Goal: Task Accomplishment & Management: Manage account settings

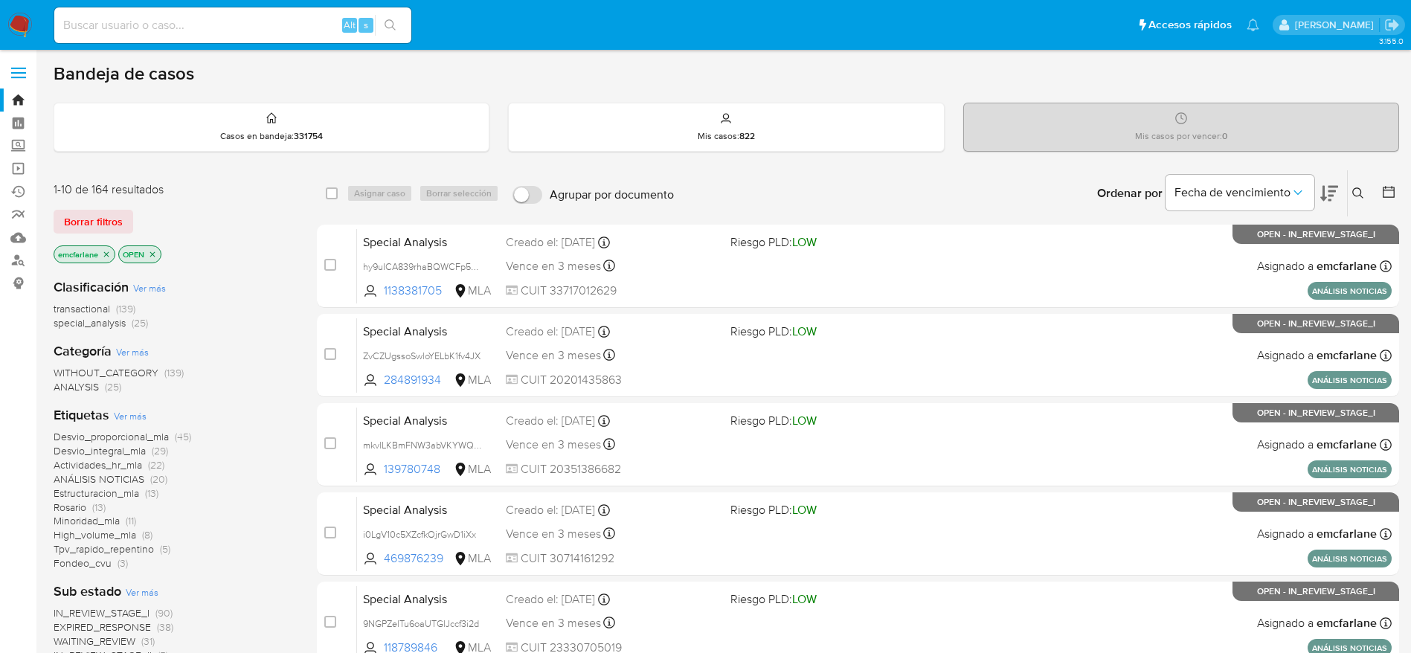
click at [250, 20] on input at bounding box center [232, 25] width 357 height 19
paste input "pRyvP7fDngd5UQD09rPN1ISB"
type input "pRyvP7fDngd5UQD09rPN1ISB"
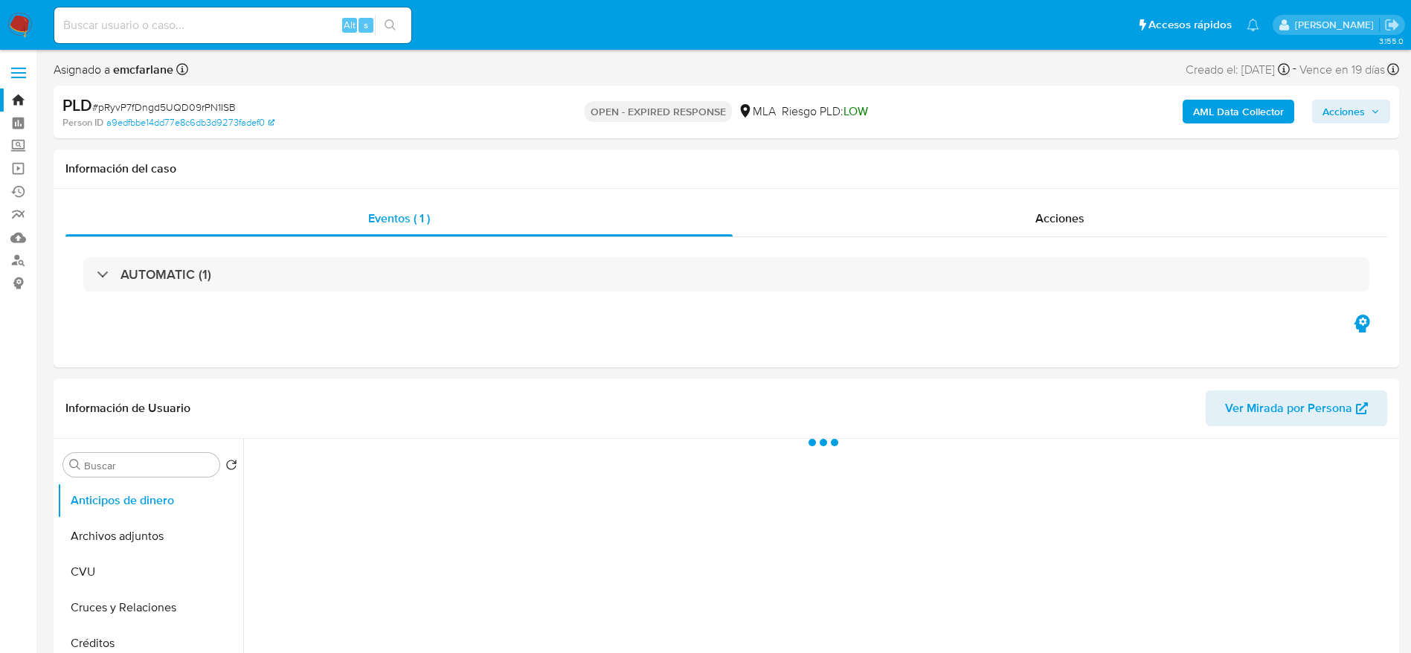
select select "10"
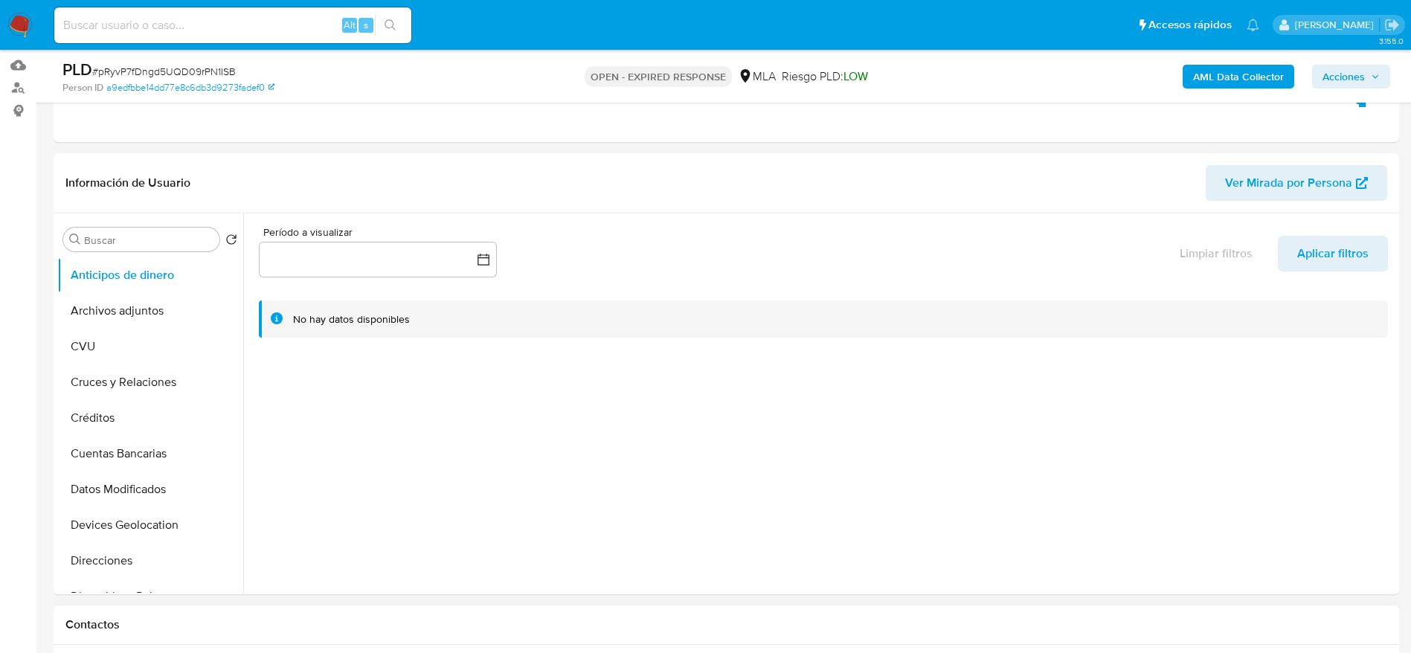
scroll to position [446, 0]
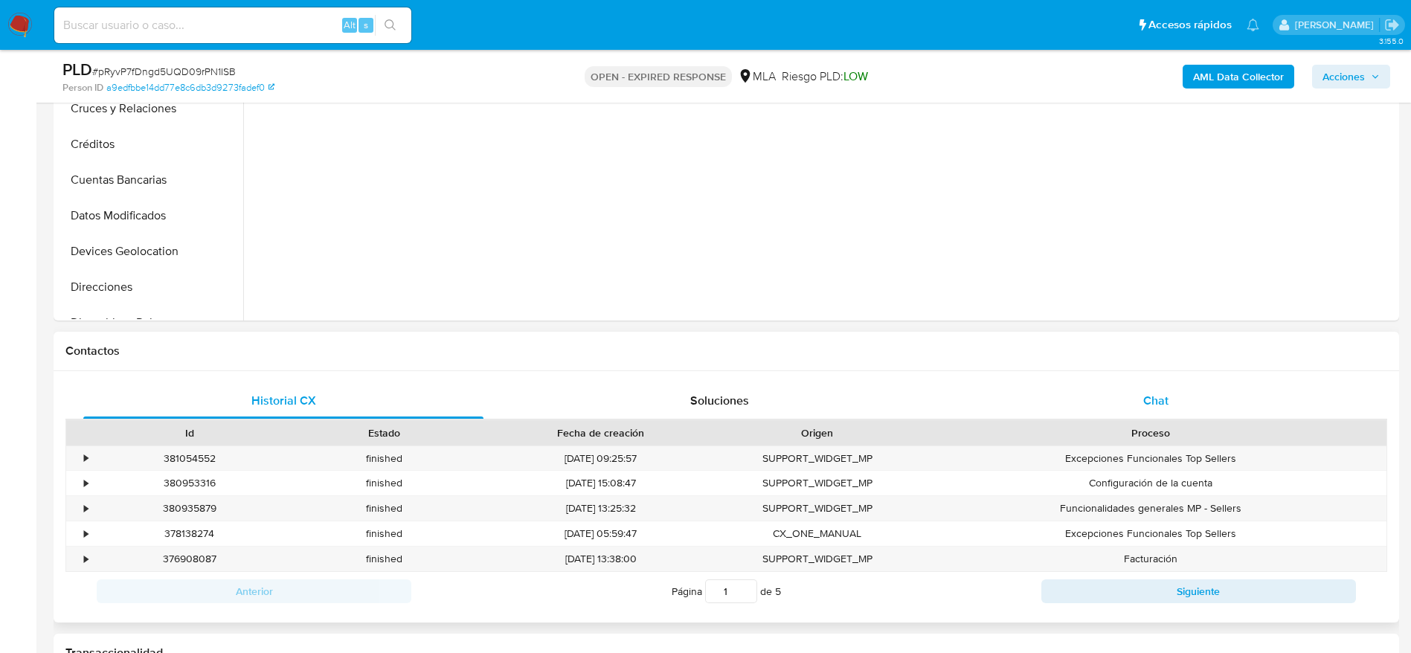
click at [1142, 396] on div "Chat" at bounding box center [1156, 401] width 400 height 36
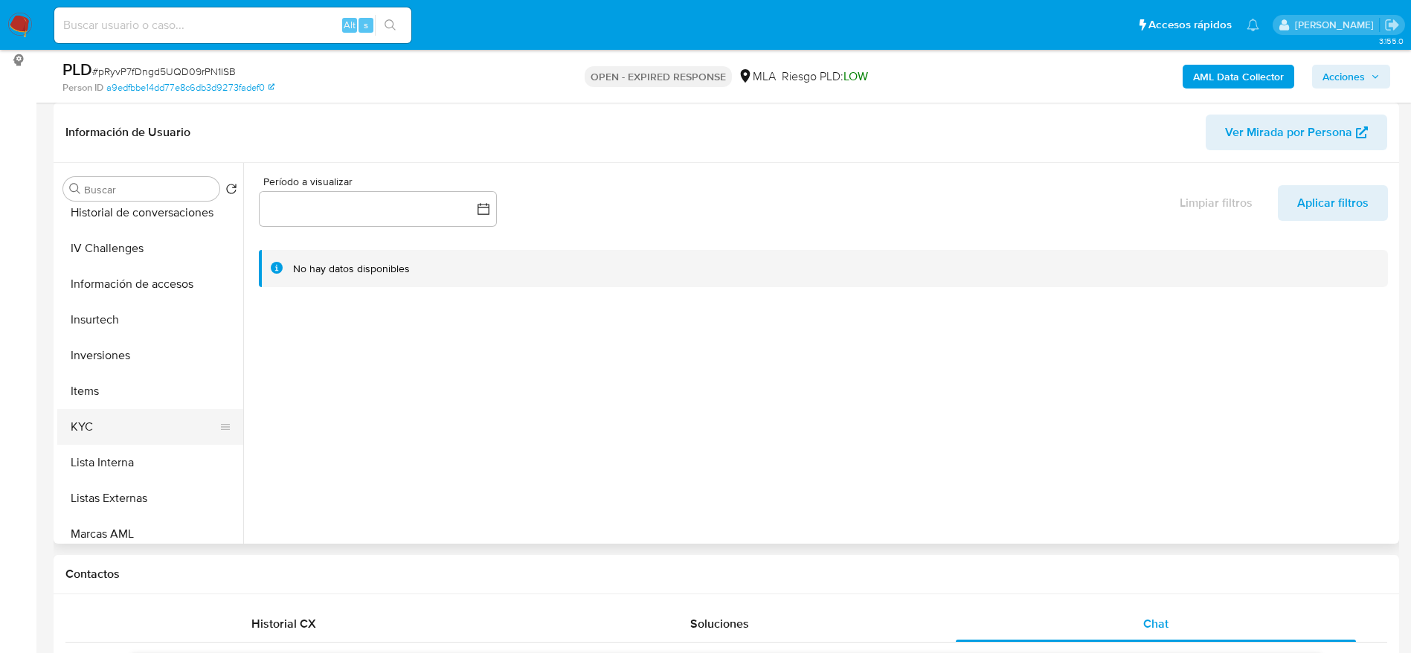
scroll to position [558, 0]
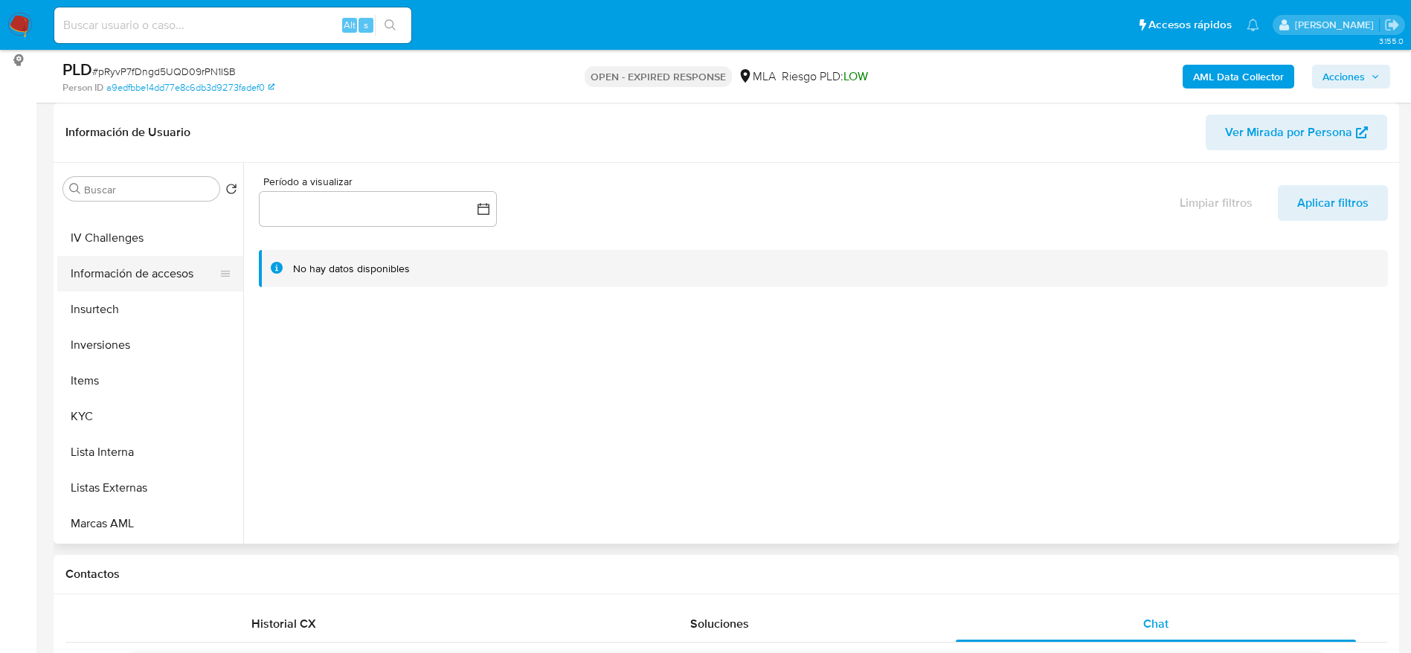
drag, startPoint x: 114, startPoint y: 417, endPoint x: 133, endPoint y: 287, distance: 130.9
click at [114, 415] on button "KYC" at bounding box center [150, 417] width 186 height 36
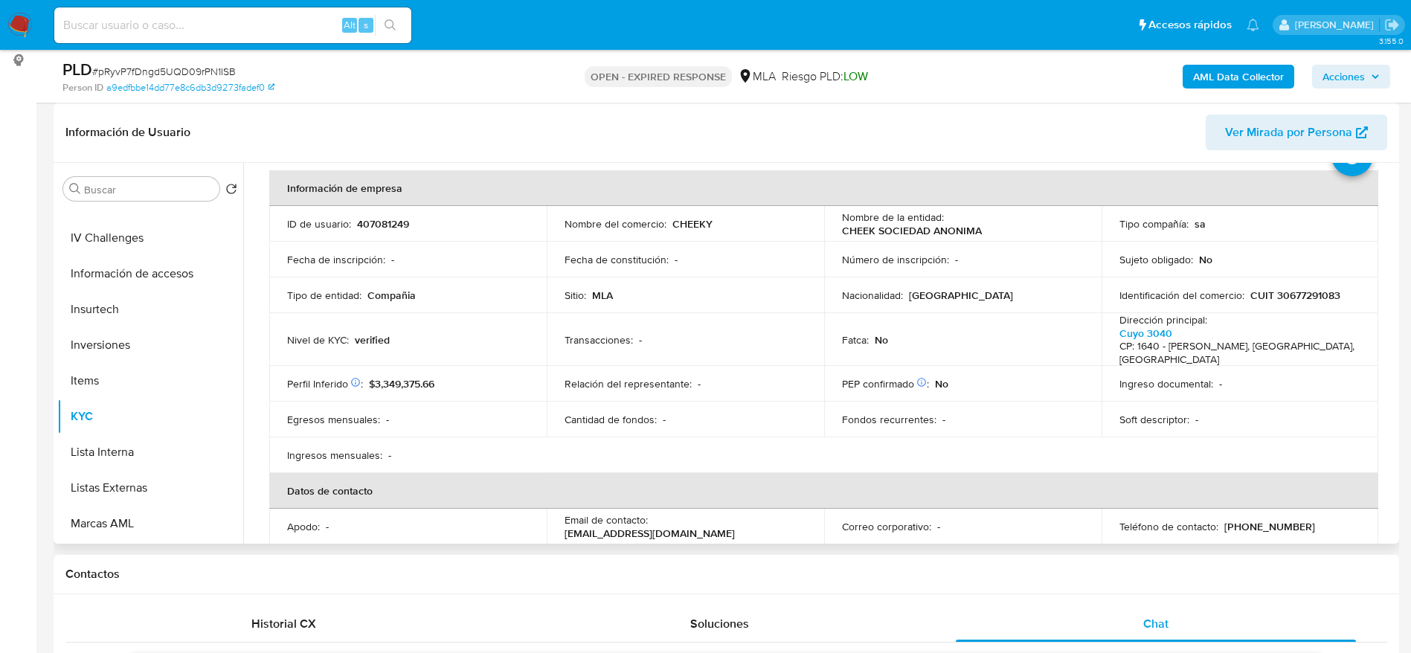
scroll to position [0, 0]
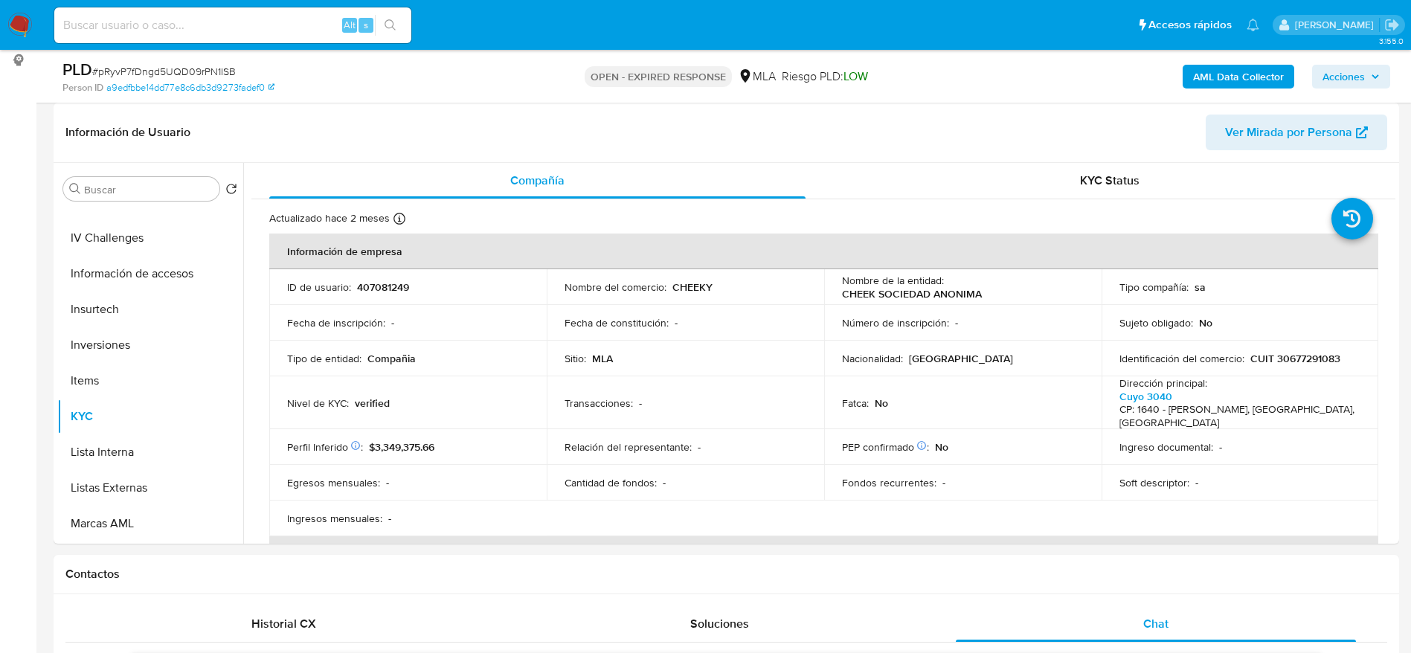
click at [122, 71] on span "# pRyvP7fDngd5UQD09rPN1ISB" at bounding box center [164, 71] width 144 height 15
copy span "pRyvP7fDngd5UQD09rPN1ISB"
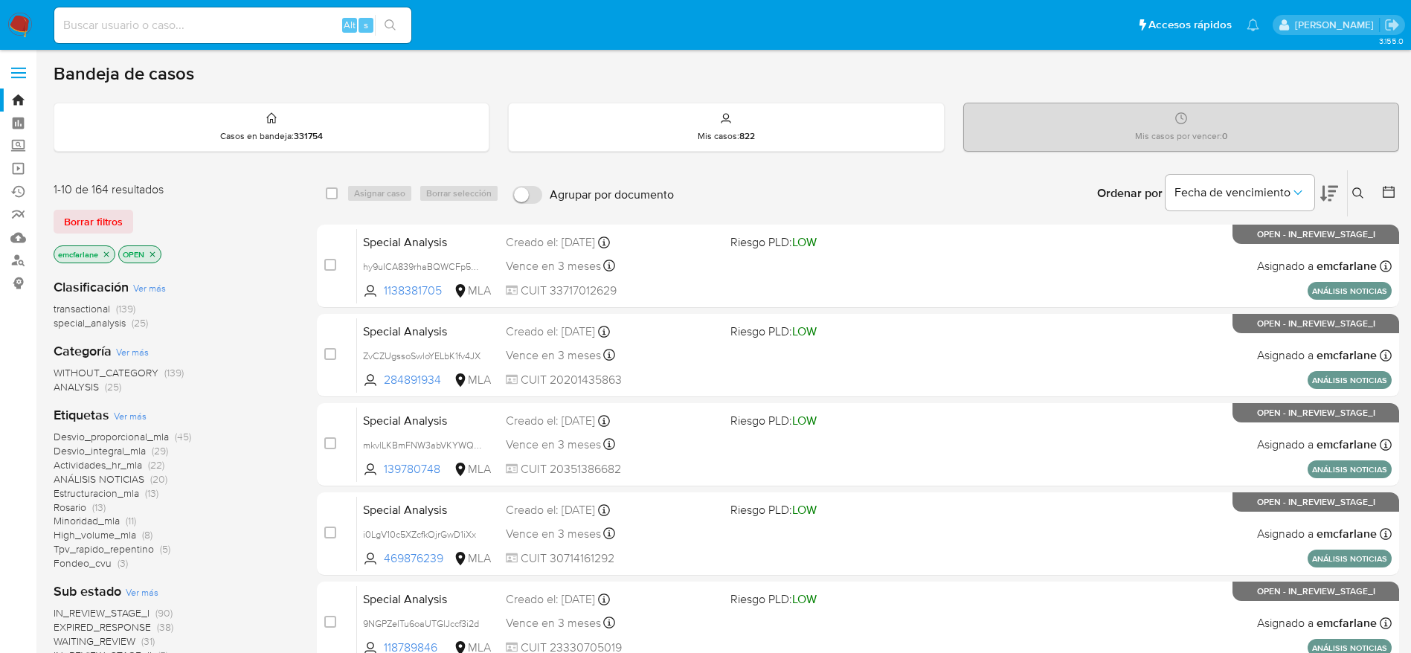
click at [85, 211] on span "Borrar filtros" at bounding box center [93, 221] width 59 height 21
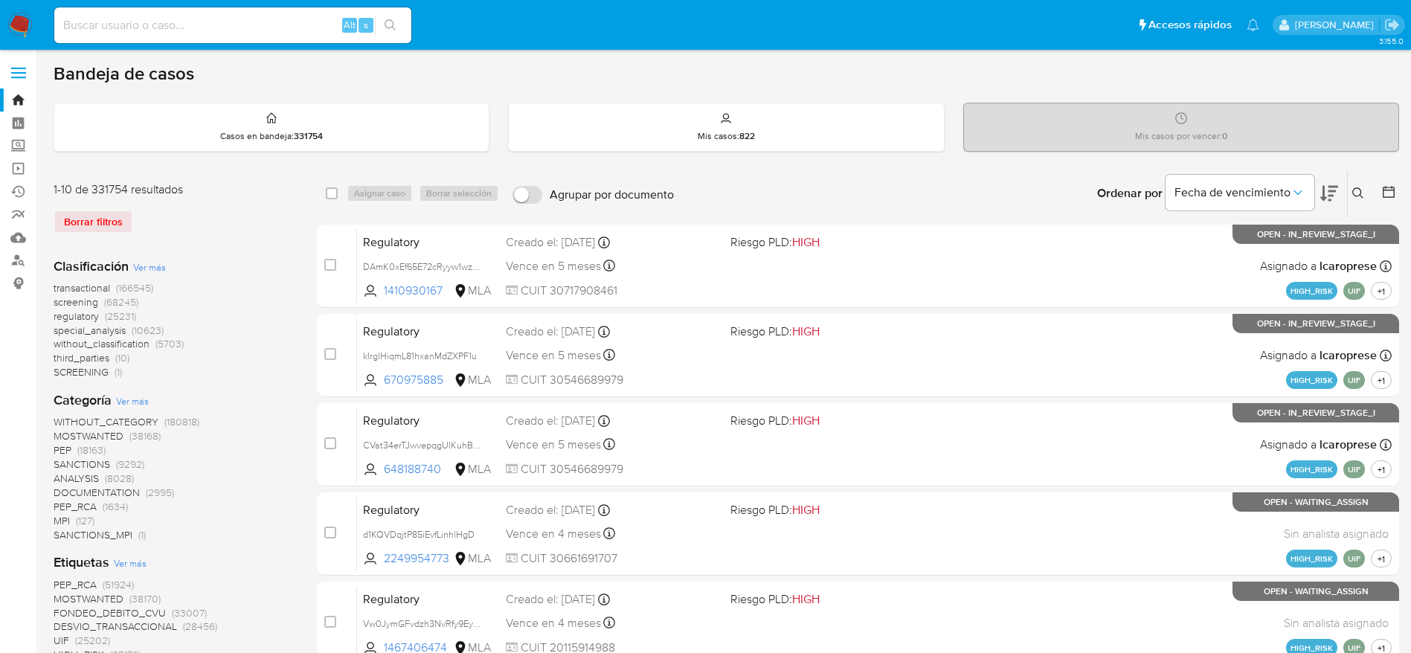
click at [1355, 196] on icon at bounding box center [1357, 192] width 11 height 11
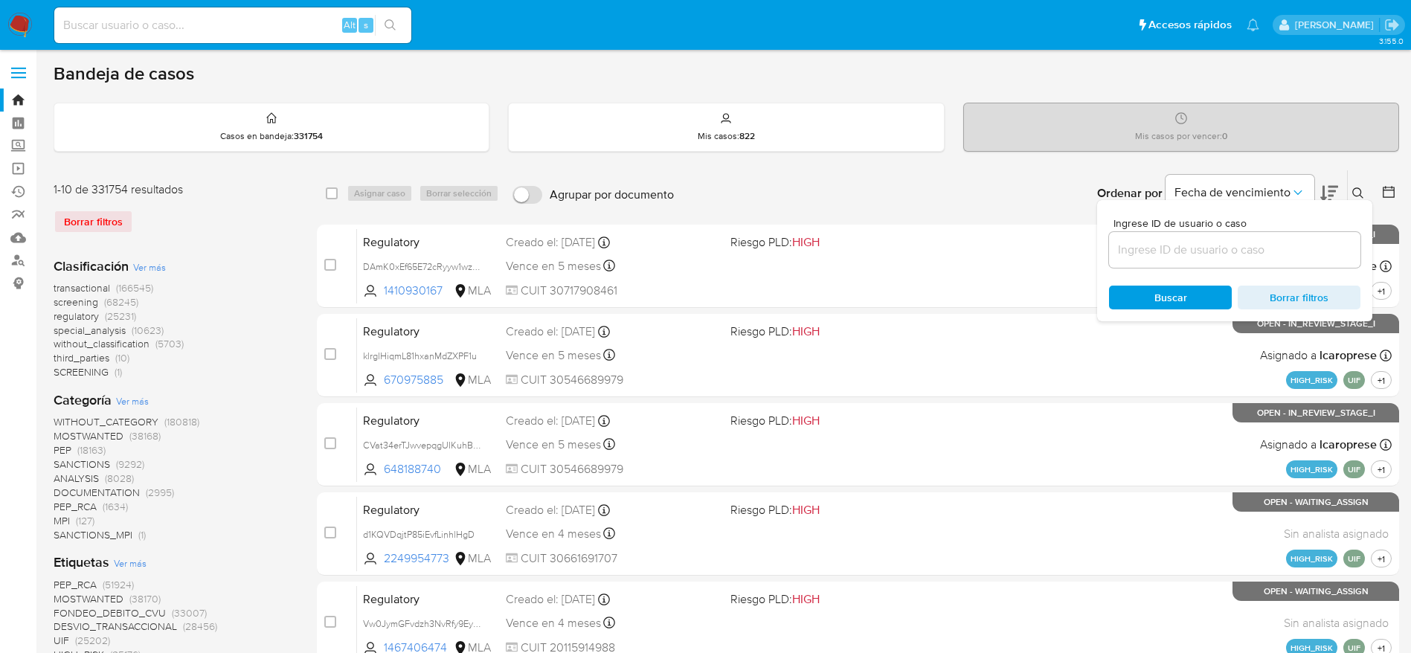
click at [1177, 240] on input at bounding box center [1234, 249] width 251 height 19
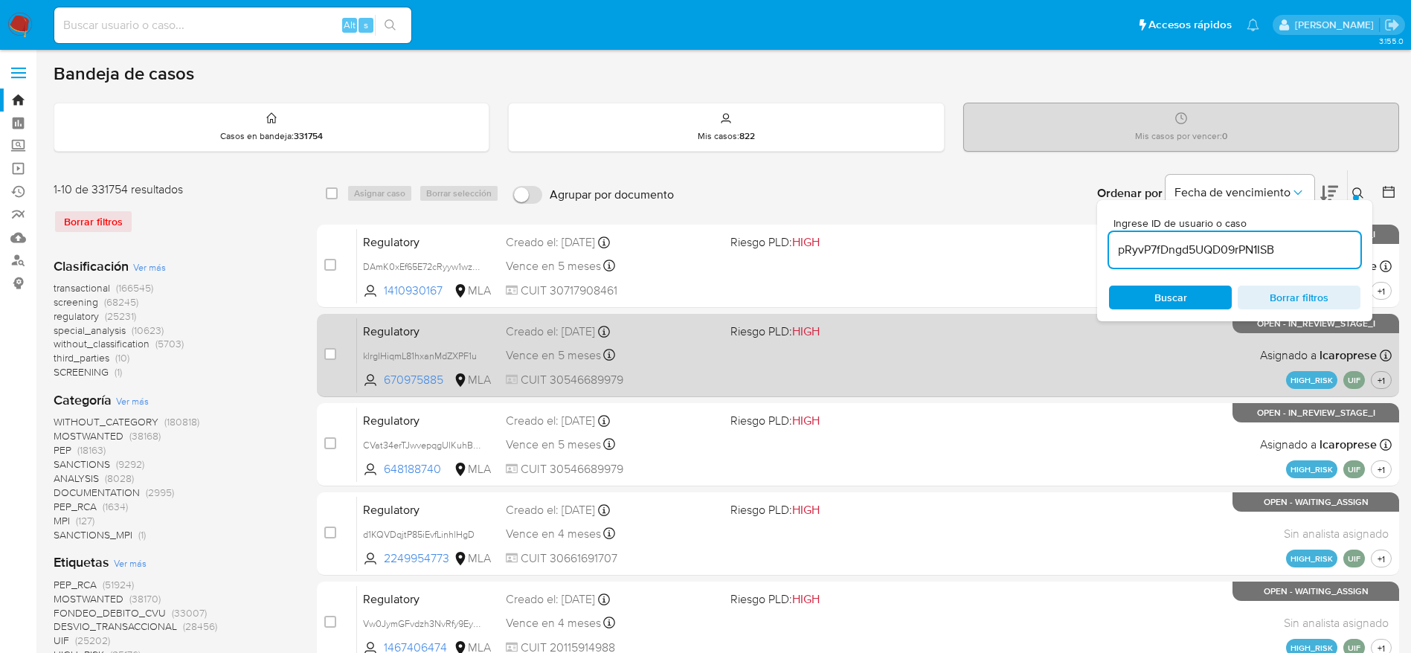
type input "pRyvP7fDngd5UQD09rPN1ISB"
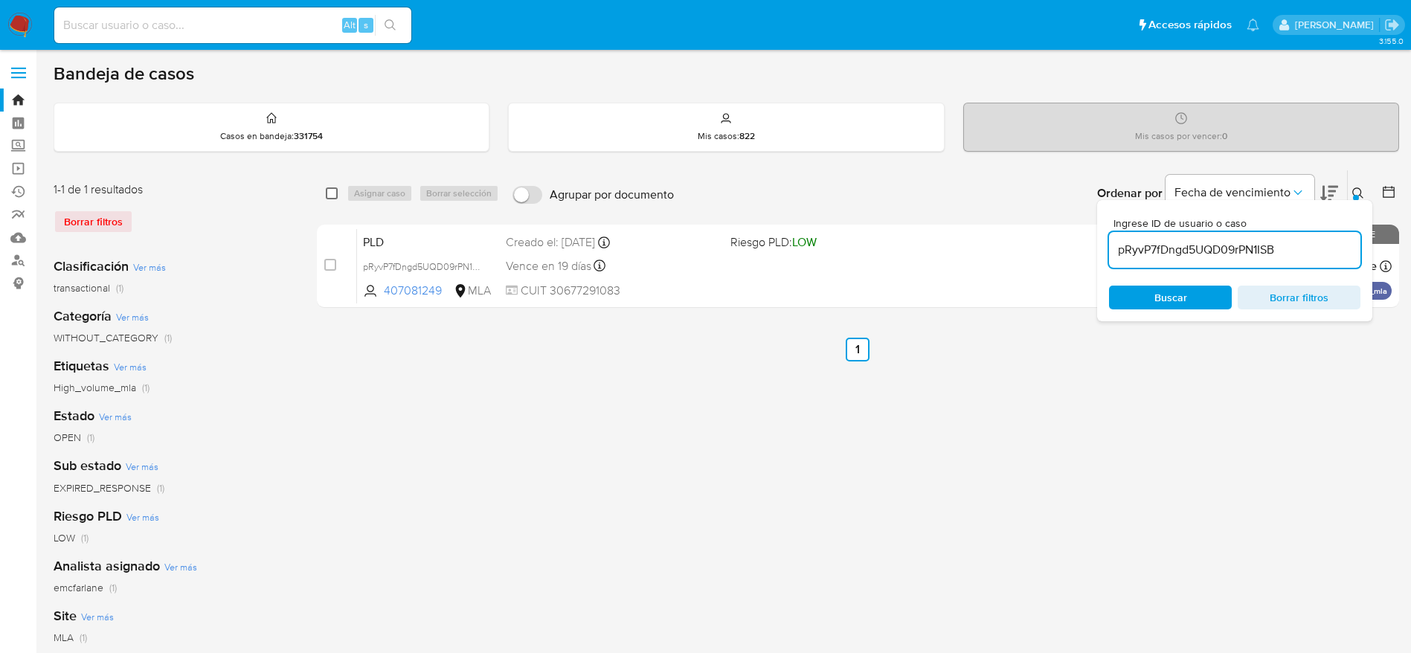
click at [330, 198] on input "checkbox" at bounding box center [332, 193] width 12 height 12
checkbox input "true"
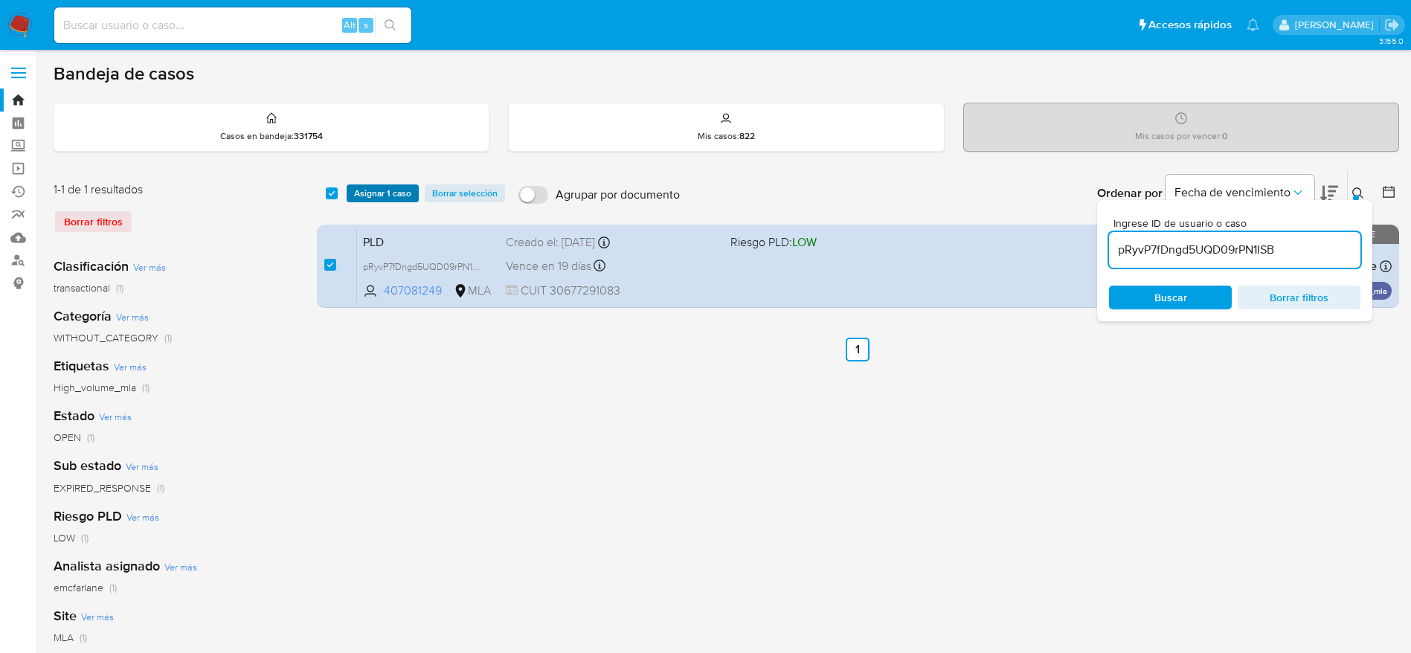
click at [368, 192] on span "Asignar 1 caso" at bounding box center [382, 193] width 57 height 15
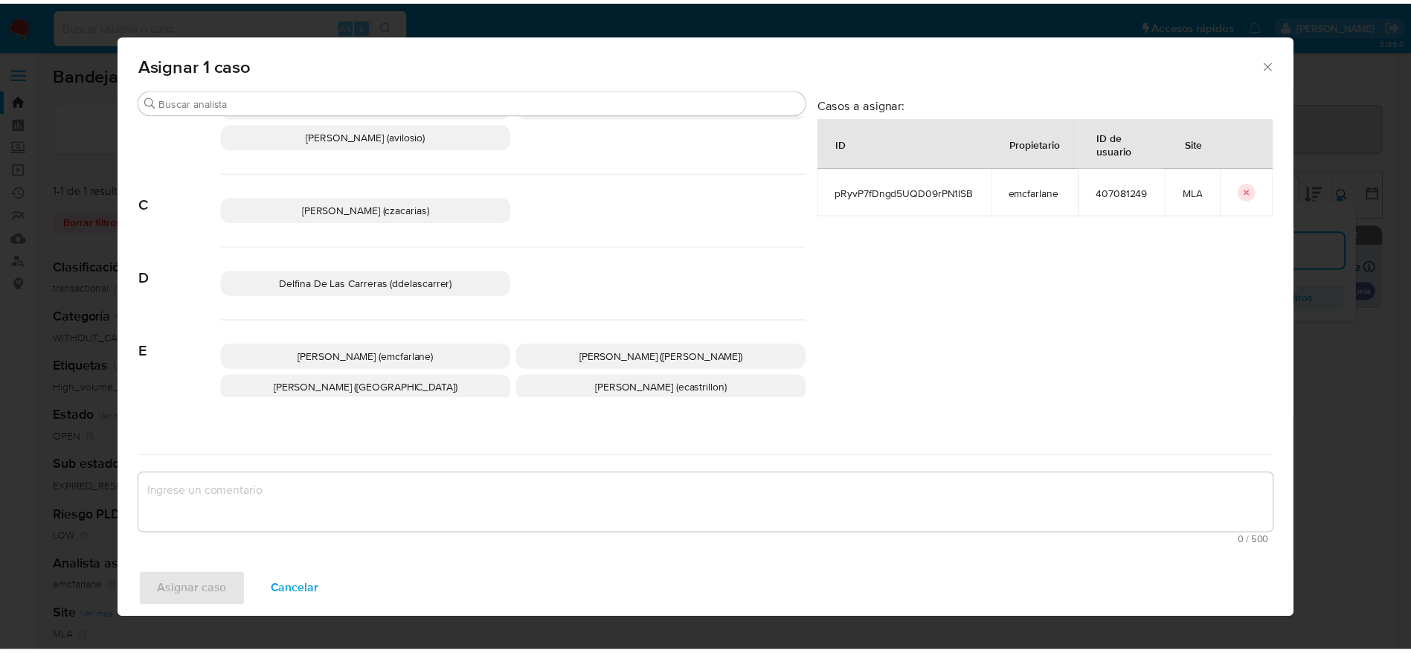
scroll to position [112, 0]
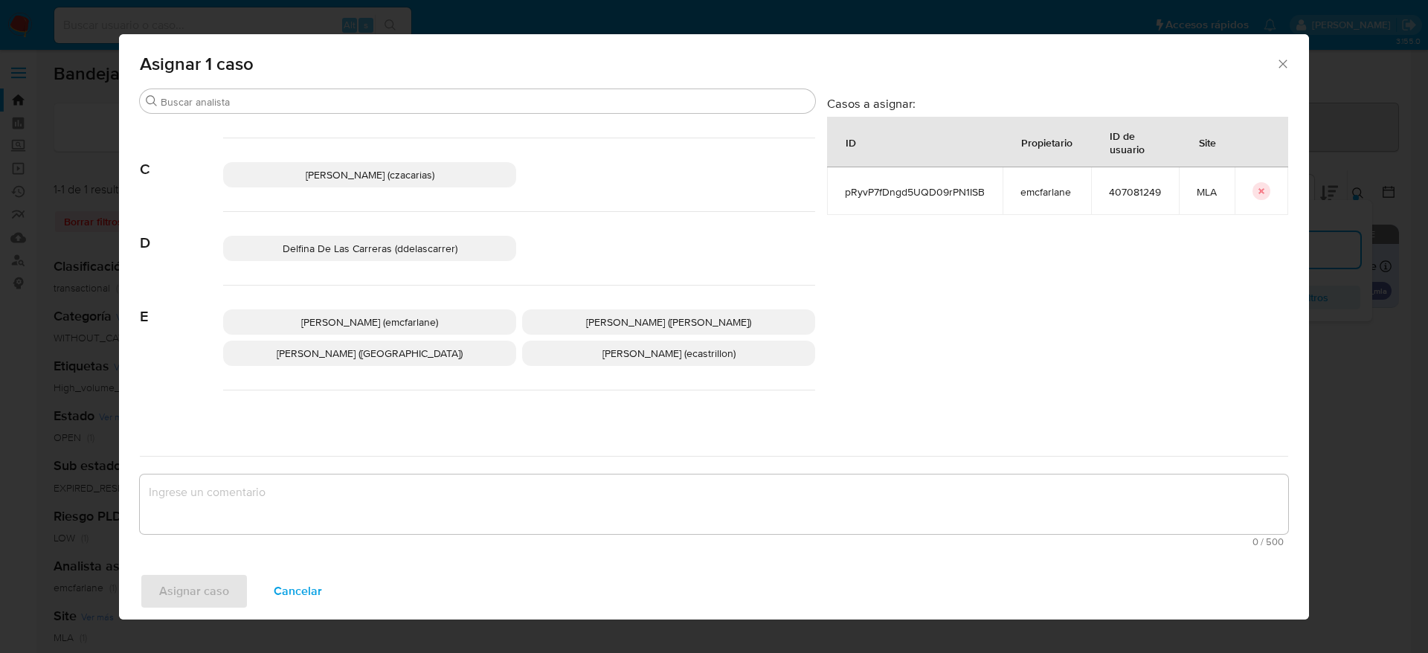
click at [412, 323] on span "Elaine Mc Farlane (emcfarlane)" at bounding box center [369, 322] width 137 height 15
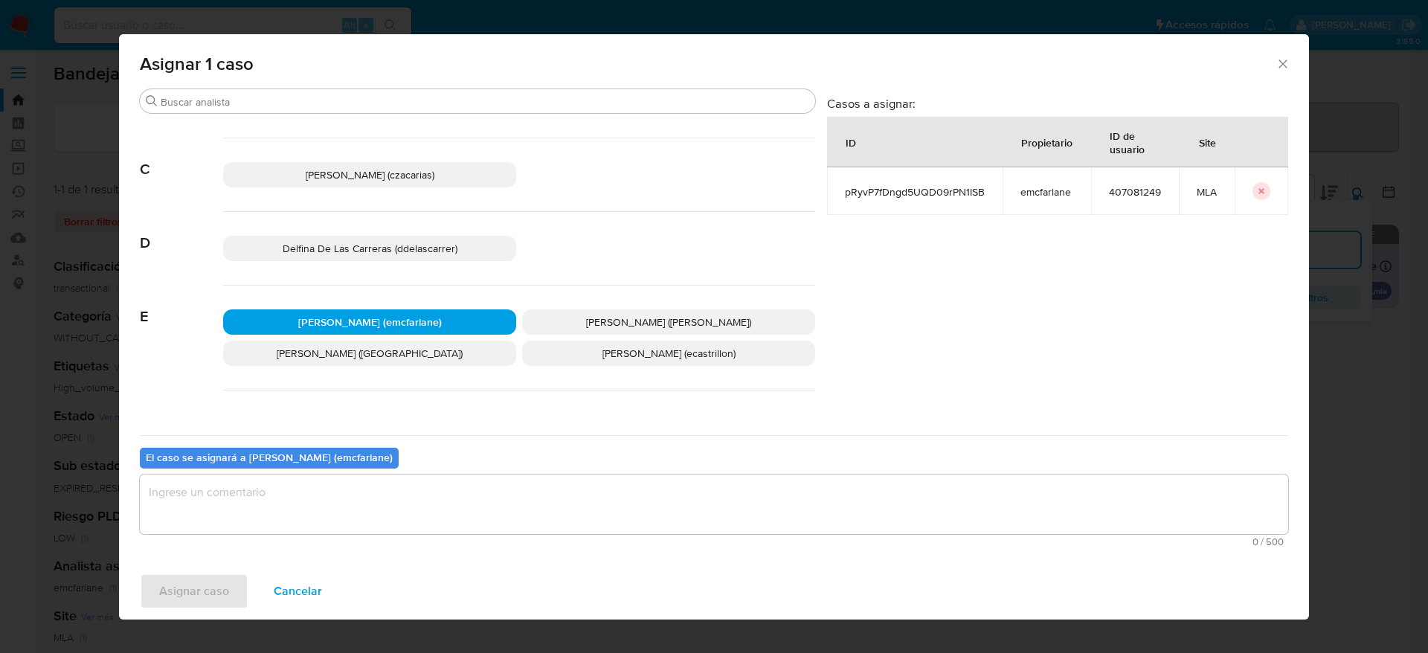
click at [344, 479] on textarea "assign-modal" at bounding box center [714, 505] width 1148 height 60
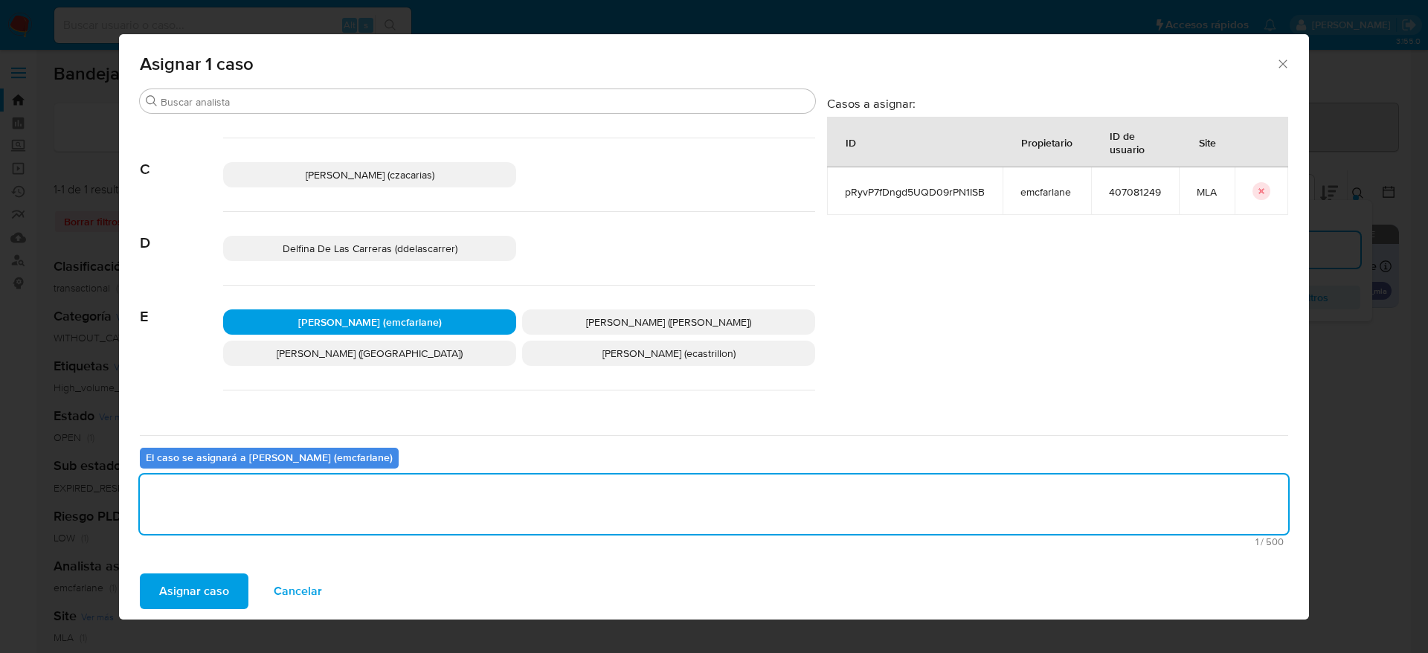
click at [205, 578] on span "Asignar caso" at bounding box center [194, 591] width 70 height 33
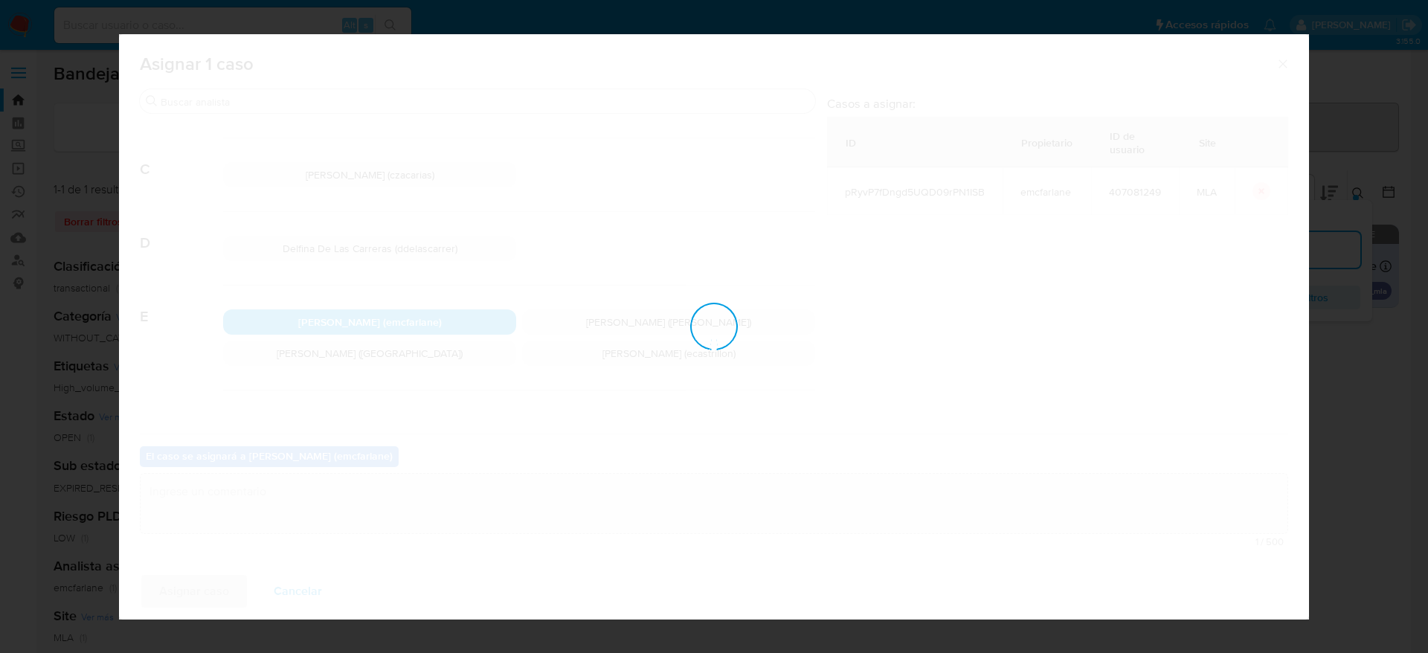
checkbox input "false"
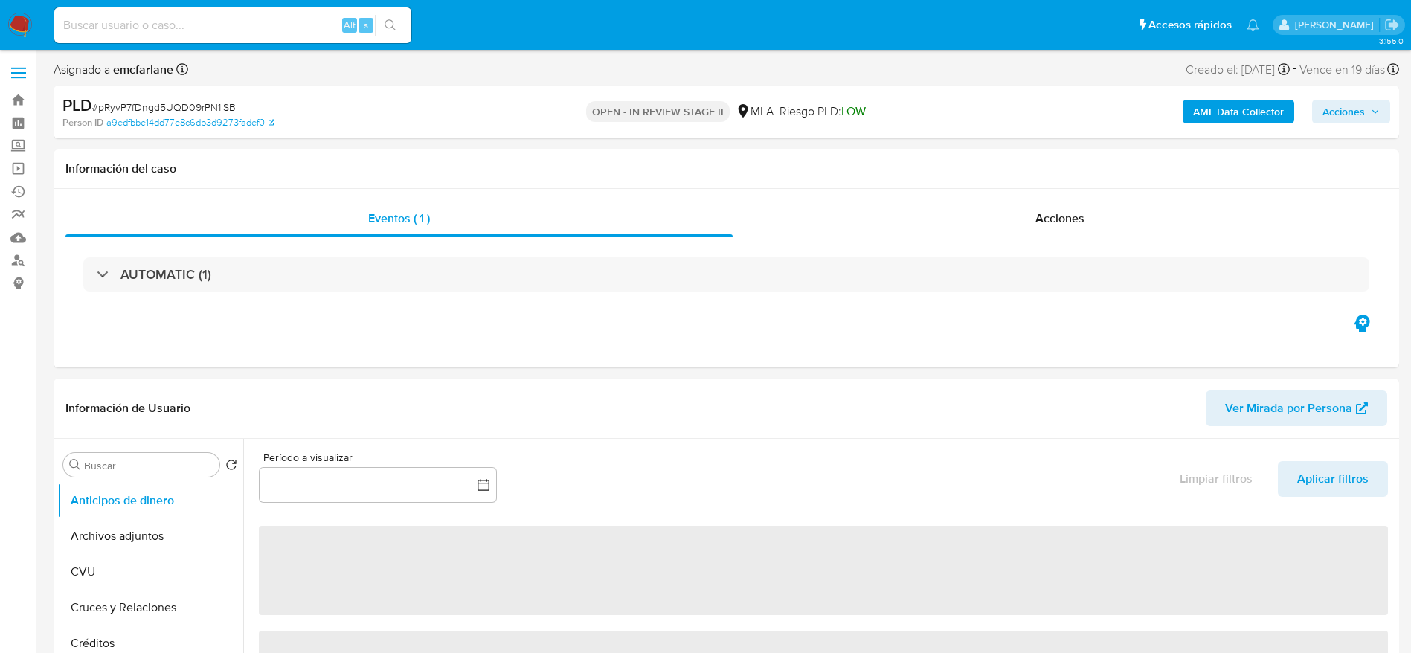
click at [1337, 109] on span "Acciones" at bounding box center [1343, 112] width 42 height 24
select select "10"
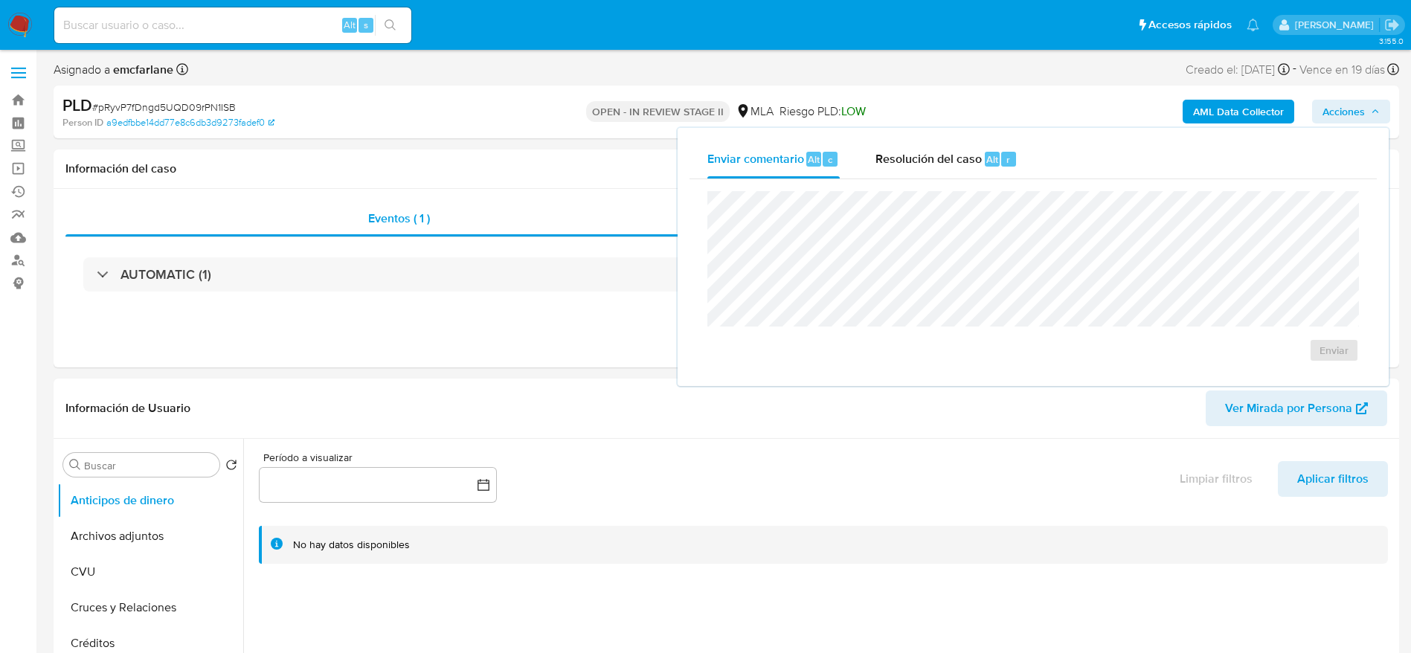
click at [919, 165] on span "Resolución del caso" at bounding box center [928, 158] width 106 height 17
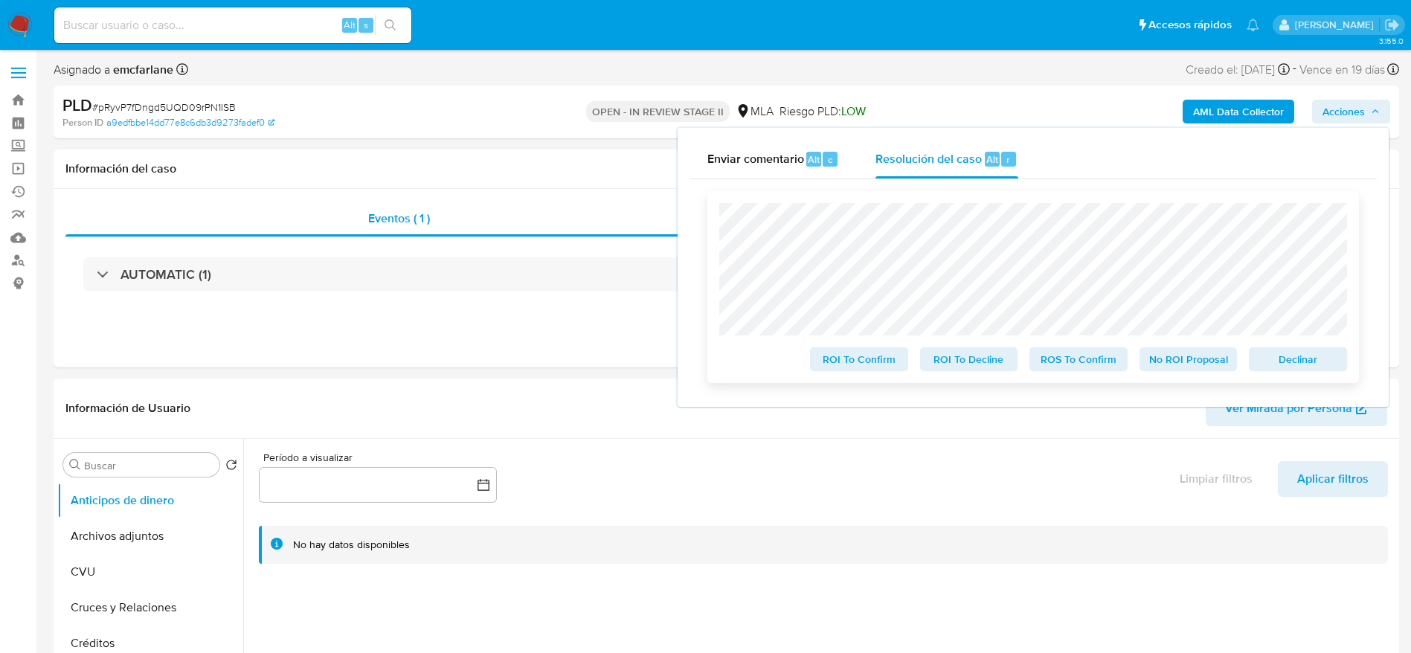
click at [1297, 368] on span "Declinar" at bounding box center [1297, 359] width 77 height 21
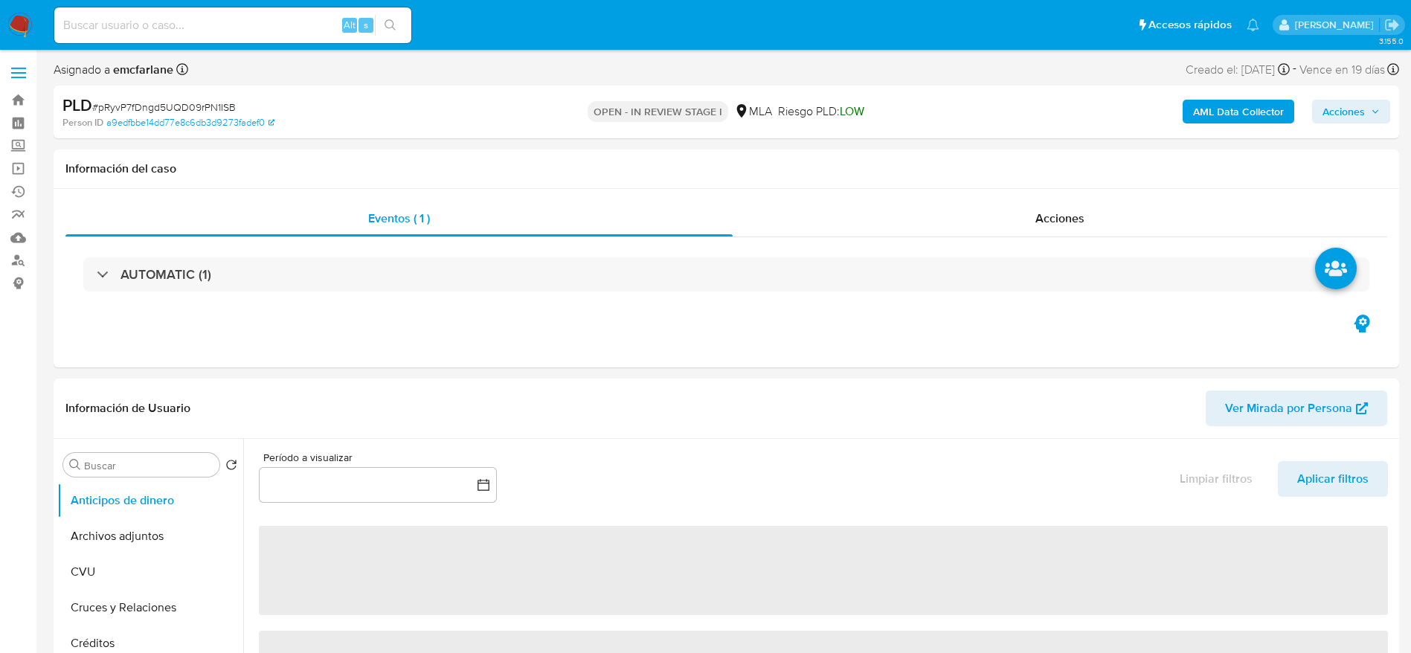
select select "10"
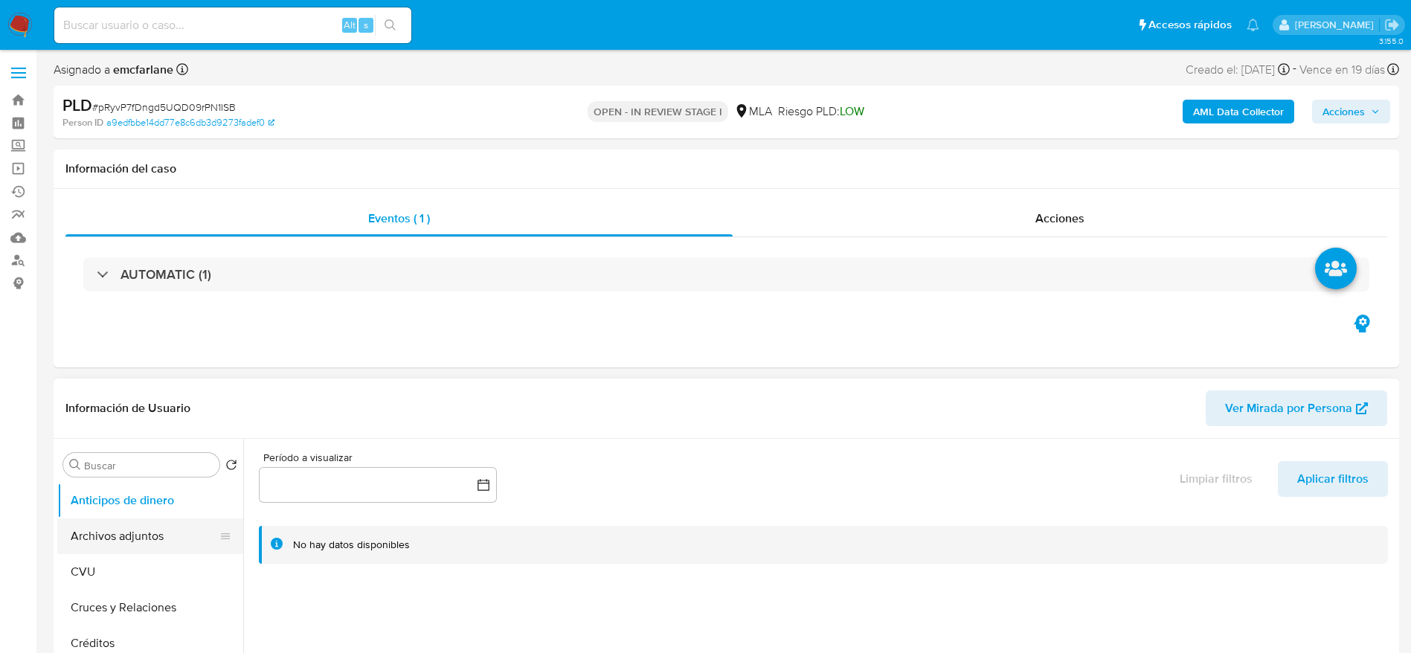
click at [142, 552] on button "Archivos adjuntos" at bounding box center [144, 536] width 174 height 36
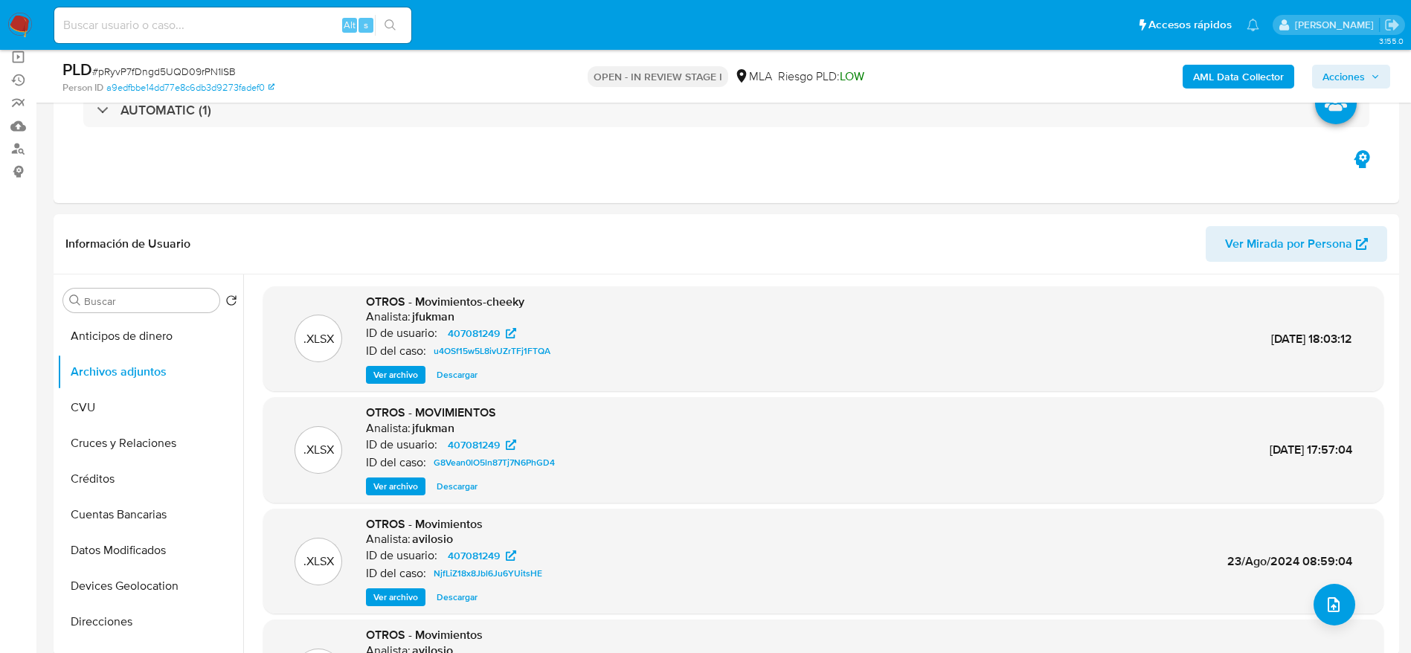
click at [1250, 83] on b "AML Data Collector" at bounding box center [1238, 77] width 91 height 24
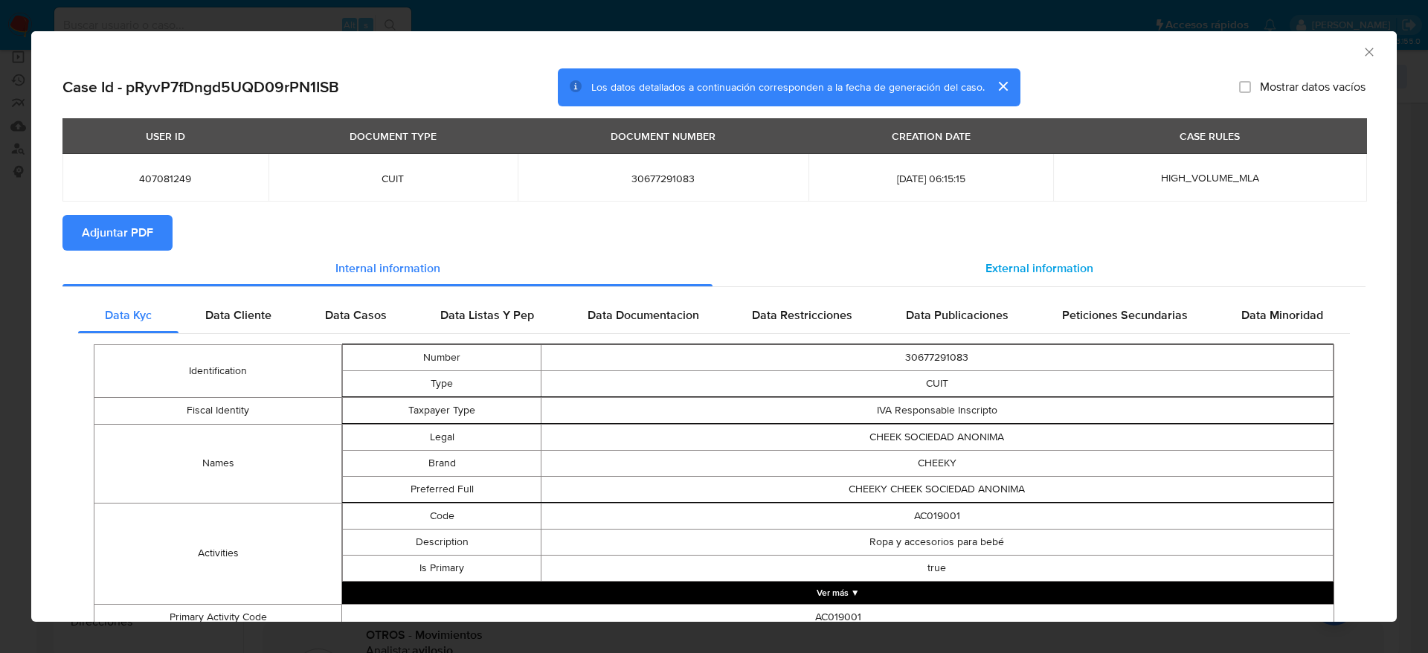
click at [1015, 256] on div "External information" at bounding box center [1039, 269] width 653 height 36
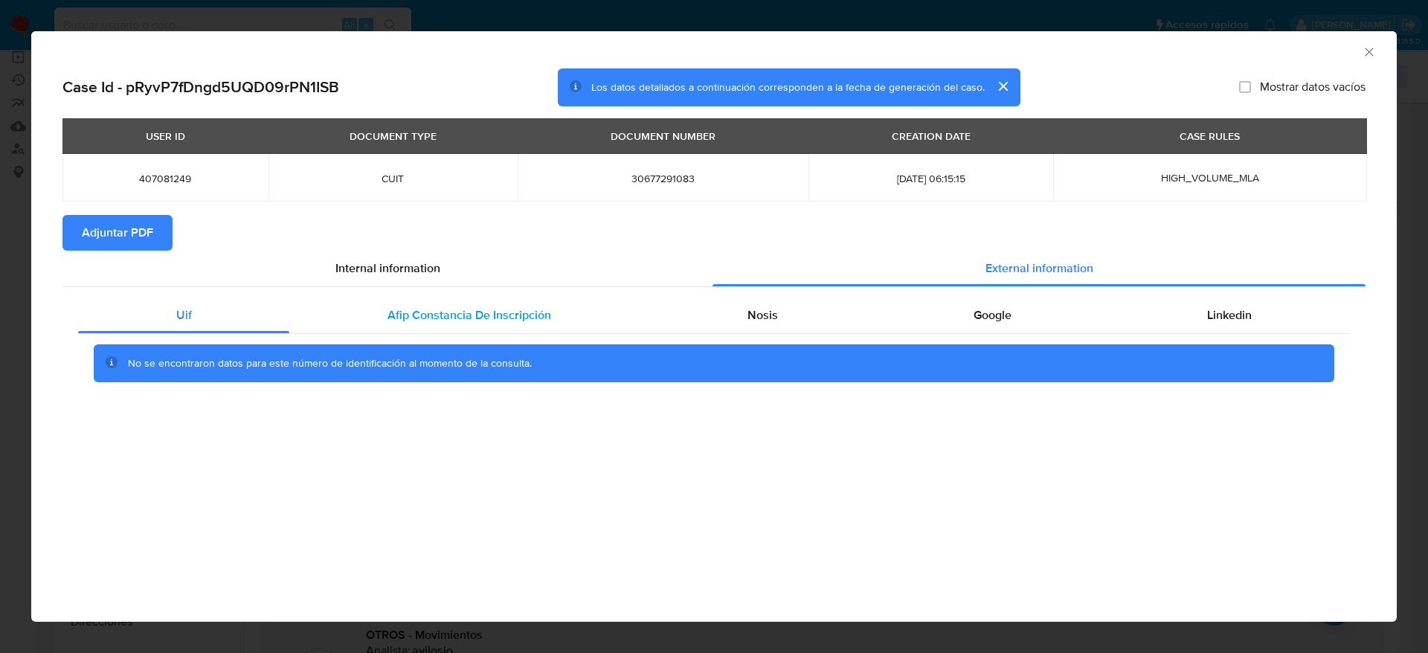
click at [492, 310] on span "Afip Constancia De Inscripción" at bounding box center [470, 314] width 164 height 17
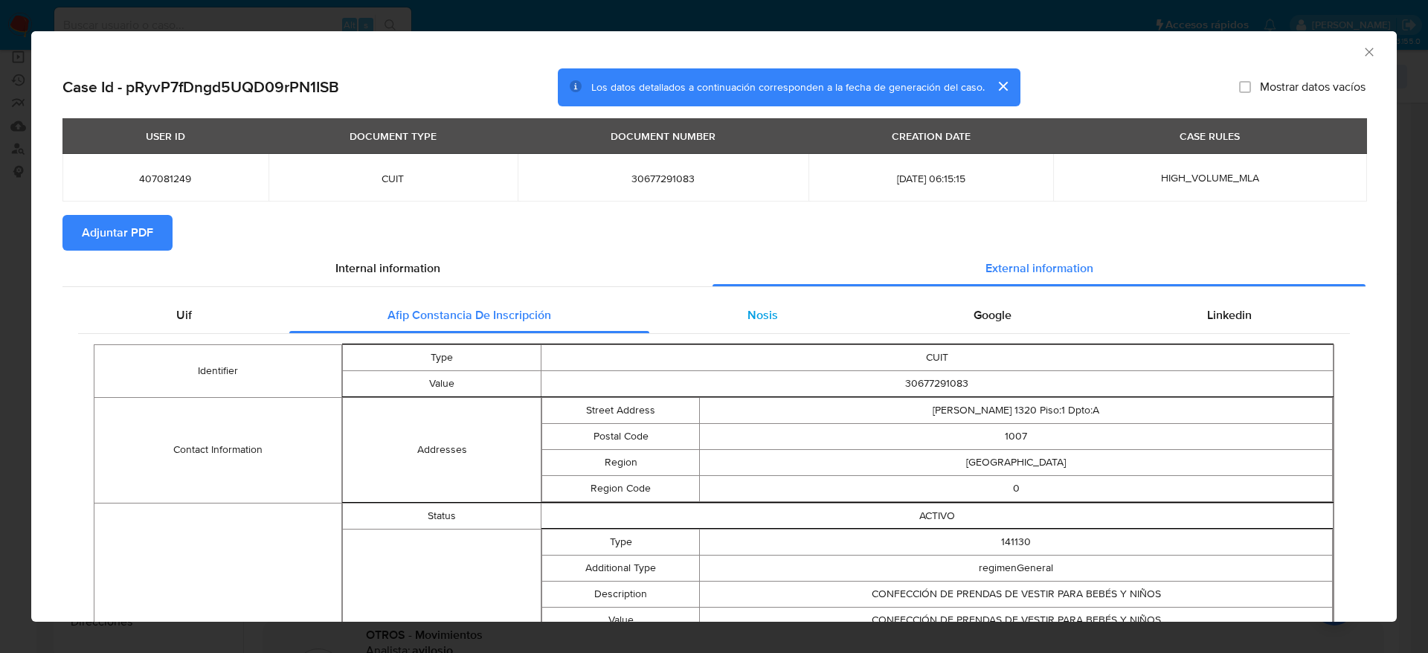
click at [733, 329] on div "Nosis" at bounding box center [762, 316] width 226 height 36
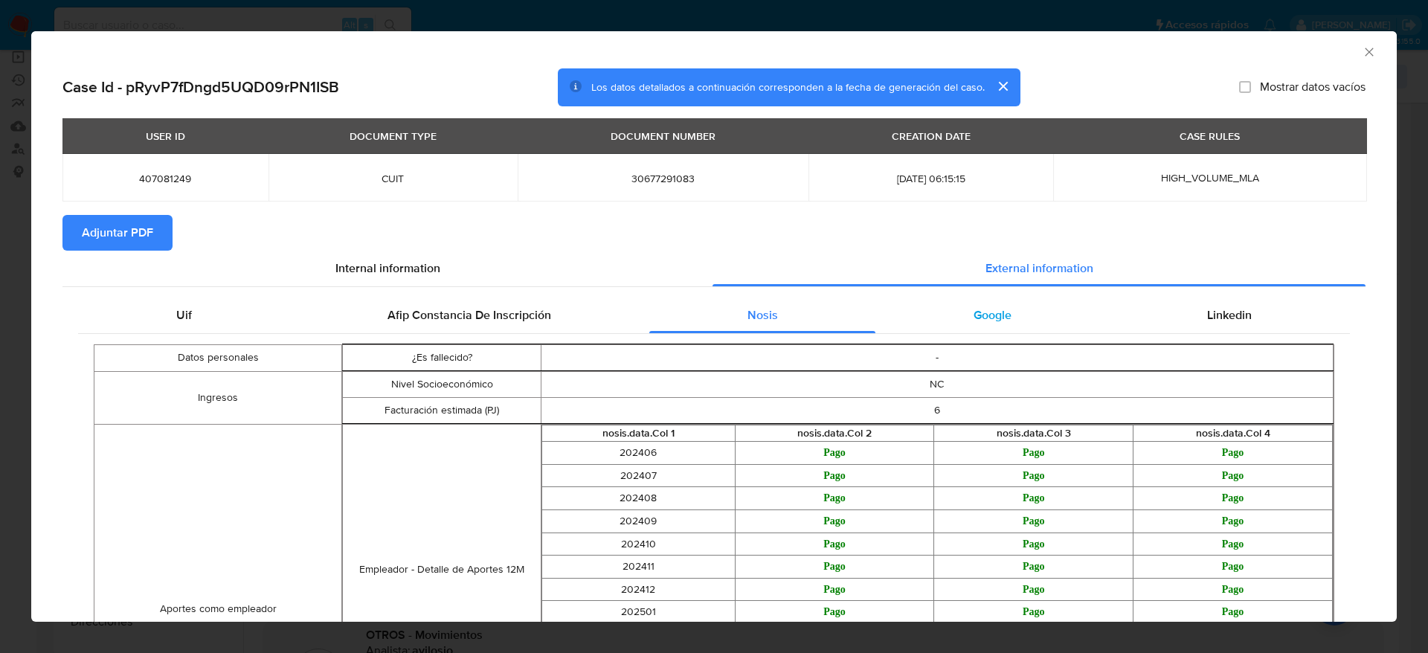
click at [977, 325] on div "Google" at bounding box center [992, 316] width 234 height 36
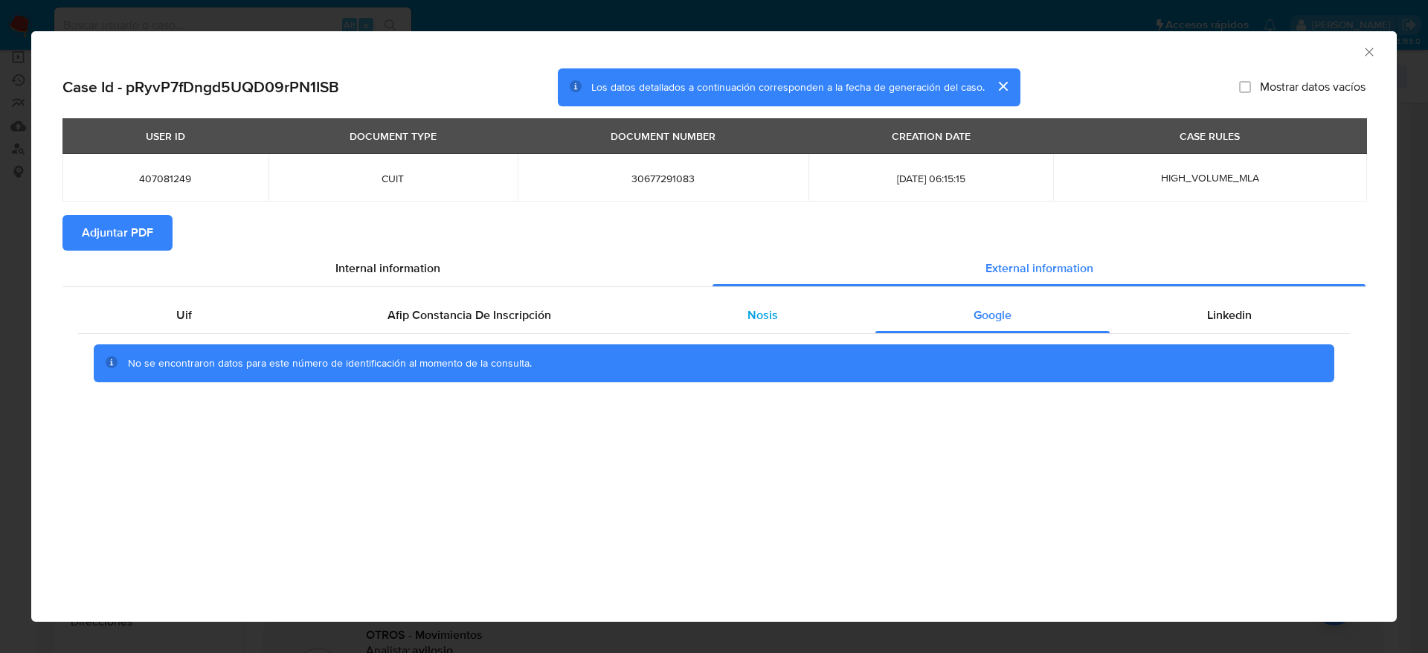
drag, startPoint x: 1253, startPoint y: 321, endPoint x: 840, endPoint y: 325, distance: 413.6
click at [1252, 321] on div "Linkedin" at bounding box center [1230, 316] width 240 height 36
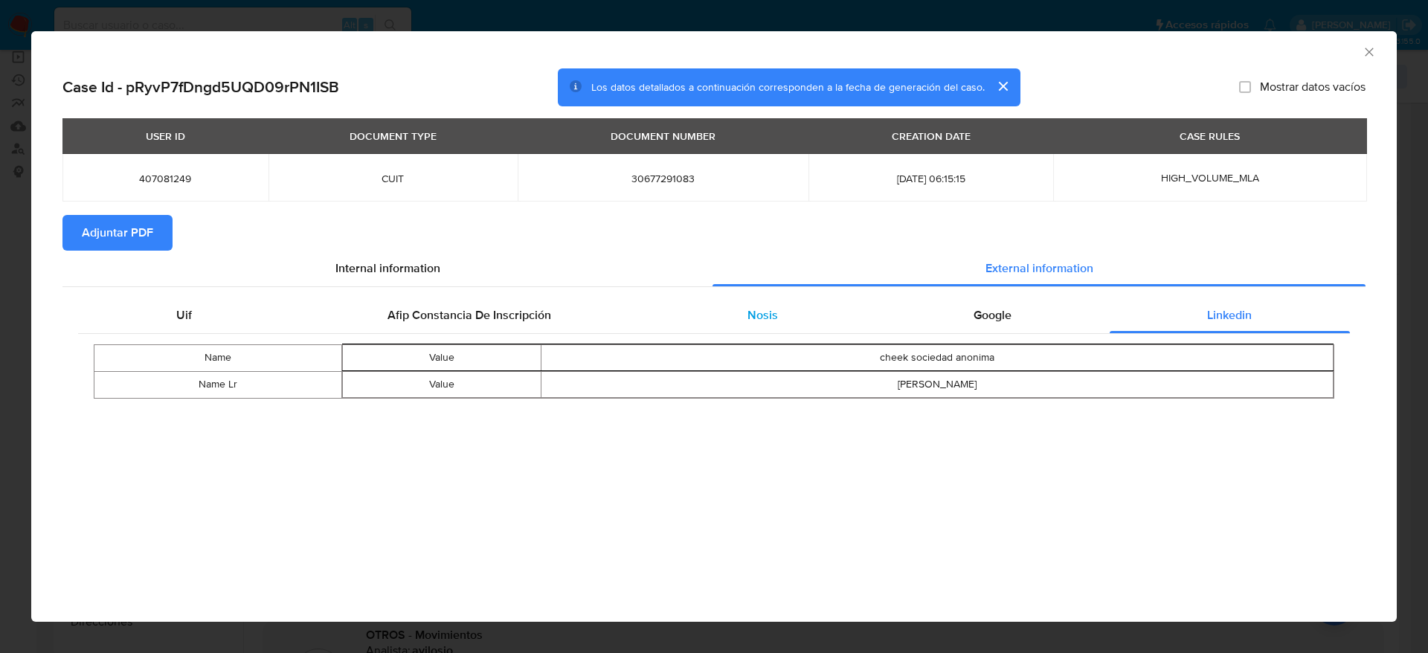
click at [782, 312] on div "Nosis" at bounding box center [762, 316] width 226 height 36
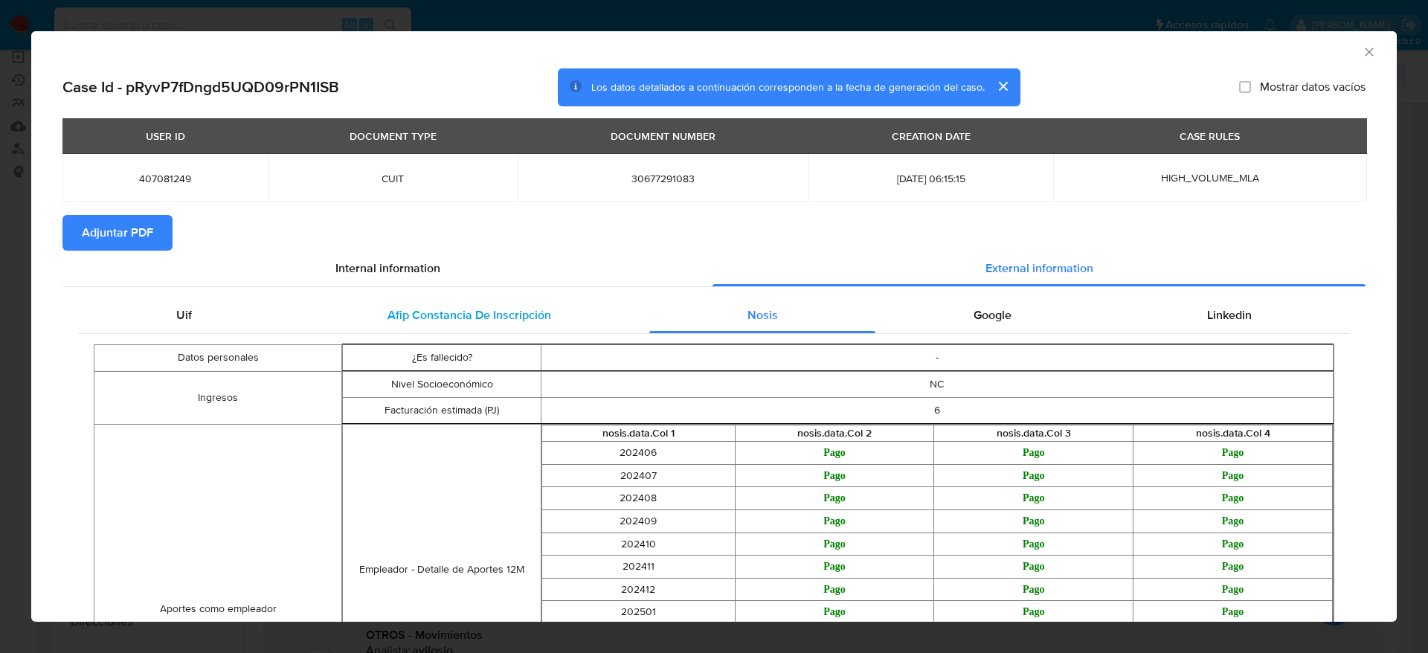
click at [486, 301] on div "Afip Constancia De Inscripción" at bounding box center [468, 316] width 359 height 36
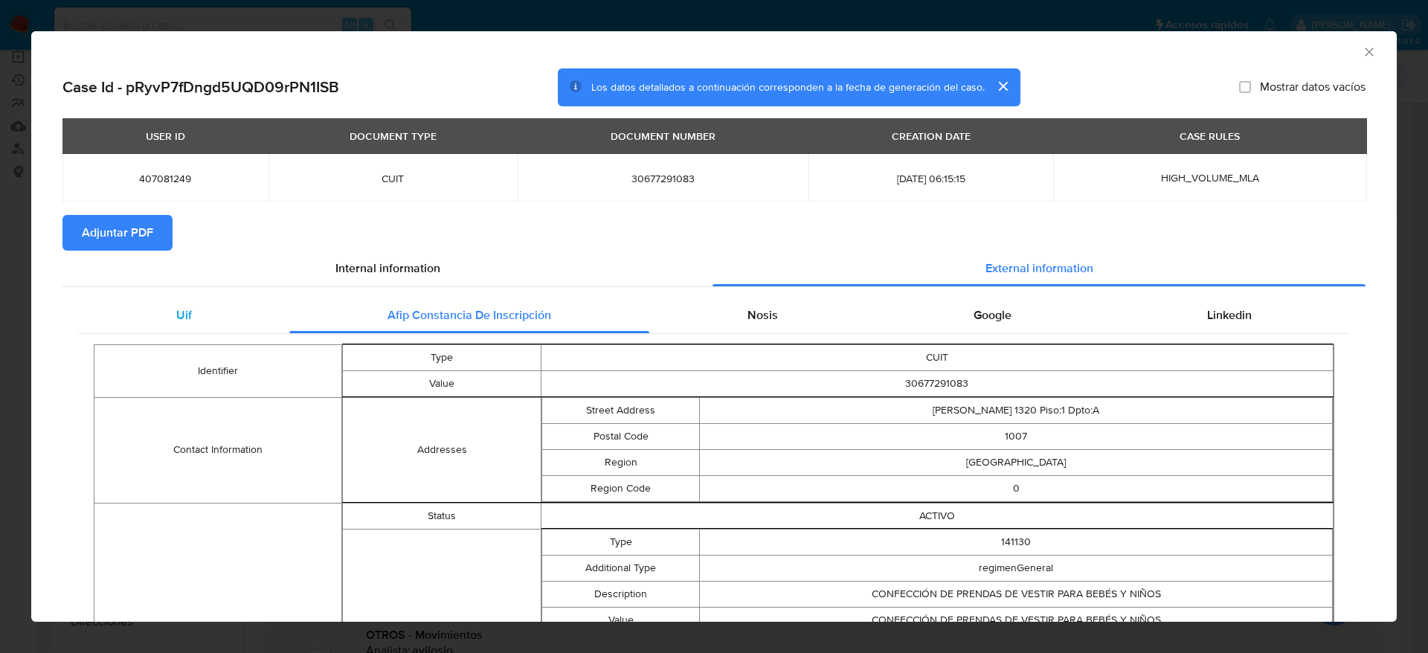
click at [188, 319] on span "Uif" at bounding box center [184, 314] width 16 height 17
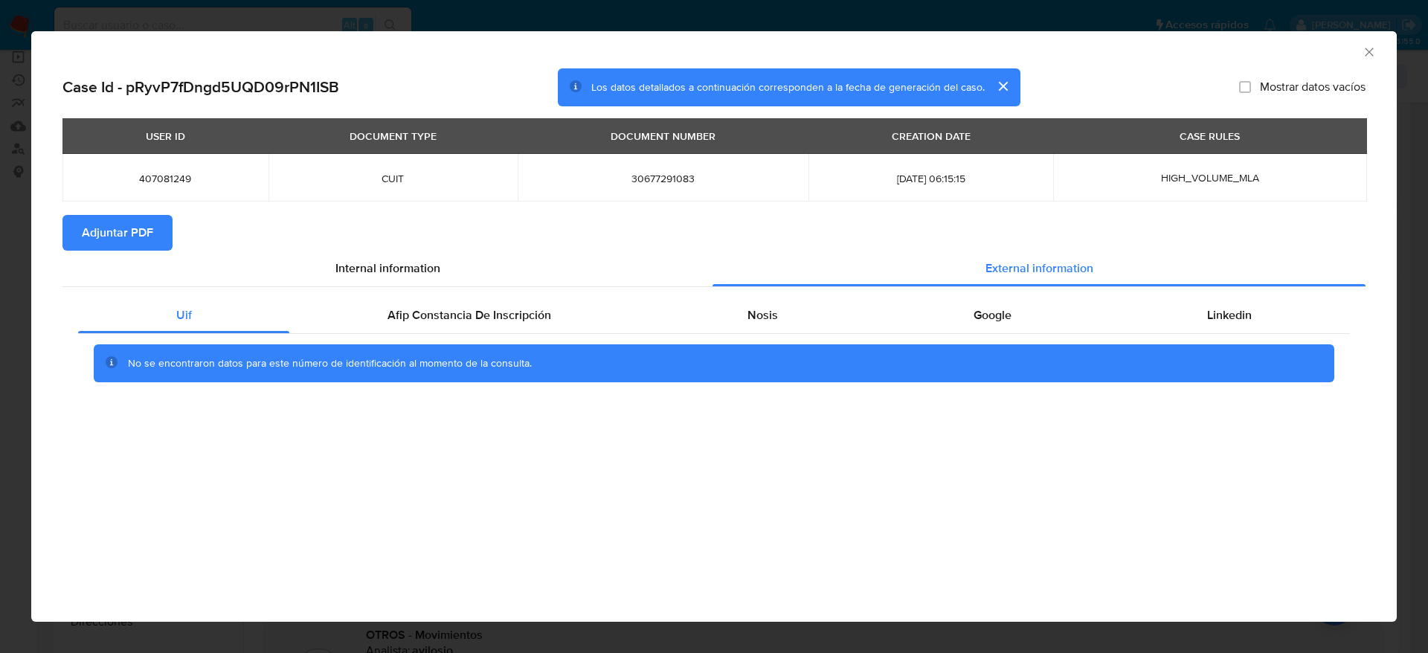
click at [126, 235] on span "Adjuntar PDF" at bounding box center [117, 232] width 71 height 33
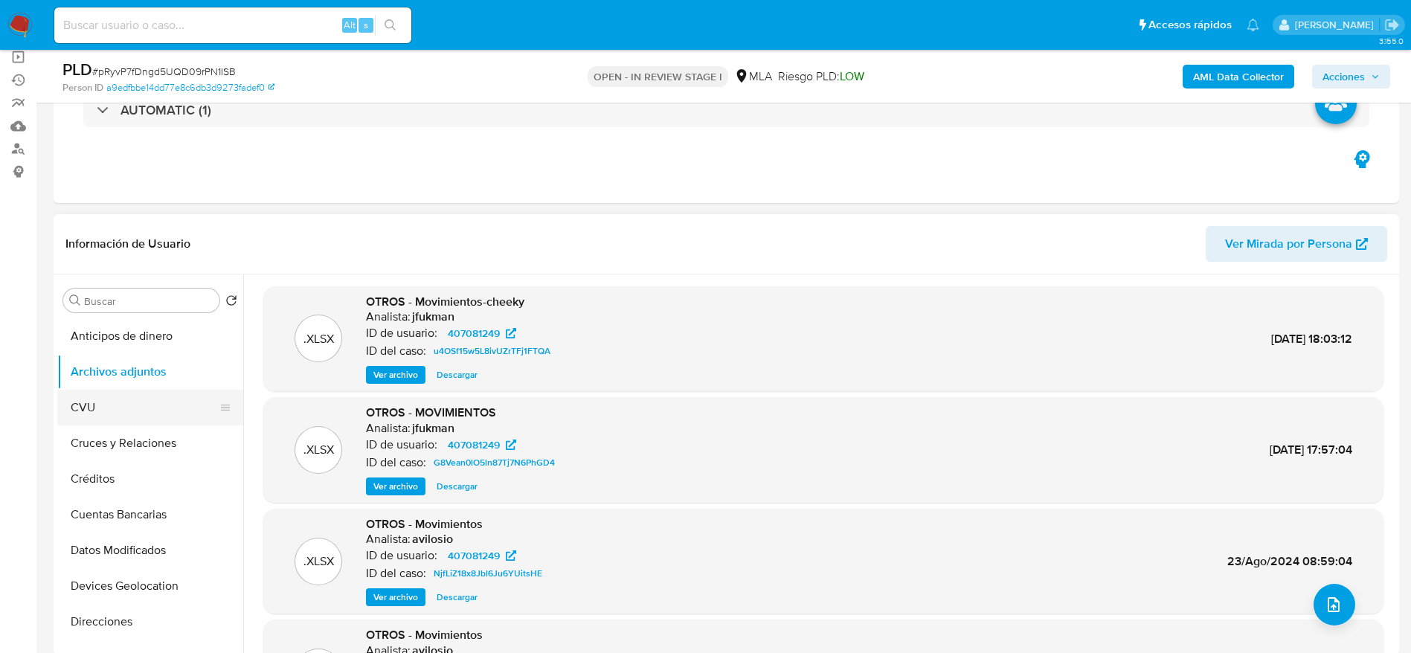
click at [94, 408] on button "CVU" at bounding box center [144, 408] width 174 height 36
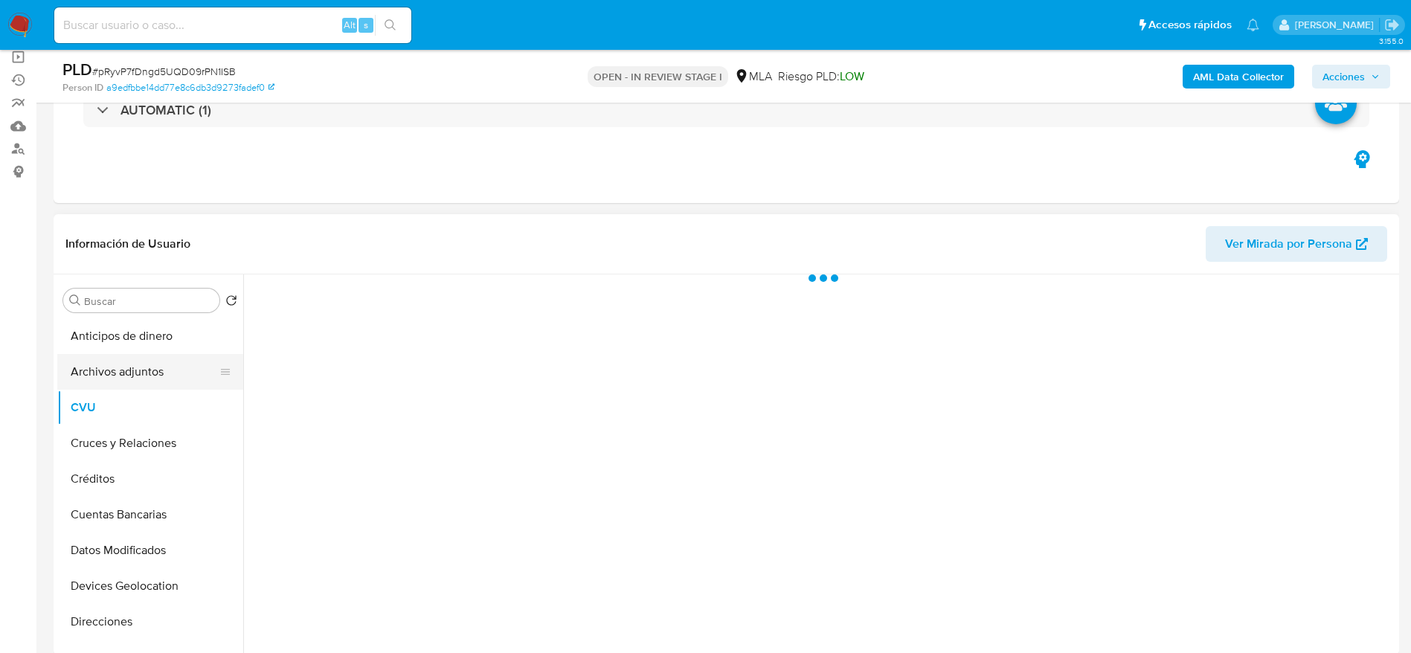
click at [108, 364] on button "Archivos adjuntos" at bounding box center [144, 372] width 174 height 36
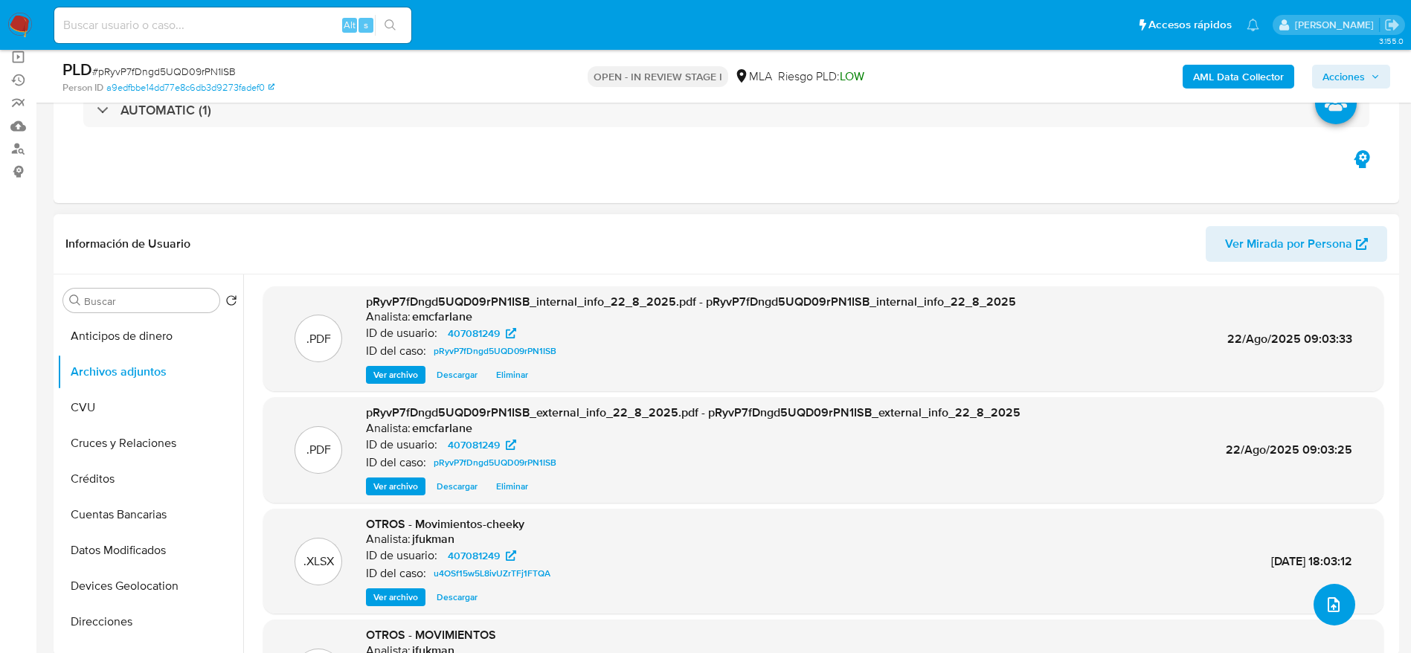
click at [1337, 602] on button "upload-file" at bounding box center [1335, 605] width 42 height 42
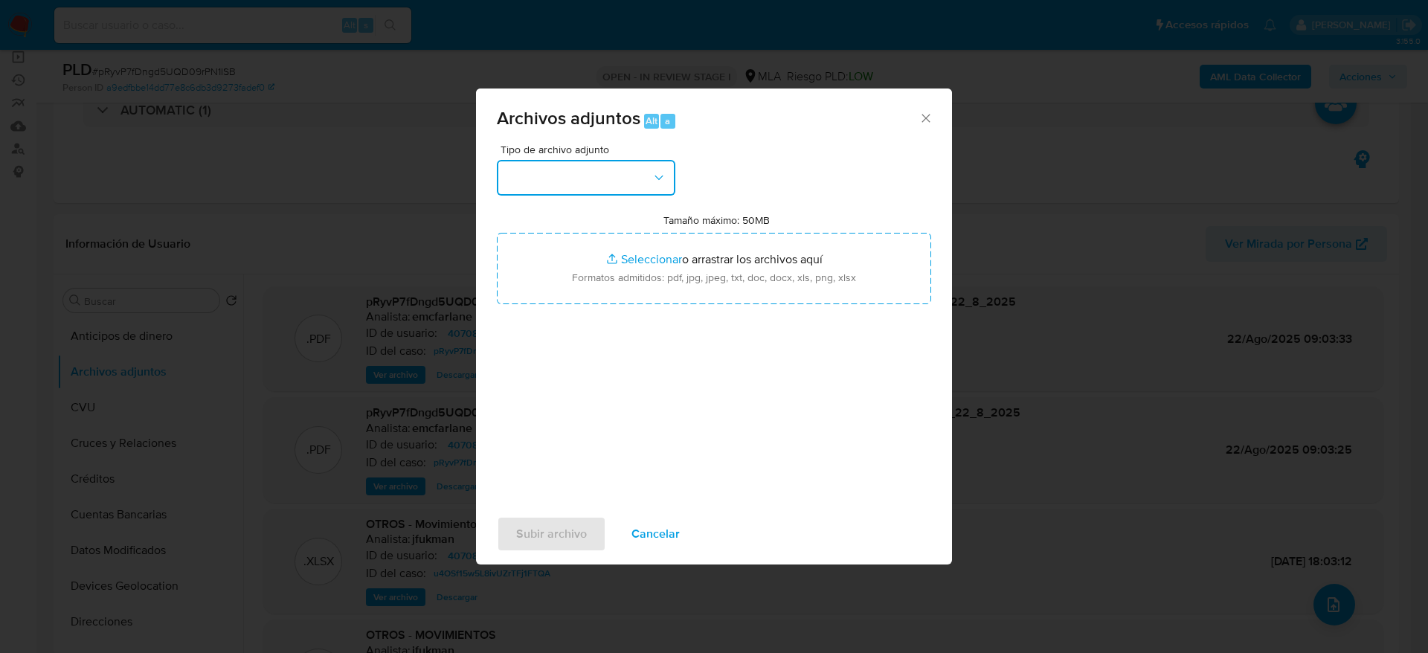
click at [624, 166] on button "button" at bounding box center [586, 178] width 179 height 36
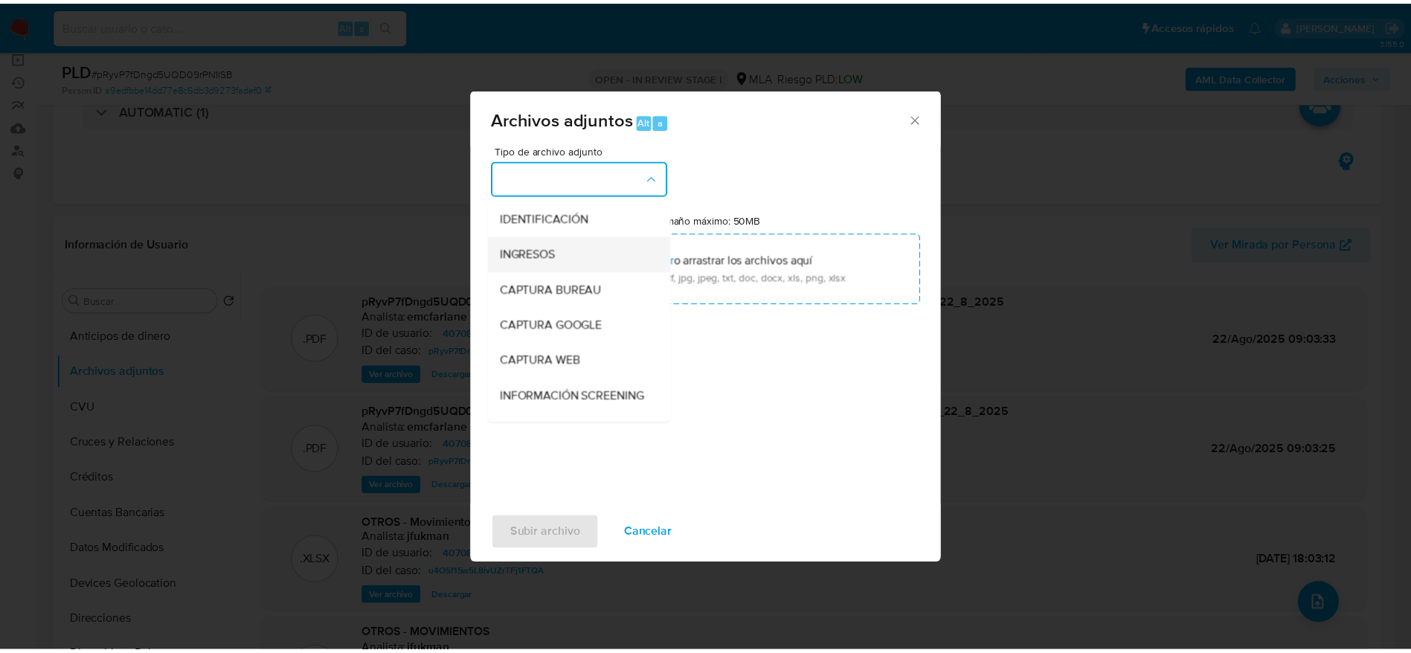
scroll to position [112, 0]
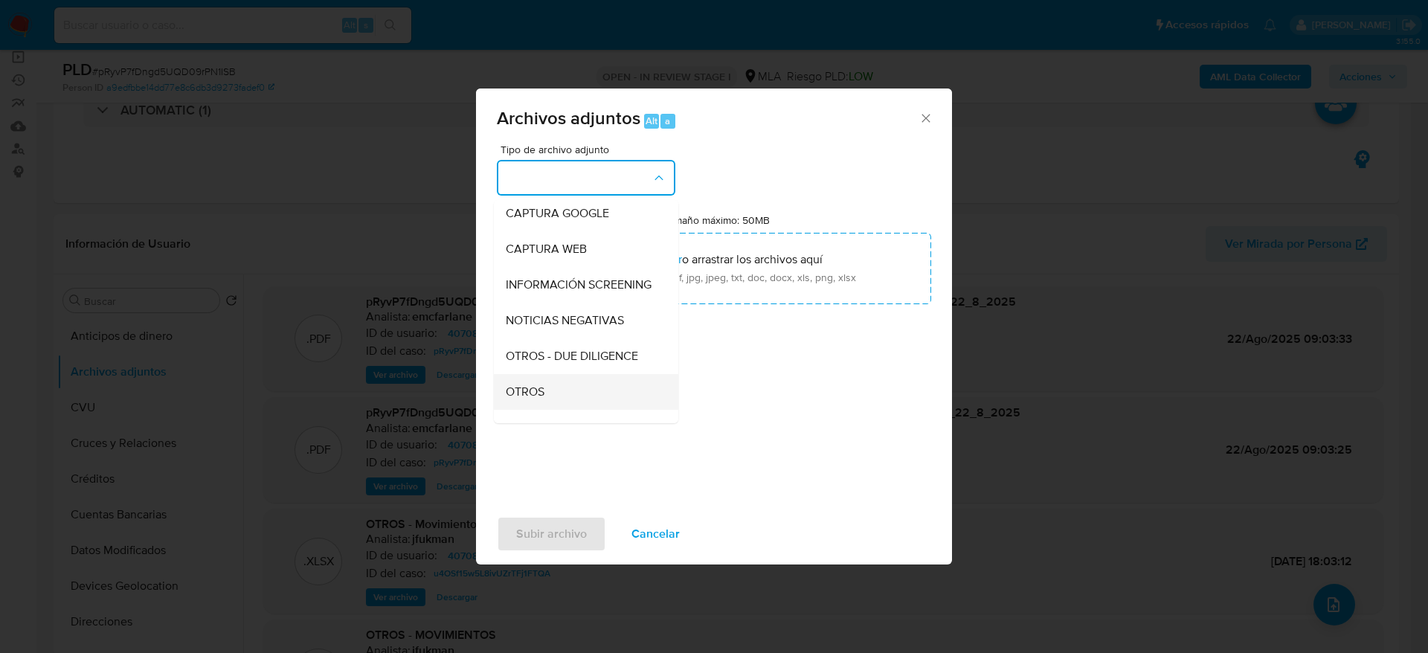
click at [536, 399] on span "OTROS" at bounding box center [525, 392] width 39 height 15
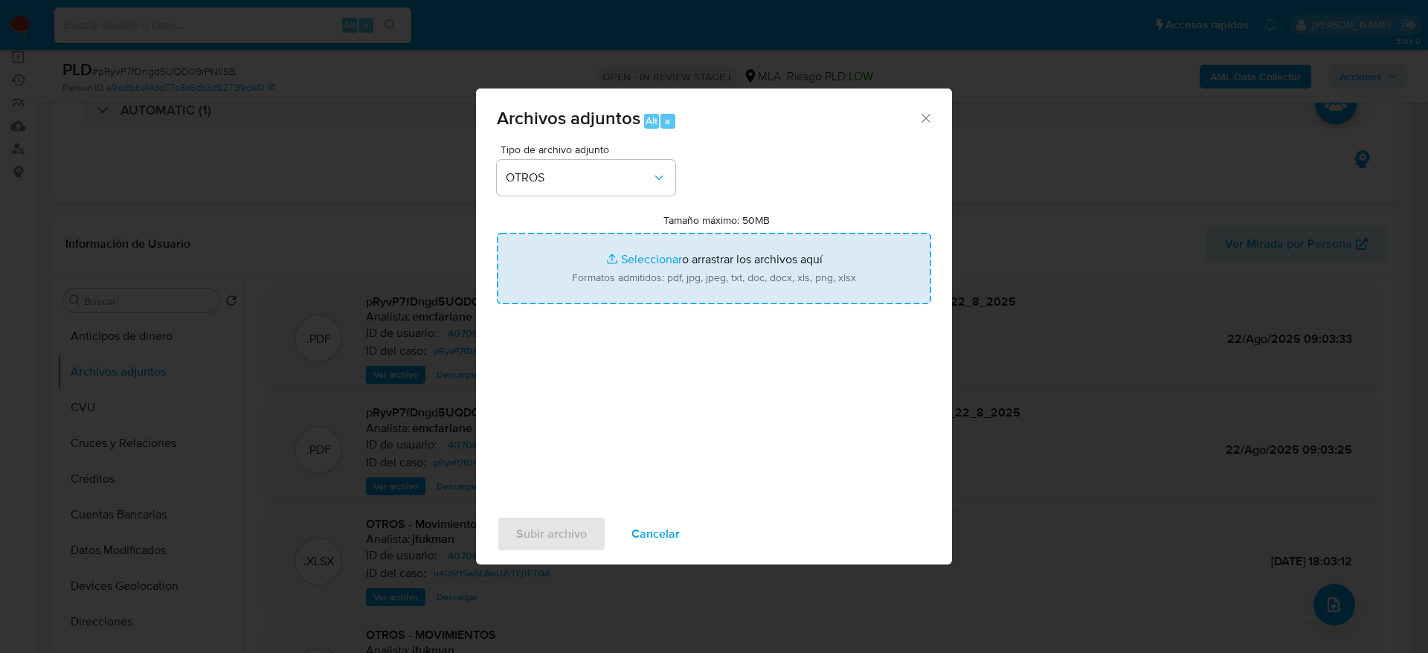
type input "C:\fakepath\407081249_movimientos.xlsx"
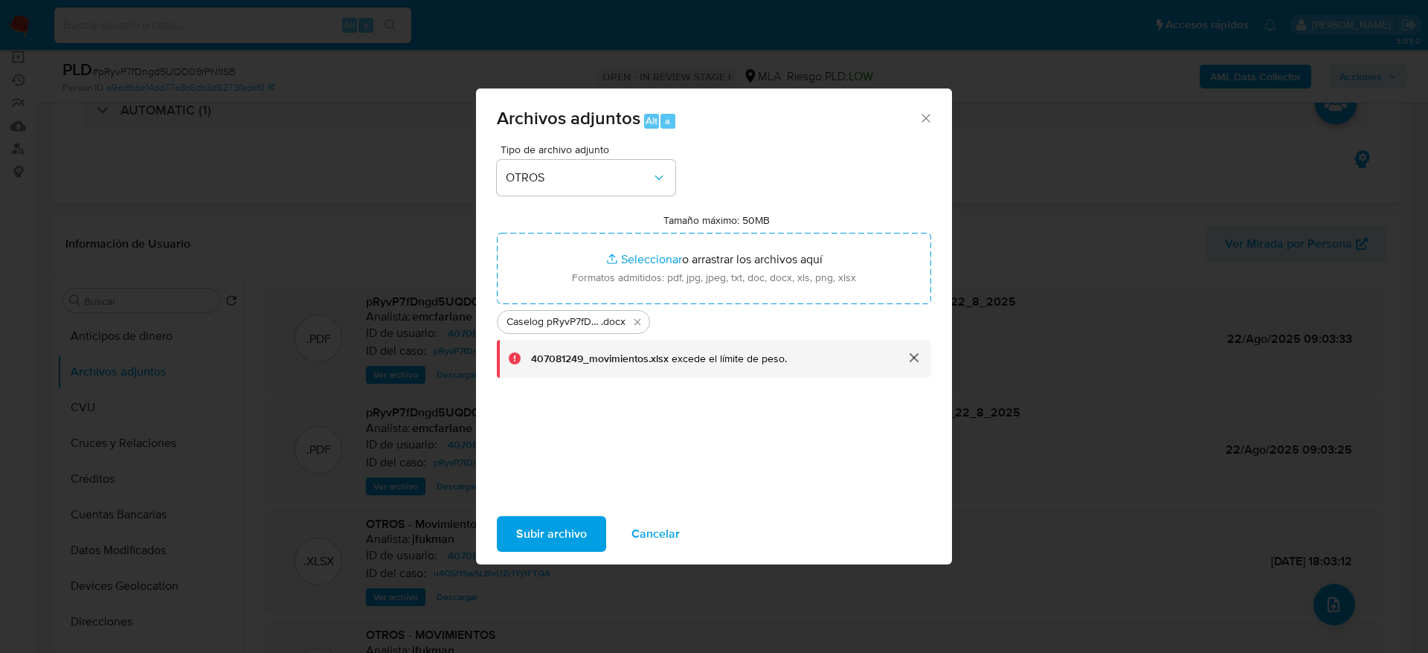
click at [541, 539] on span "Subir archivo" at bounding box center [551, 534] width 71 height 33
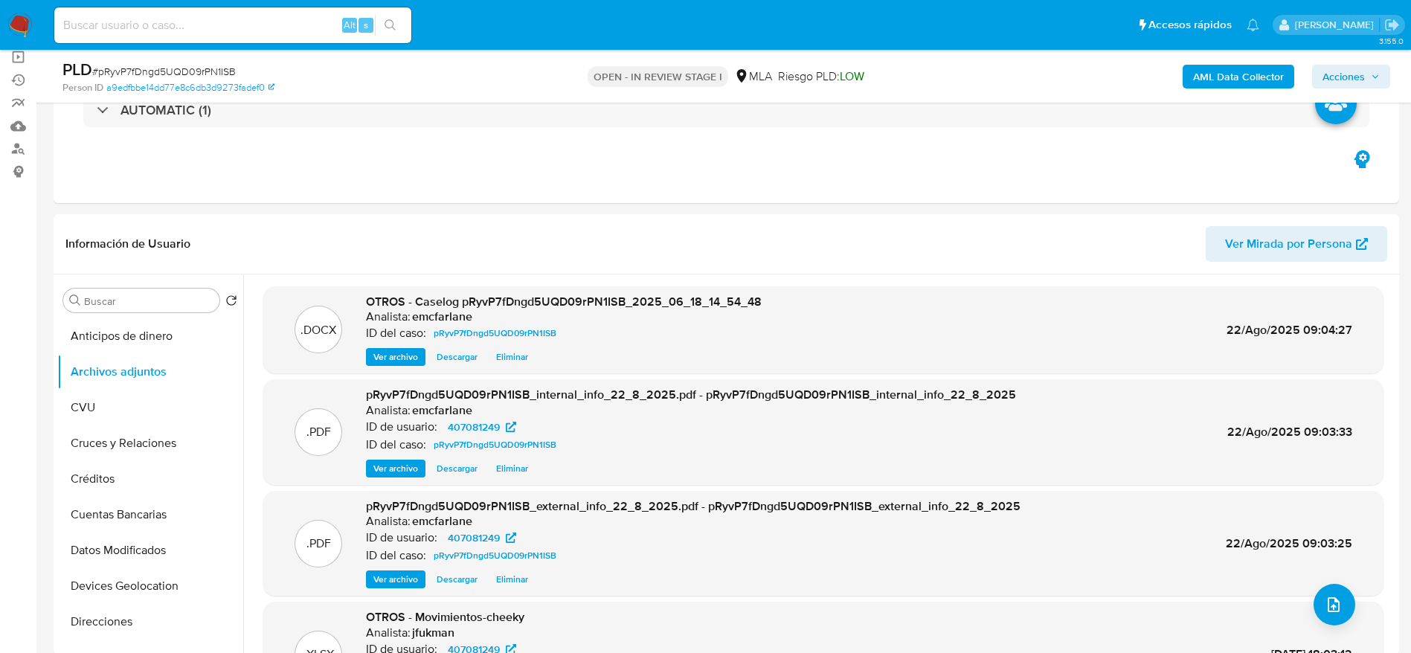
click at [1346, 81] on span "Acciones" at bounding box center [1343, 77] width 42 height 24
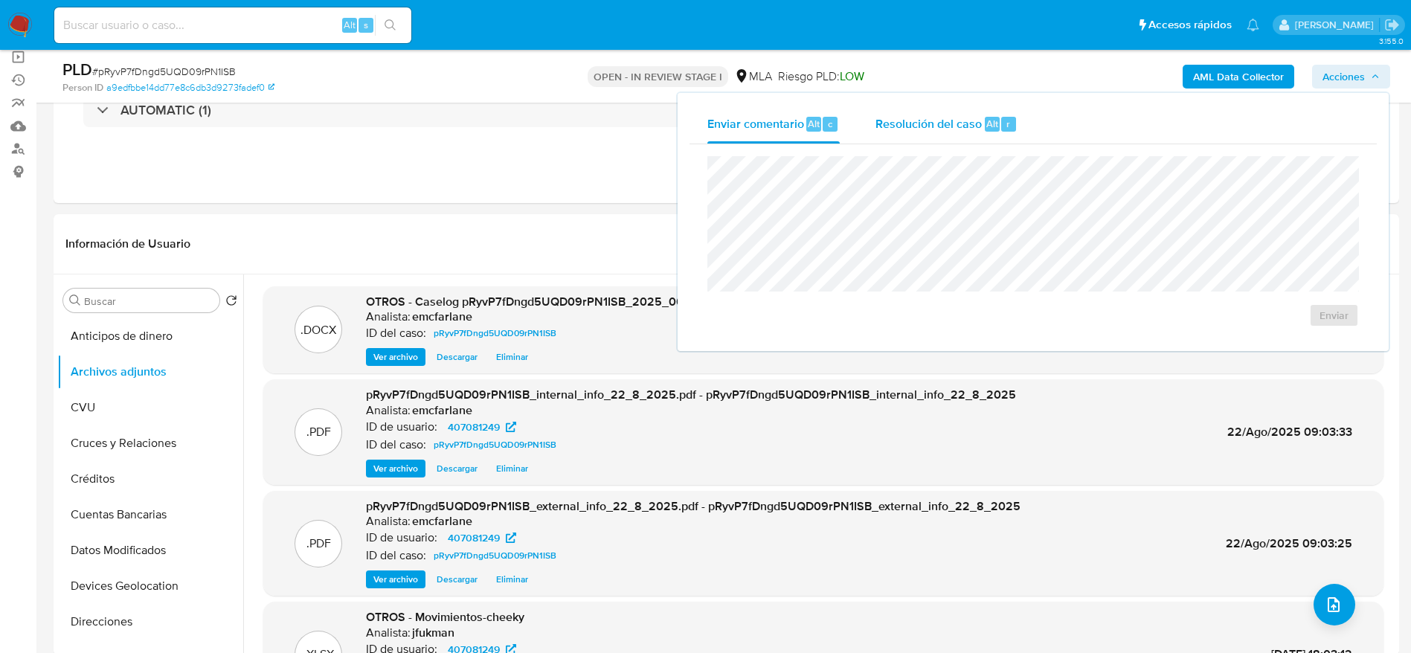
click at [957, 123] on span "Resolución del caso" at bounding box center [928, 123] width 106 height 17
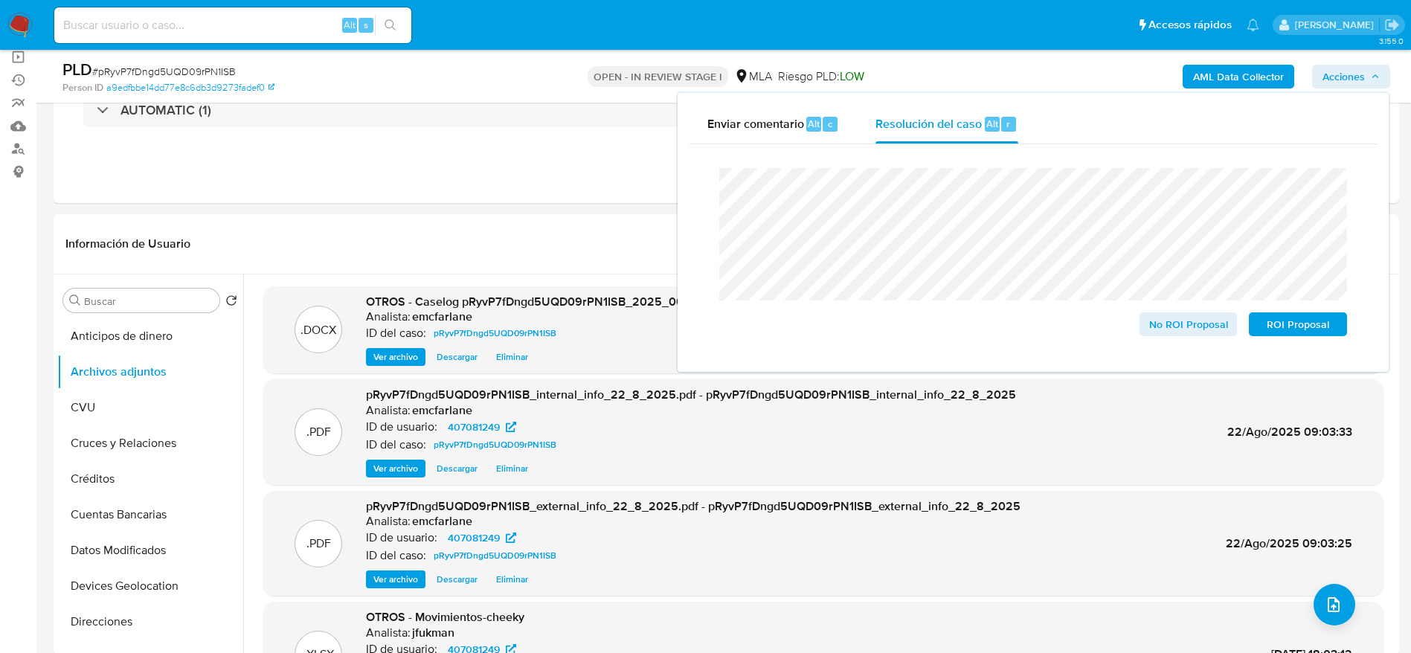
click at [680, 184] on div "Enviar comentario Alt c Resolución del caso Alt r Cierre de caso No ROI Proposa…" at bounding box center [1033, 232] width 711 height 279
click at [559, 152] on div "Eventos ( 1 ) Acciones AUTOMATIC (1)" at bounding box center [727, 114] width 1346 height 179
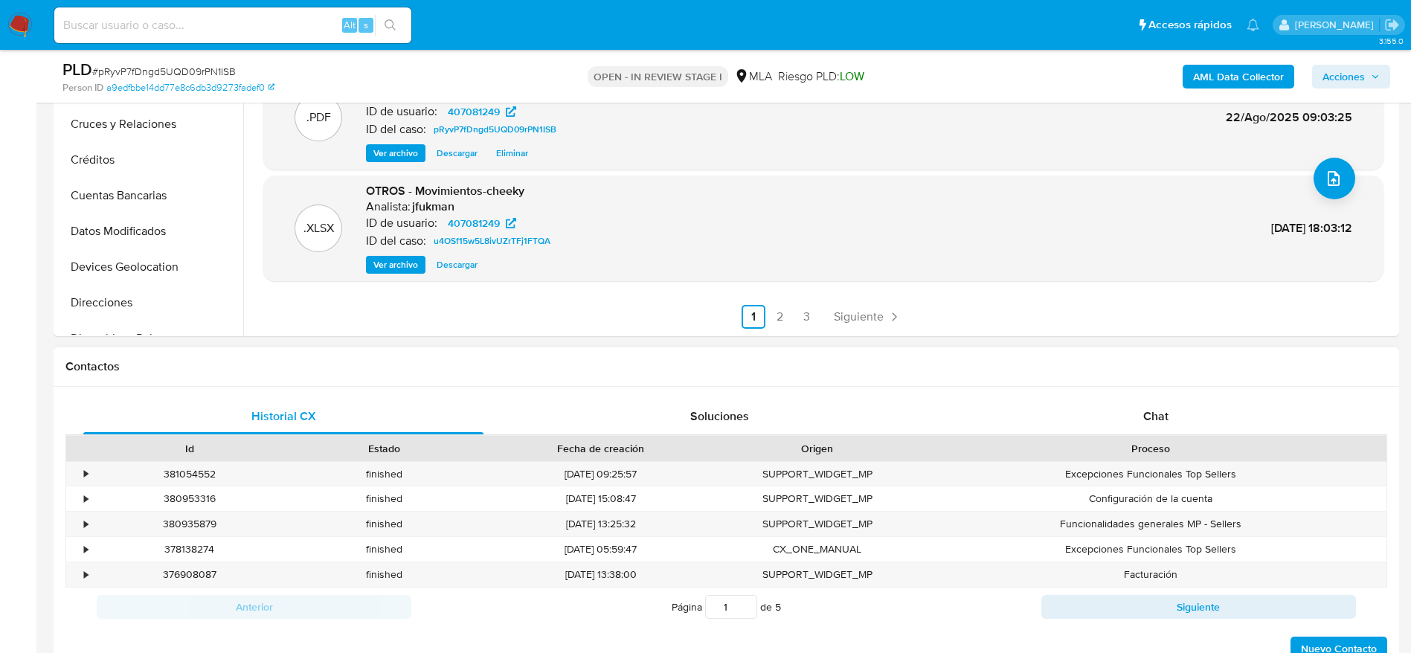
scroll to position [558, 0]
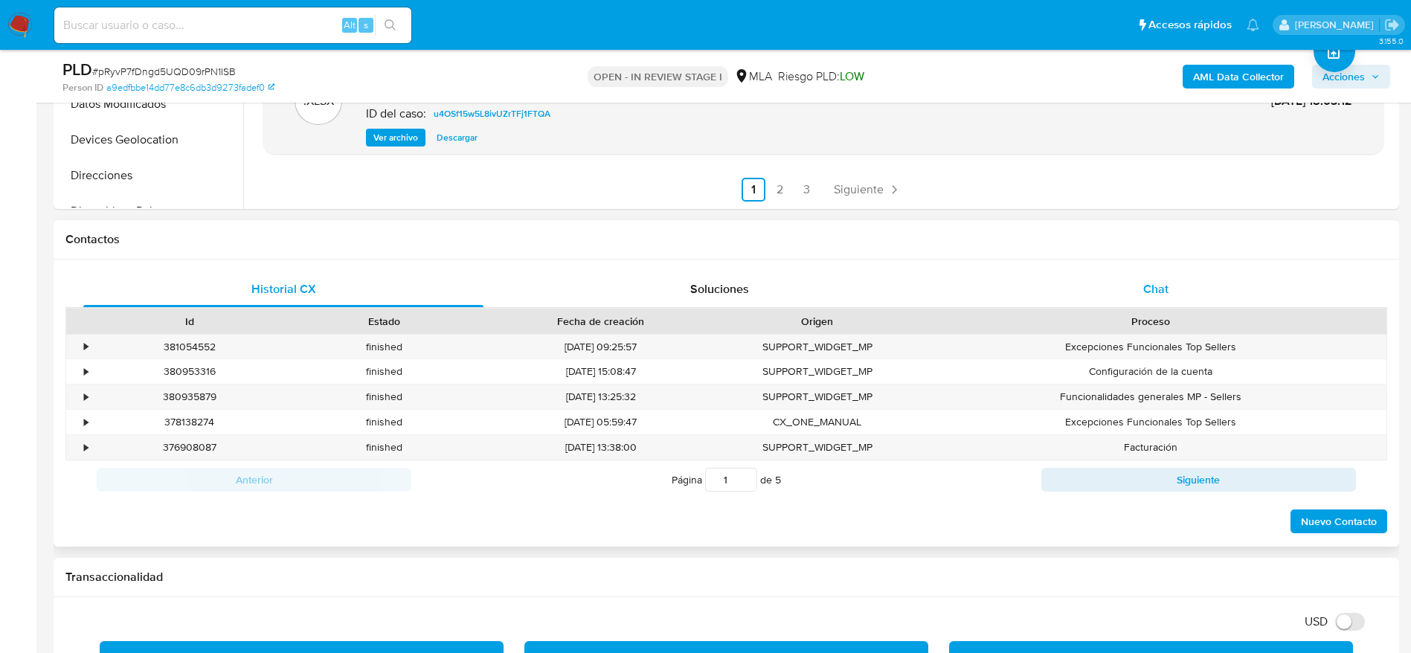
click at [1142, 294] on div "Chat" at bounding box center [1156, 289] width 400 height 36
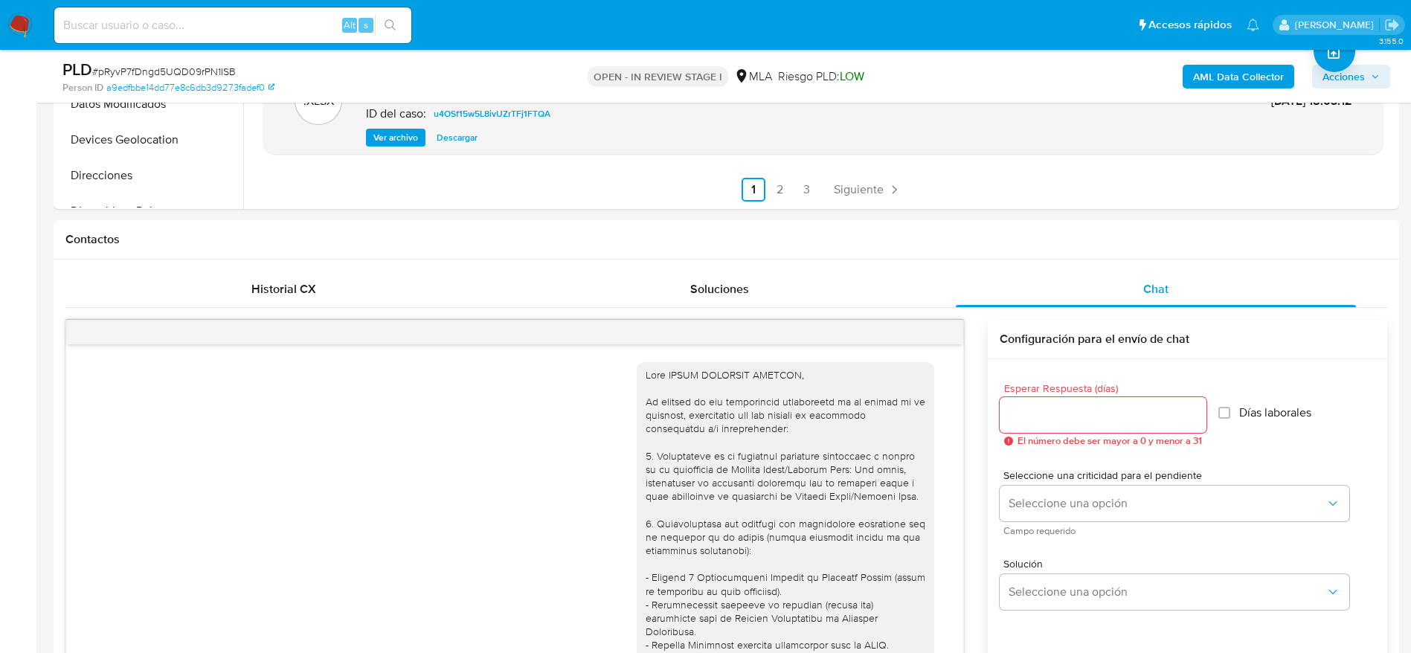
scroll to position [244, 0]
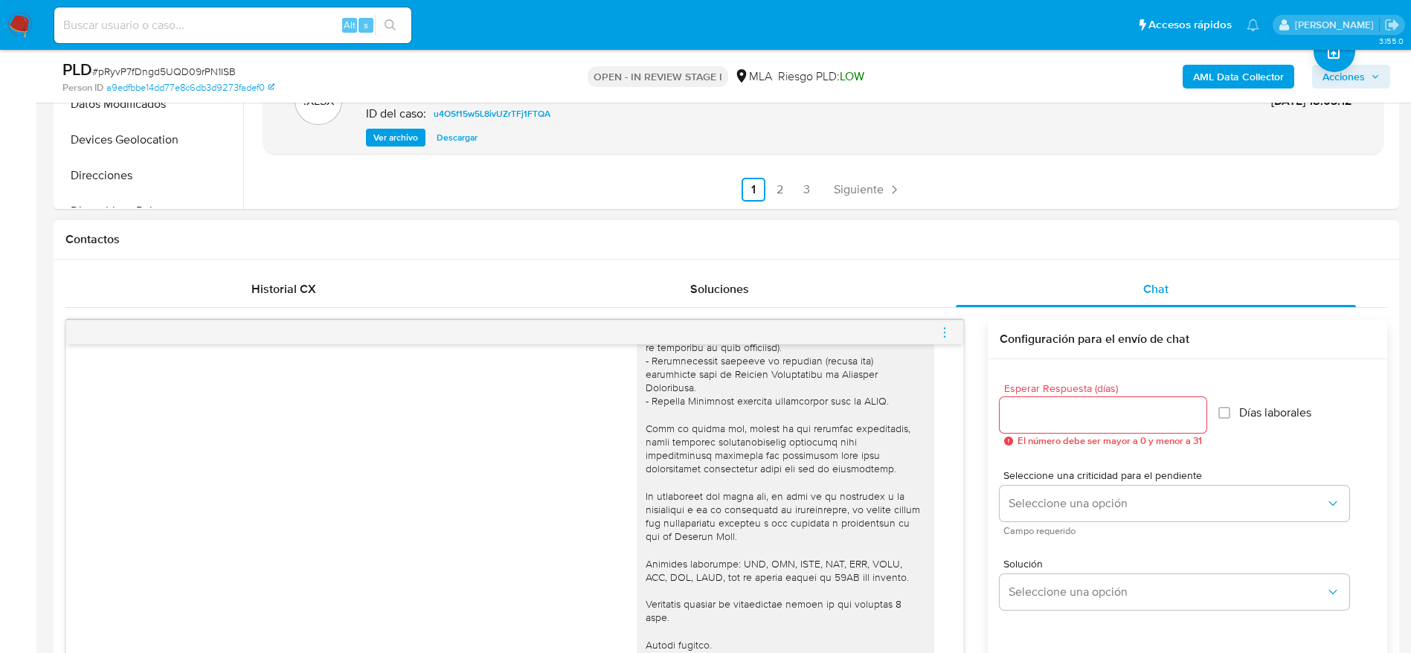
click at [948, 327] on icon "menu-action" at bounding box center [944, 332] width 13 height 13
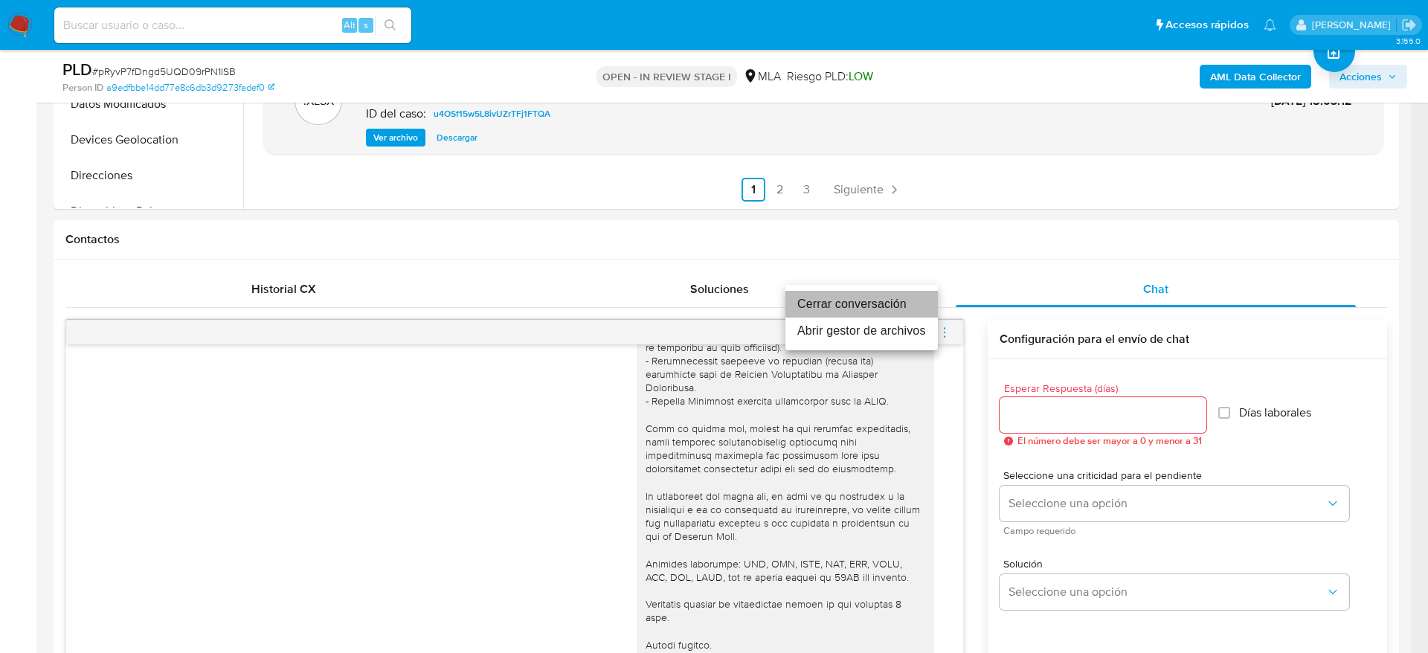
click at [865, 302] on li "Cerrar conversación" at bounding box center [861, 304] width 152 height 27
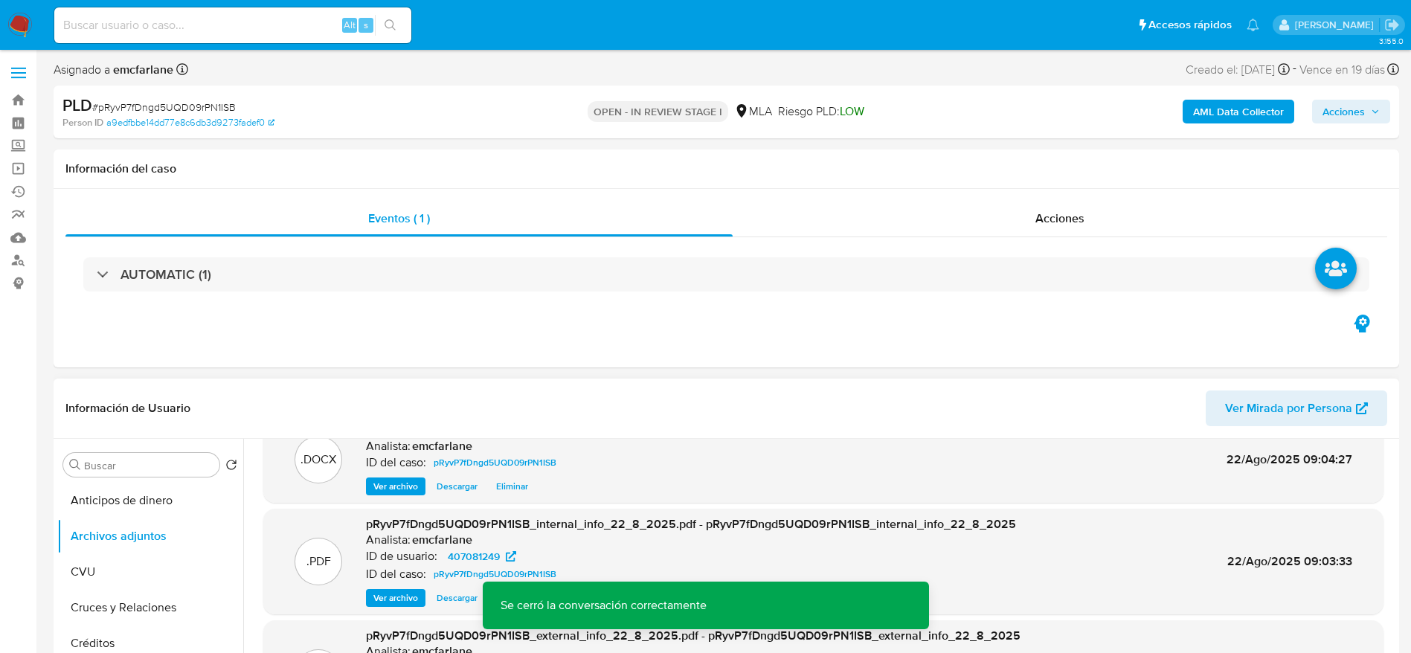
scroll to position [0, 0]
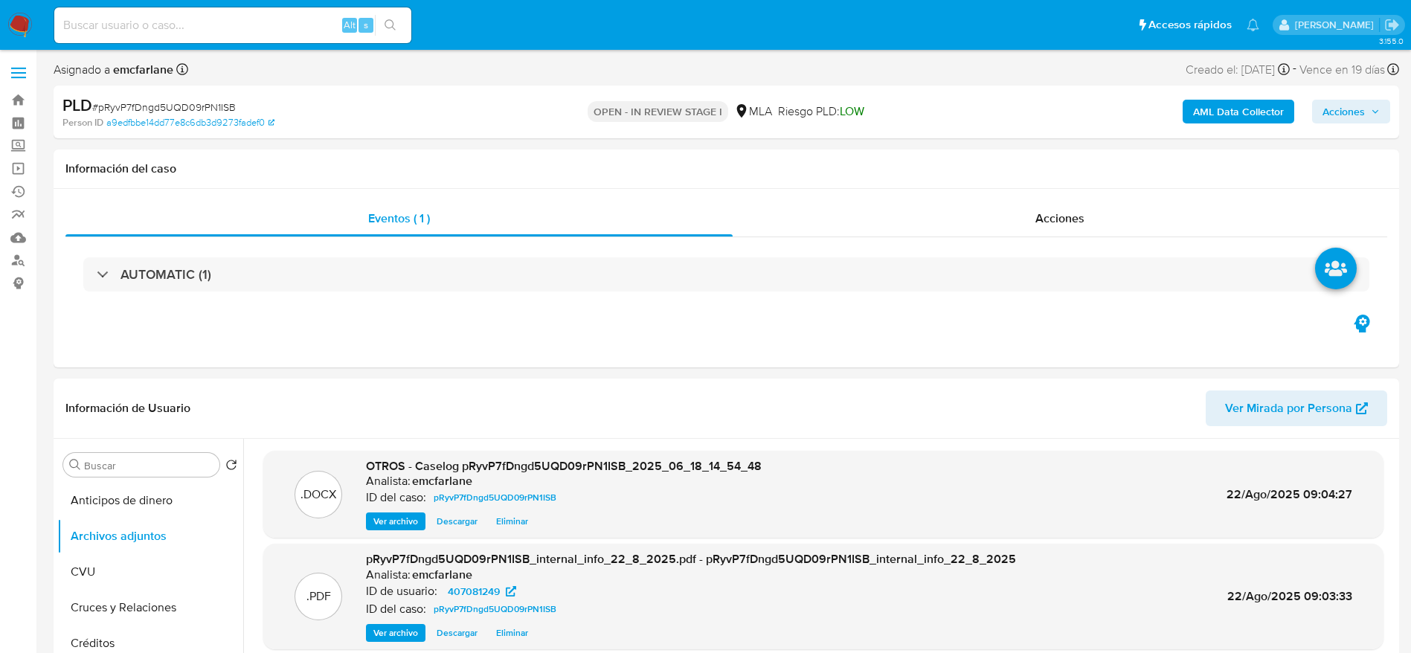
click at [1326, 113] on span "Acciones" at bounding box center [1343, 112] width 42 height 24
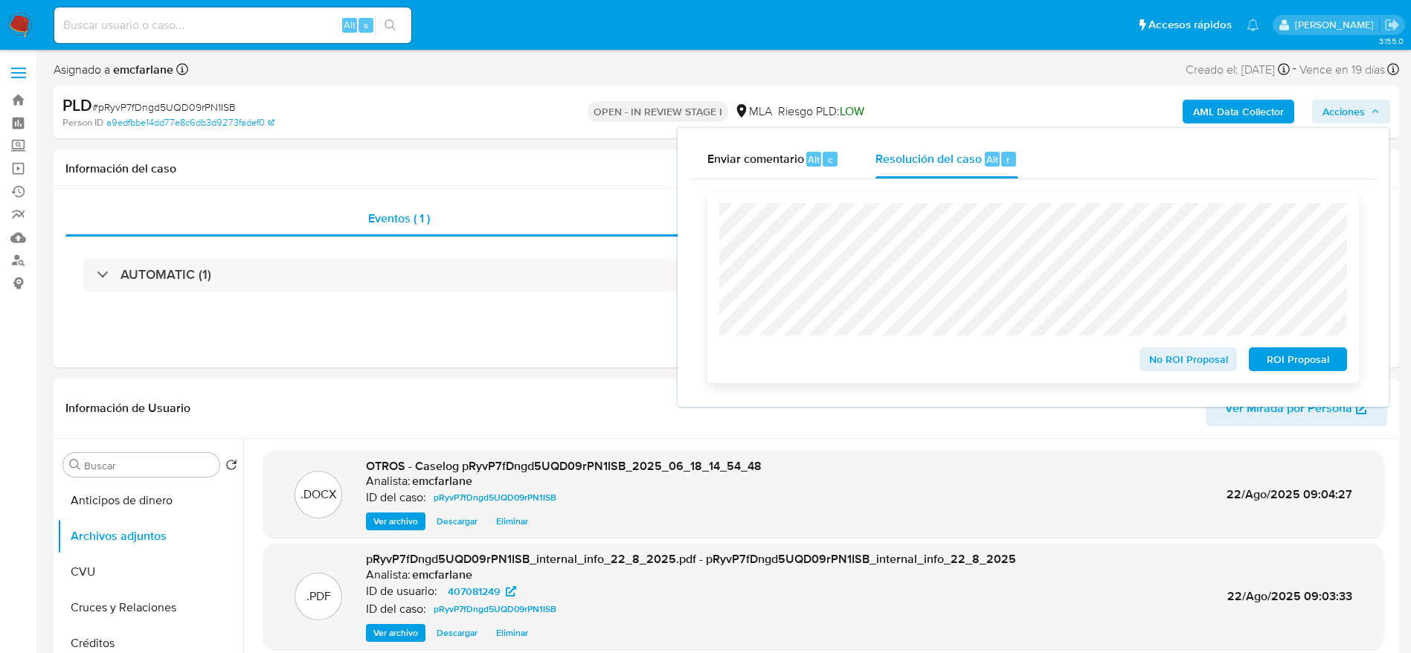
click at [1186, 356] on span "No ROI Proposal" at bounding box center [1188, 359] width 77 height 21
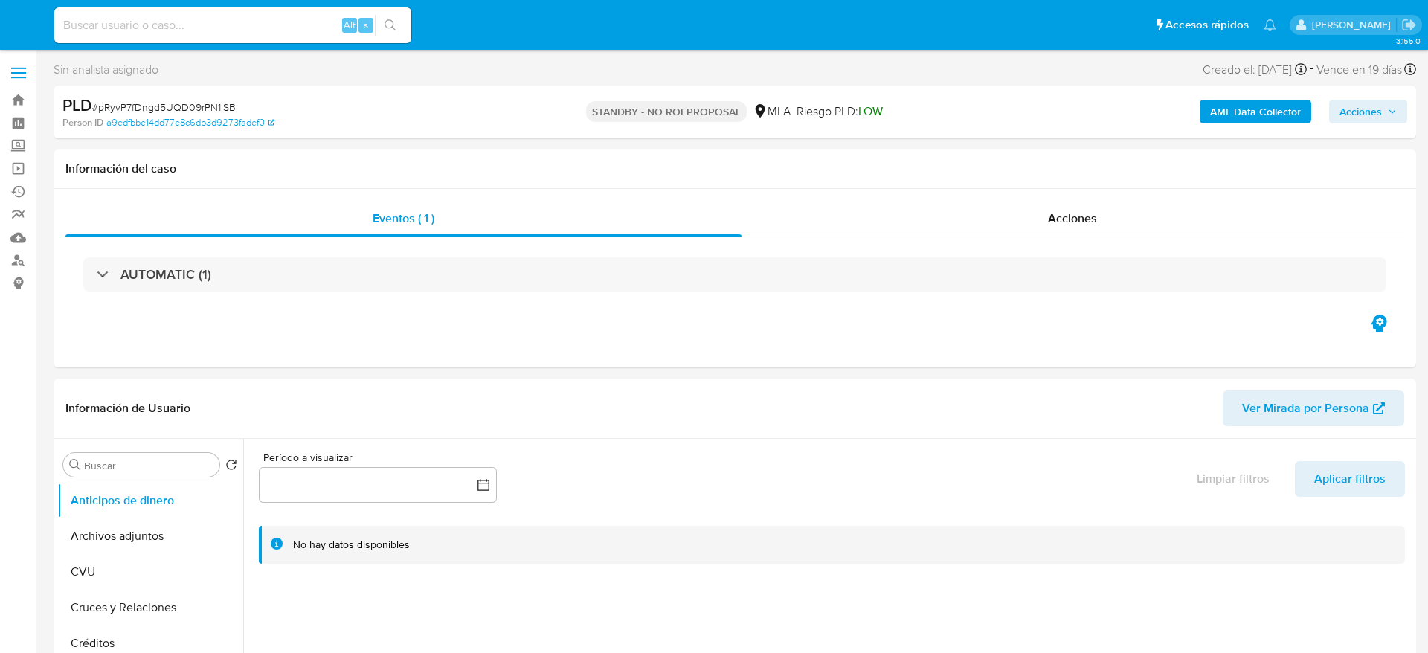
select select "10"
click at [304, 25] on input at bounding box center [232, 25] width 357 height 19
paste input "HdODYL5FkJnlwnKIQRAsMcGP"
type input "HdODYL5FkJnlwnKIQRAsMcGP"
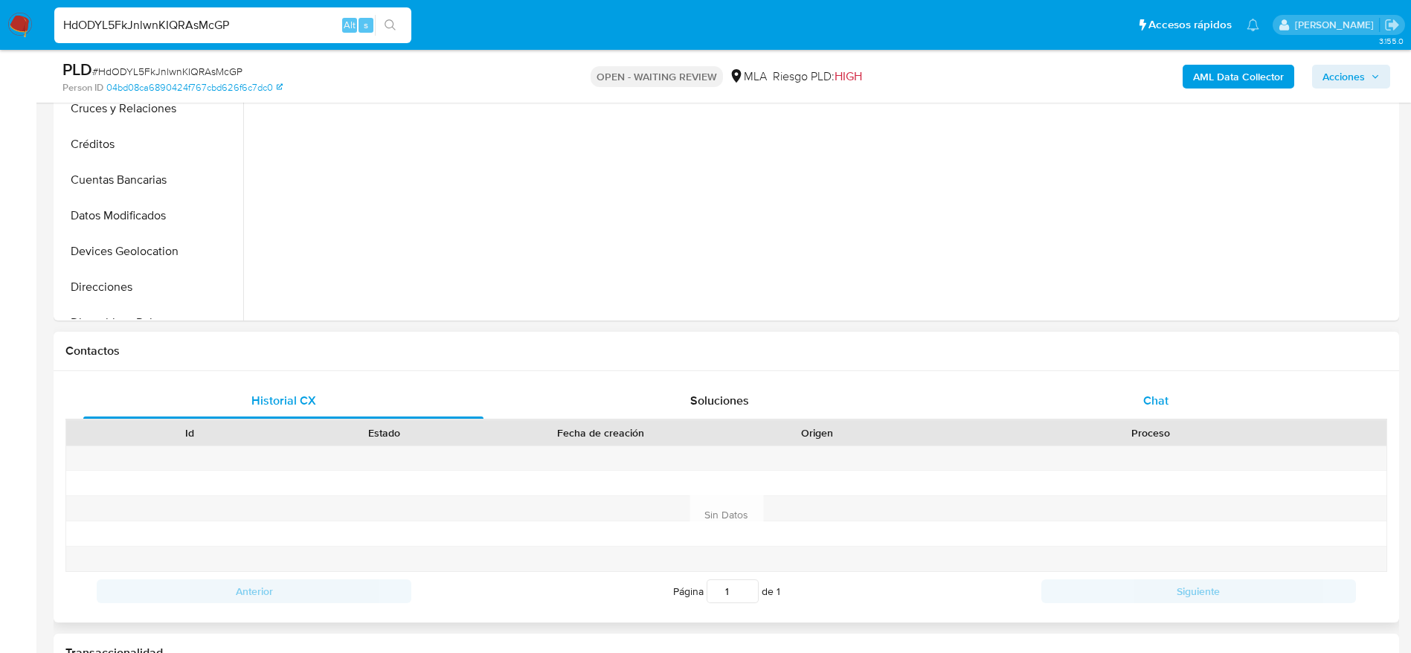
click at [1153, 406] on span "Chat" at bounding box center [1155, 400] width 25 height 17
select select "10"
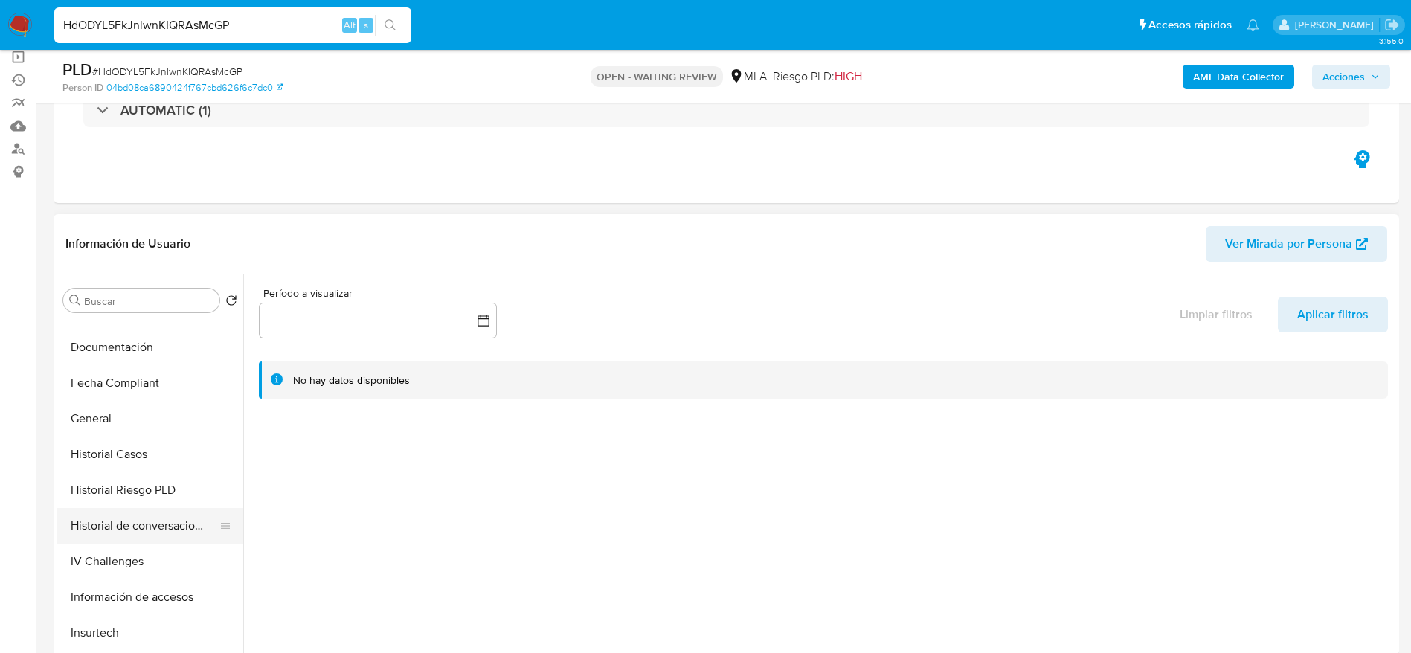
scroll to position [446, 0]
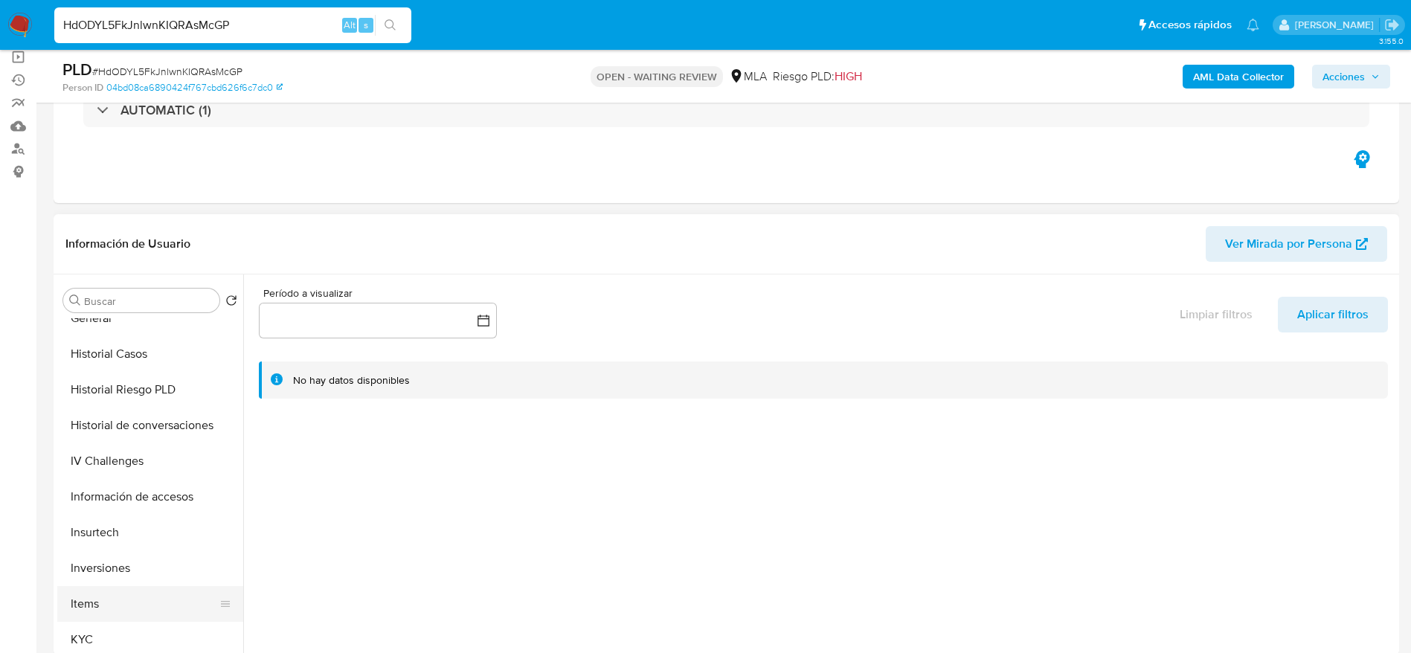
click at [115, 630] on button "KYC" at bounding box center [150, 640] width 186 height 36
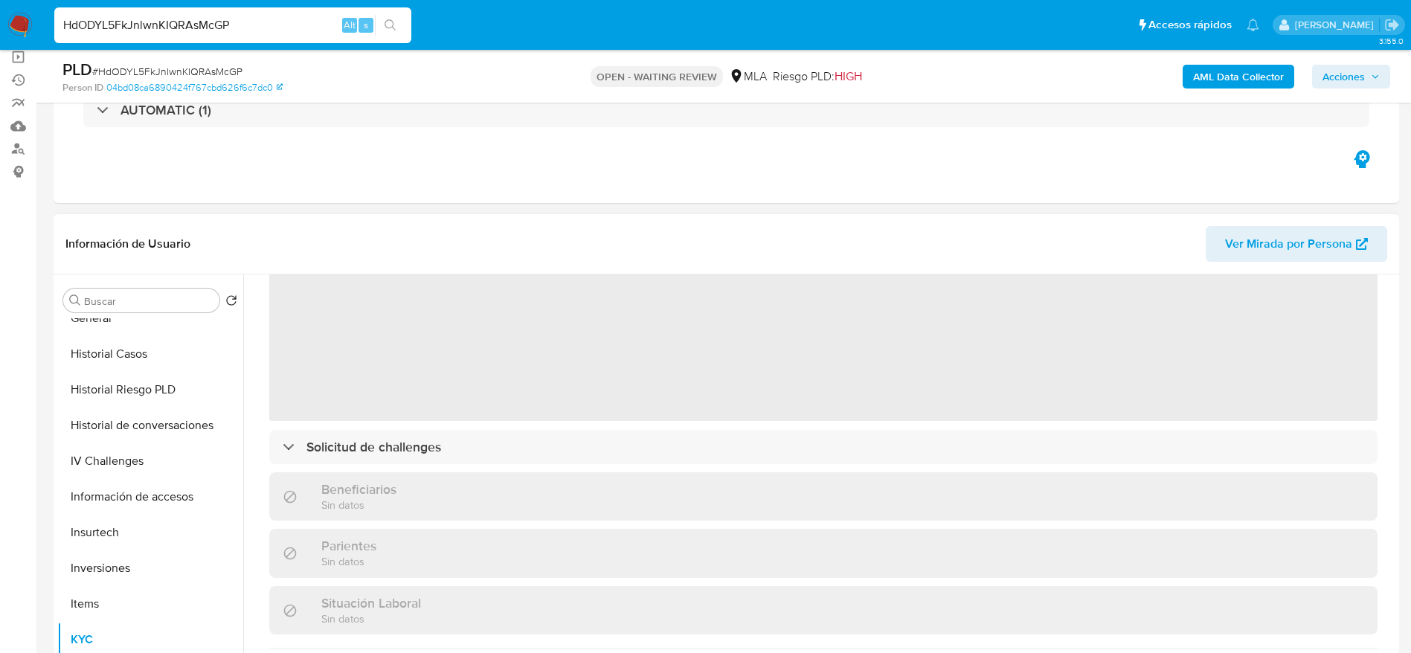
scroll to position [0, 0]
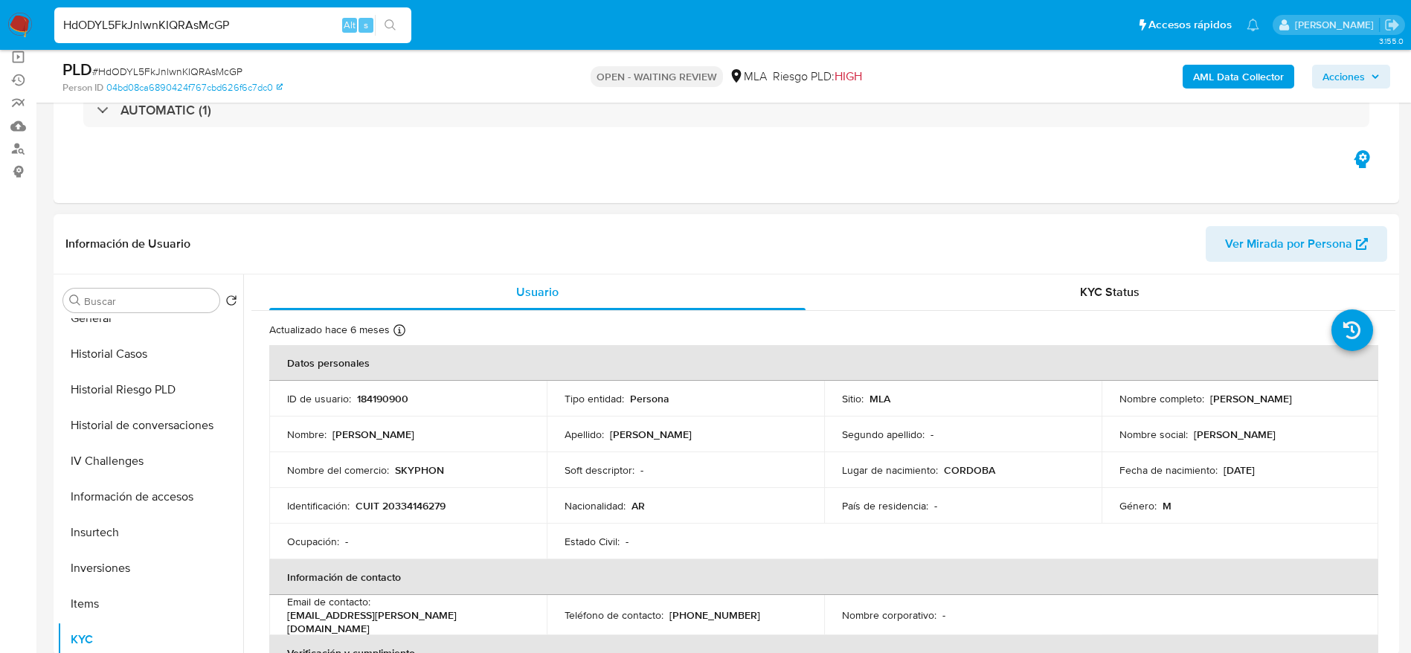
click at [420, 470] on p "SKYPHON" at bounding box center [419, 469] width 49 height 13
copy p "SKYPHON"
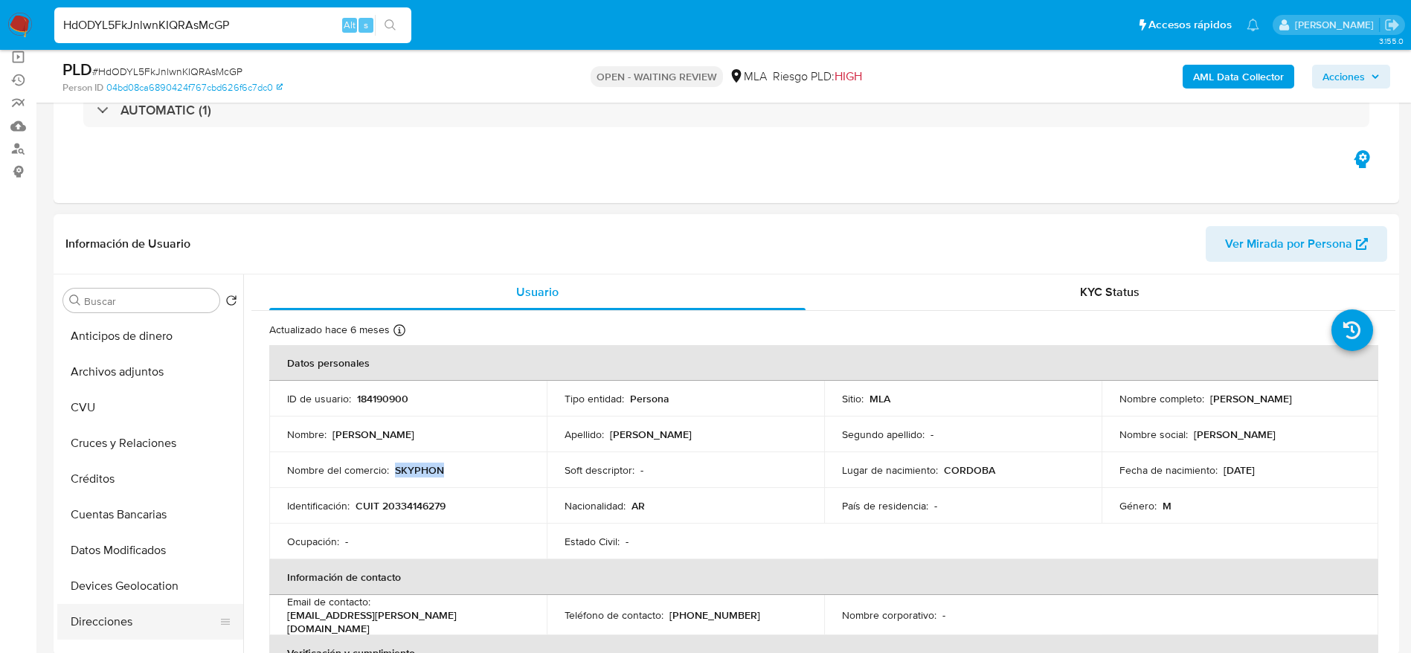
click at [153, 610] on button "Direcciones" at bounding box center [144, 622] width 174 height 36
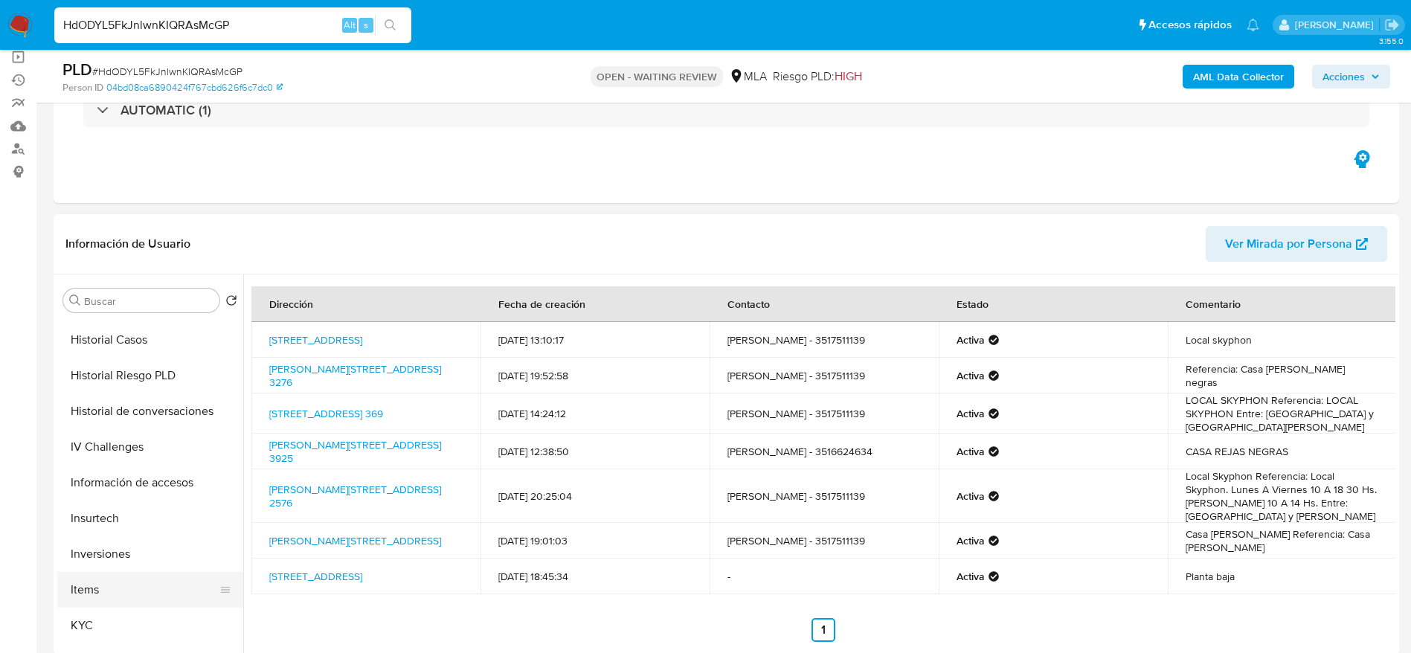
scroll to position [558, 0]
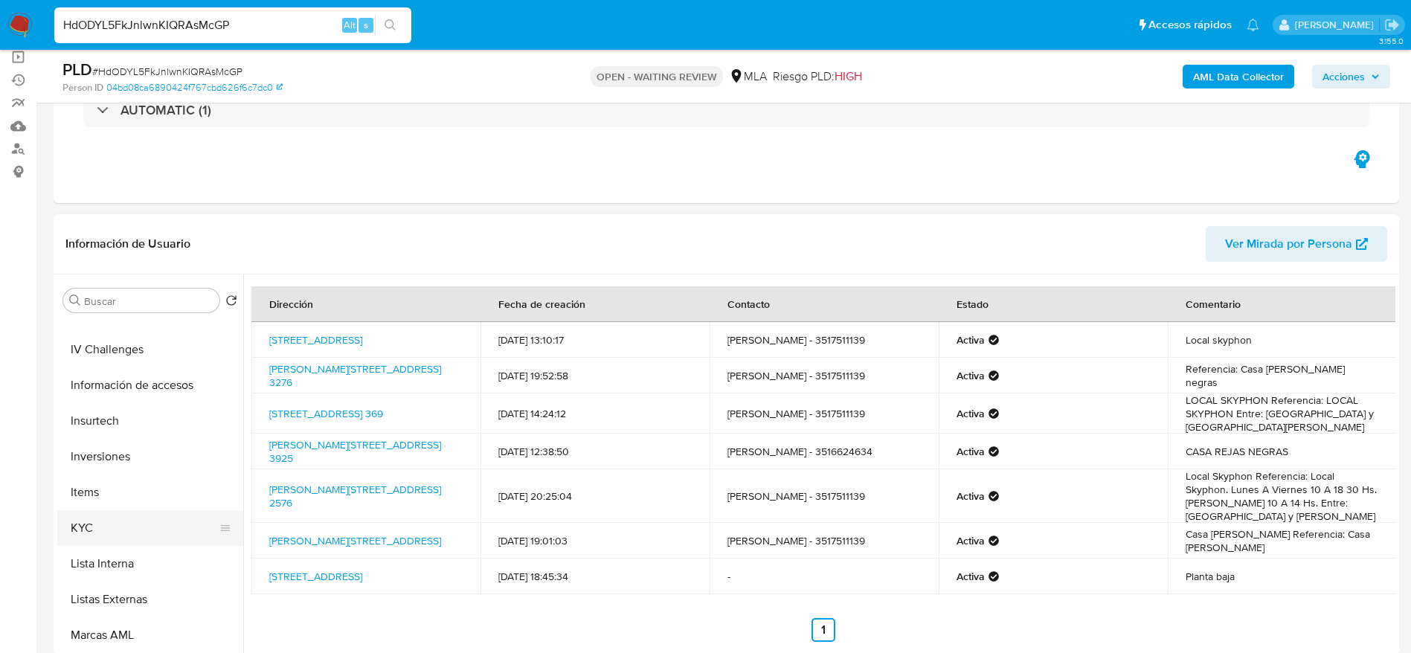
click at [108, 533] on button "KYC" at bounding box center [144, 528] width 174 height 36
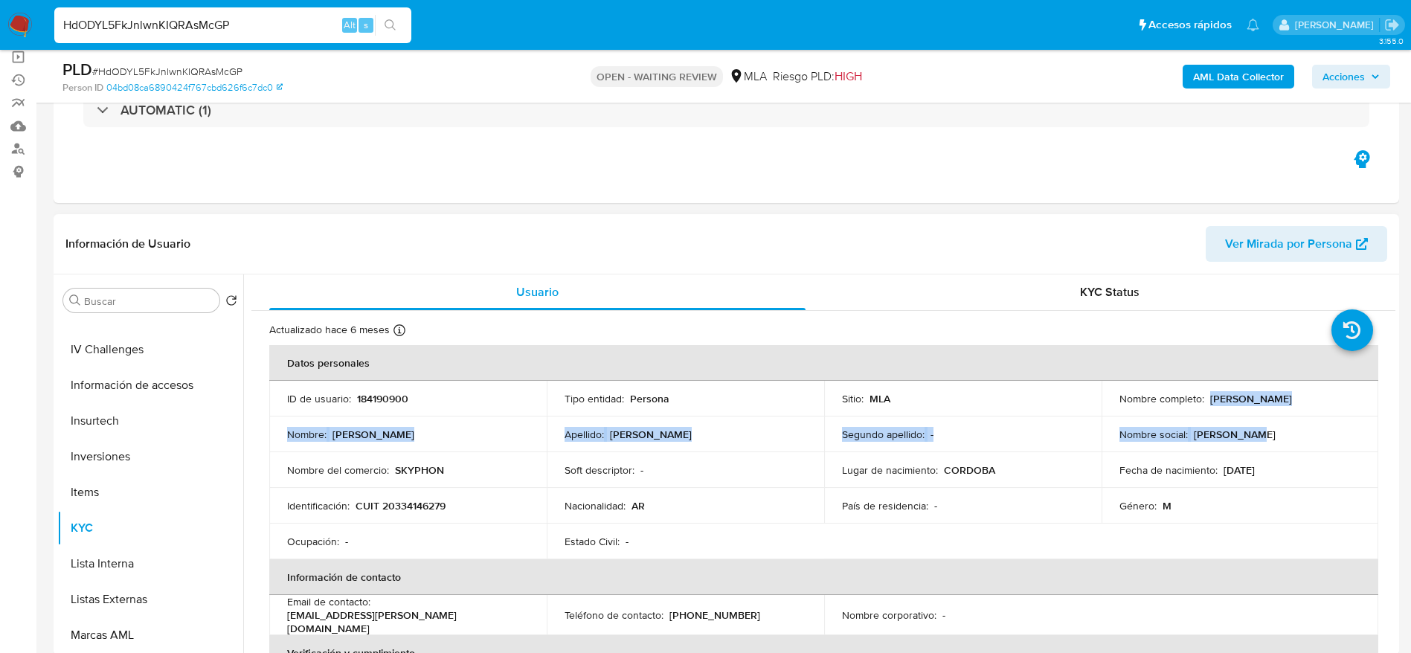
drag, startPoint x: 1110, startPoint y: 408, endPoint x: 1270, endPoint y: 413, distance: 160.0
click at [1267, 418] on tbody "ID de usuario : 184190900 Tipo entidad : Persona Sitio : MLA Nombre completo : …" at bounding box center [823, 470] width 1109 height 179
click at [1288, 405] on div "Nombre completo : Maximiliano Ezequiel Nozikovsky" at bounding box center [1240, 398] width 242 height 13
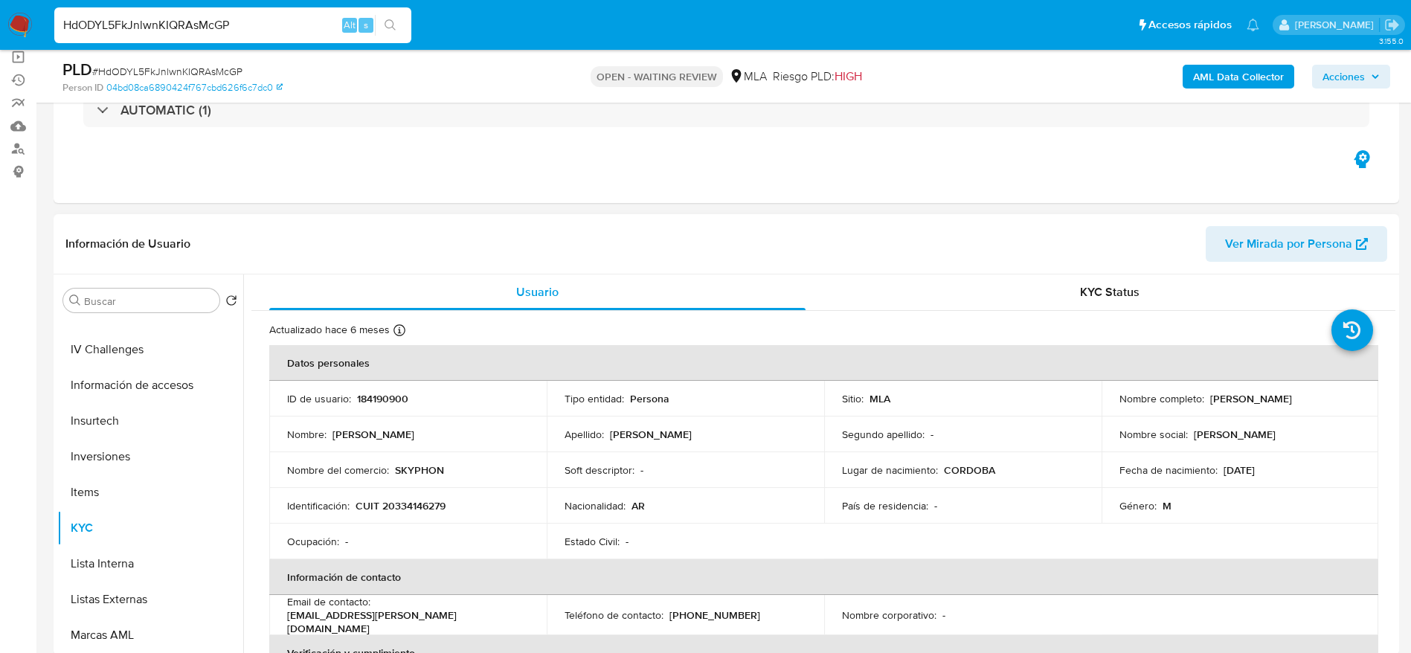
click at [1288, 405] on div "Nombre completo : Maximiliano Ezequiel Nozikovsky" at bounding box center [1240, 398] width 242 height 13
click at [1282, 405] on div "Nombre completo : Maximiliano Ezequiel Nozikovsky" at bounding box center [1240, 398] width 242 height 13
drag, startPoint x: 1106, startPoint y: 405, endPoint x: 1279, endPoint y: 409, distance: 173.3
click at [1279, 409] on td "Nombre completo : Maximiliano Ezequiel Nozikovsky" at bounding box center [1240, 399] width 277 height 36
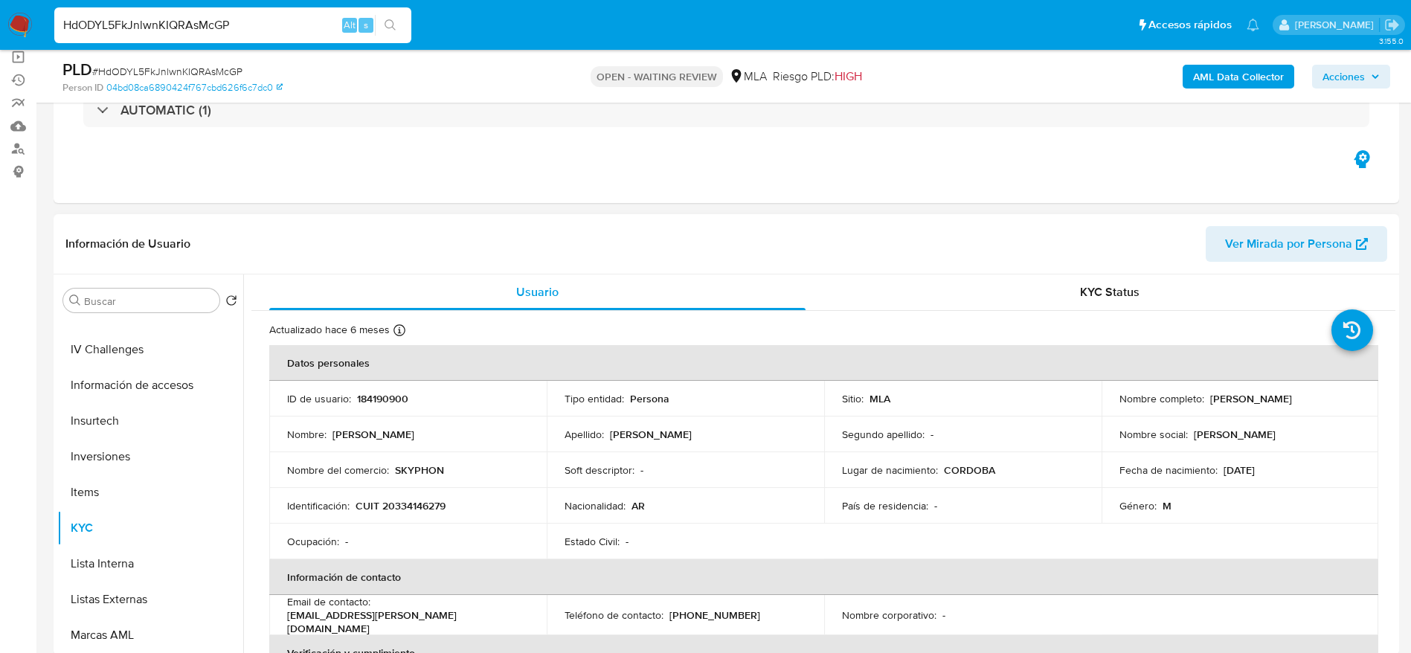
copy p "[PERSON_NAME]"
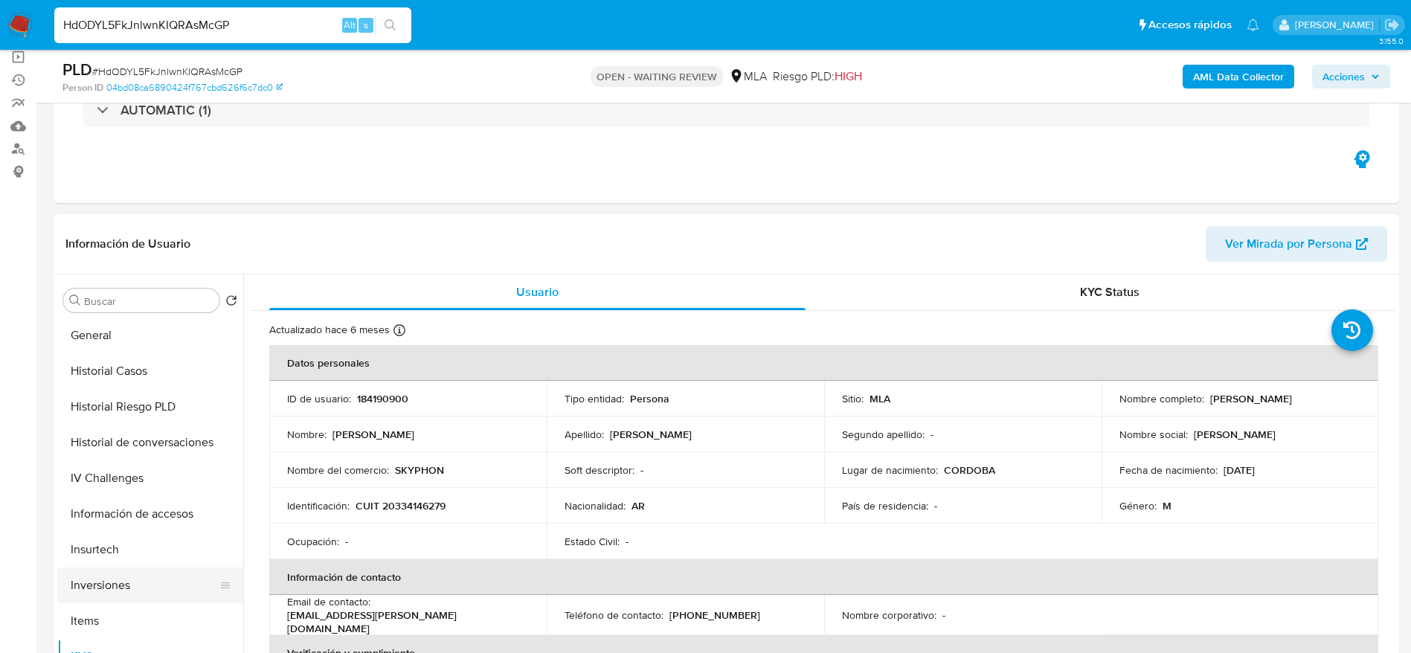
scroll to position [335, 0]
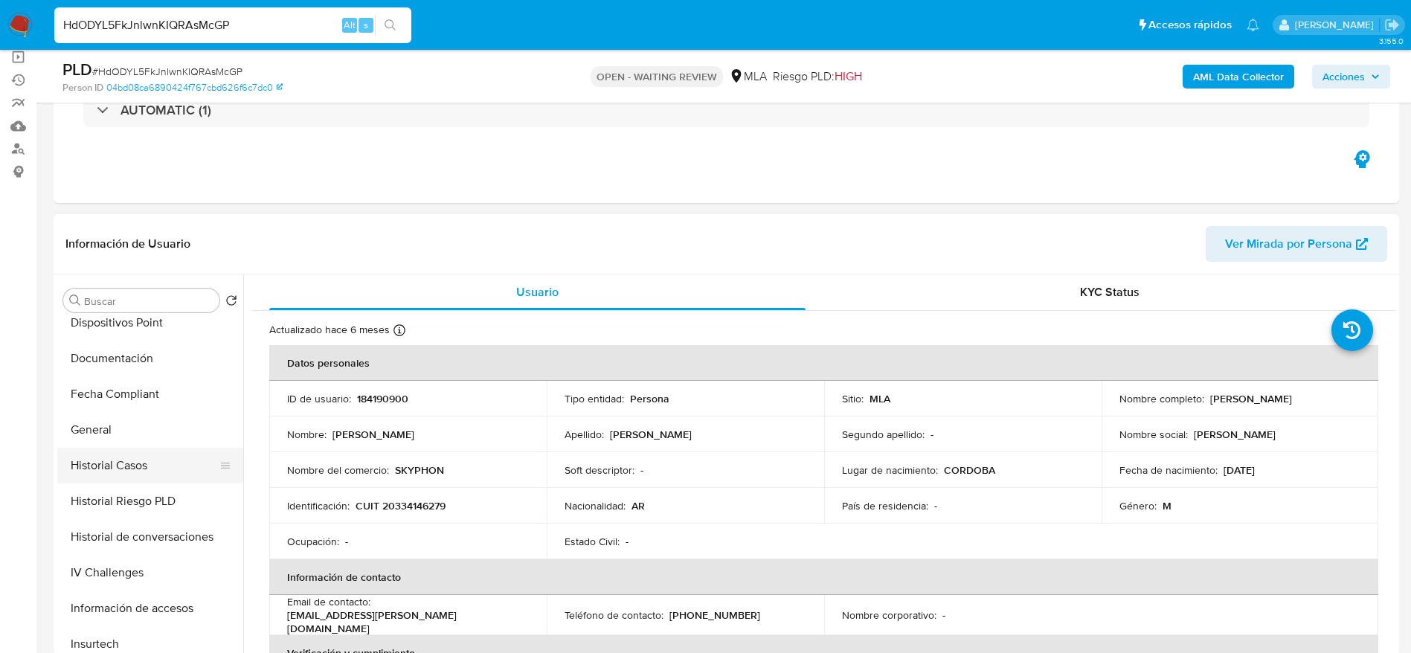
click at [139, 471] on button "Historial Casos" at bounding box center [144, 466] width 174 height 36
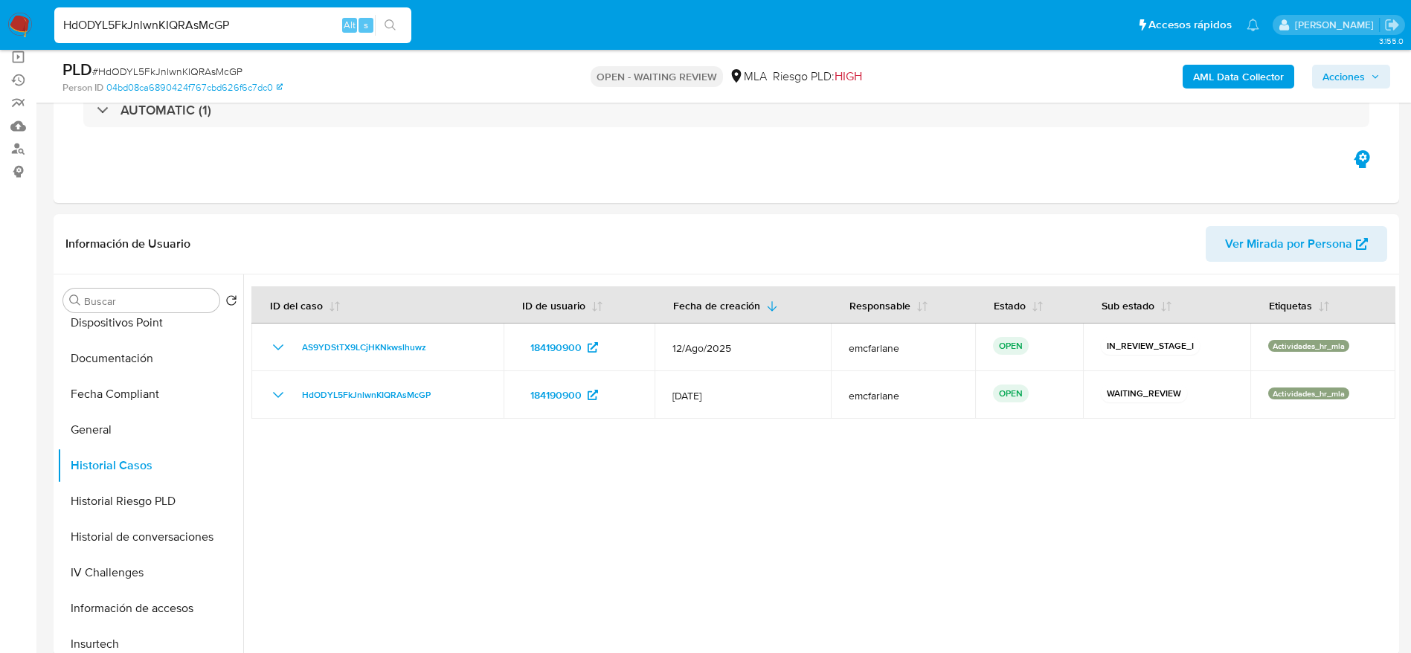
click at [103, 67] on span "# HdODYL5FkJnlwnKIQRAsMcGP" at bounding box center [167, 71] width 150 height 15
click at [103, 66] on span "# HdODYL5FkJnlwnKIQRAsMcGP" at bounding box center [167, 71] width 150 height 15
copy span "HdODYL5FkJnlwnKIQRAsMcGP"
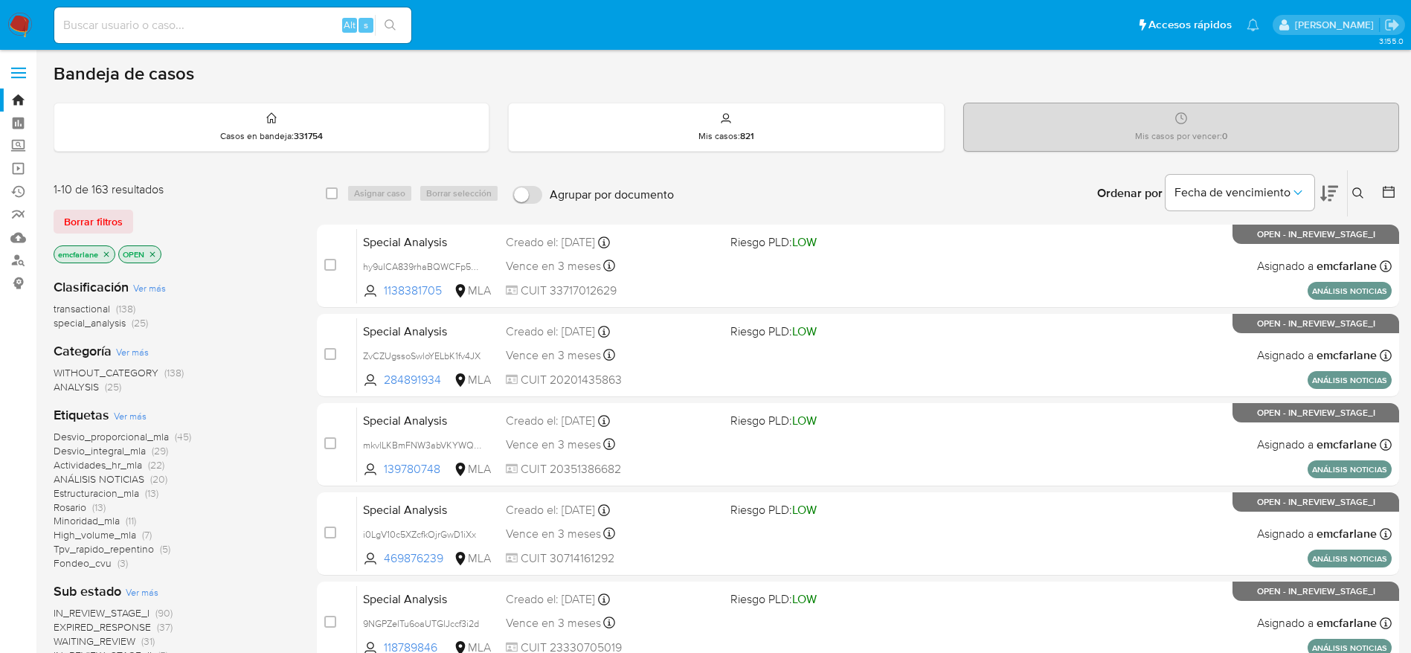
click at [82, 211] on span "Borrar filtros" at bounding box center [93, 221] width 59 height 21
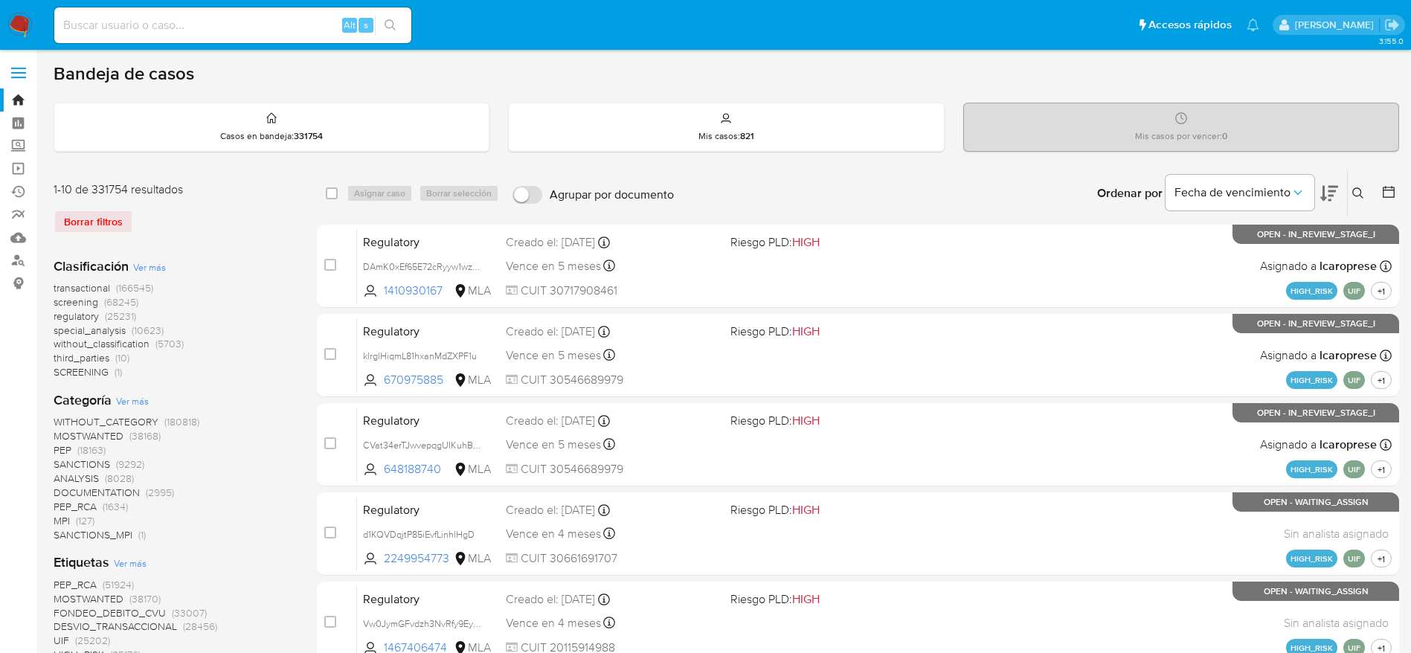
drag, startPoint x: 1366, startPoint y: 200, endPoint x: 1249, endPoint y: 230, distance: 120.5
click at [1365, 199] on button at bounding box center [1360, 193] width 25 height 18
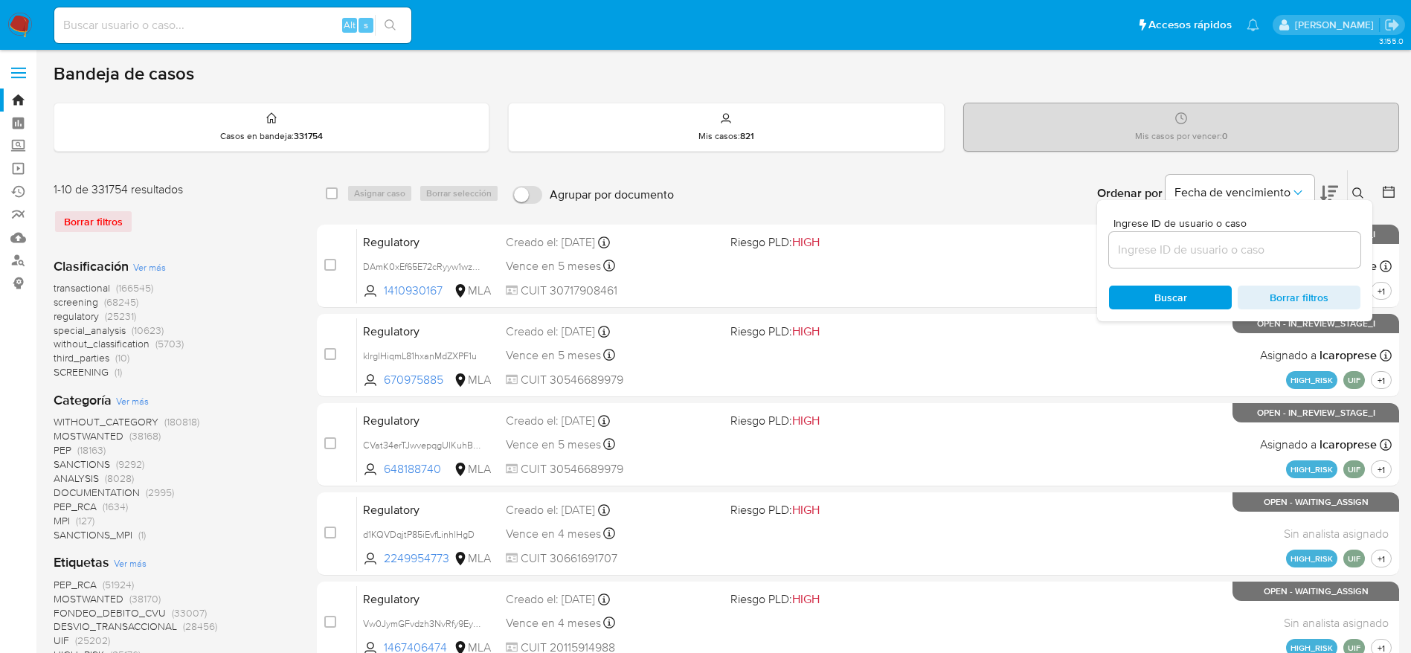
click at [1236, 247] on input at bounding box center [1234, 249] width 251 height 19
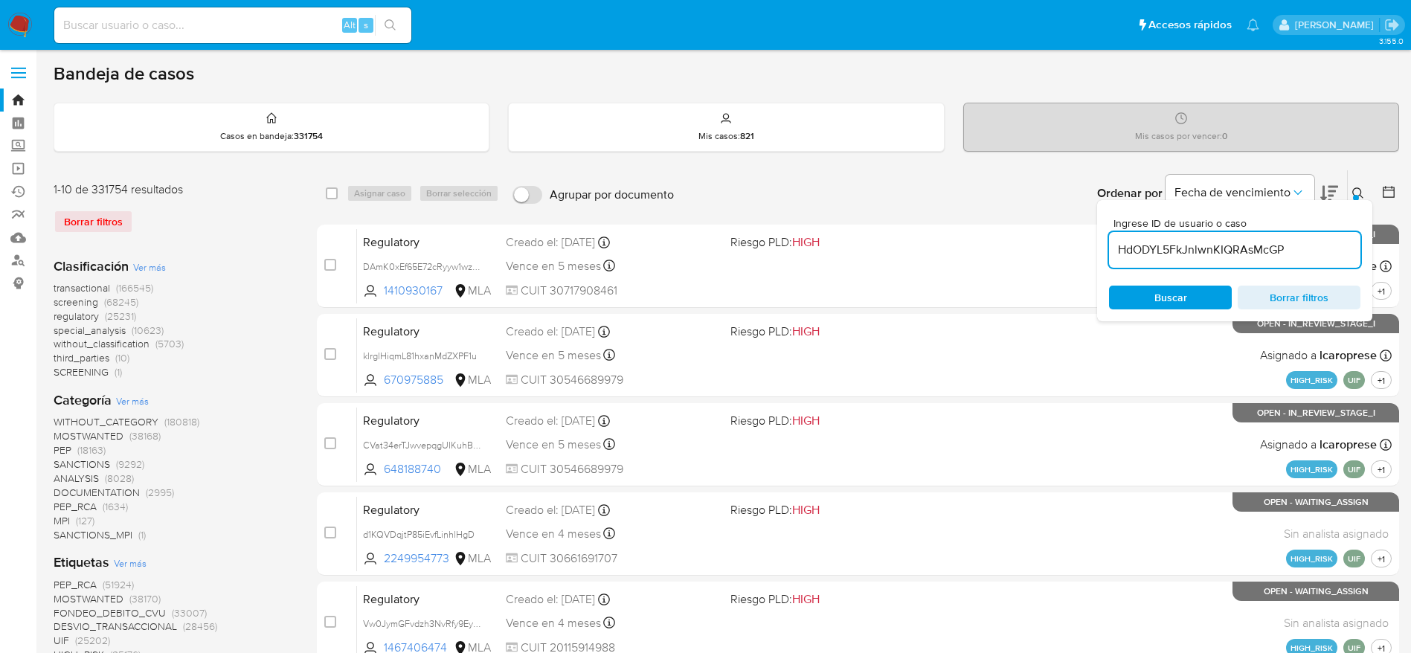
type input "HdODYL5FkJnlwnKIQRAsMcGP"
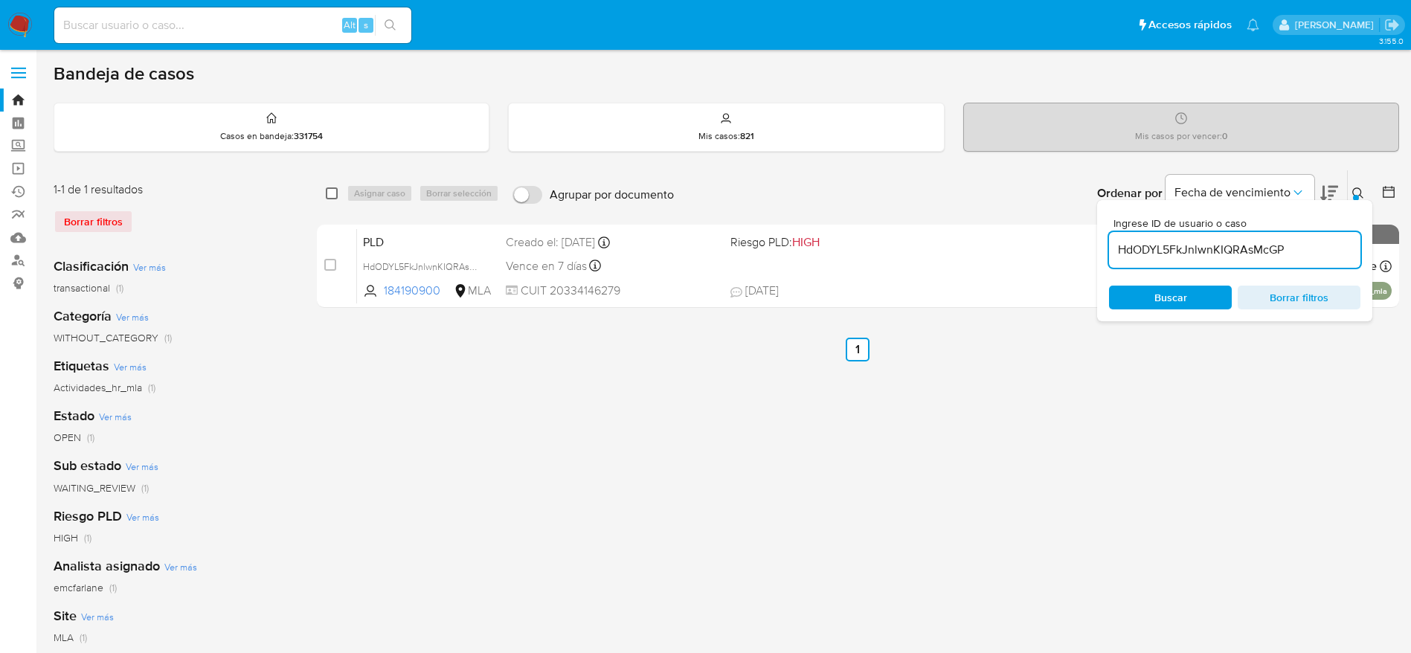
drag, startPoint x: 332, startPoint y: 189, endPoint x: 345, endPoint y: 194, distance: 14.4
click at [332, 190] on input "checkbox" at bounding box center [332, 193] width 12 height 12
checkbox input "true"
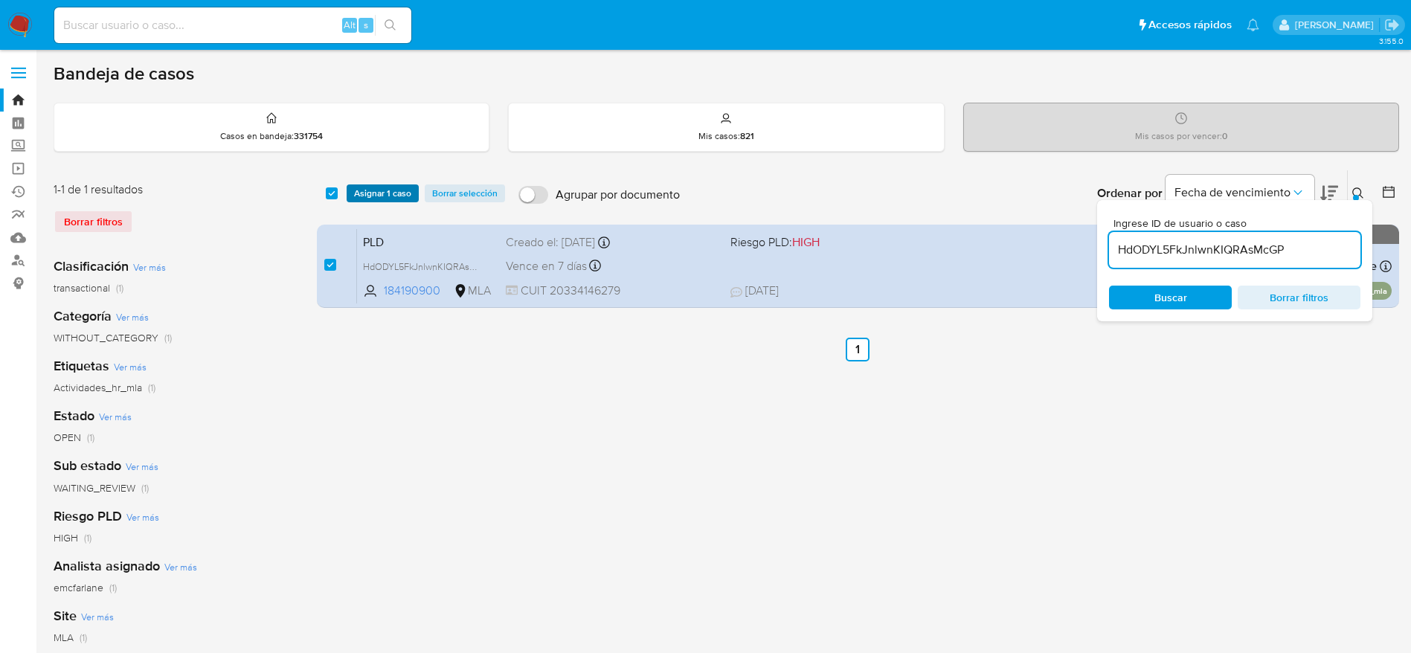
click at [392, 189] on span "Asignar 1 caso" at bounding box center [382, 193] width 57 height 15
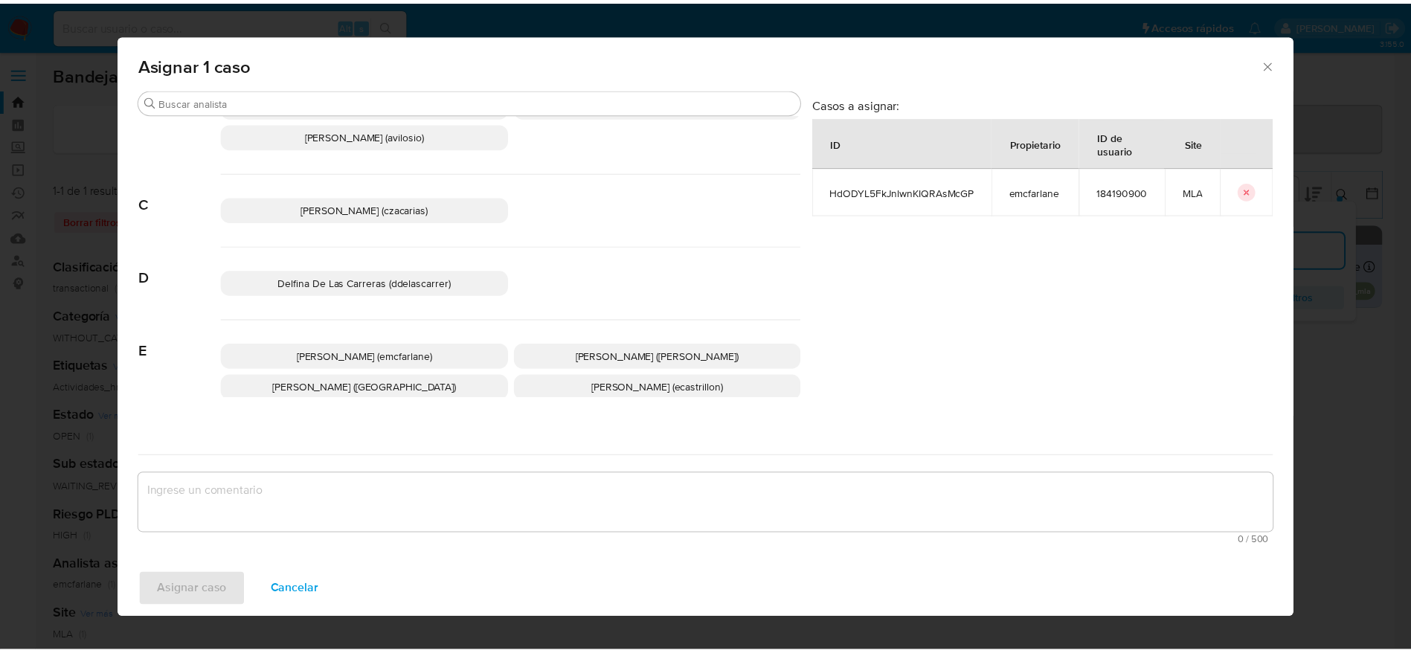
scroll to position [112, 0]
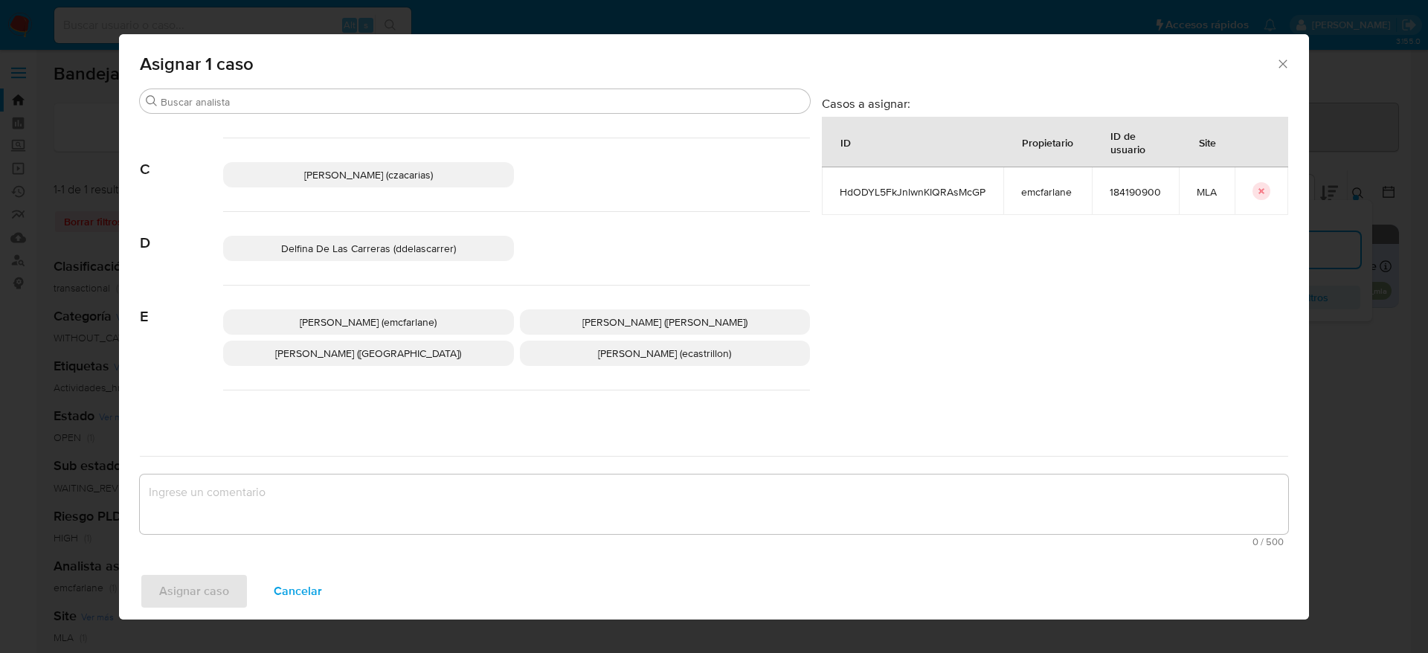
click at [375, 321] on span "Elaine Mc Farlane (emcfarlane)" at bounding box center [368, 322] width 137 height 15
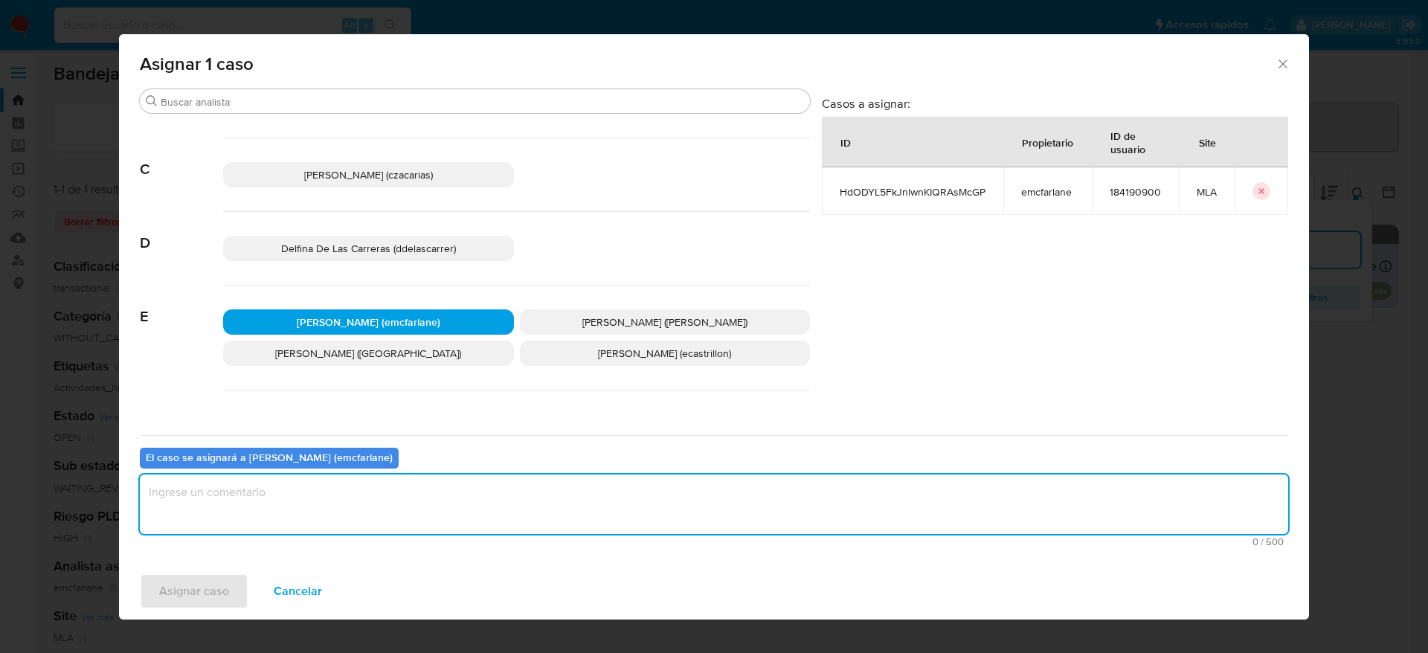
click at [306, 499] on textarea "assign-modal" at bounding box center [714, 505] width 1148 height 60
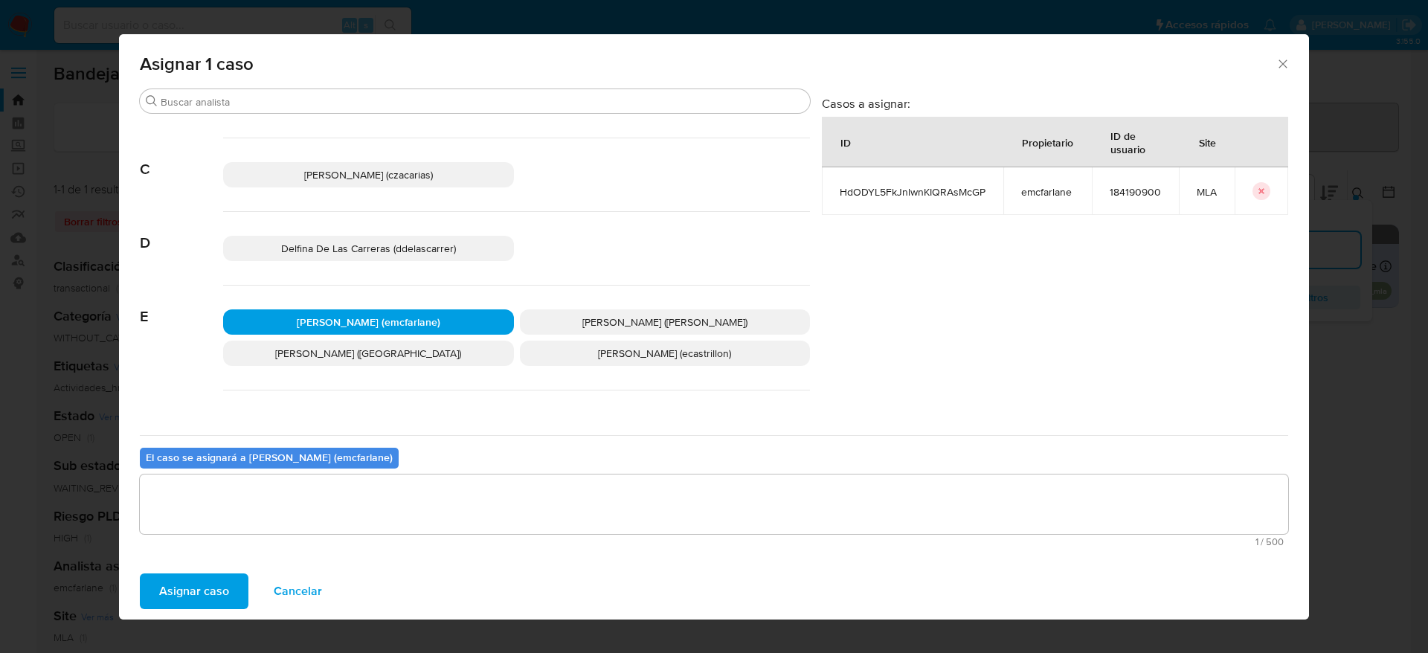
click at [195, 586] on span "Asignar caso" at bounding box center [194, 591] width 70 height 33
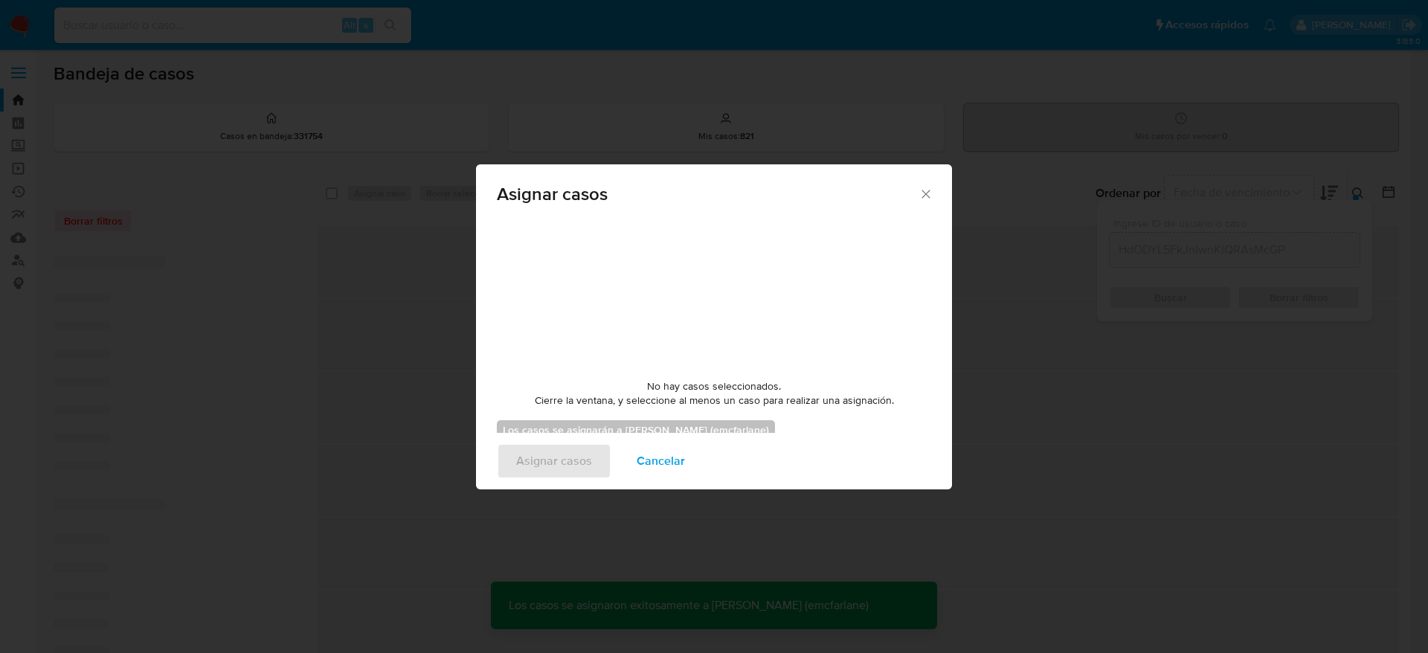
checkbox input "false"
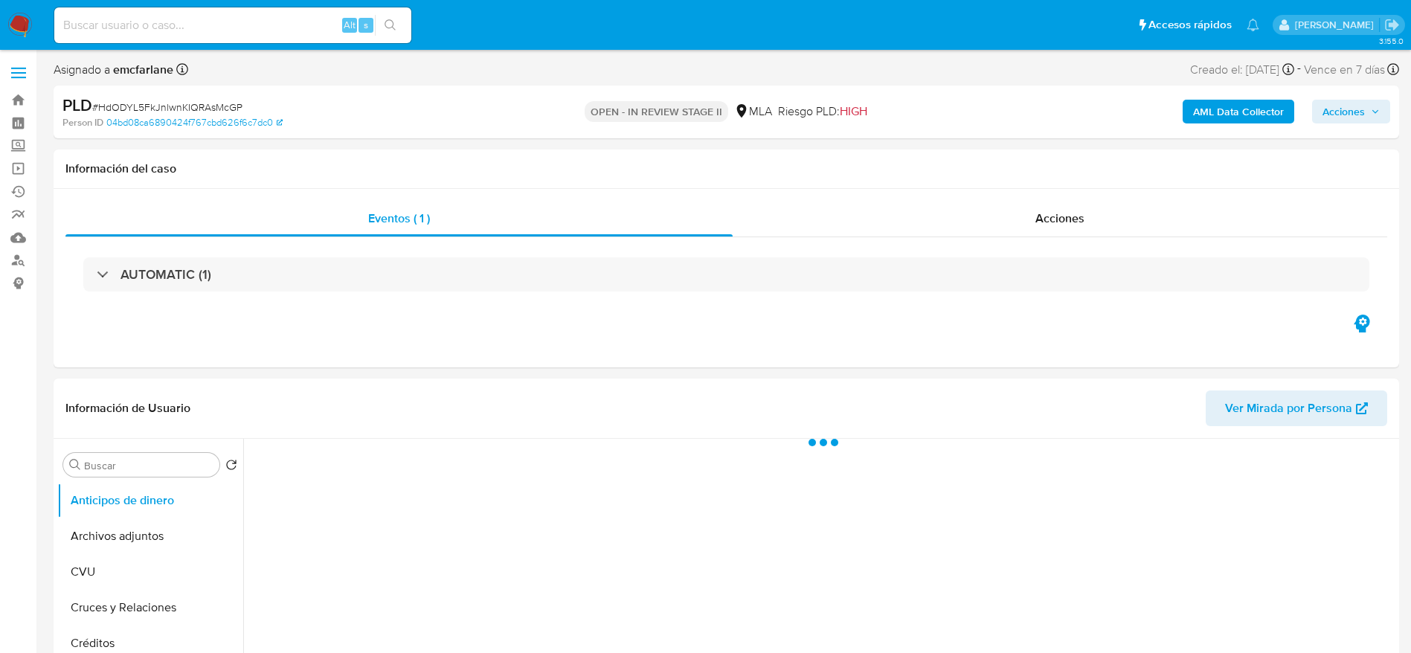
click at [1338, 117] on span "Acciones" at bounding box center [1343, 112] width 42 height 24
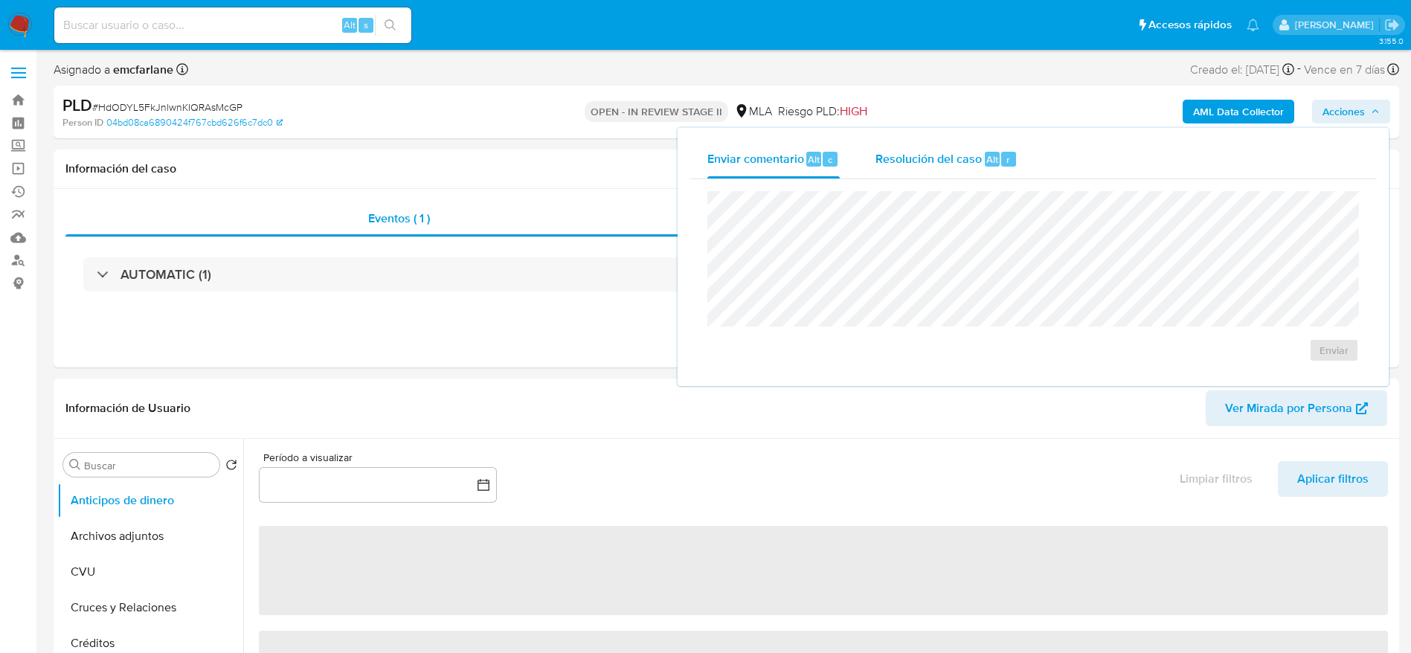
click at [950, 177] on div "Resolución del caso Alt r" at bounding box center [946, 159] width 142 height 39
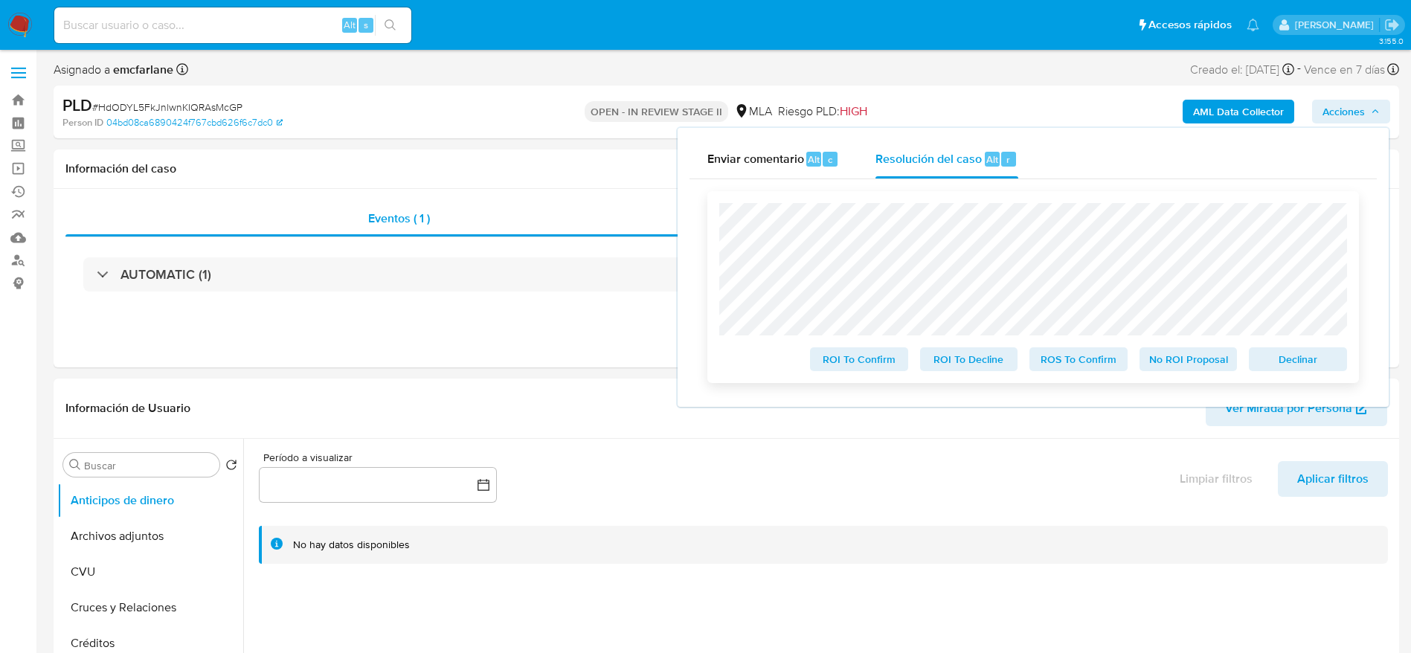
select select "10"
click at [1320, 363] on span "Declinar" at bounding box center [1297, 359] width 77 height 21
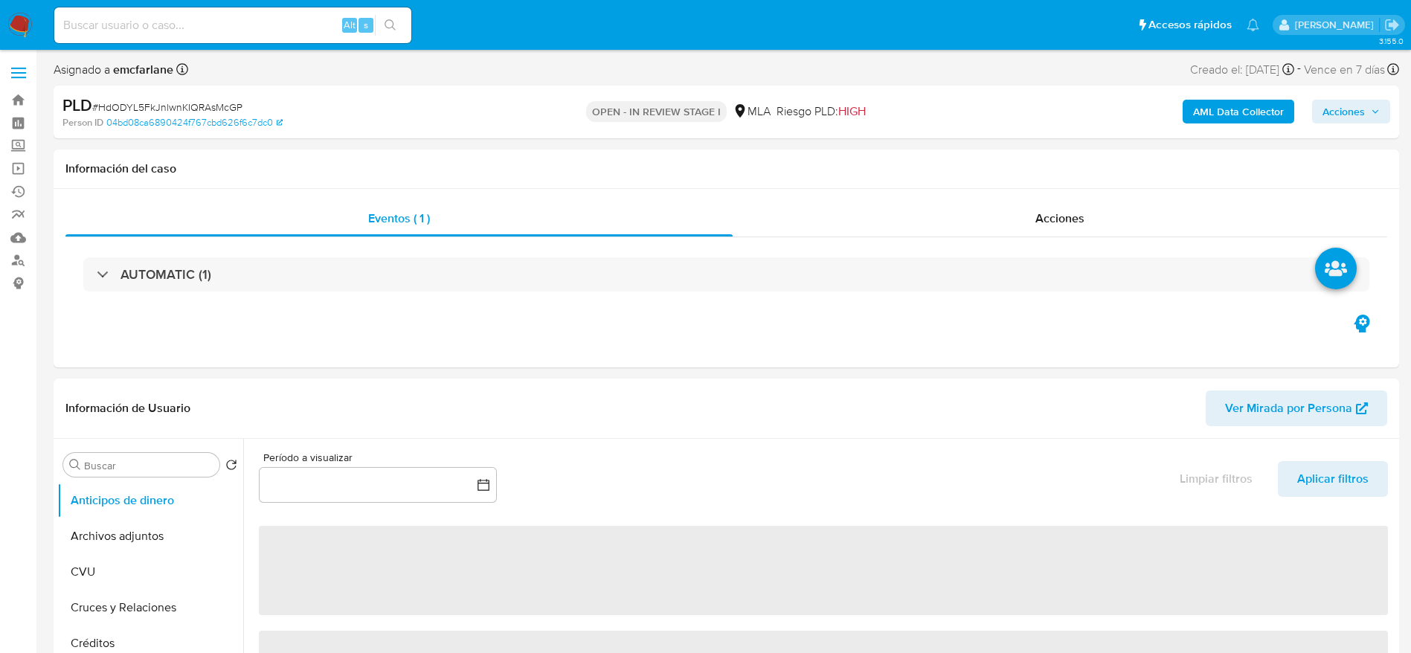
select select "10"
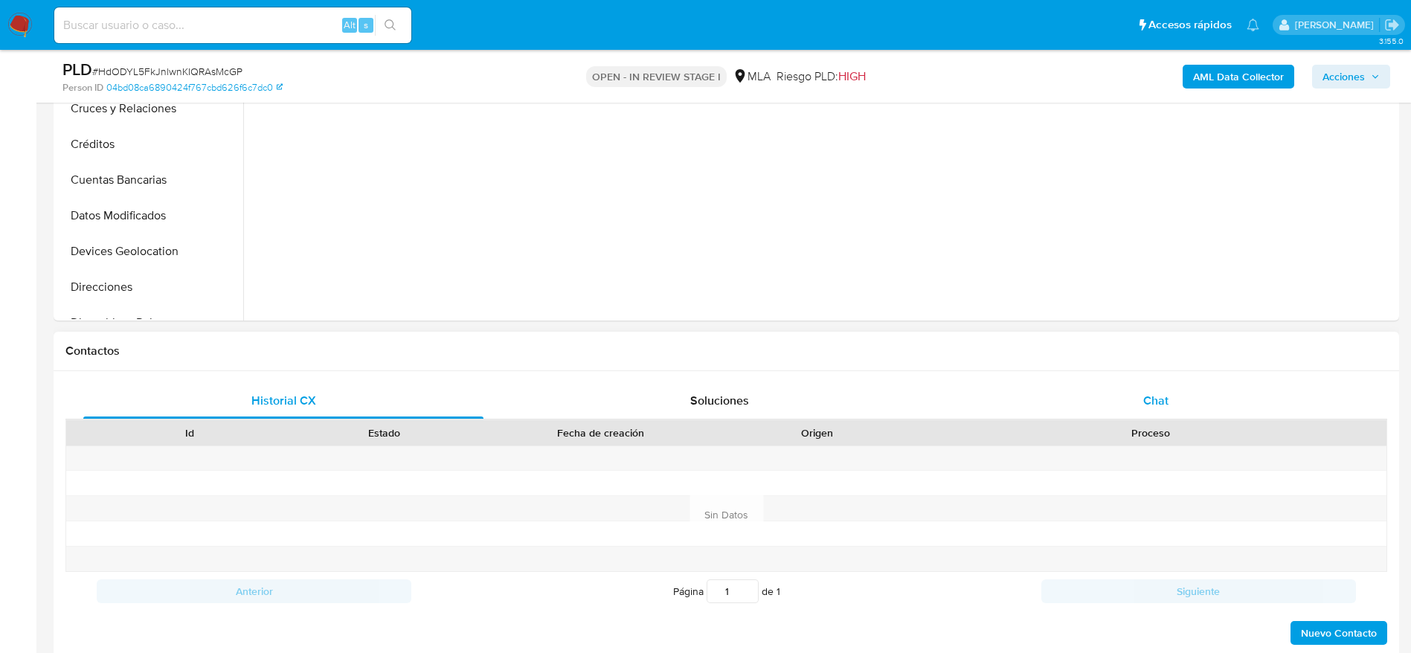
click at [1161, 405] on span "Chat" at bounding box center [1155, 400] width 25 height 17
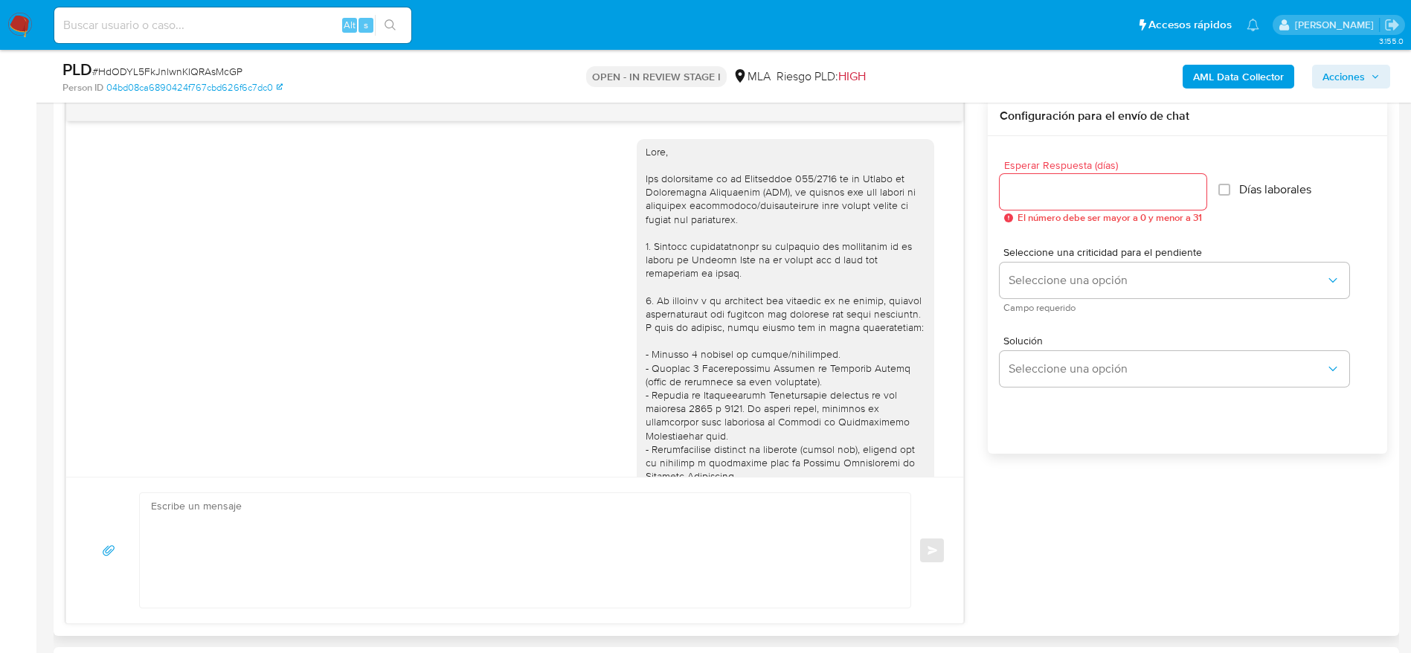
scroll to position [642, 0]
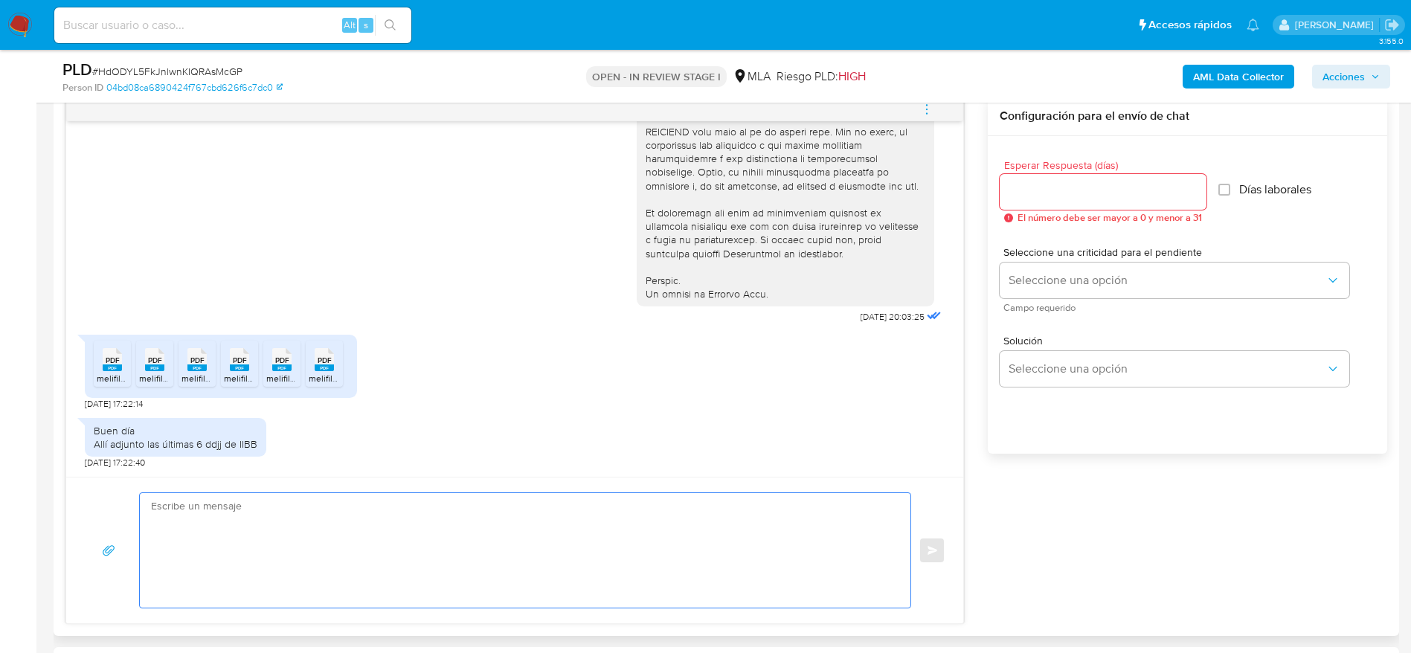
click at [374, 533] on textarea at bounding box center [521, 550] width 741 height 115
paste textarea "Lore Ipsumdolors Ametcons Adipiscing, Elitse doeiusm tem in utlaboree. Do magna…"
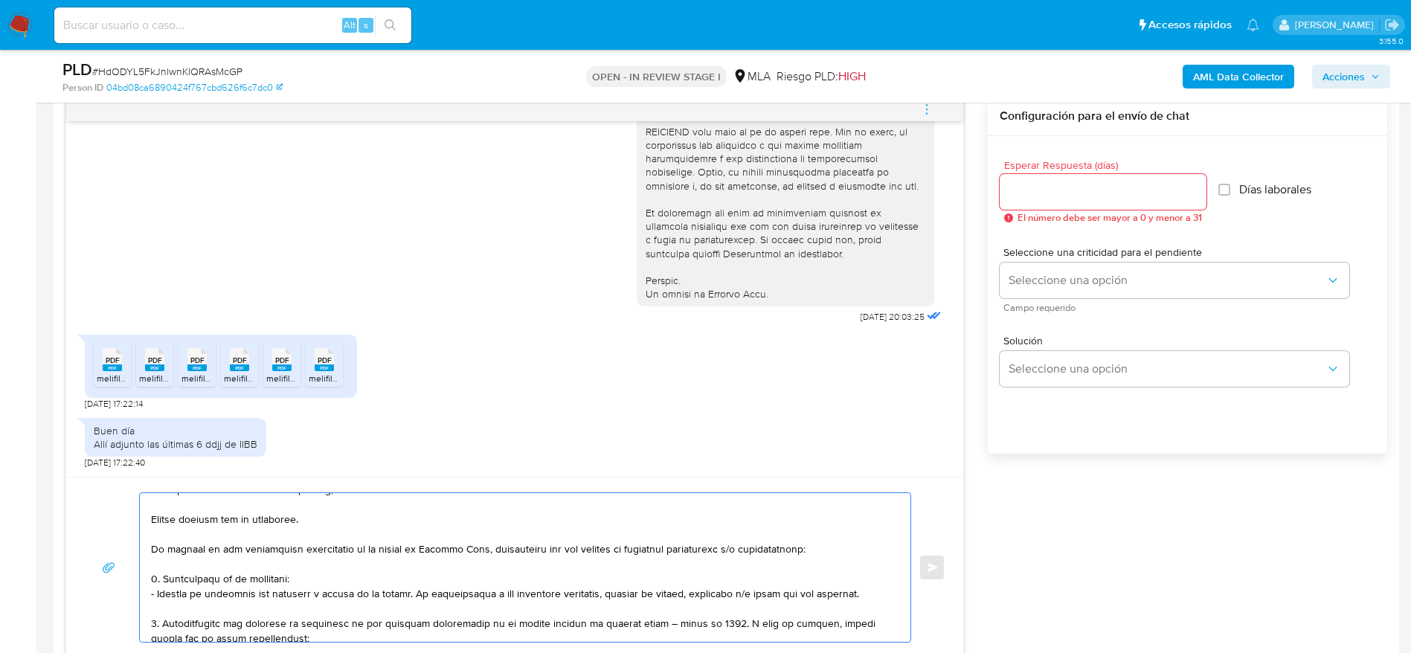
scroll to position [0, 0]
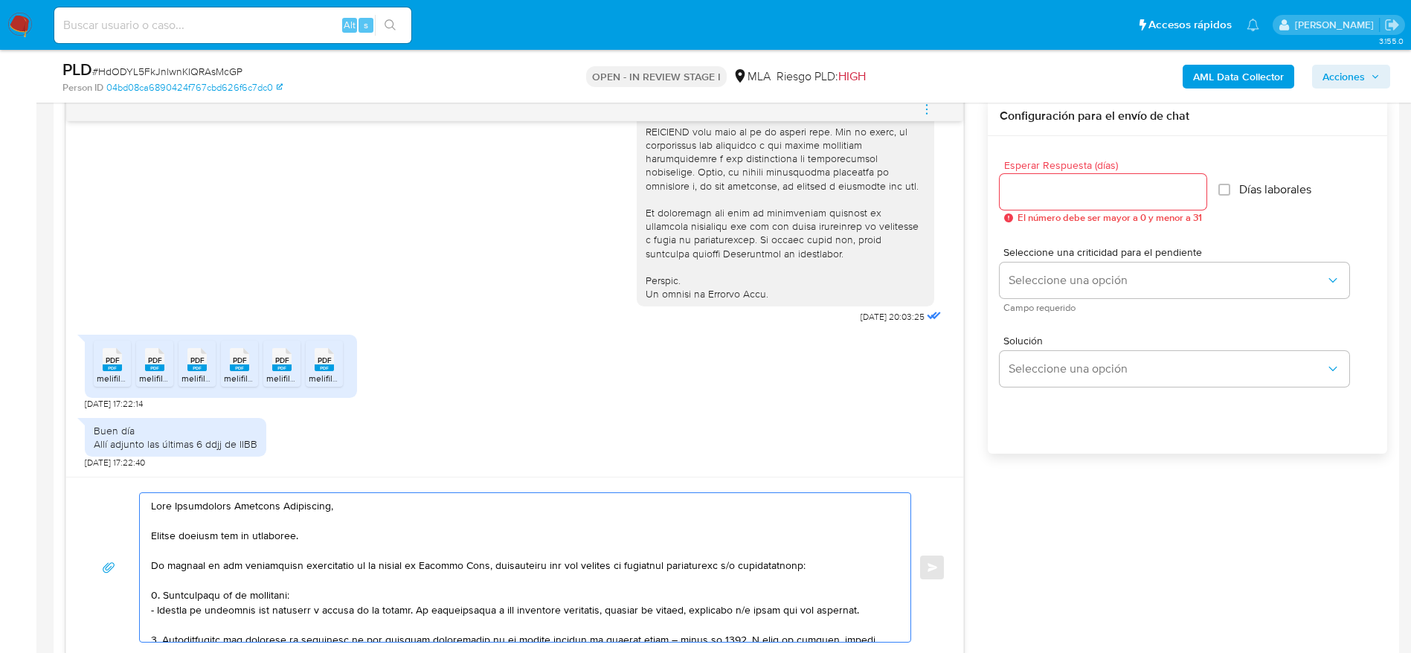
click at [411, 547] on textarea at bounding box center [521, 567] width 741 height 149
click at [397, 588] on textarea at bounding box center [521, 567] width 741 height 149
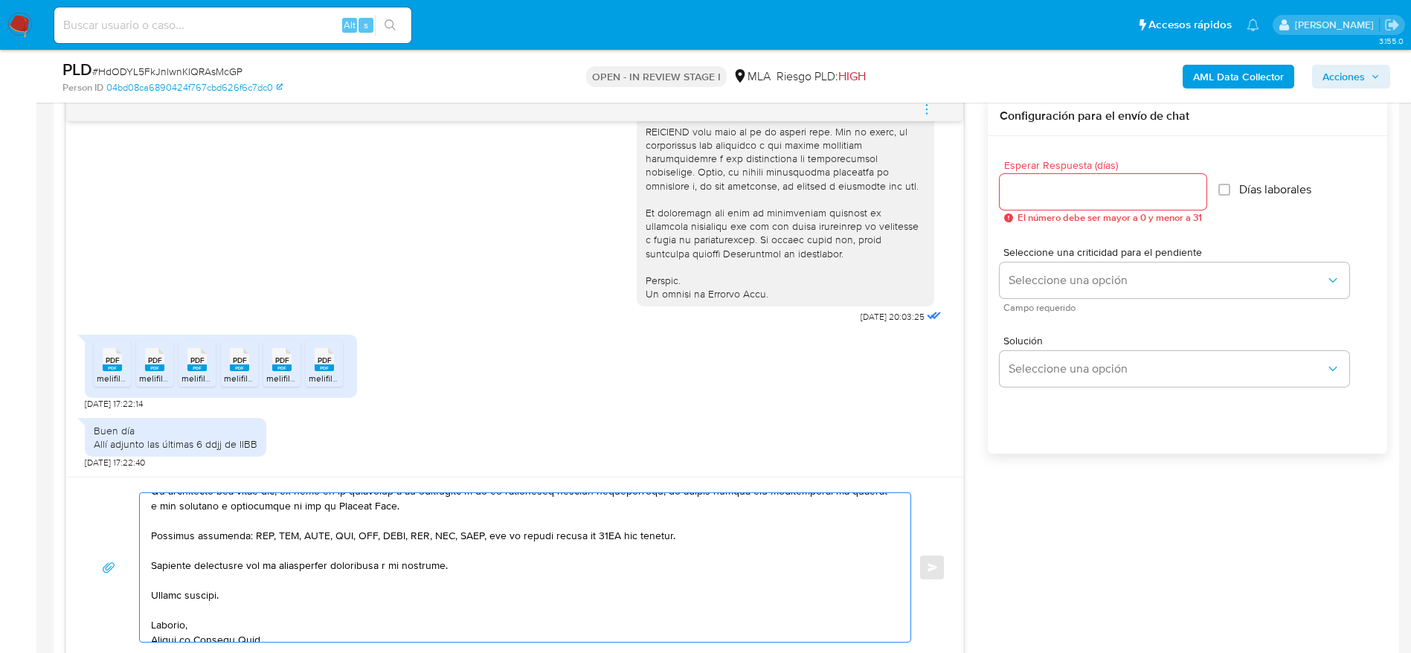
scroll to position [412, 0]
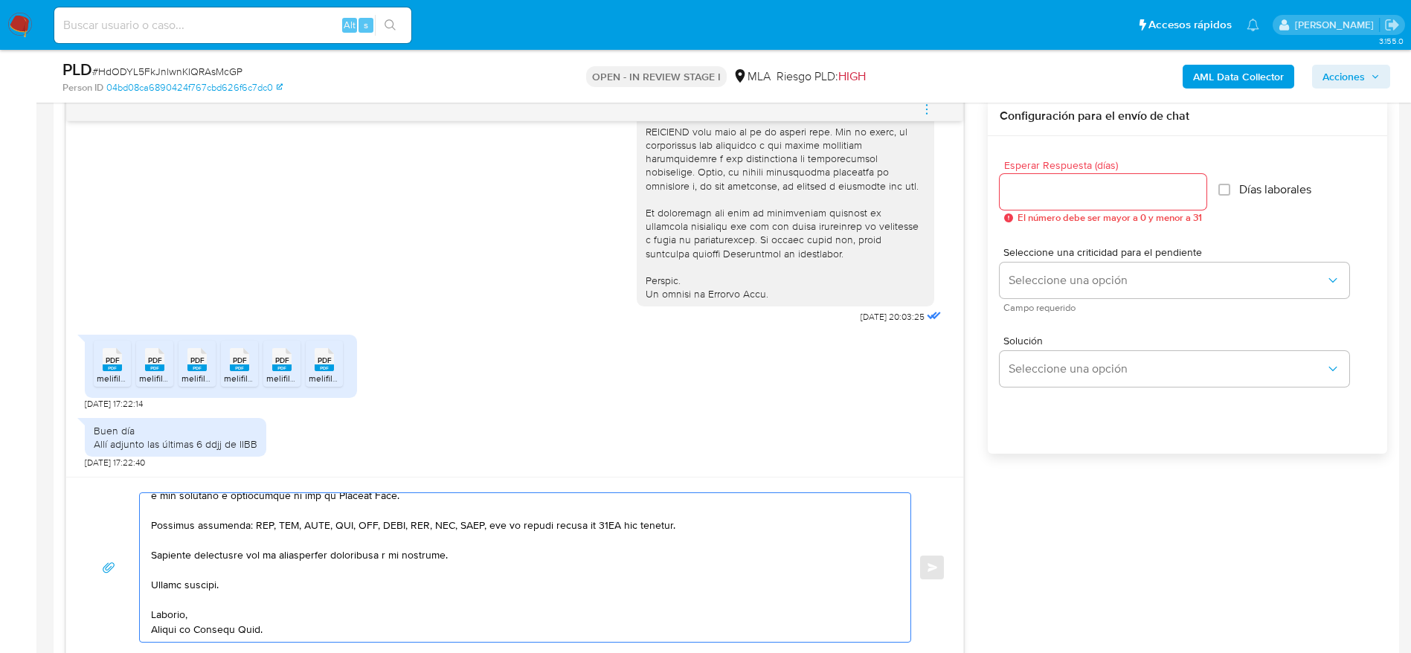
type textarea "Hola Maximiliano Ezequiel Nozikovsky, Muchas gracias por tu respuesta. En funci…"
click at [1068, 186] on input "Esperar Respuesta (días)" at bounding box center [1103, 191] width 207 height 19
type input "1"
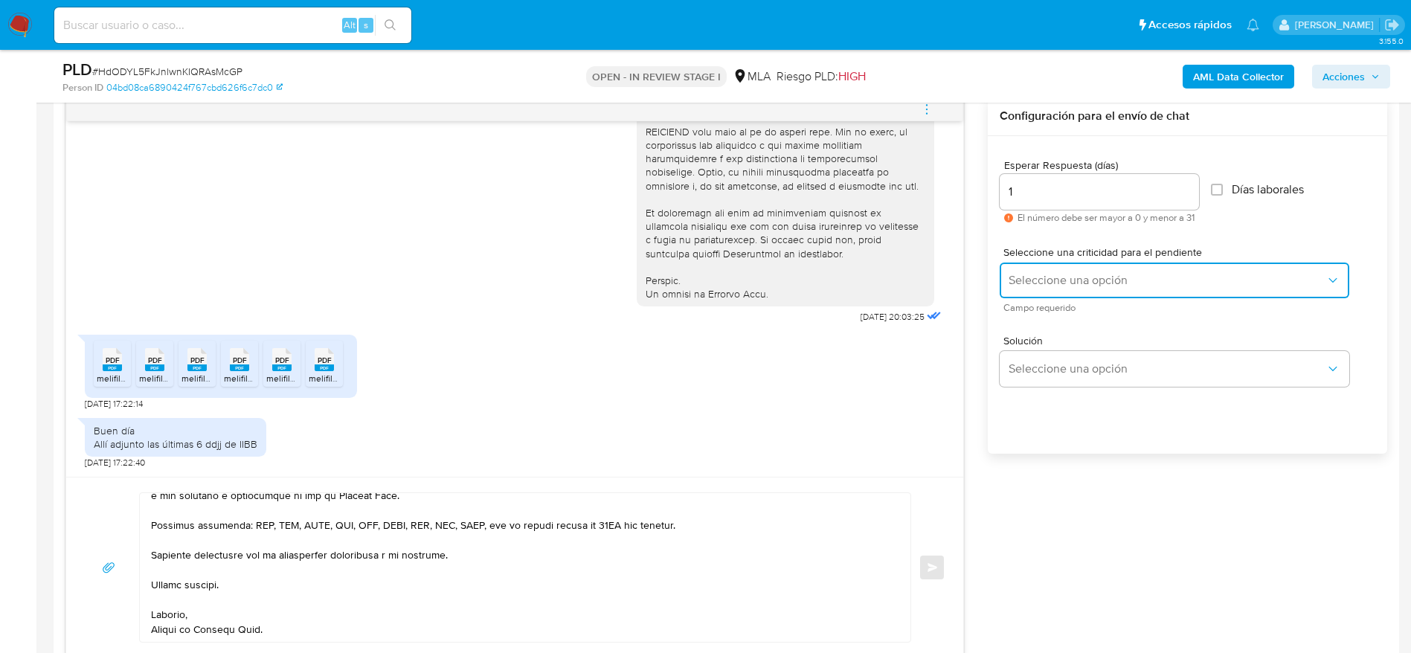
click at [1032, 275] on span "Seleccione una opción" at bounding box center [1167, 280] width 317 height 15
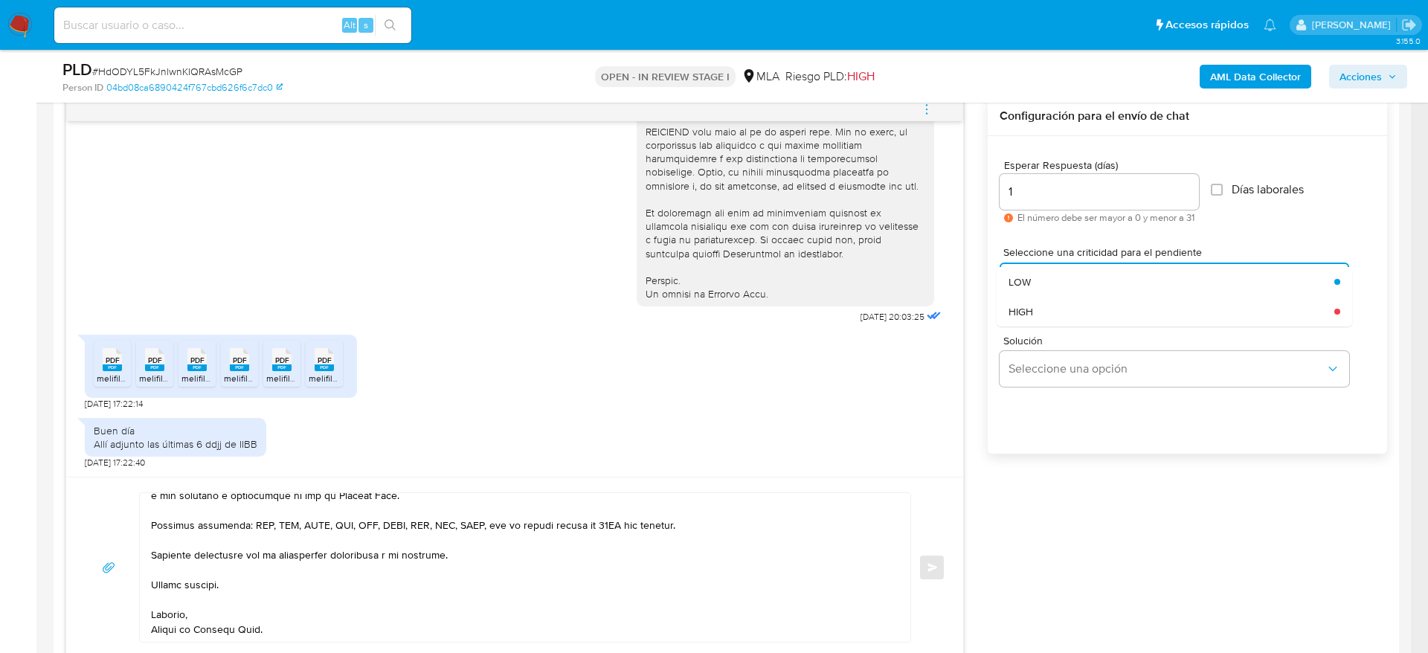
click at [1031, 310] on span "HIGH" at bounding box center [1021, 311] width 25 height 13
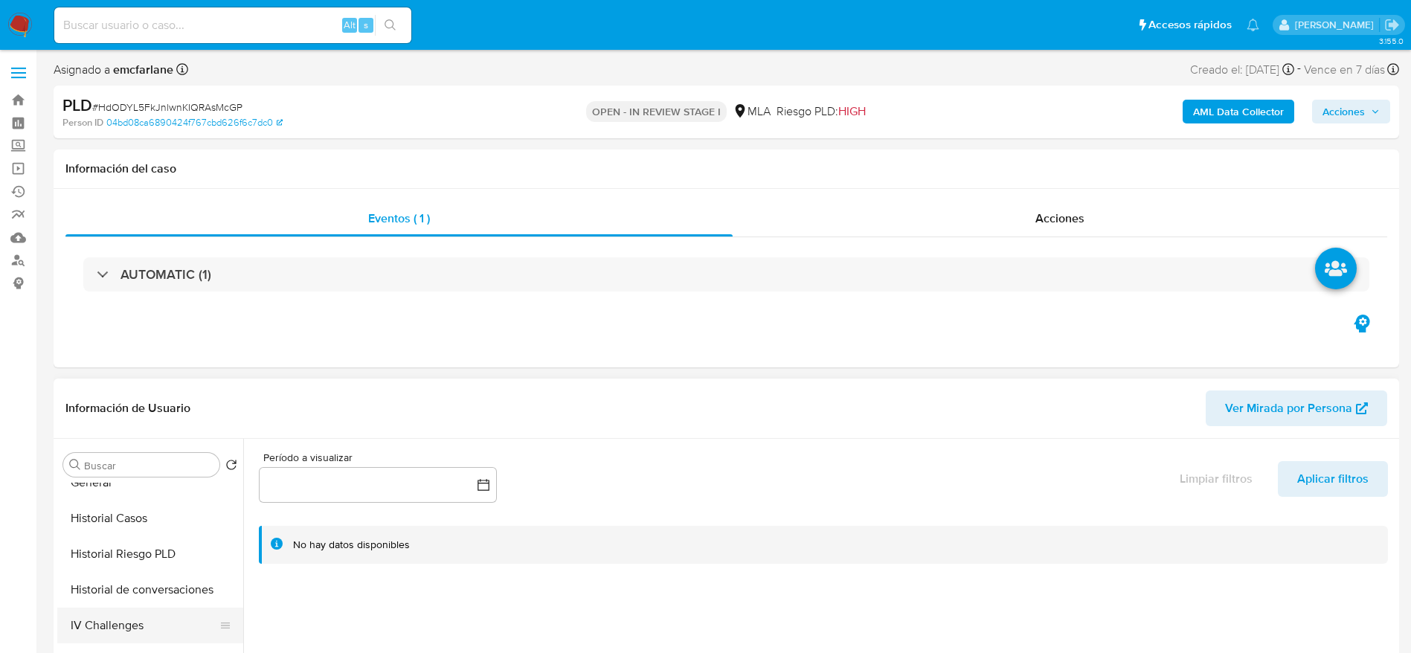
scroll to position [669, 0]
click at [113, 582] on button "KYC" at bounding box center [144, 581] width 174 height 36
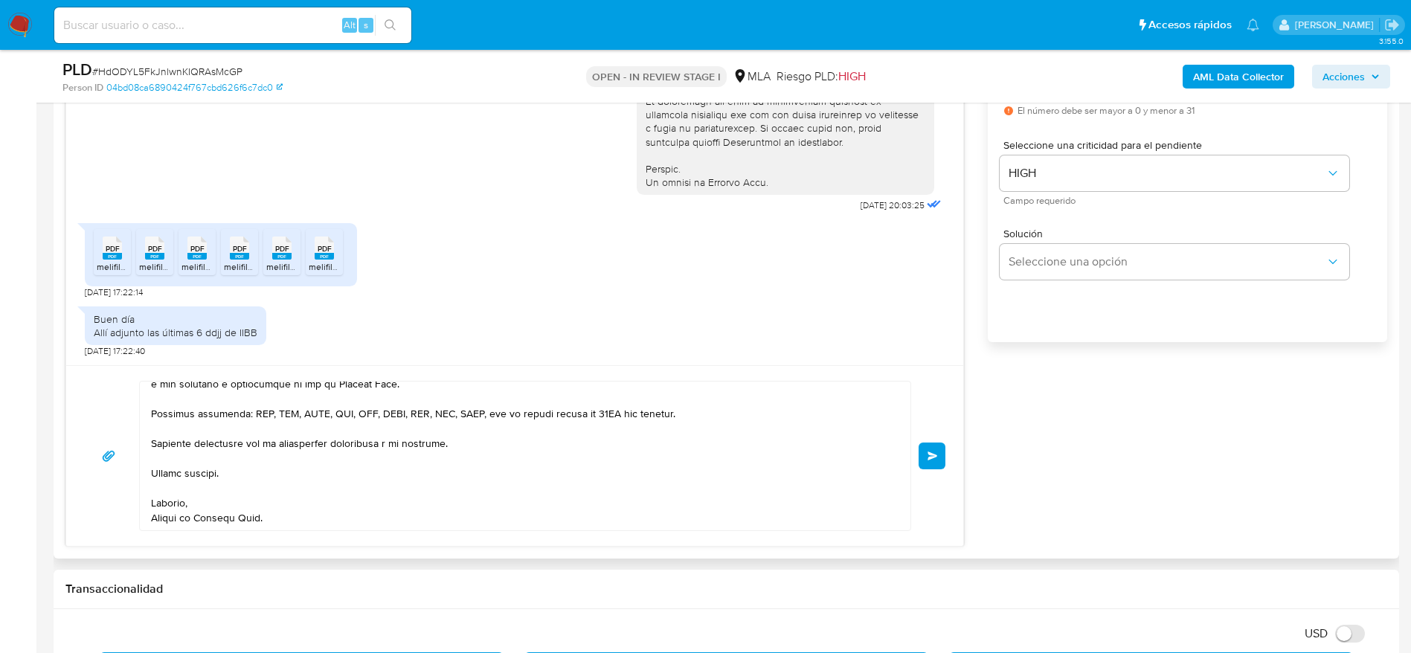
scroll to position [0, 0]
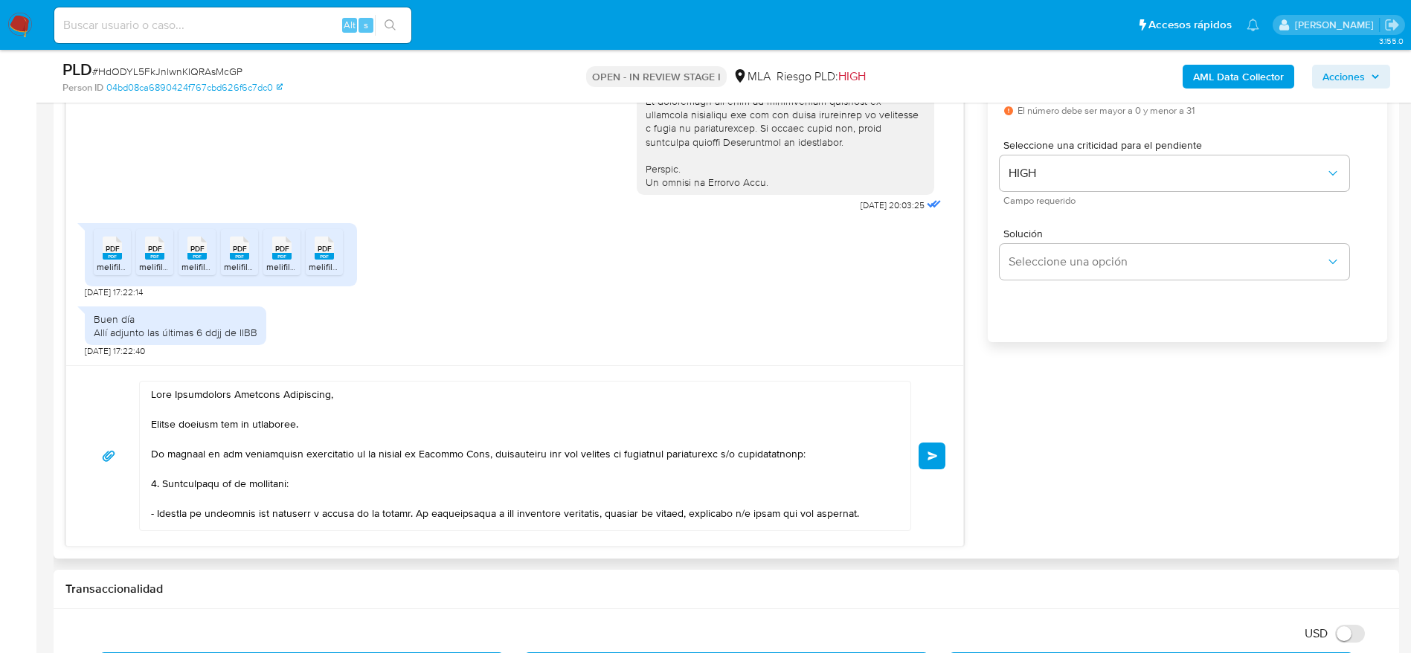
drag, startPoint x: 923, startPoint y: 454, endPoint x: 1189, endPoint y: 438, distance: 266.0
click at [923, 455] on button "Enviar" at bounding box center [932, 456] width 27 height 27
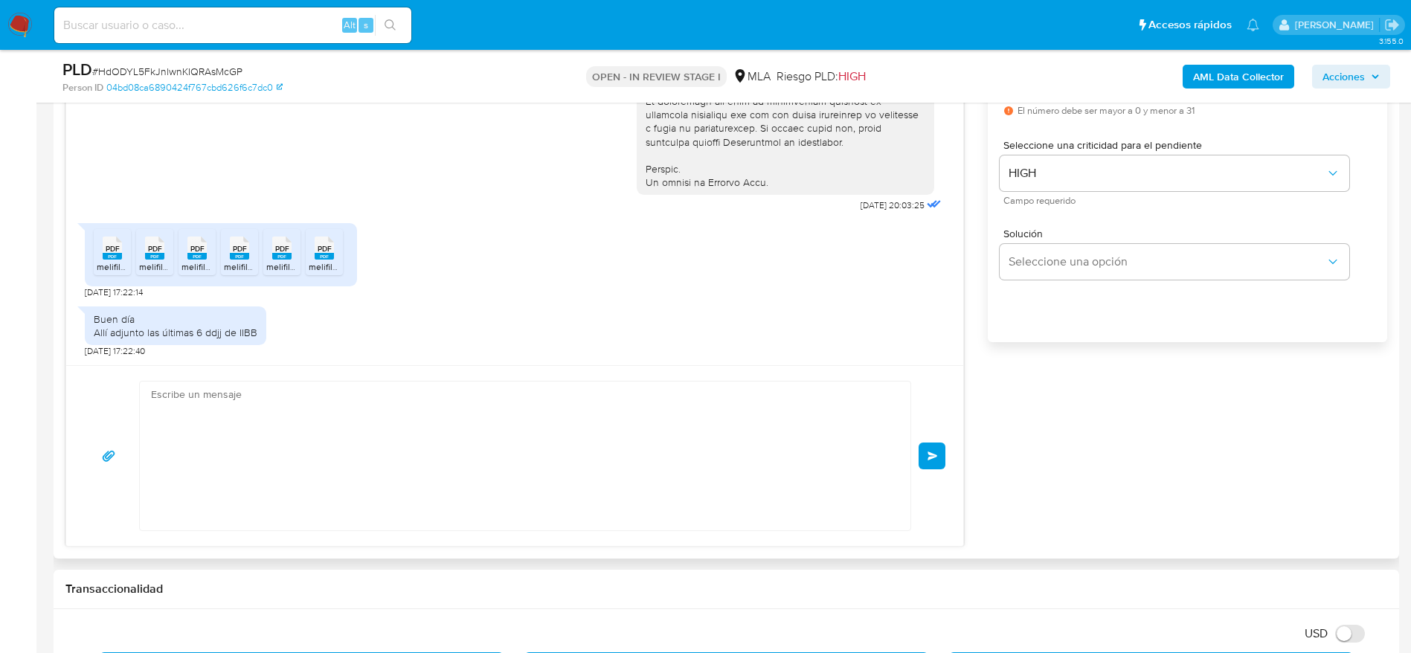
scroll to position [1415, 0]
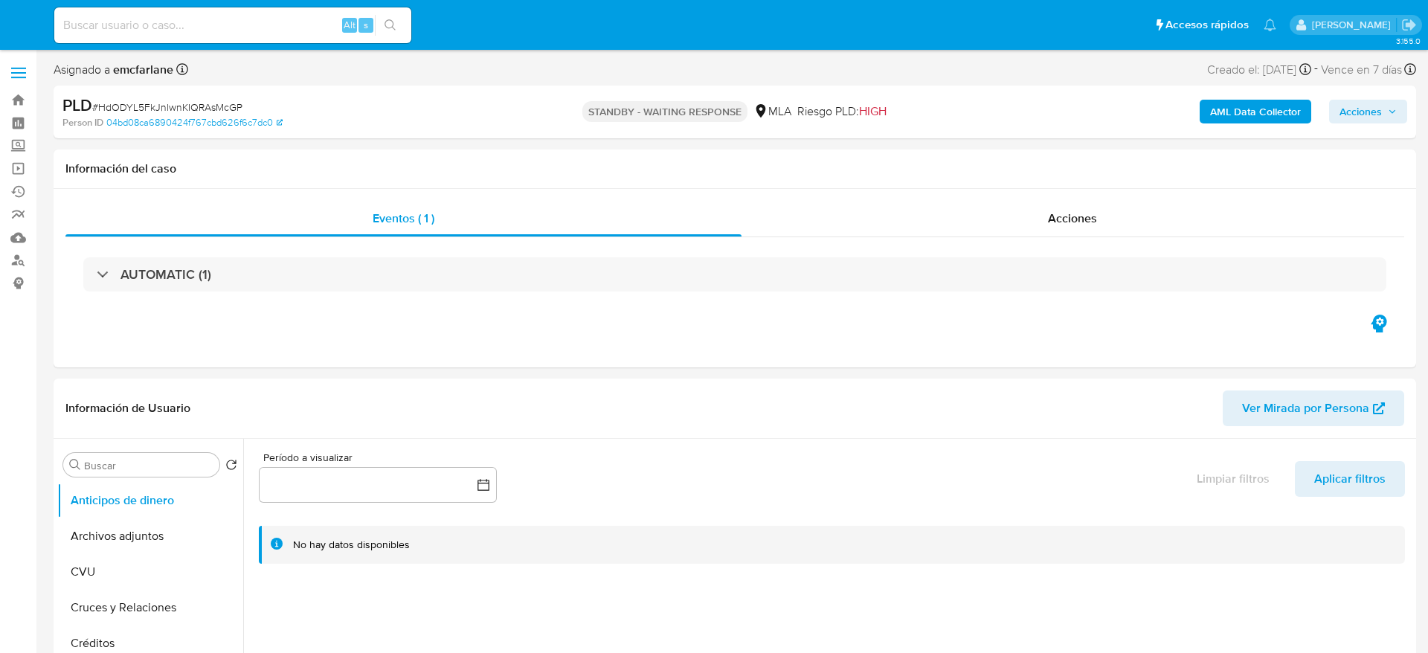
select select "10"
click at [226, 30] on input at bounding box center [232, 25] width 357 height 19
paste input "9TgOobA9WZKi5nyfaJjNumRN"
type input "9TgOobA9WZKi5nyfaJjNumRN"
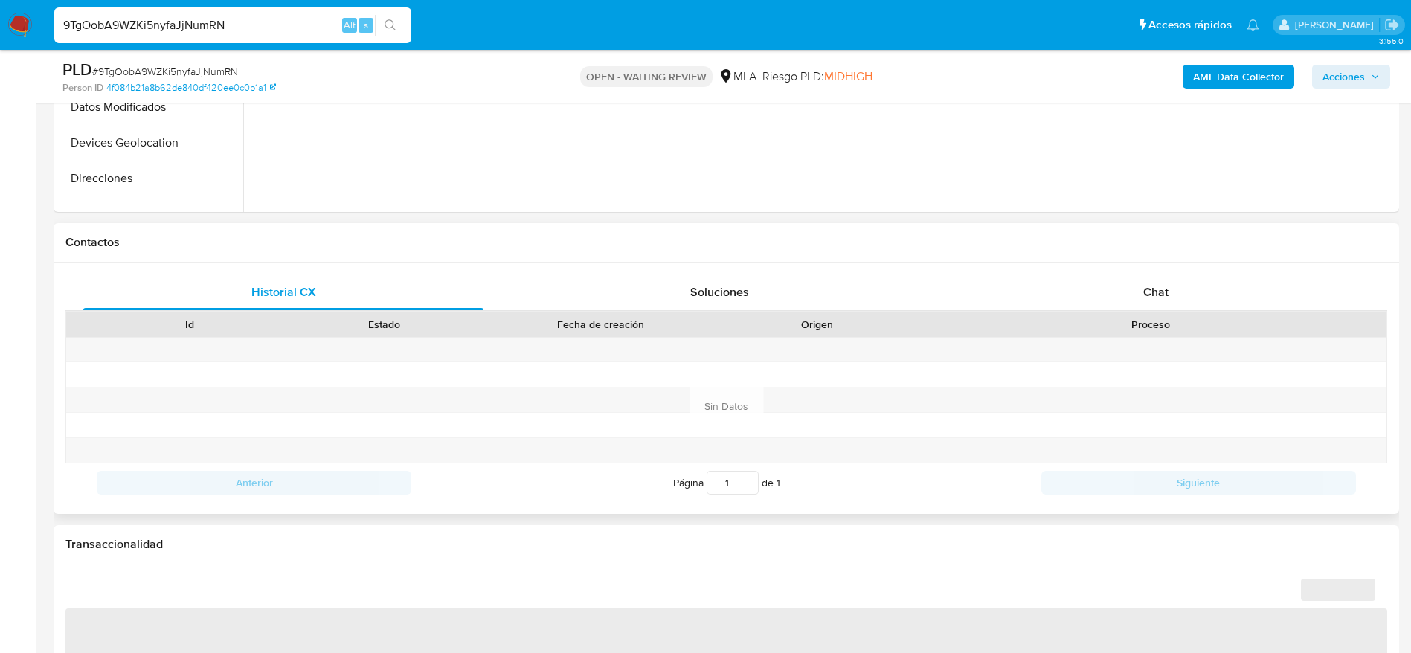
scroll to position [558, 0]
click at [1151, 269] on div "Historial CX Soluciones Chat Id Estado Fecha de creación Origen Proceso Anterio…" at bounding box center [727, 385] width 1346 height 251
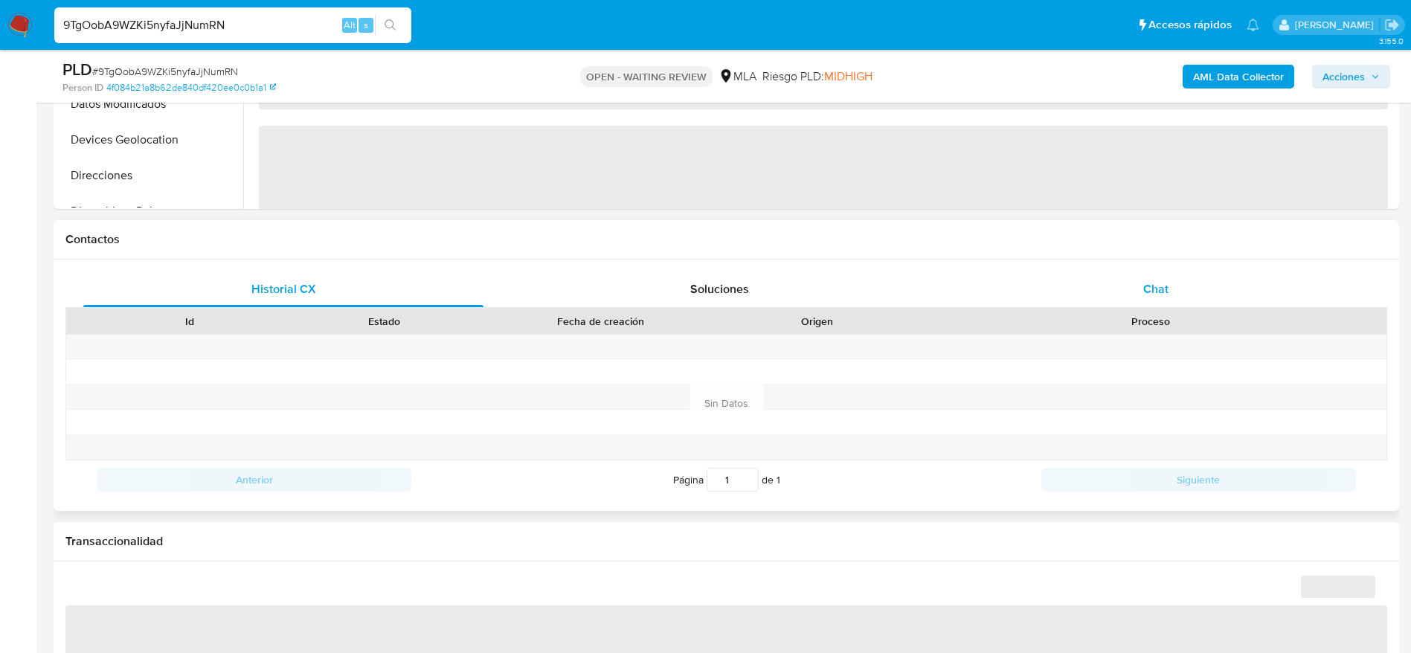
click at [1159, 288] on span "Chat" at bounding box center [1155, 288] width 25 height 17
select select "10"
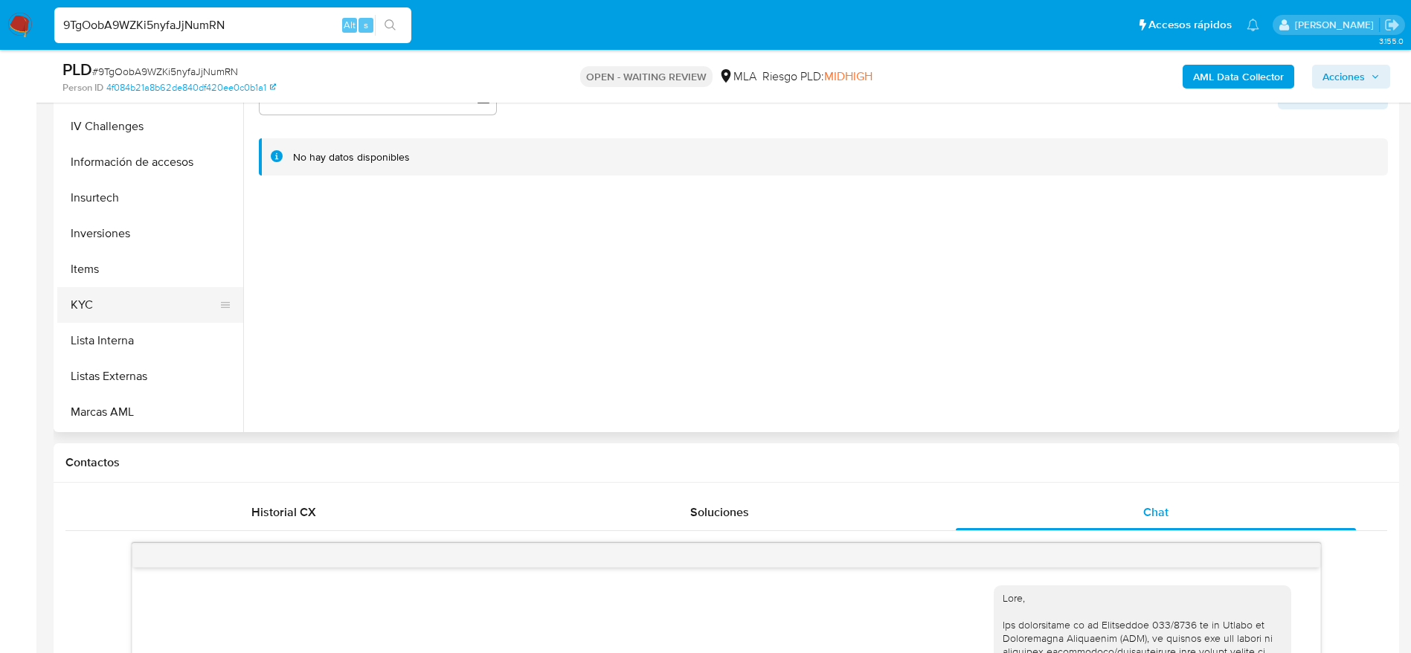
click at [98, 298] on button "KYC" at bounding box center [144, 305] width 174 height 36
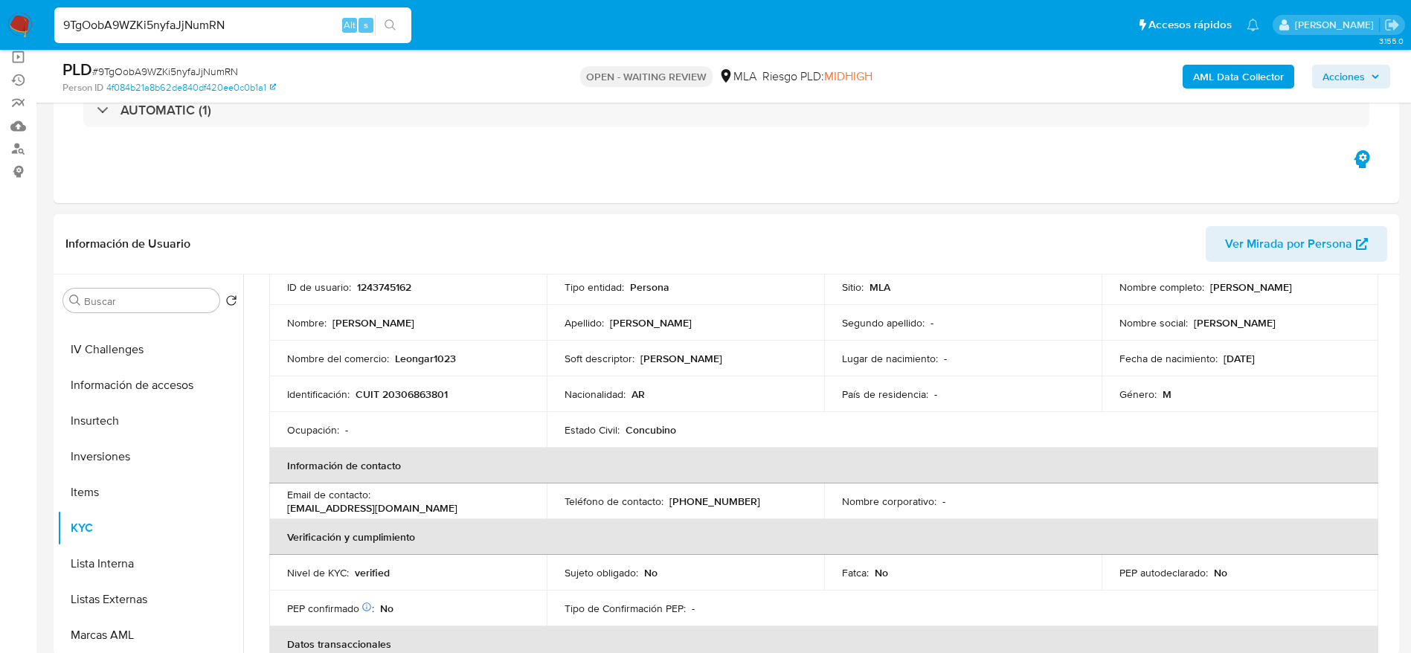
scroll to position [0, 0]
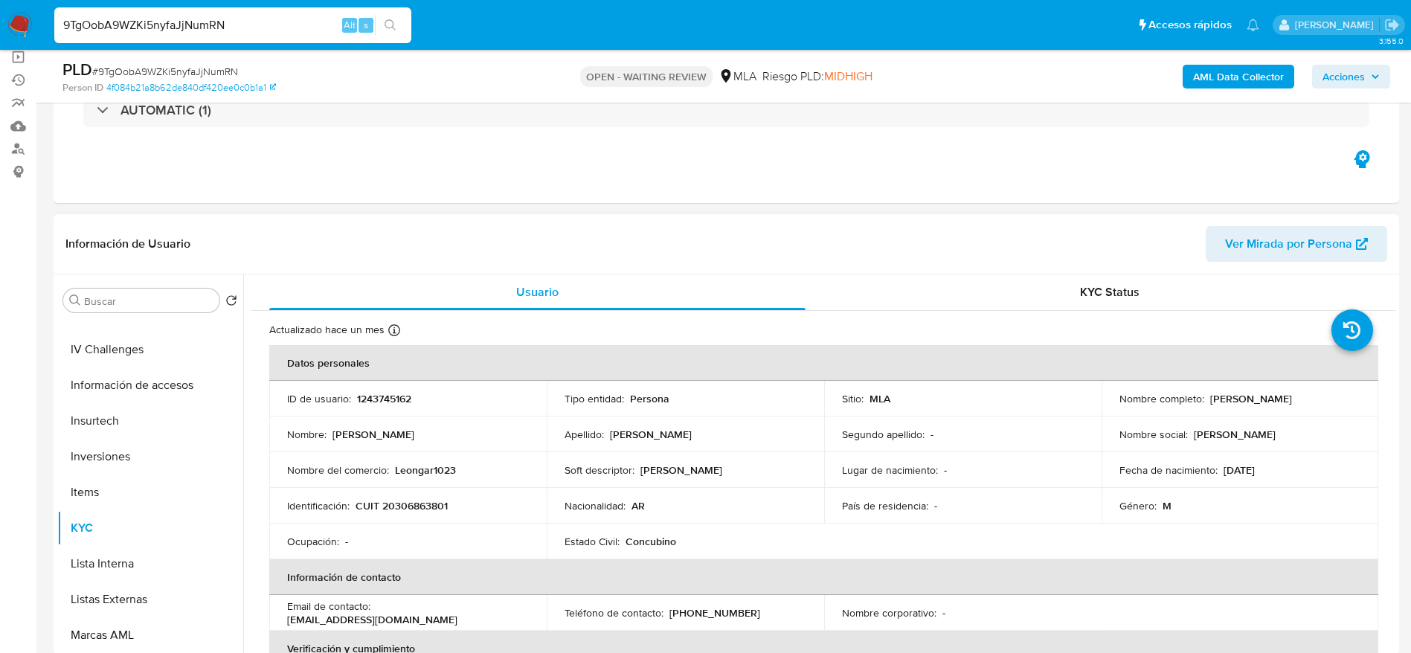
click at [434, 468] on p "Leongar1023" at bounding box center [425, 469] width 61 height 13
copy p "Leongar1023"
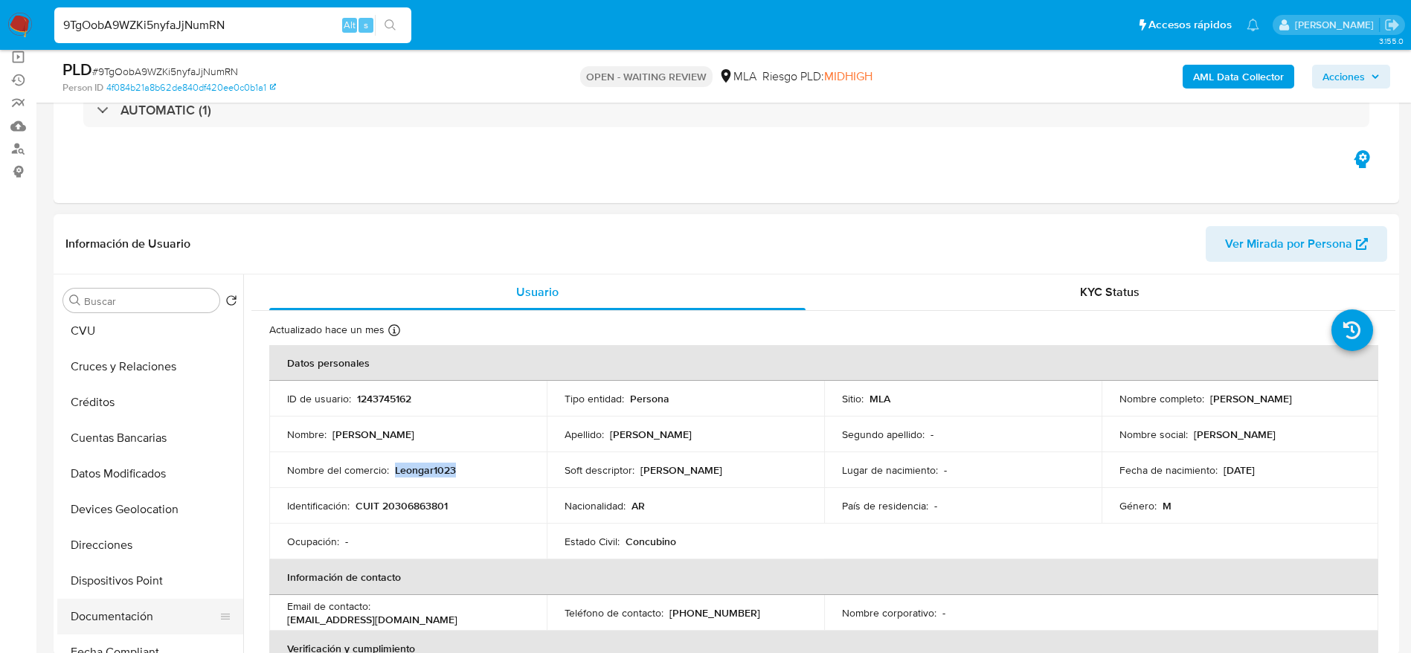
scroll to position [112, 0]
click at [138, 514] on button "Direcciones" at bounding box center [144, 510] width 174 height 36
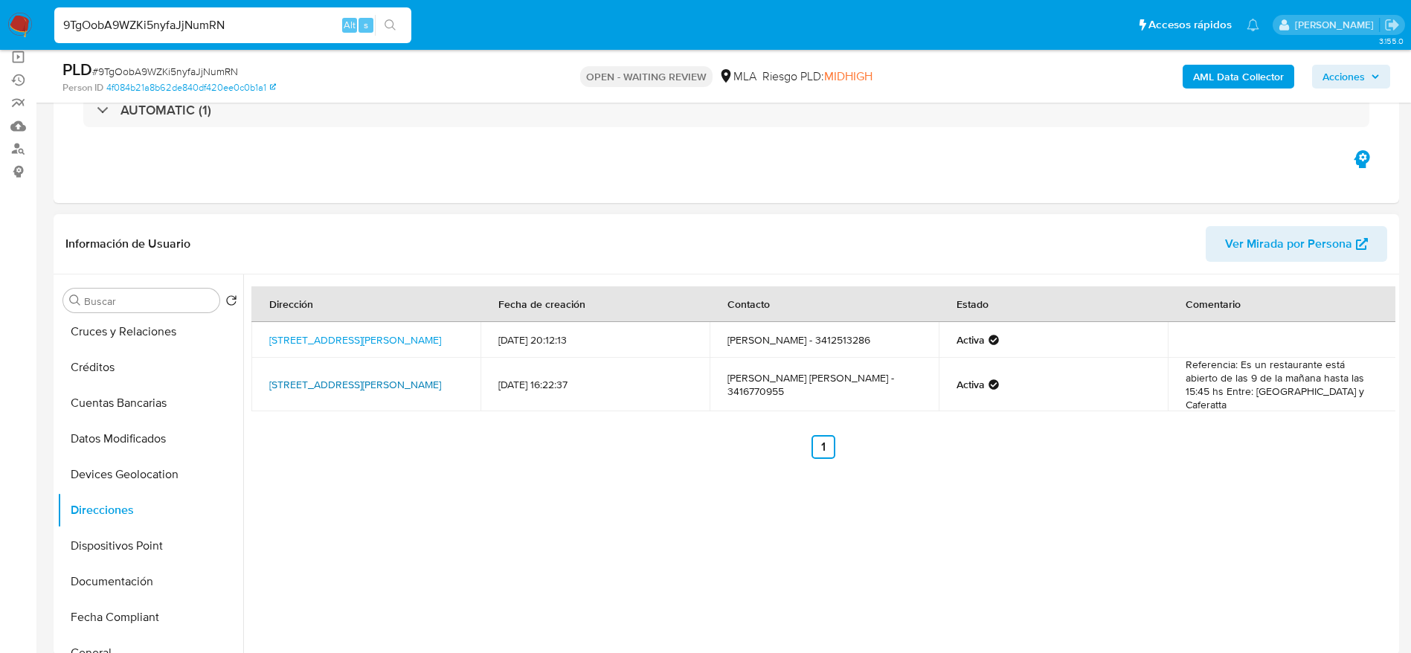
click at [333, 377] on link "Tucumán 3598 3598, Rosario, Santa Fe, 2002, Argentina 3598" at bounding box center [355, 384] width 172 height 15
click at [254, 28] on input "9TgOobA9WZKi5nyfaJjNumRN" at bounding box center [232, 25] width 357 height 19
paste input "pPaMEgd2jvTmJ8flAq8G3kZM"
type input "pPaMEgd2jvTmJ8flAq8G3kZM"
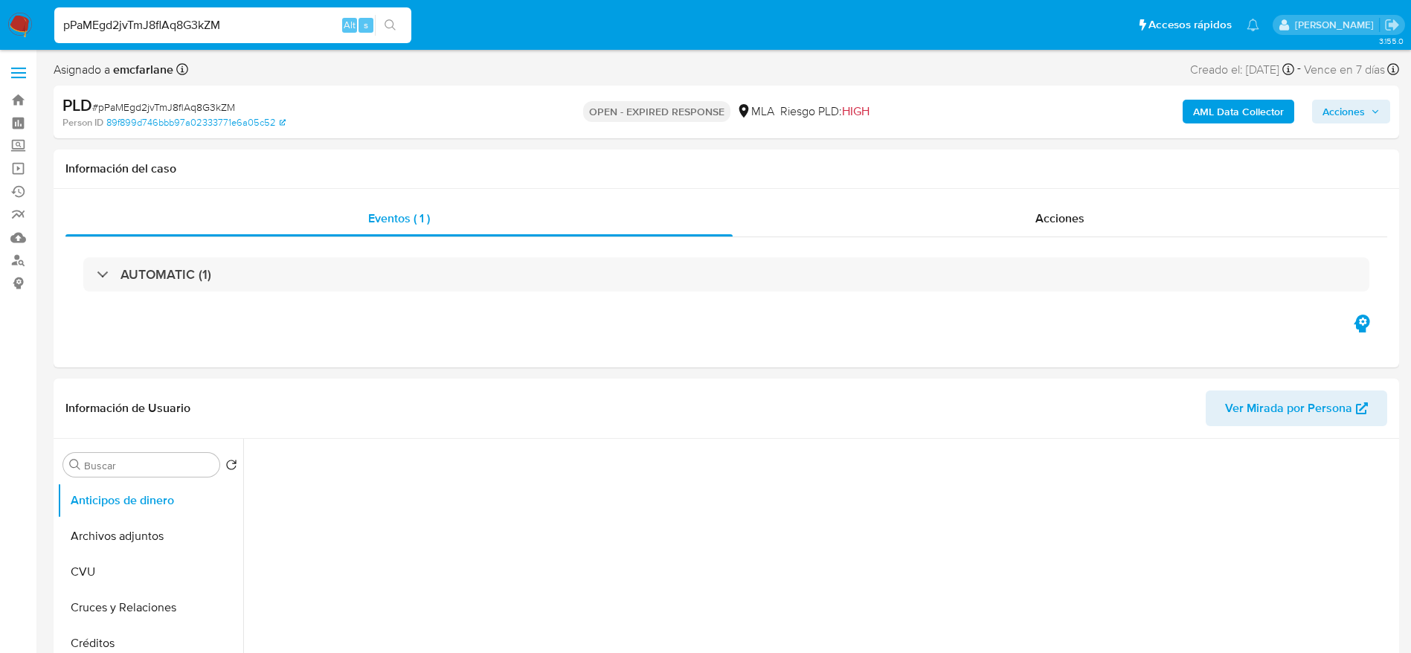
select select "10"
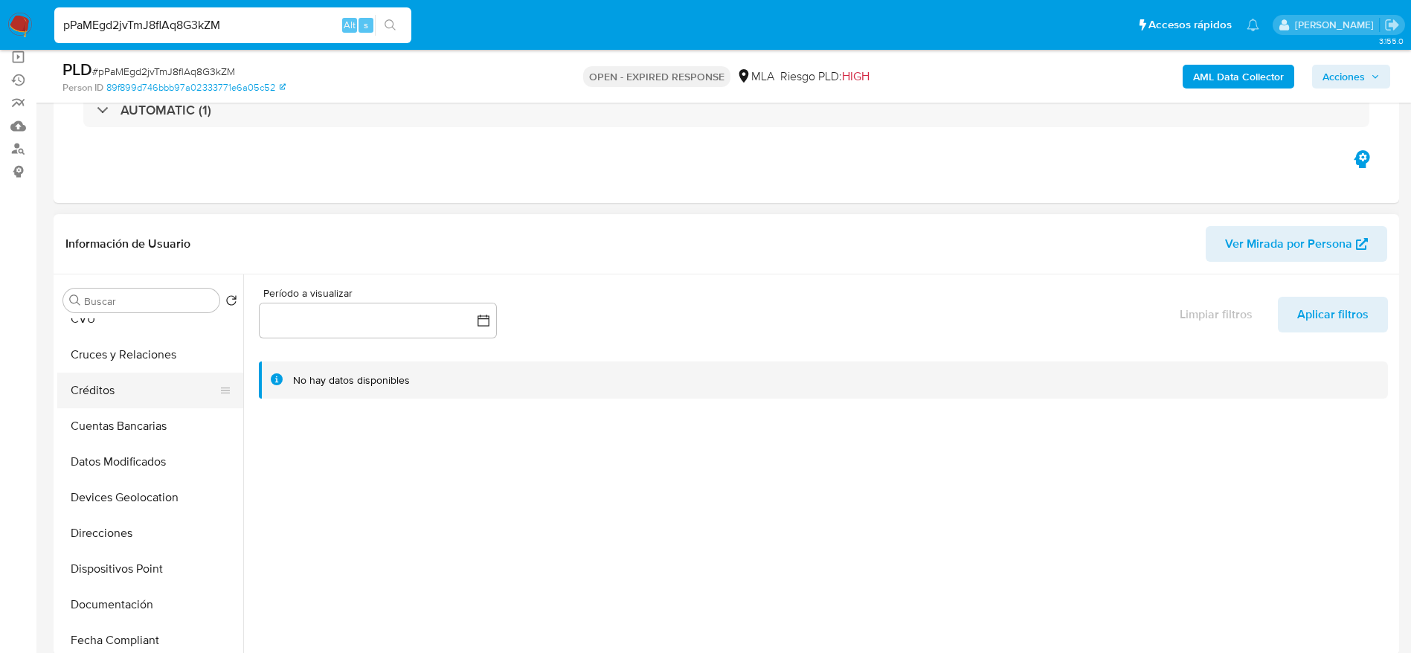
scroll to position [223, 0]
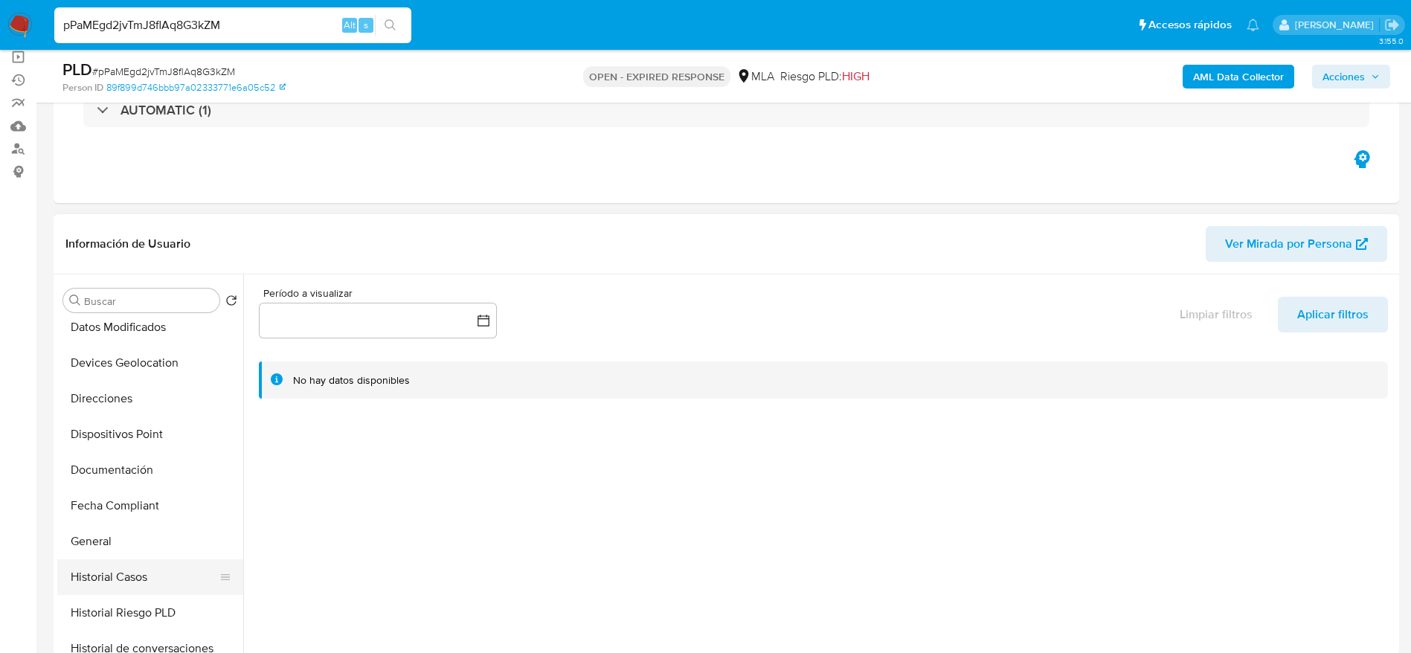
click at [144, 573] on button "Historial Casos" at bounding box center [144, 577] width 174 height 36
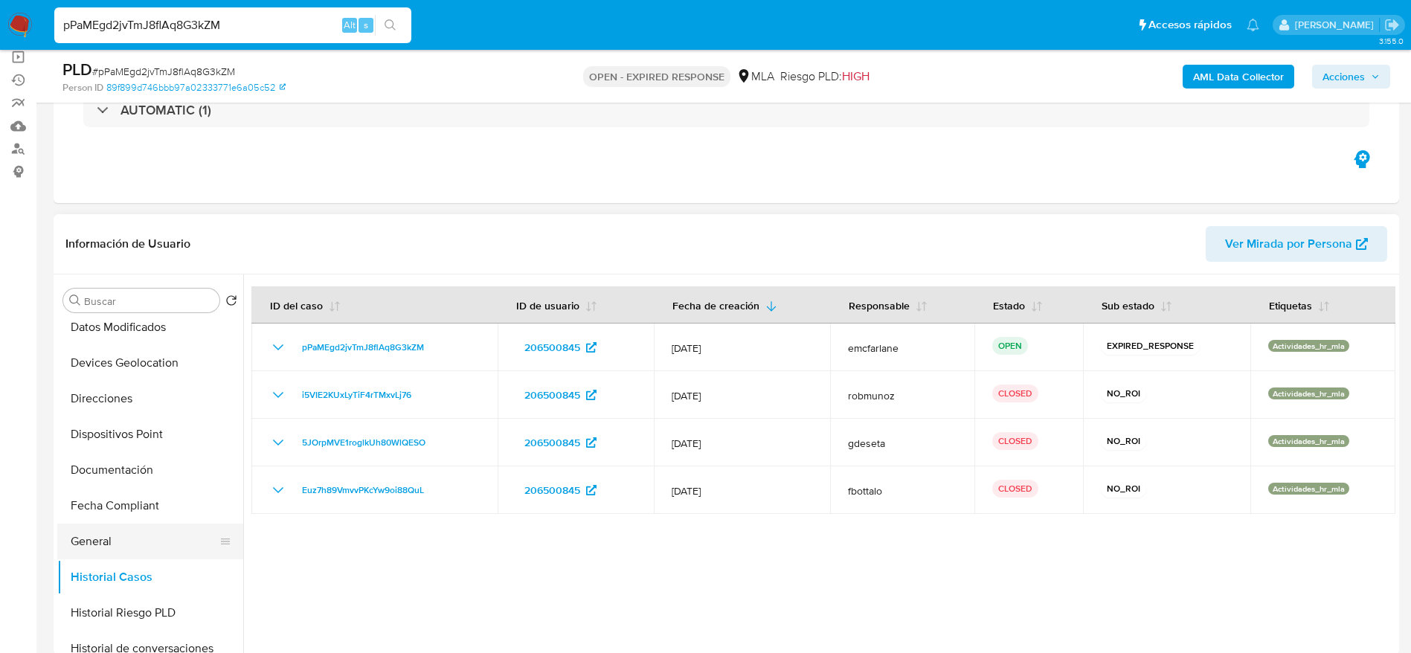
click at [100, 542] on button "General" at bounding box center [144, 542] width 174 height 36
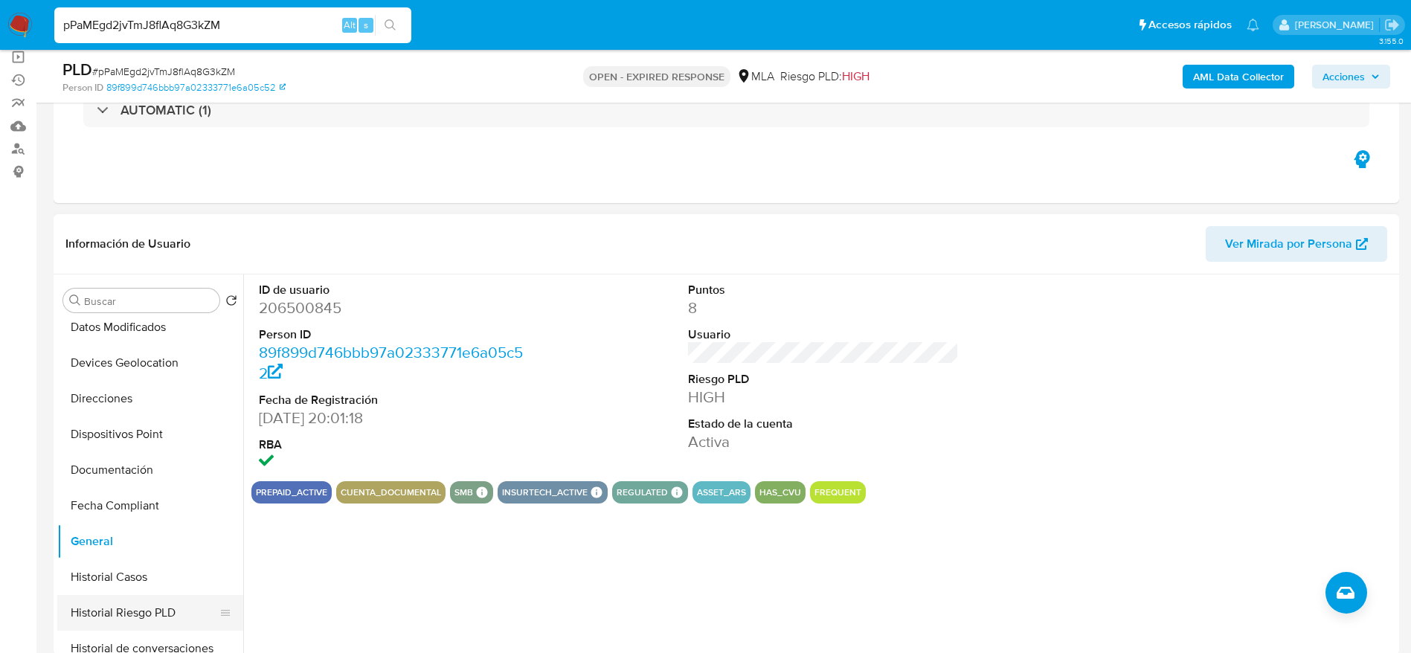
click at [120, 595] on button "Historial Riesgo PLD" at bounding box center [144, 613] width 174 height 36
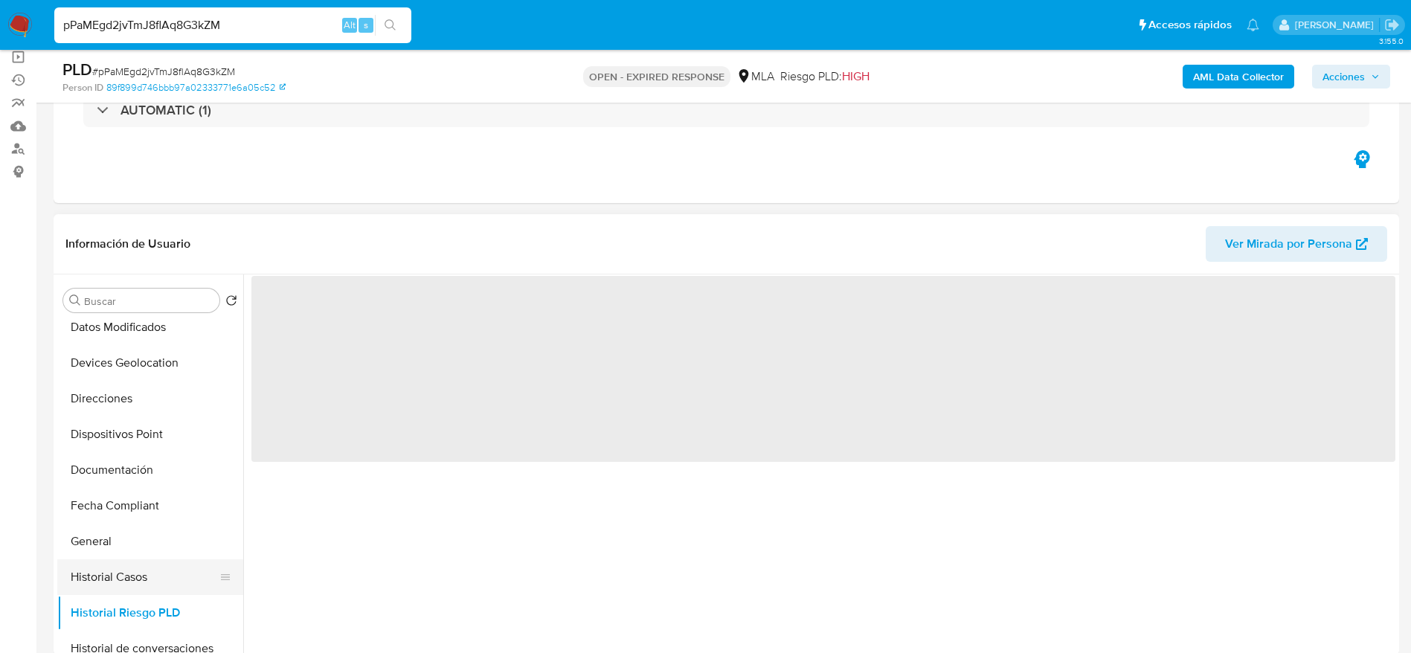
click at [123, 582] on button "Historial Casos" at bounding box center [144, 577] width 174 height 36
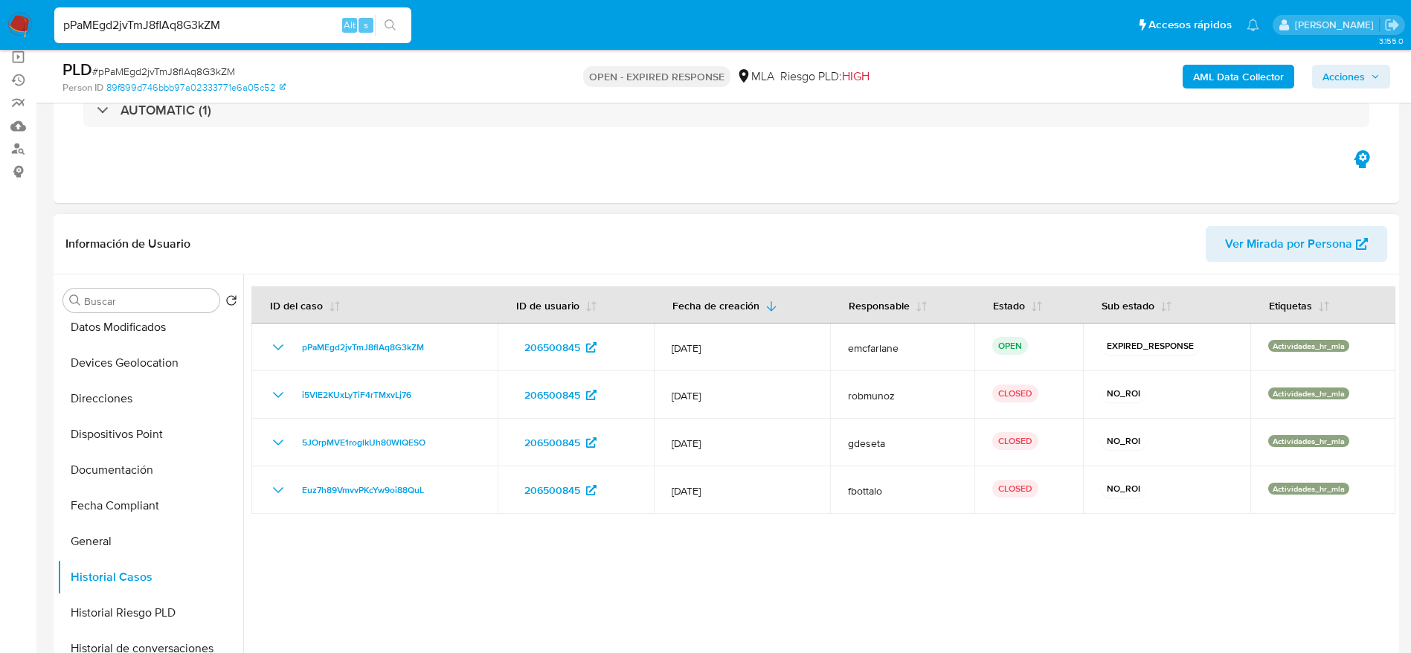
click at [1258, 244] on span "Ver Mirada por Persona" at bounding box center [1288, 244] width 127 height 36
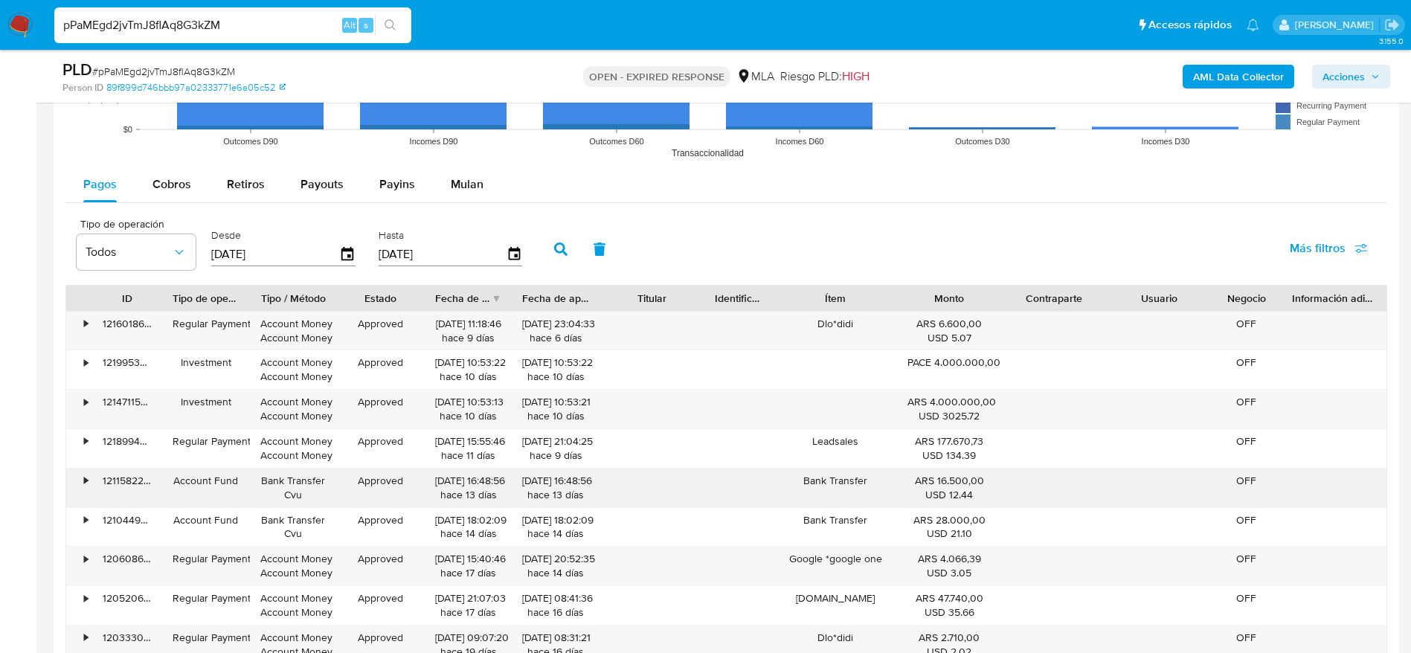
scroll to position [1554, 0]
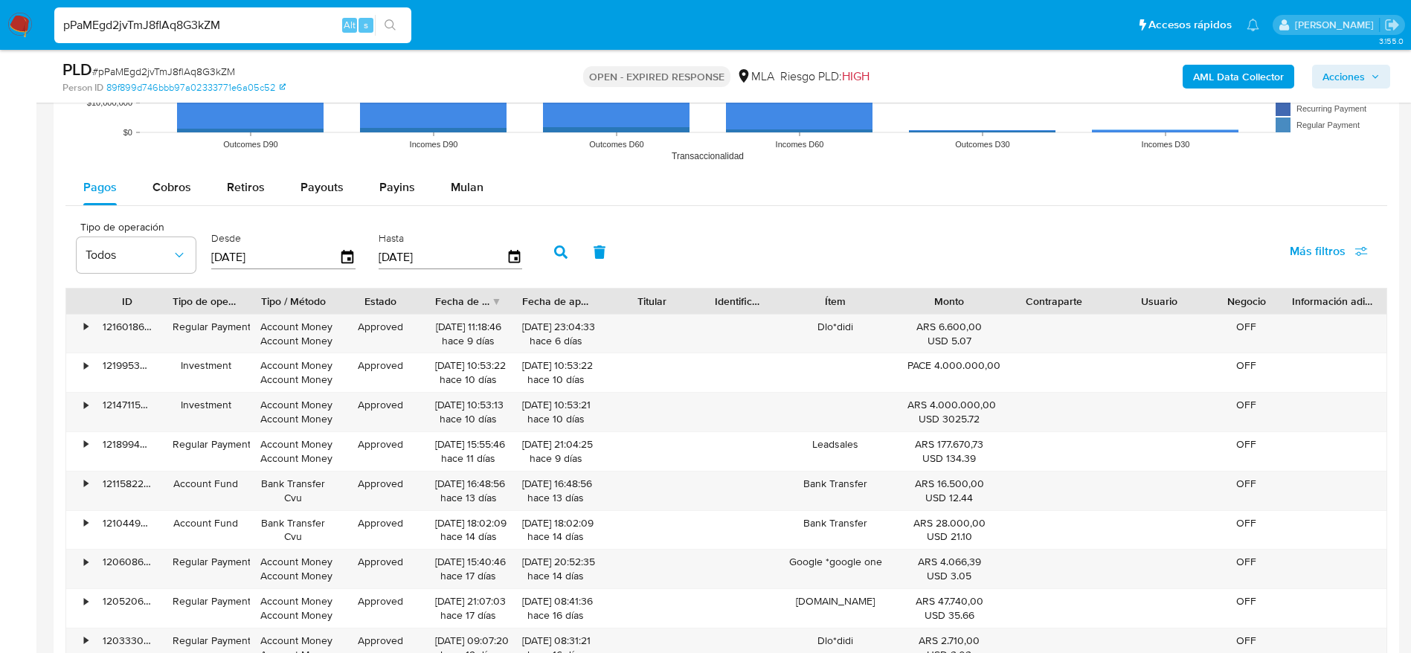
click at [466, 173] on div "Mulan" at bounding box center [467, 188] width 33 height 36
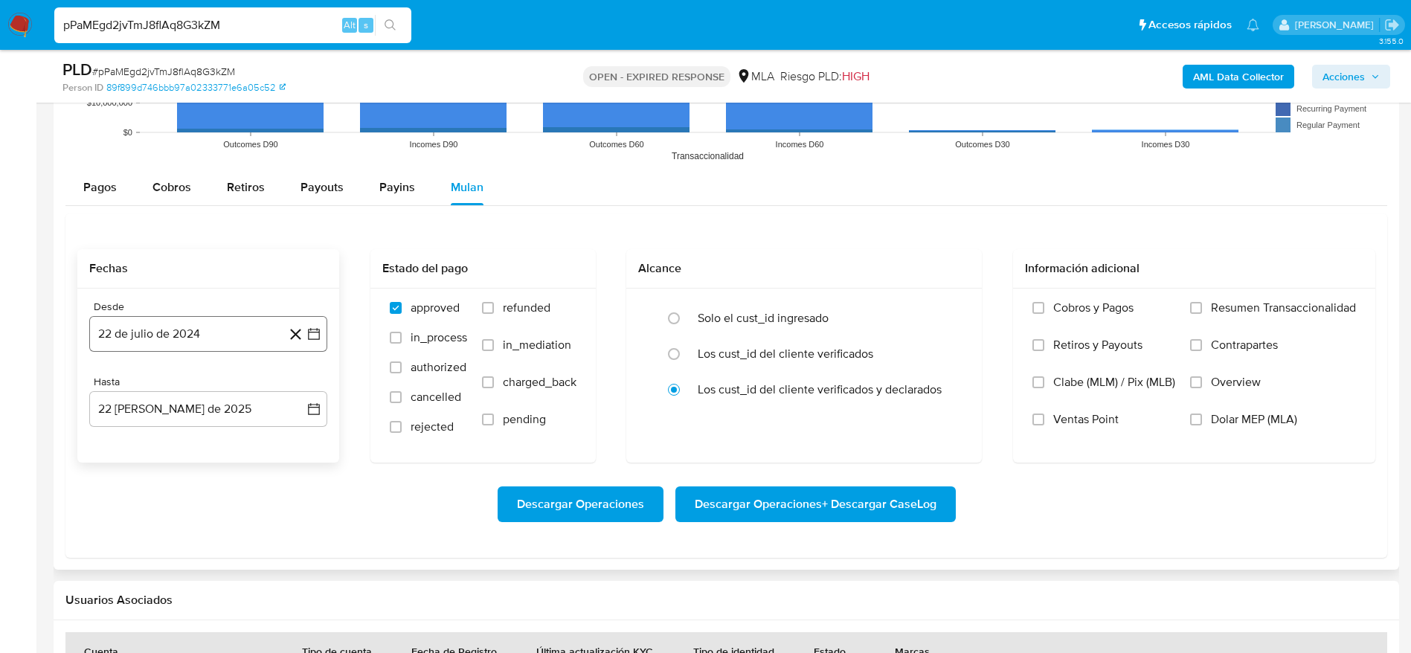
click at [213, 338] on button "22 de julio de 2024" at bounding box center [208, 334] width 238 height 36
click at [314, 388] on div "julio 2024 julio 2024 lun lunes mar martes mié miércoles jue jueves vie viernes…" at bounding box center [208, 473] width 238 height 235
click at [300, 387] on icon "Mes siguiente" at bounding box center [301, 388] width 18 height 18
click at [191, 382] on span "agosto 2024" at bounding box center [201, 387] width 68 height 15
click at [298, 387] on icon "Año siguiente" at bounding box center [298, 388] width 18 height 18
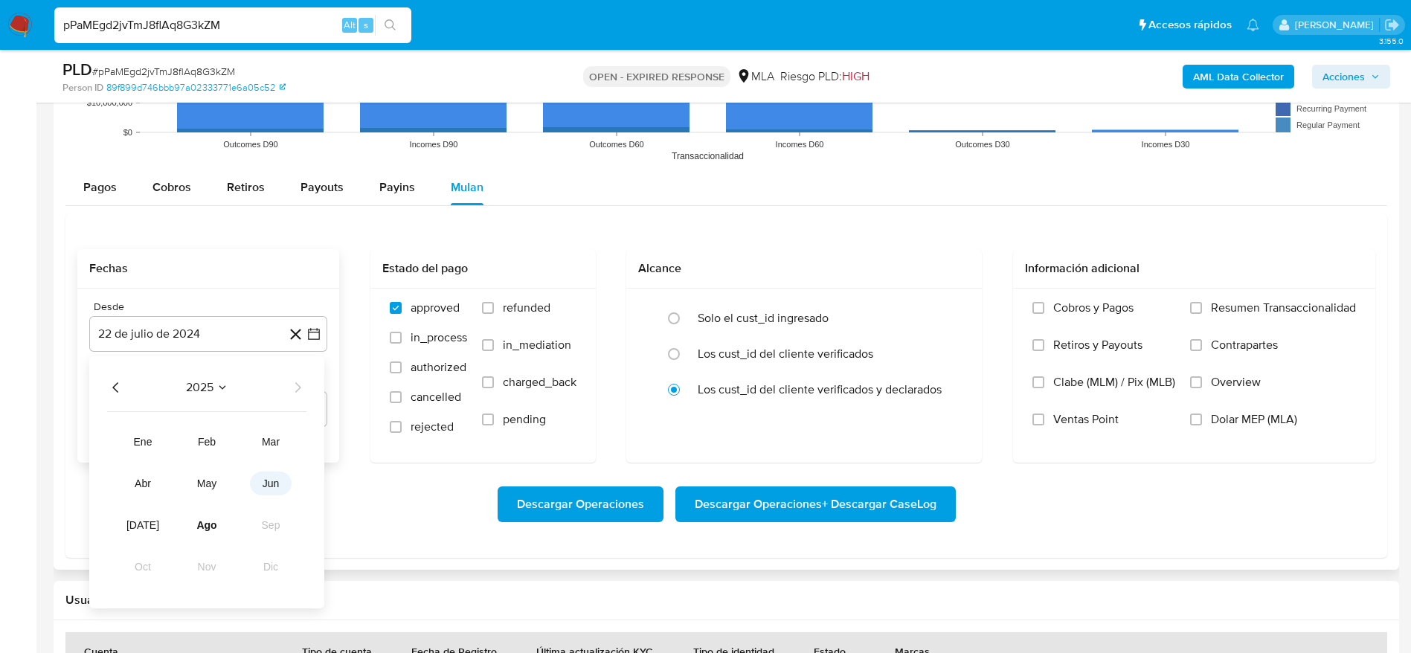
click at [274, 485] on span "jun" at bounding box center [271, 484] width 17 height 12
click at [289, 446] on button "1" at bounding box center [298, 443] width 24 height 24
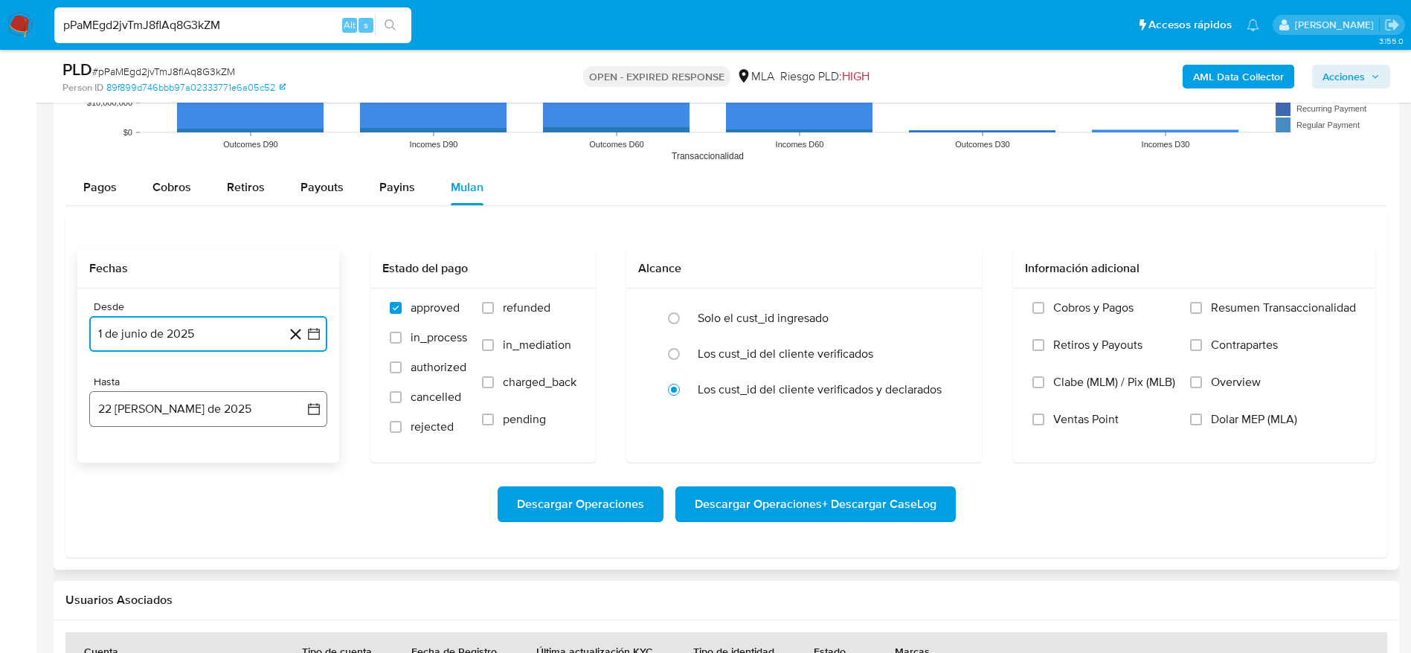
click at [148, 415] on button "22 de agosto de 2025" at bounding box center [208, 409] width 238 height 36
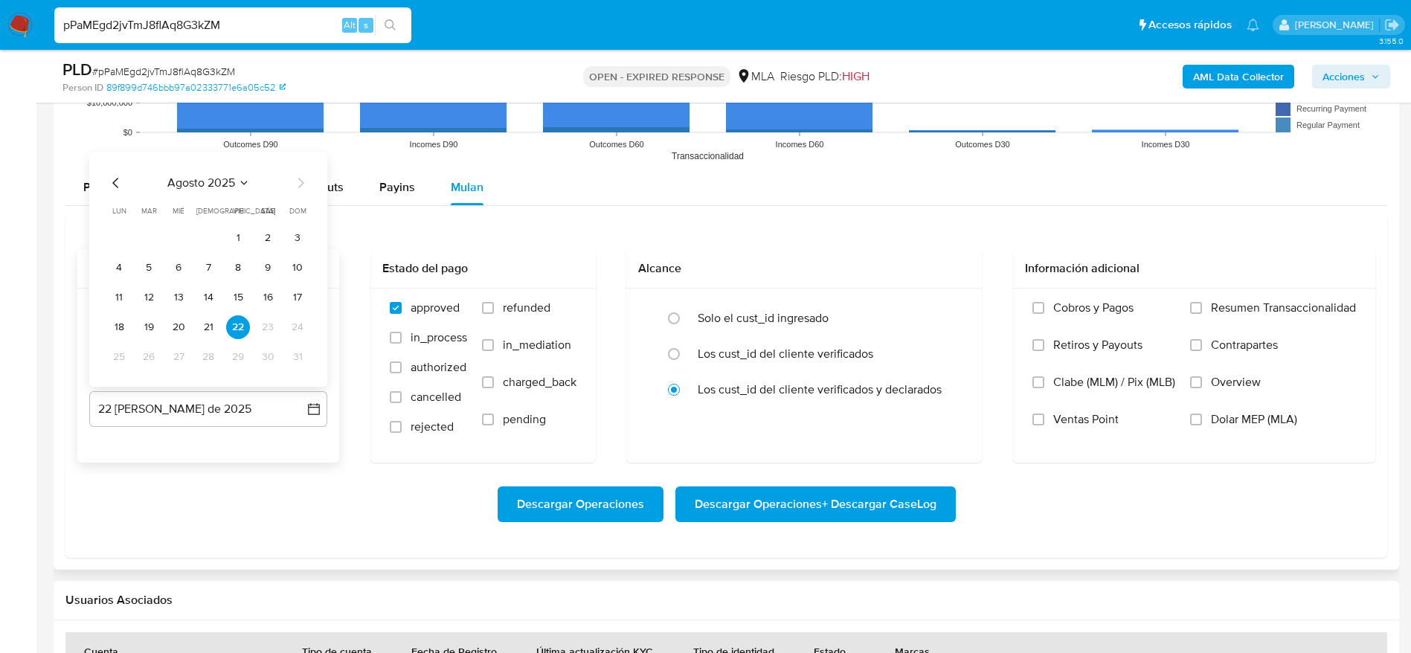
click at [122, 177] on icon "Mes anterior" at bounding box center [116, 183] width 18 height 18
click at [118, 360] on button "30" at bounding box center [119, 357] width 24 height 24
click at [1206, 414] on label "Dolar MEP (MLA)" at bounding box center [1273, 430] width 166 height 37
click at [1202, 414] on input "Dolar MEP (MLA)" at bounding box center [1196, 420] width 12 height 12
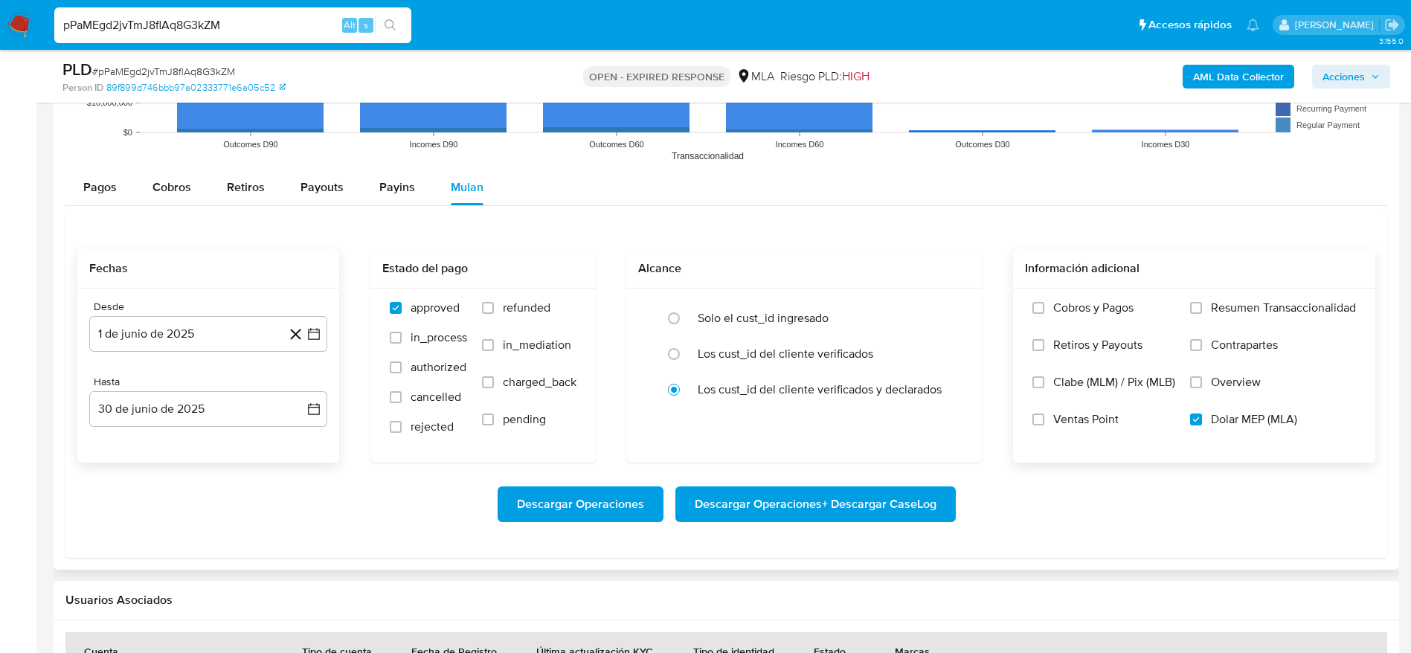
click at [926, 501] on span "Descargar Operaciones + Descargar CaseLog" at bounding box center [816, 504] width 242 height 33
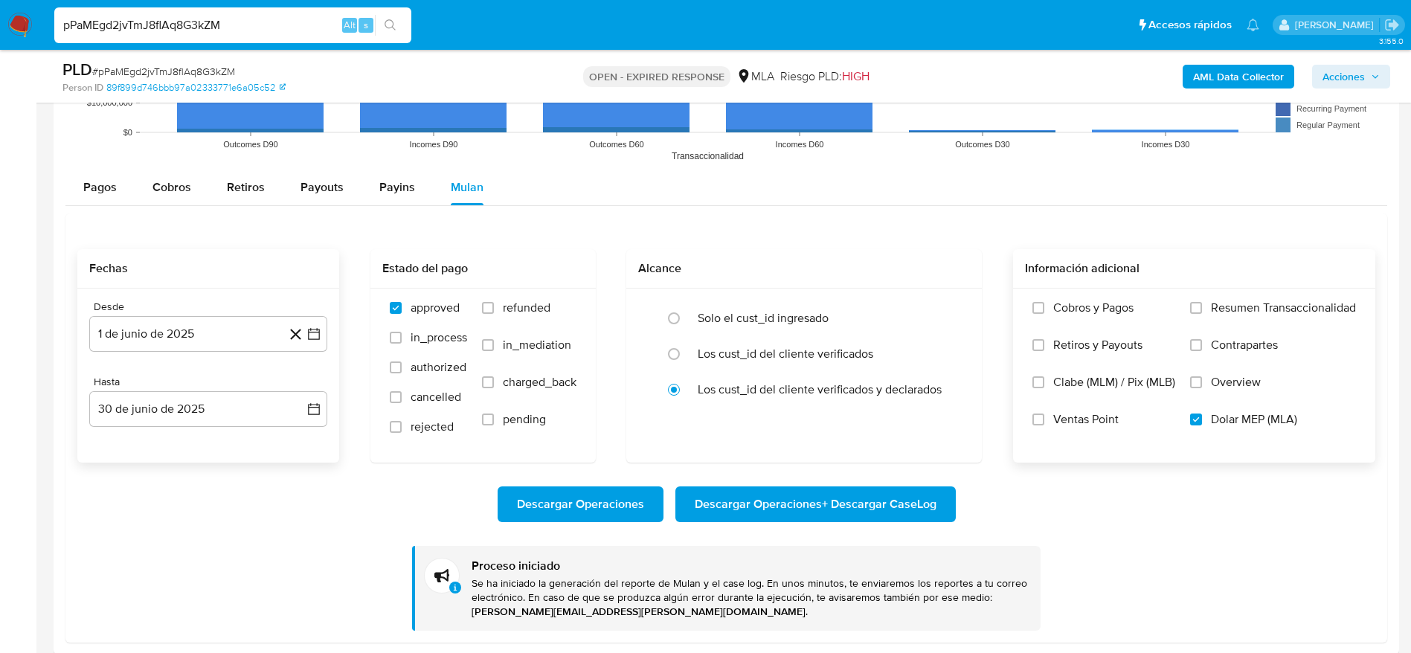
click at [248, 19] on input "pPaMEgd2jvTmJ8flAq8G3kZM" at bounding box center [232, 25] width 357 height 19
paste input "43688680"
type input "43688680"
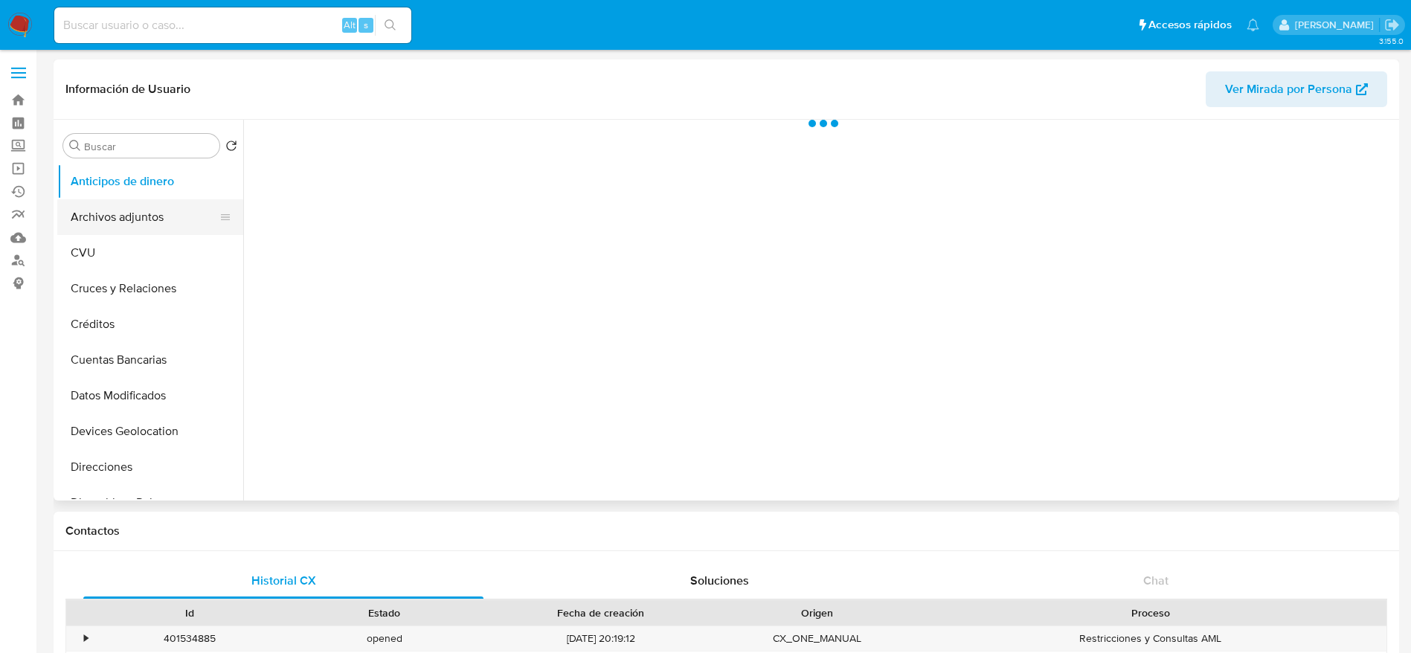
click at [142, 222] on button "Archivos adjuntos" at bounding box center [144, 217] width 174 height 36
select select "10"
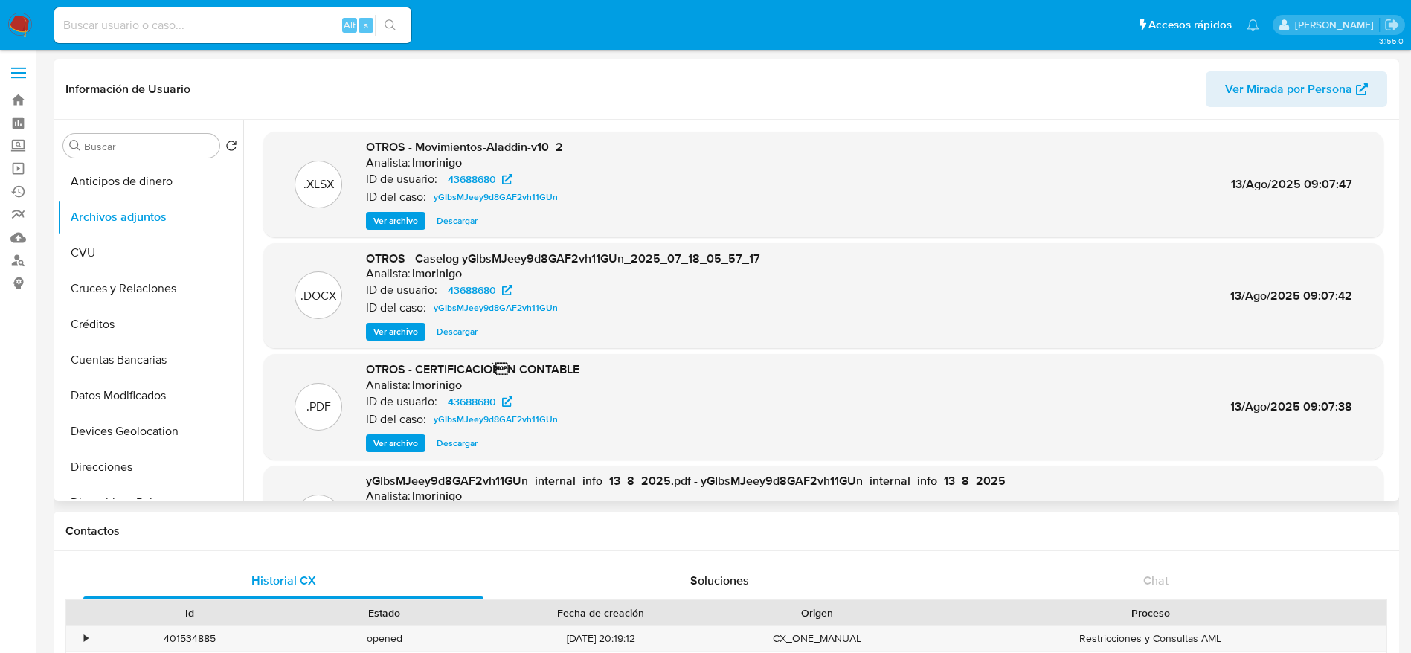
click at [405, 450] on span "Ver archivo" at bounding box center [395, 443] width 45 height 15
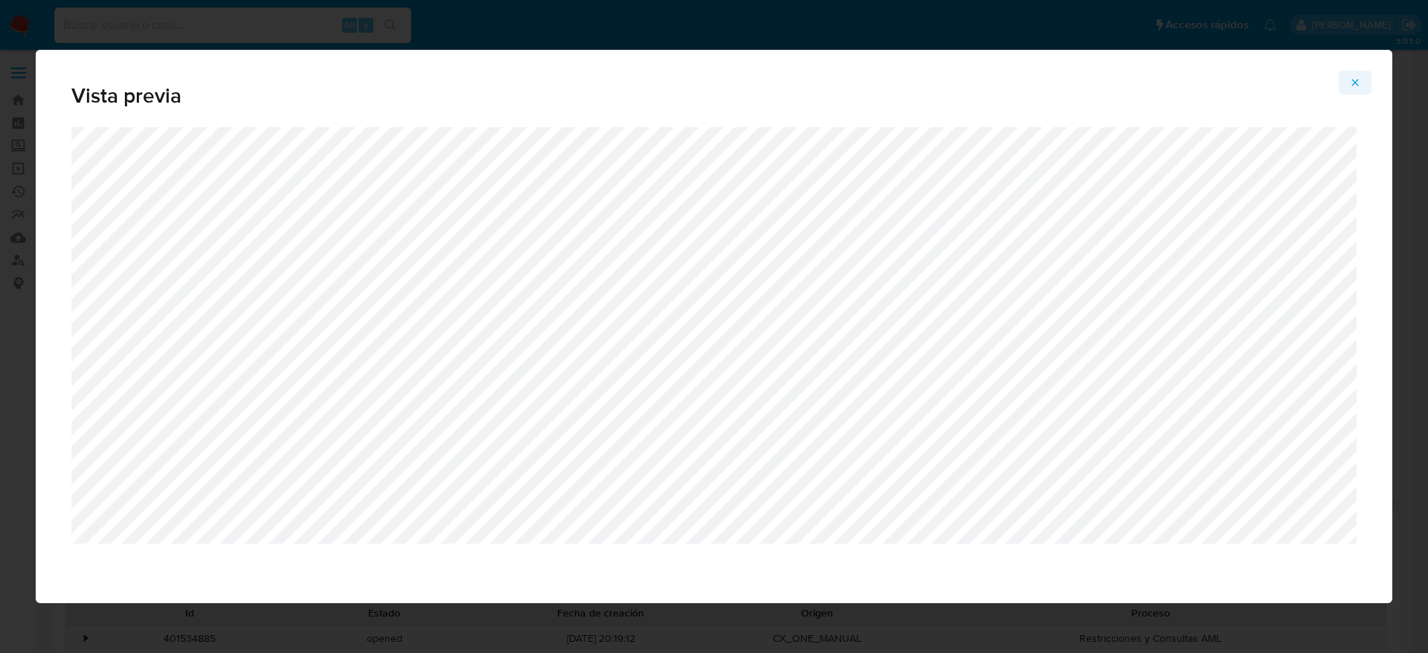
click at [1363, 85] on button "Attachment preview" at bounding box center [1355, 83] width 33 height 24
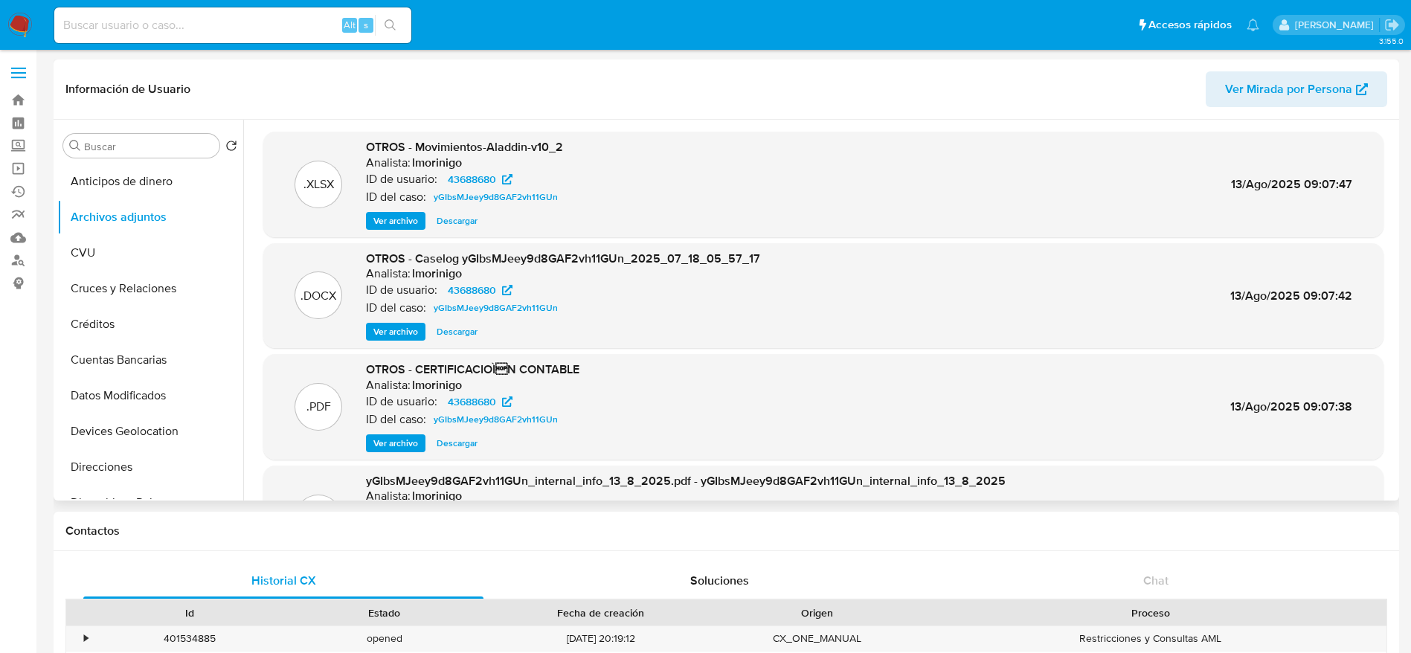
click at [407, 329] on span "Ver archivo" at bounding box center [395, 331] width 45 height 15
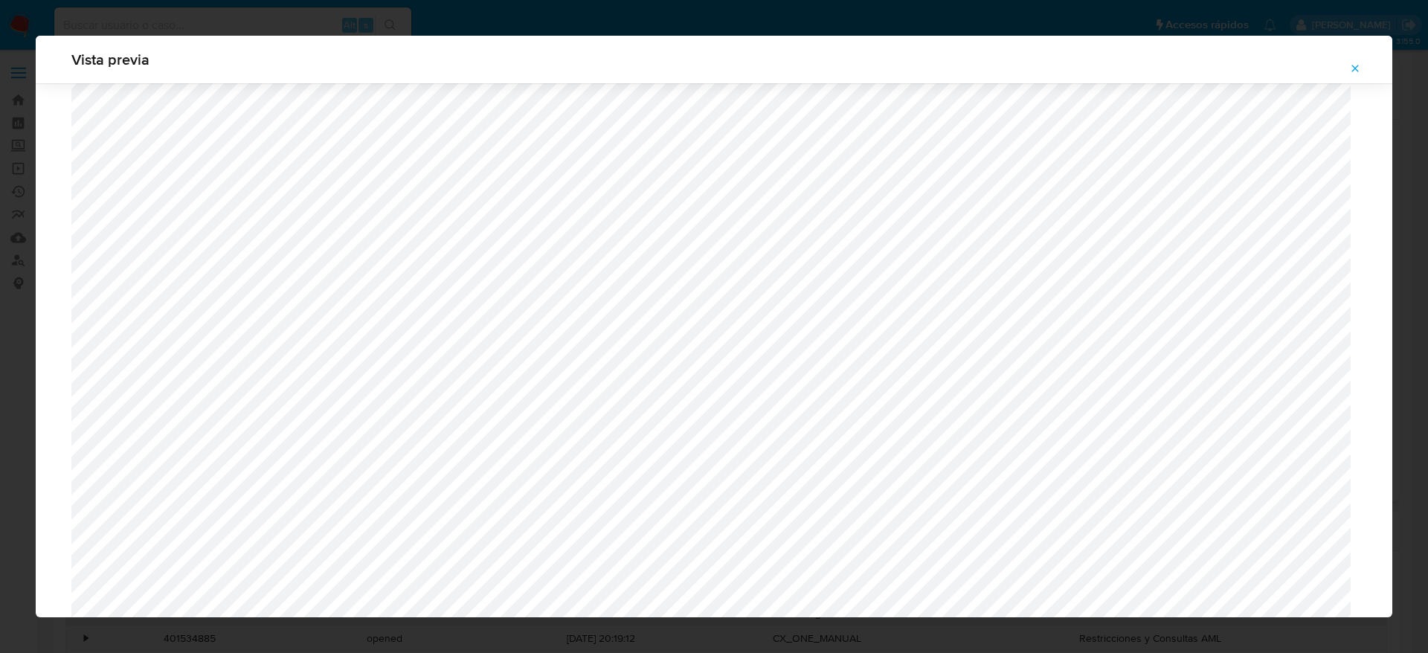
scroll to position [1421, 0]
click at [1355, 62] on icon "Attachment preview" at bounding box center [1355, 68] width 12 height 12
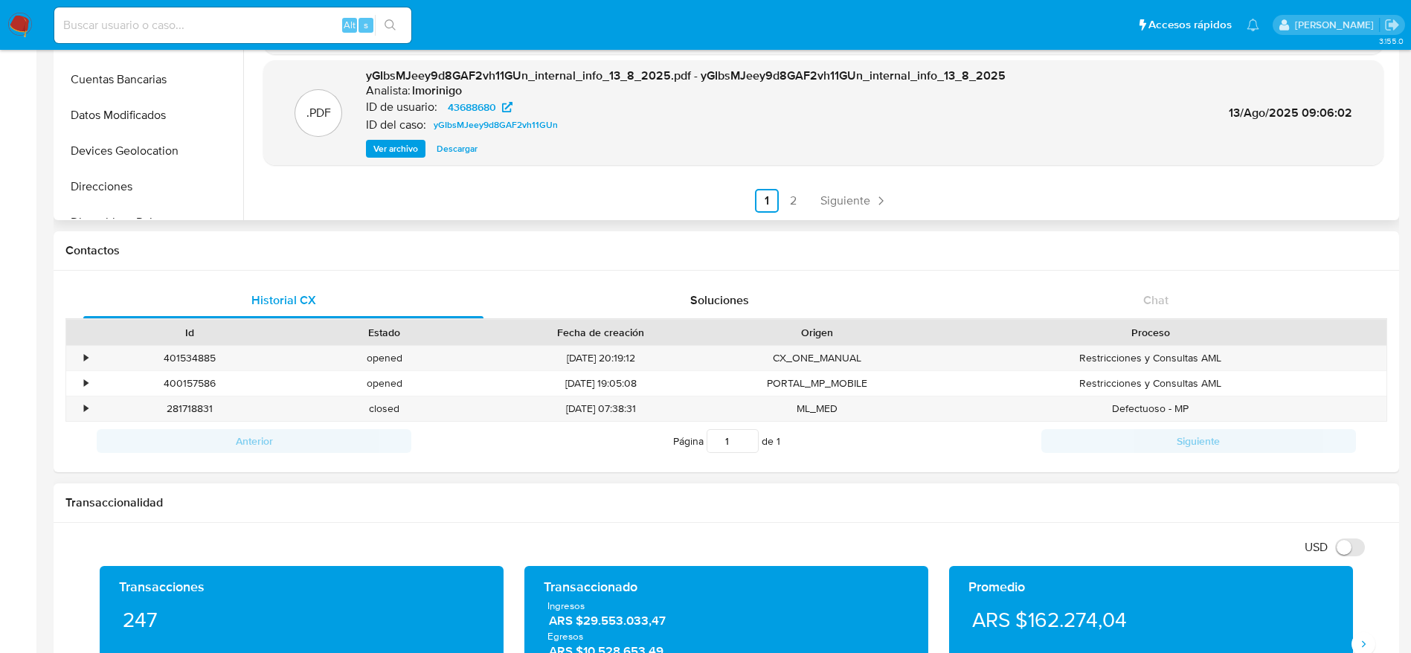
scroll to position [335, 0]
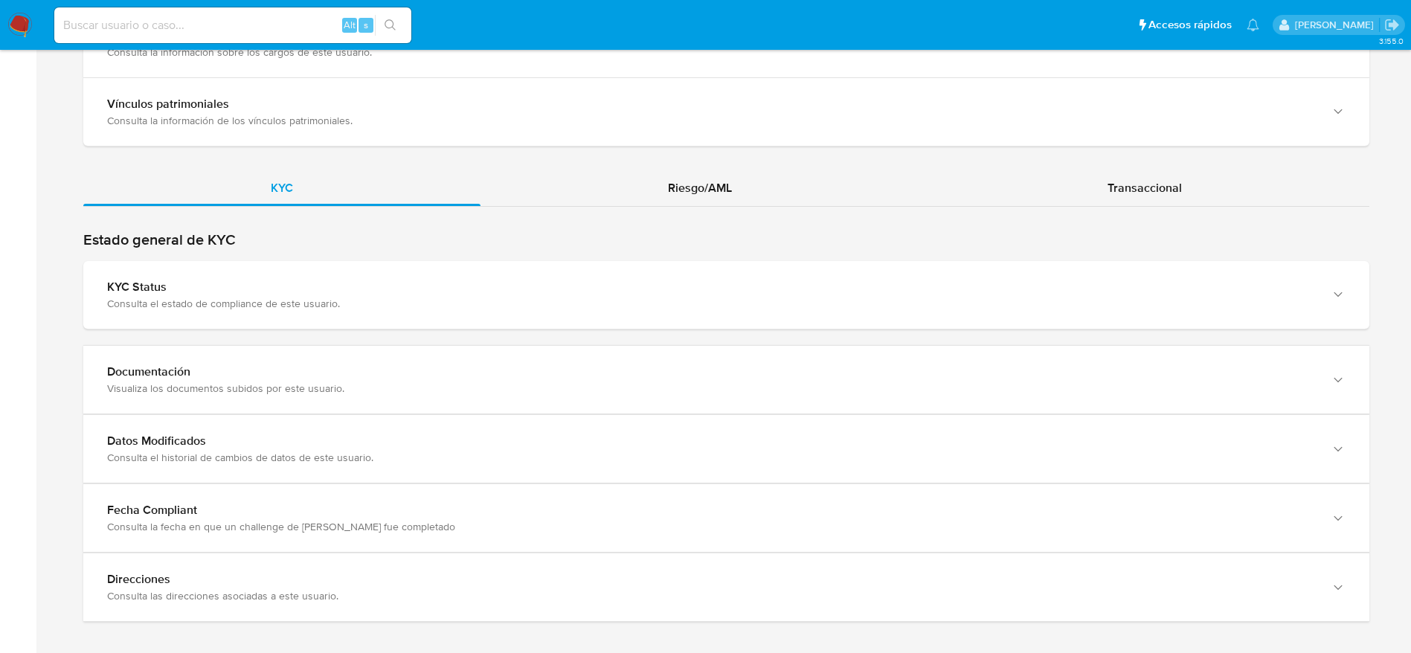
scroll to position [1268, 0]
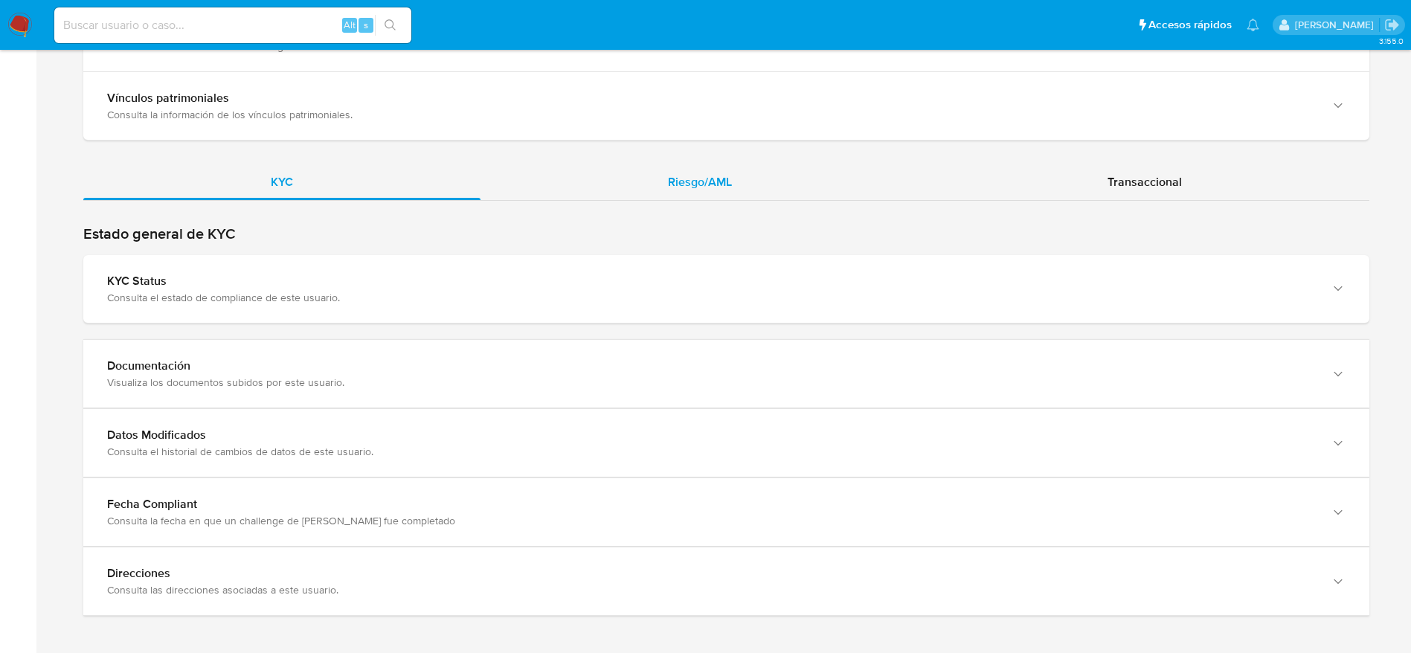
click at [704, 183] on span "Riesgo/AML" at bounding box center [700, 181] width 64 height 17
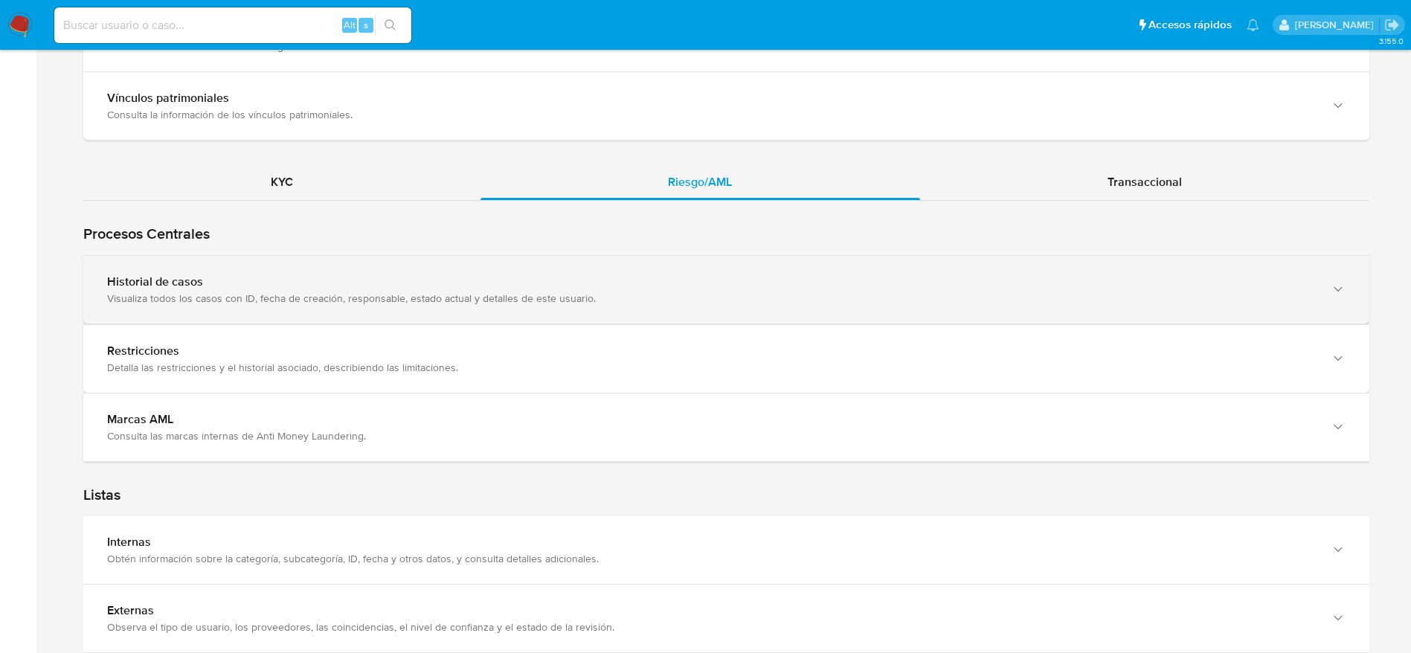
click at [414, 294] on div "Visualiza todos los casos con ID, fecha de creación, responsable, estado actual…" at bounding box center [711, 298] width 1209 height 13
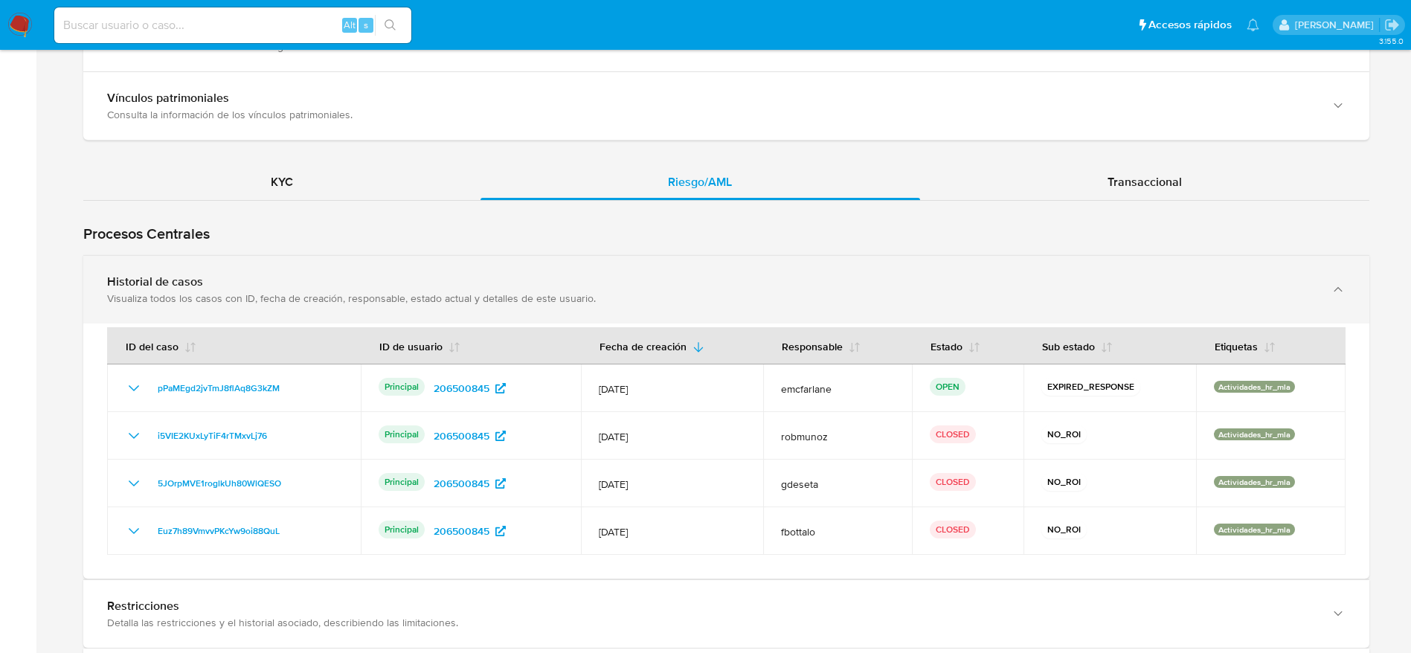
click at [698, 300] on div "Visualiza todos los casos con ID, fecha de creación, responsable, estado actual…" at bounding box center [711, 298] width 1209 height 13
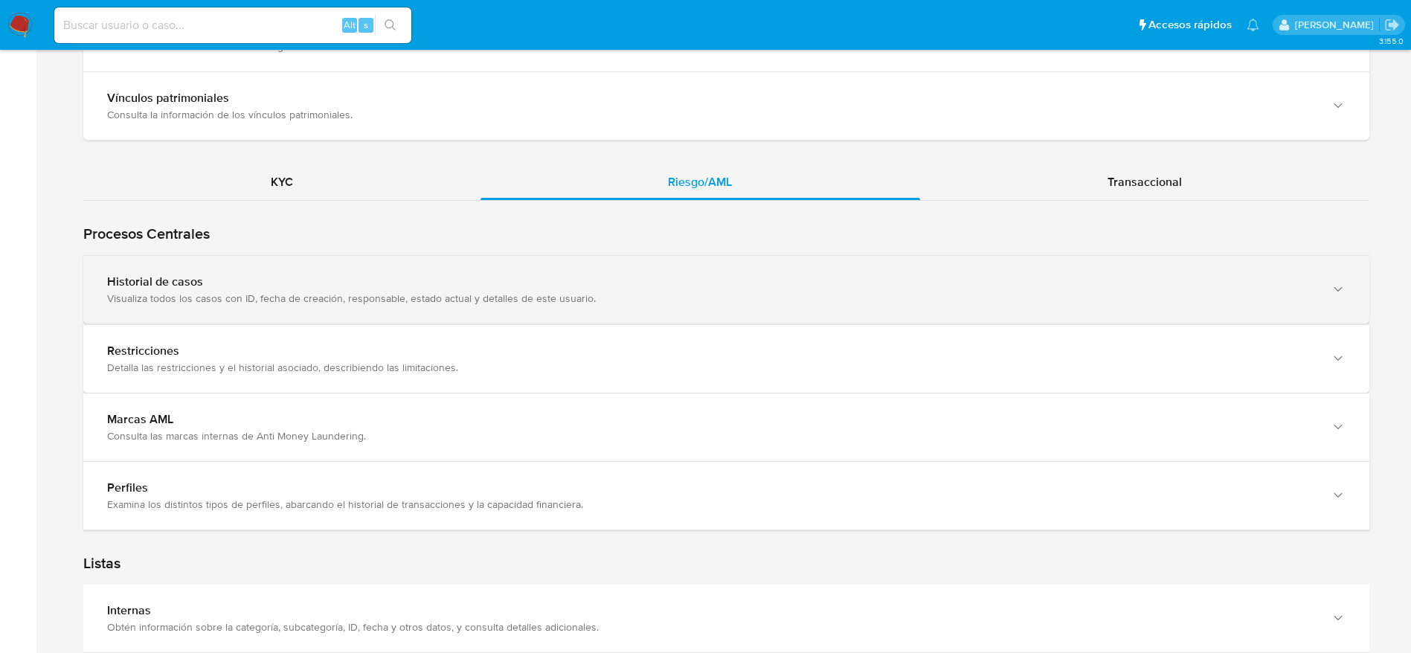
click at [698, 300] on div "Visualiza todos los casos con ID, fecha de creación, responsable, estado actual…" at bounding box center [711, 298] width 1209 height 13
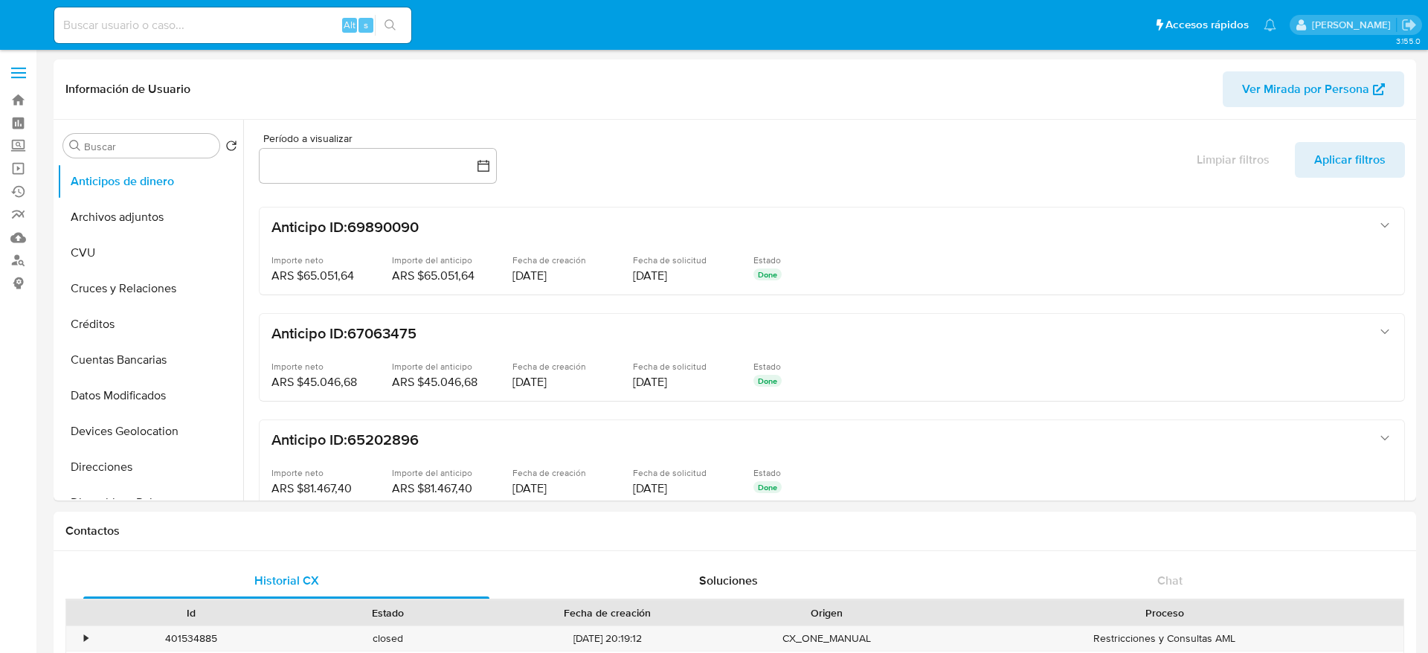
select select "10"
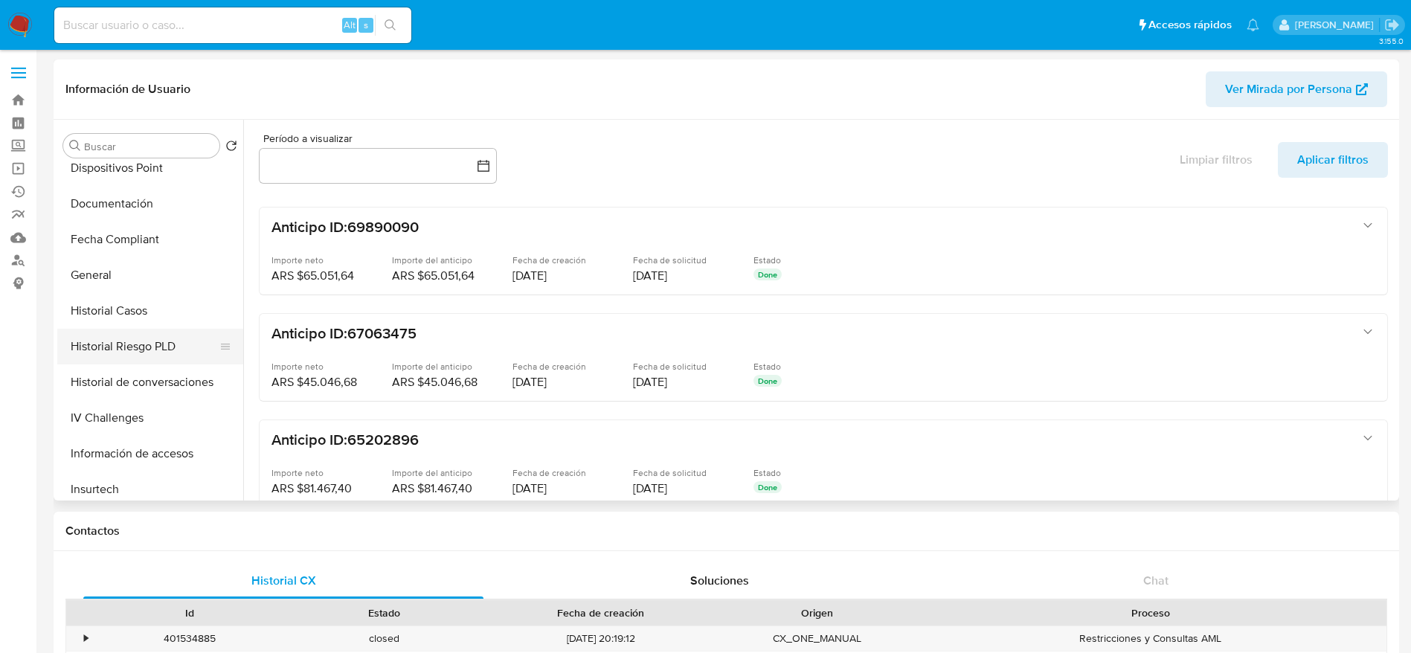
scroll to position [558, 0]
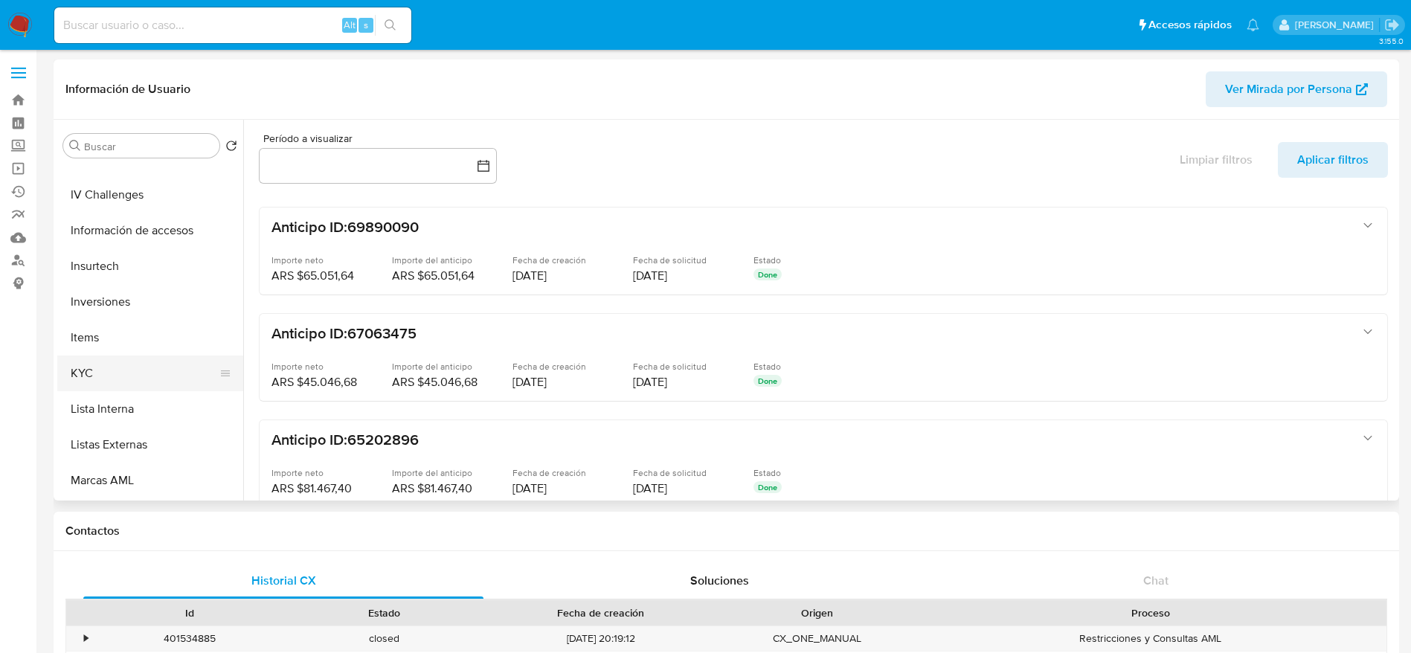
click at [94, 368] on button "KYC" at bounding box center [144, 374] width 174 height 36
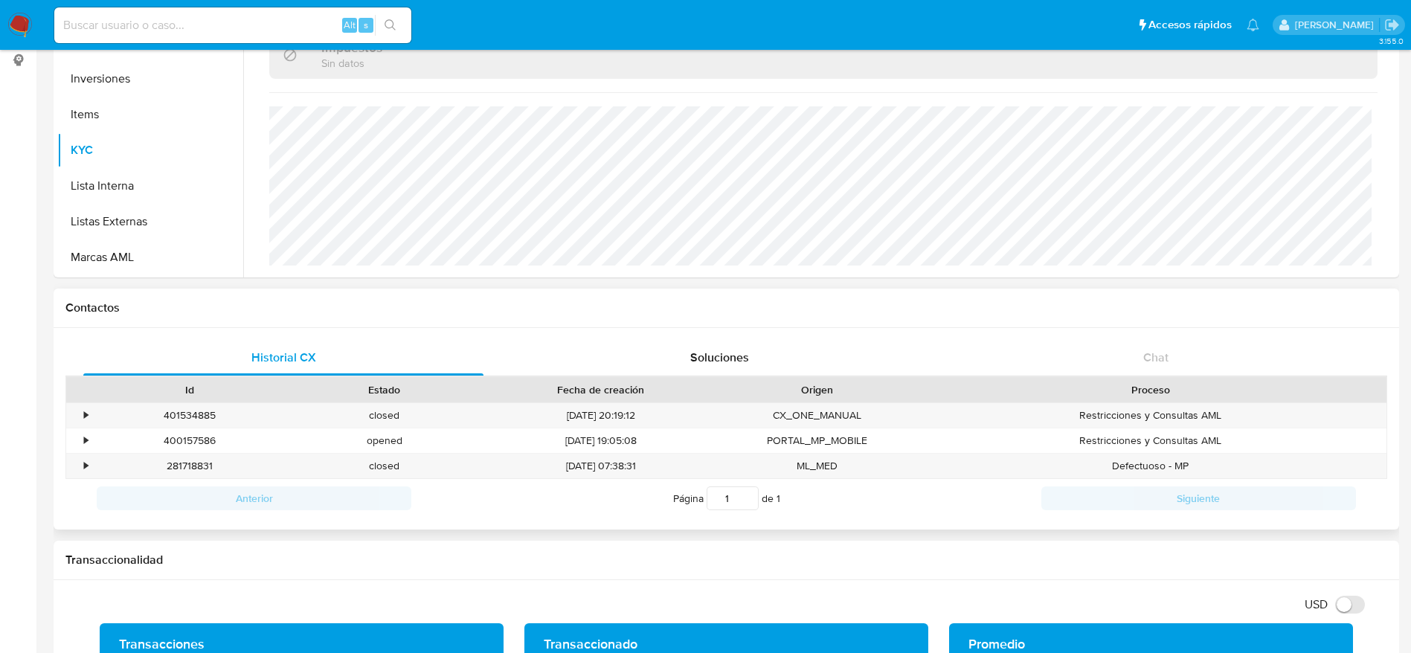
scroll to position [797, 0]
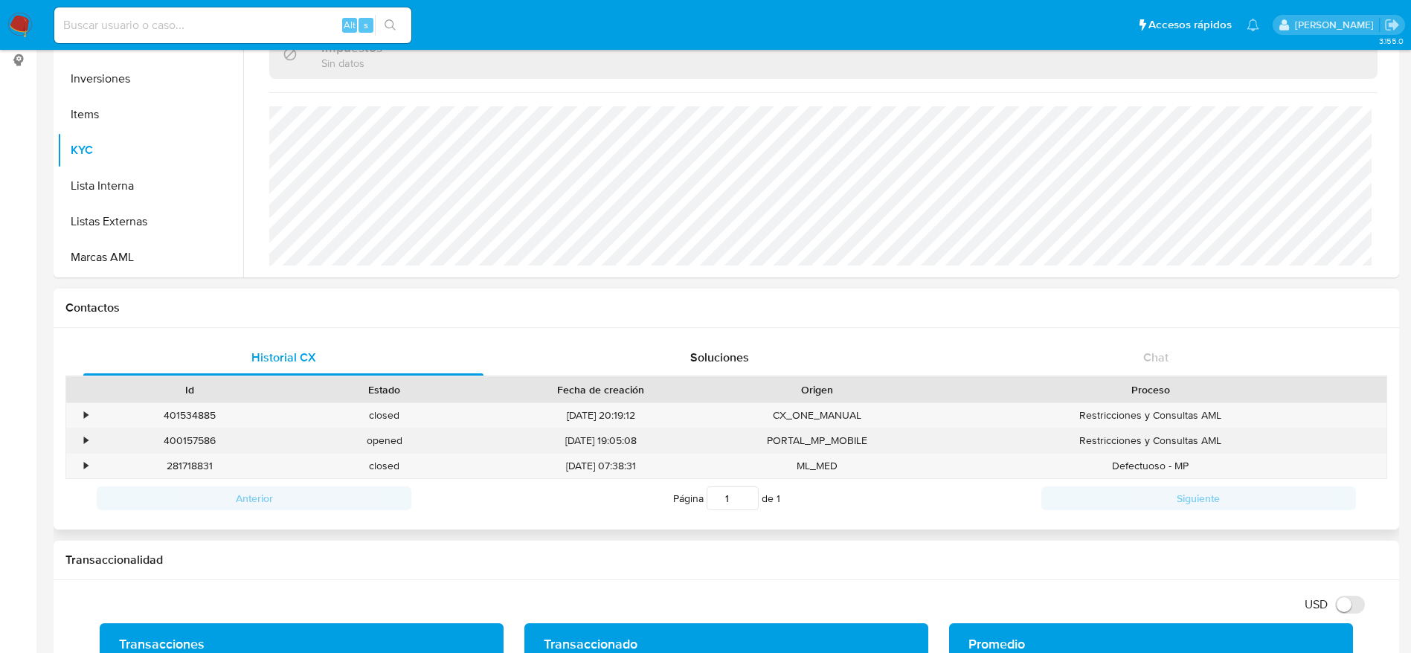
click at [187, 442] on div "400157586" at bounding box center [189, 440] width 195 height 25
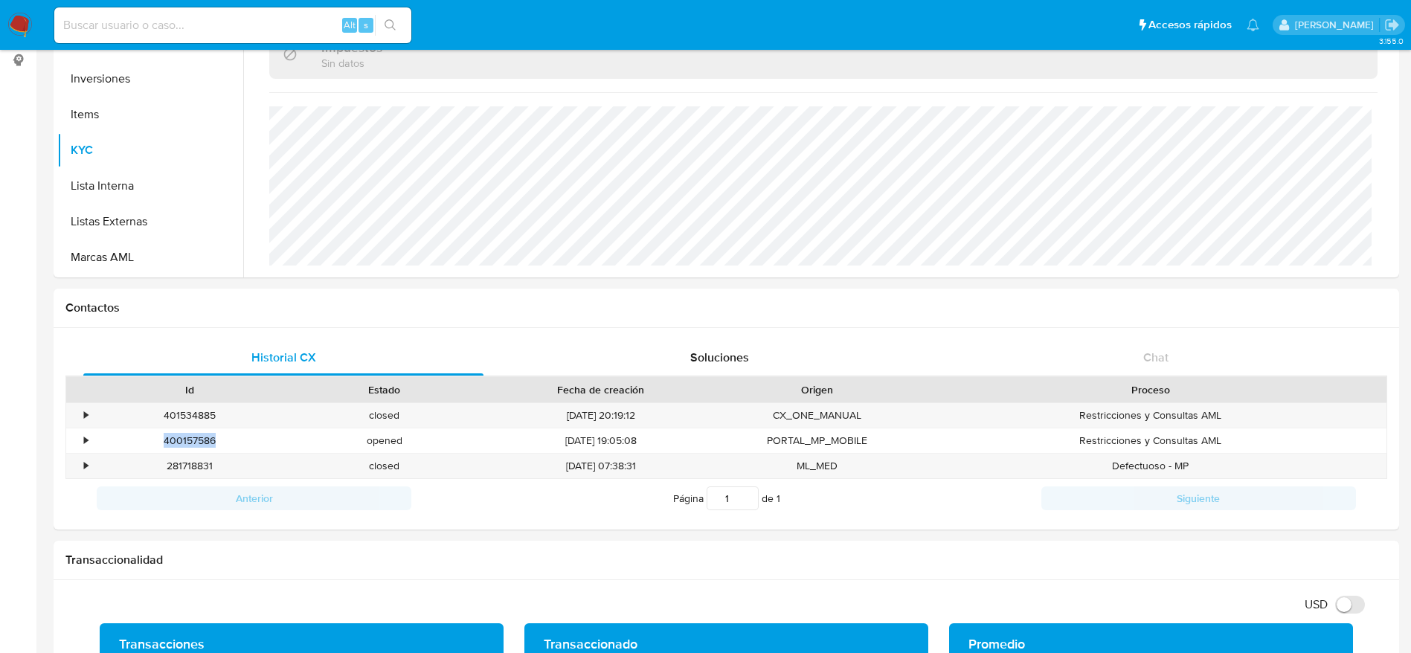
copy div "400157586"
click at [162, 23] on input at bounding box center [232, 25] width 357 height 19
paste input "165493599"
type input "165493599"
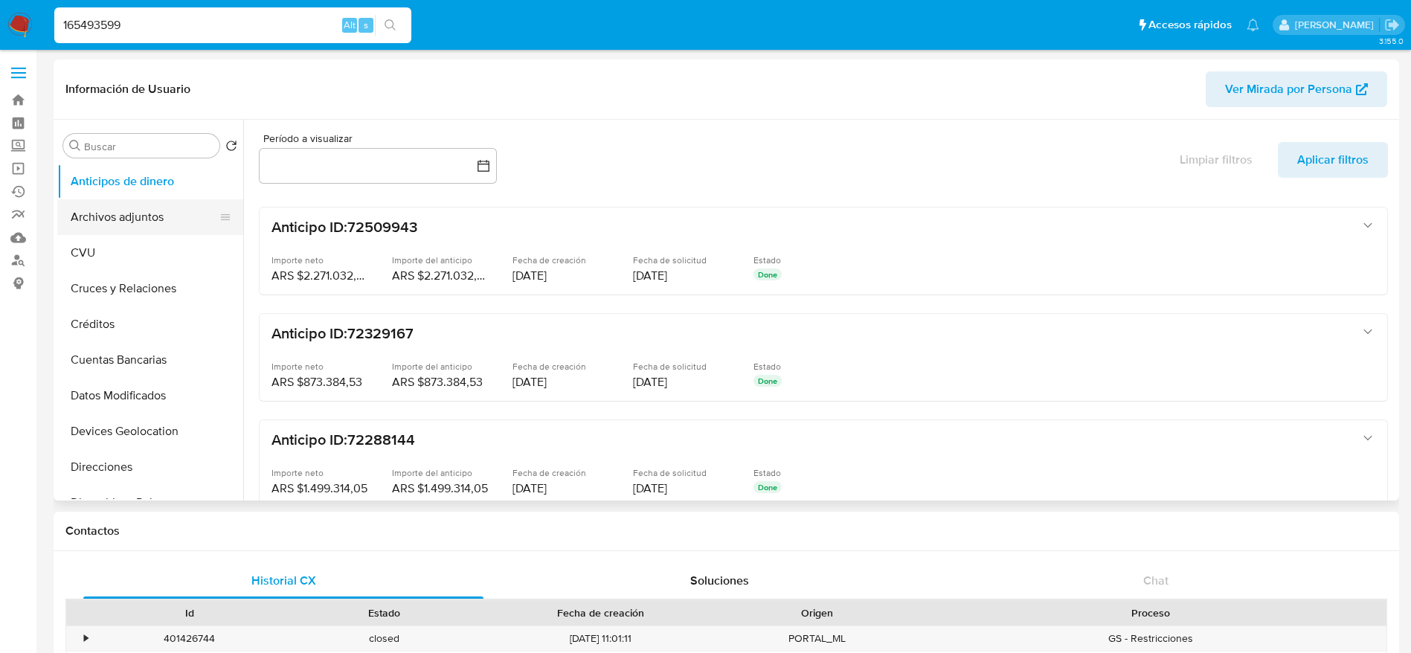
select select "10"
click at [93, 219] on button "Archivos adjuntos" at bounding box center [144, 217] width 174 height 36
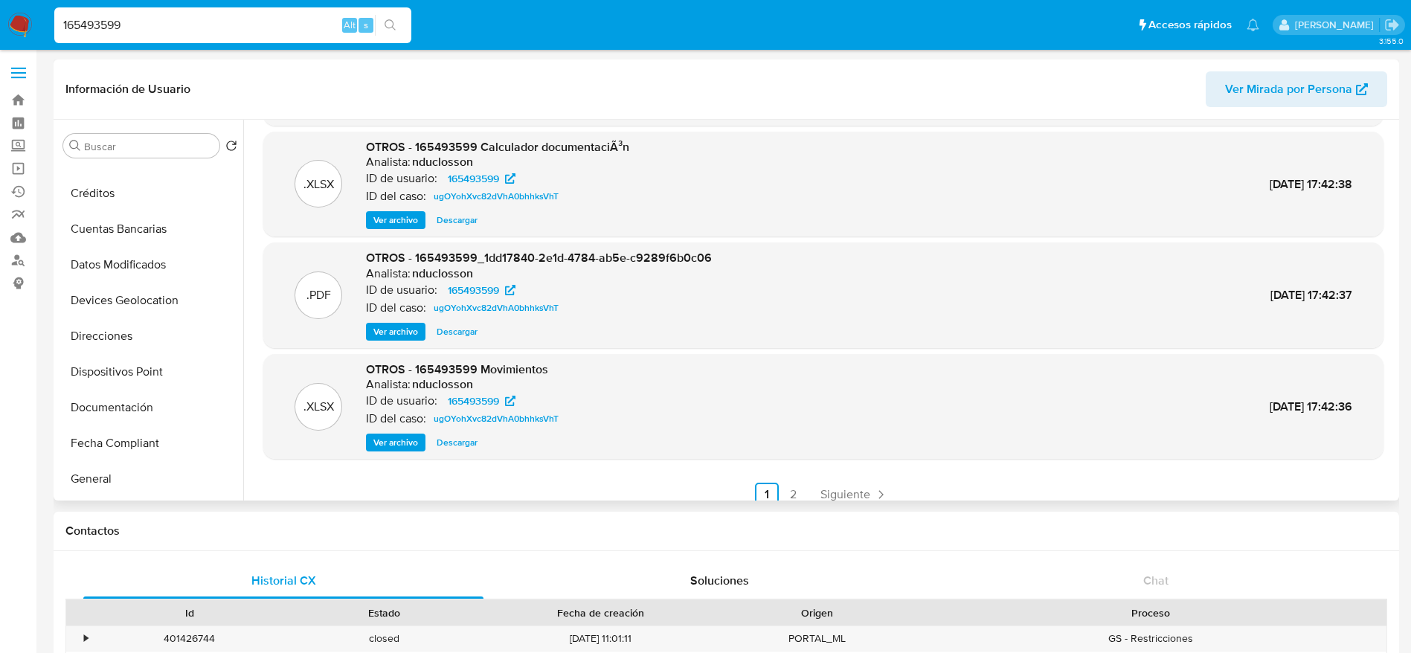
scroll to position [446, 0]
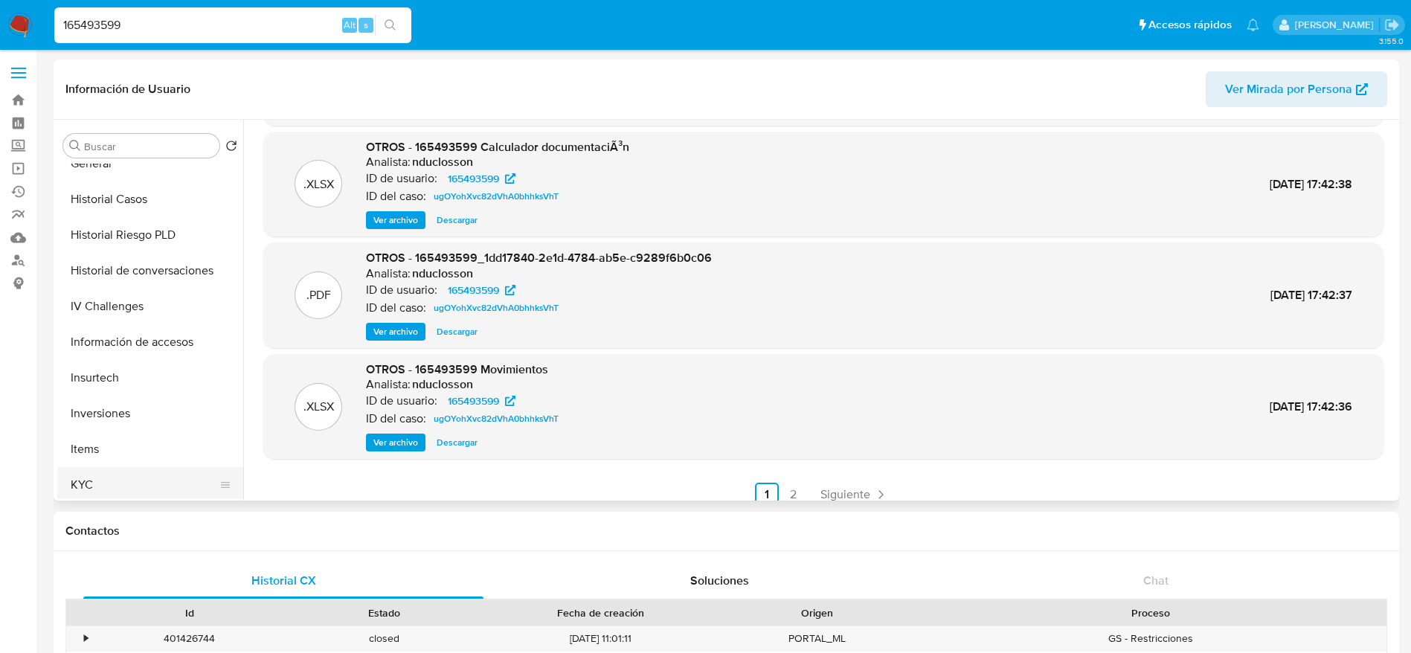
click at [77, 484] on button "KYC" at bounding box center [144, 485] width 174 height 36
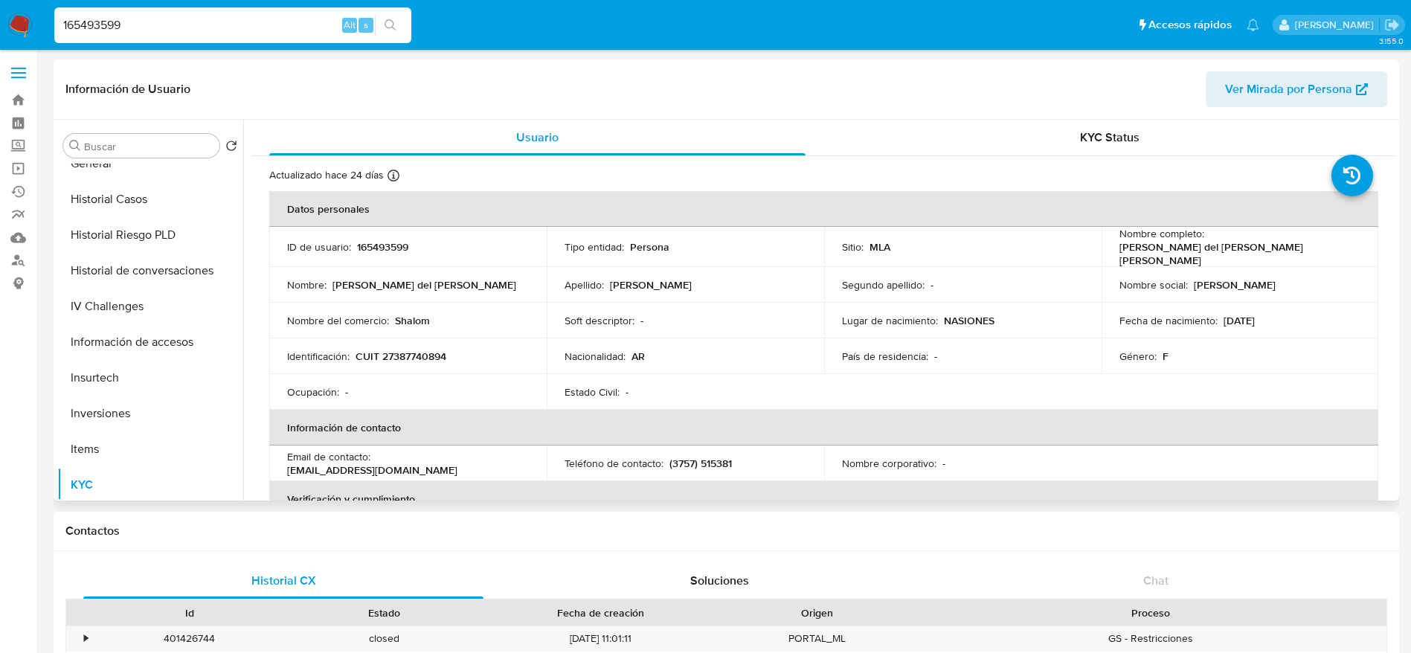
click at [410, 343] on td "Identificación : CUIT 27387740894" at bounding box center [407, 356] width 277 height 36
click at [411, 350] on p "CUIT 27387740894" at bounding box center [401, 356] width 91 height 13
copy p "27387740894"
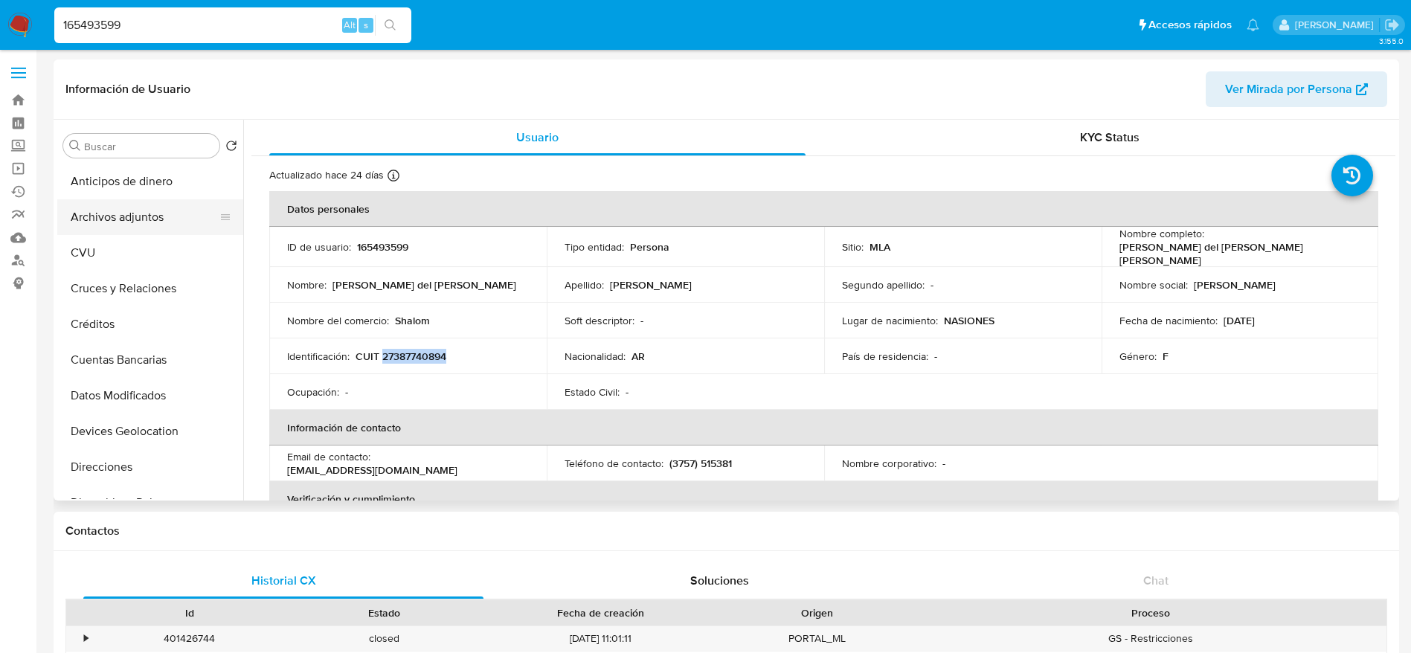
click at [131, 222] on button "Archivos adjuntos" at bounding box center [144, 217] width 174 height 36
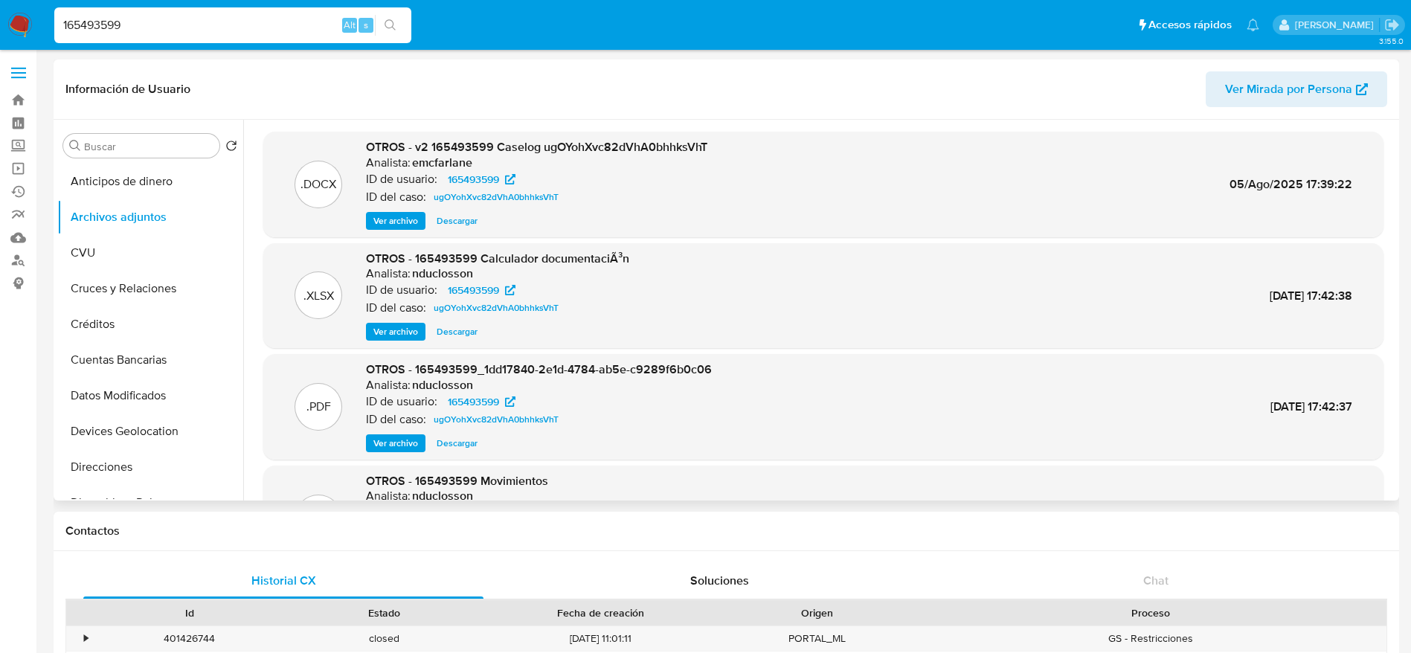
click at [463, 224] on span "Descargar" at bounding box center [457, 220] width 41 height 15
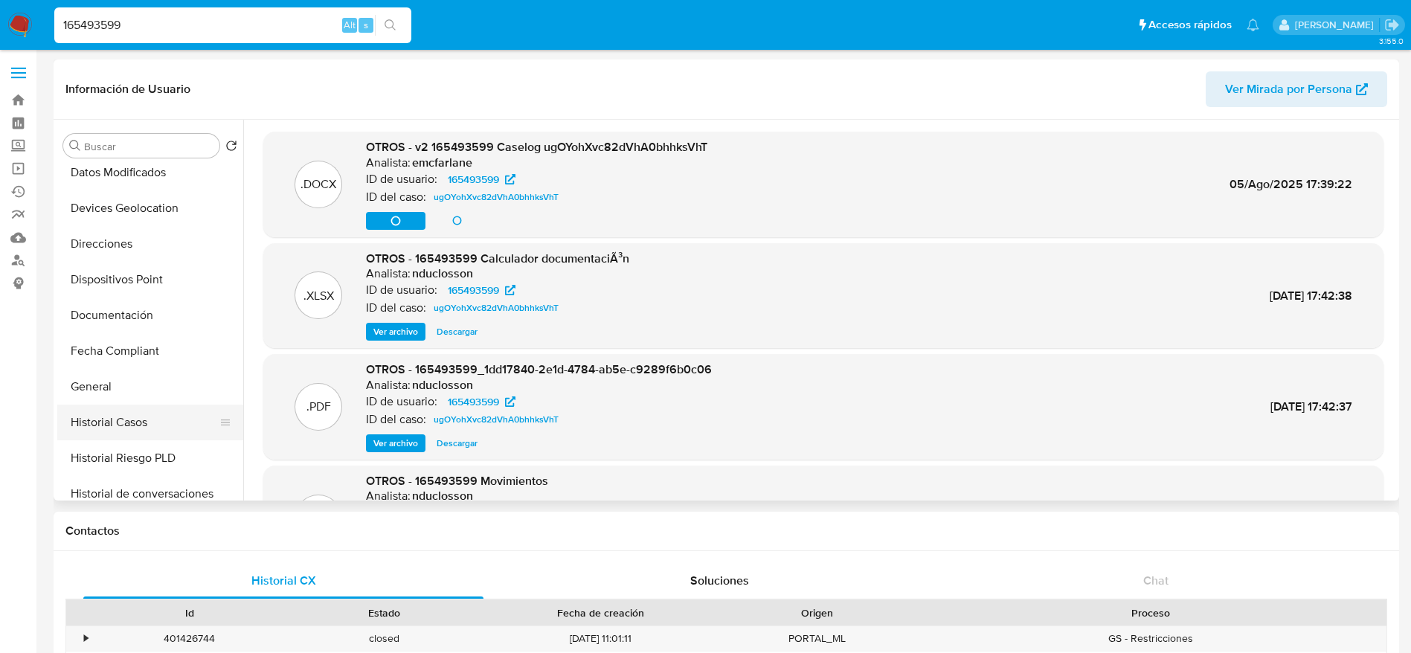
click at [124, 420] on button "Historial Casos" at bounding box center [144, 423] width 174 height 36
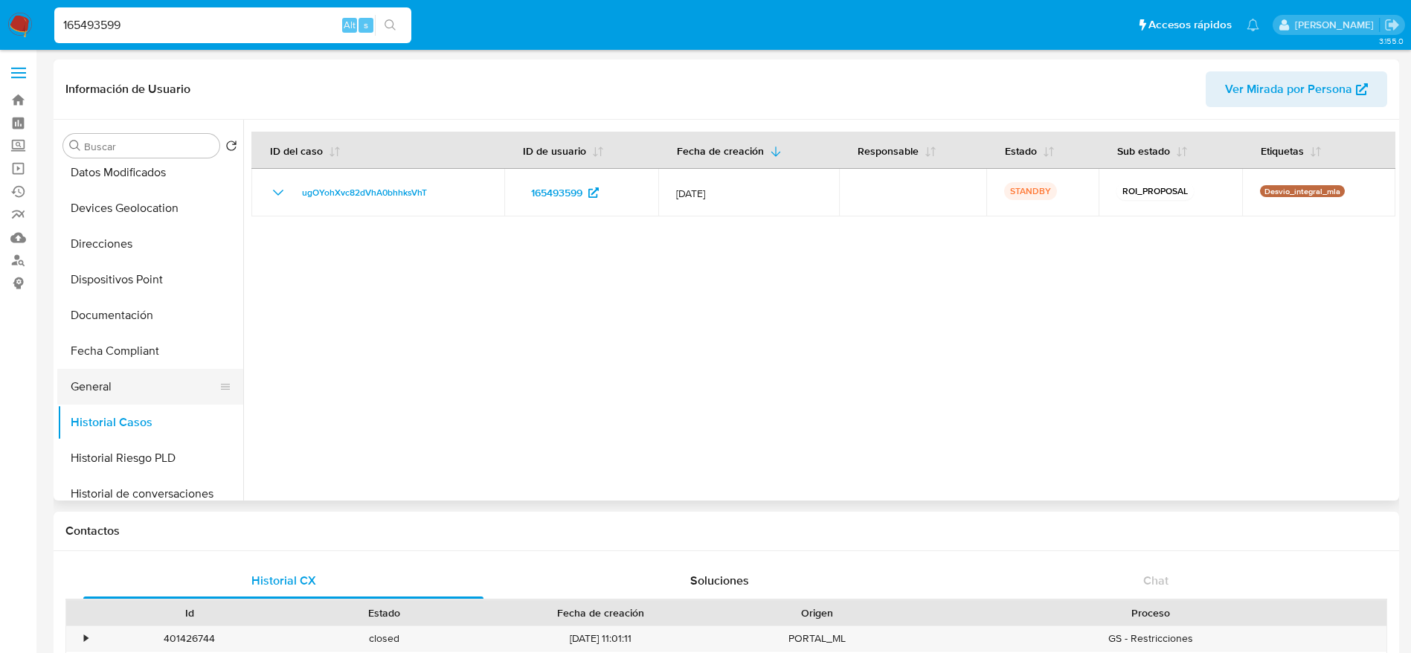
drag, startPoint x: 112, startPoint y: 382, endPoint x: 266, endPoint y: 350, distance: 158.0
click at [112, 382] on button "General" at bounding box center [150, 387] width 186 height 36
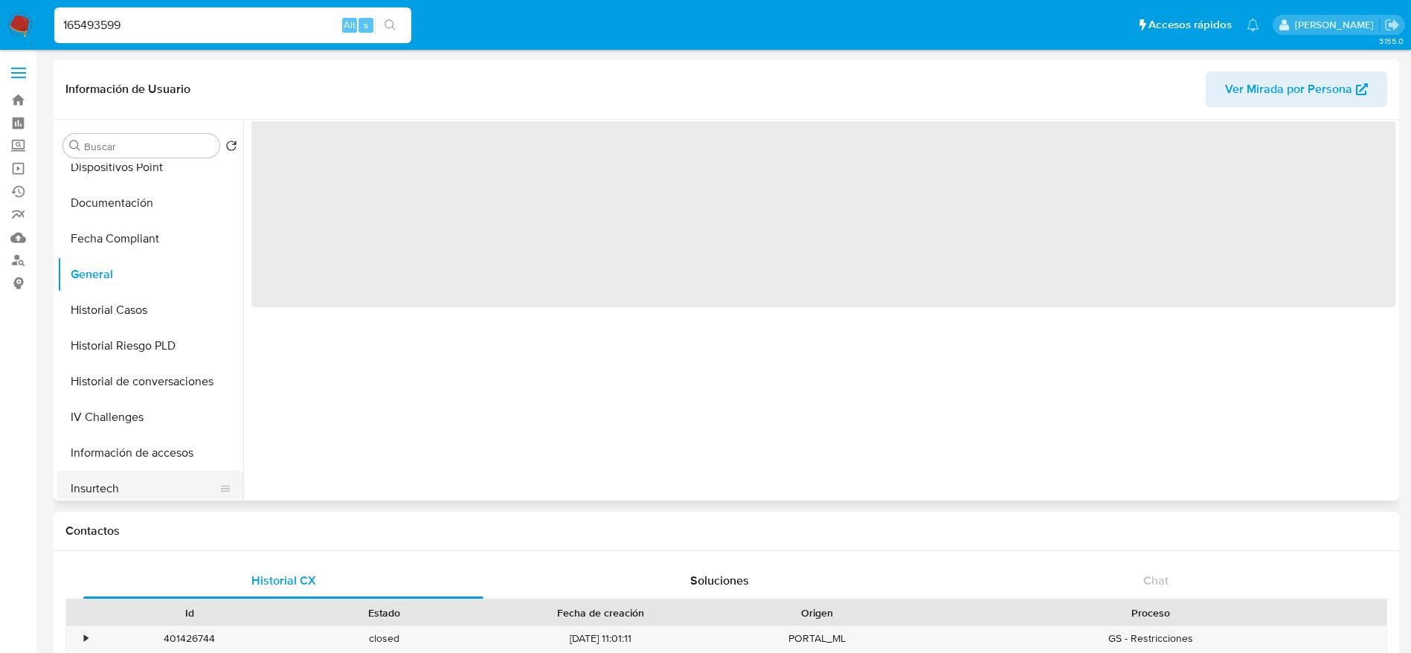
scroll to position [446, 0]
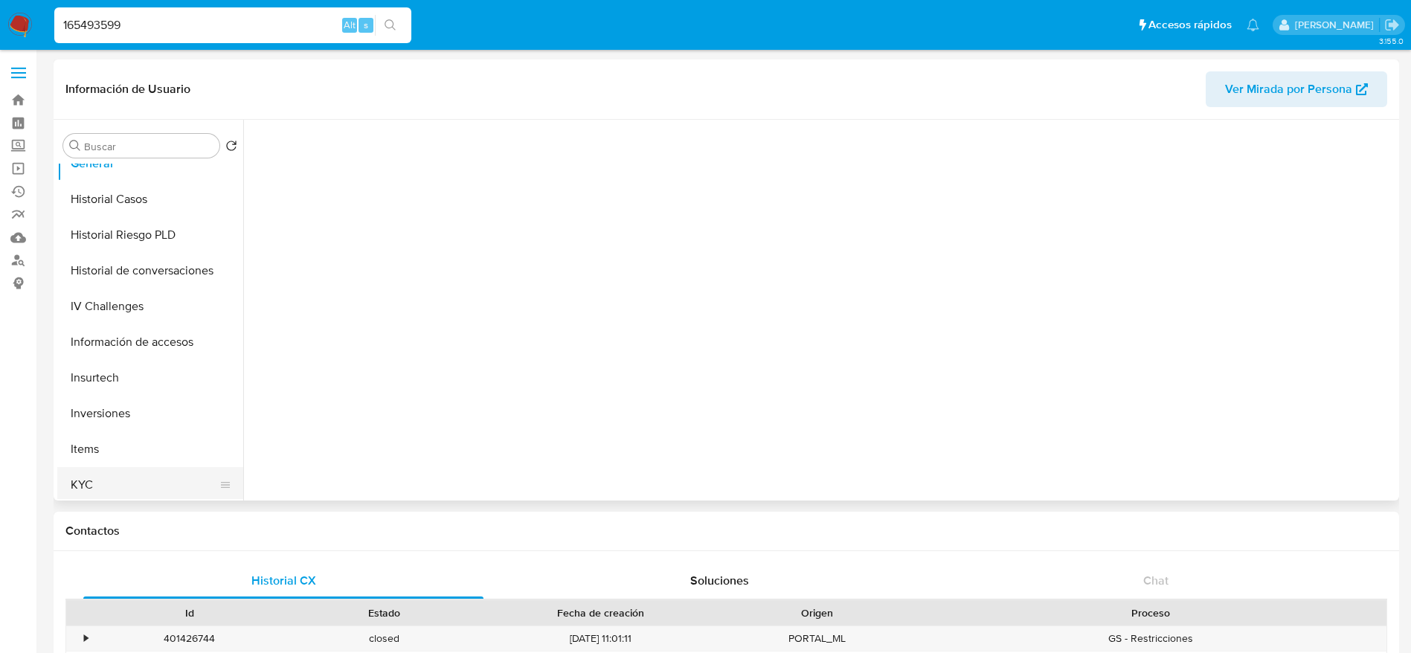
click at [100, 484] on button "KYC" at bounding box center [144, 485] width 174 height 36
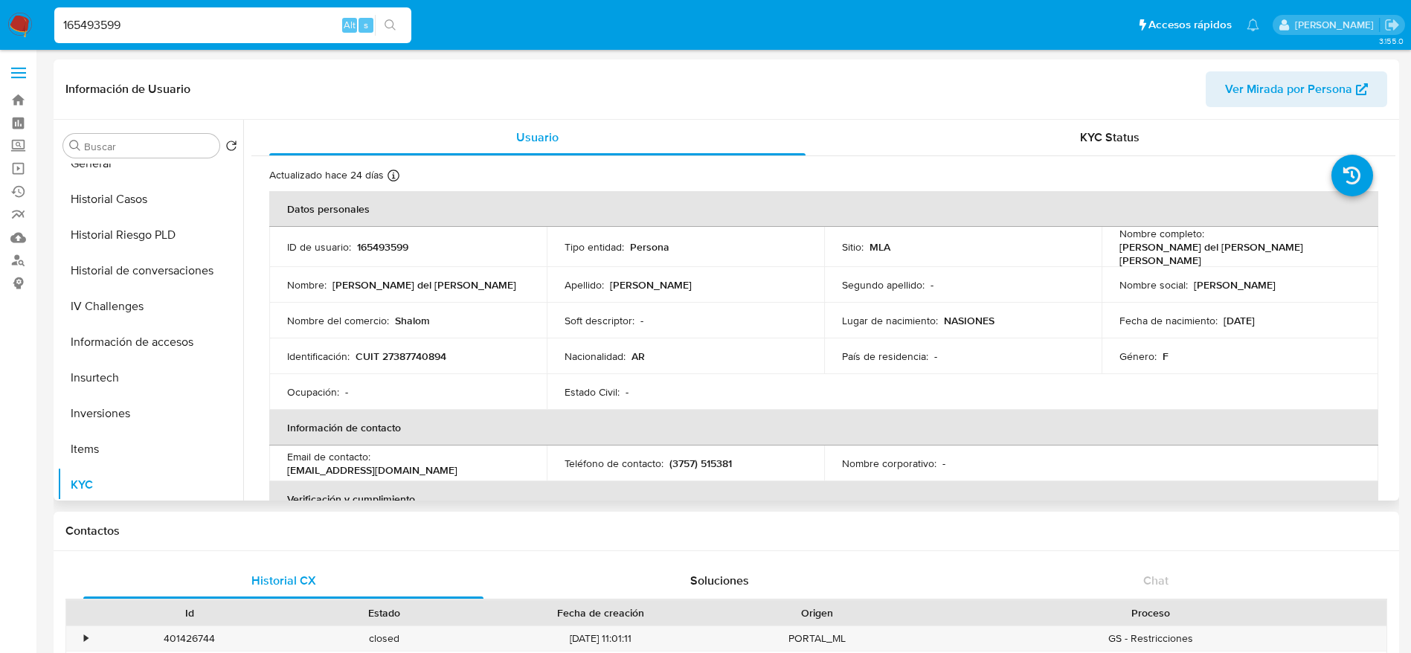
click at [399, 359] on td "Identificación : CUIT 27387740894" at bounding box center [407, 356] width 277 height 36
click at [401, 356] on p "CUIT 27387740894" at bounding box center [401, 356] width 91 height 13
copy p "27387740894"
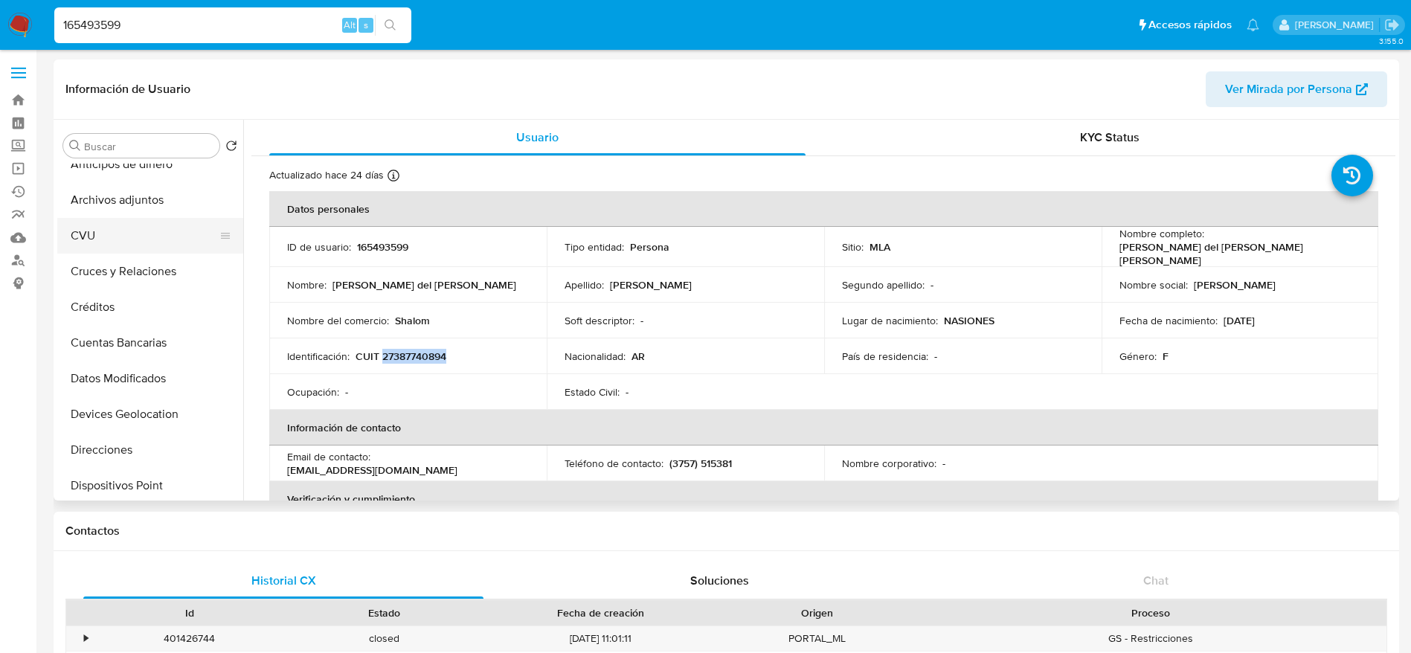
scroll to position [0, 0]
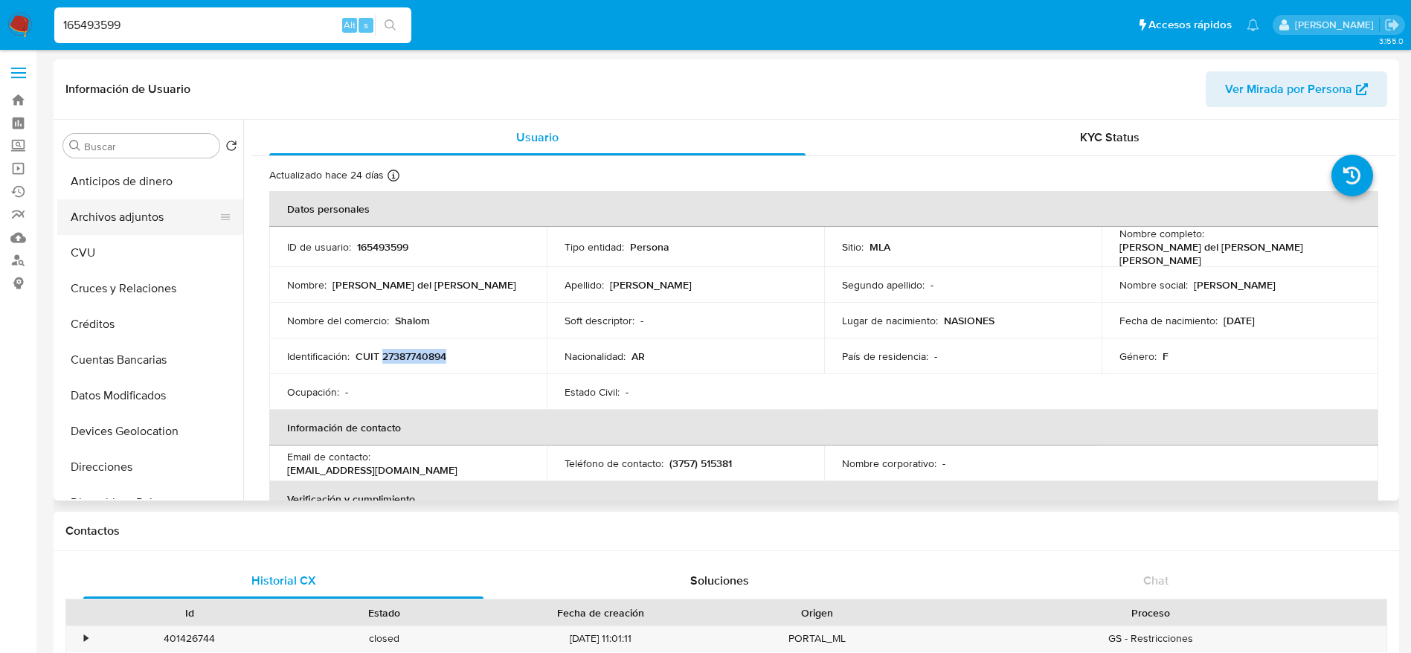
drag, startPoint x: 130, startPoint y: 202, endPoint x: 215, endPoint y: 220, distance: 86.7
click at [130, 202] on button "Archivos adjuntos" at bounding box center [144, 217] width 174 height 36
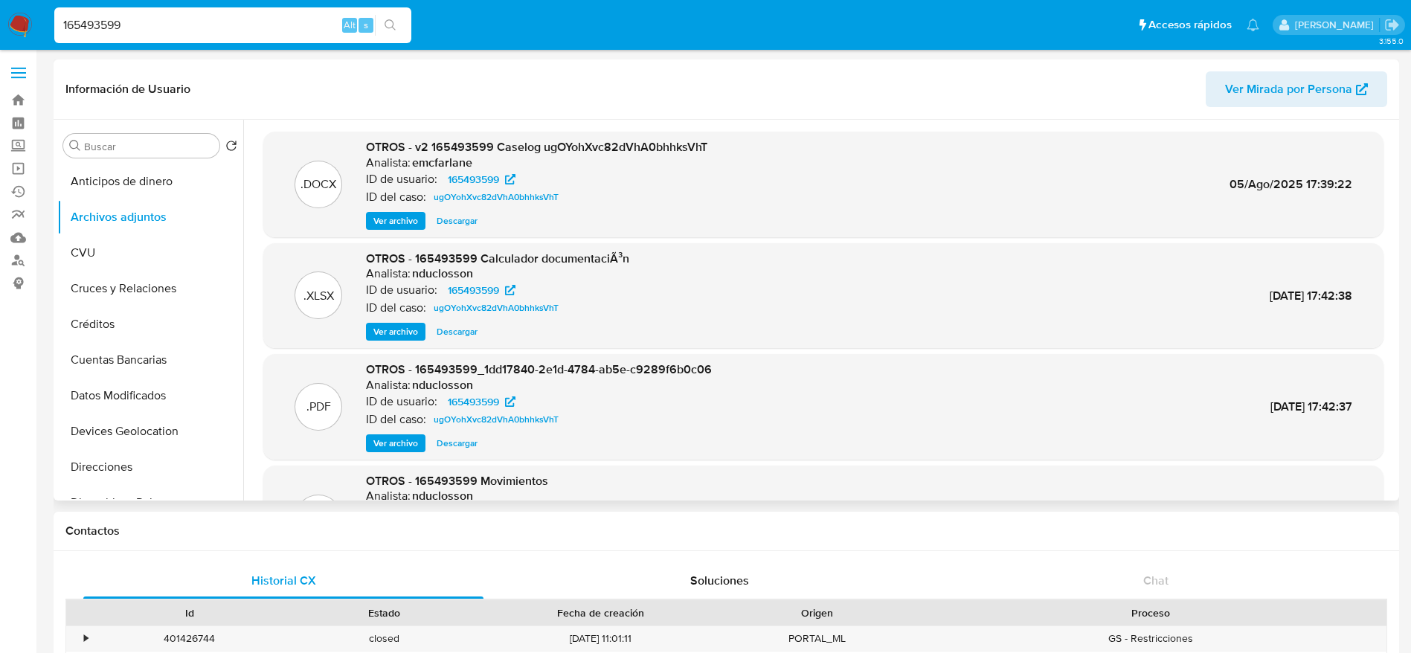
scroll to position [112, 0]
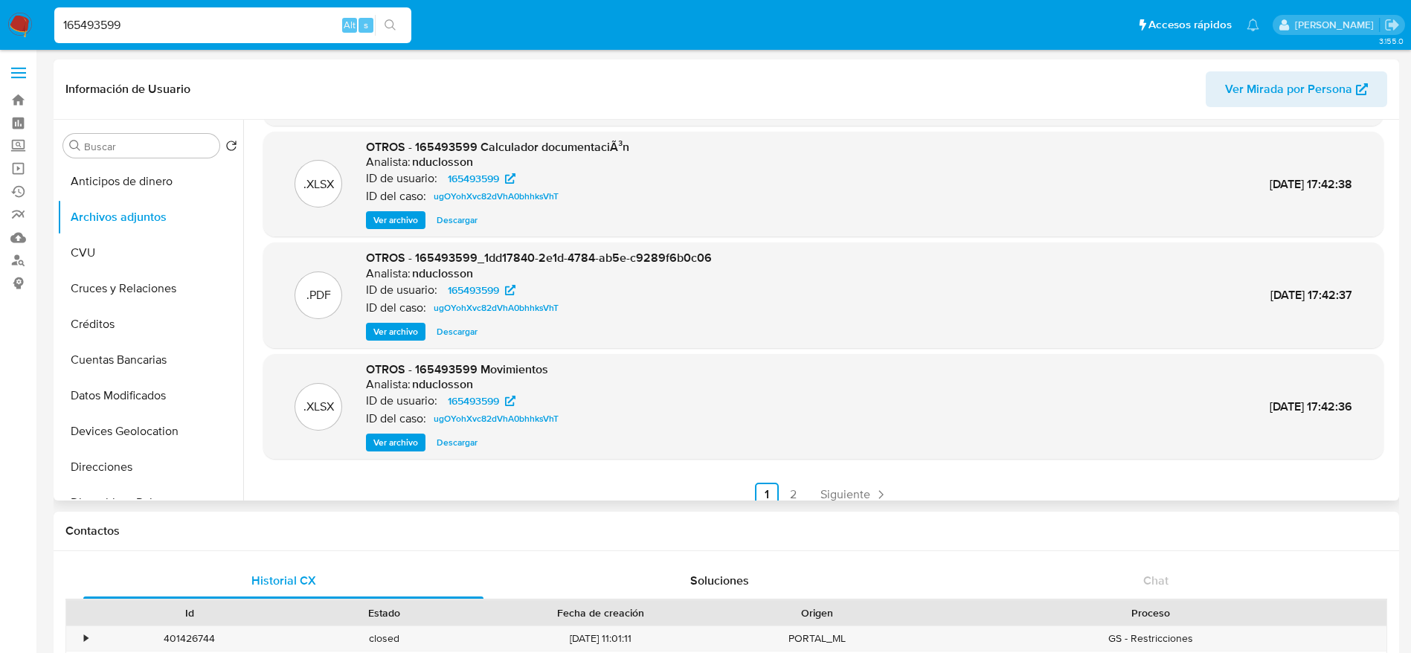
click at [465, 449] on span "Descargar" at bounding box center [457, 442] width 41 height 15
click at [199, 24] on input "165493599" at bounding box center [232, 25] width 357 height 19
paste input "k5mwNA5J24F43fXCfWVS6tcg"
type input "k5mwNA5J24F43fXCfWVS6tcg"
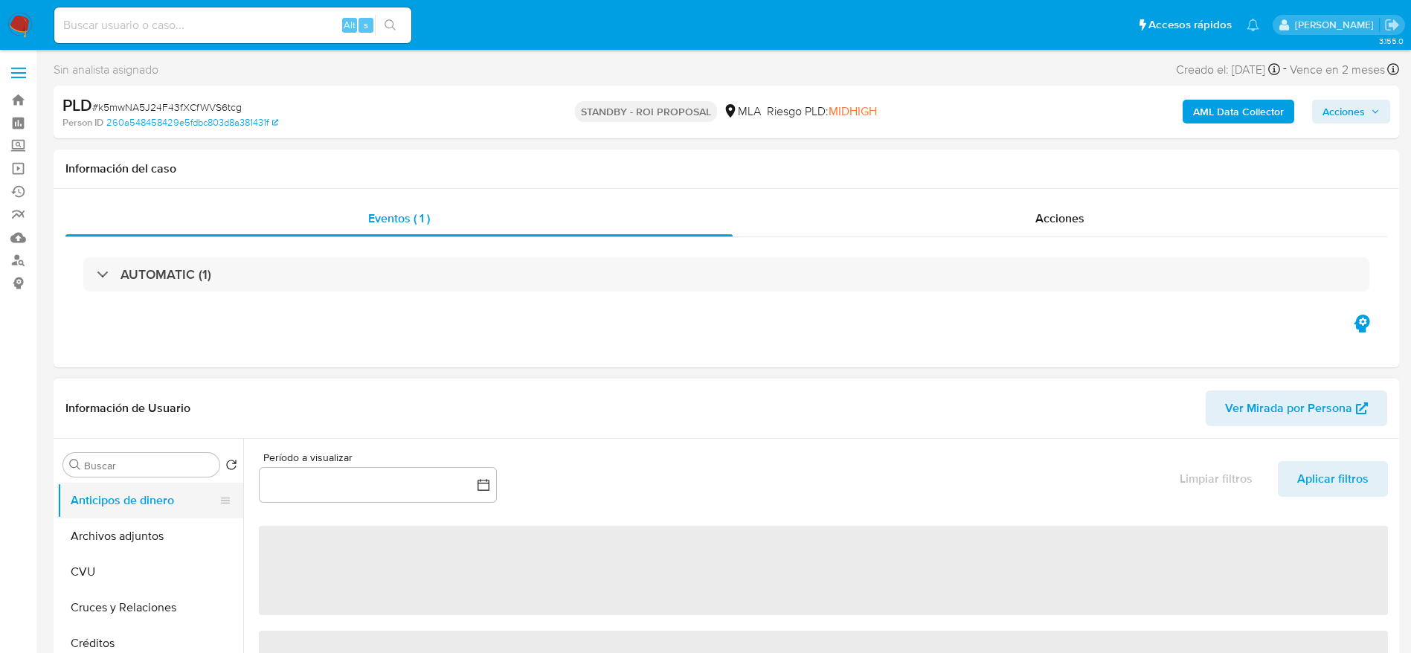
select select "10"
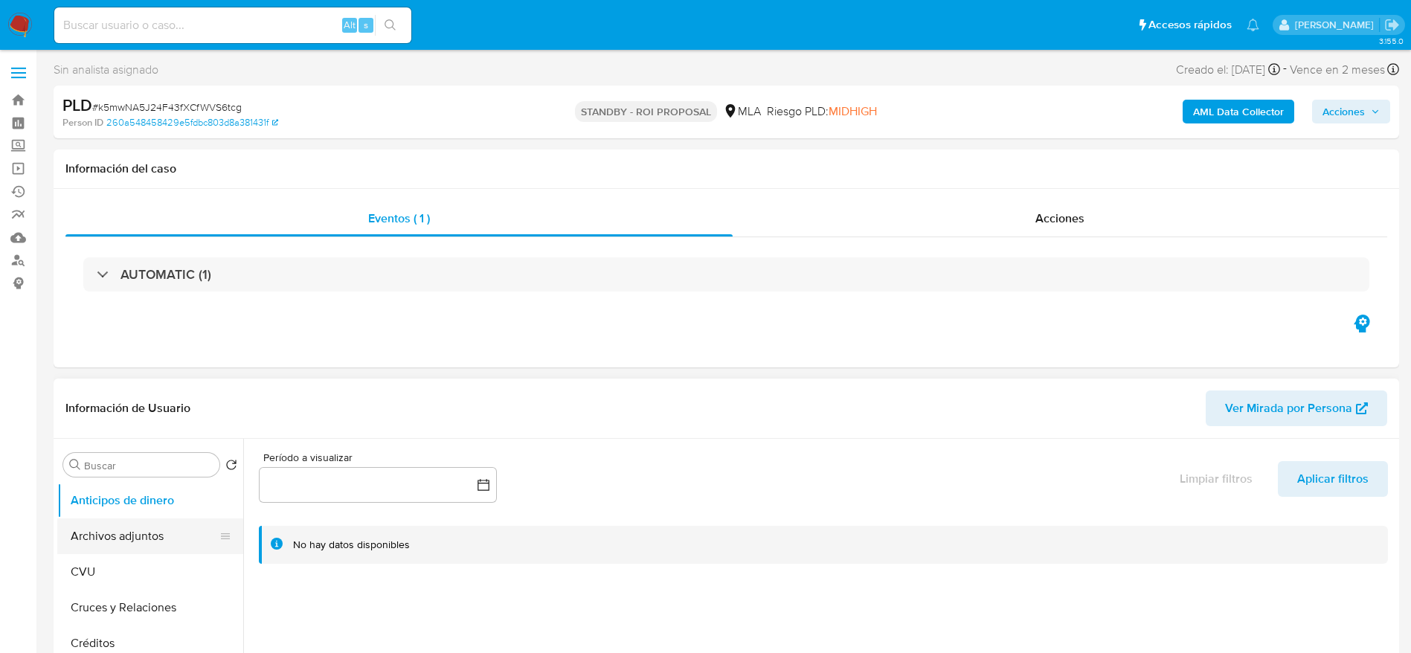
click at [143, 540] on button "Archivos adjuntos" at bounding box center [144, 536] width 174 height 36
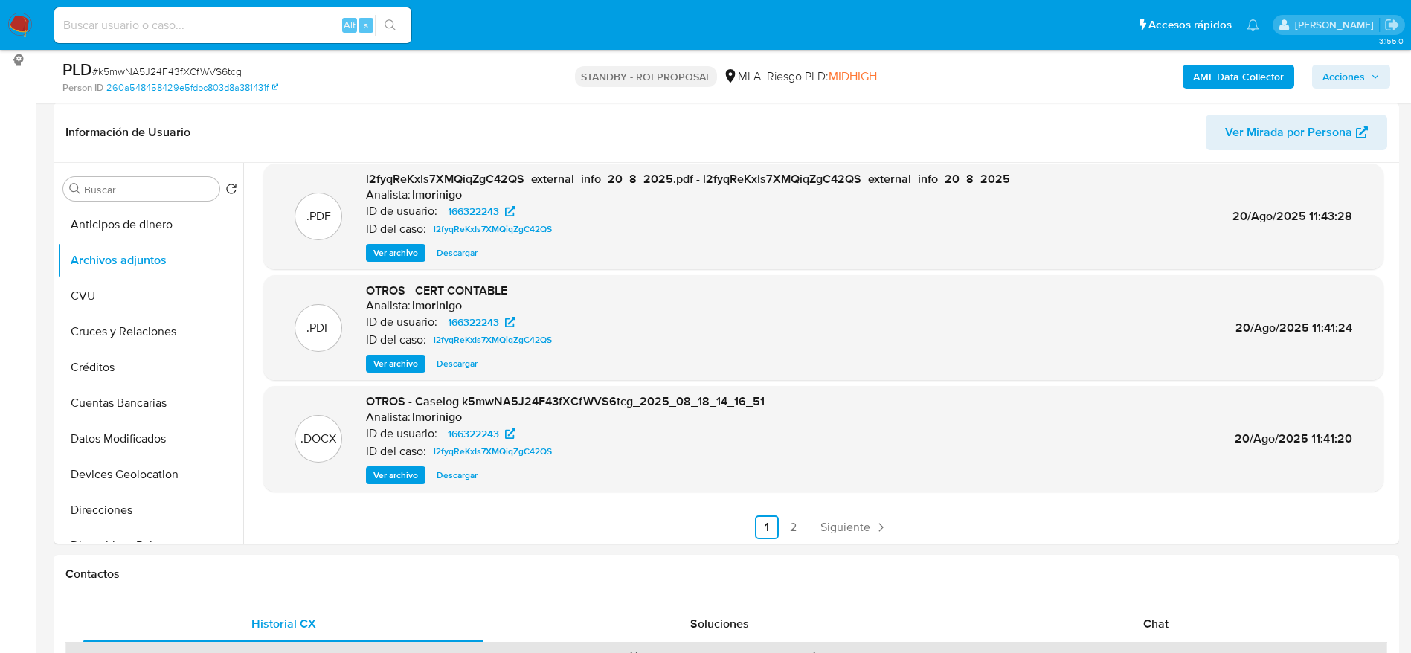
scroll to position [125, 0]
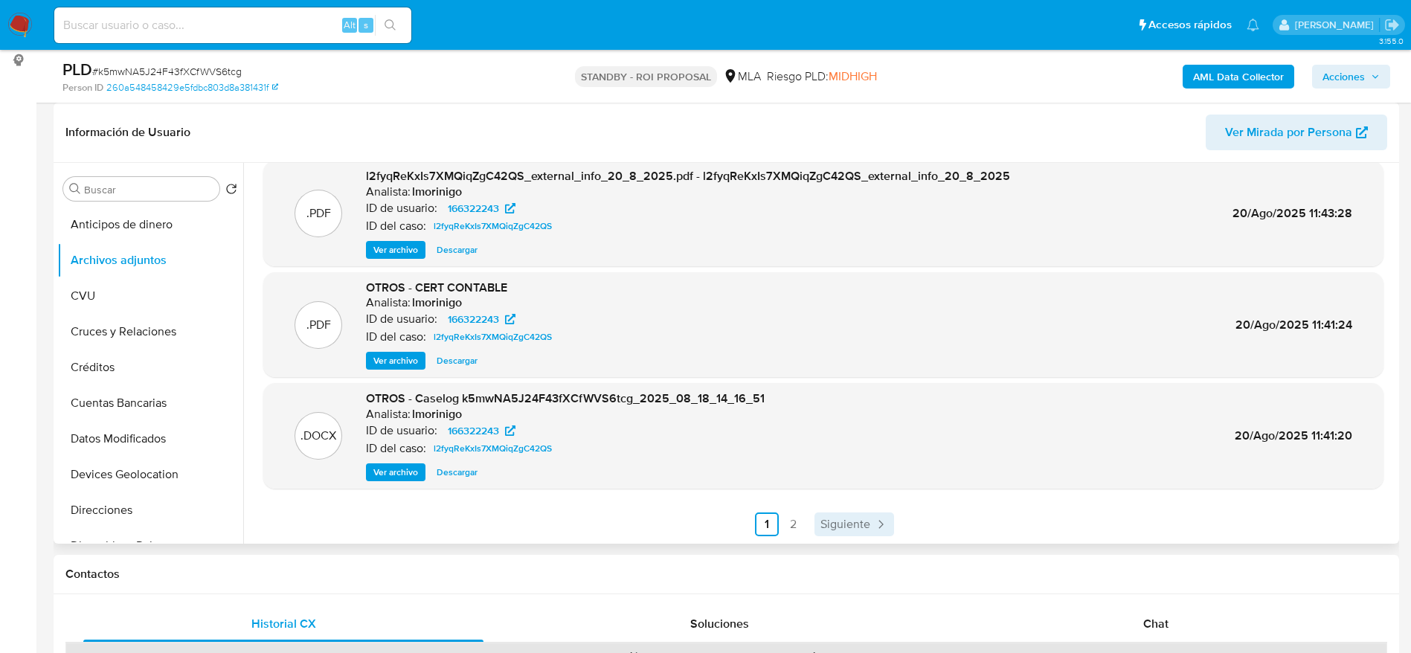
click at [858, 519] on span "Siguiente" at bounding box center [845, 524] width 50 height 12
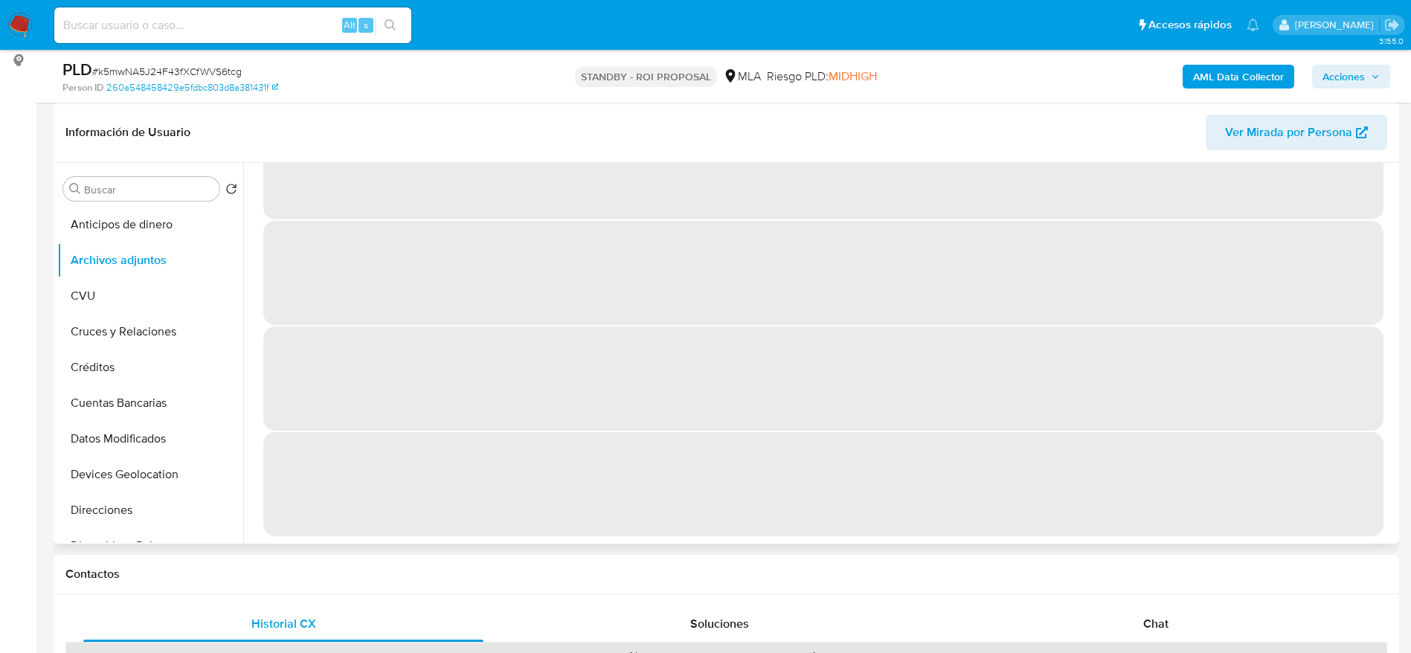
scroll to position [0, 0]
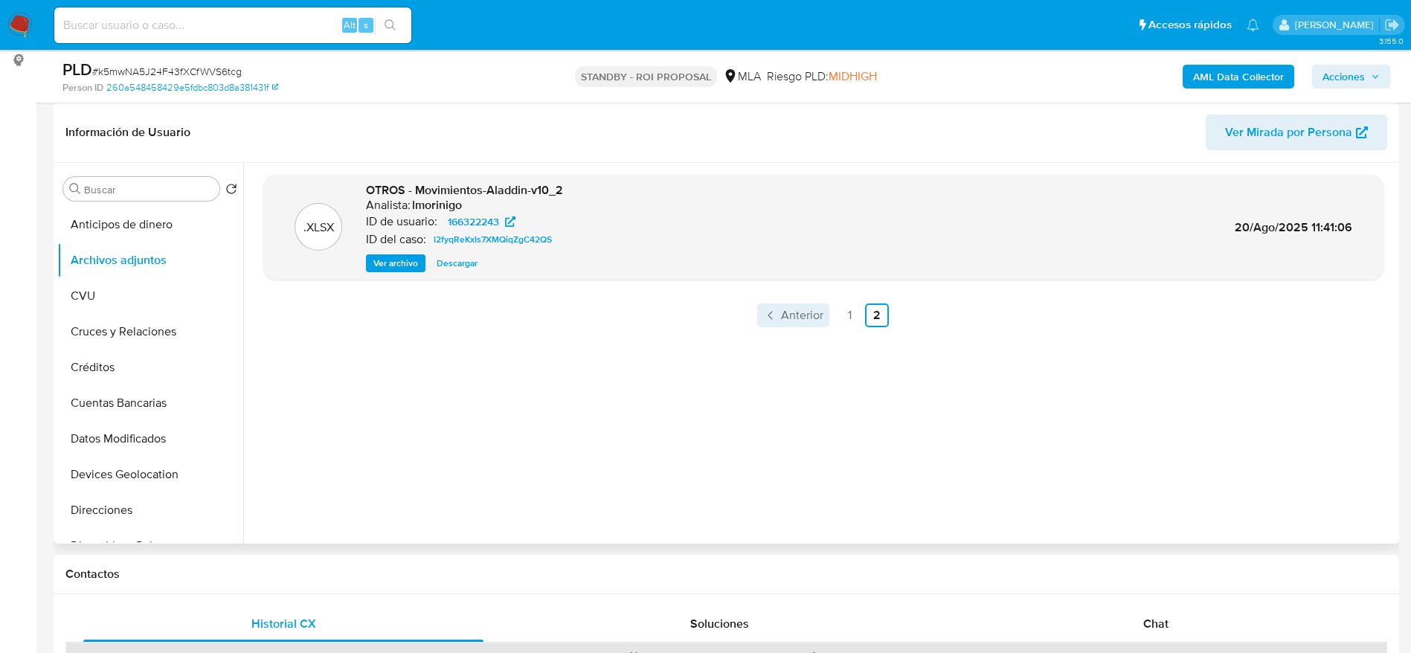
click at [791, 320] on span "Anterior" at bounding box center [802, 315] width 42 height 12
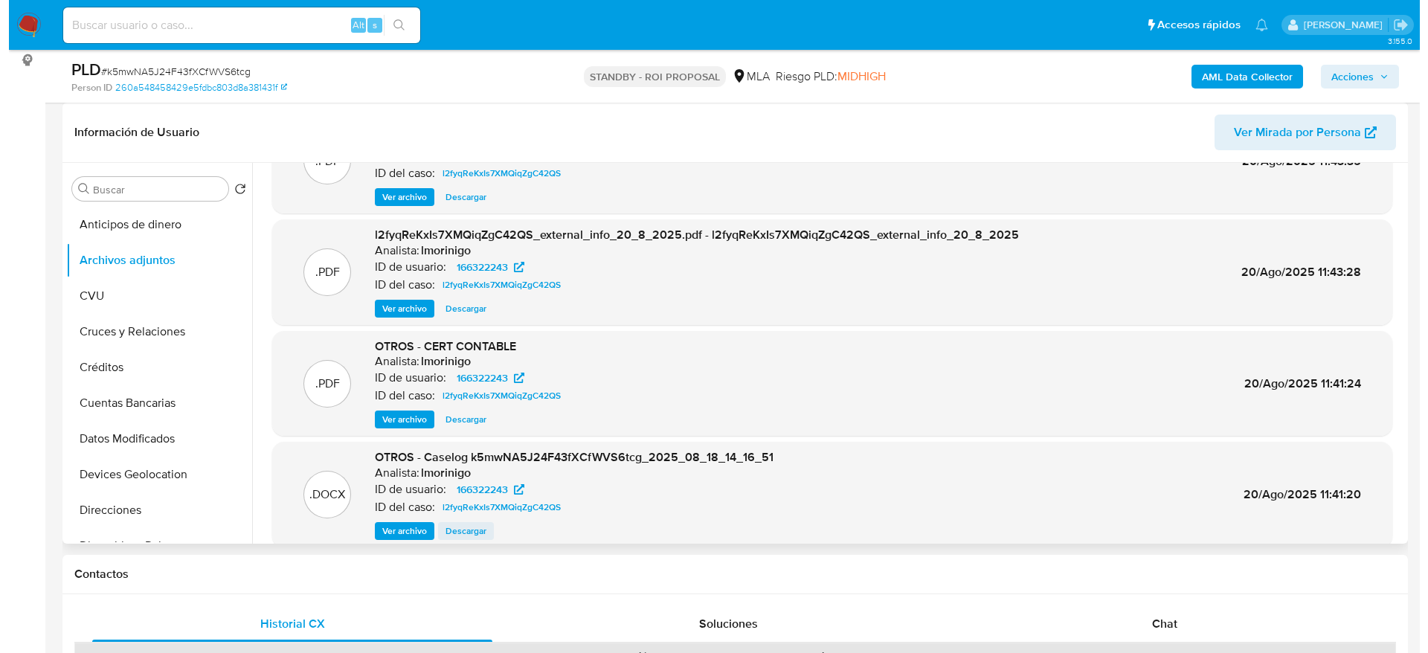
scroll to position [125, 0]
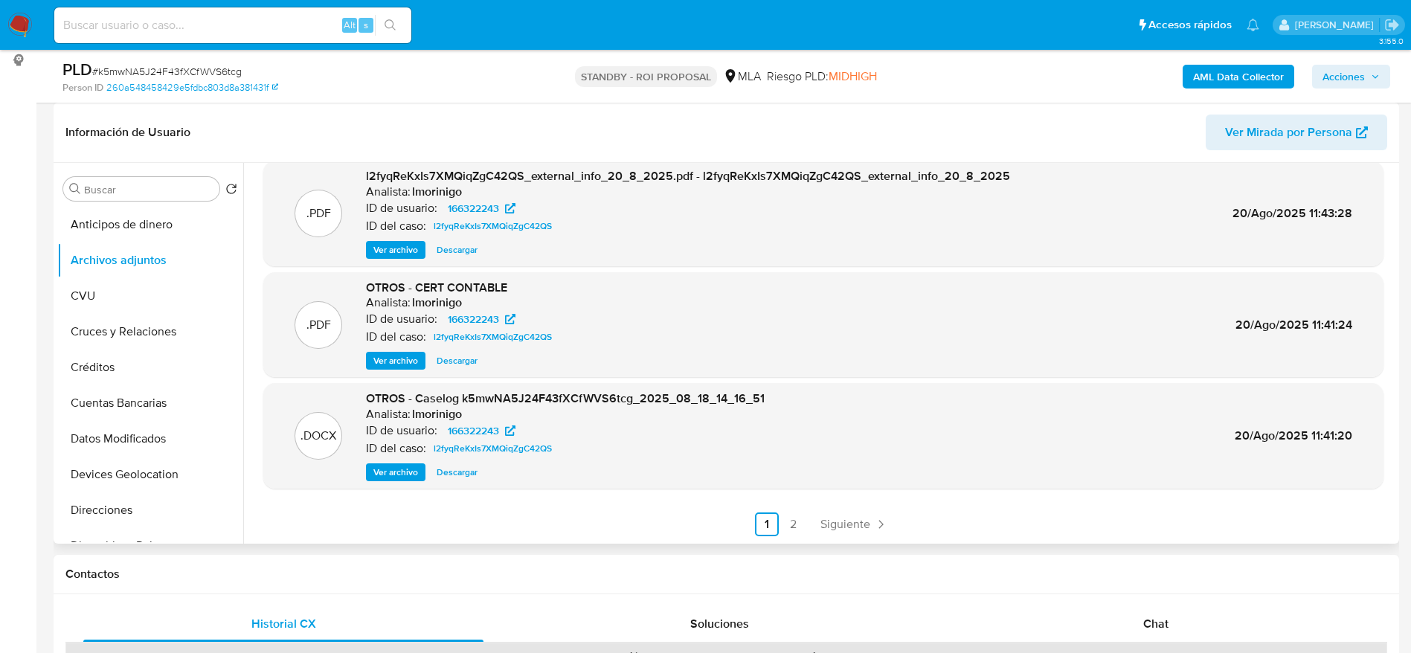
click at [390, 477] on span "Ver archivo" at bounding box center [395, 472] width 45 height 15
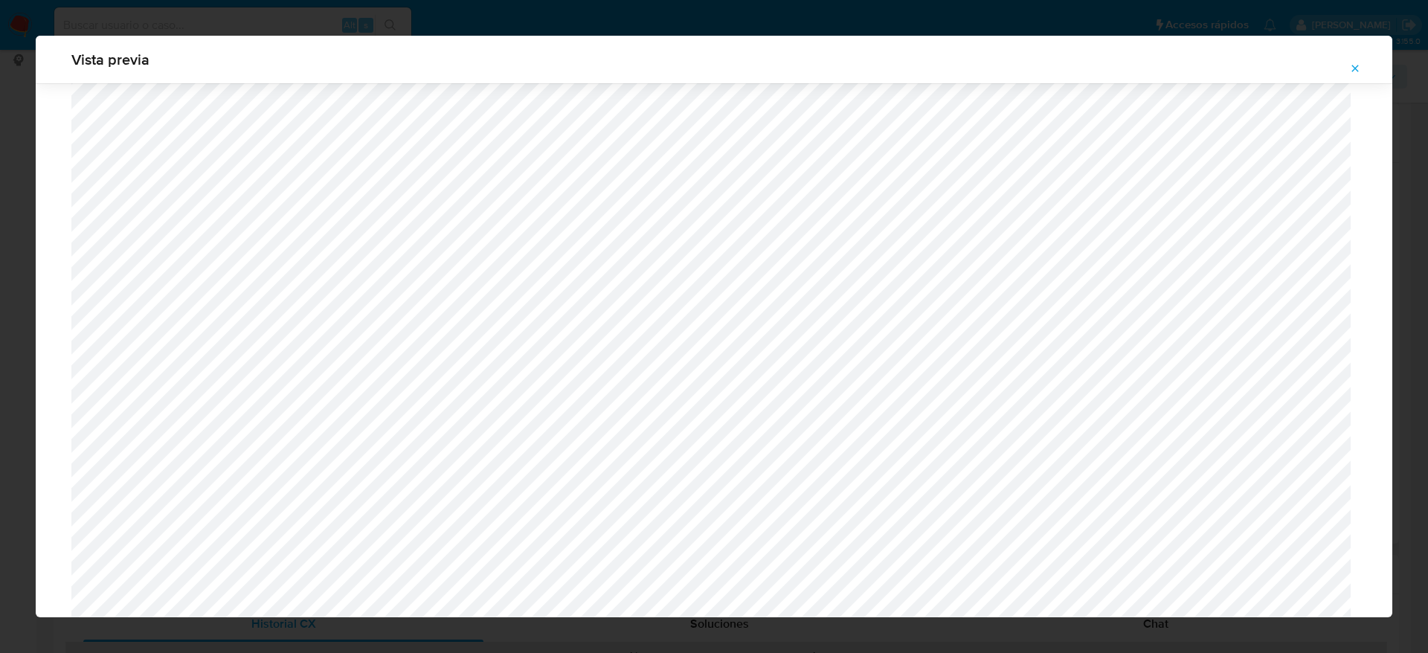
scroll to position [2585, 0]
drag, startPoint x: 1368, startPoint y: 66, endPoint x: 726, endPoint y: 253, distance: 668.5
click at [1363, 69] on button "Attachment preview" at bounding box center [1355, 69] width 33 height 24
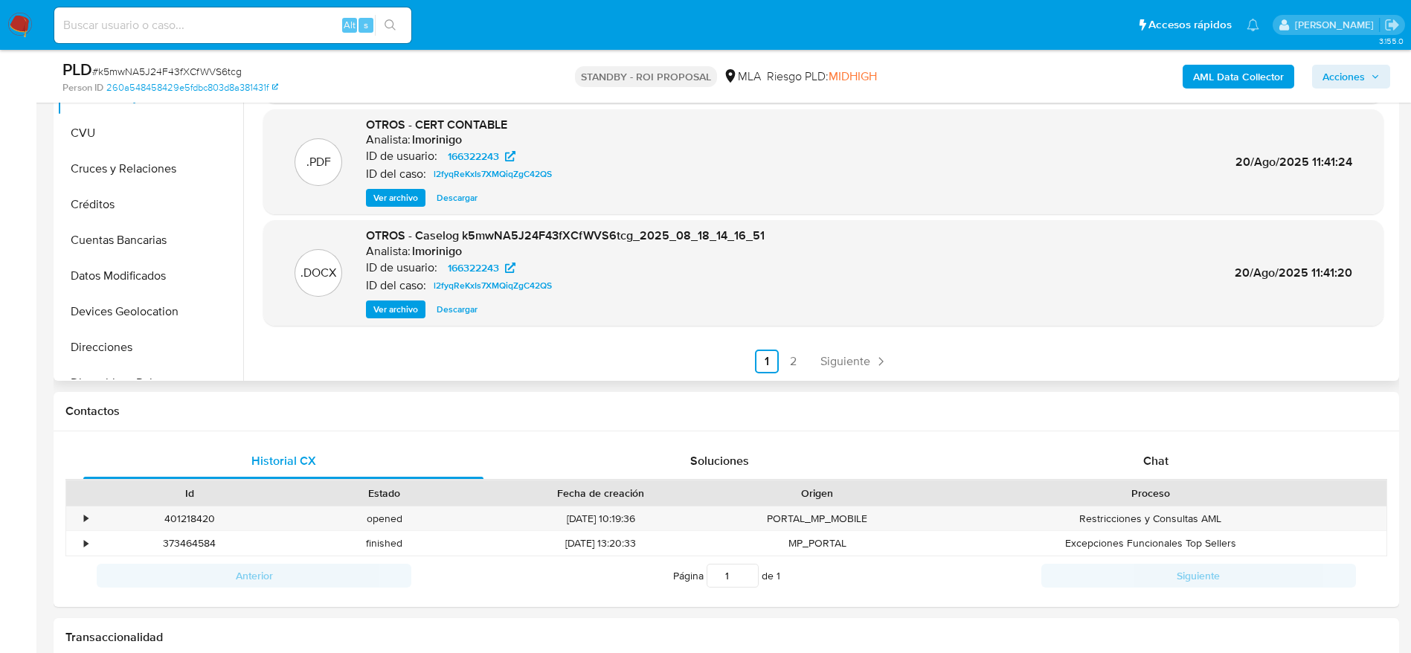
scroll to position [335, 0]
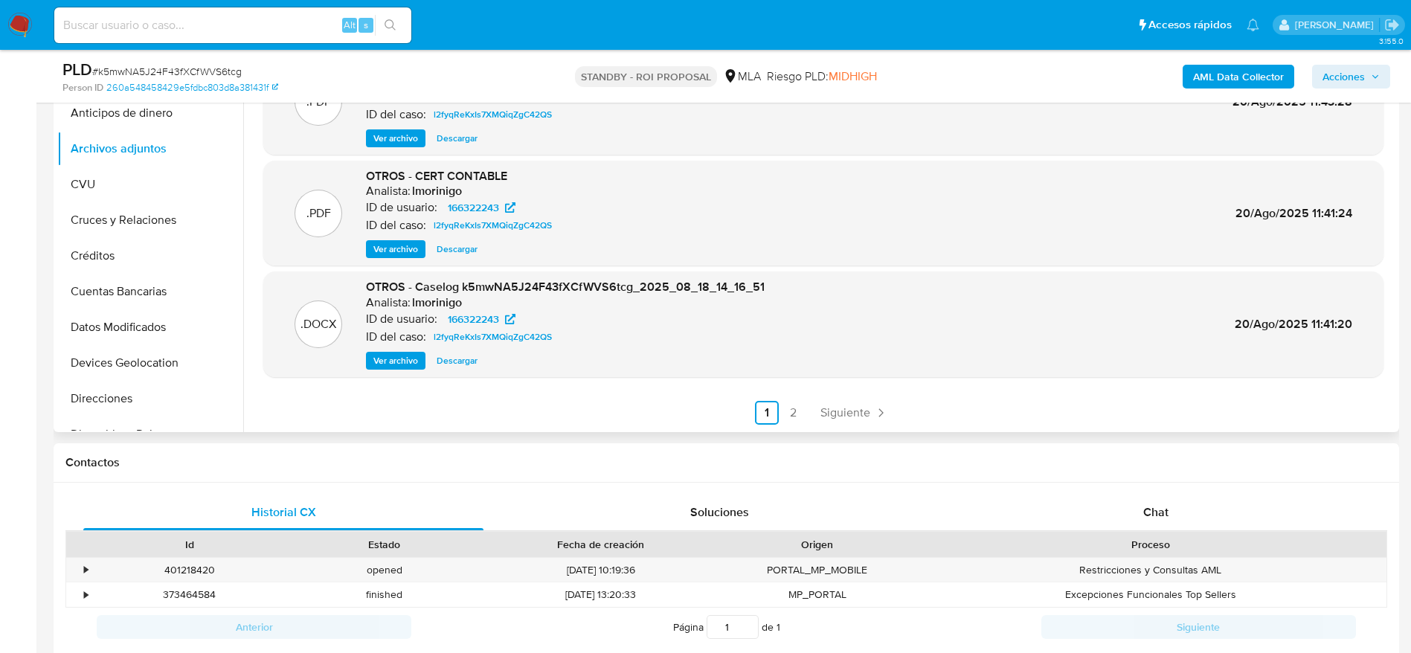
click at [406, 238] on div "OTROS - CERT CONTABLE Analista: lmorinigo ID de usuario: 166322243 ID del caso:…" at bounding box center [462, 213] width 192 height 91
click at [395, 244] on span "Ver archivo" at bounding box center [395, 249] width 45 height 15
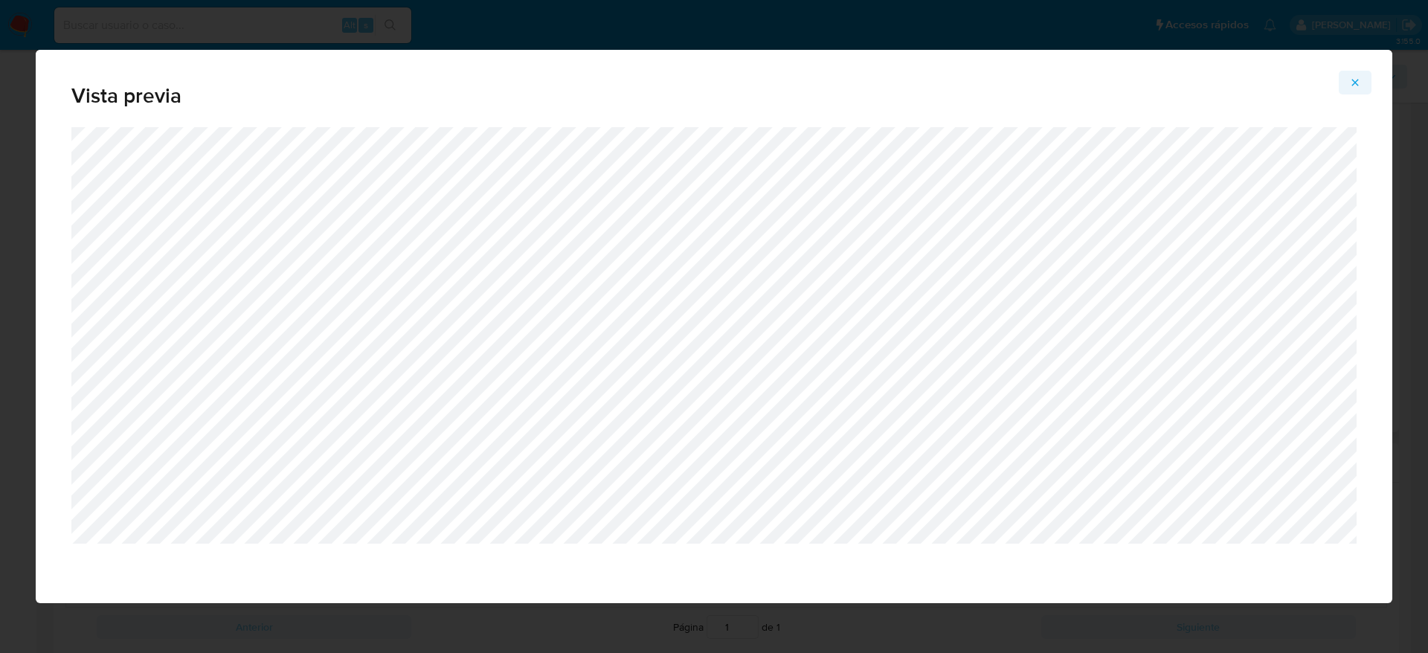
click at [1346, 81] on button "Attachment preview" at bounding box center [1355, 83] width 33 height 24
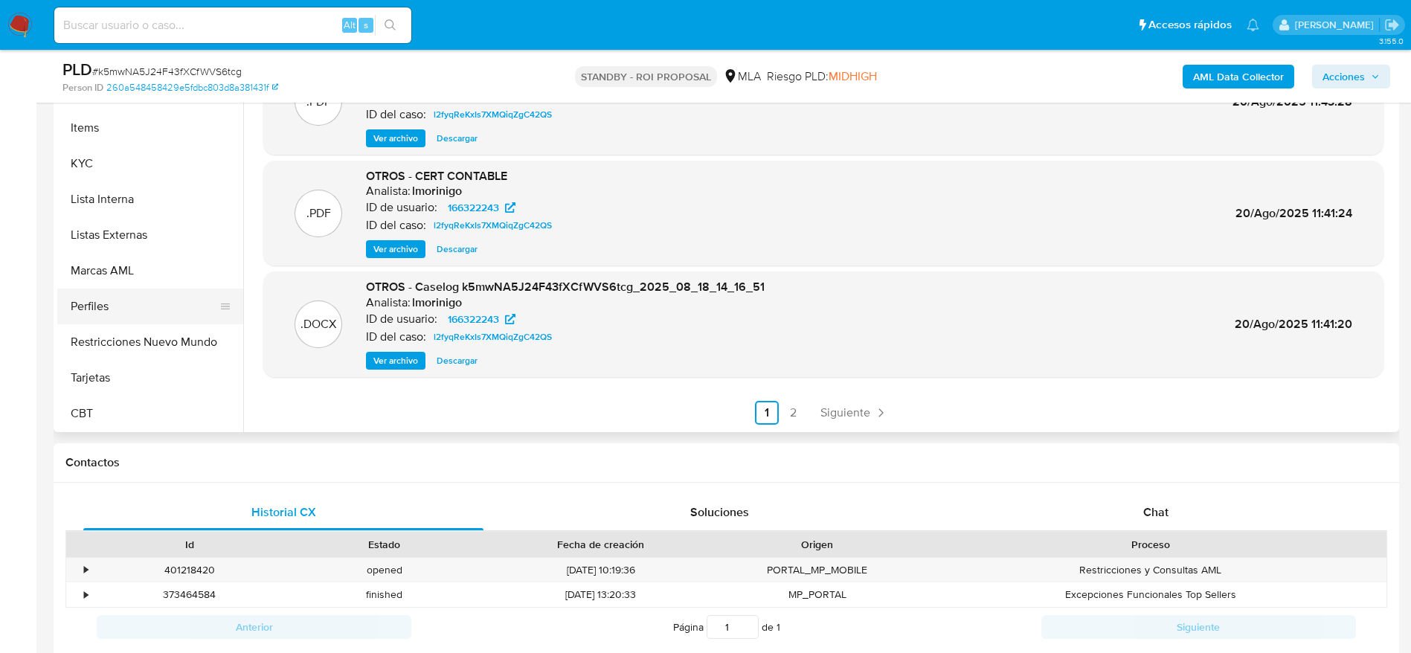
scroll to position [700, 0]
click at [144, 324] on button "Restricciones Nuevo Mundo" at bounding box center [144, 342] width 174 height 36
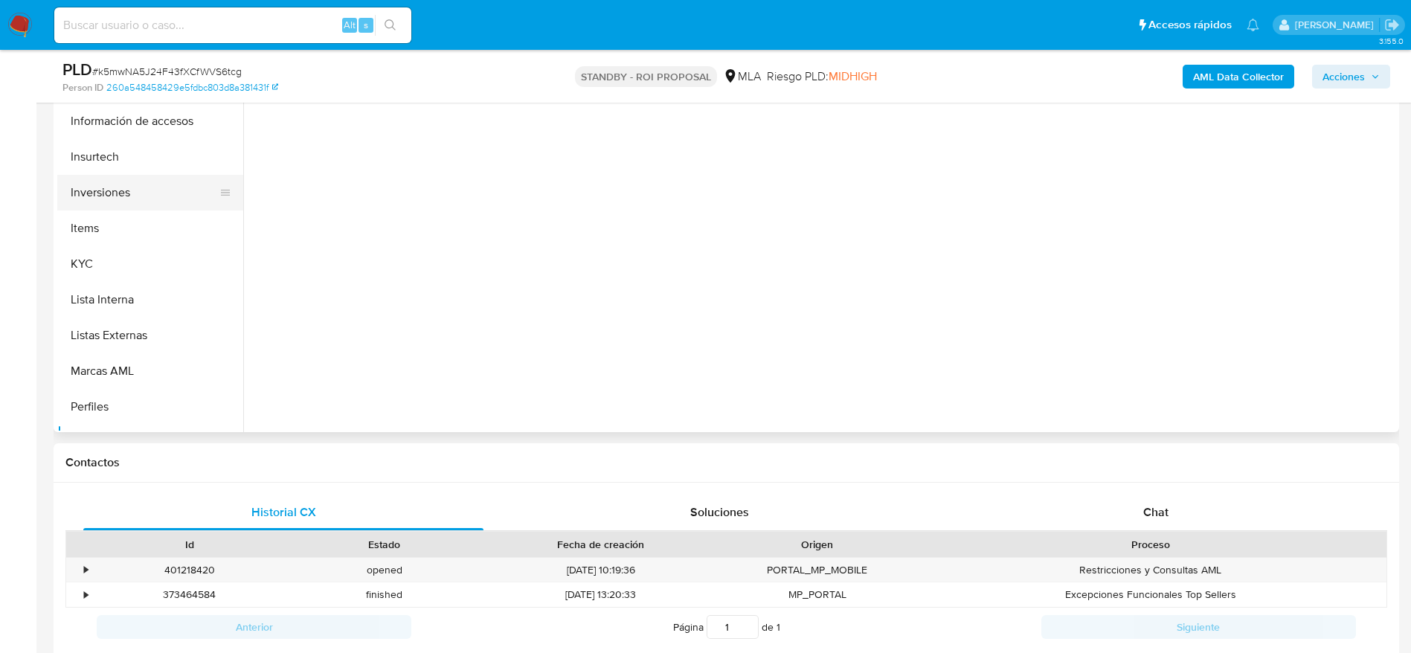
scroll to position [477, 0]
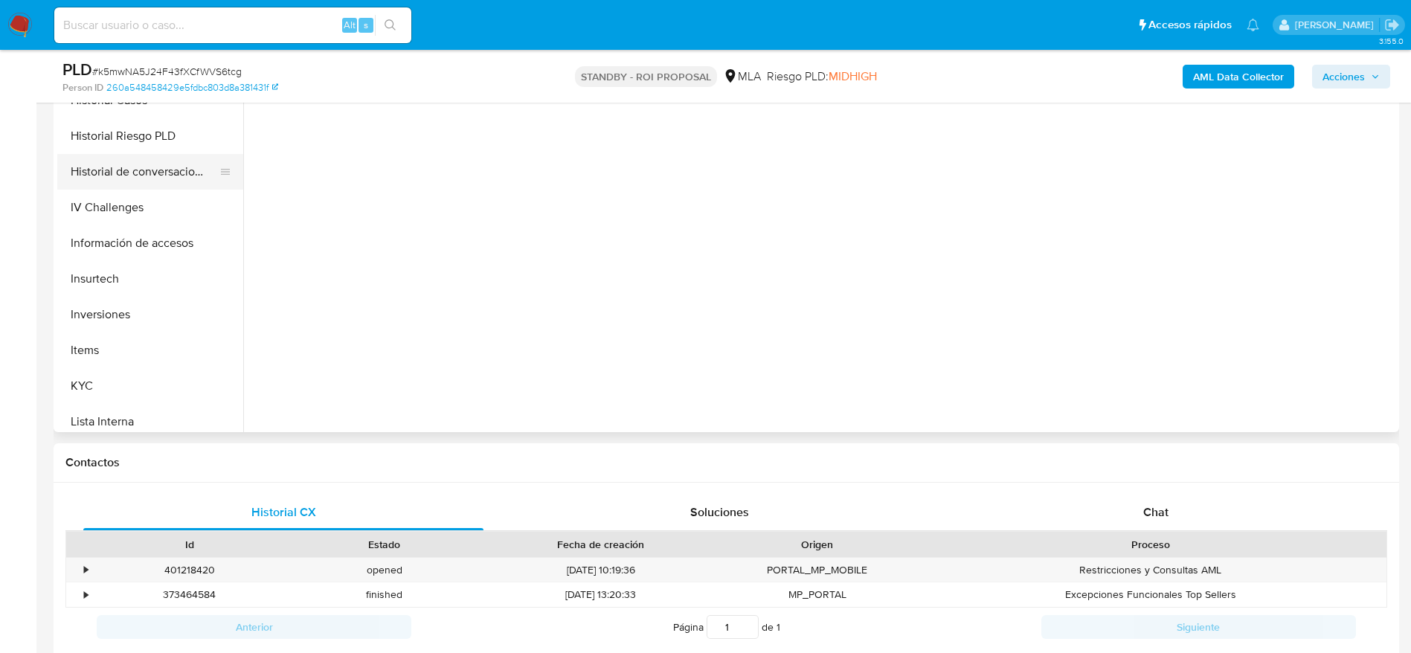
click at [176, 184] on button "Historial de conversaciones" at bounding box center [144, 172] width 174 height 36
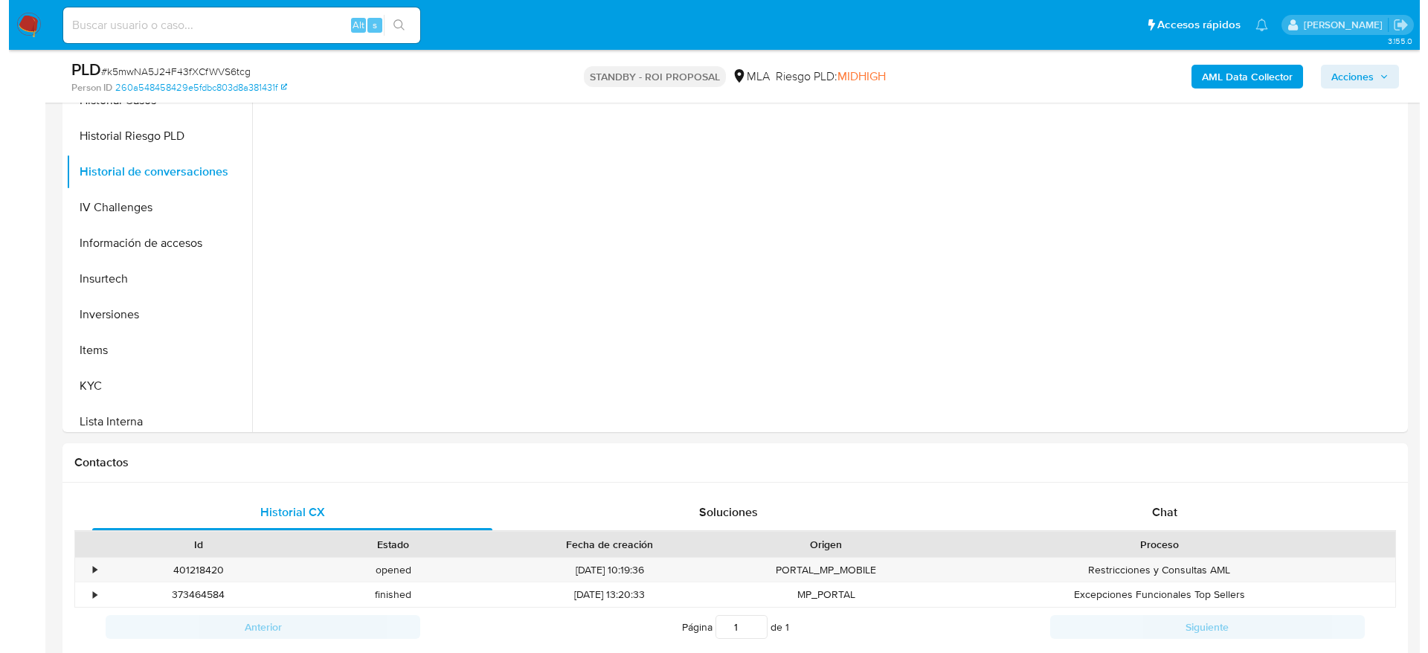
scroll to position [112, 0]
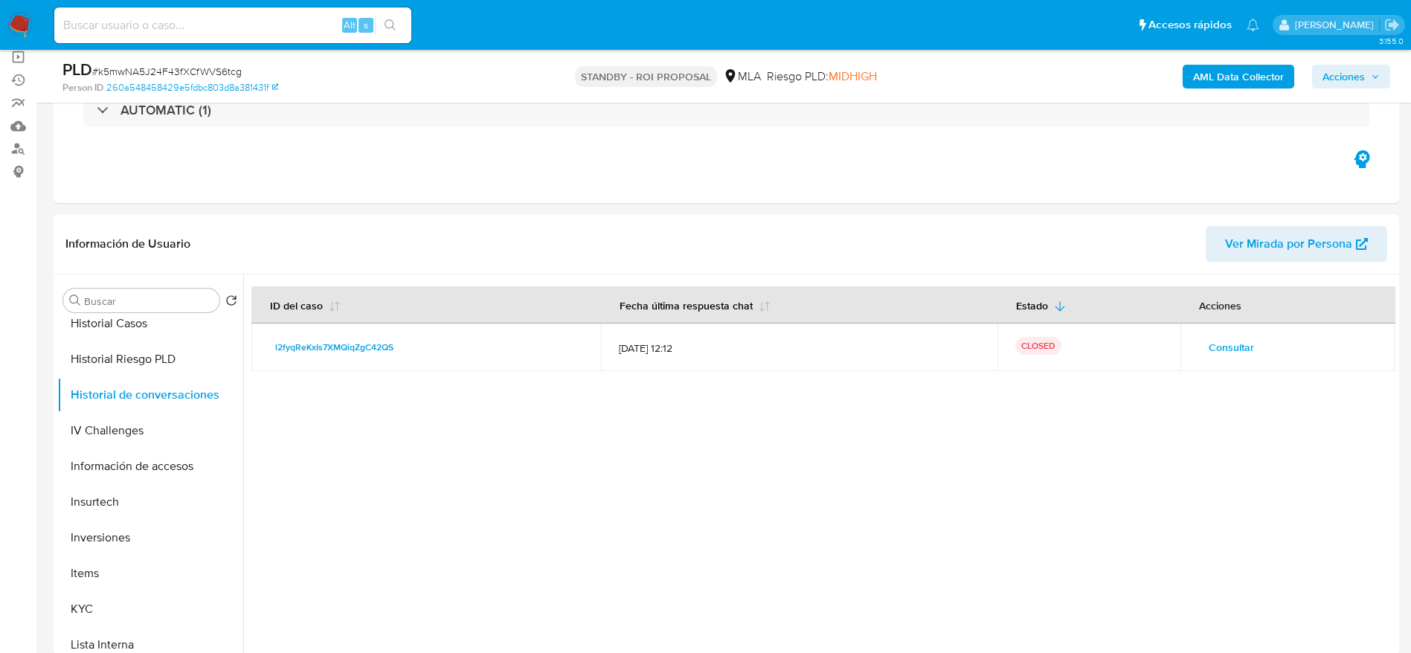
click at [1213, 337] on span "Consultar" at bounding box center [1231, 347] width 45 height 21
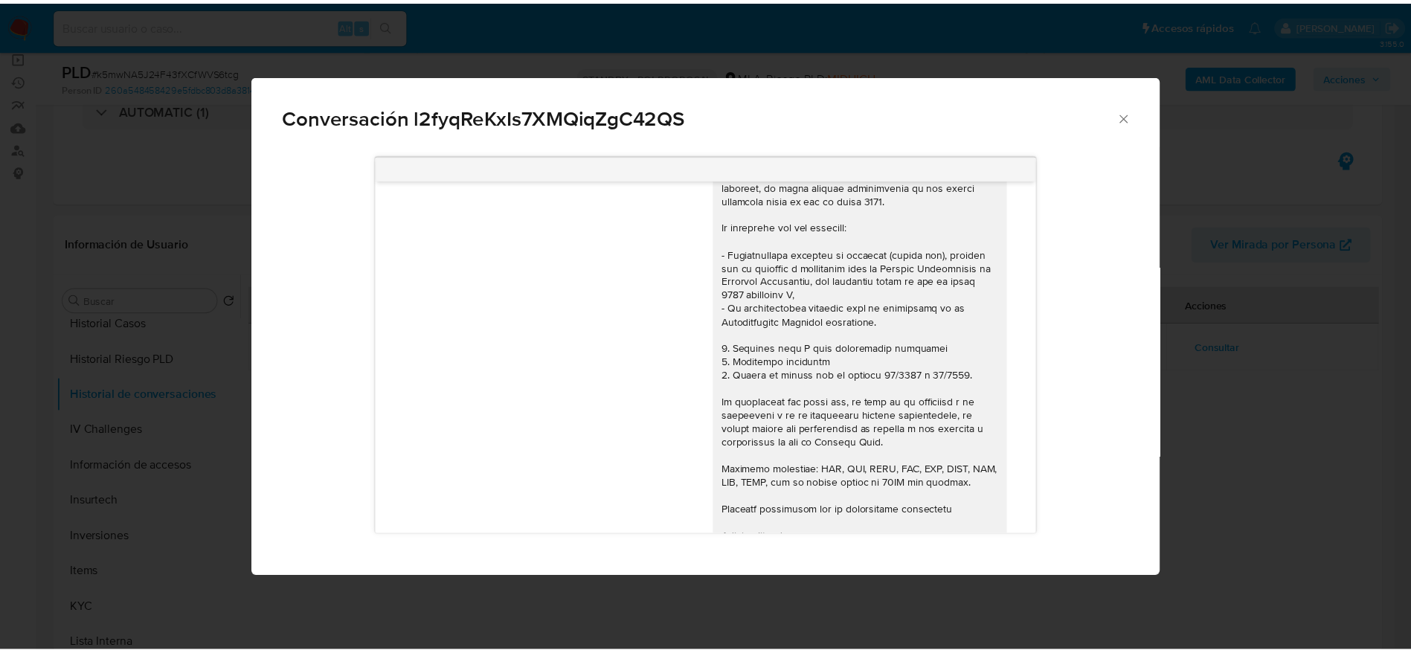
scroll to position [1767, 0]
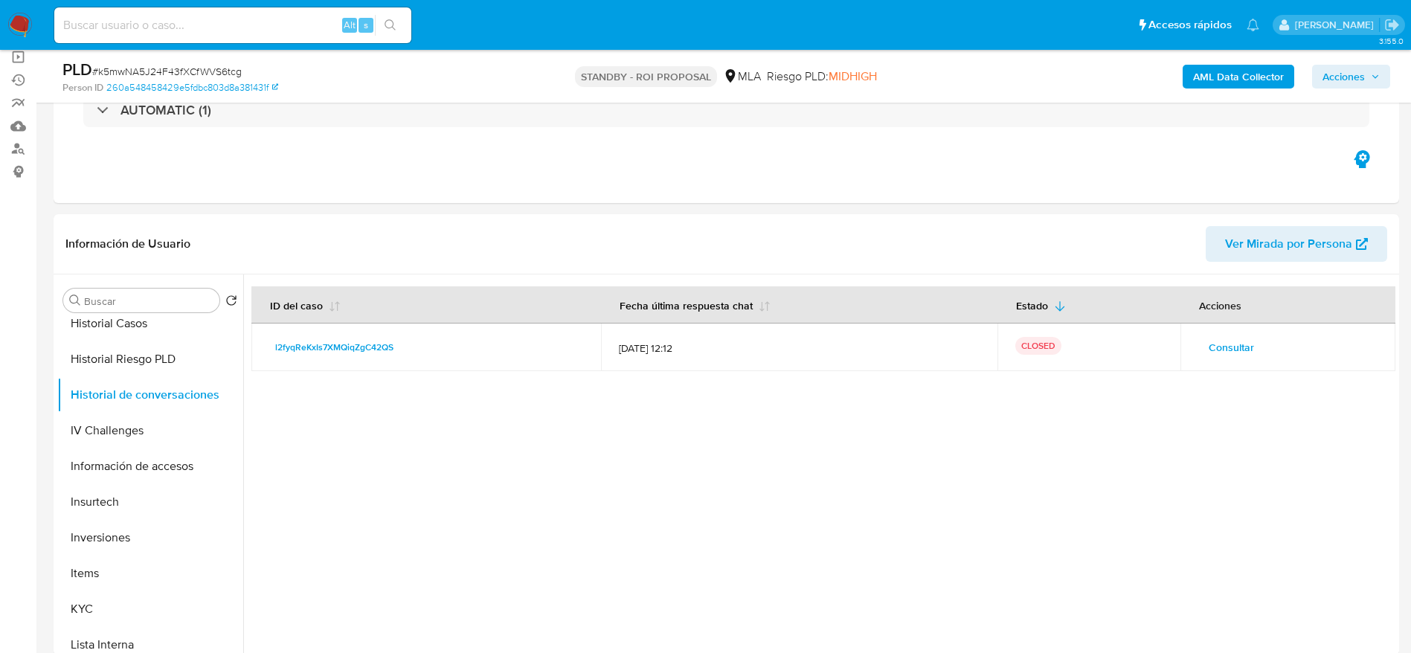
click at [203, 18] on input at bounding box center [232, 25] width 357 height 19
paste input "630176347"
type input "630176347"
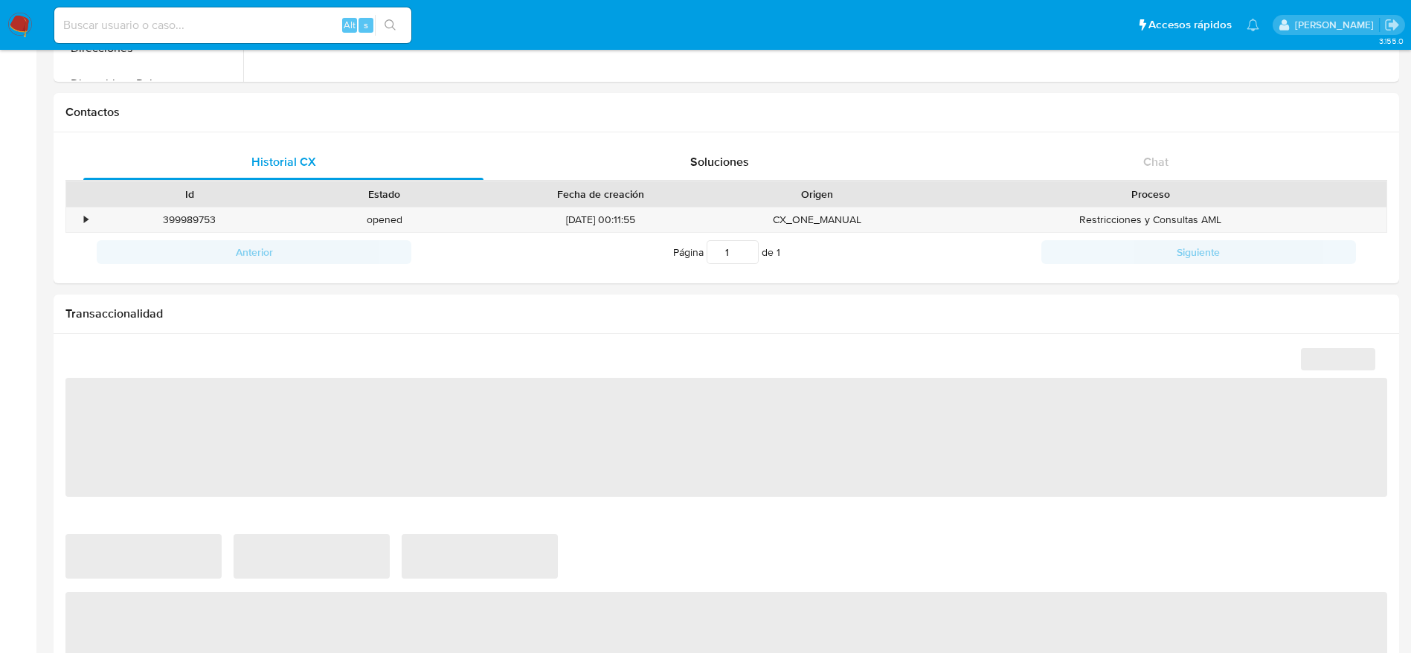
scroll to position [446, 0]
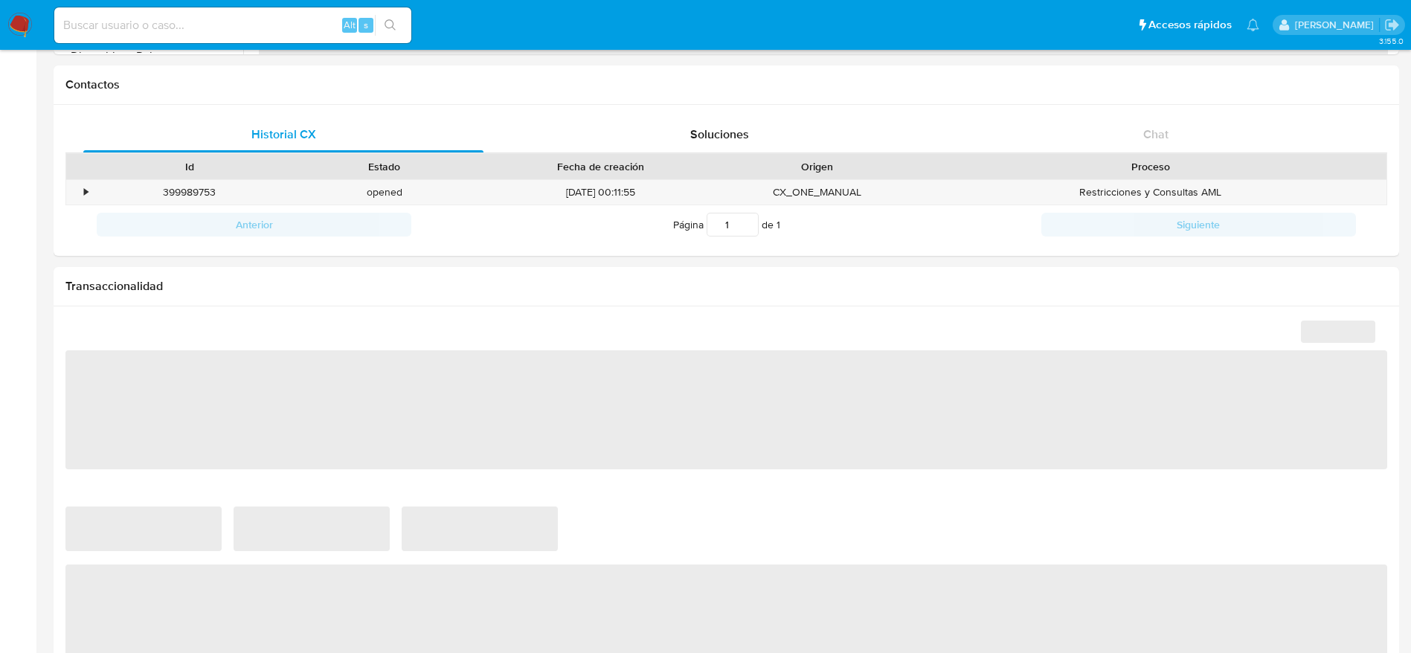
select select "10"
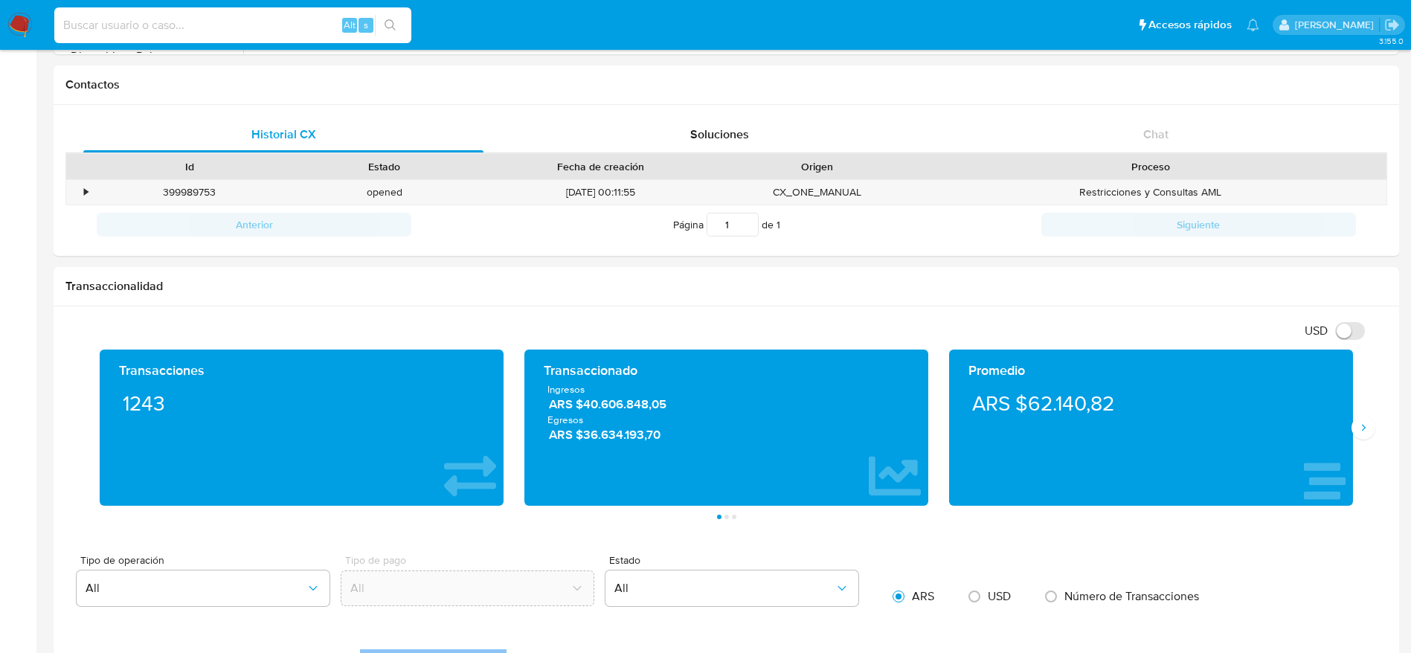
click at [173, 16] on input at bounding box center [232, 25] width 357 height 19
paste input "713072868"
type input "713072868"
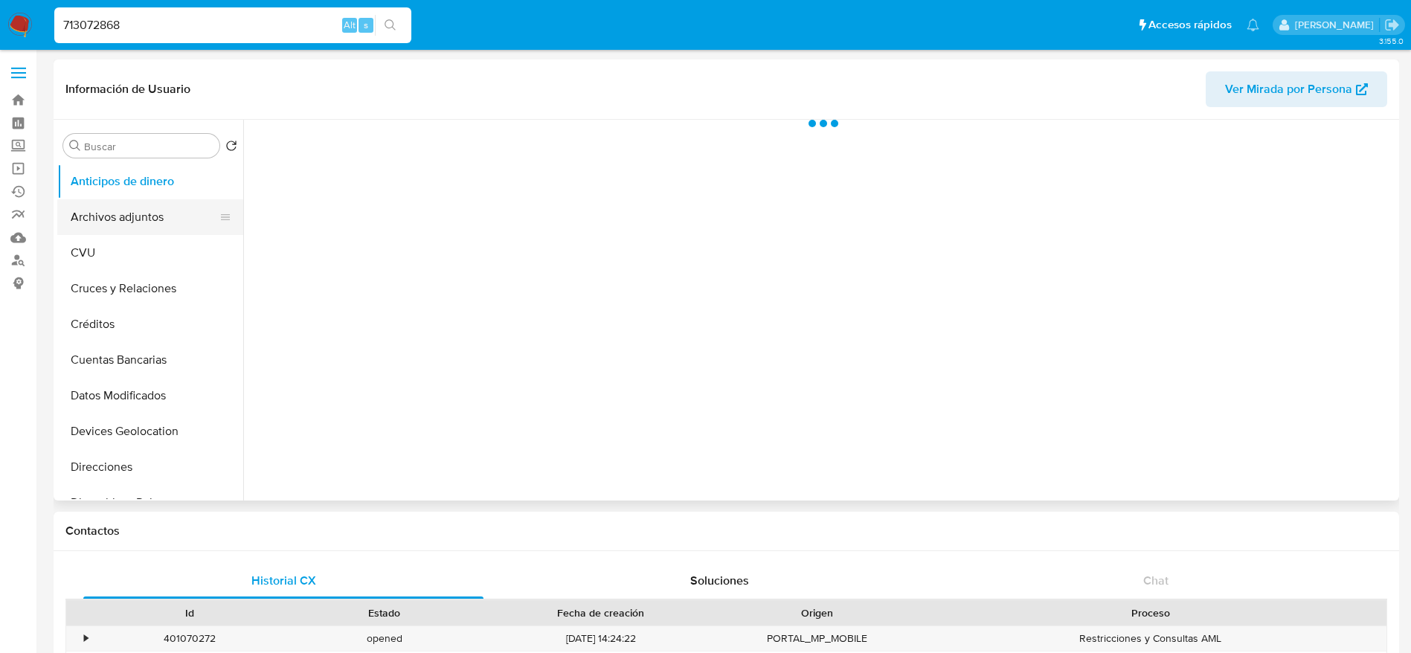
click at [115, 231] on button "Archivos adjuntos" at bounding box center [144, 217] width 174 height 36
select select "10"
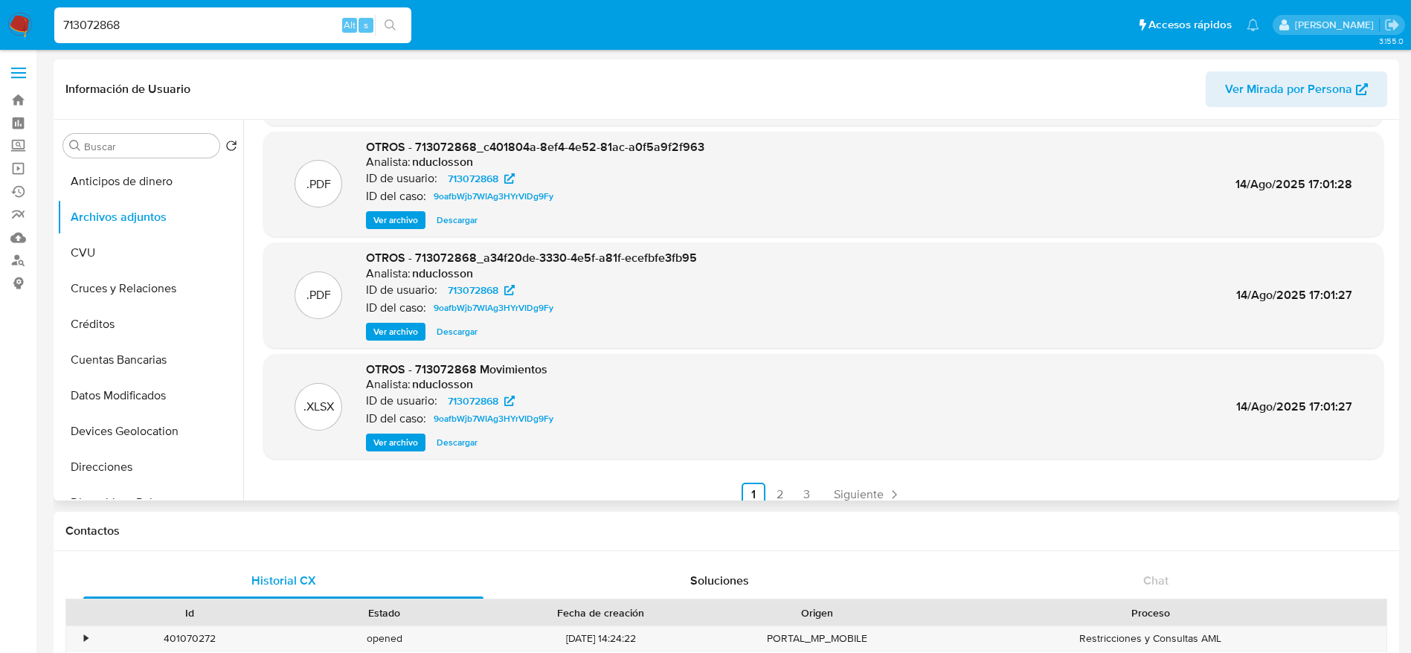
scroll to position [125, 0]
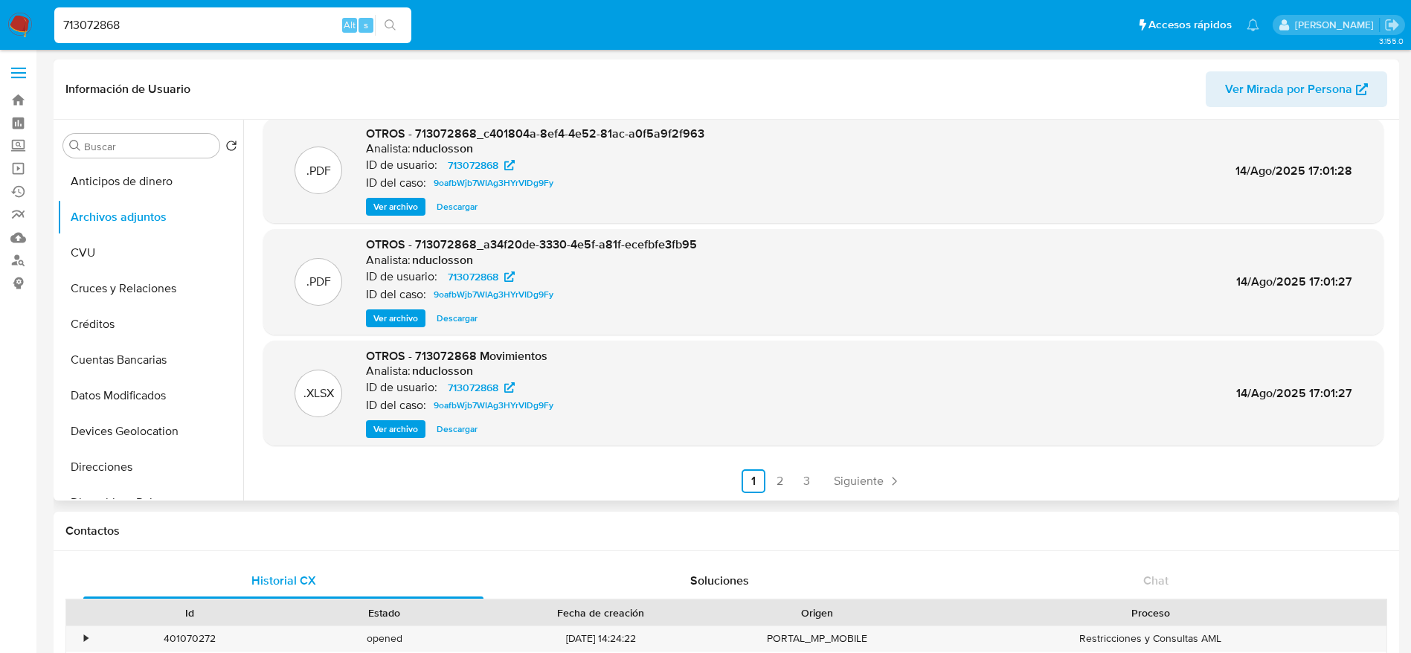
click at [853, 466] on div ".PDF OTROS - 713072868_ef9d48c0-0cb9-4015-9941-6abe75ed4da5 Analista: nduclosso…" at bounding box center [823, 250] width 1120 height 486
click at [858, 479] on span "Siguiente" at bounding box center [859, 481] width 50 height 12
click at [733, 479] on span "Anterior" at bounding box center [745, 481] width 42 height 12
click at [475, 437] on span "Descargar" at bounding box center [457, 429] width 41 height 15
click at [868, 478] on span "Siguiente" at bounding box center [859, 481] width 50 height 12
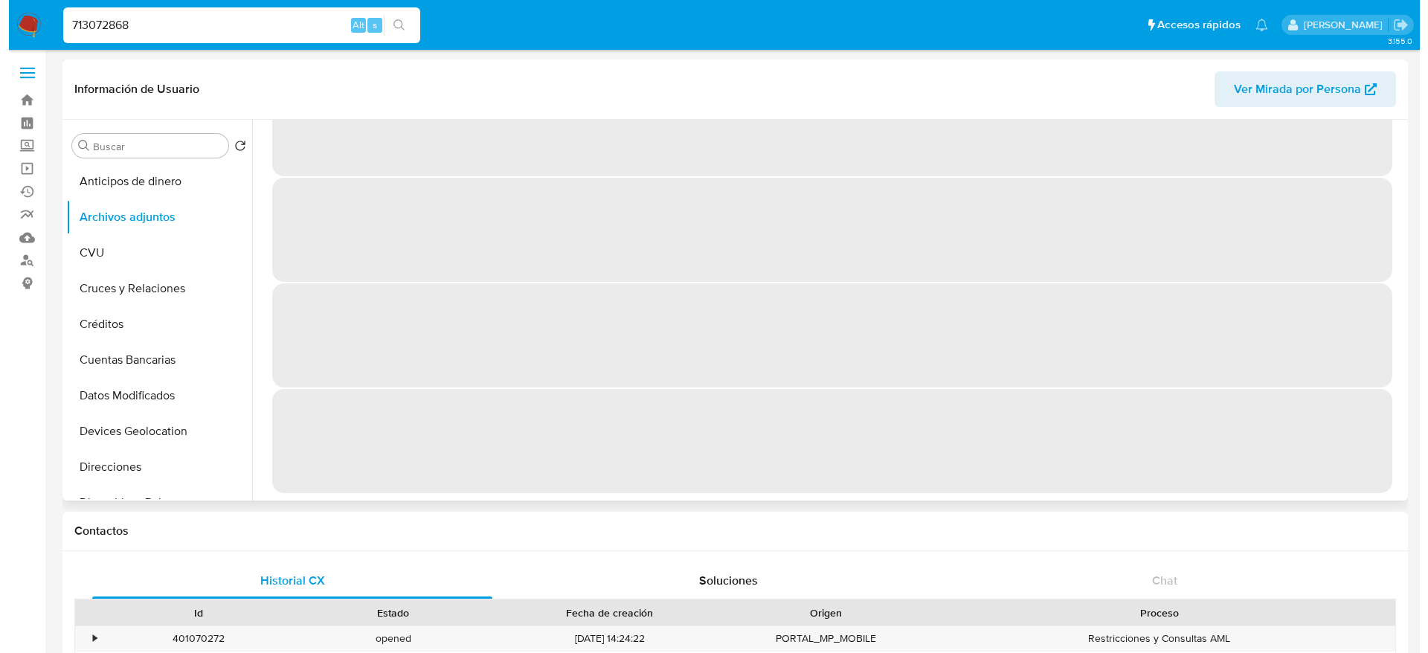
scroll to position [0, 0]
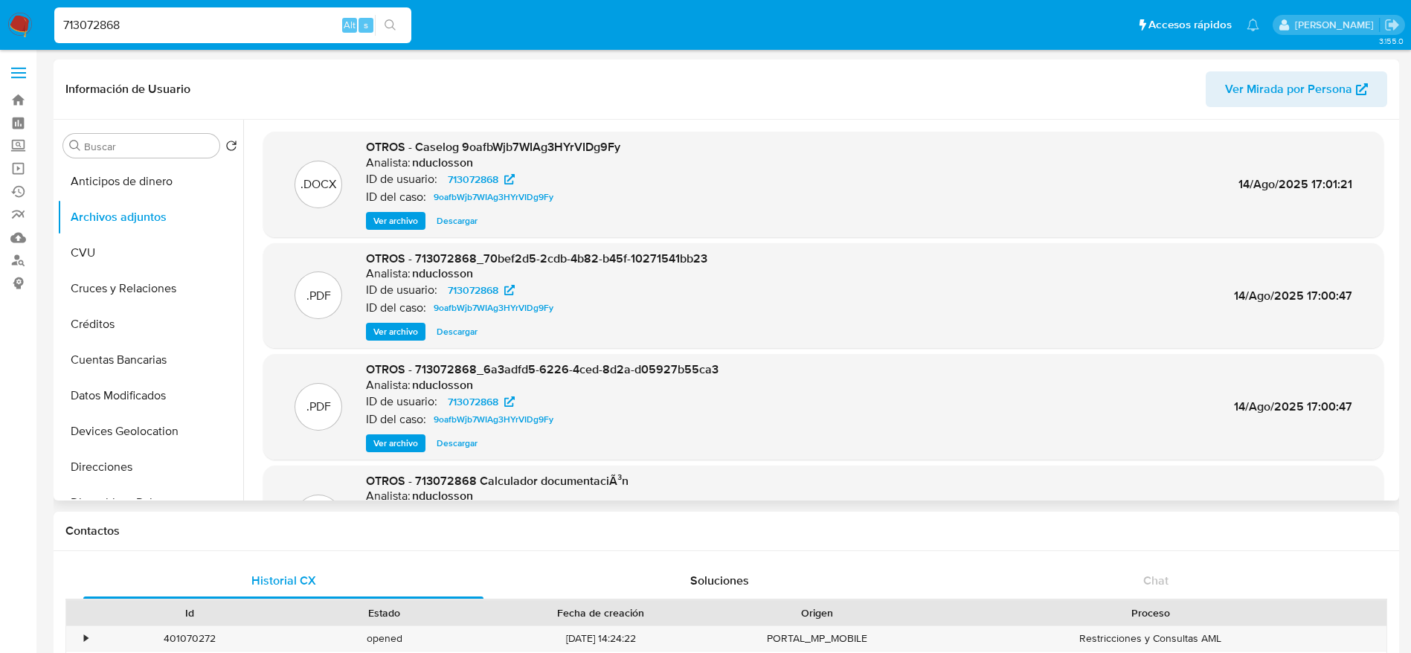
click at [394, 221] on span "Ver archivo" at bounding box center [395, 220] width 45 height 15
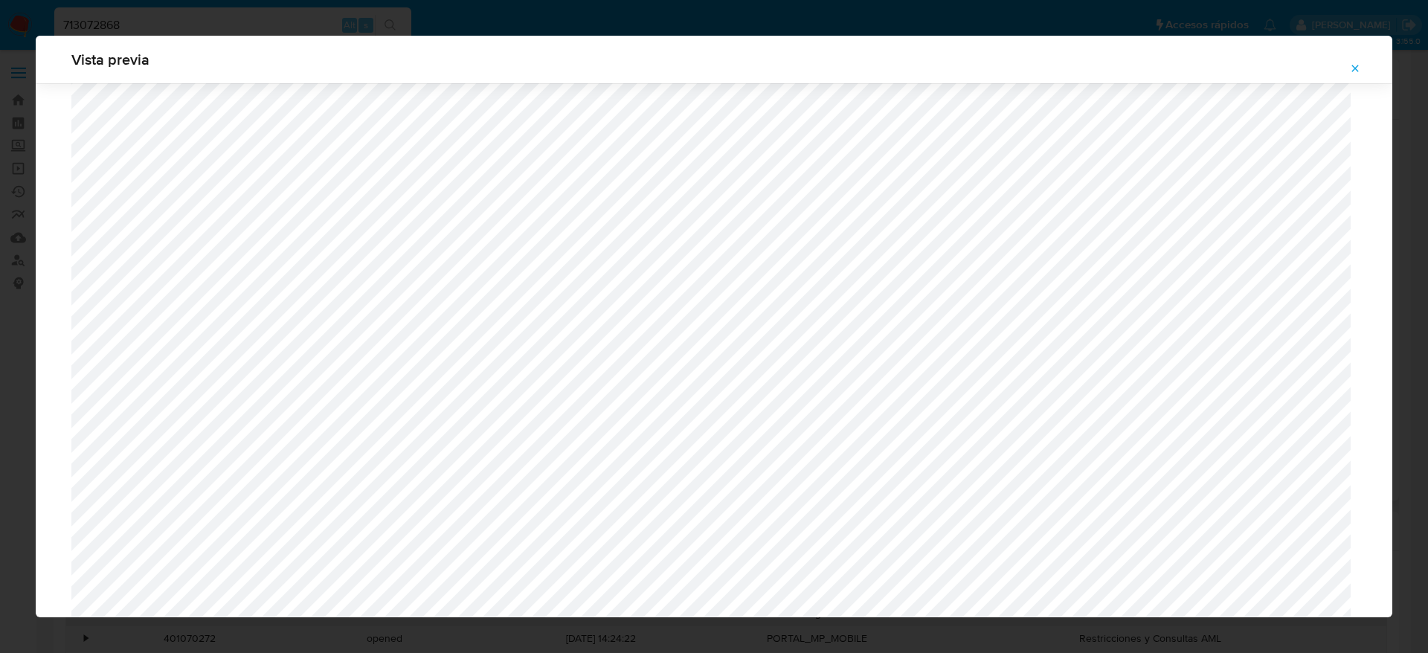
scroll to position [1198, 0]
drag, startPoint x: 1354, startPoint y: 60, endPoint x: 1261, endPoint y: 113, distance: 106.7
click at [1354, 62] on span "Attachment preview" at bounding box center [1355, 68] width 12 height 21
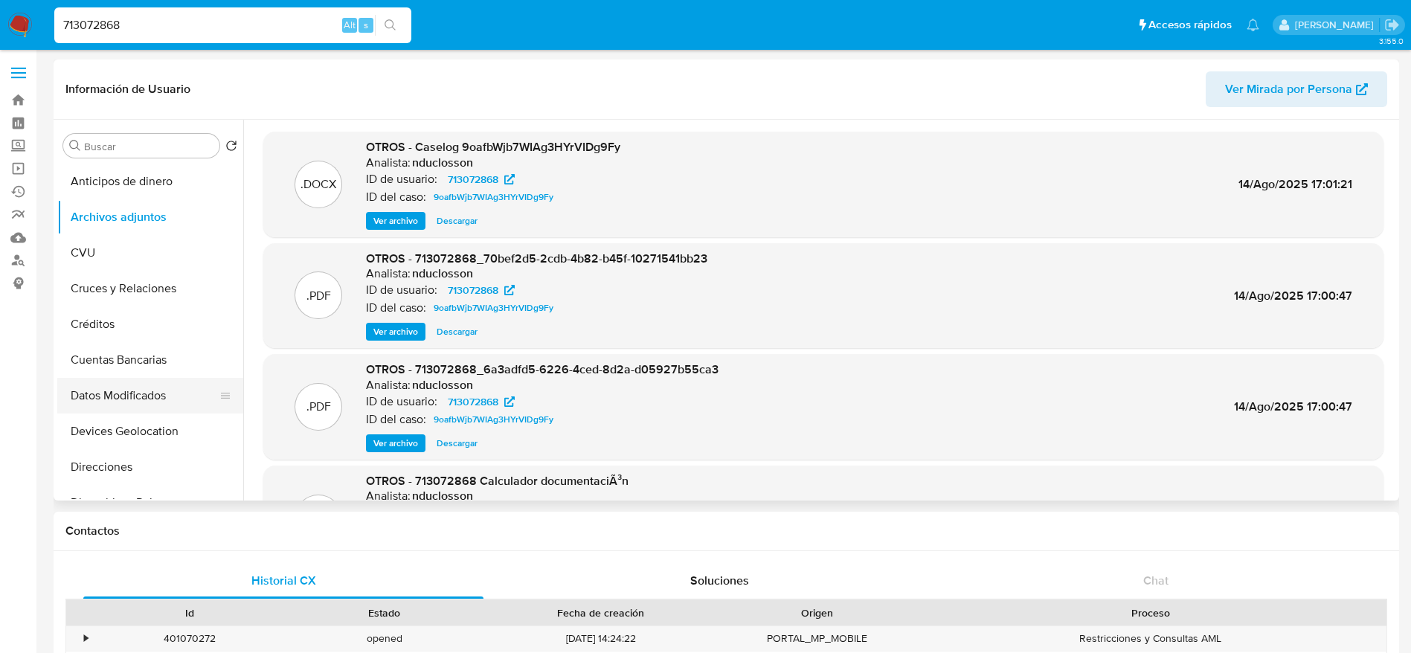
scroll to position [446, 0]
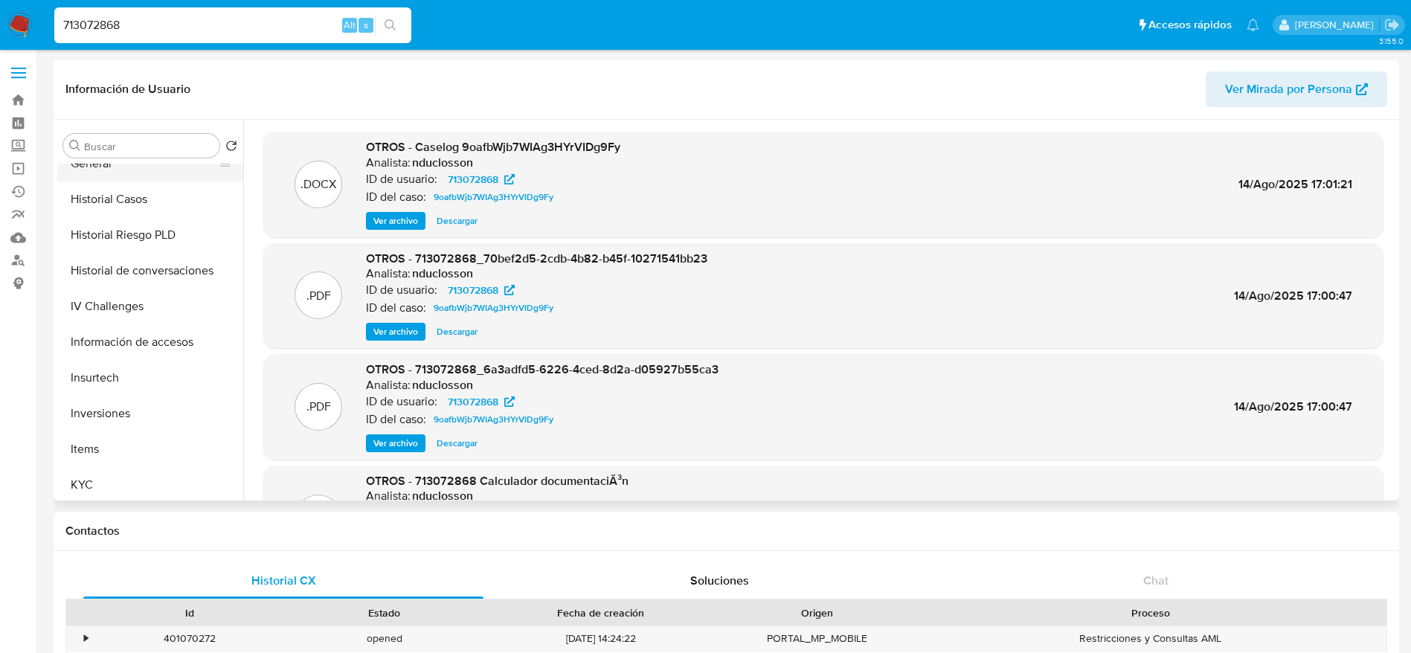
click at [122, 174] on button "General" at bounding box center [144, 164] width 174 height 36
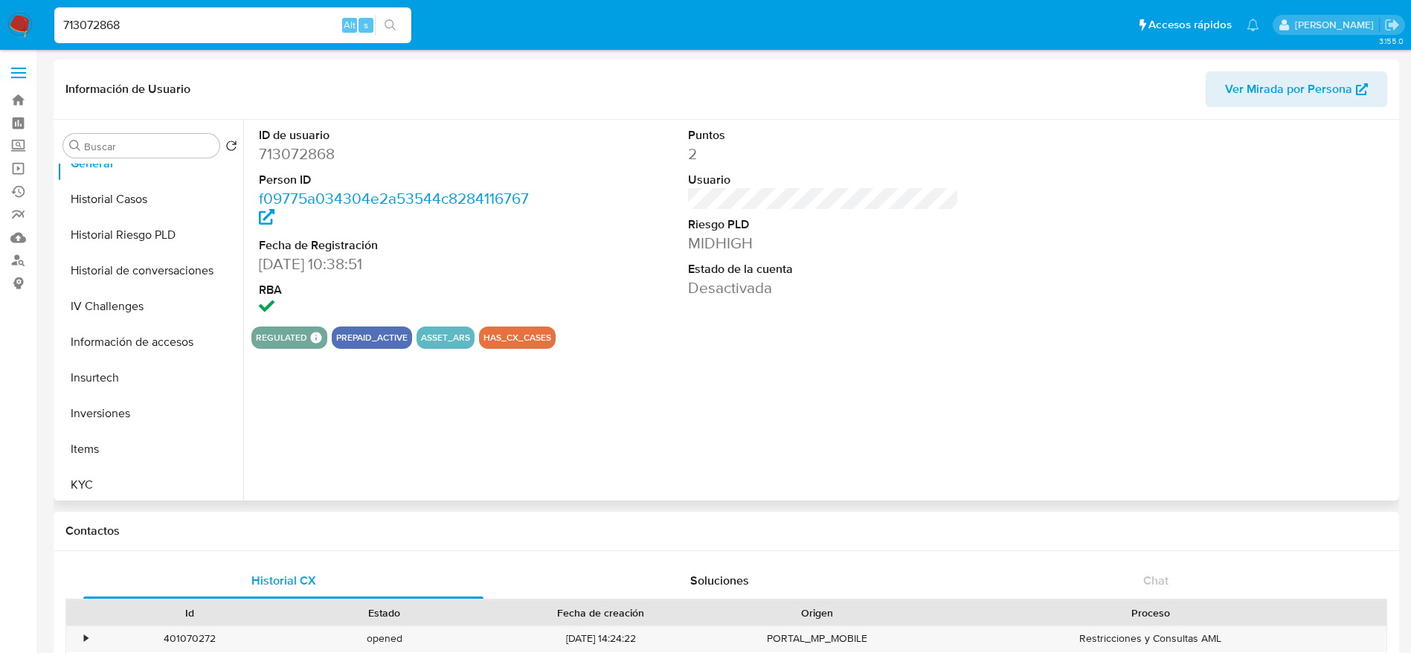
click at [306, 151] on dd "713072868" at bounding box center [394, 154] width 271 height 21
copy dd "713072868"
click at [98, 188] on button "Historial Casos" at bounding box center [144, 199] width 174 height 36
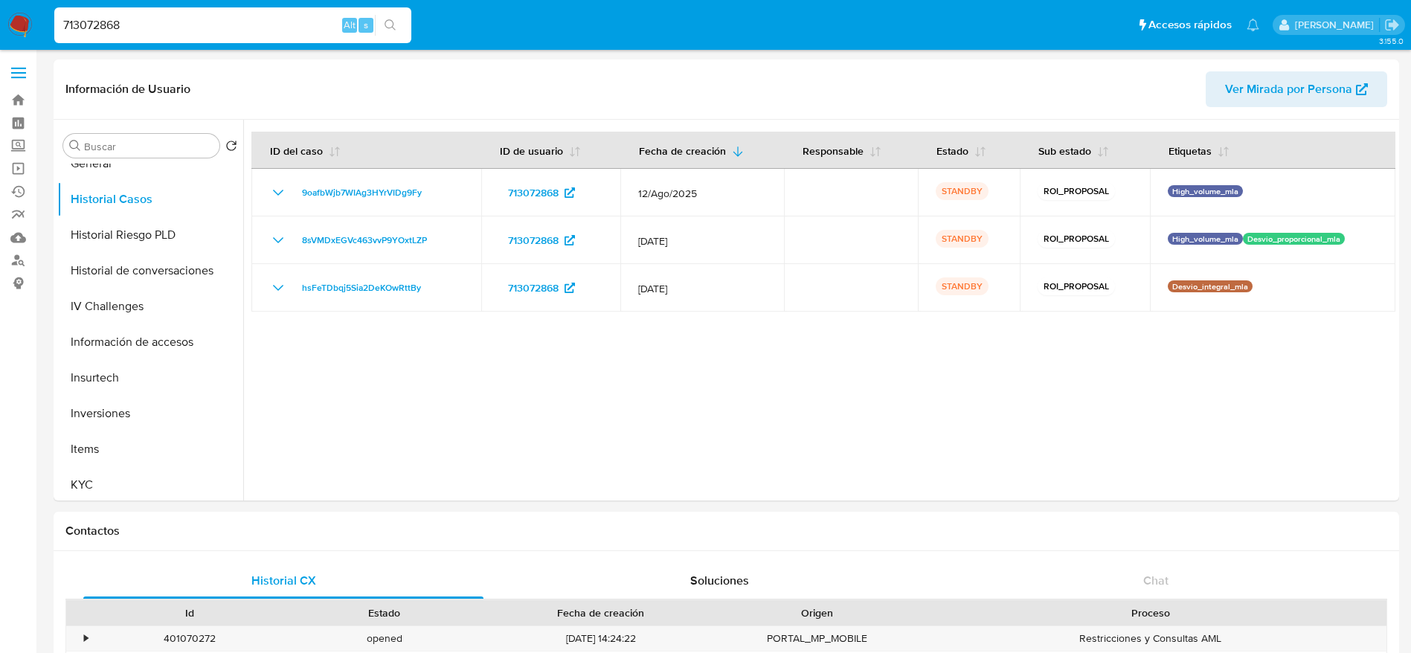
click at [135, 24] on input "713072868" at bounding box center [232, 25] width 357 height 19
paste input "164816291"
type input "164816291"
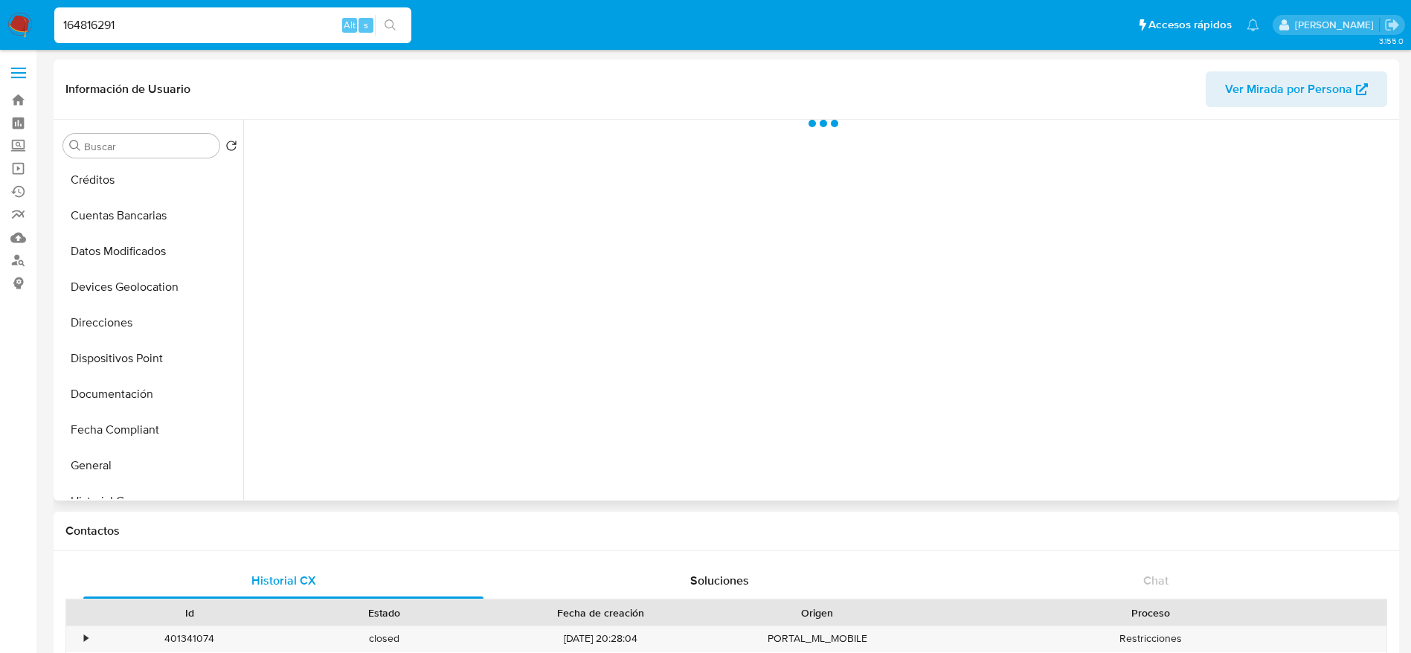
scroll to position [335, 0]
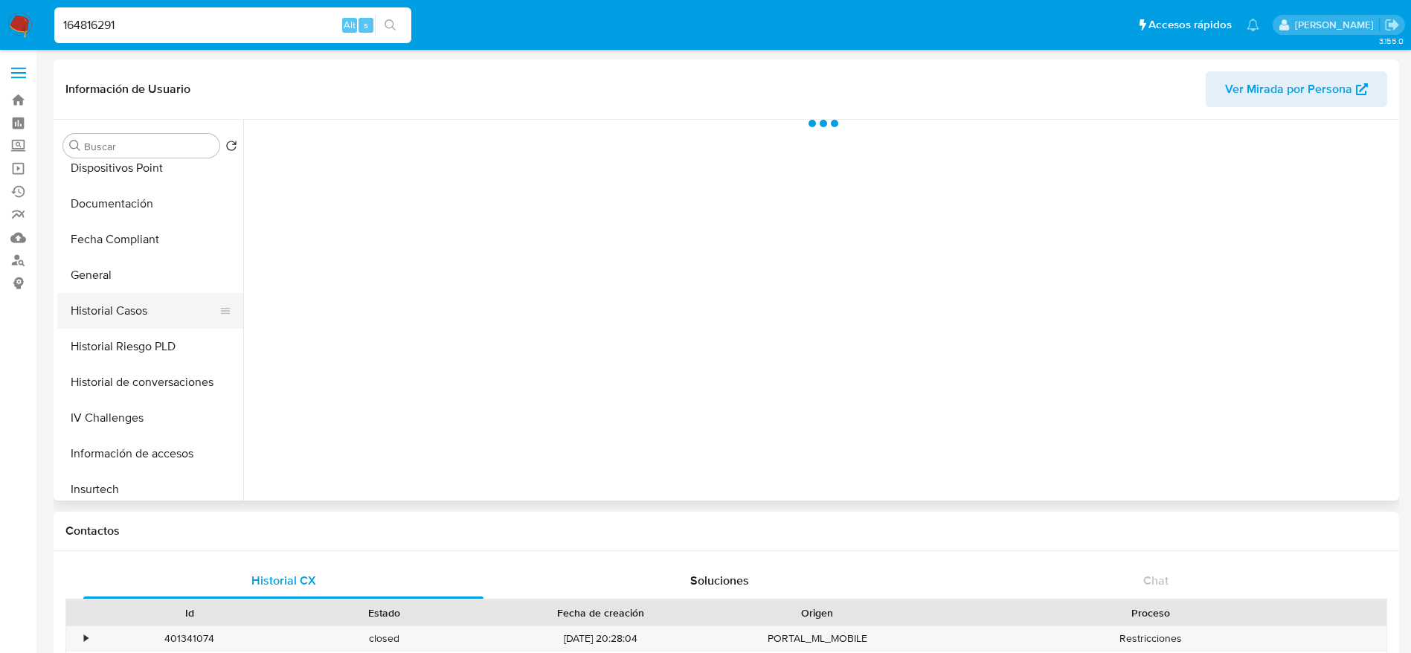
click at [131, 306] on button "Historial Casos" at bounding box center [144, 311] width 174 height 36
select select "10"
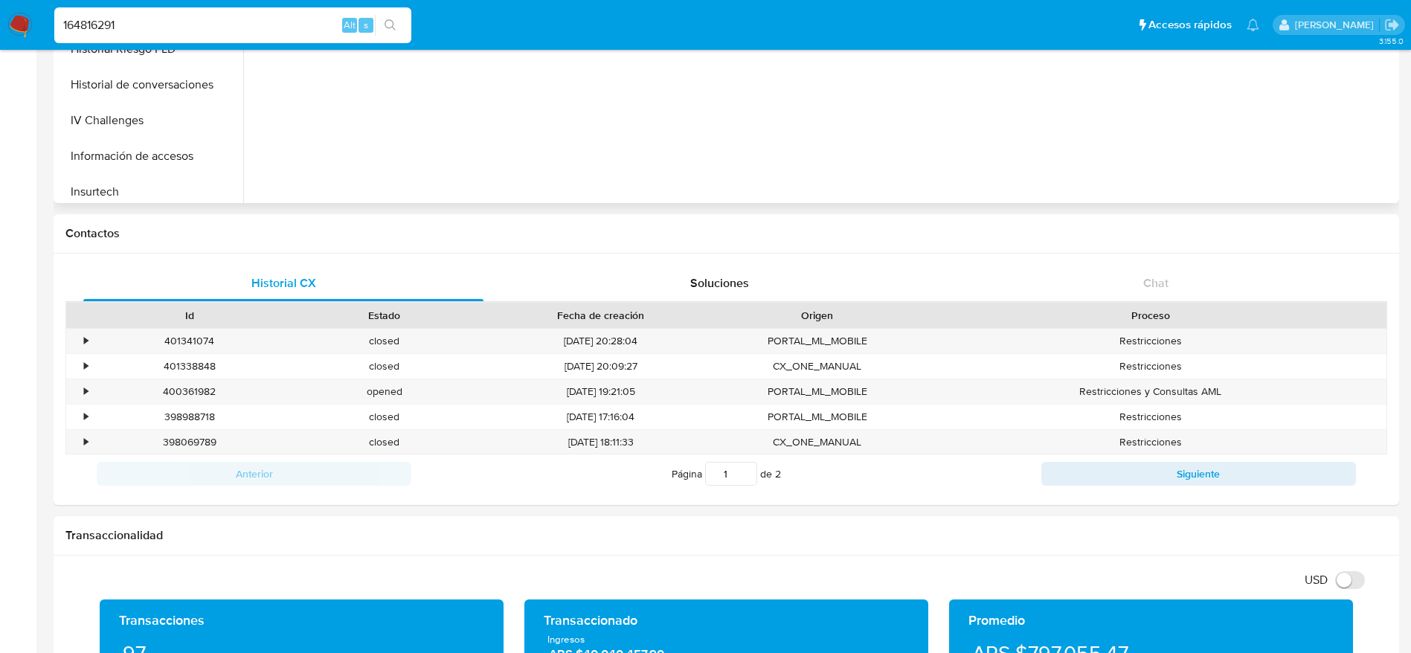
scroll to position [446, 0]
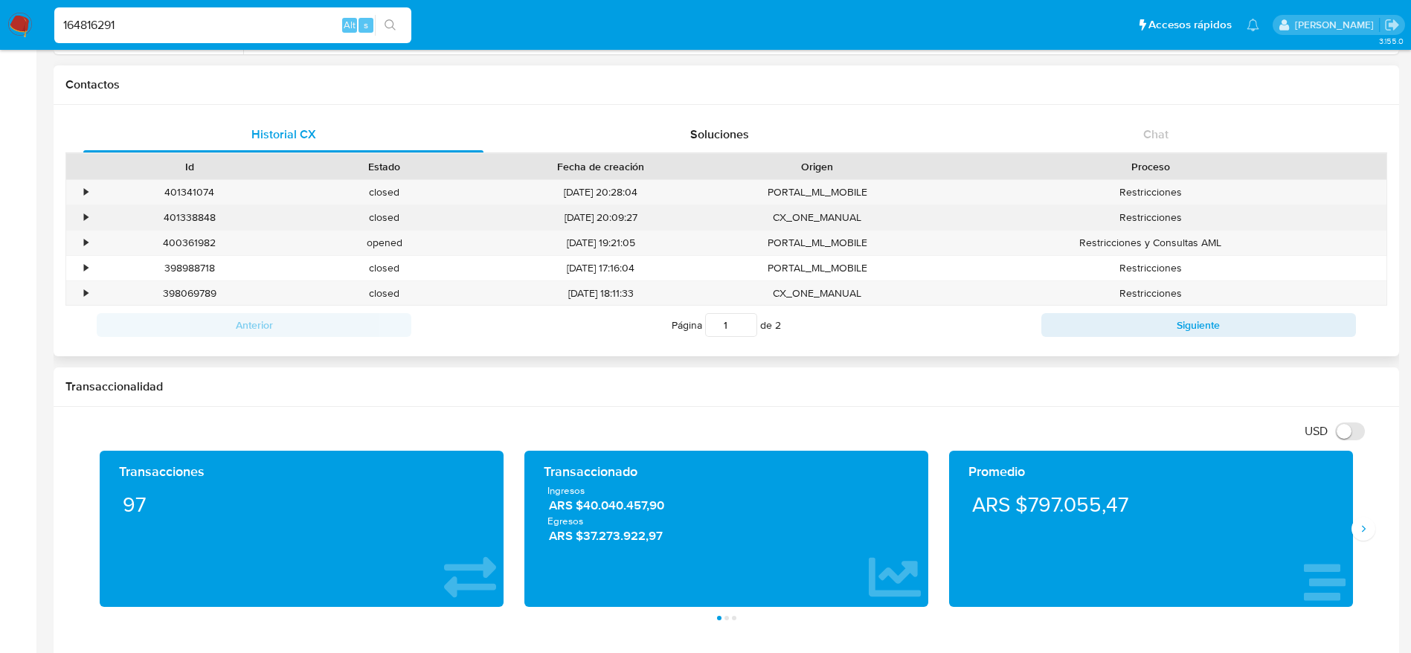
click at [191, 214] on div "401338848" at bounding box center [189, 217] width 195 height 25
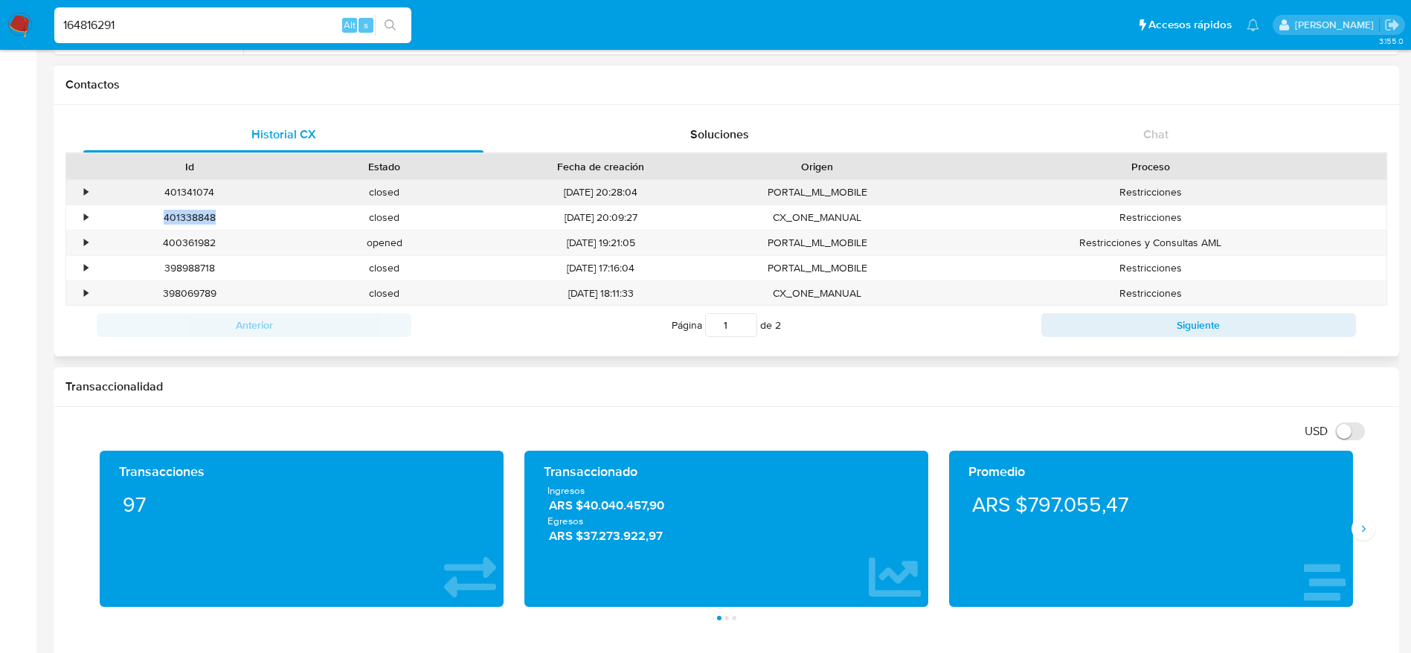
copy div "401338848"
click at [187, 187] on div "401341074" at bounding box center [189, 192] width 195 height 25
copy div "401341074"
click at [251, 28] on input "164816291" at bounding box center [232, 25] width 357 height 19
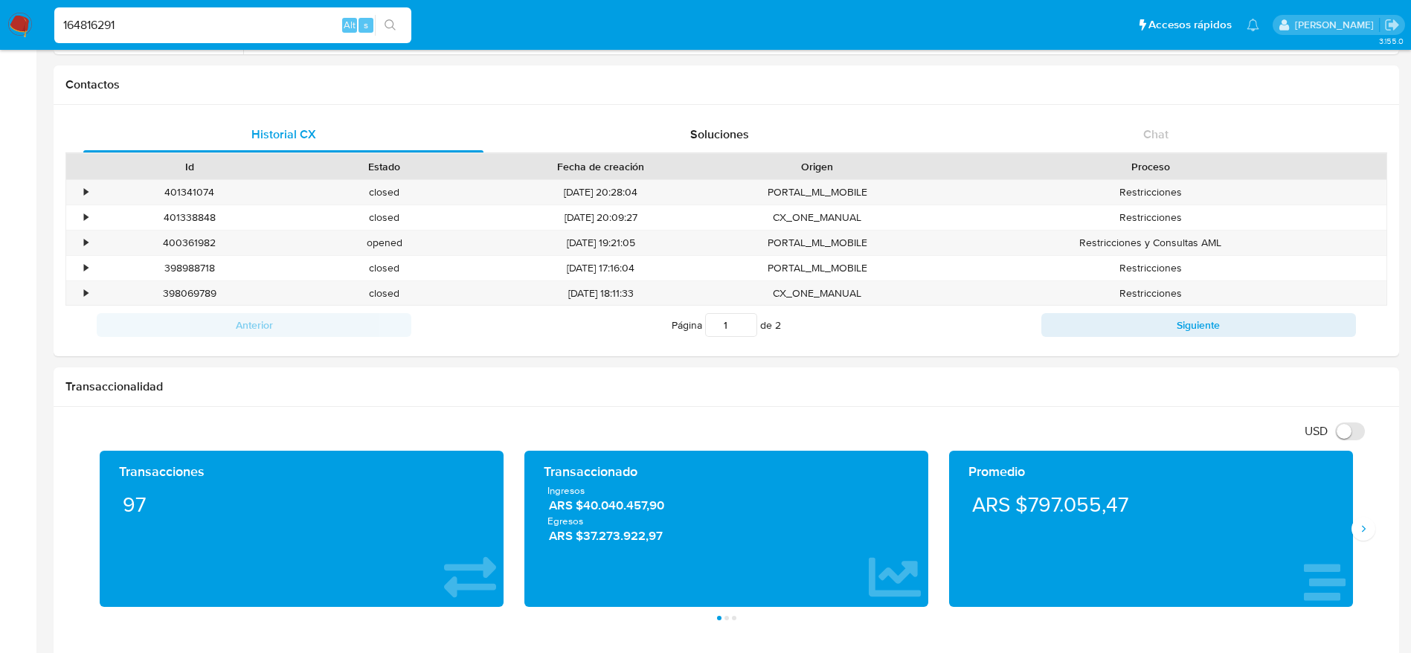
click at [251, 28] on input "164816291" at bounding box center [232, 25] width 357 height 19
paste input "5kFVDm32cLc0HnLkTl7cHadx"
type input "5kFVDm32cLc0HnLkTl7cHadx"
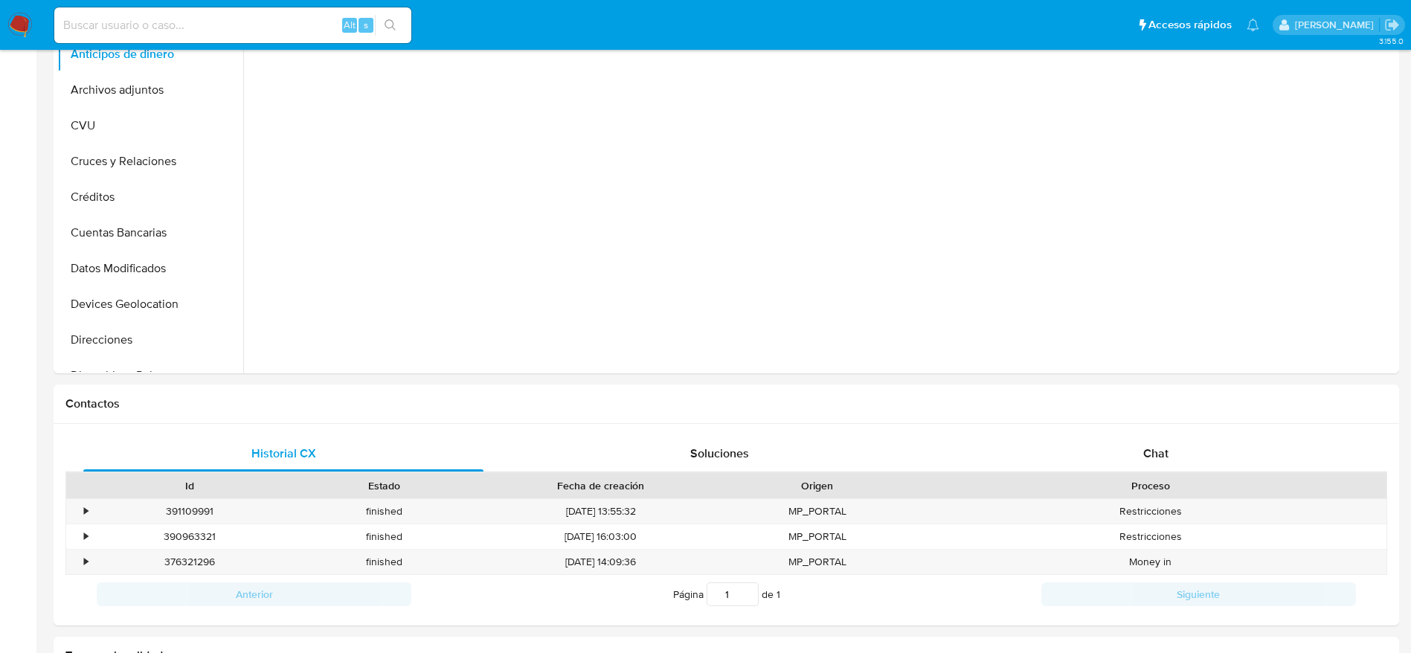
select select "10"
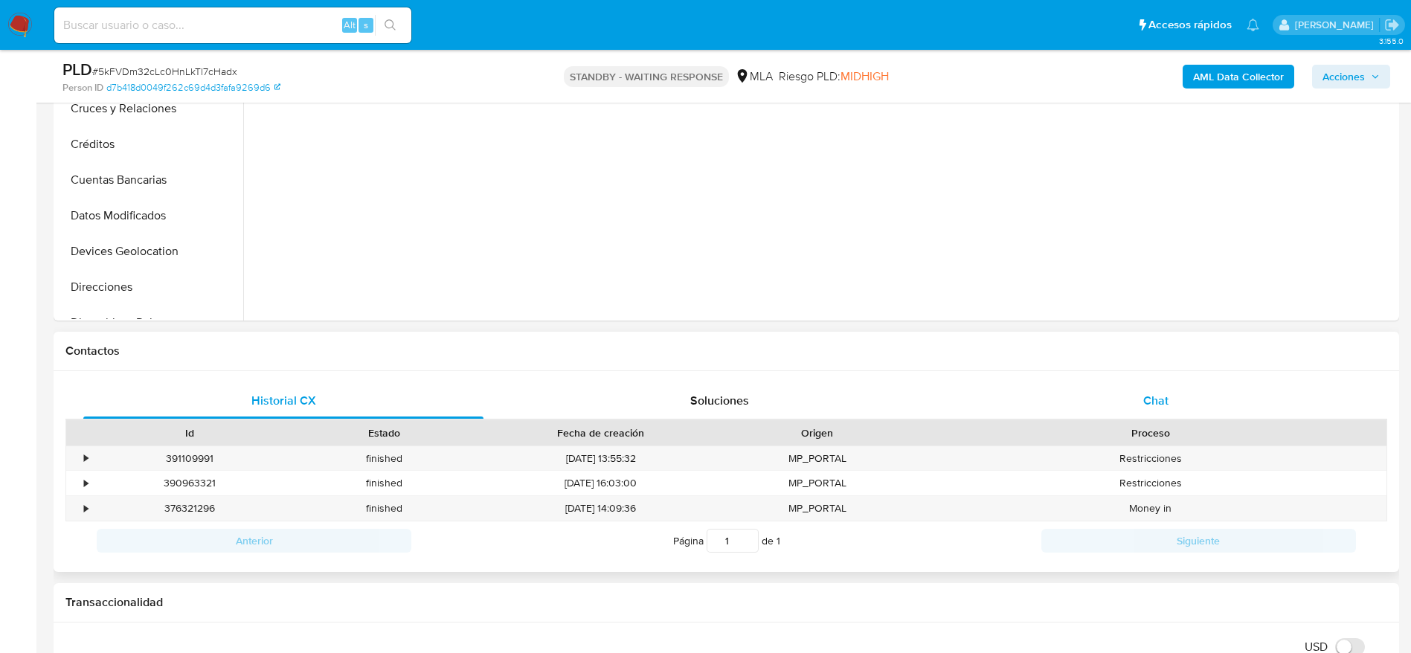
drag, startPoint x: 1148, startPoint y: 394, endPoint x: 1030, endPoint y: 385, distance: 117.9
click at [1147, 393] on span "Chat" at bounding box center [1155, 400] width 25 height 17
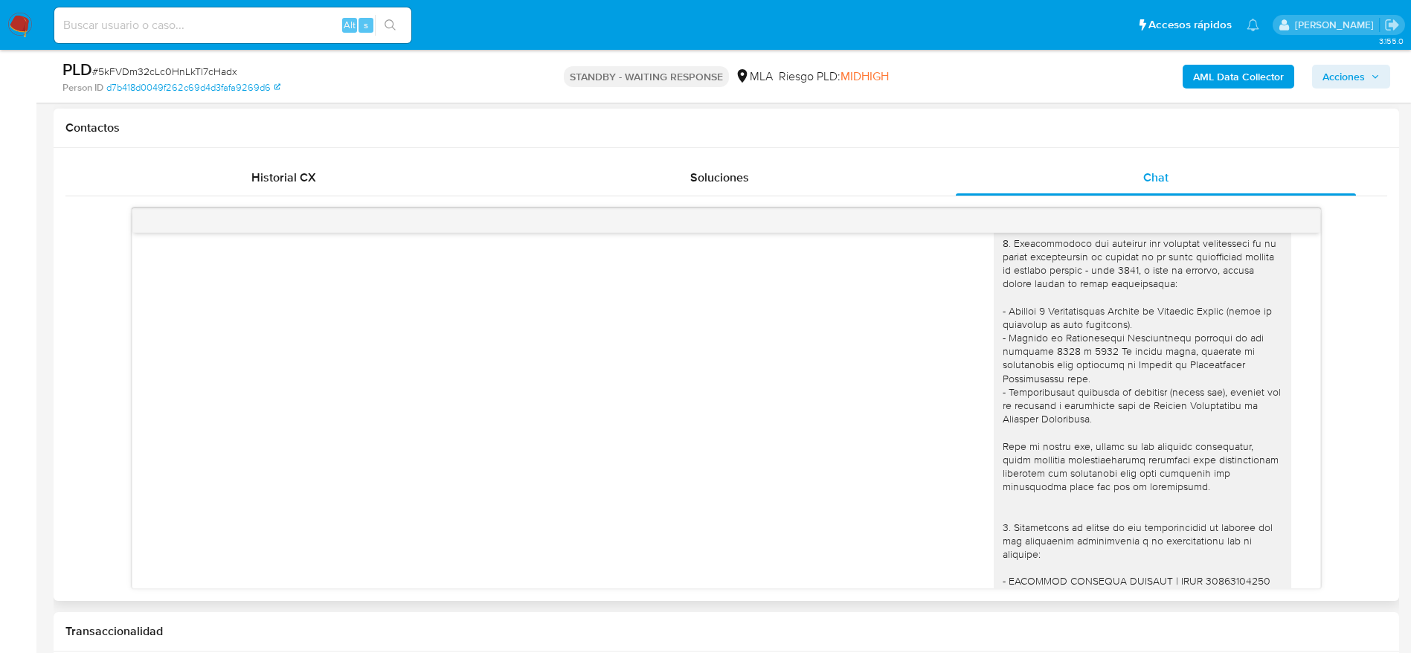
scroll to position [2005, 0]
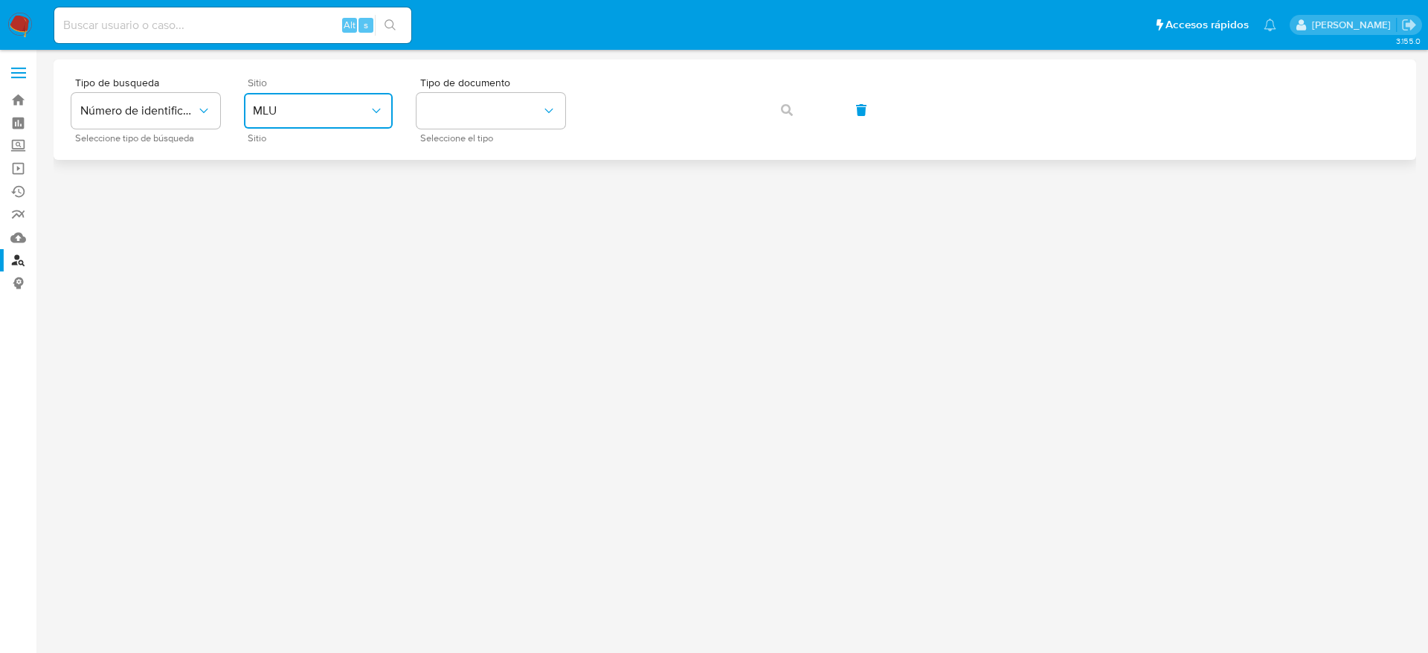
click at [364, 108] on span "MLU" at bounding box center [311, 110] width 116 height 15
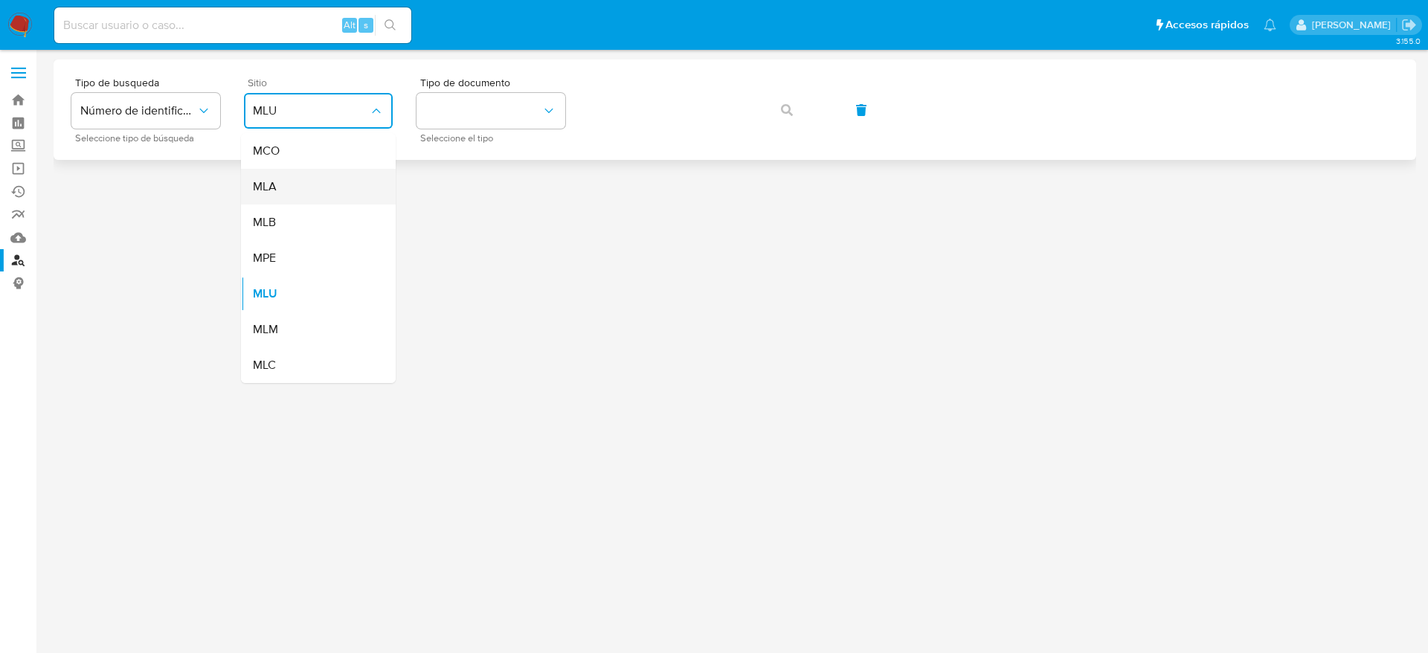
click at [312, 199] on div "MLA" at bounding box center [314, 187] width 122 height 36
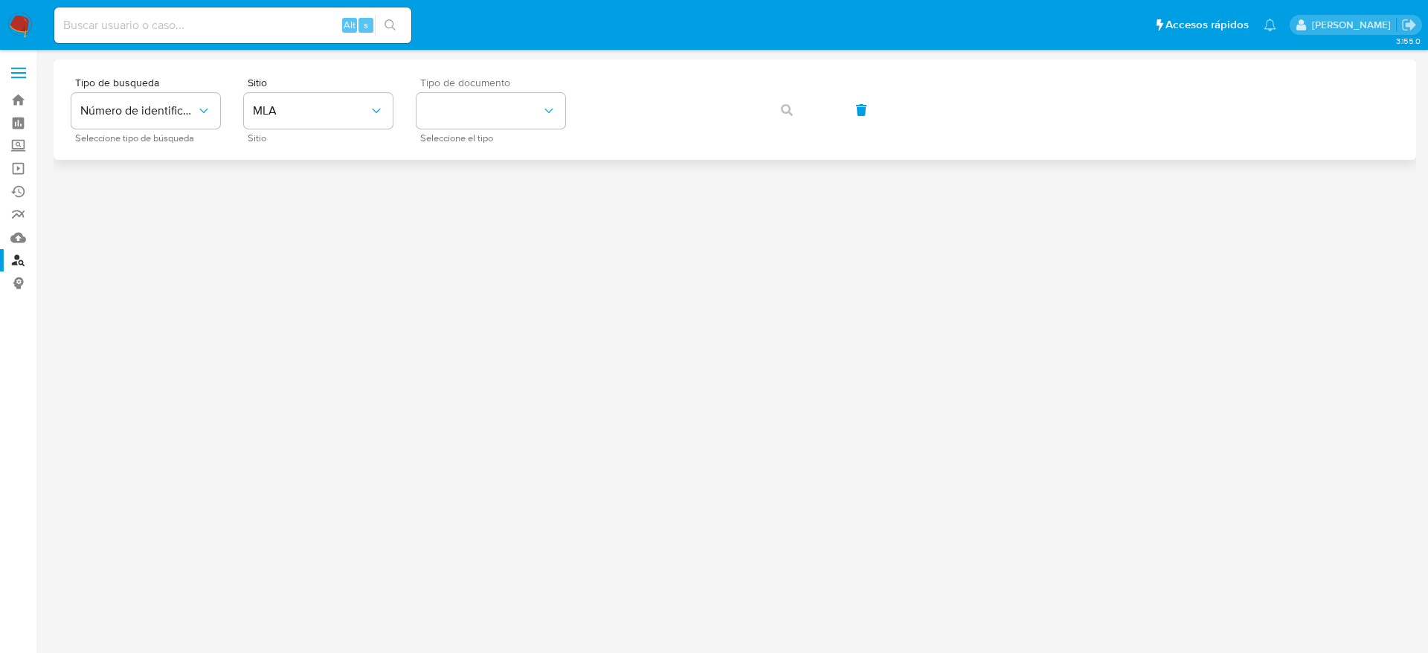
click at [557, 88] on div "Tipo de documento Seleccione el tipo" at bounding box center [491, 109] width 149 height 65
click at [547, 110] on icon "identificationType" at bounding box center [548, 111] width 8 height 4
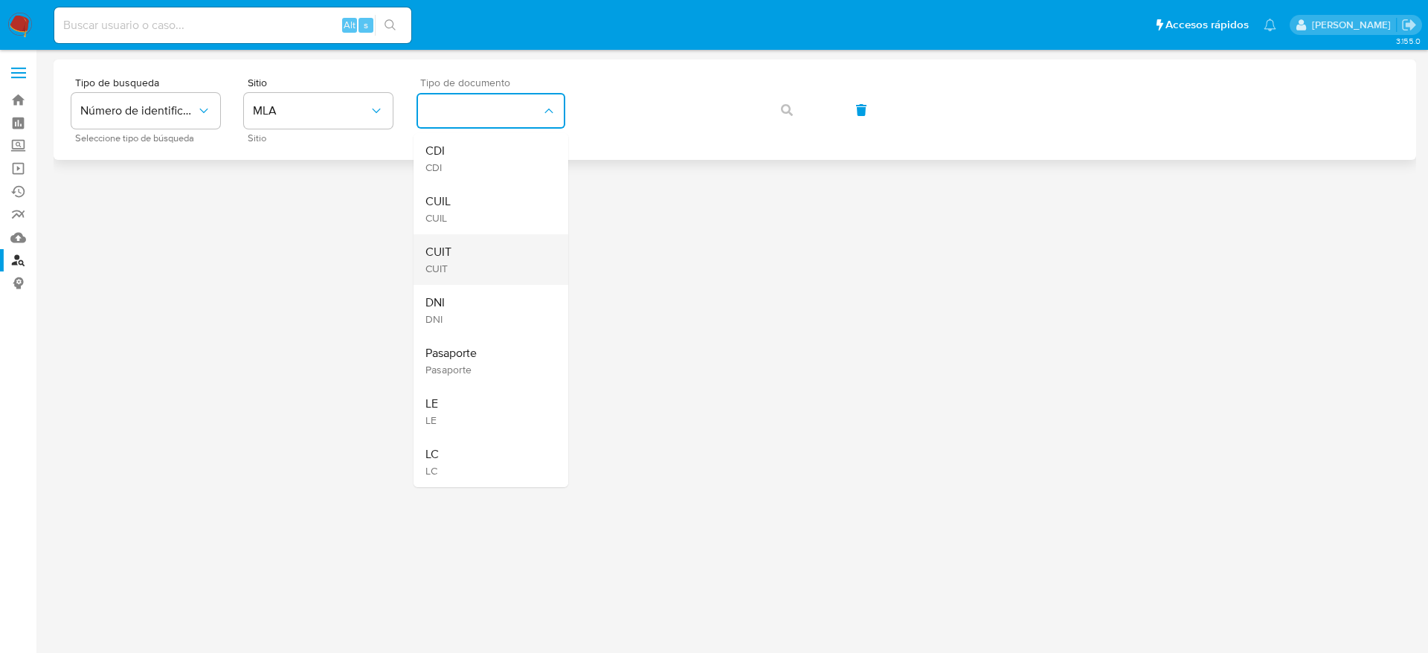
click at [478, 248] on div "CUIT CUIT" at bounding box center [486, 259] width 122 height 51
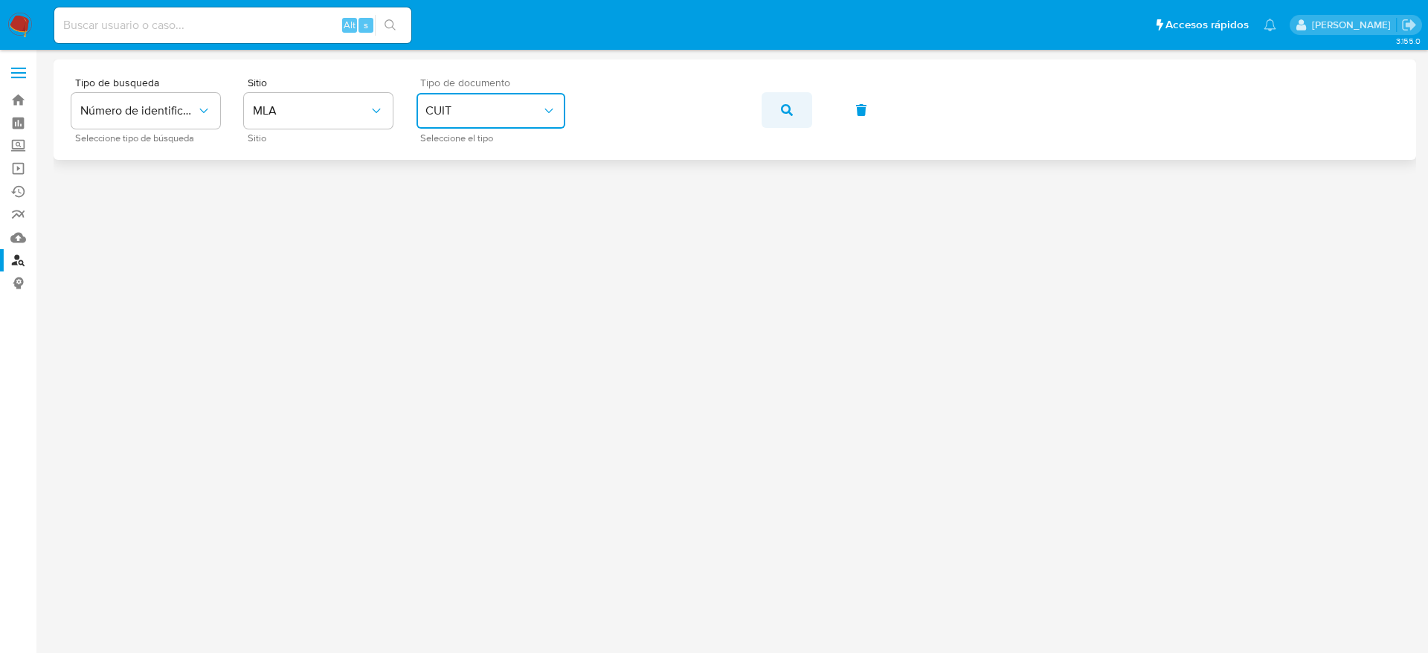
click at [775, 115] on button "button" at bounding box center [787, 110] width 51 height 36
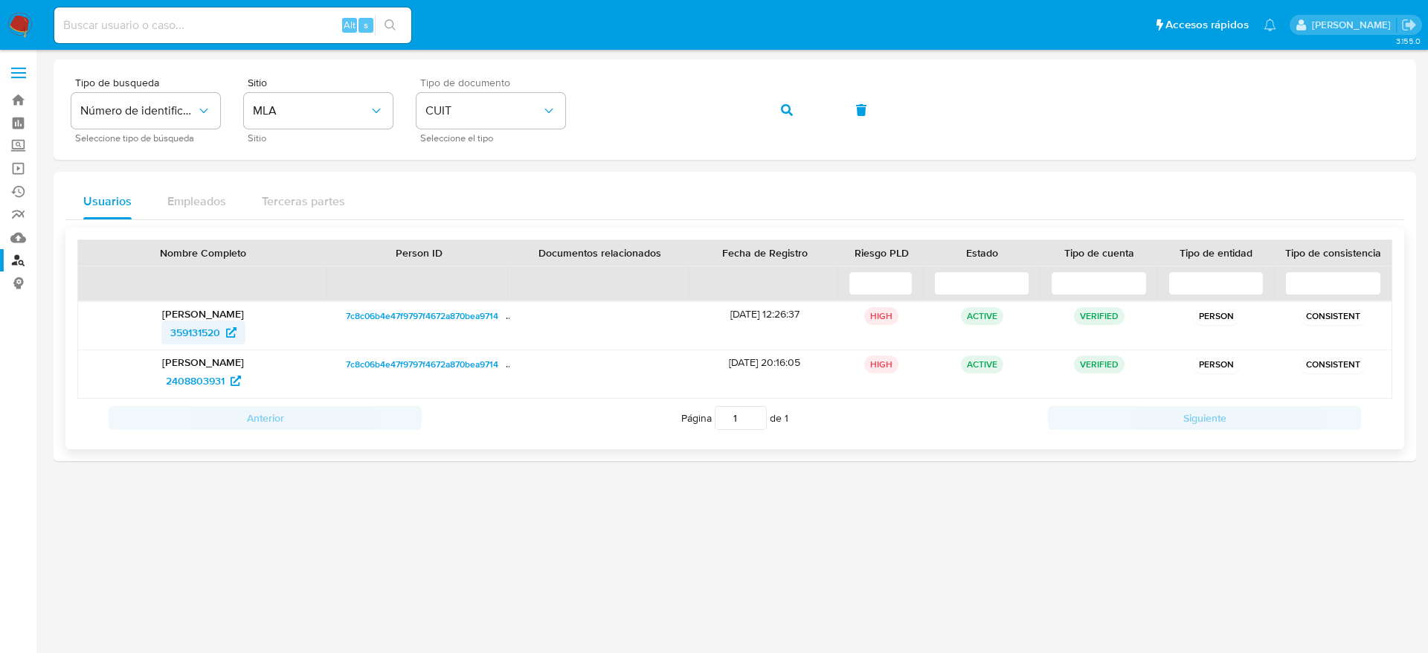
click at [213, 329] on span "359131520" at bounding box center [195, 333] width 50 height 24
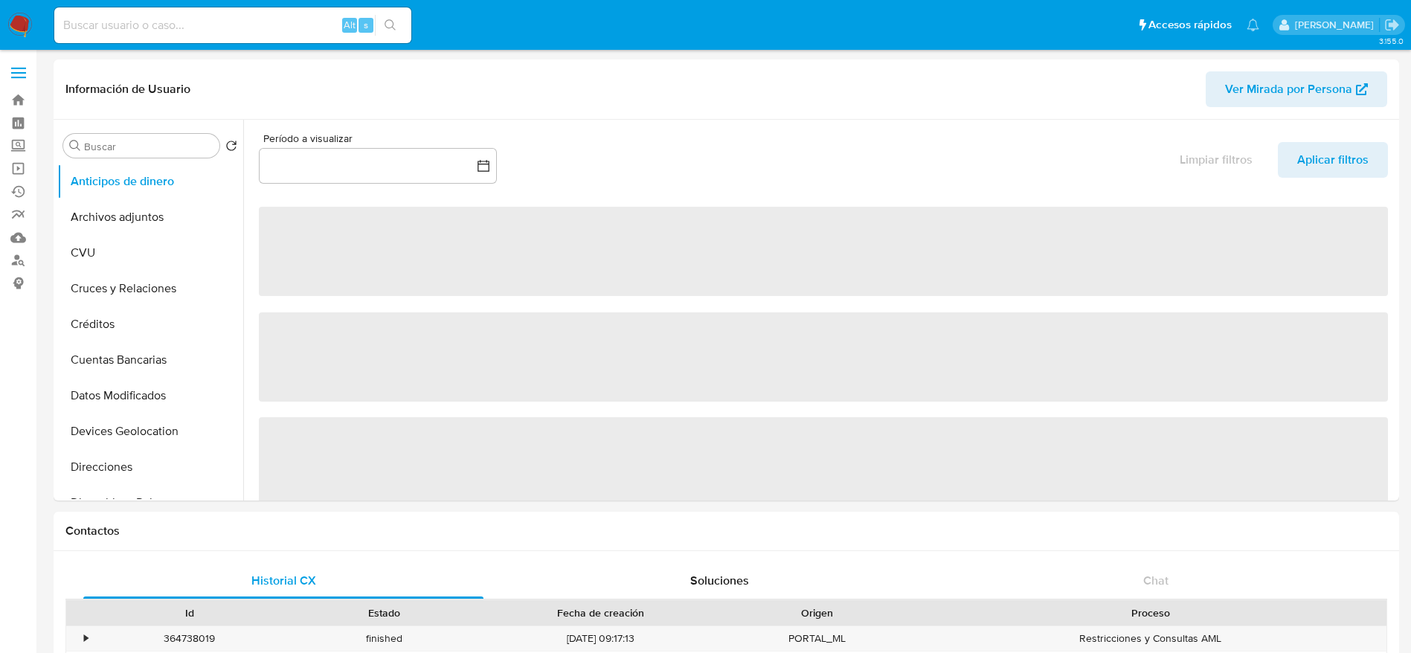
select select "10"
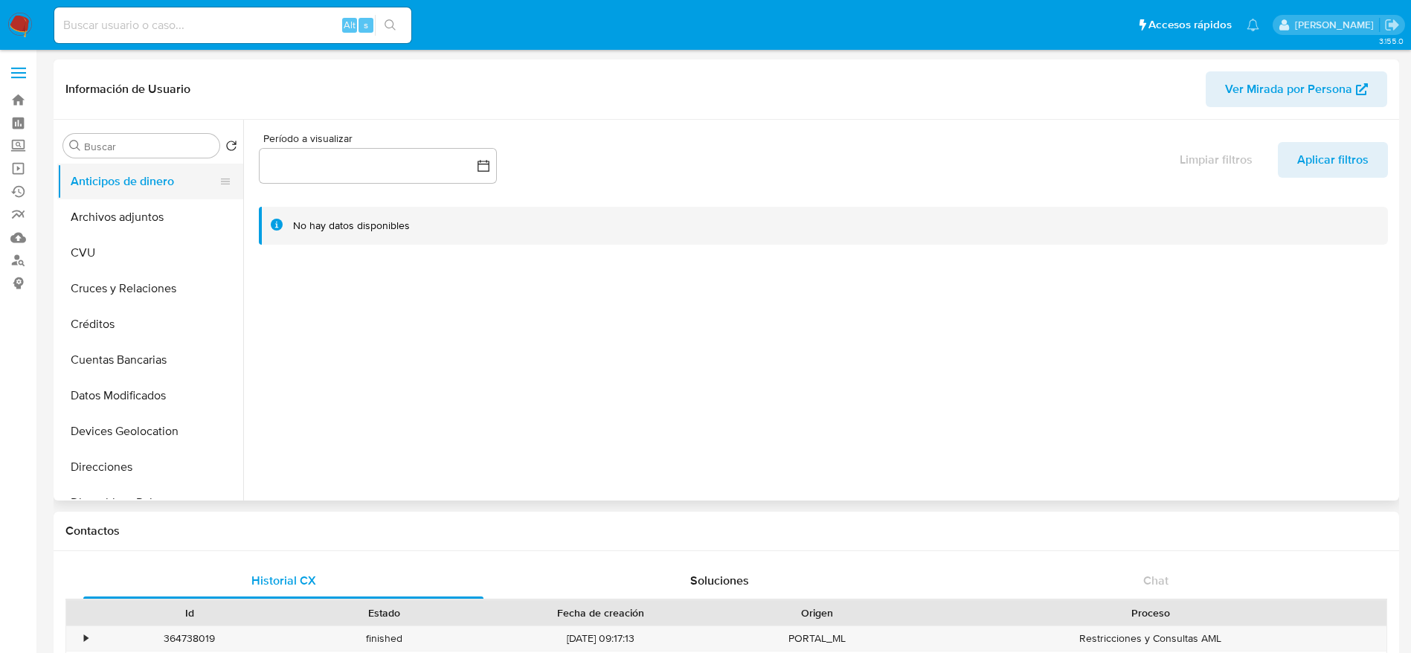
click at [113, 196] on button "Anticipos de dinero" at bounding box center [144, 182] width 174 height 36
click at [110, 213] on button "Archivos adjuntos" at bounding box center [144, 217] width 174 height 36
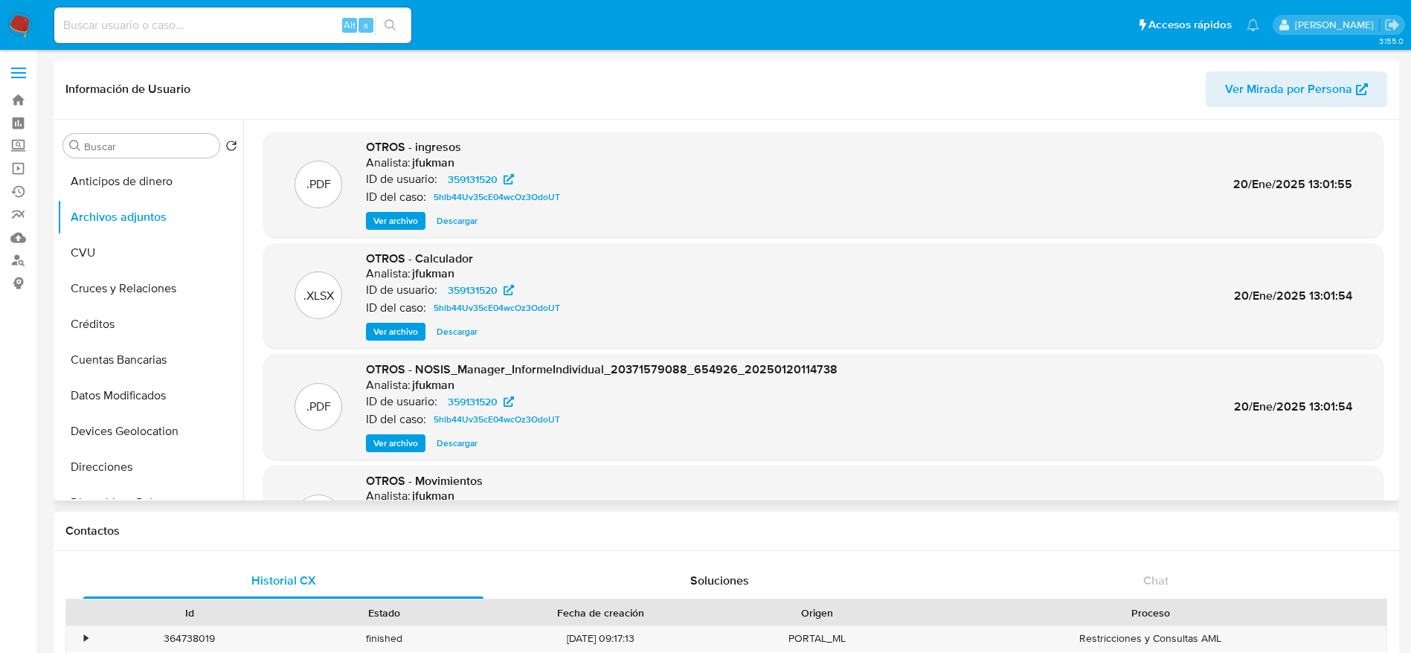
scroll to position [125, 0]
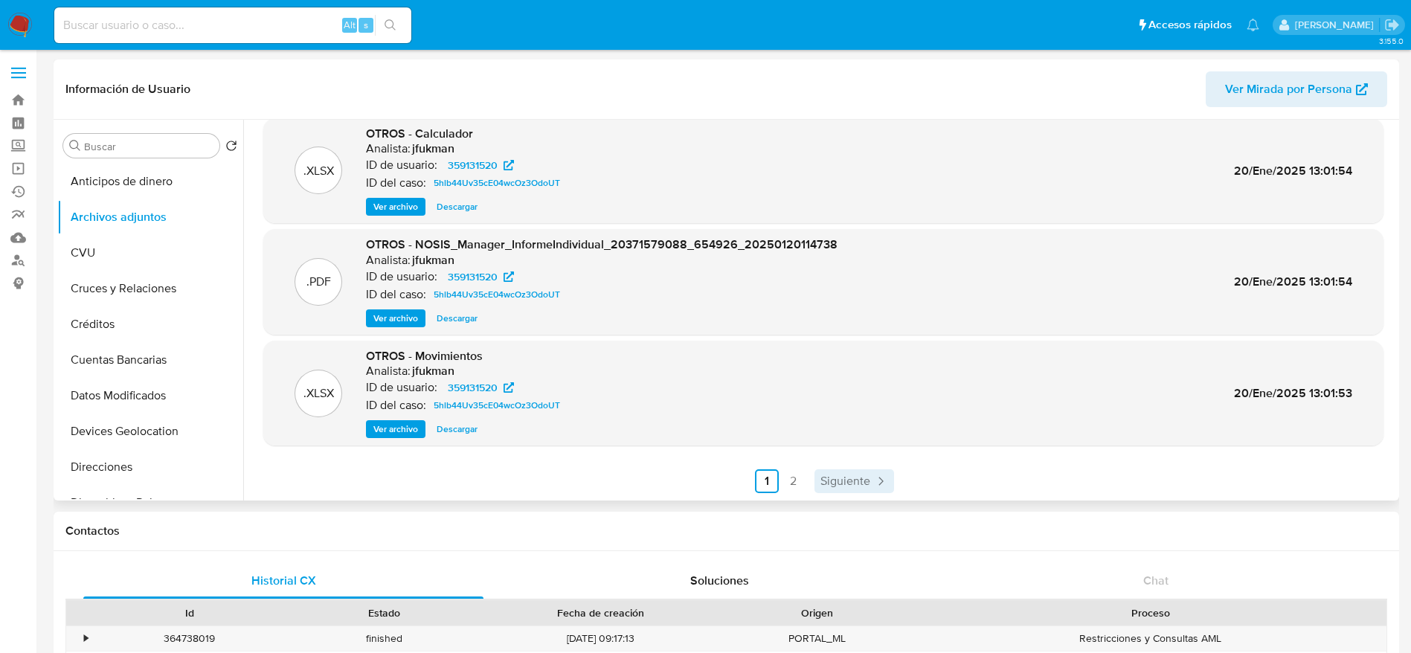
click at [846, 487] on span "Siguiente" at bounding box center [845, 481] width 50 height 12
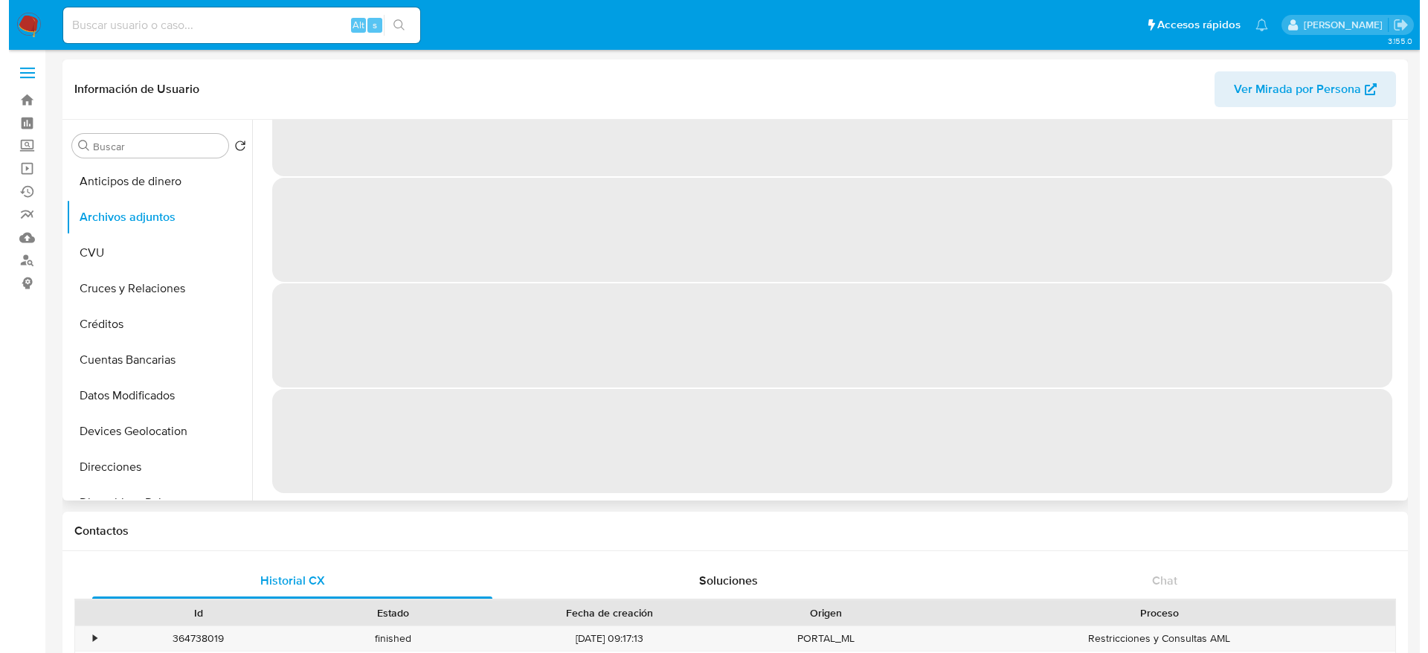
scroll to position [0, 0]
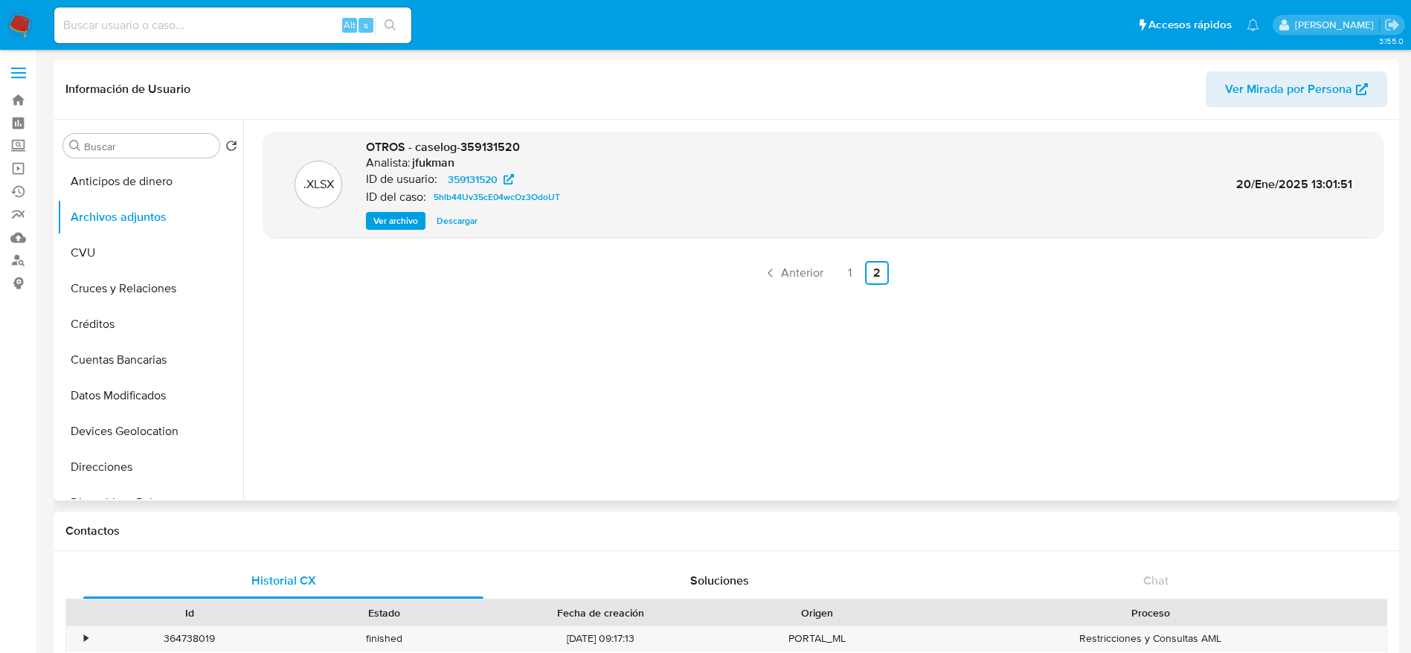
click at [385, 219] on span "Ver archivo" at bounding box center [395, 220] width 45 height 15
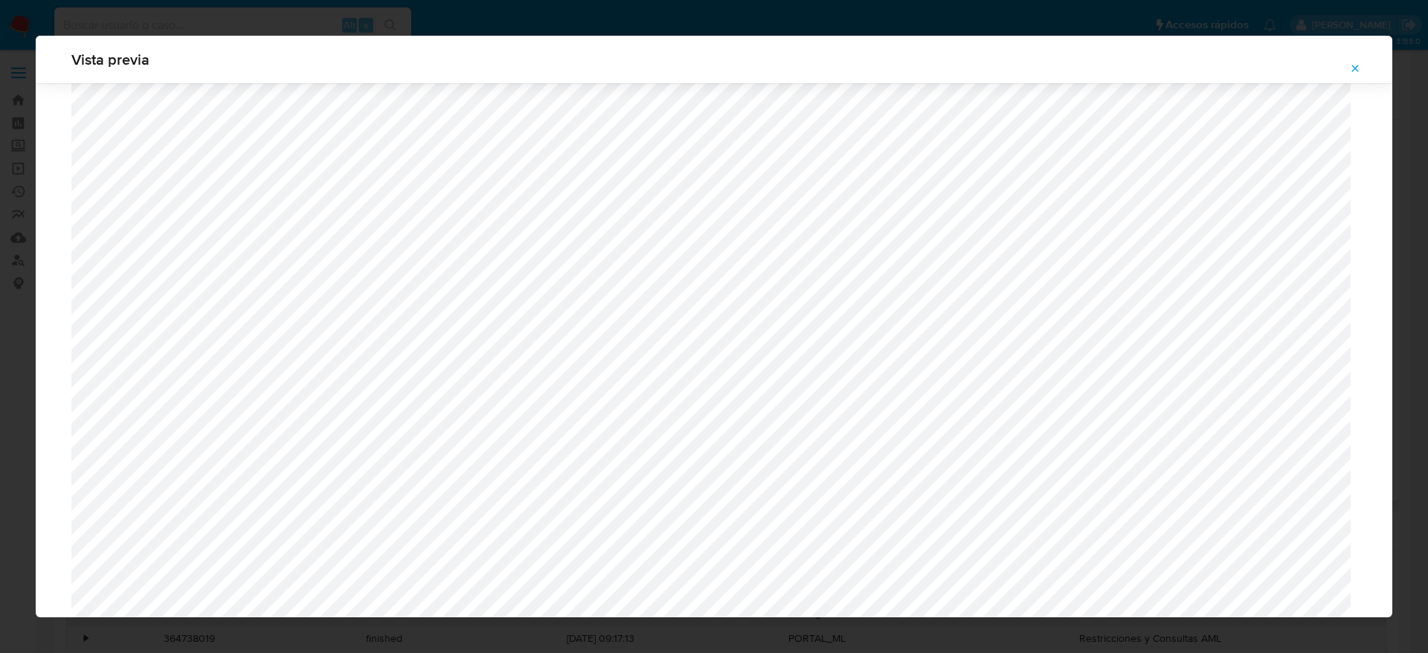
scroll to position [1309, 0]
click at [1346, 61] on button "Attachment preview" at bounding box center [1355, 69] width 33 height 24
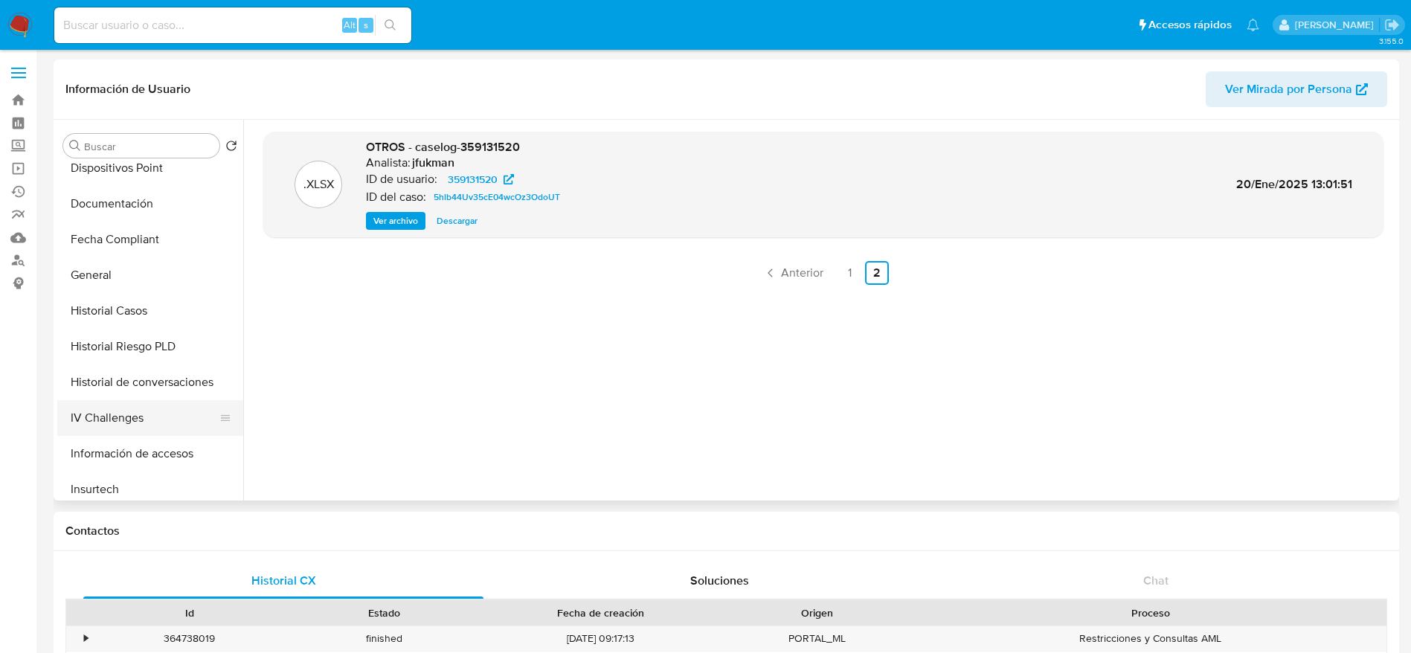
scroll to position [669, 0]
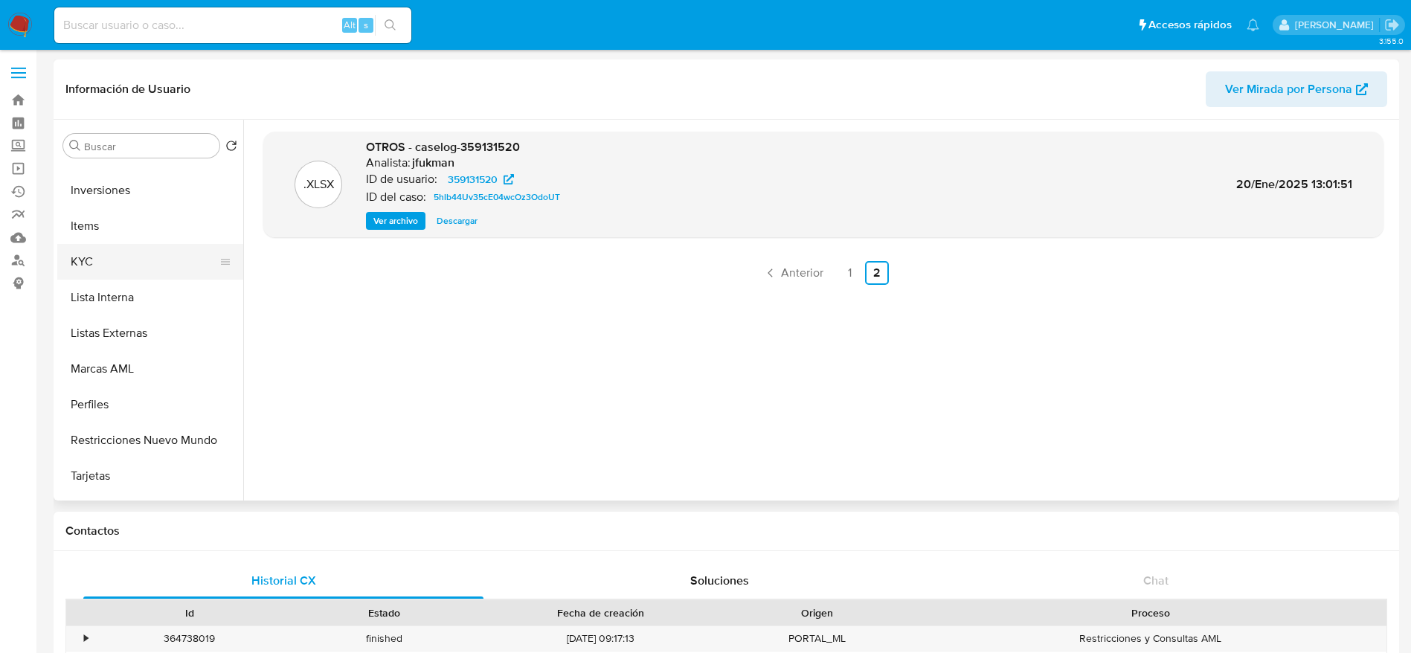
click at [113, 273] on button "KYC" at bounding box center [144, 262] width 174 height 36
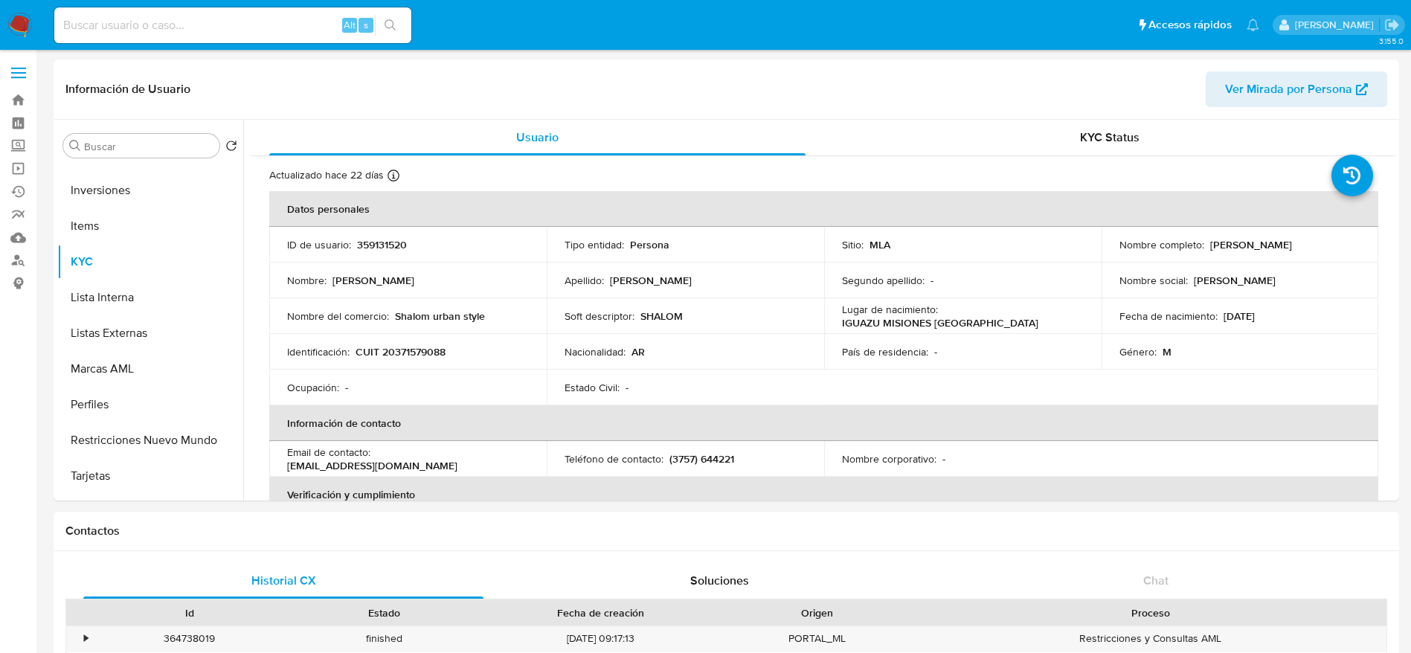
click at [400, 359] on p "CUIT 20371579088" at bounding box center [401, 351] width 90 height 13
copy p "20371579088"
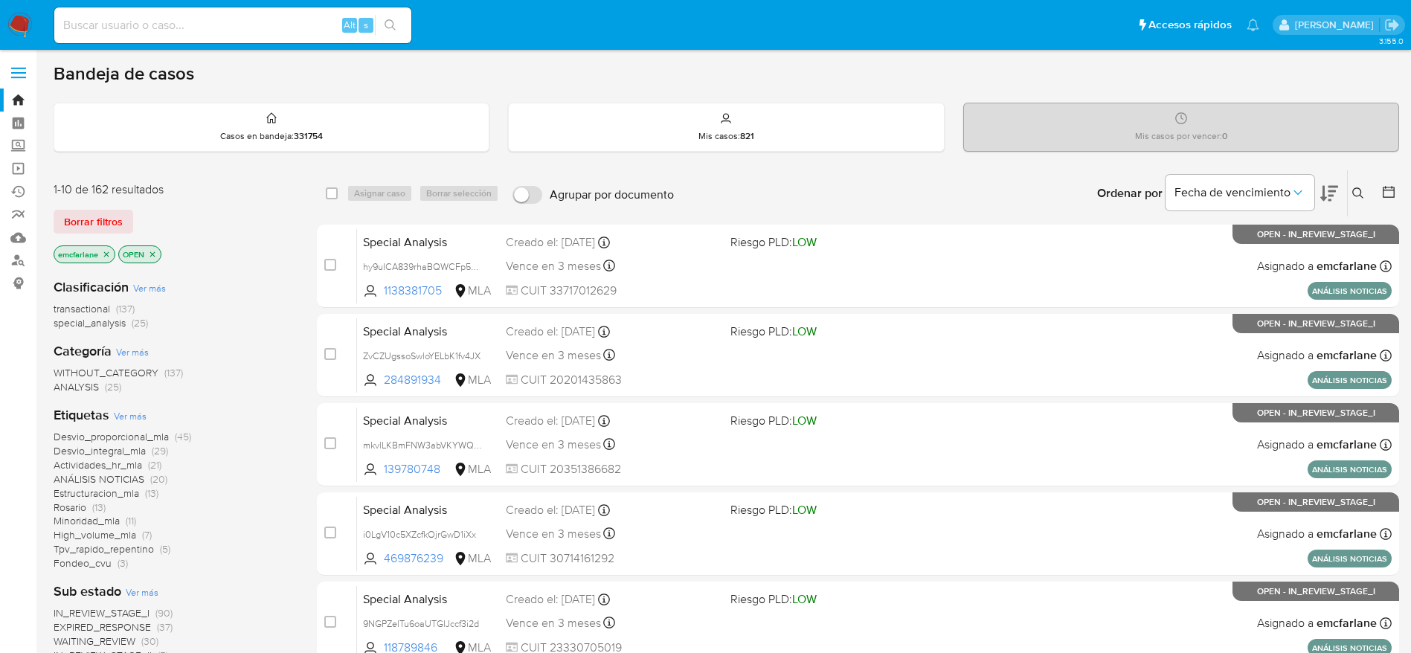
drag, startPoint x: 91, startPoint y: 225, endPoint x: 266, endPoint y: 191, distance: 178.1
click at [91, 225] on span "Borrar filtros" at bounding box center [93, 221] width 59 height 21
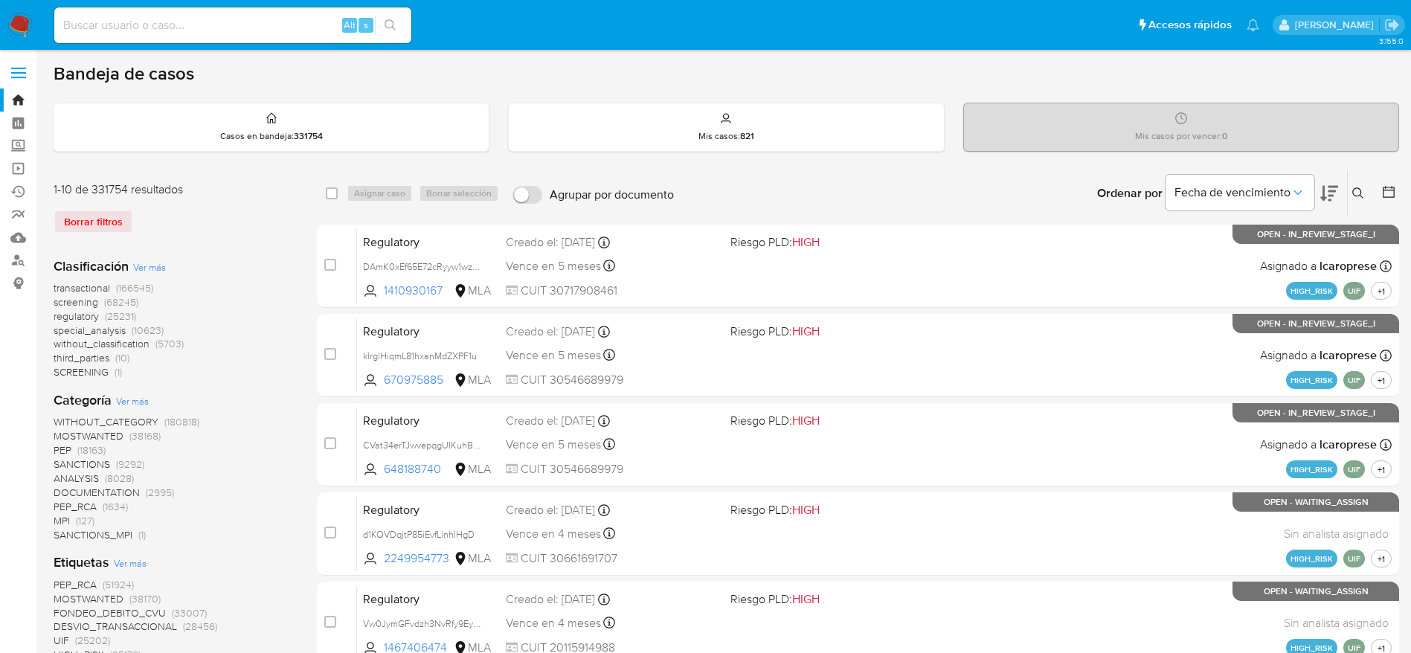
click at [1354, 182] on div "Ingrese ID de usuario o caso Buscar Borrar filtros" at bounding box center [1359, 193] width 25 height 46
drag, startPoint x: 1361, startPoint y: 193, endPoint x: 1333, endPoint y: 202, distance: 29.6
click at [1361, 192] on icon at bounding box center [1357, 192] width 11 height 11
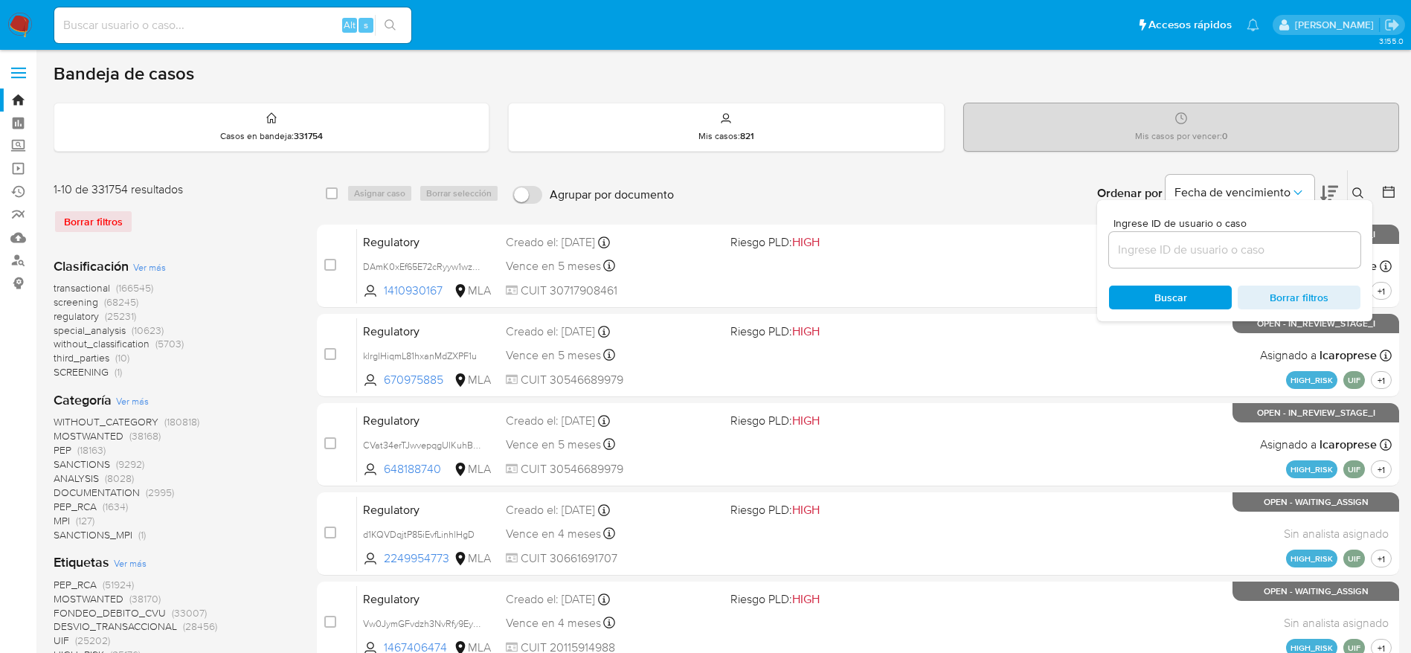
click at [1205, 244] on input at bounding box center [1234, 249] width 251 height 19
type input "Gr0iKTzF0i29AbomEBdHEXit"
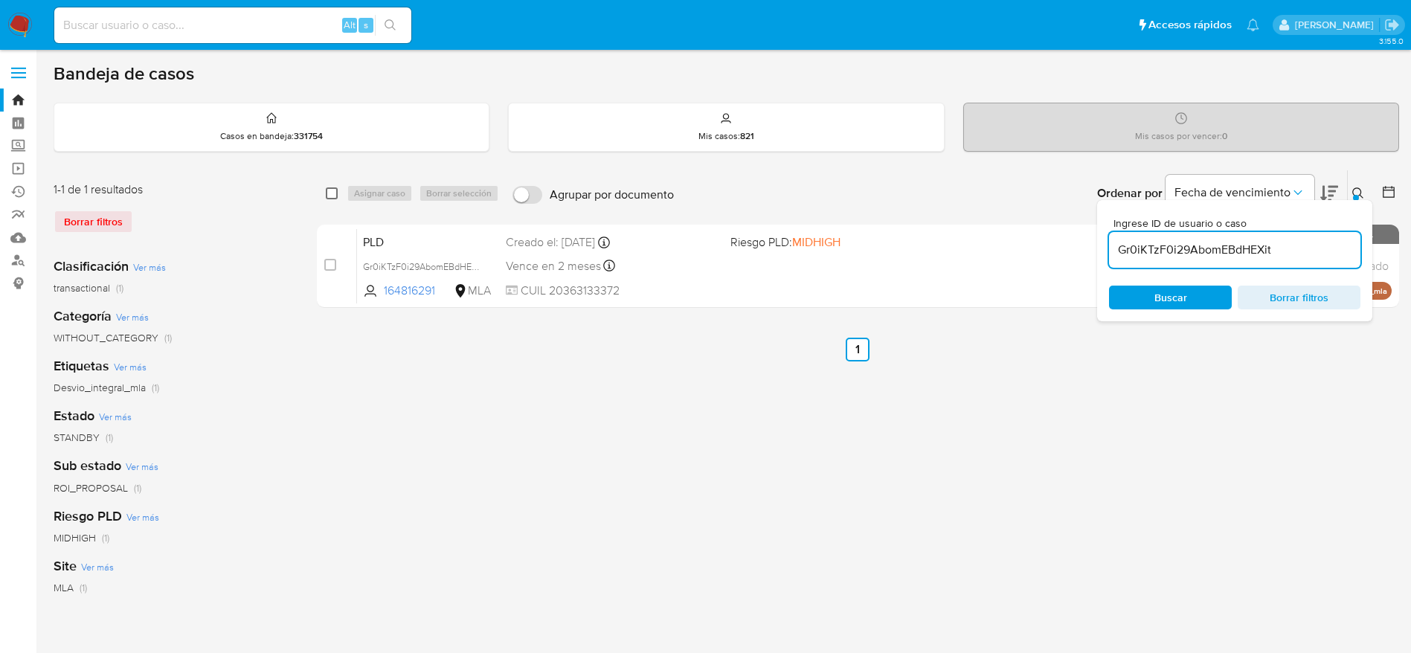
click at [330, 196] on input "checkbox" at bounding box center [332, 193] width 12 height 12
checkbox input "true"
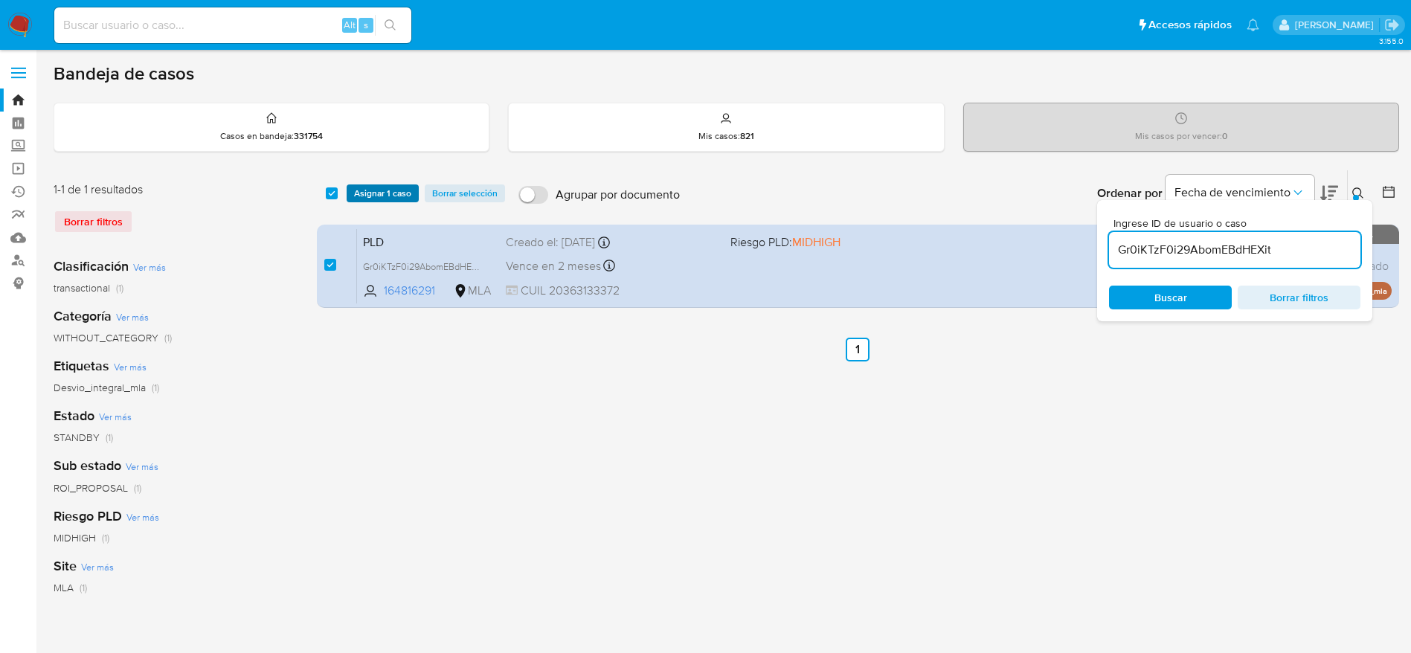
click at [389, 196] on span "Asignar 1 caso" at bounding box center [382, 193] width 57 height 15
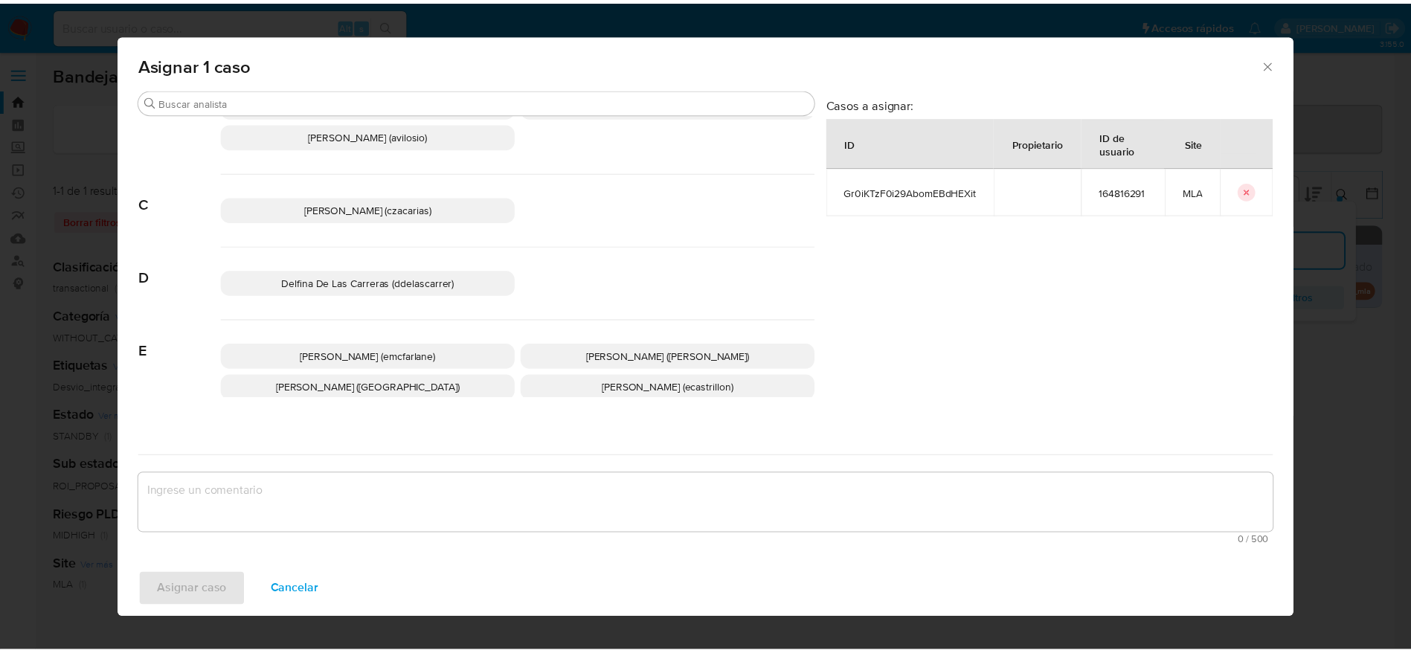
scroll to position [112, 0]
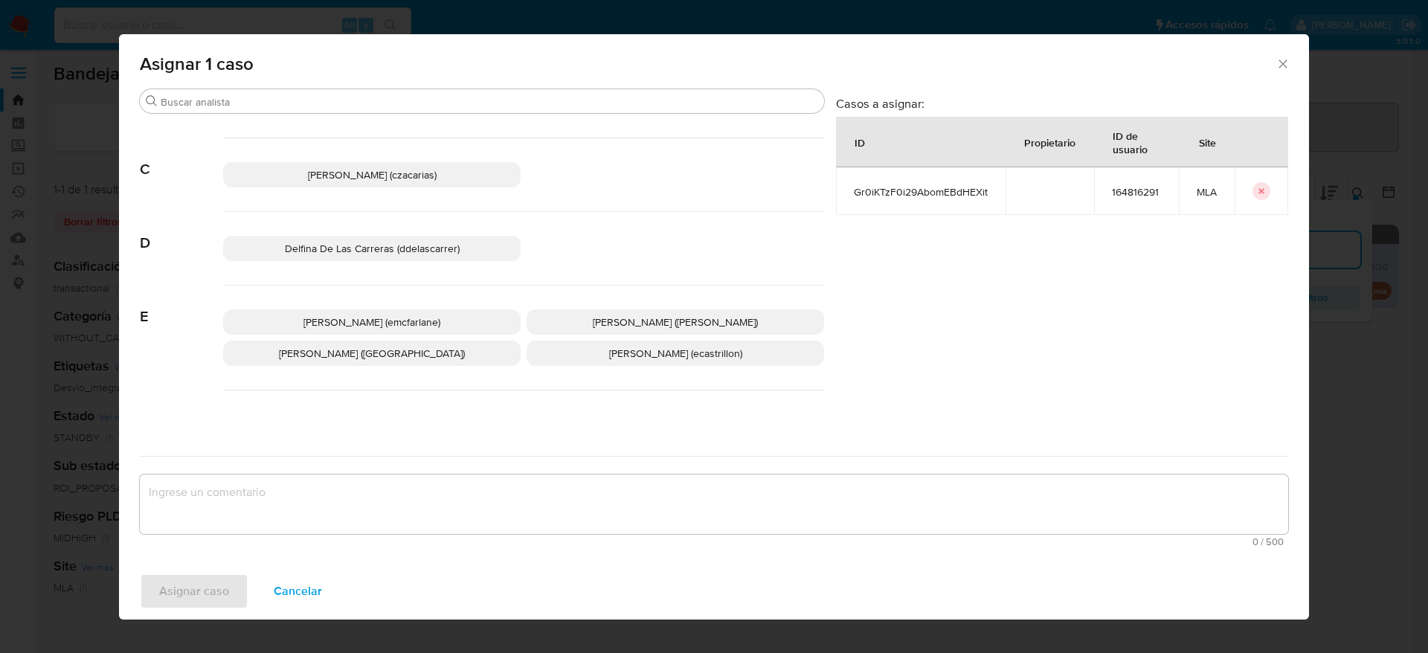
click at [364, 327] on span "[PERSON_NAME] (emcfarlane)" at bounding box center [371, 322] width 137 height 15
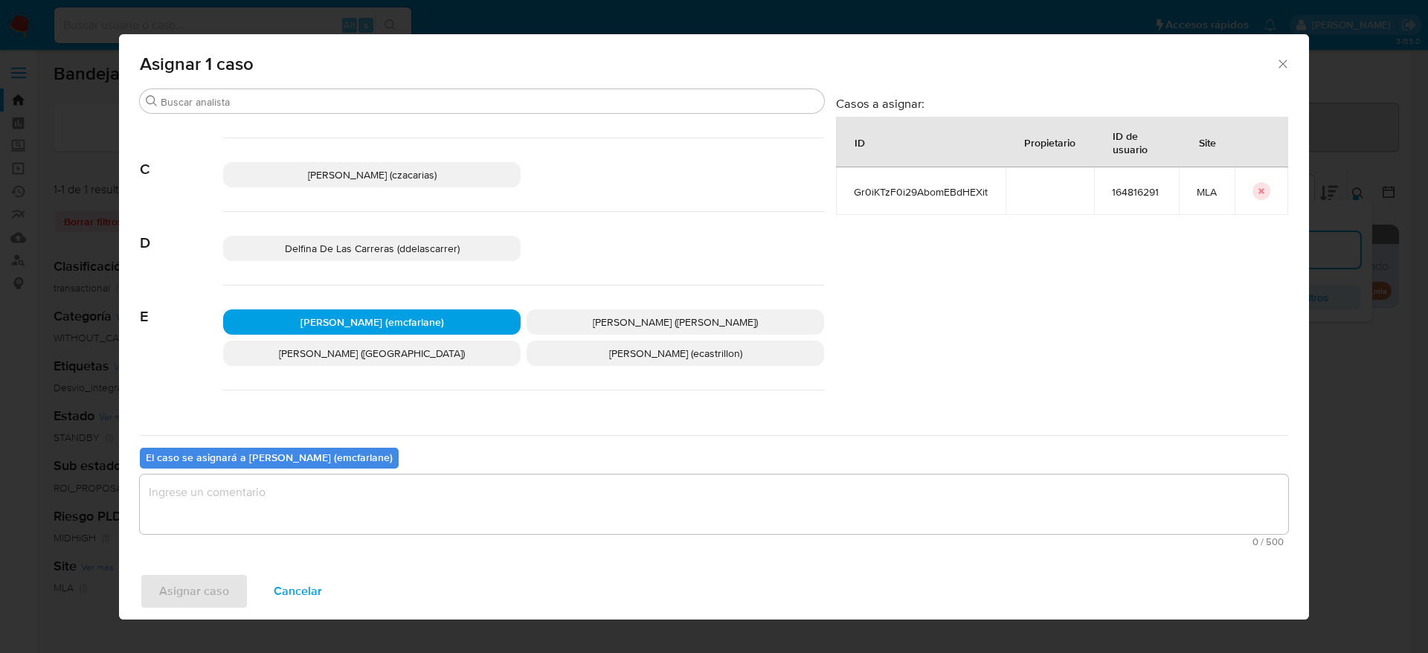
click at [343, 498] on textarea "assign-modal" at bounding box center [714, 505] width 1148 height 60
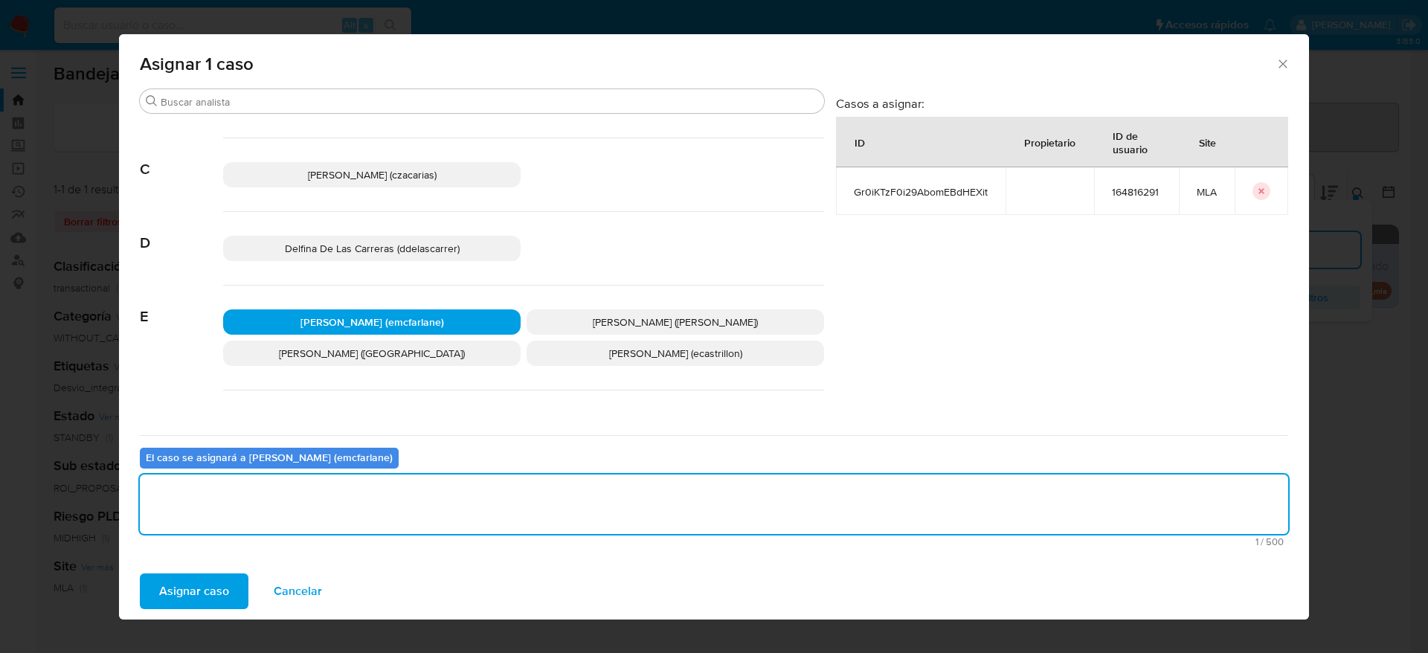
click at [210, 576] on span "Asignar caso" at bounding box center [194, 591] width 70 height 33
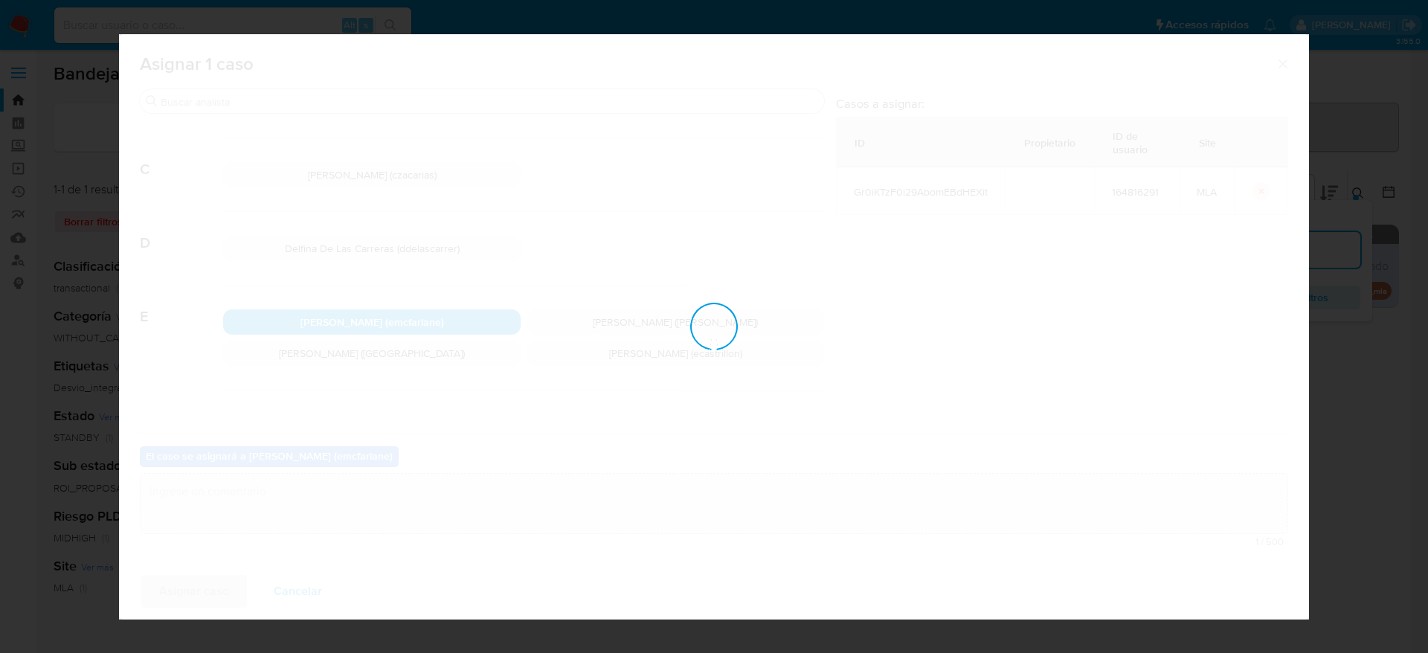
checkbox input "false"
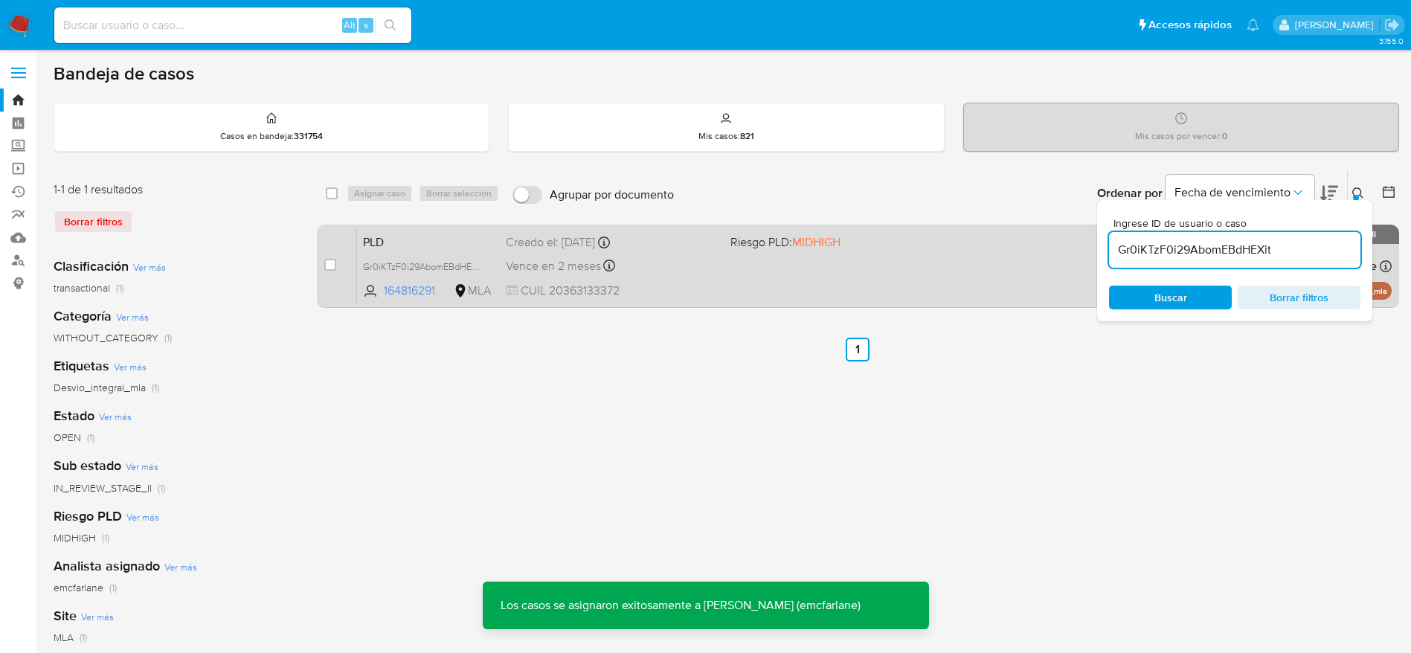
click at [730, 275] on div "PLD Gr0iKTzF0i29AbomEBdHEXit 164816291 MLA Riesgo PLD: MIDHIGH Creado el: [DATE…" at bounding box center [874, 265] width 1035 height 75
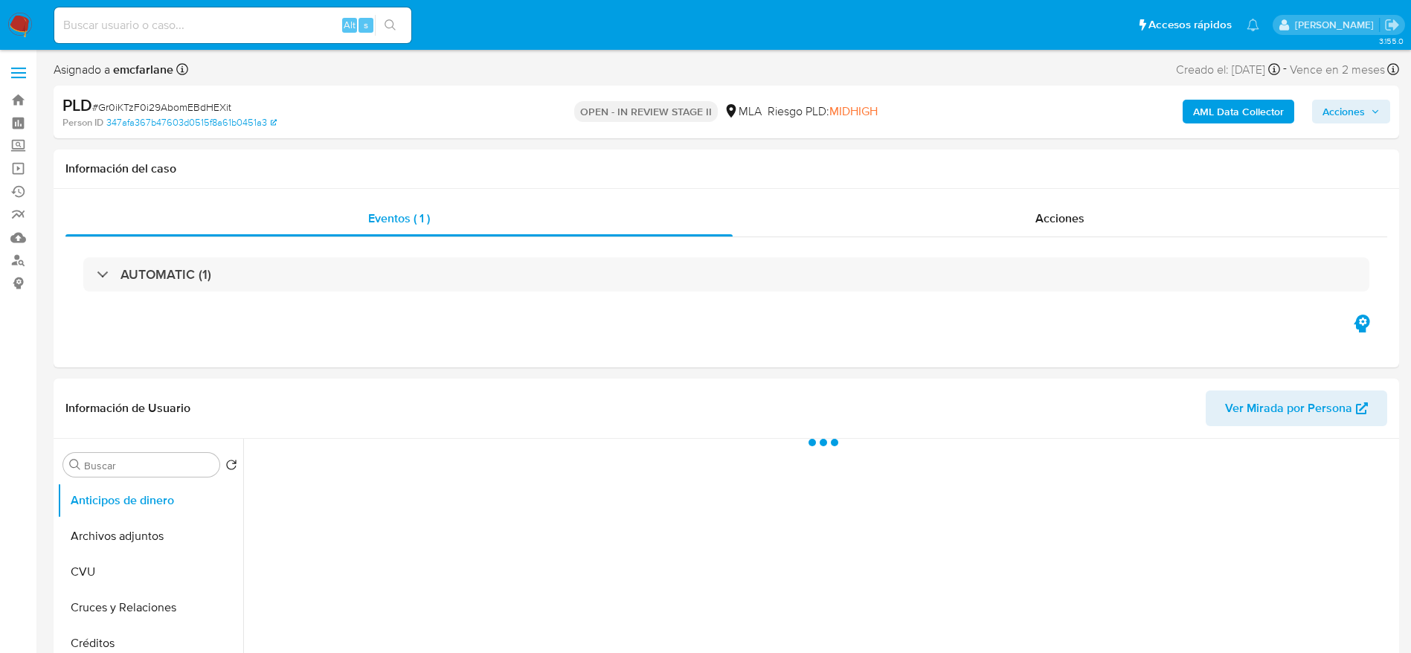
click at [1354, 101] on span "Acciones" at bounding box center [1343, 112] width 42 height 24
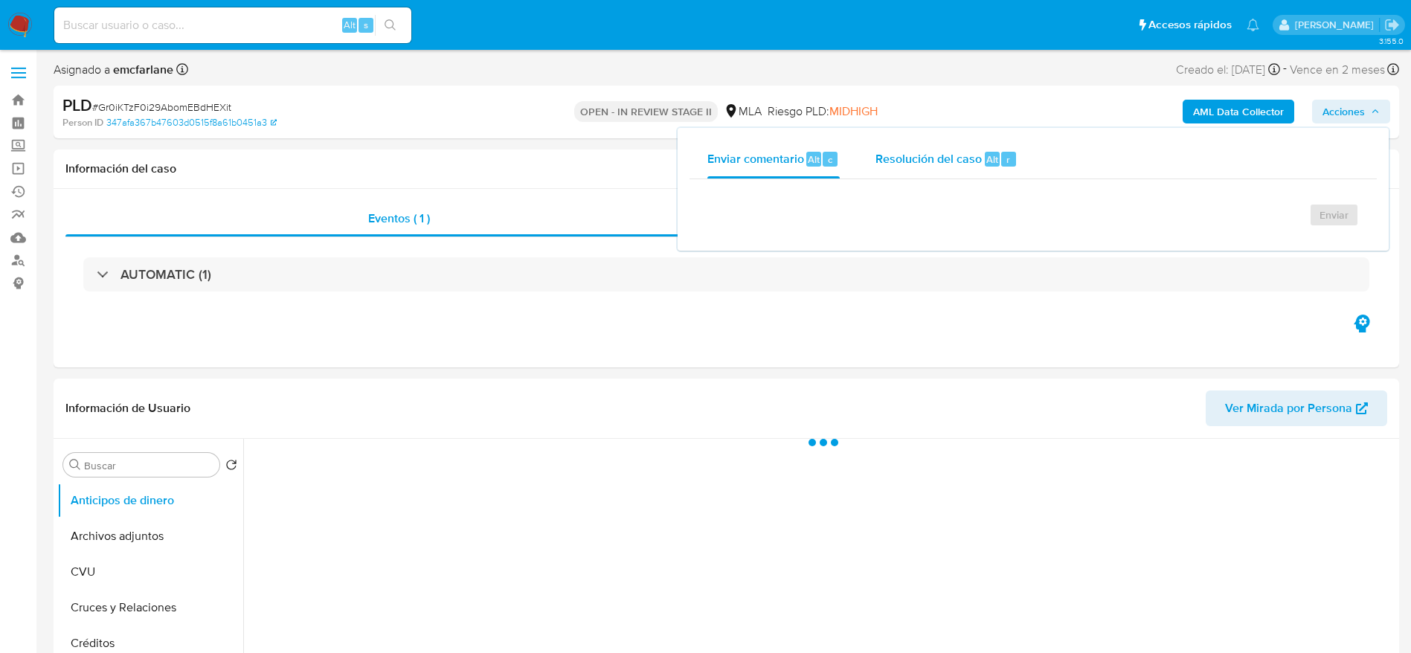
click at [969, 162] on span "Resolución del caso" at bounding box center [928, 158] width 106 height 17
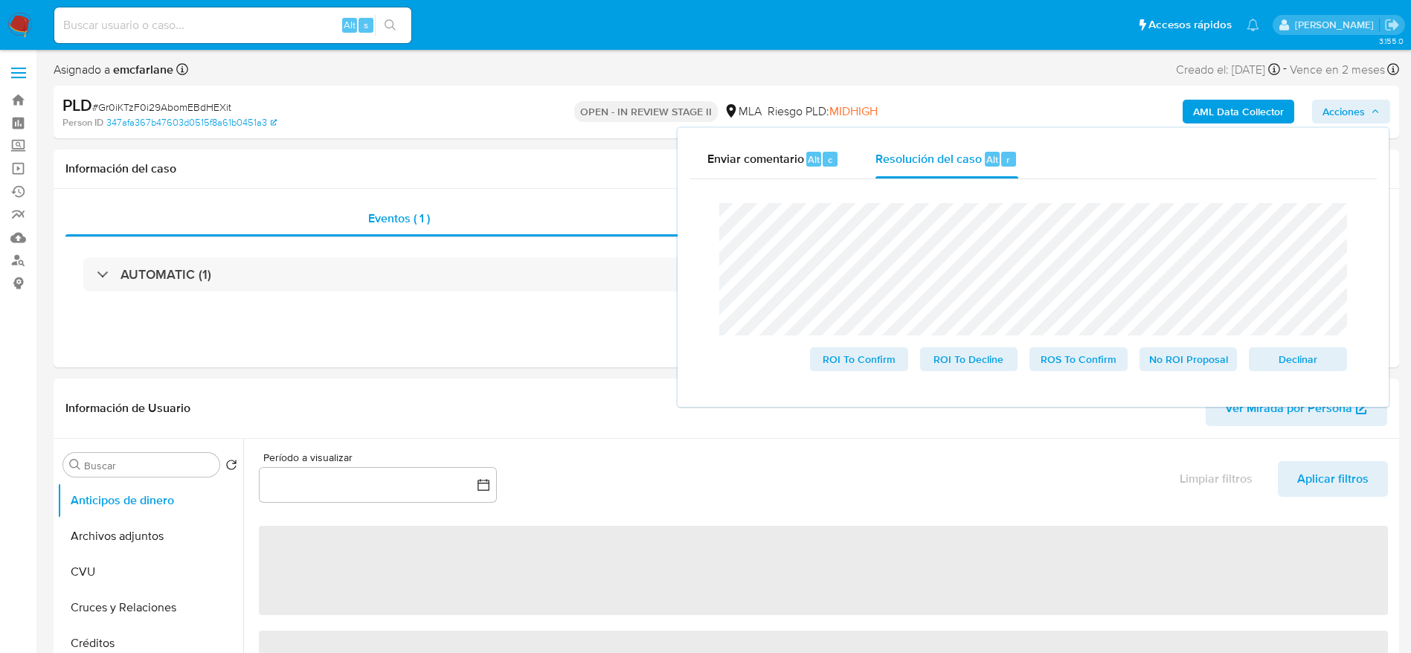
select select "10"
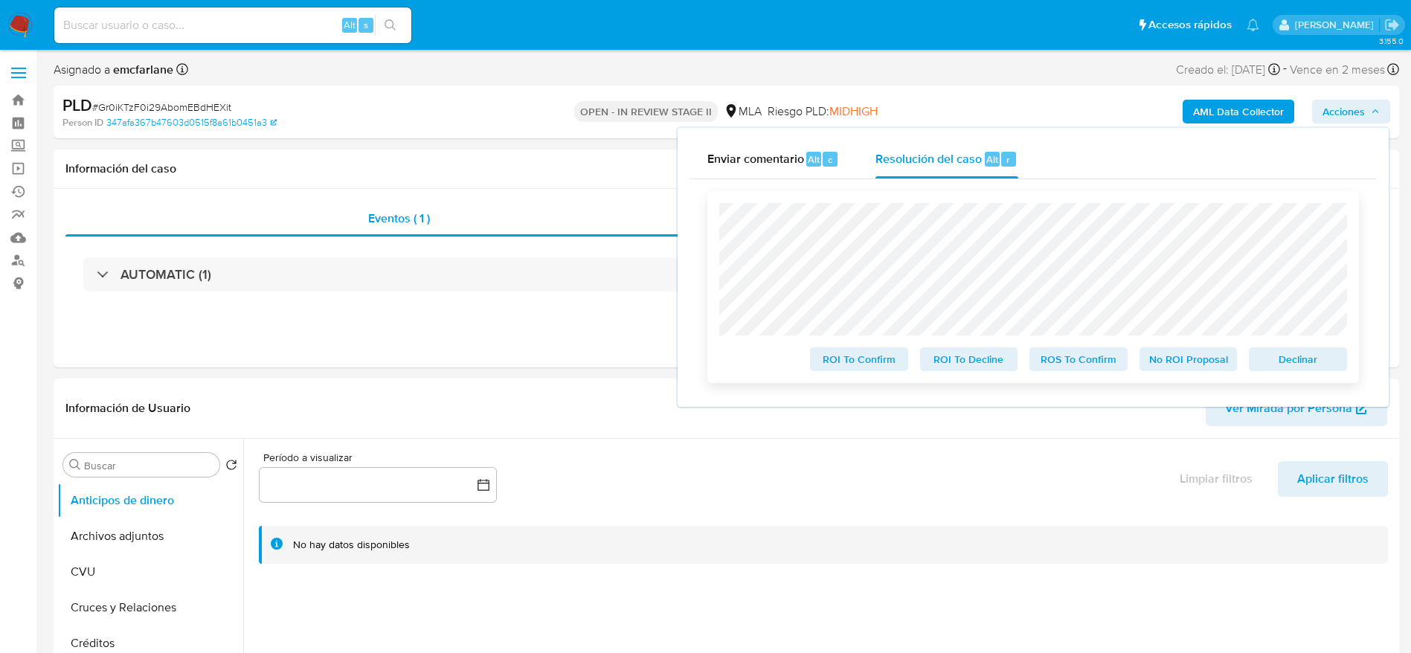
click at [1310, 364] on span "Declinar" at bounding box center [1297, 359] width 77 height 21
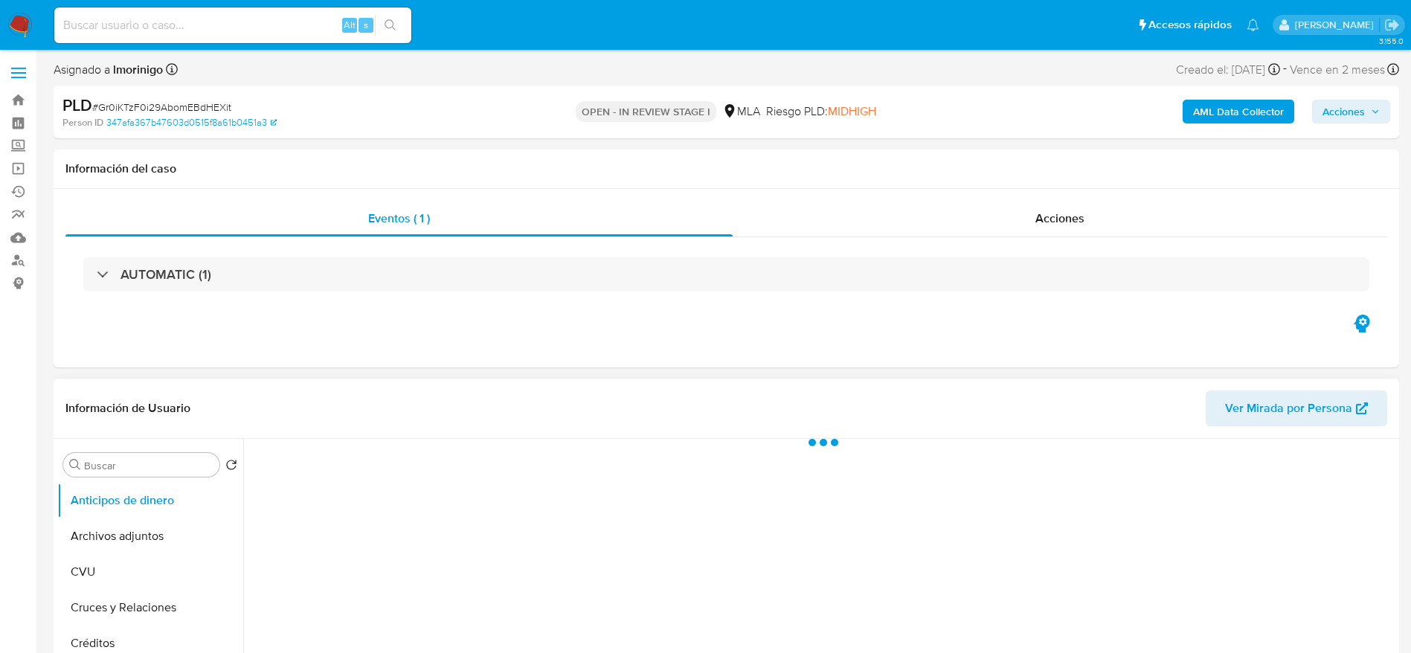
select select "10"
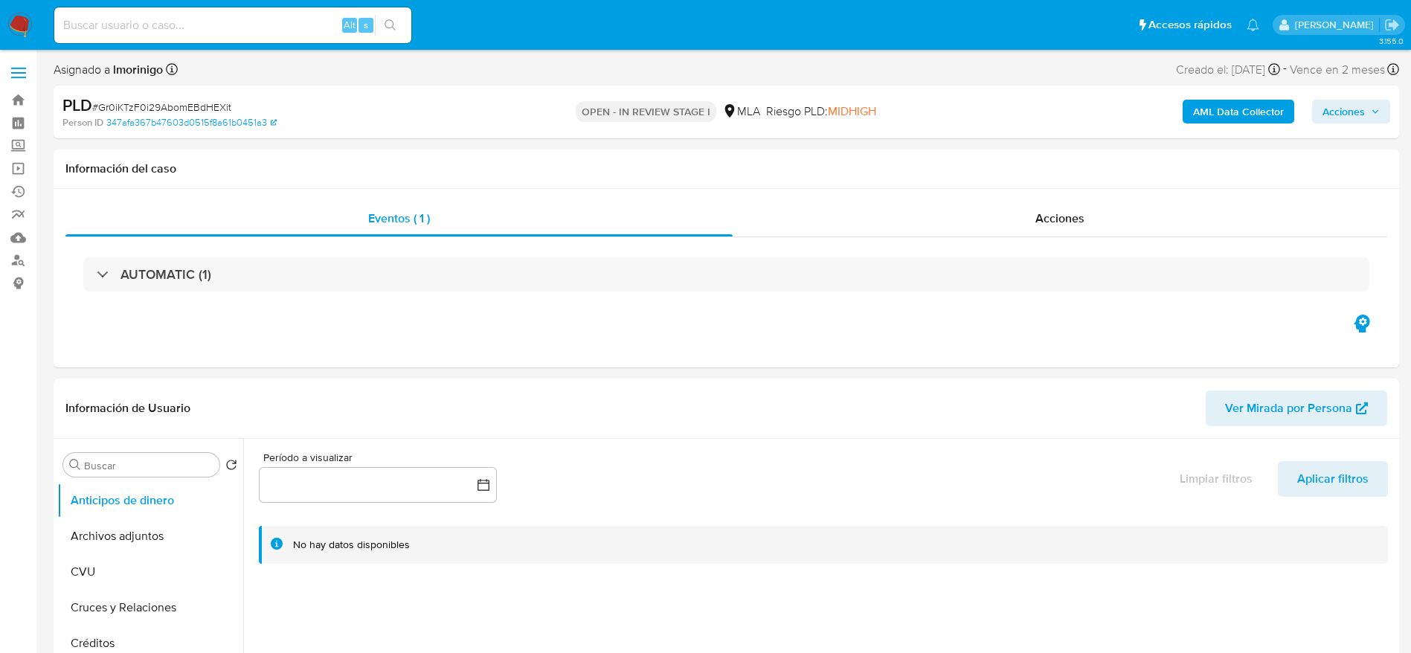
click at [151, 33] on input at bounding box center [232, 25] width 357 height 19
paste input "713072868"
type input "713072868"
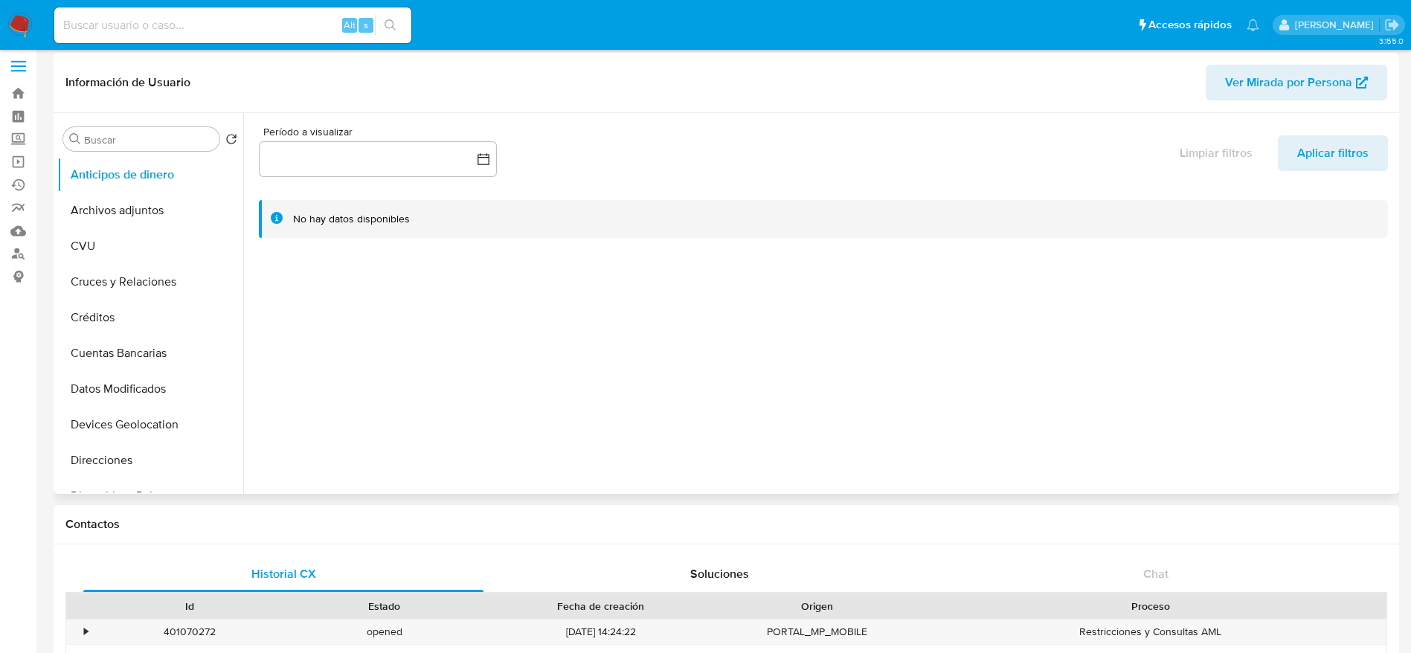
scroll to position [112, 0]
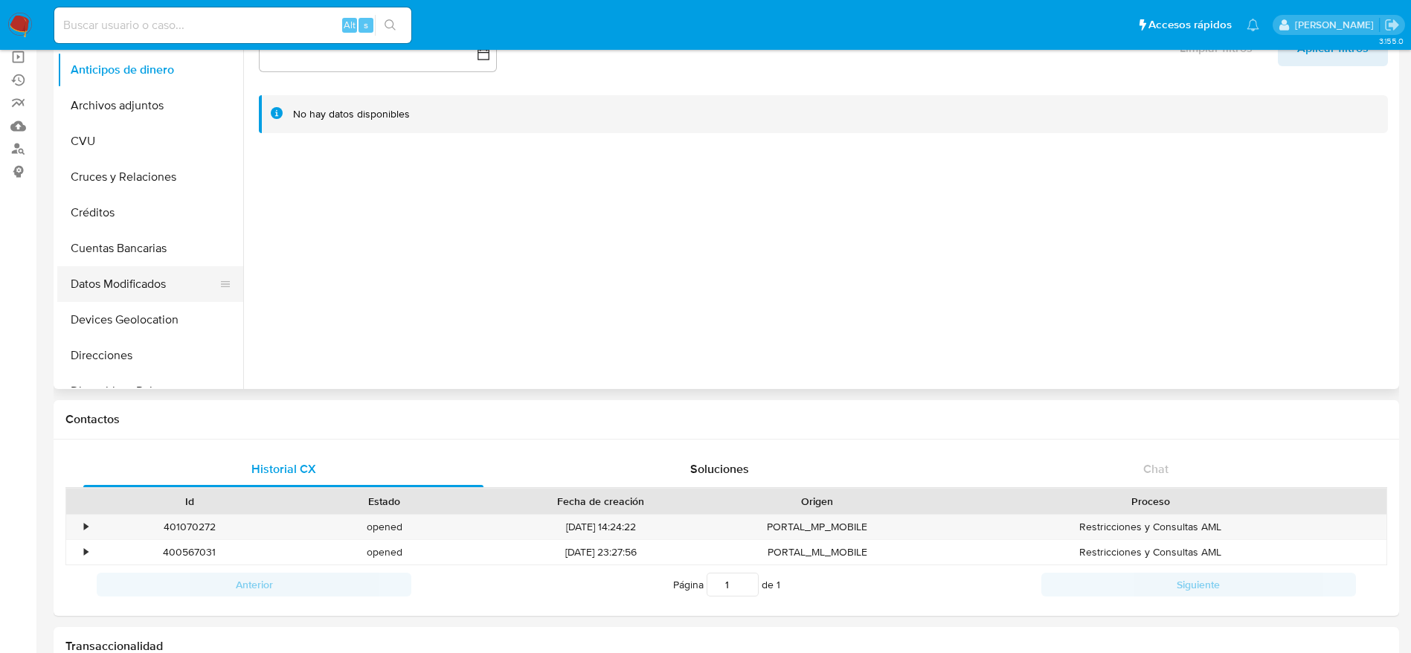
select select "10"
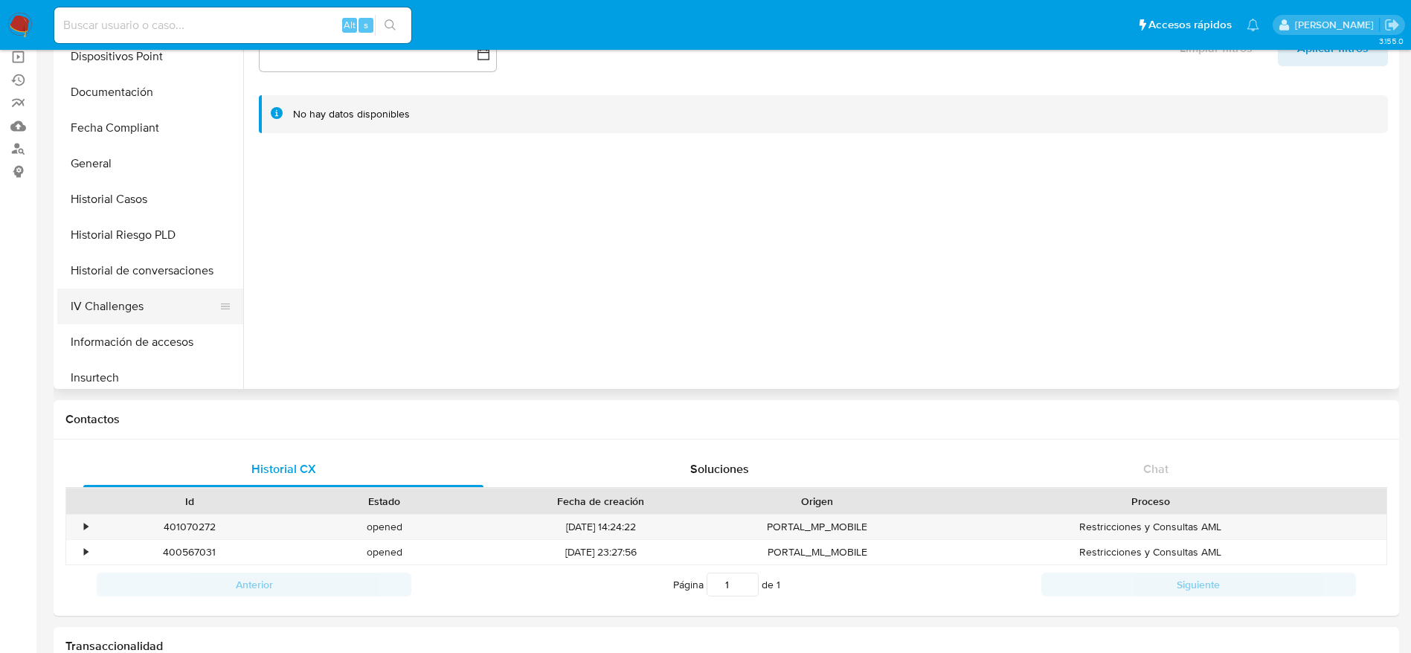
scroll to position [558, 0]
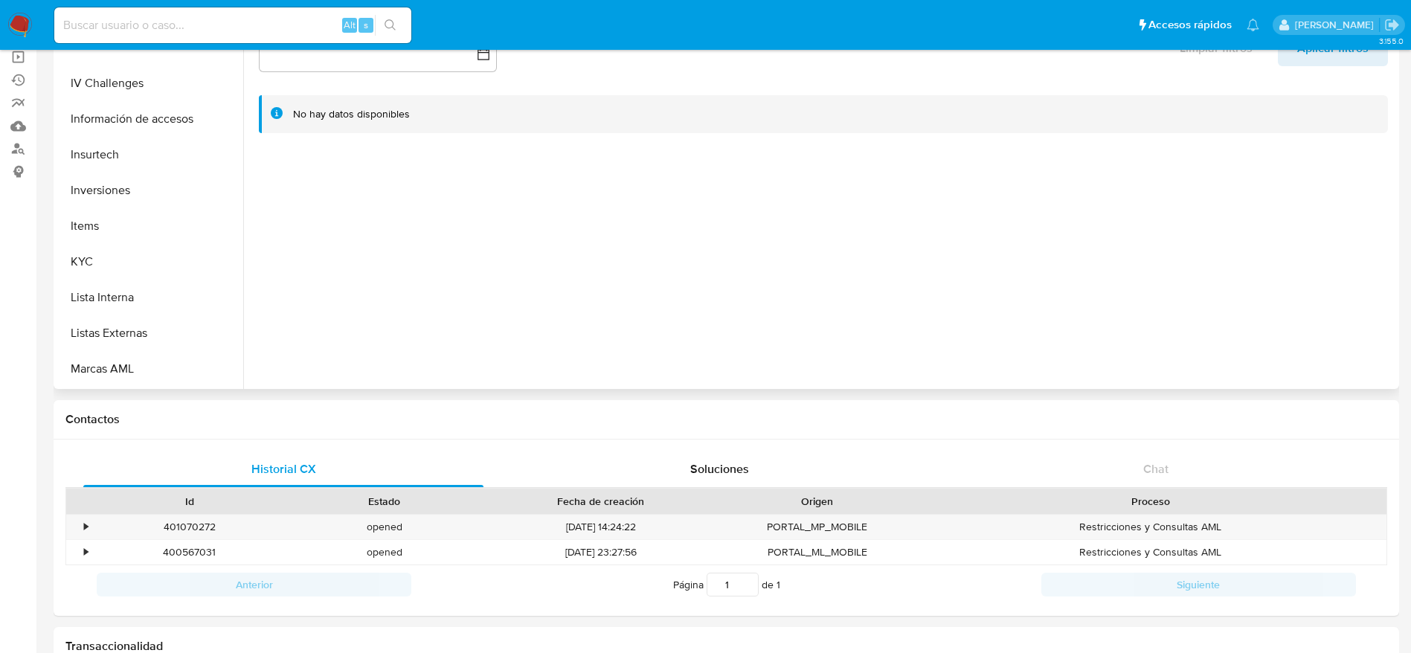
click at [97, 256] on button "KYC" at bounding box center [150, 262] width 186 height 36
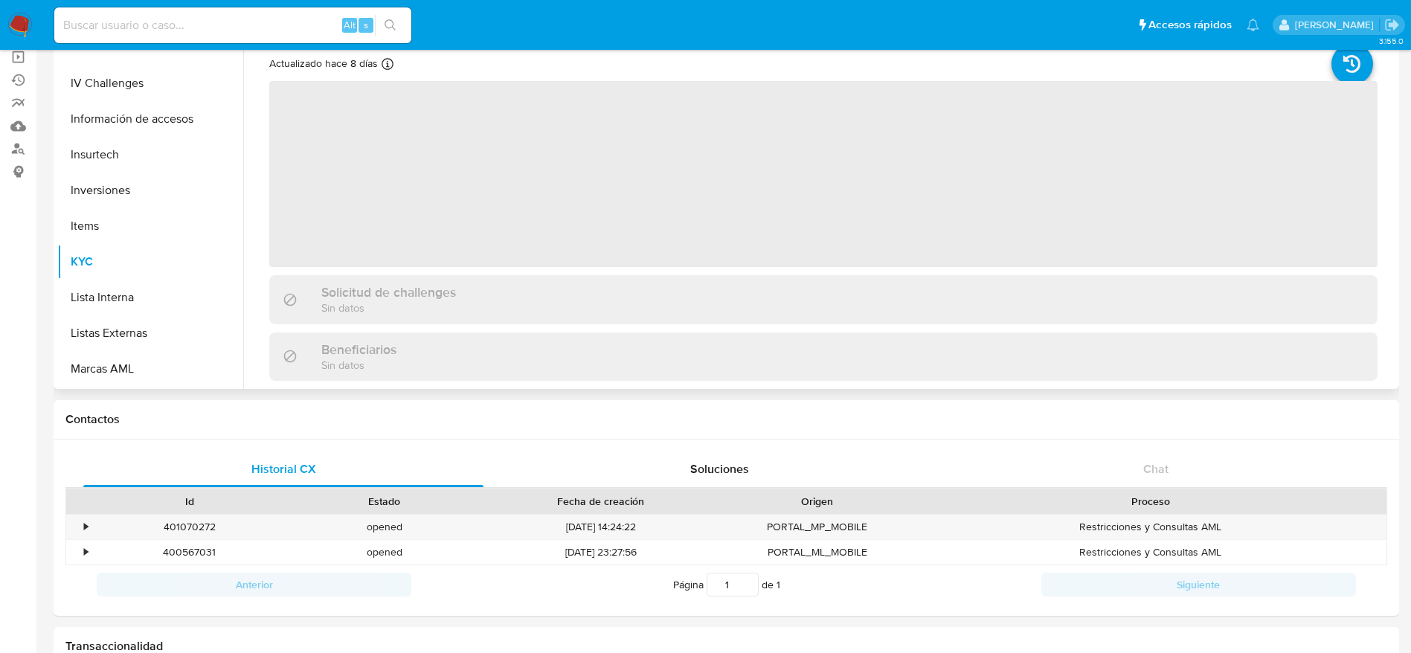
scroll to position [0, 0]
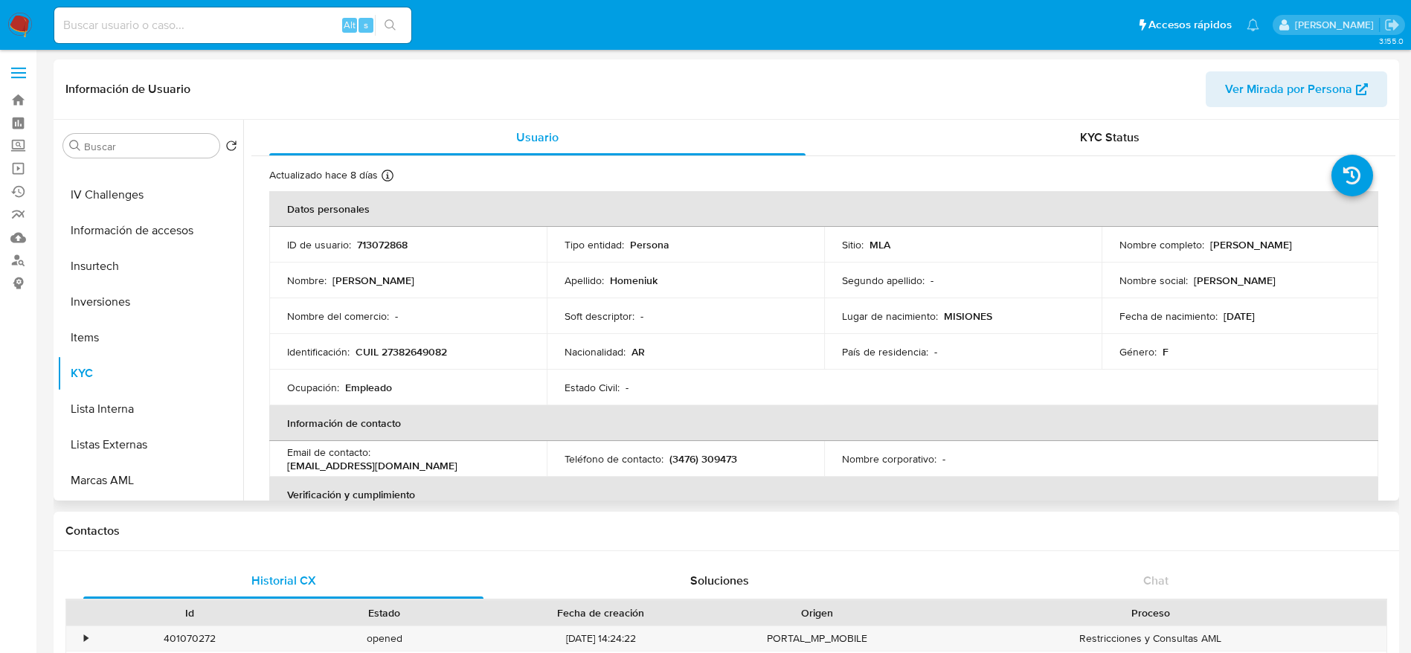
click at [421, 354] on p "CUIL 27382649082" at bounding box center [401, 351] width 91 height 13
copy p "27382649082"
click at [601, 293] on td "Apellido : Homeniuk" at bounding box center [685, 281] width 277 height 36
click at [391, 355] on p "CUIL 27382649082" at bounding box center [401, 351] width 91 height 13
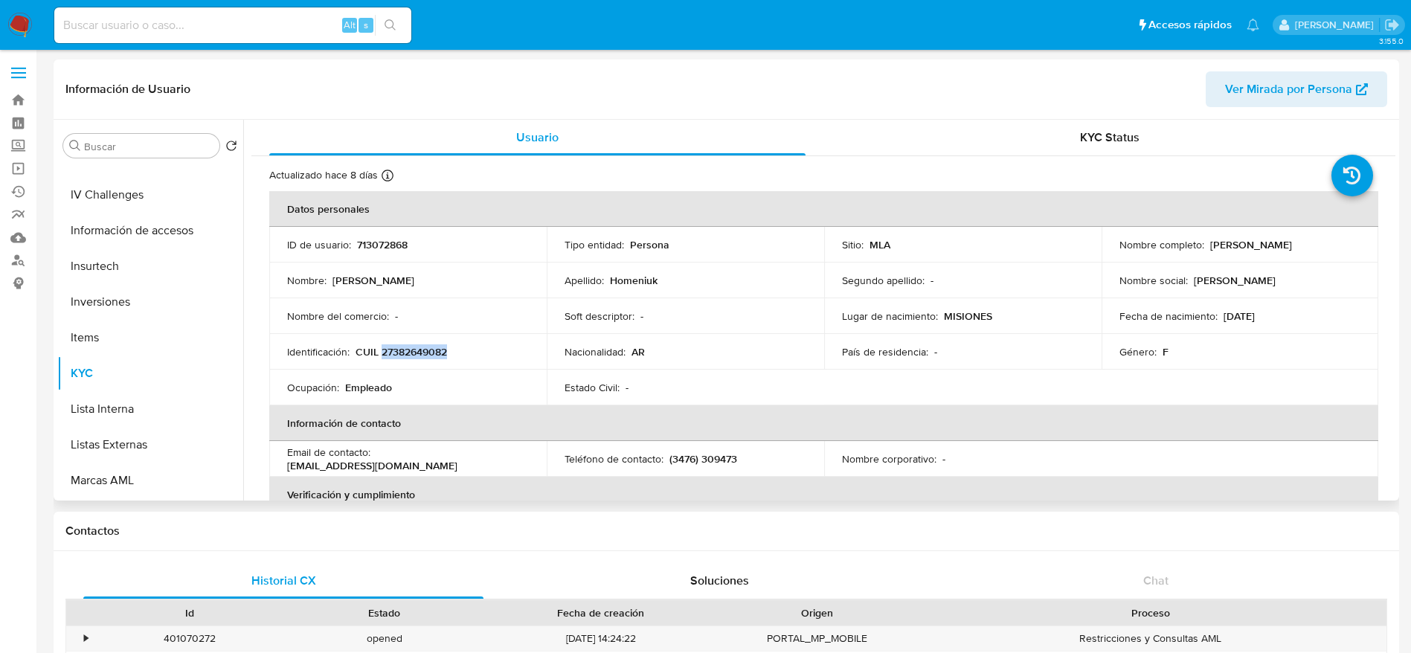
click at [391, 355] on p "CUIL 27382649082" at bounding box center [401, 351] width 91 height 13
copy p "27382649082"
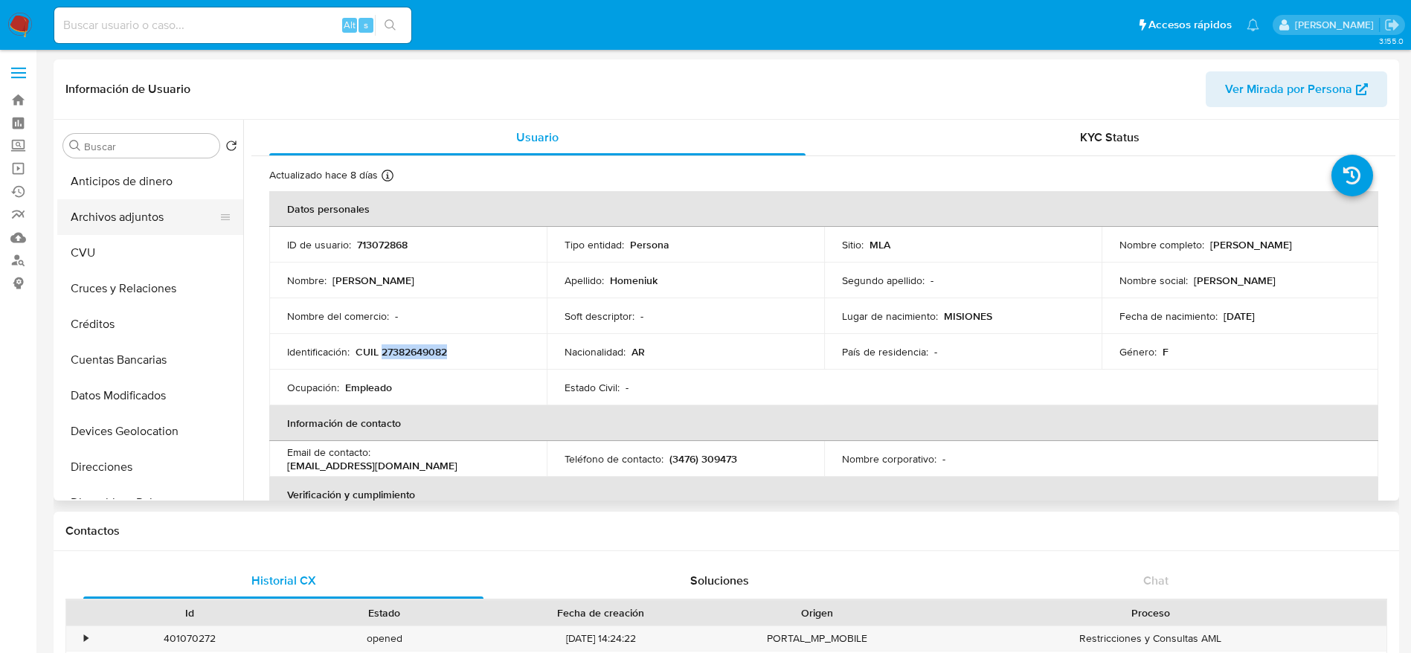
click at [111, 213] on button "Archivos adjuntos" at bounding box center [144, 217] width 174 height 36
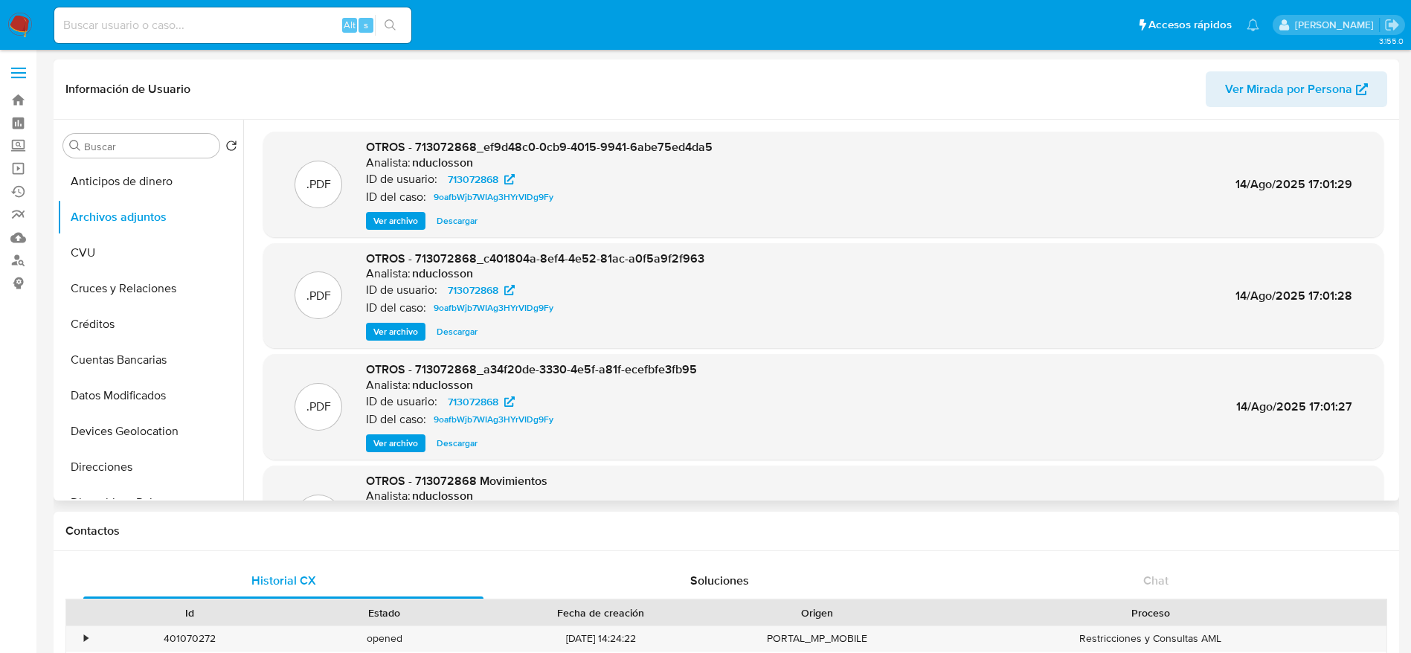
scroll to position [112, 0]
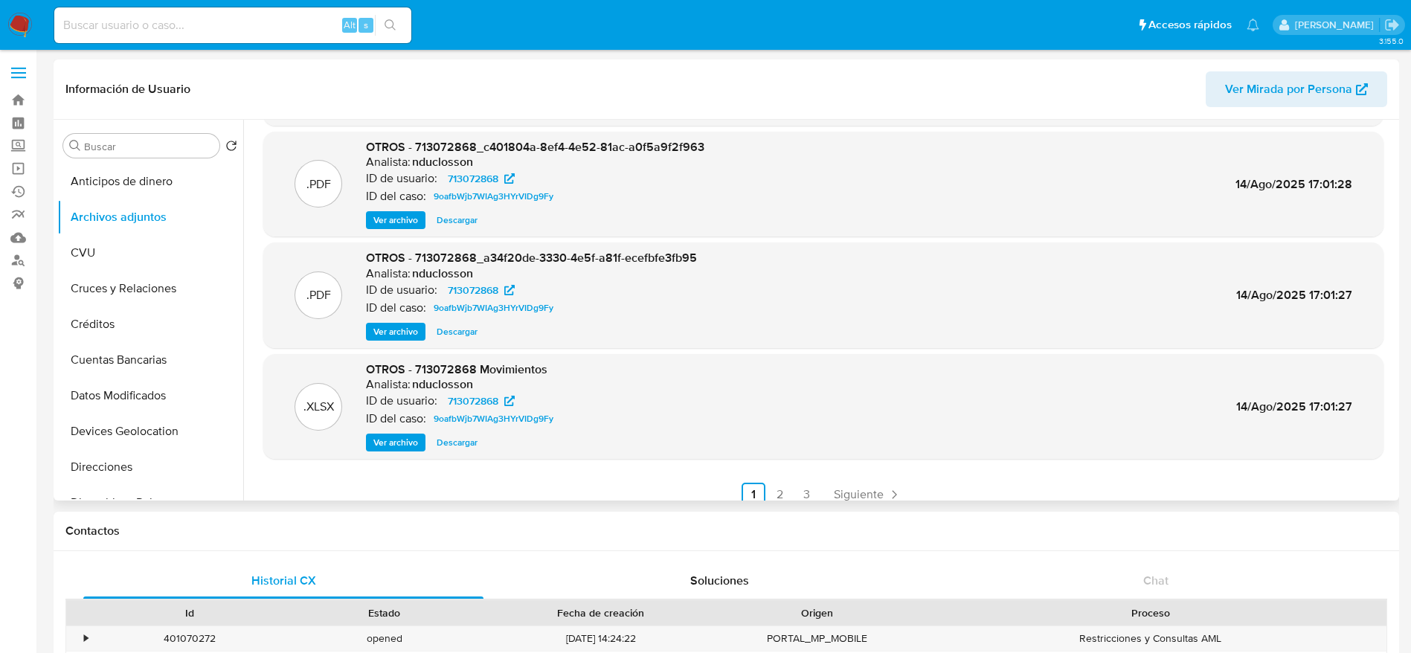
click at [464, 438] on span "Descargar" at bounding box center [457, 442] width 41 height 15
click at [863, 492] on span "Siguiente" at bounding box center [859, 495] width 50 height 12
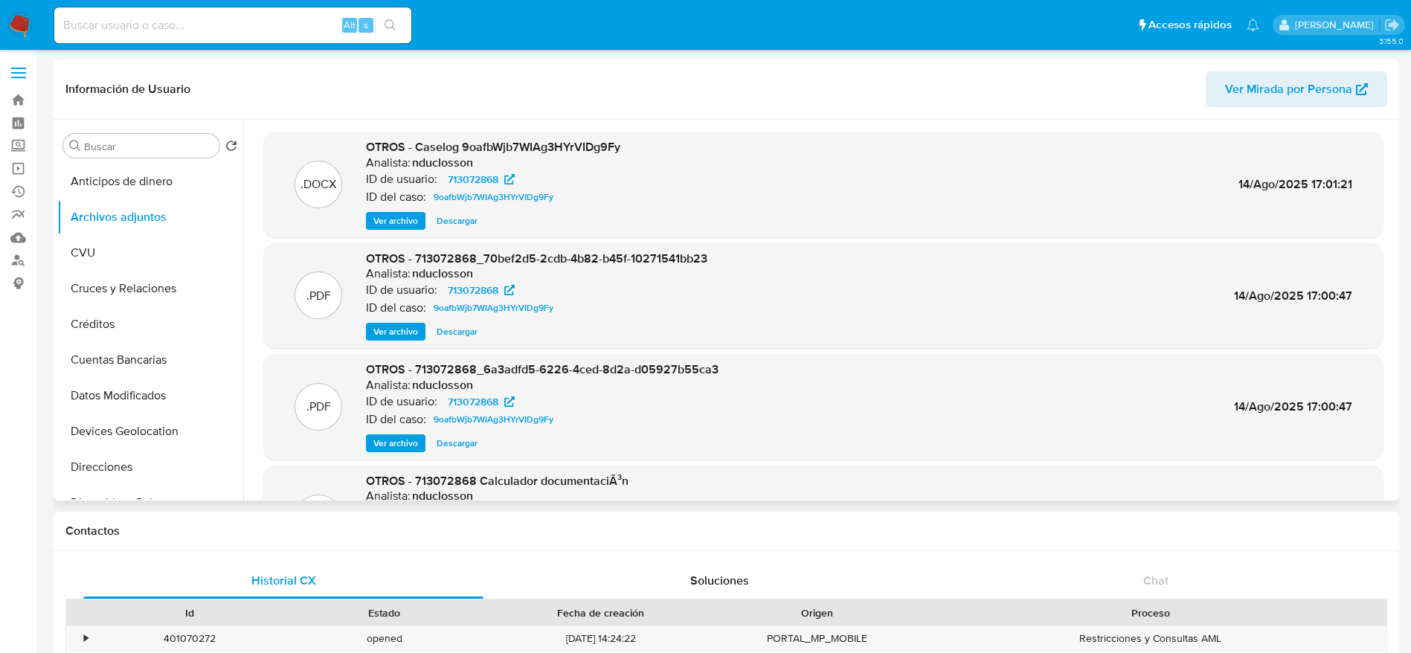
click at [455, 216] on span "Descargar" at bounding box center [457, 220] width 41 height 15
click at [399, 338] on span "Ver archivo" at bounding box center [395, 331] width 45 height 15
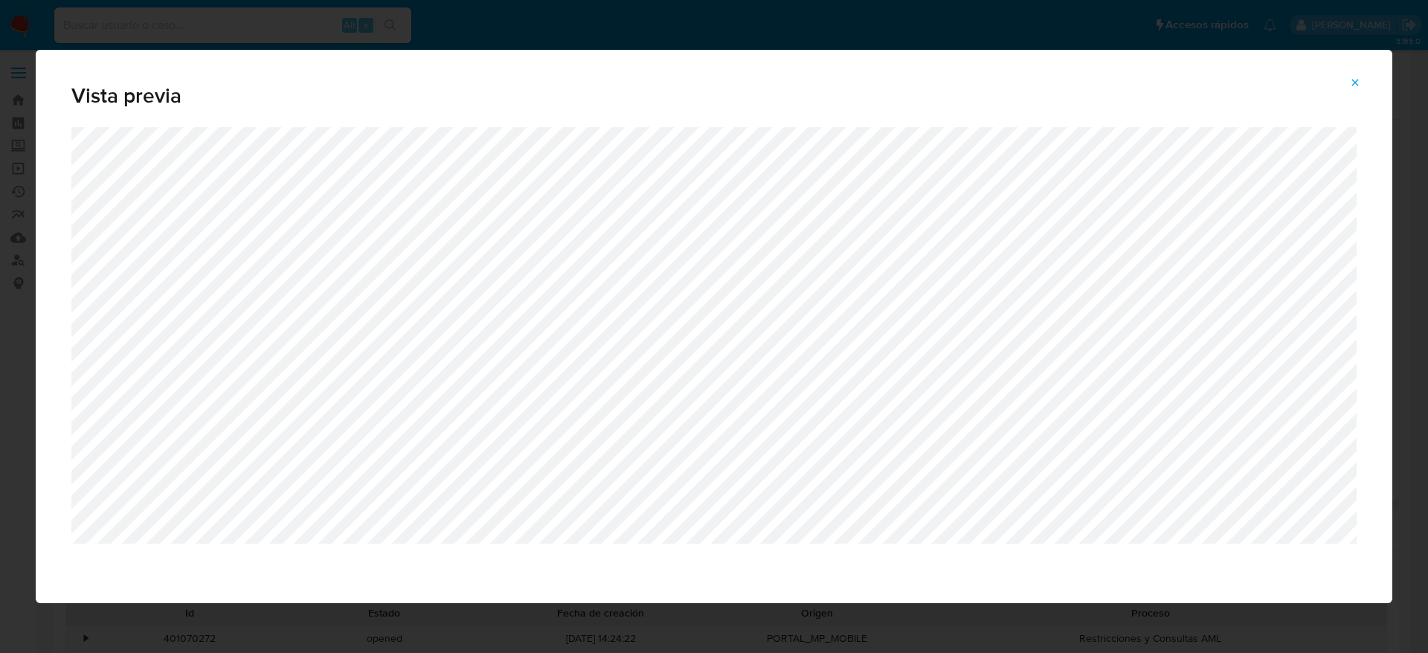
drag, startPoint x: 1359, startPoint y: 78, endPoint x: 1157, endPoint y: 141, distance: 211.0
click at [1359, 77] on icon "Attachment preview" at bounding box center [1355, 83] width 12 height 12
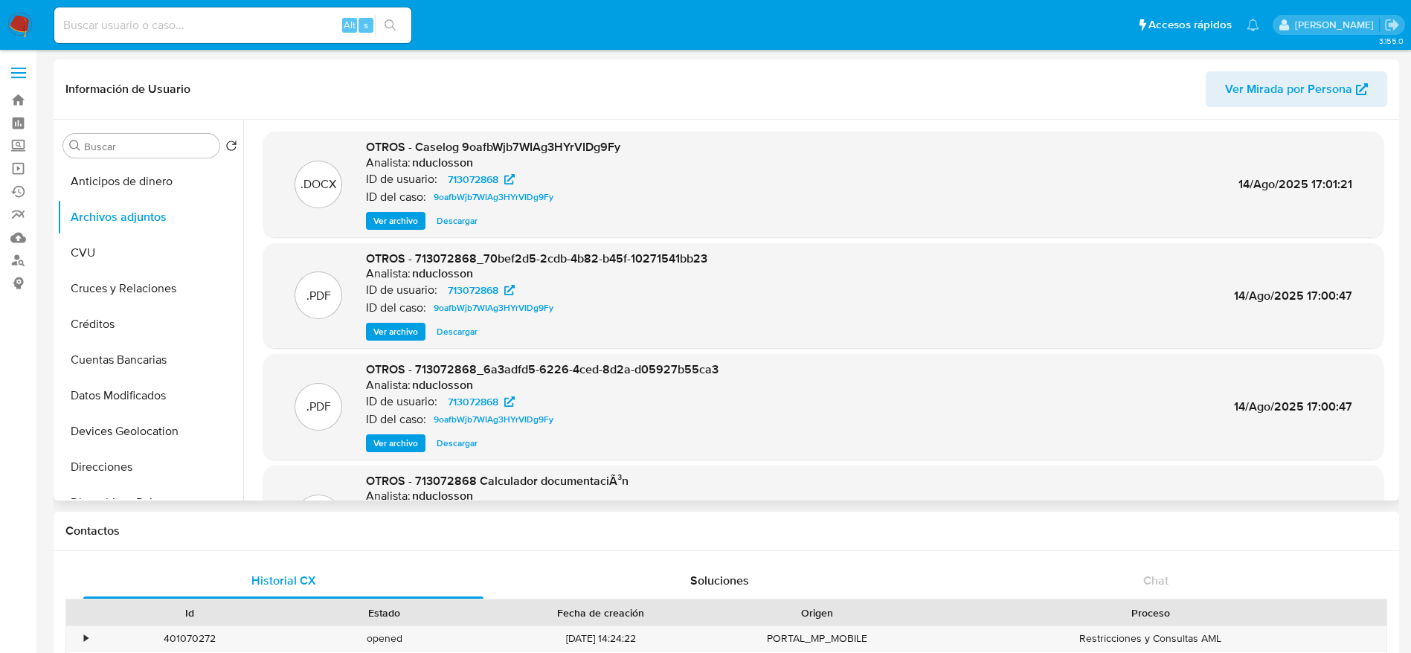
click at [404, 444] on span "Ver archivo" at bounding box center [395, 443] width 45 height 15
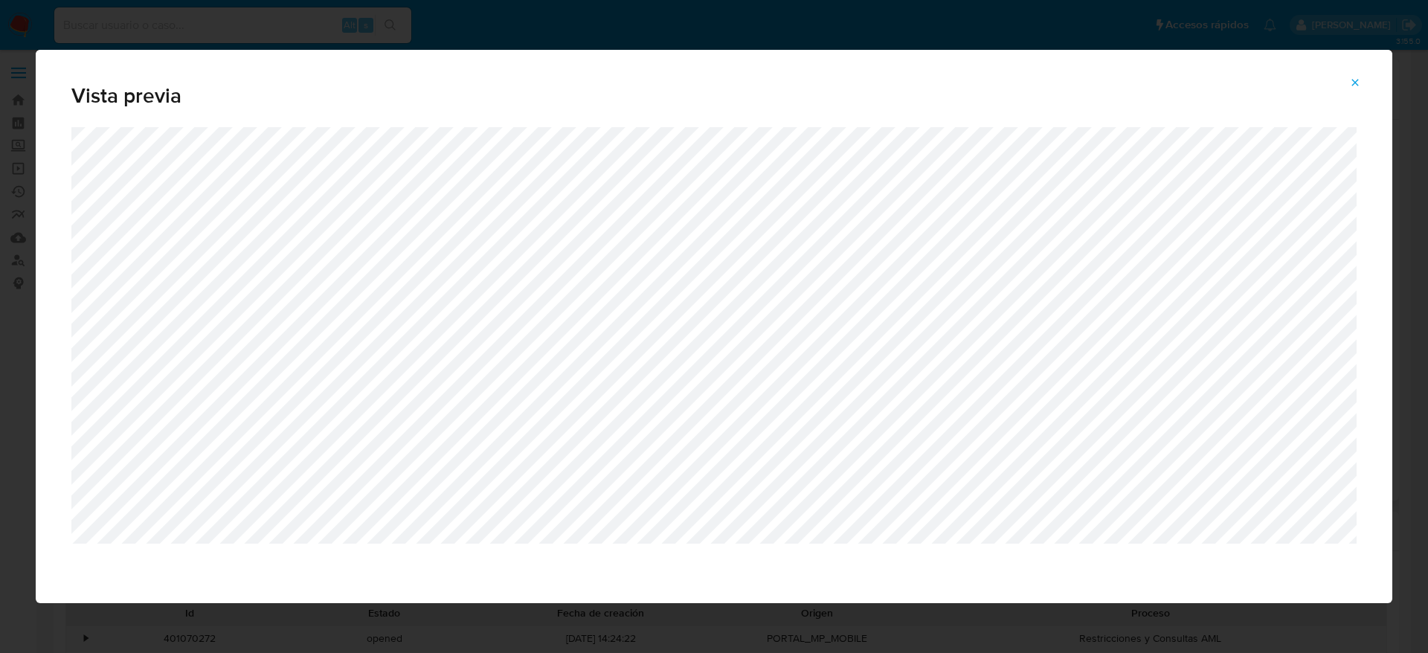
click at [1359, 87] on icon "Attachment preview" at bounding box center [1355, 83] width 12 height 12
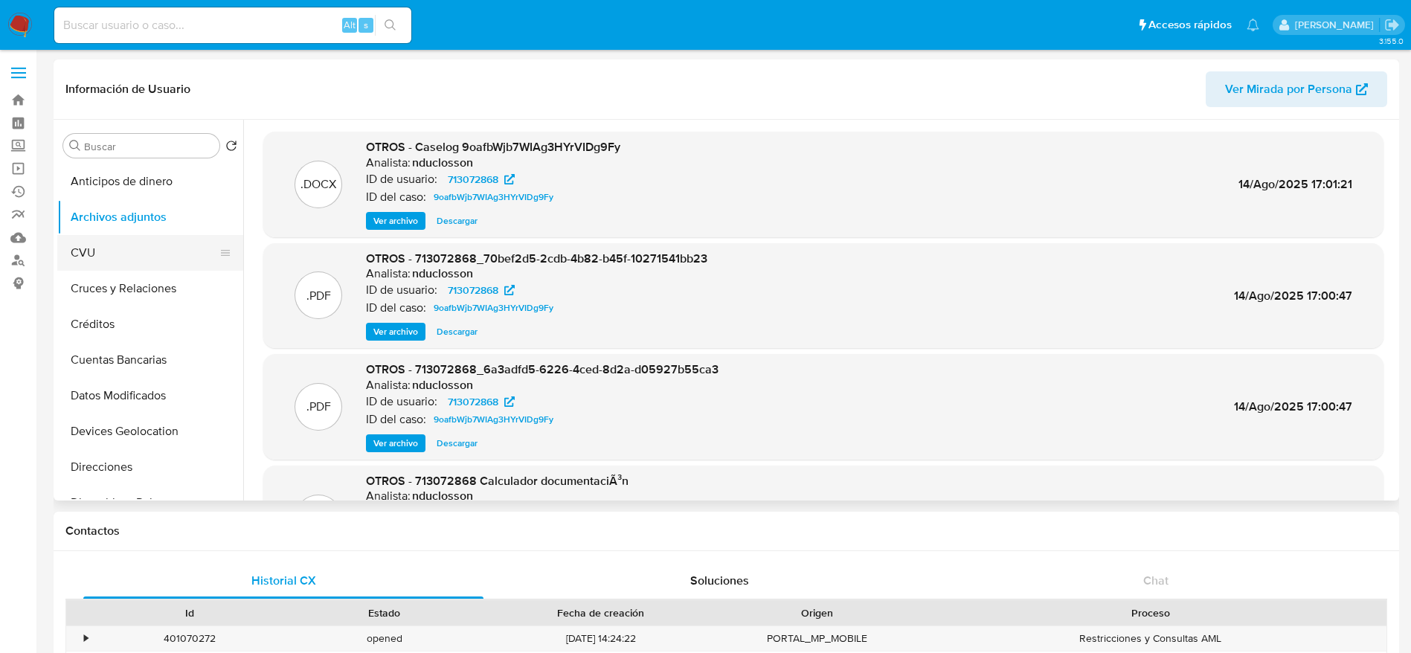
click at [114, 254] on button "CVU" at bounding box center [144, 253] width 174 height 36
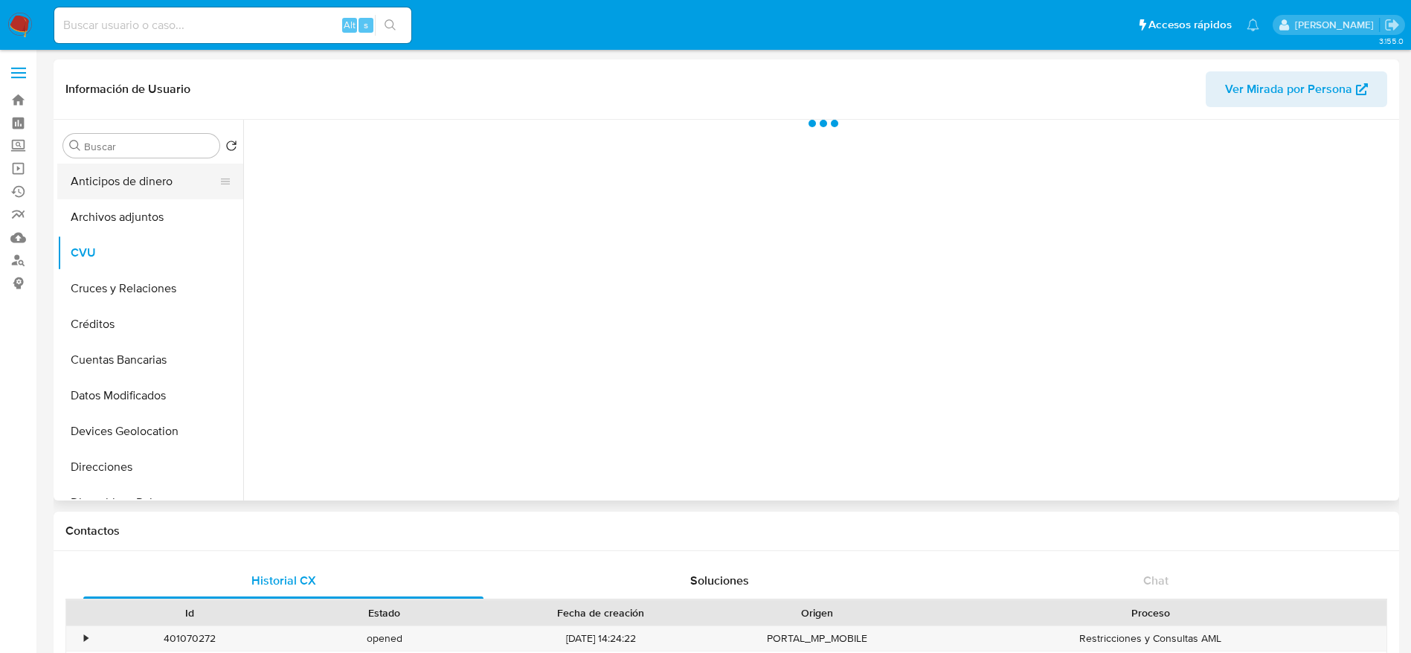
drag, startPoint x: 140, startPoint y: 225, endPoint x: 169, endPoint y: 179, distance: 53.9
click at [141, 224] on button "Archivos adjuntos" at bounding box center [150, 217] width 186 height 36
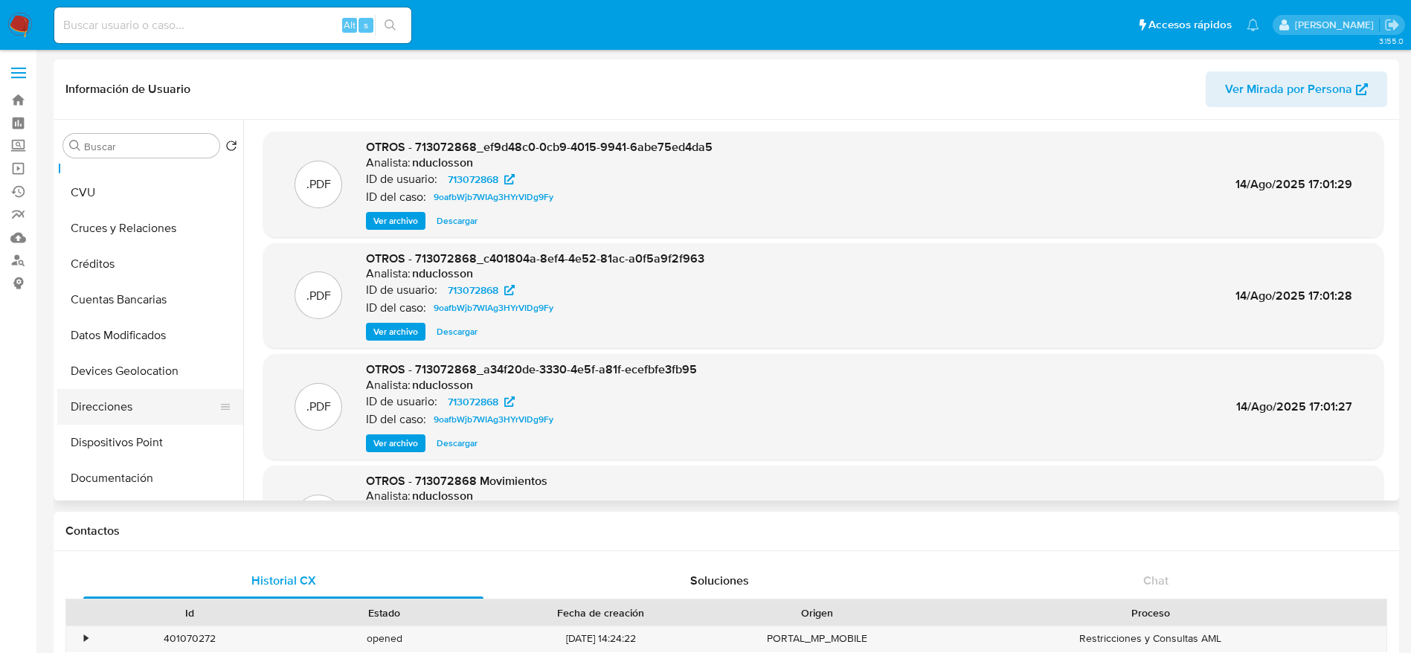
scroll to position [112, 0]
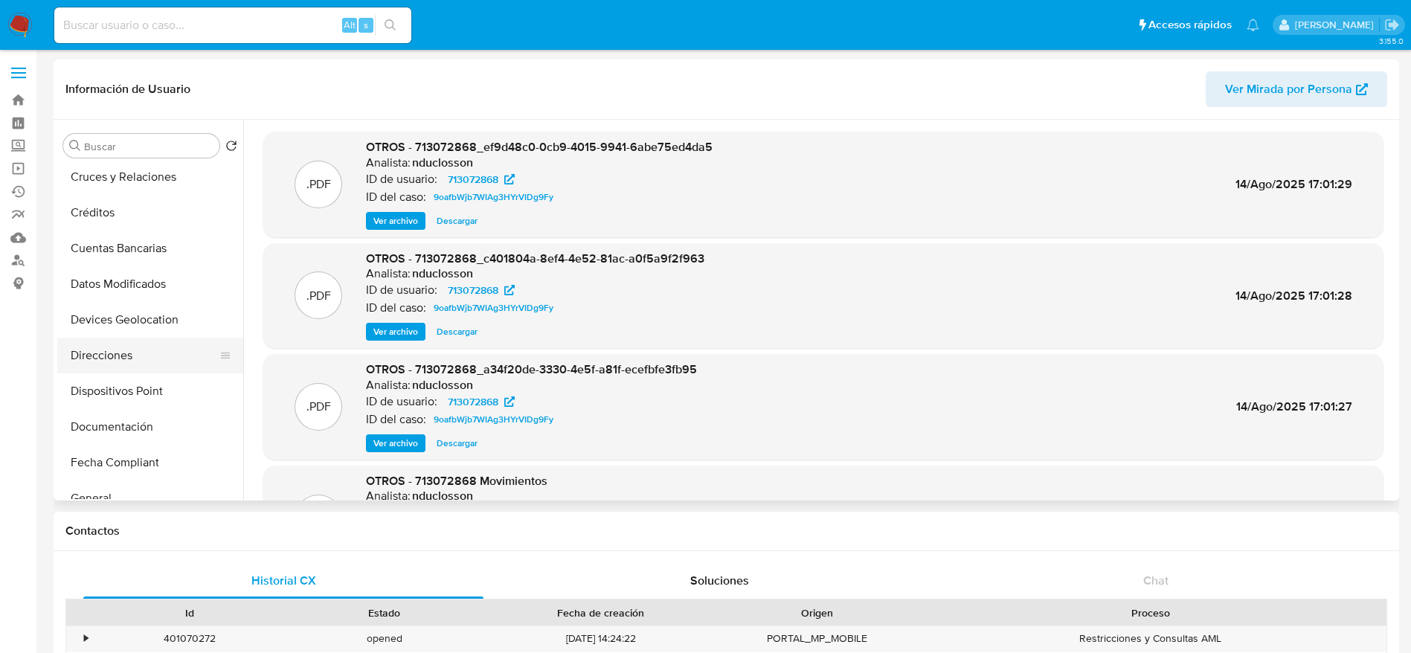
click at [126, 362] on button "Direcciones" at bounding box center [144, 356] width 174 height 36
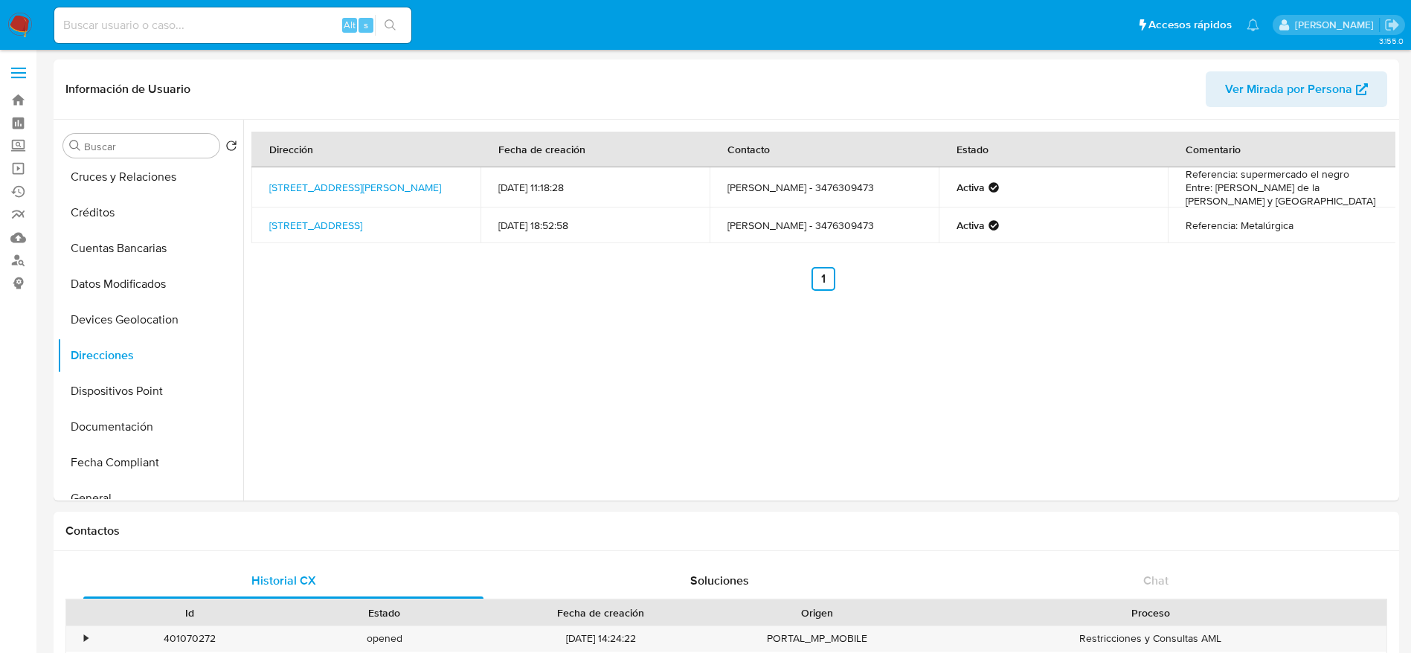
click at [22, 13] on img at bounding box center [19, 25] width 25 height 25
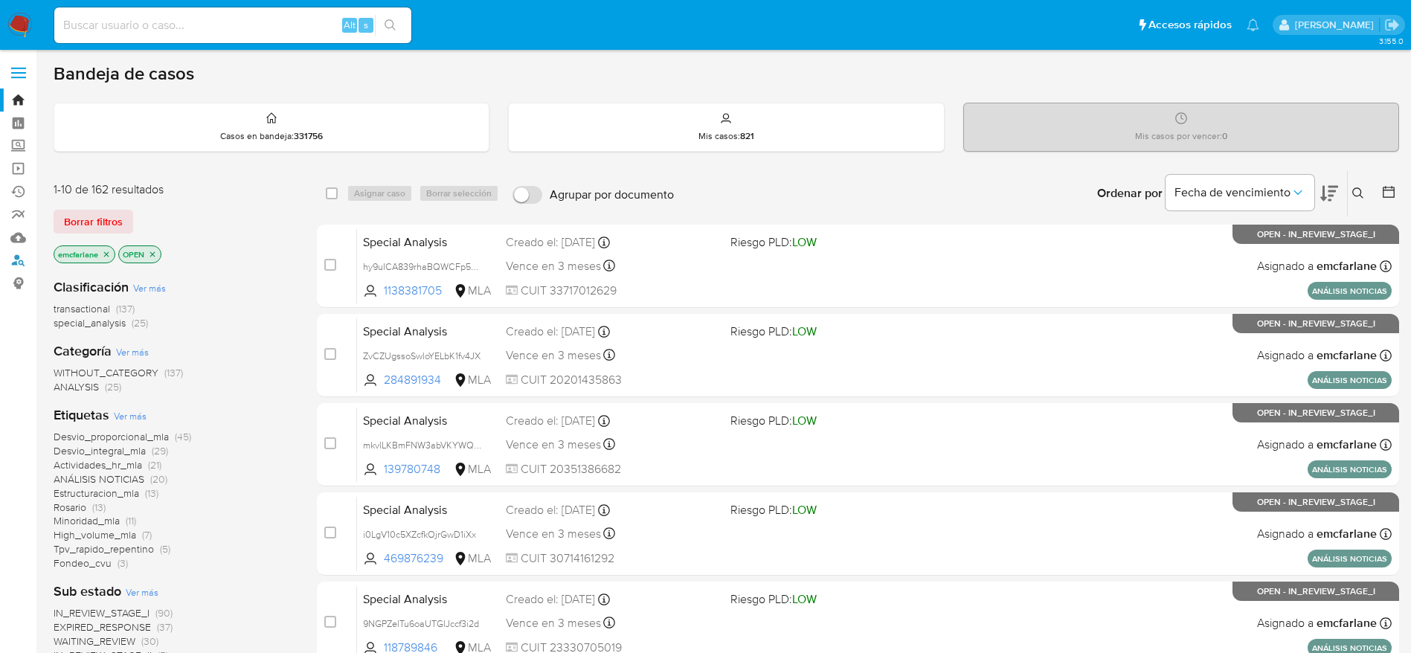
drag, startPoint x: 18, startPoint y: 260, endPoint x: 80, endPoint y: 257, distance: 62.5
click at [18, 260] on link "Buscador de personas" at bounding box center [88, 260] width 177 height 23
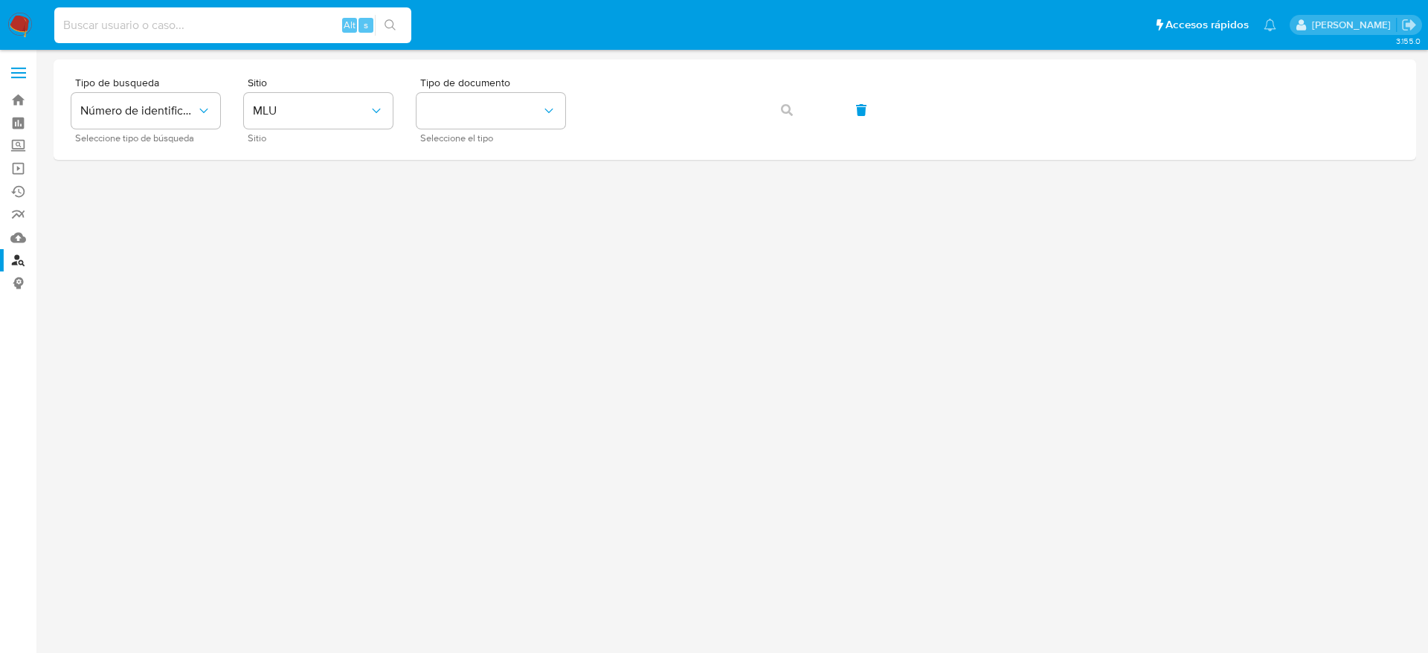
click at [185, 21] on input at bounding box center [232, 25] width 357 height 19
paste input "20307568676"
type input "20307568676"
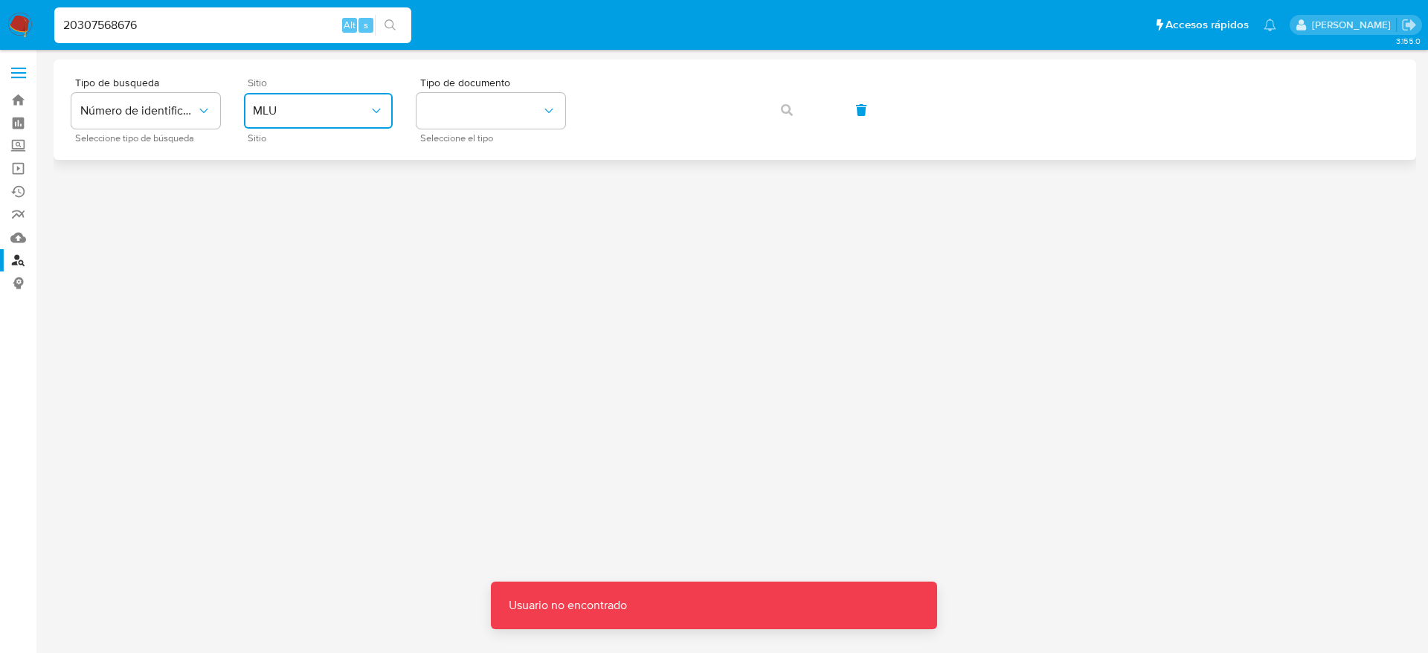
click at [335, 105] on span "MLU" at bounding box center [311, 110] width 116 height 15
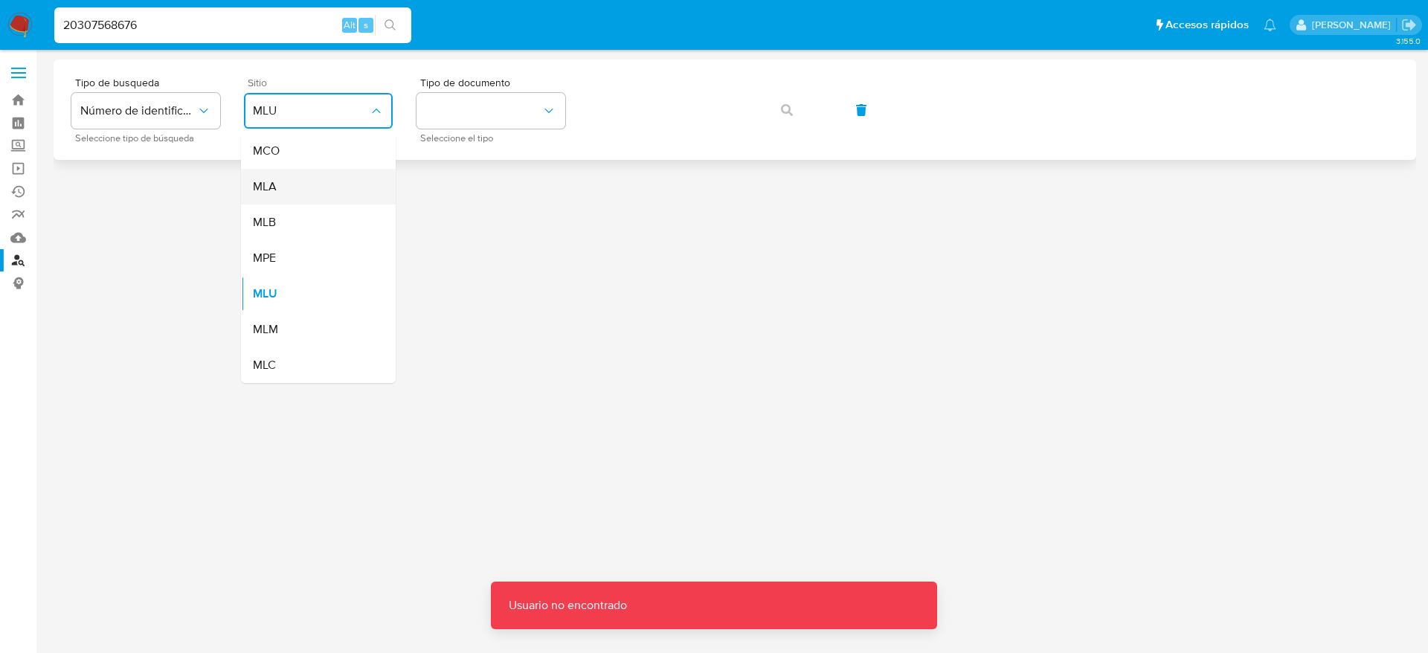
click at [301, 192] on div "MLA" at bounding box center [314, 187] width 122 height 36
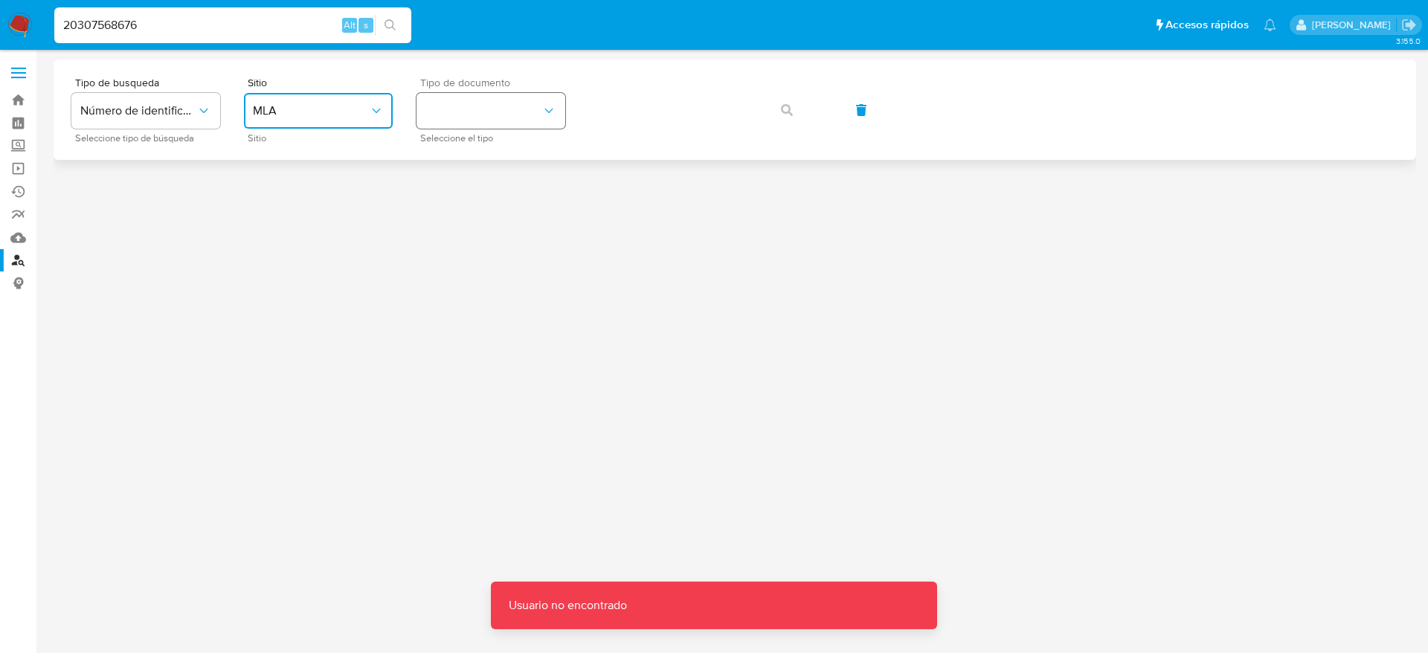
click at [502, 123] on button "identificationType" at bounding box center [491, 111] width 149 height 36
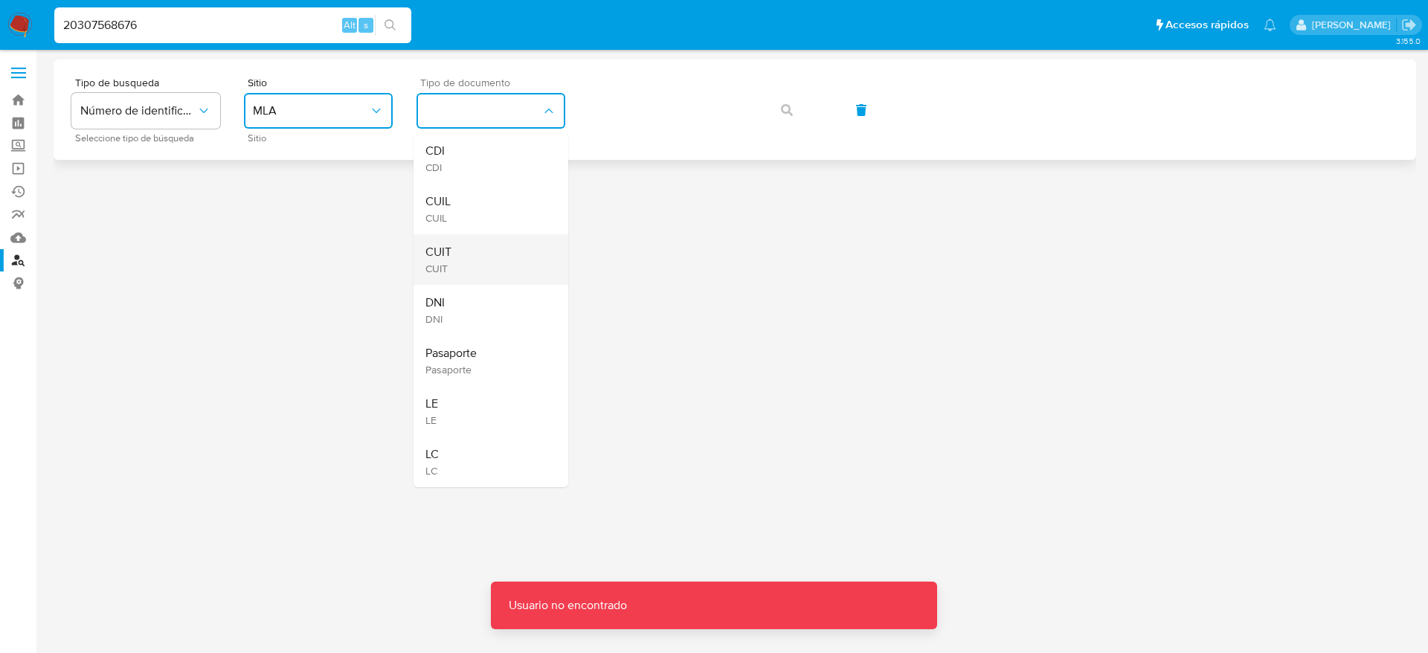
click at [451, 269] on div "CUIT CUIT" at bounding box center [486, 259] width 122 height 51
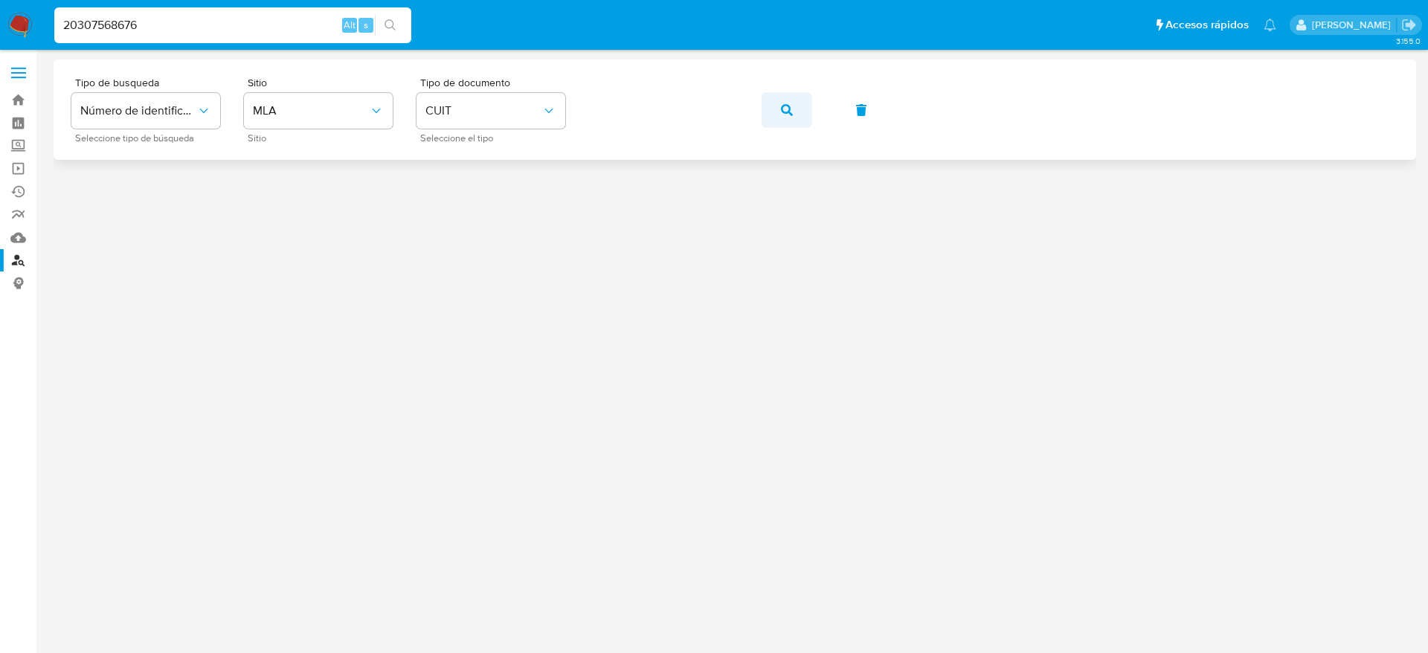
click at [798, 126] on button "button" at bounding box center [787, 110] width 51 height 36
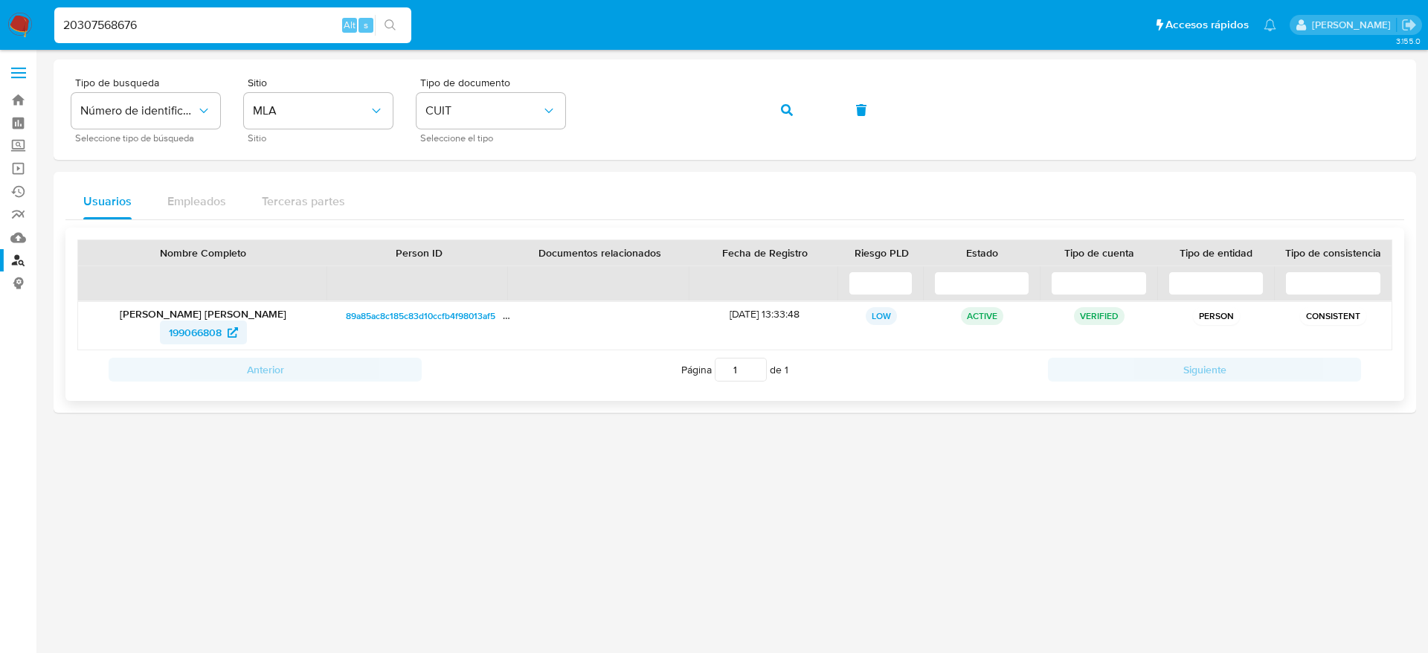
click at [198, 327] on span "199066808" at bounding box center [195, 333] width 53 height 24
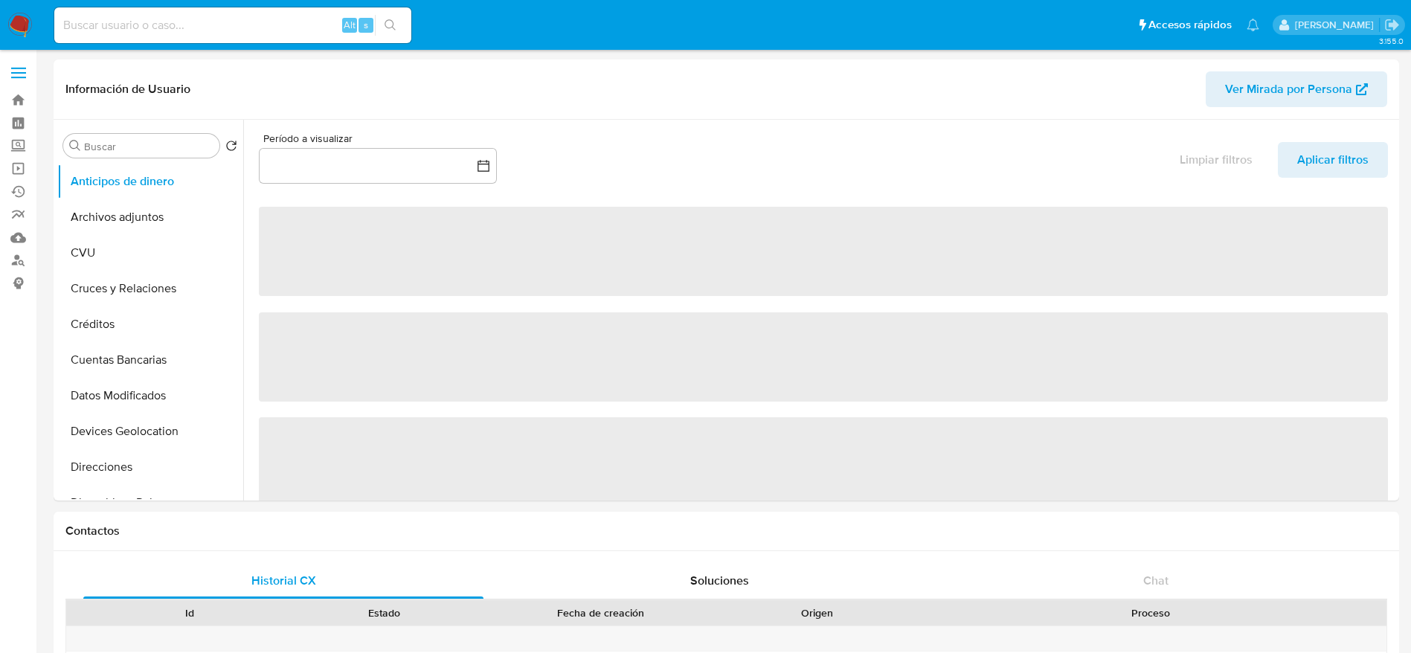
select select "10"
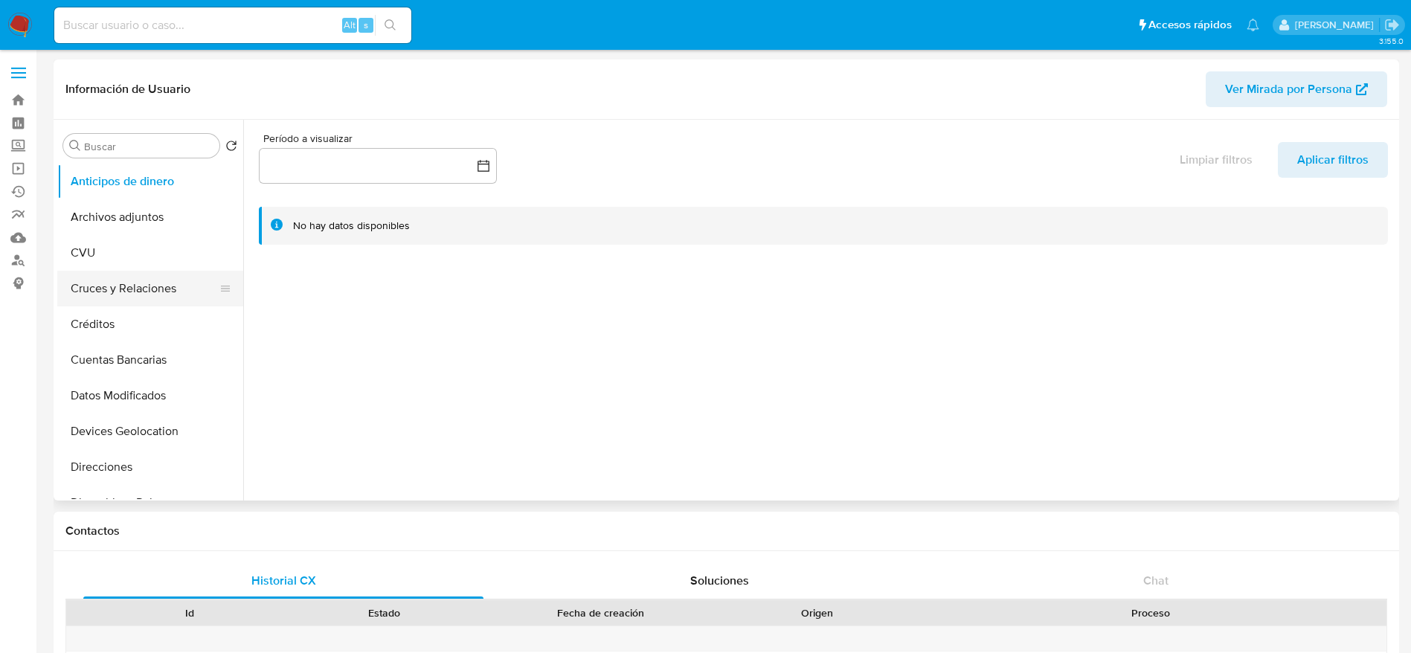
scroll to position [112, 0]
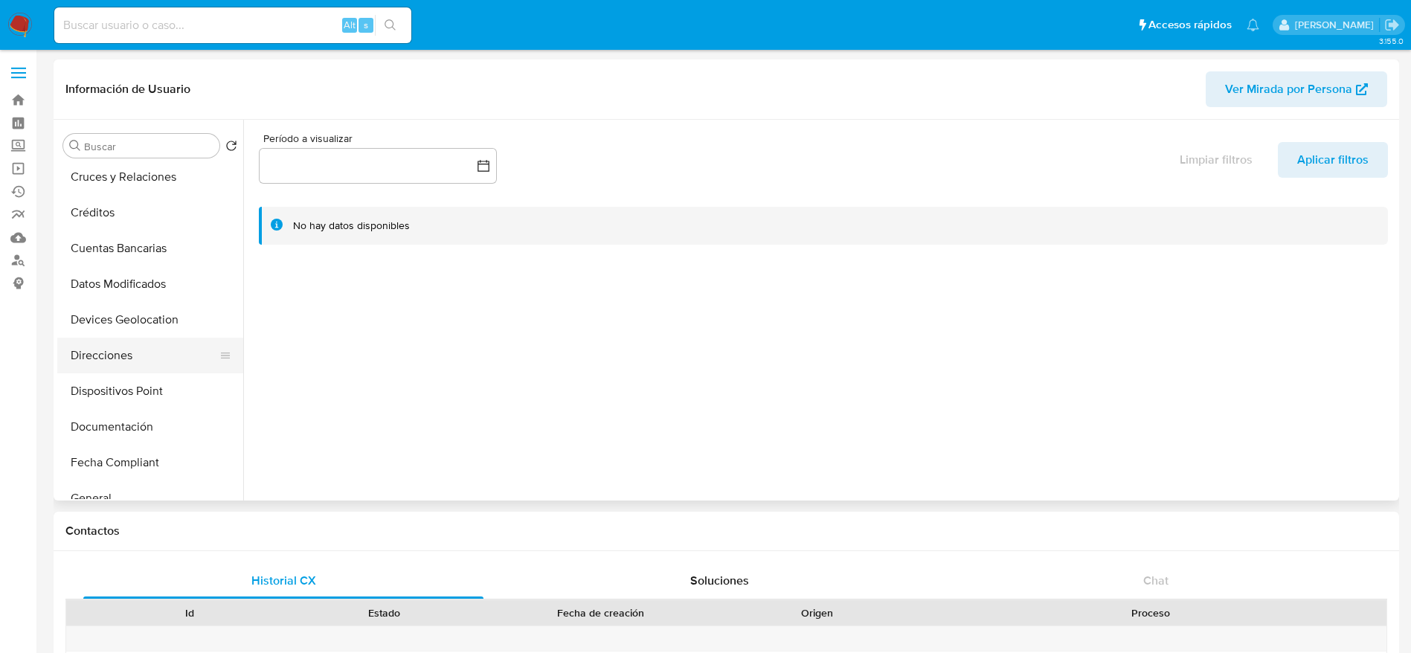
click at [105, 370] on button "Direcciones" at bounding box center [144, 356] width 174 height 36
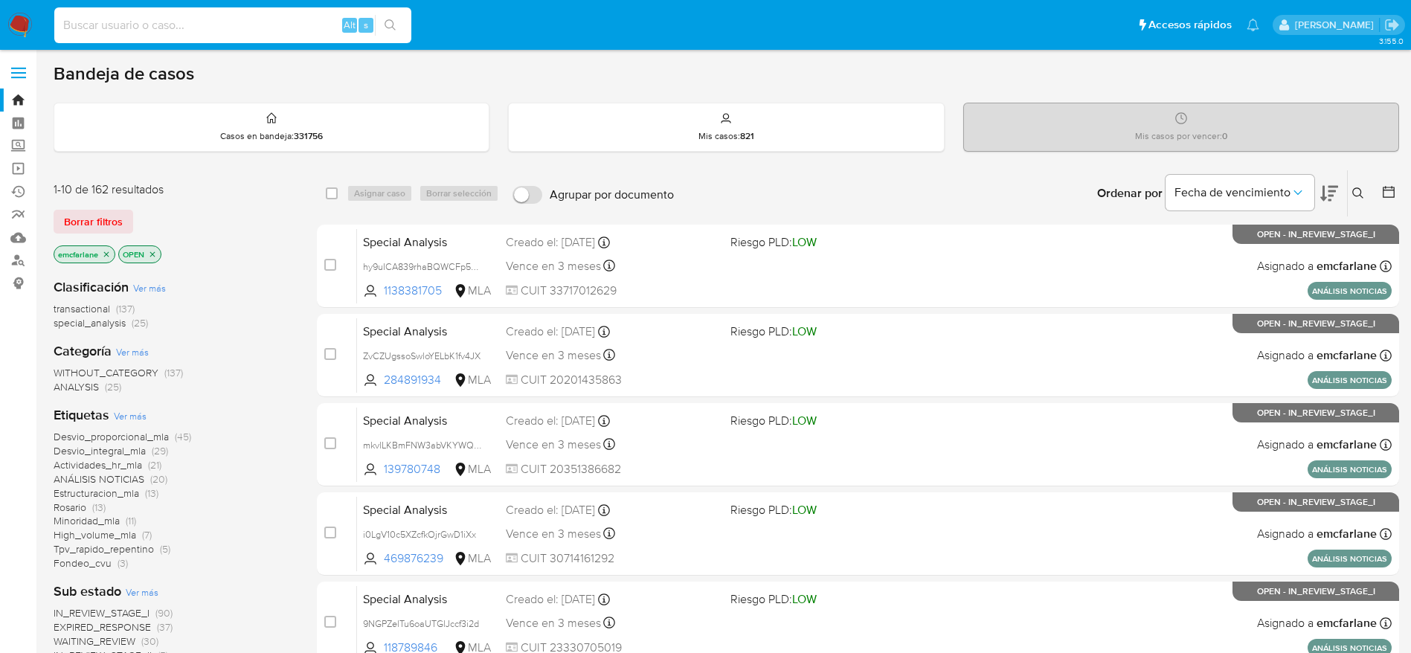
click at [208, 30] on input at bounding box center [232, 25] width 357 height 19
paste input "DdJyqZyzJ0Th0Eiq3n5vk6gp"
type input "DdJyqZyzJ0Th0Eiq3n5vk6gp"
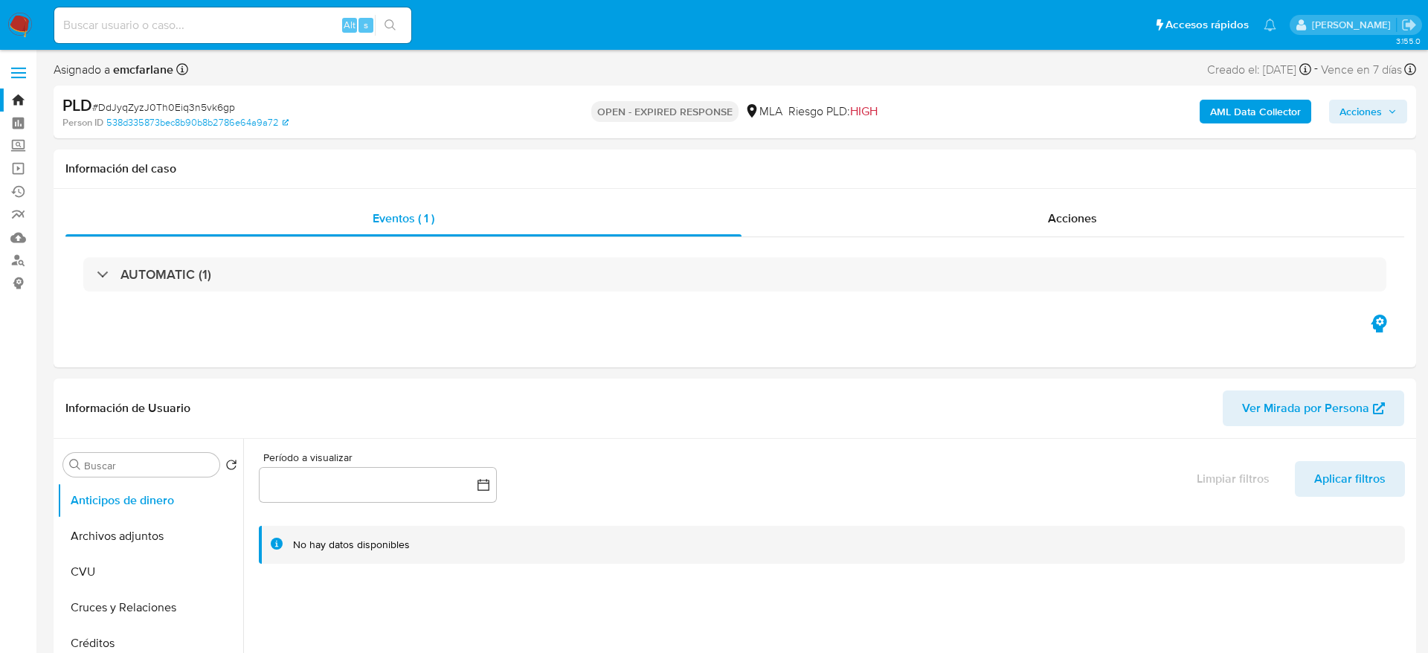
select select "10"
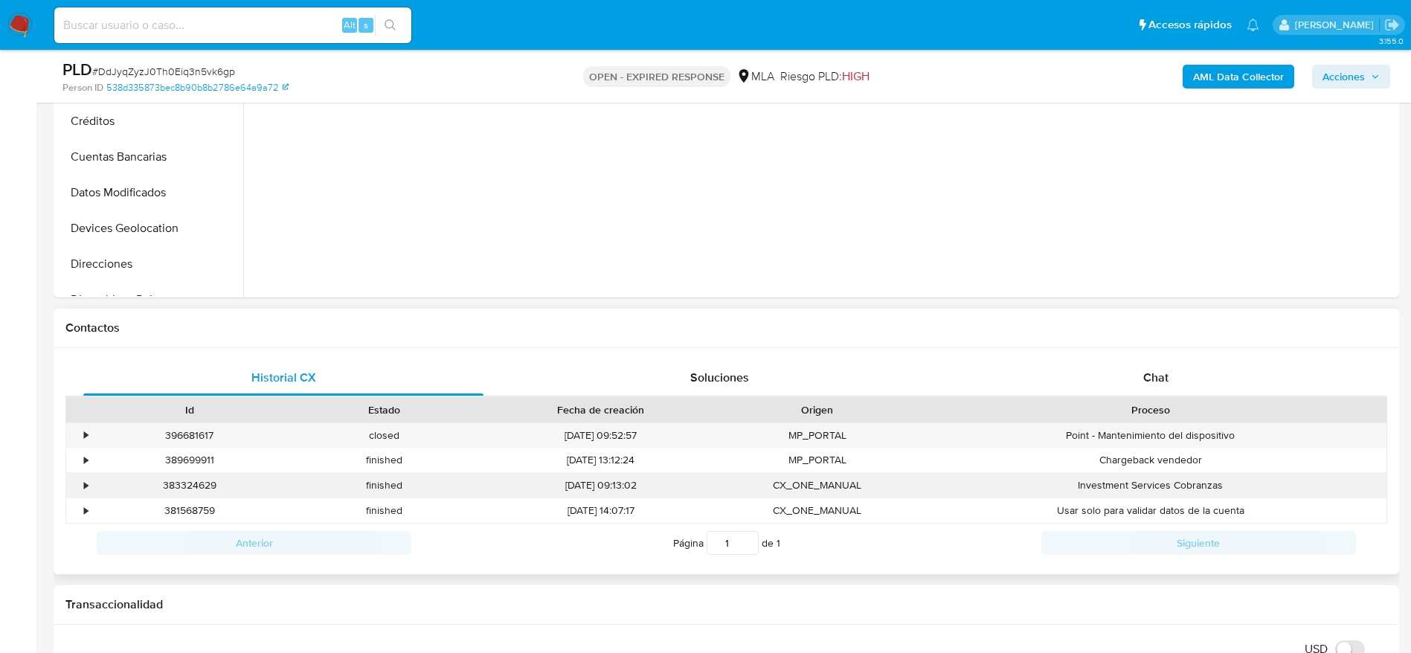
scroll to position [558, 0]
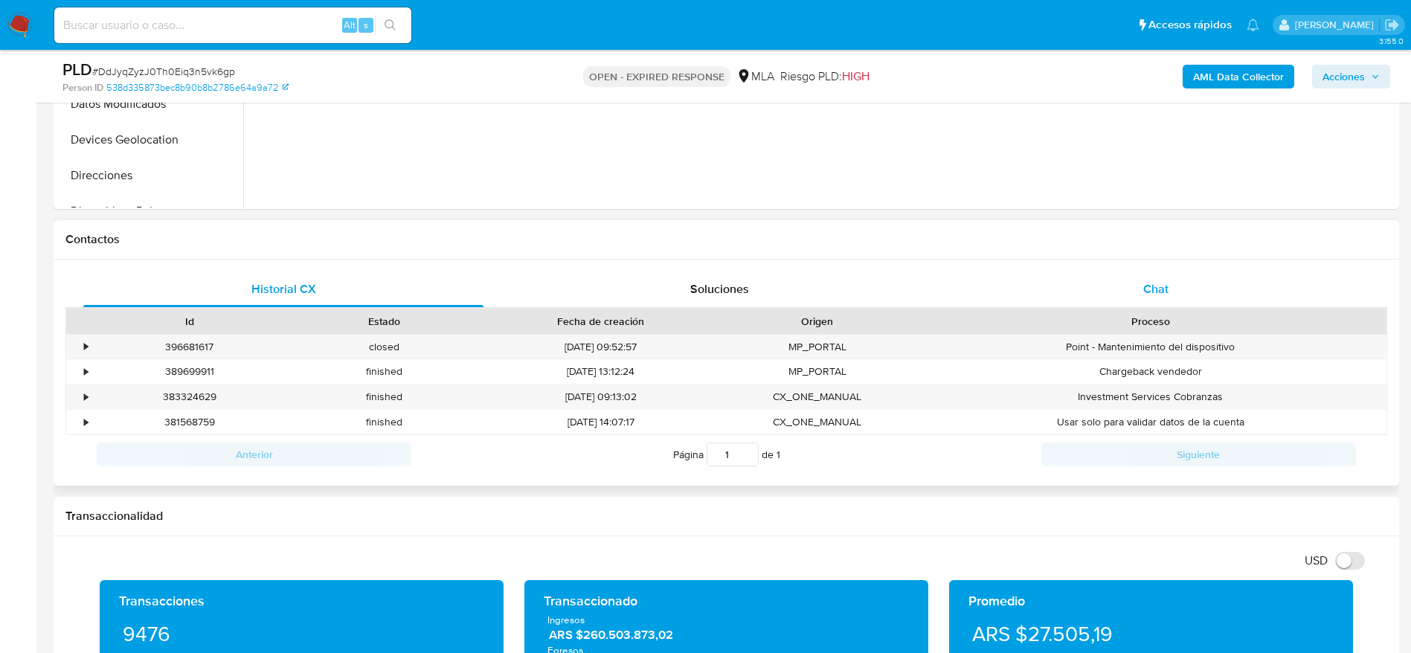
click at [1174, 285] on div "Chat" at bounding box center [1156, 289] width 400 height 36
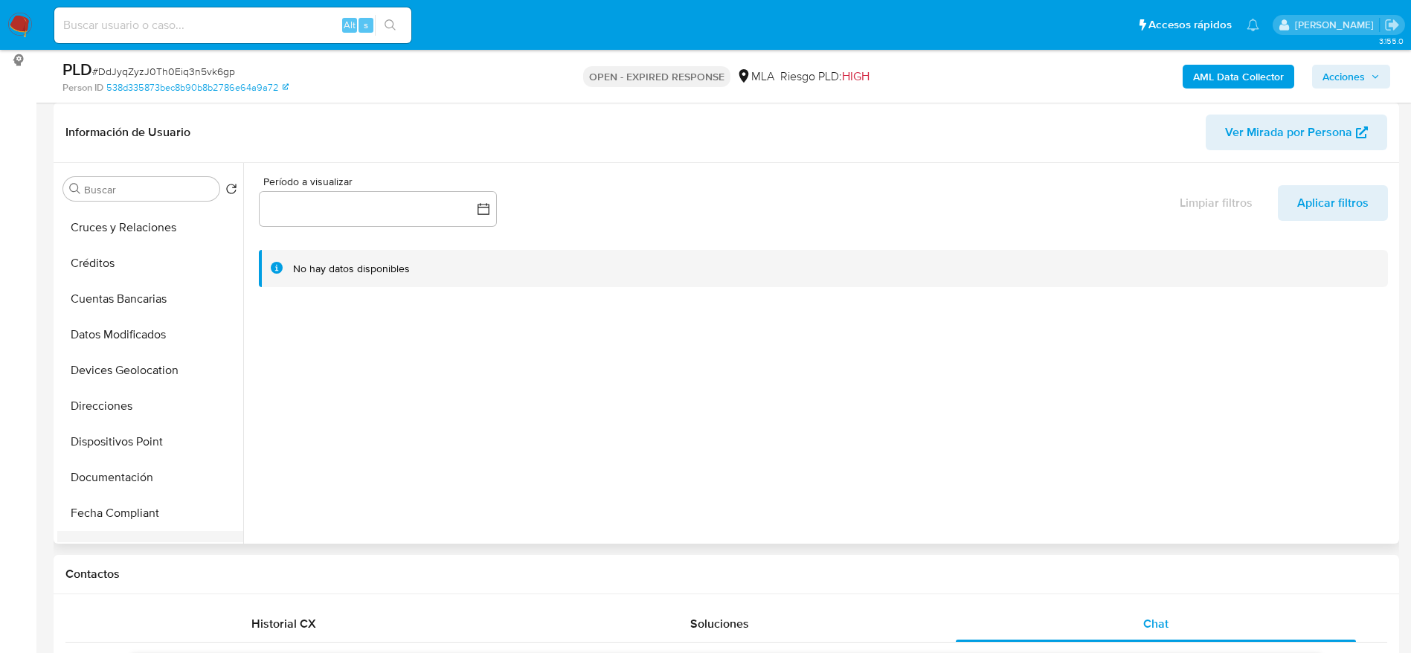
scroll to position [223, 0]
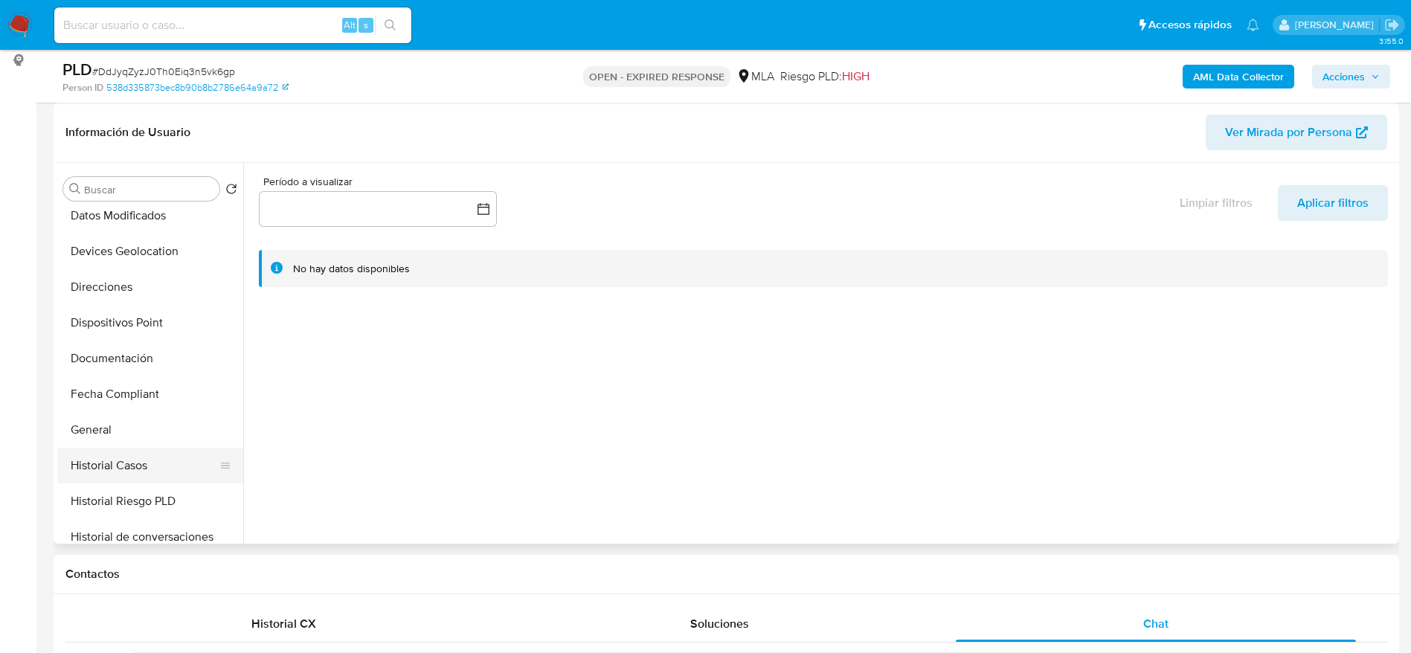
click at [137, 458] on button "Historial Casos" at bounding box center [144, 466] width 174 height 36
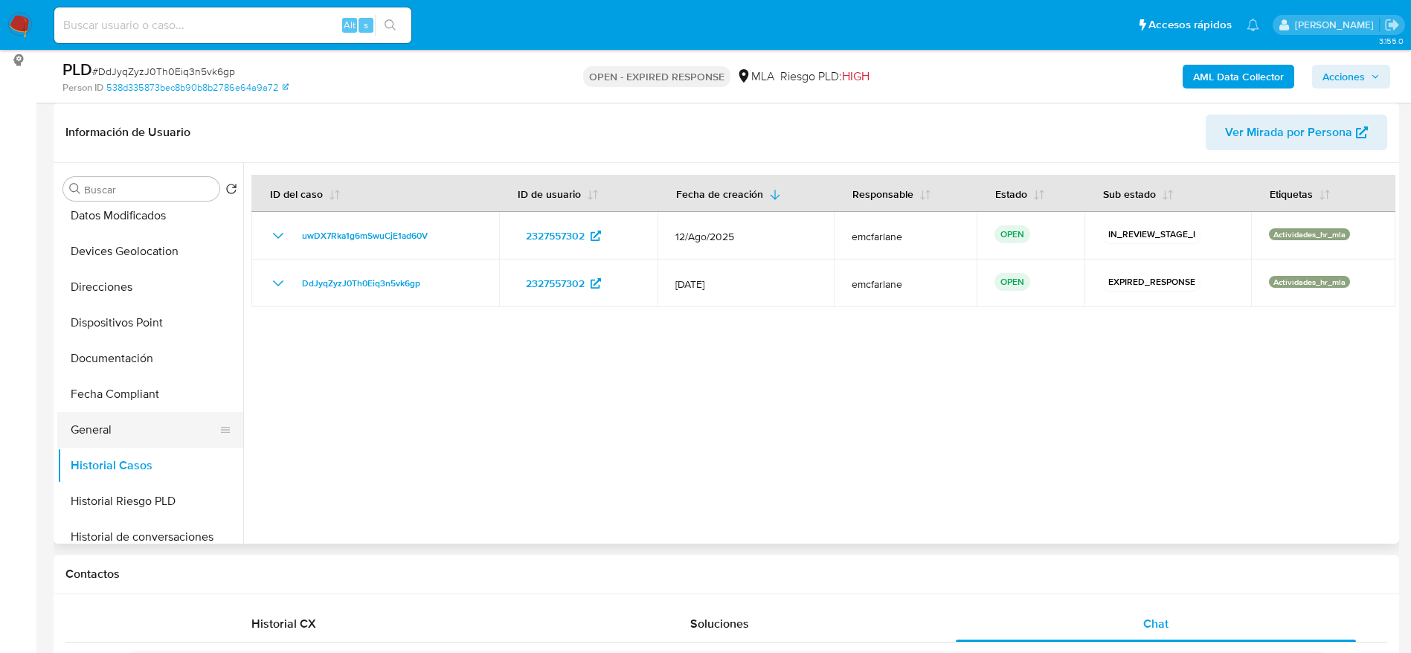
click at [94, 432] on button "General" at bounding box center [144, 430] width 174 height 36
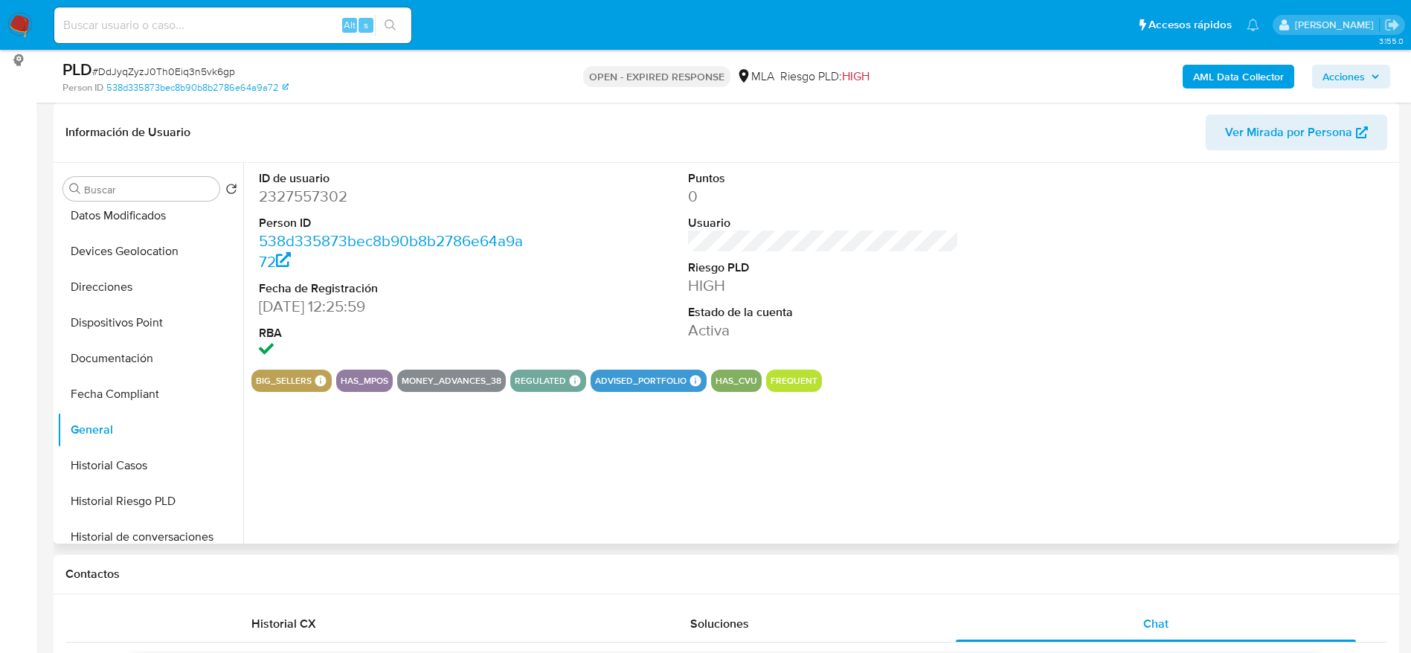
click at [295, 198] on dd "2327557302" at bounding box center [394, 196] width 271 height 21
click at [297, 192] on dd "2327557302" at bounding box center [394, 196] width 271 height 21
copy dd "2327557302"
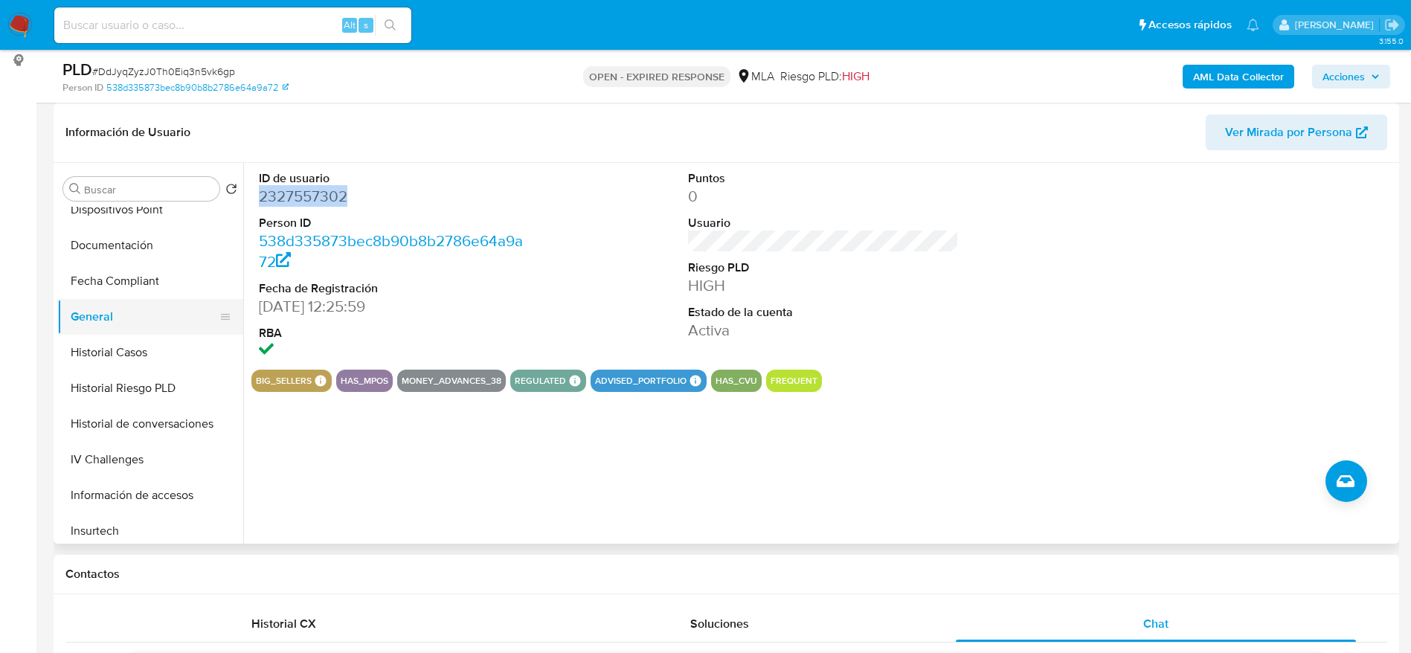
scroll to position [558, 0]
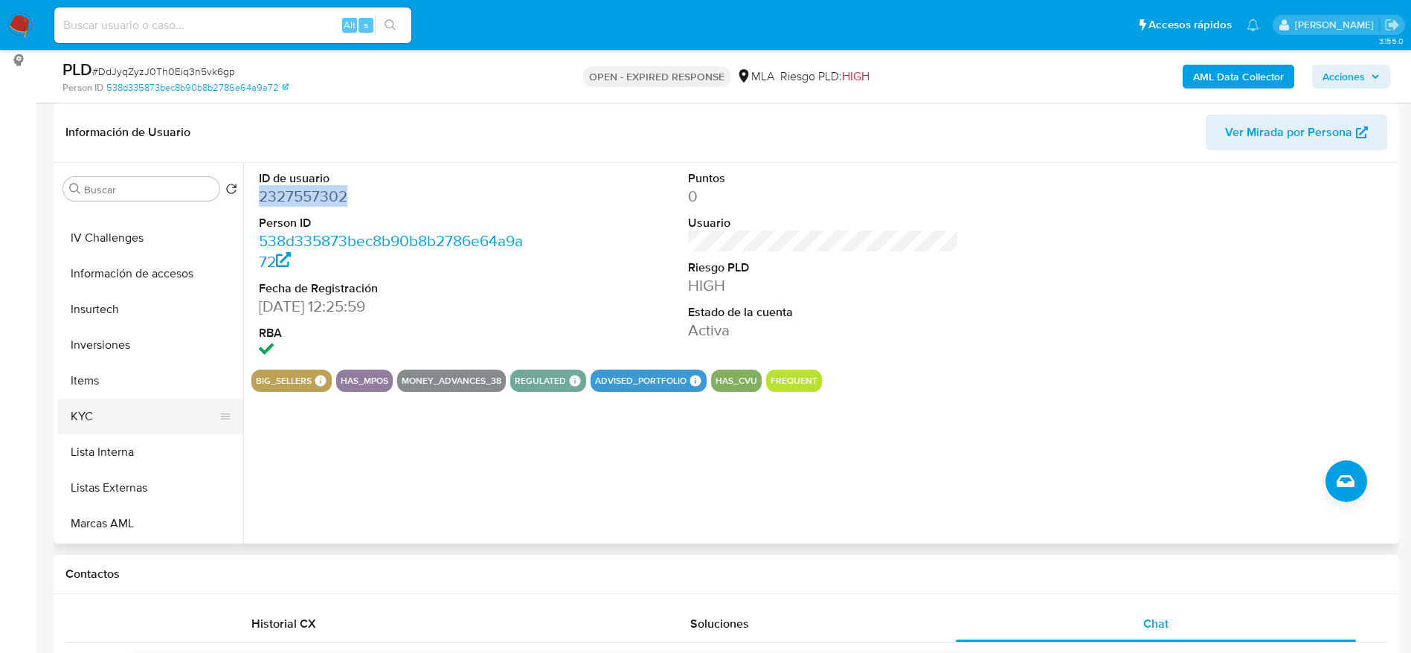
click at [105, 407] on button "KYC" at bounding box center [144, 417] width 174 height 36
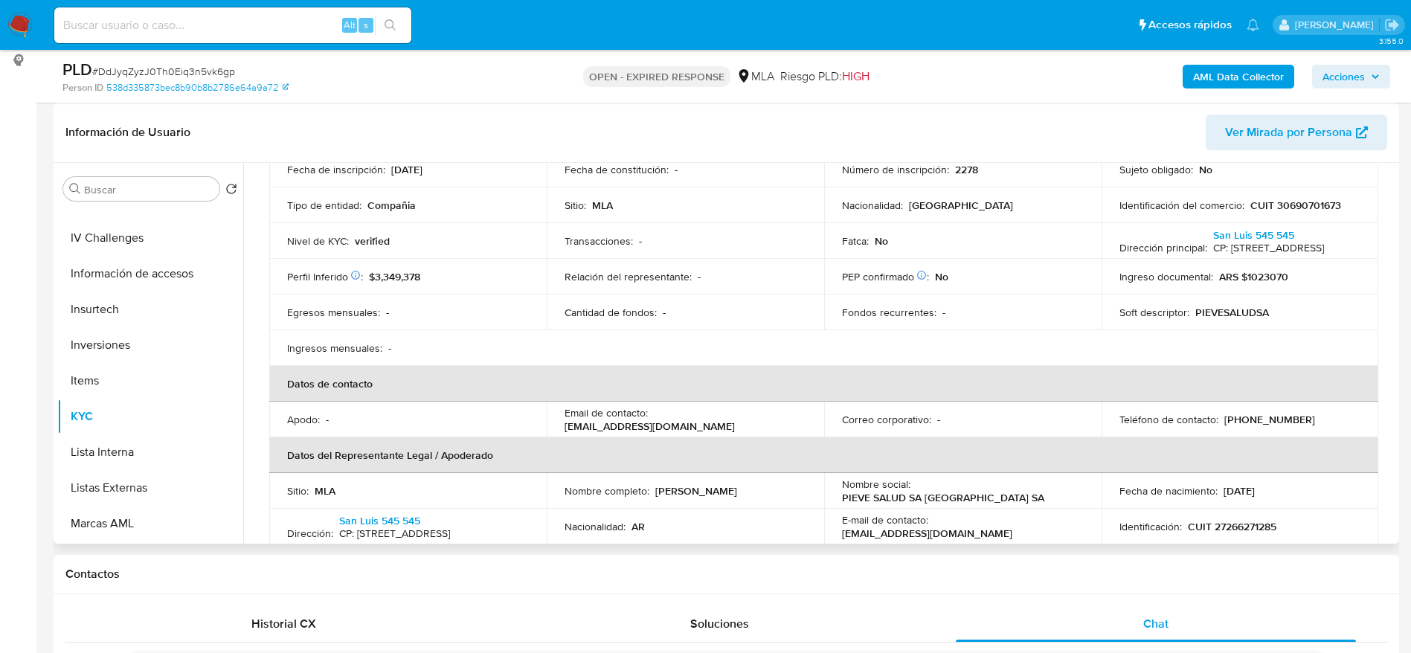
scroll to position [223, 0]
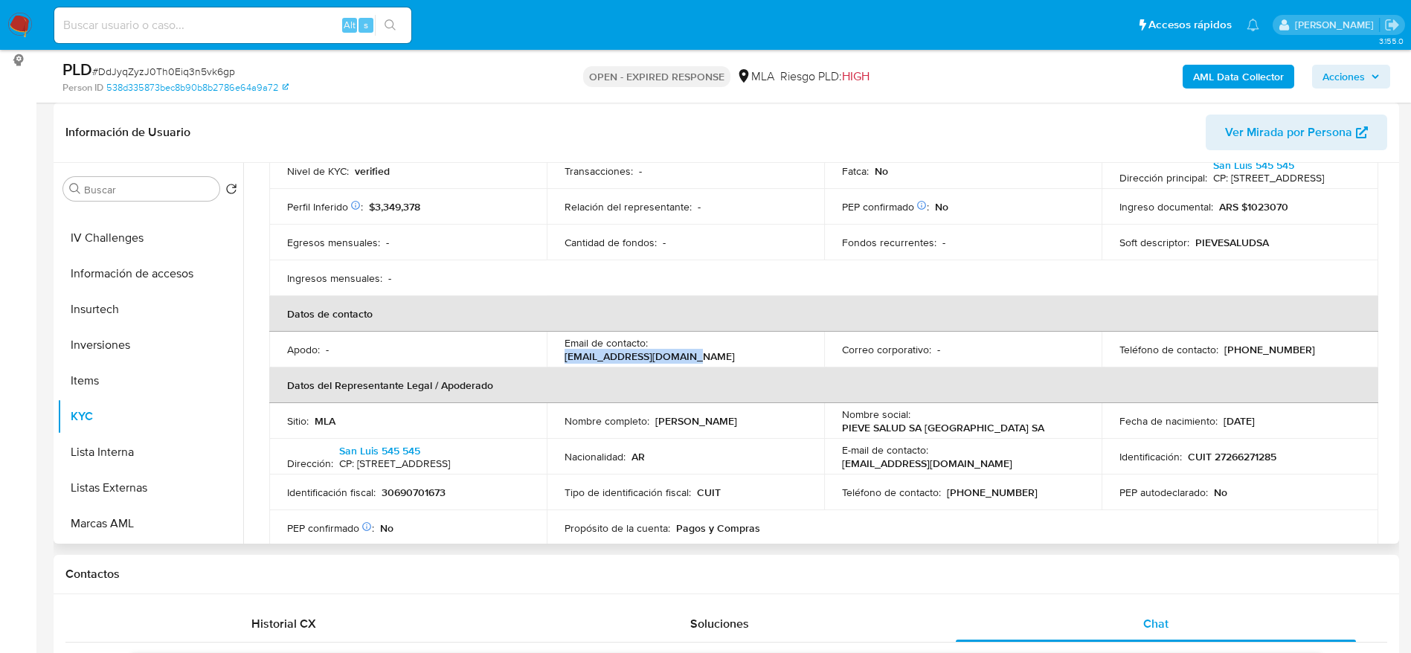
drag, startPoint x: 653, startPoint y: 356, endPoint x: 777, endPoint y: 359, distance: 124.3
click at [735, 359] on p "mp.salud@grupopieve.com" at bounding box center [650, 356] width 170 height 13
copy p "mp.salud@grupopieve.com"
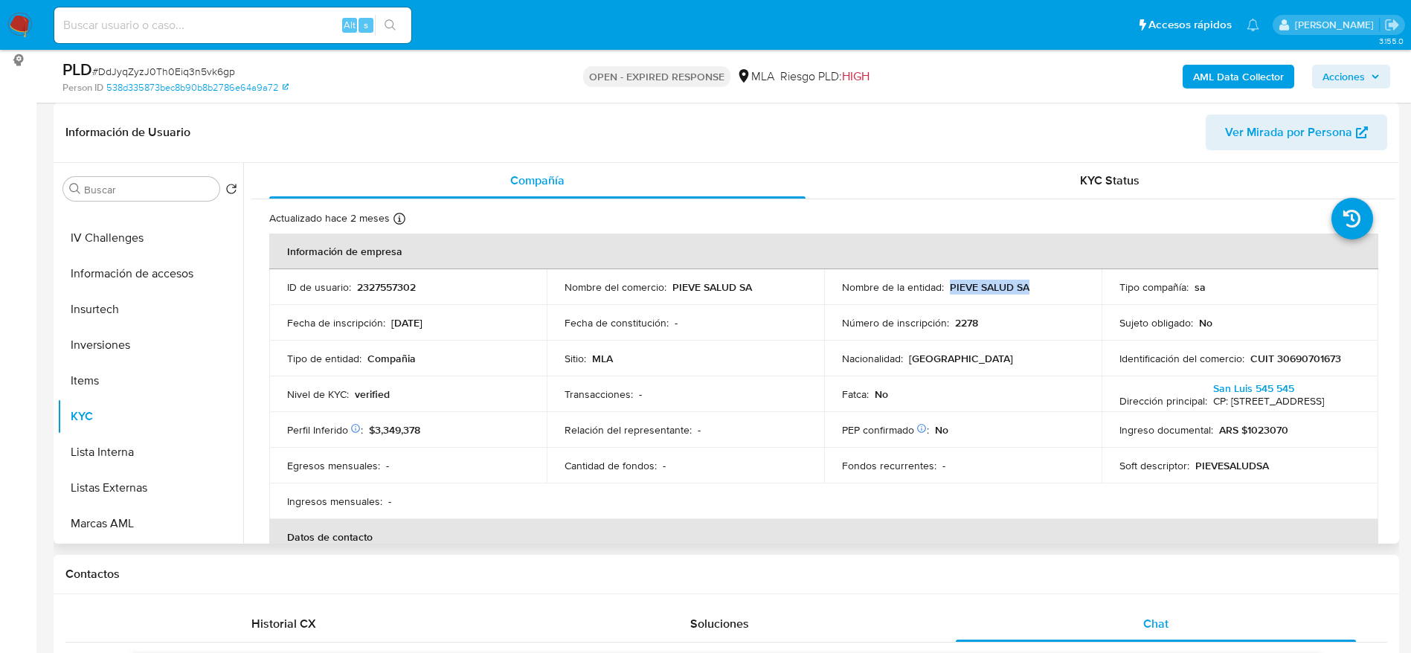
drag, startPoint x: 945, startPoint y: 285, endPoint x: 1053, endPoint y: 275, distance: 108.3
click at [1053, 275] on td "Nombre de la entidad : PIEVE SALUD SA" at bounding box center [962, 287] width 277 height 36
copy p "PIEVE SALUD SA"
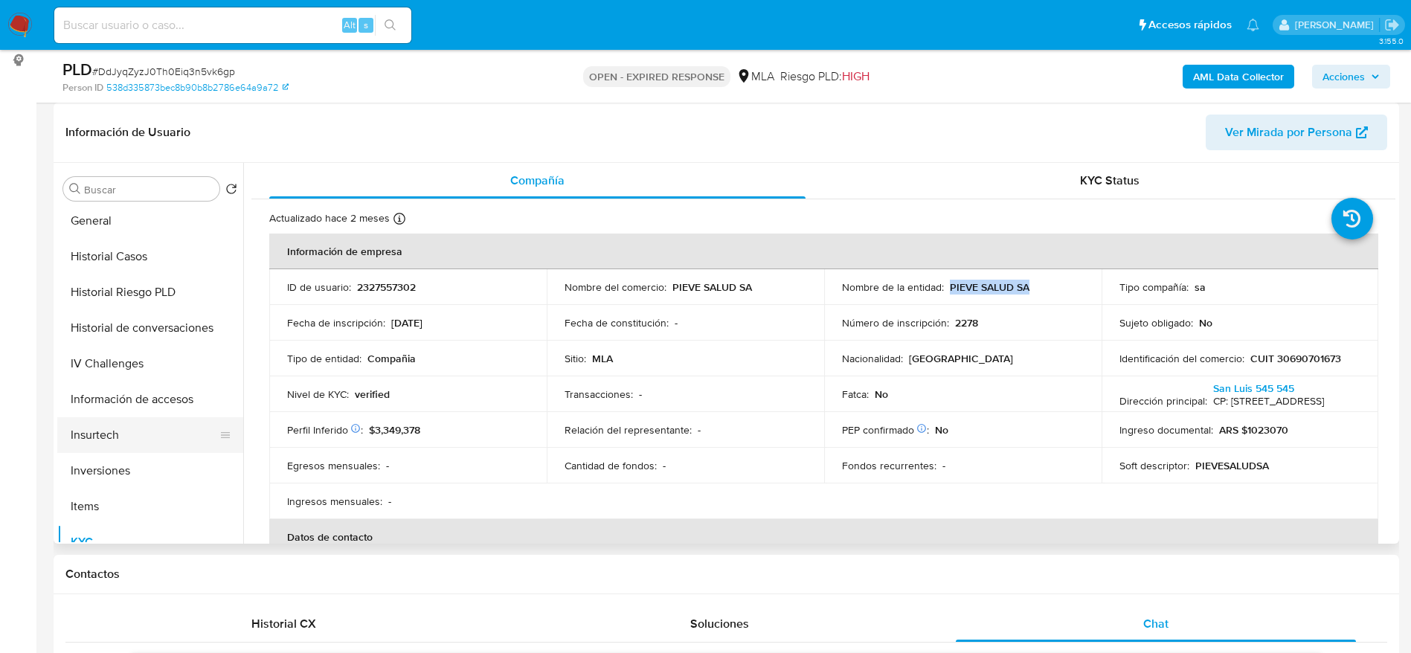
scroll to position [335, 0]
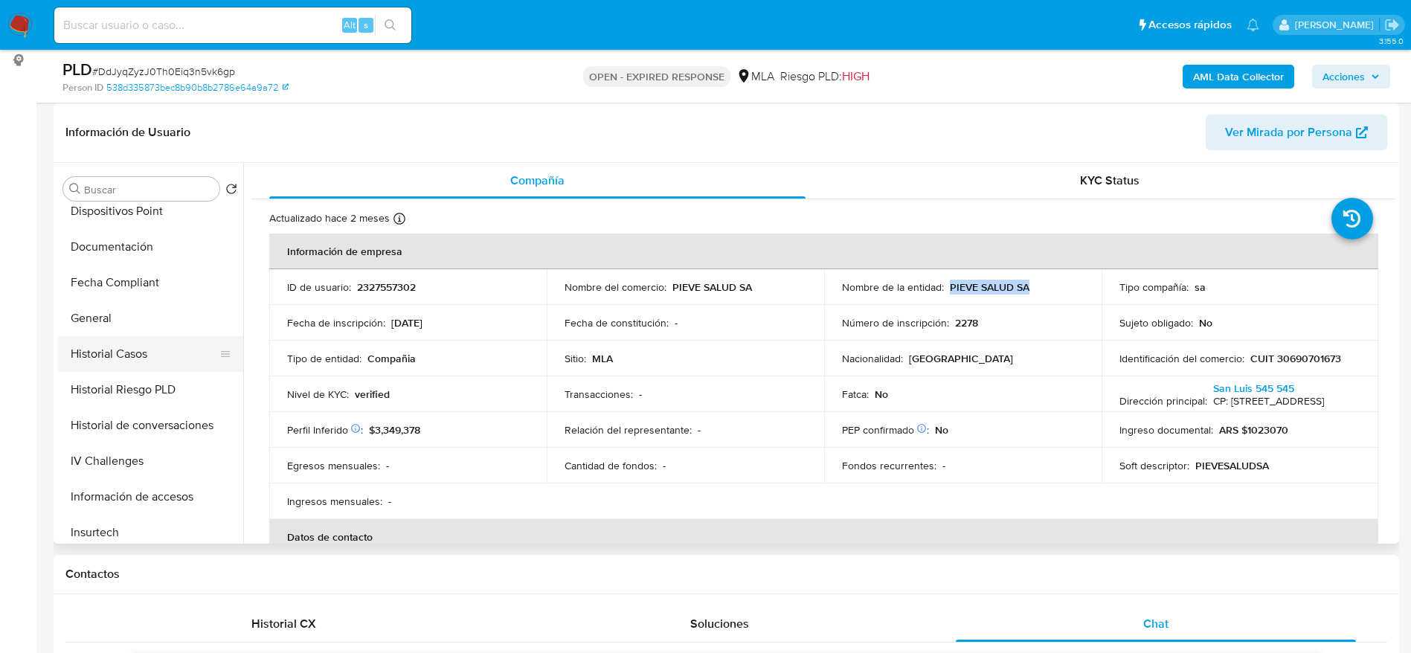
click at [129, 347] on button "Historial Casos" at bounding box center [144, 354] width 174 height 36
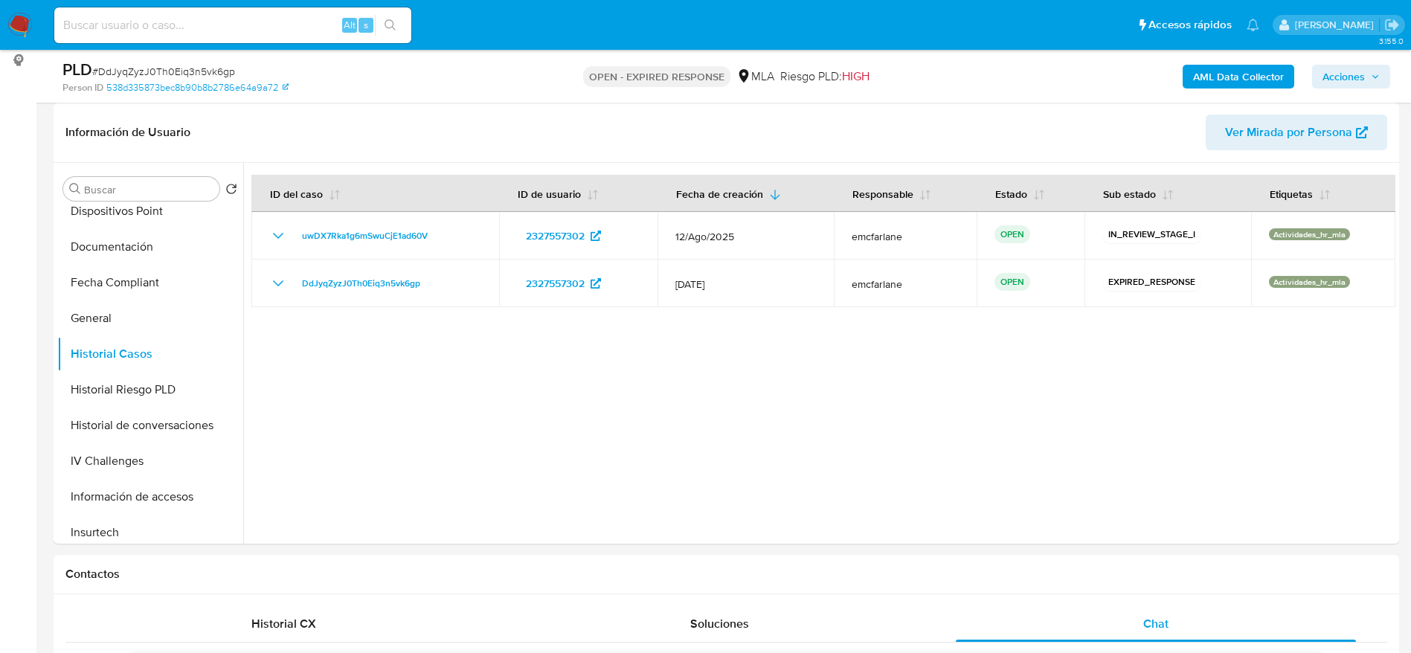
click at [219, 68] on span "# DdJyqZyzJ0Th0Eiq3n5vk6gp" at bounding box center [163, 71] width 143 height 15
copy span "DdJyqZyzJ0Th0Eiq3n5vk6gp"
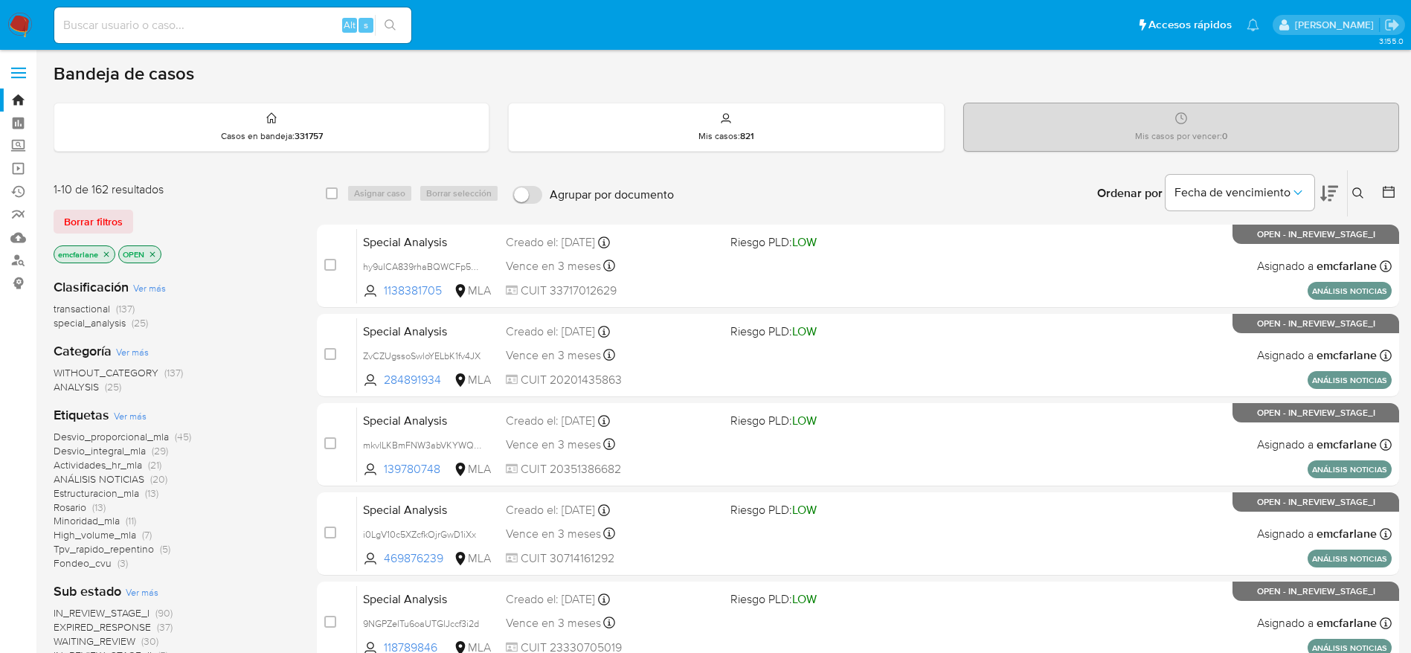
click at [86, 211] on span "Borrar filtros" at bounding box center [93, 221] width 59 height 21
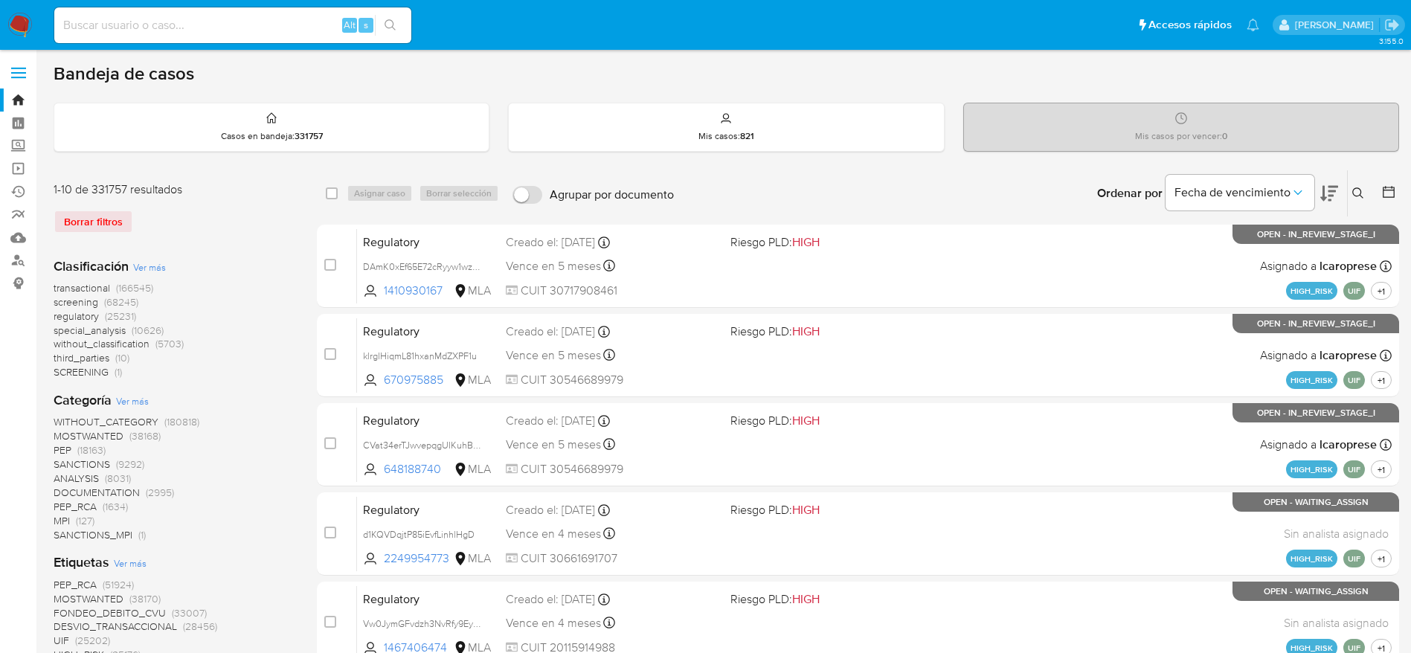
click at [1358, 193] on icon at bounding box center [1358, 193] width 12 height 12
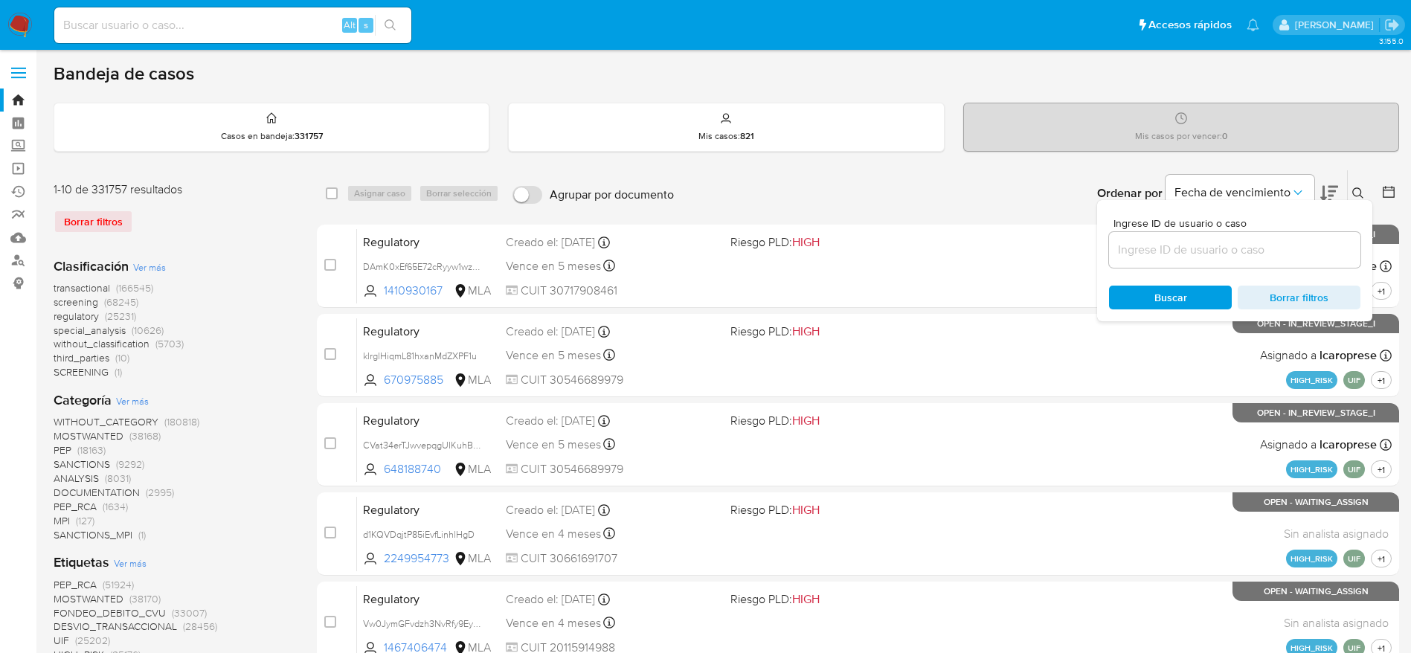
drag, startPoint x: 1173, startPoint y: 245, endPoint x: 1174, endPoint y: 252, distance: 7.6
click at [1174, 252] on input at bounding box center [1234, 249] width 251 height 19
type input "DdJyqZyzJ0Th0Eiq3n5vk6gp"
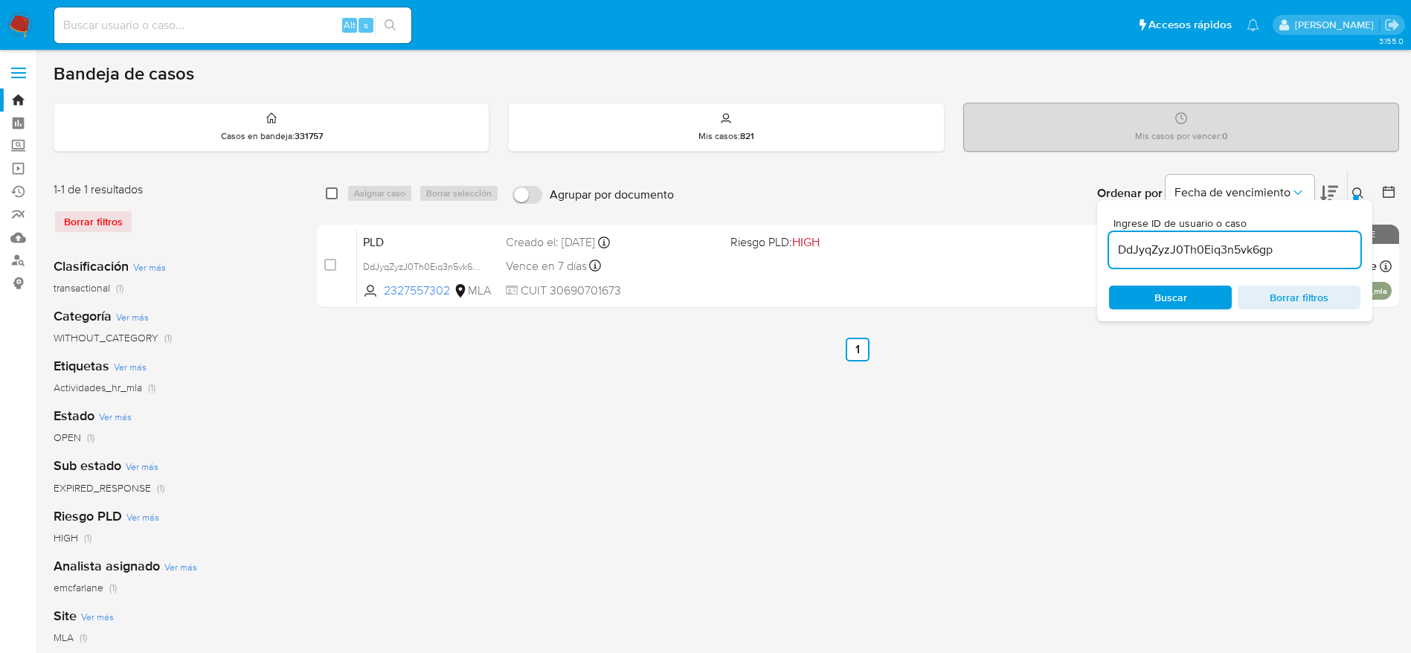
click at [329, 193] on input "checkbox" at bounding box center [332, 193] width 12 height 12
checkbox input "true"
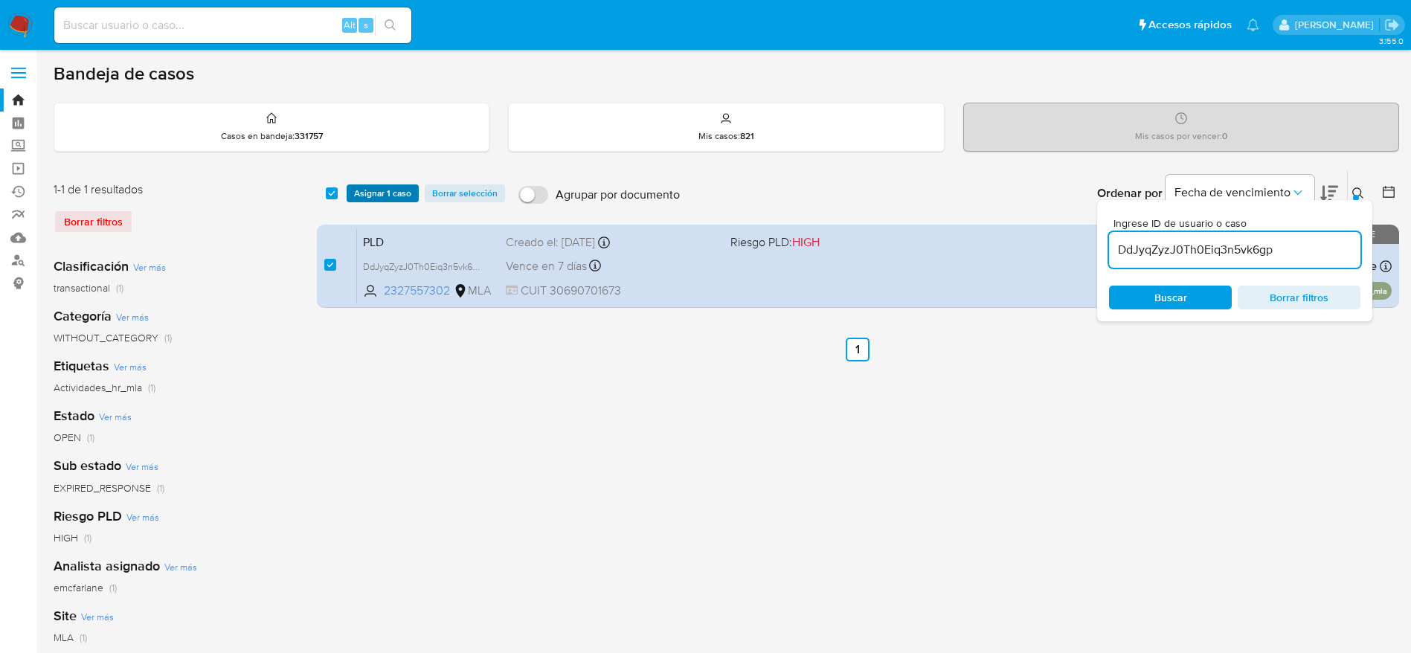
click at [367, 192] on span "Asignar 1 caso" at bounding box center [382, 193] width 57 height 15
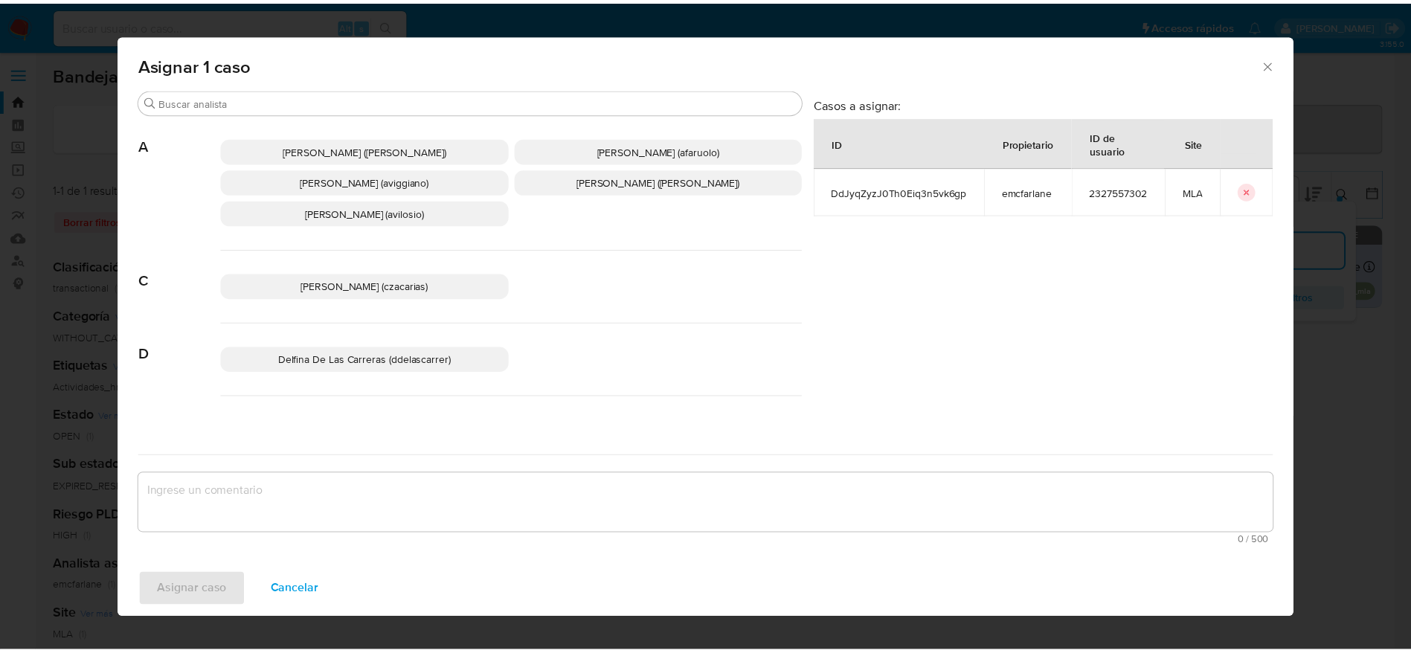
scroll to position [112, 0]
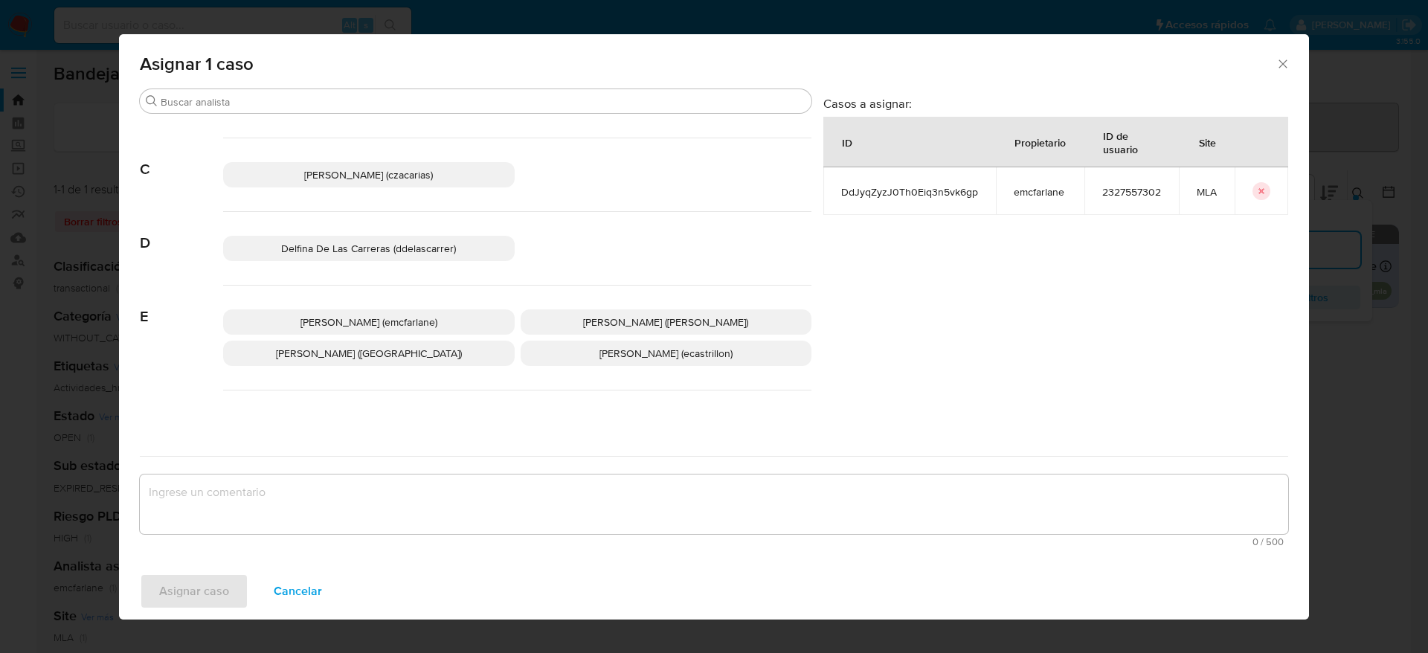
click at [373, 315] on span "Elaine Mc Farlane (emcfarlane)" at bounding box center [368, 322] width 137 height 15
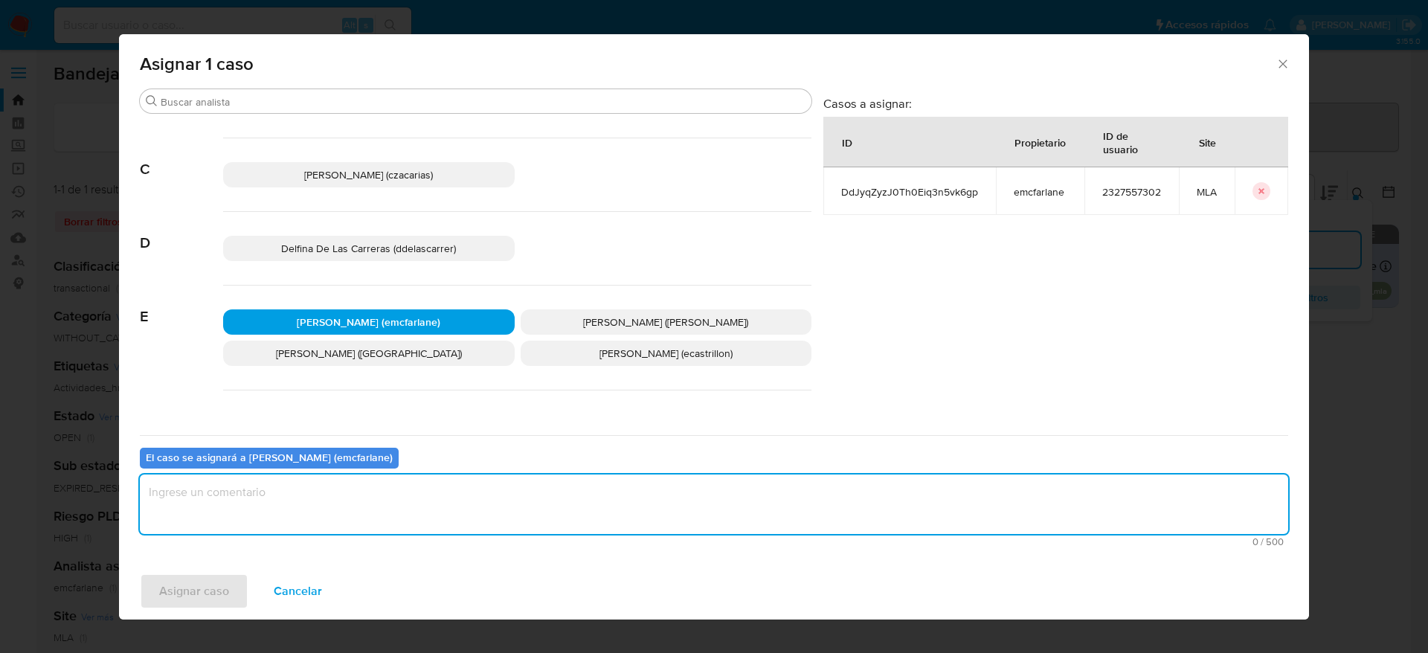
click at [353, 515] on textarea "assign-modal" at bounding box center [714, 505] width 1148 height 60
click at [203, 602] on span "Asignar caso" at bounding box center [194, 591] width 70 height 33
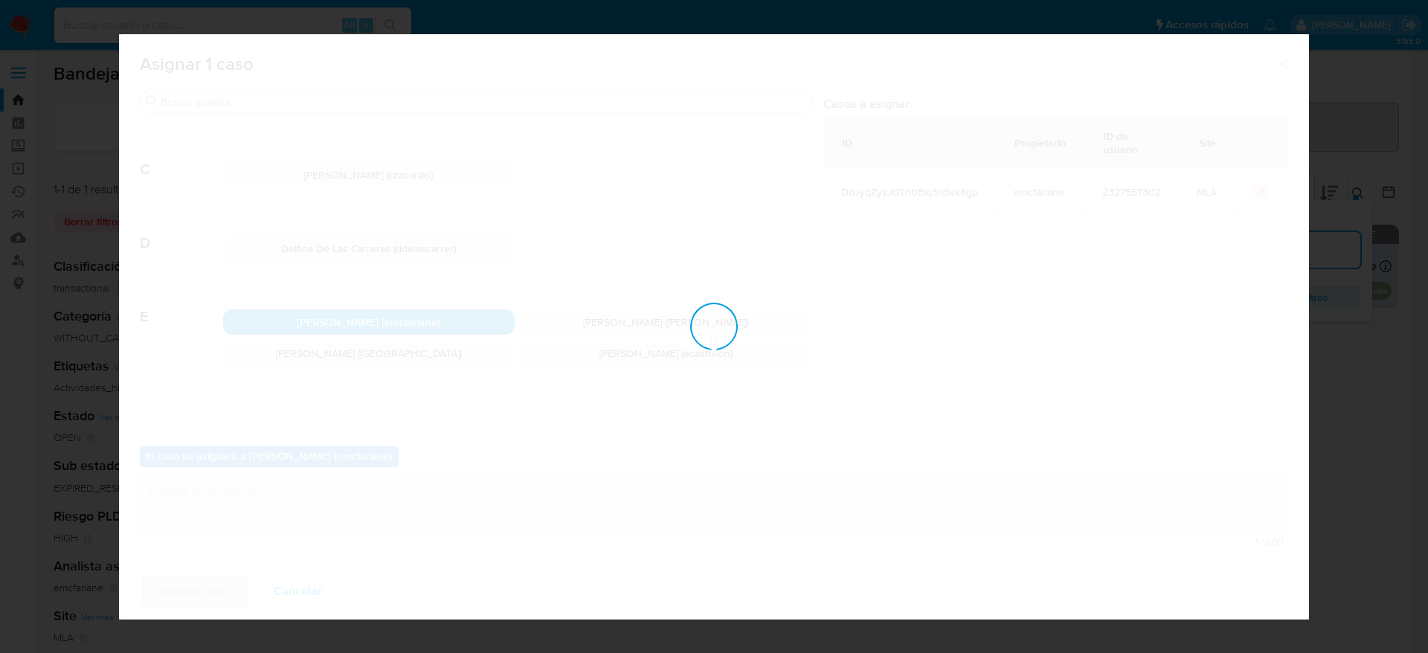
checkbox input "false"
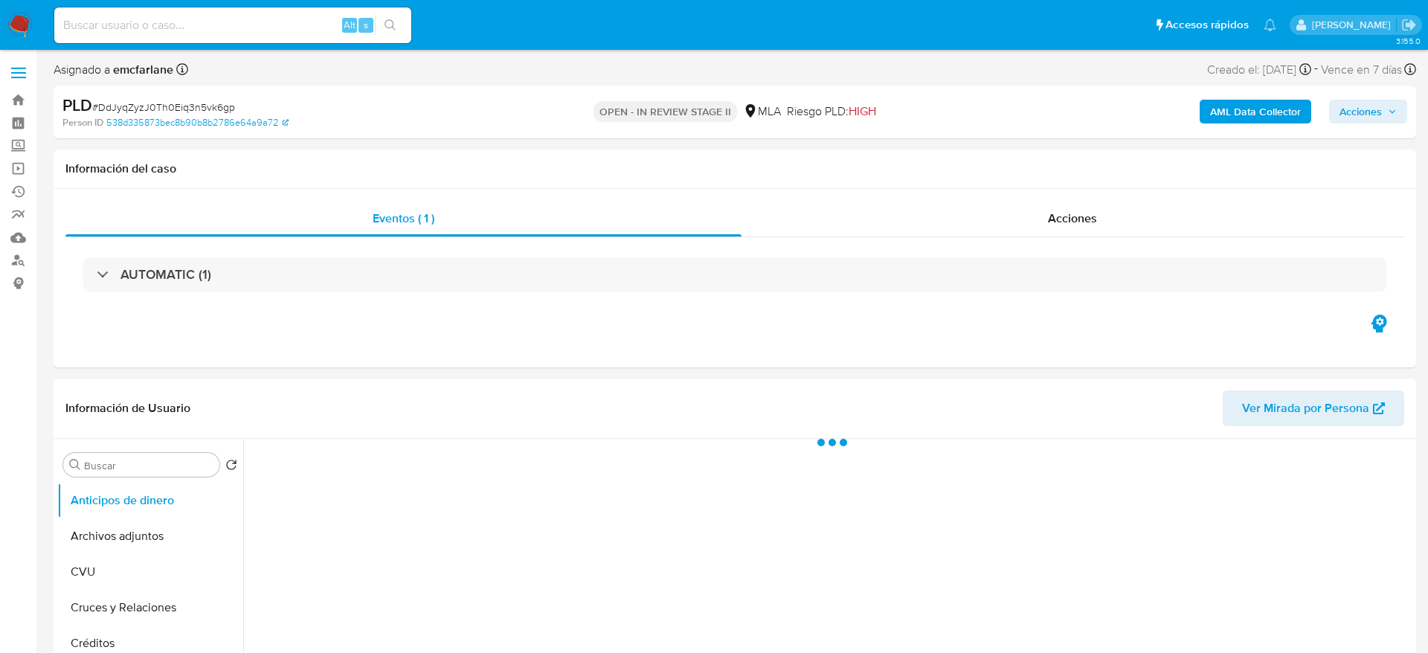
select select "10"
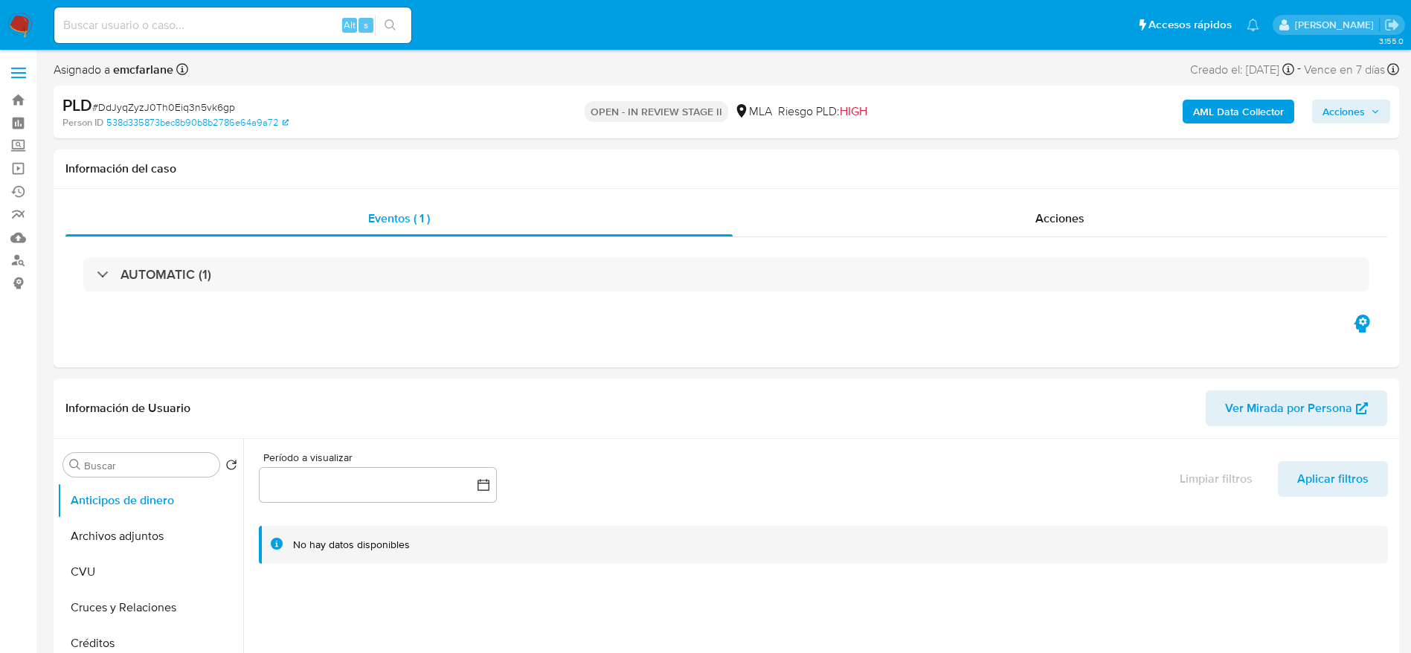
click at [1335, 114] on span "Acciones" at bounding box center [1343, 112] width 42 height 24
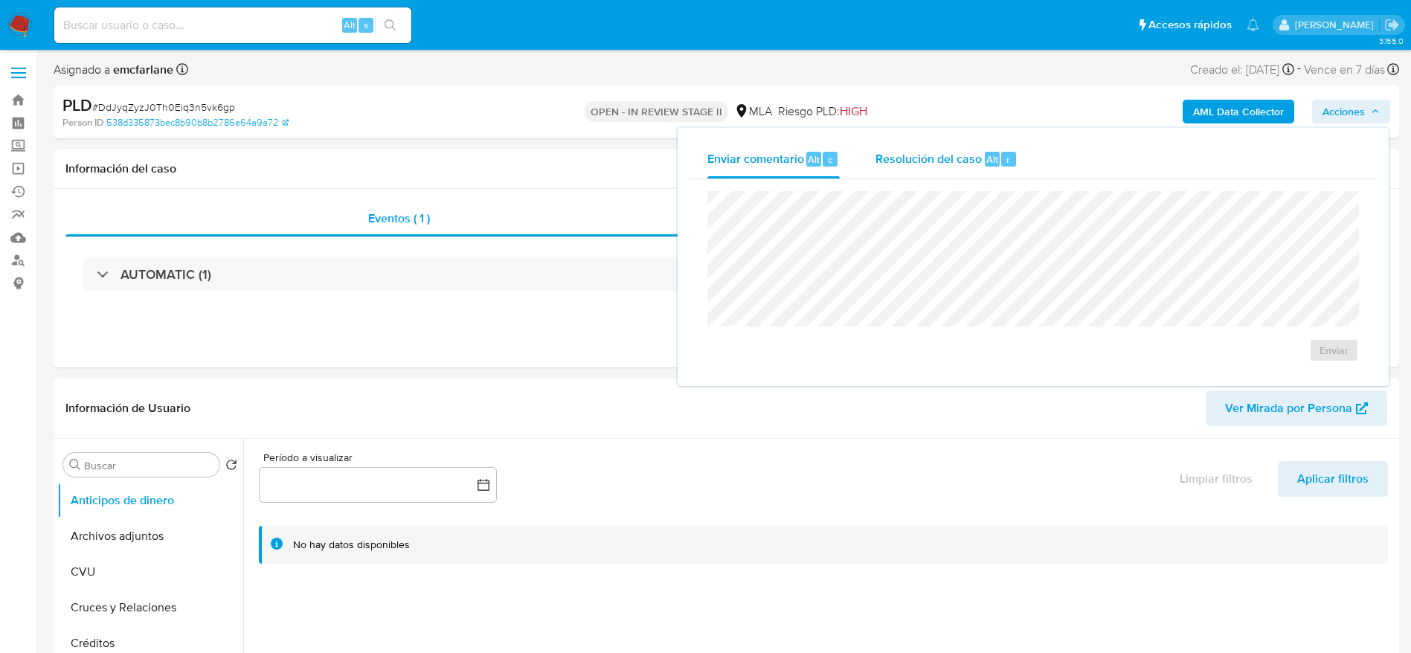
drag, startPoint x: 974, startPoint y: 144, endPoint x: 974, endPoint y: 172, distance: 28.3
click at [974, 144] on div "Resolución del caso Alt r" at bounding box center [946, 159] width 142 height 39
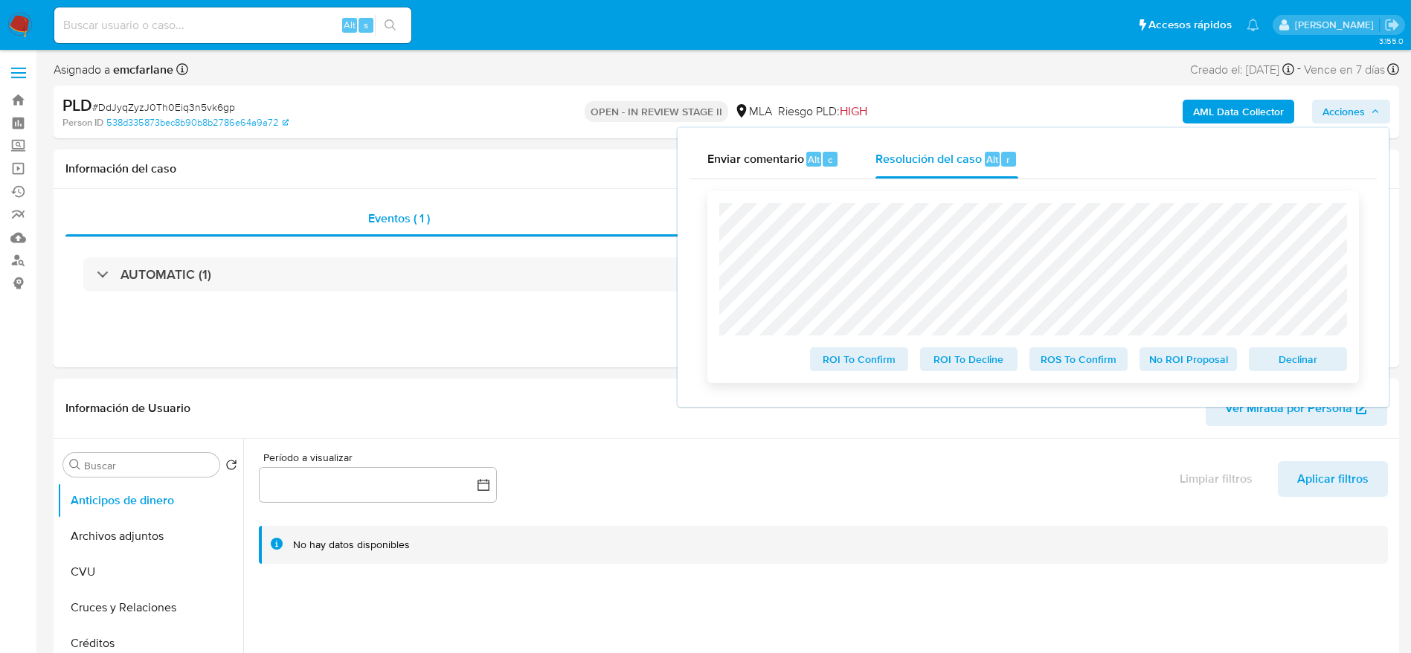
click at [1297, 368] on span "Declinar" at bounding box center [1297, 359] width 77 height 21
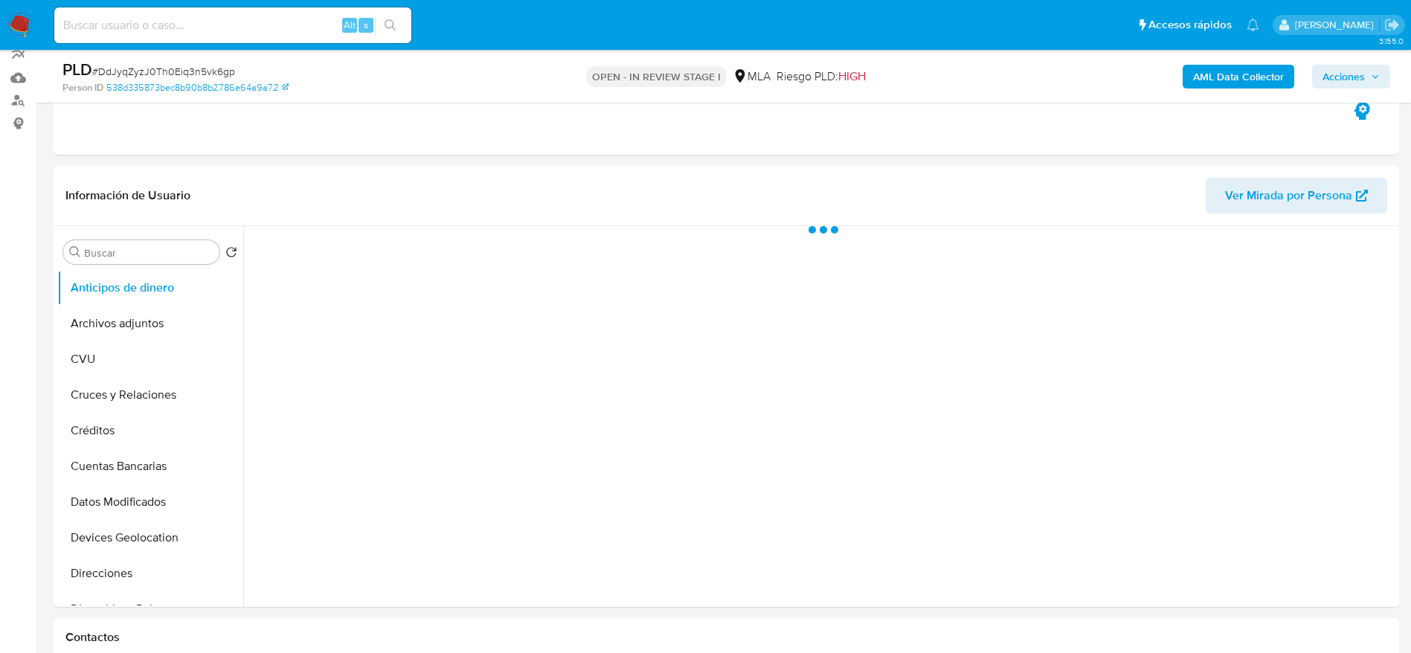
scroll to position [223, 0]
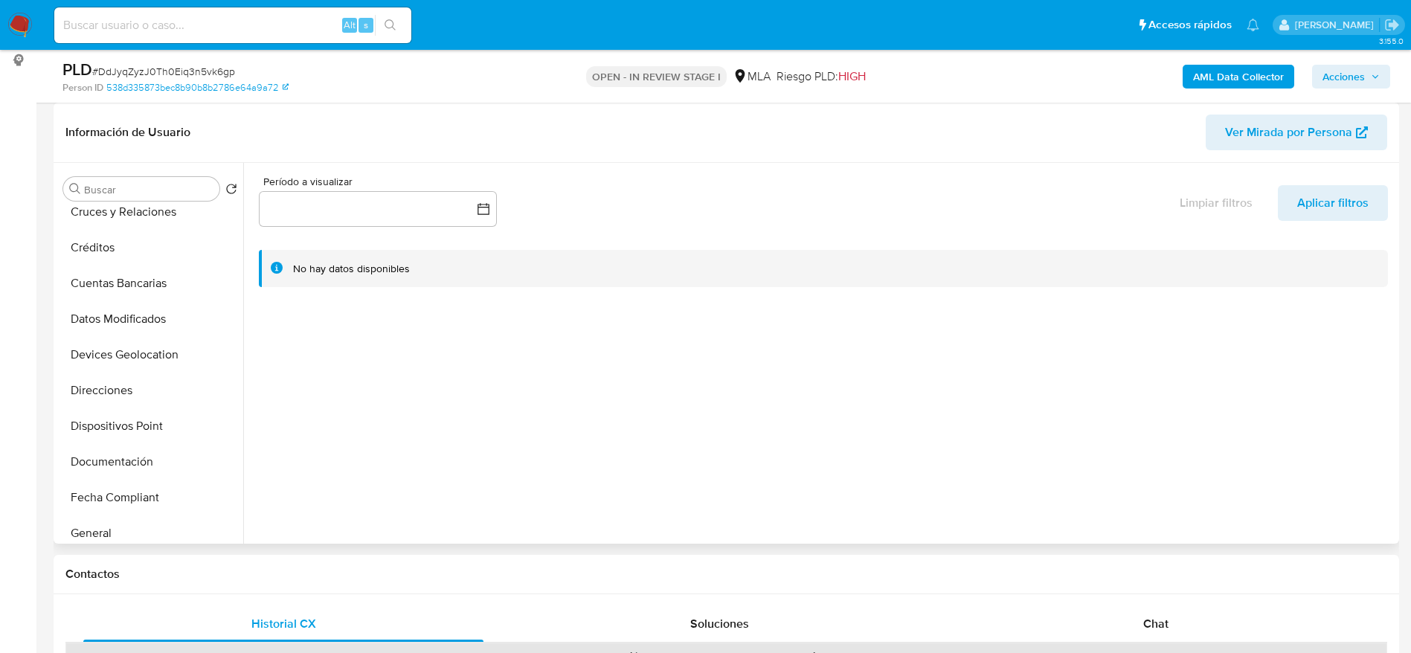
select select "10"
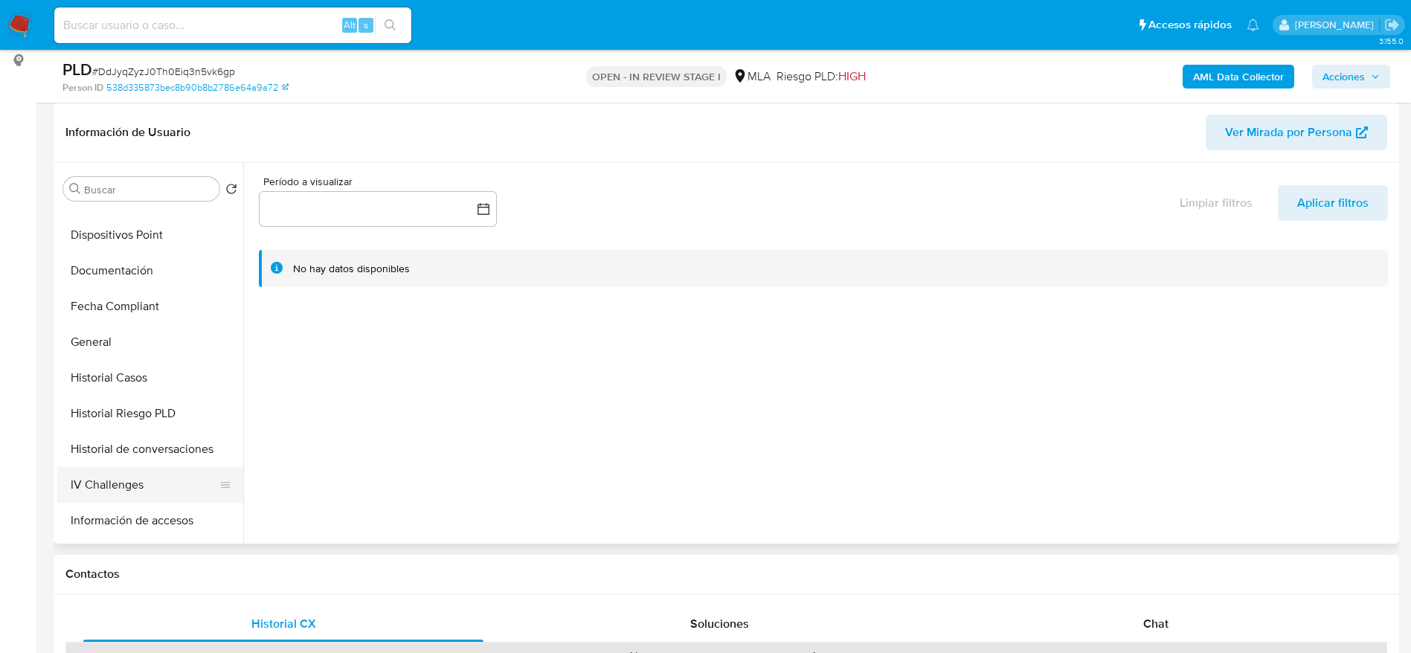
scroll to position [335, 0]
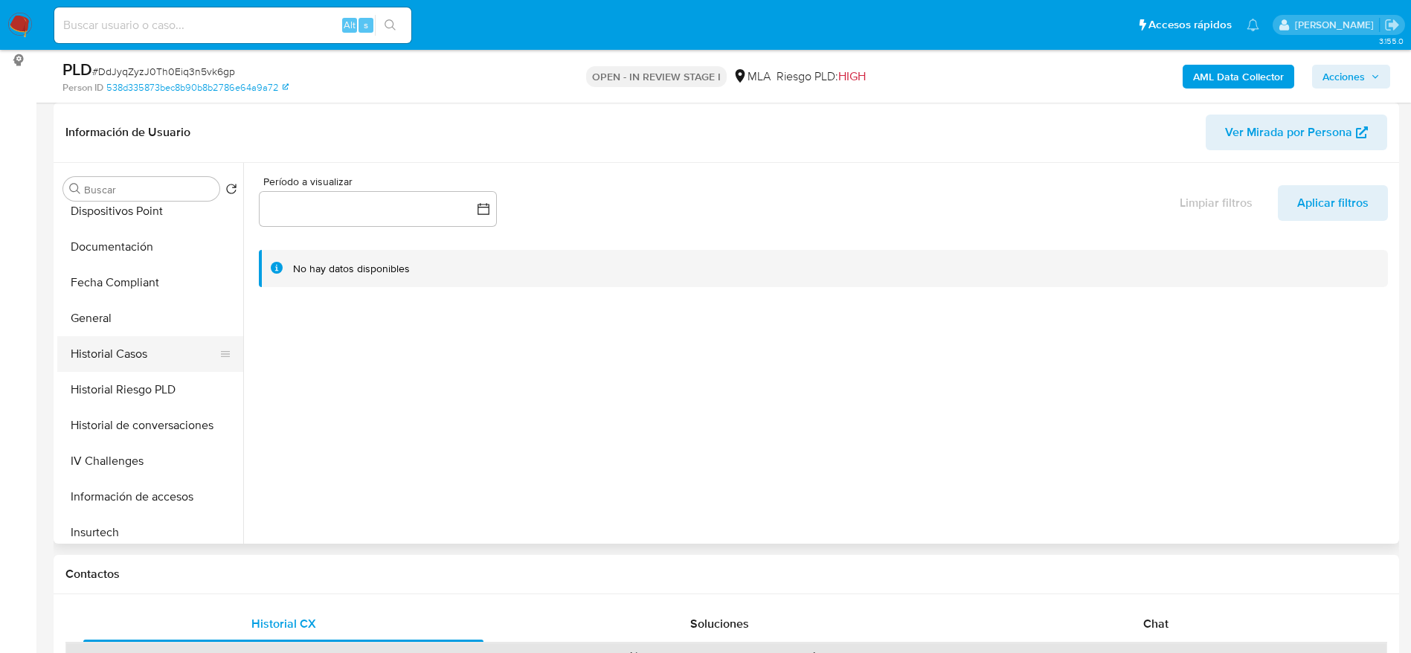
click at [132, 351] on button "Historial Casos" at bounding box center [144, 354] width 174 height 36
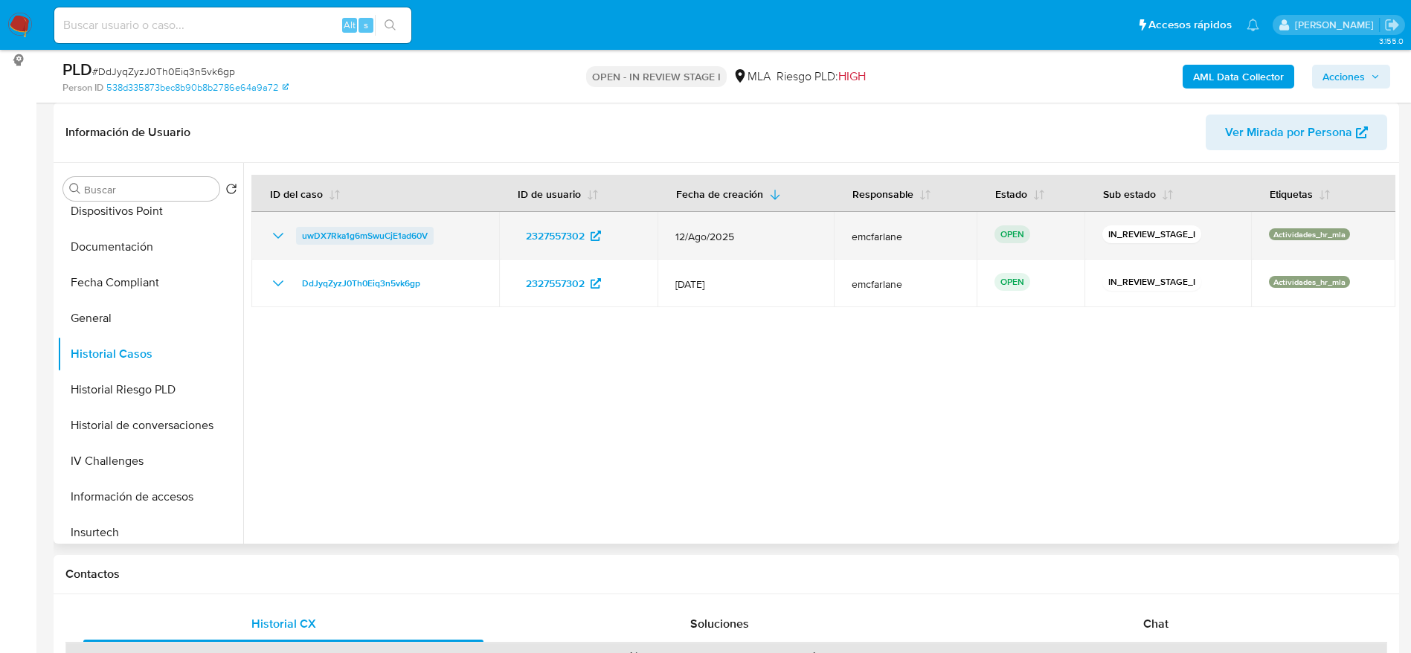
drag, startPoint x: 434, startPoint y: 242, endPoint x: 298, endPoint y: 240, distance: 136.1
click at [298, 240] on div "uwDX7Rka1g6mSwuCjE1ad60V" at bounding box center [375, 236] width 212 height 18
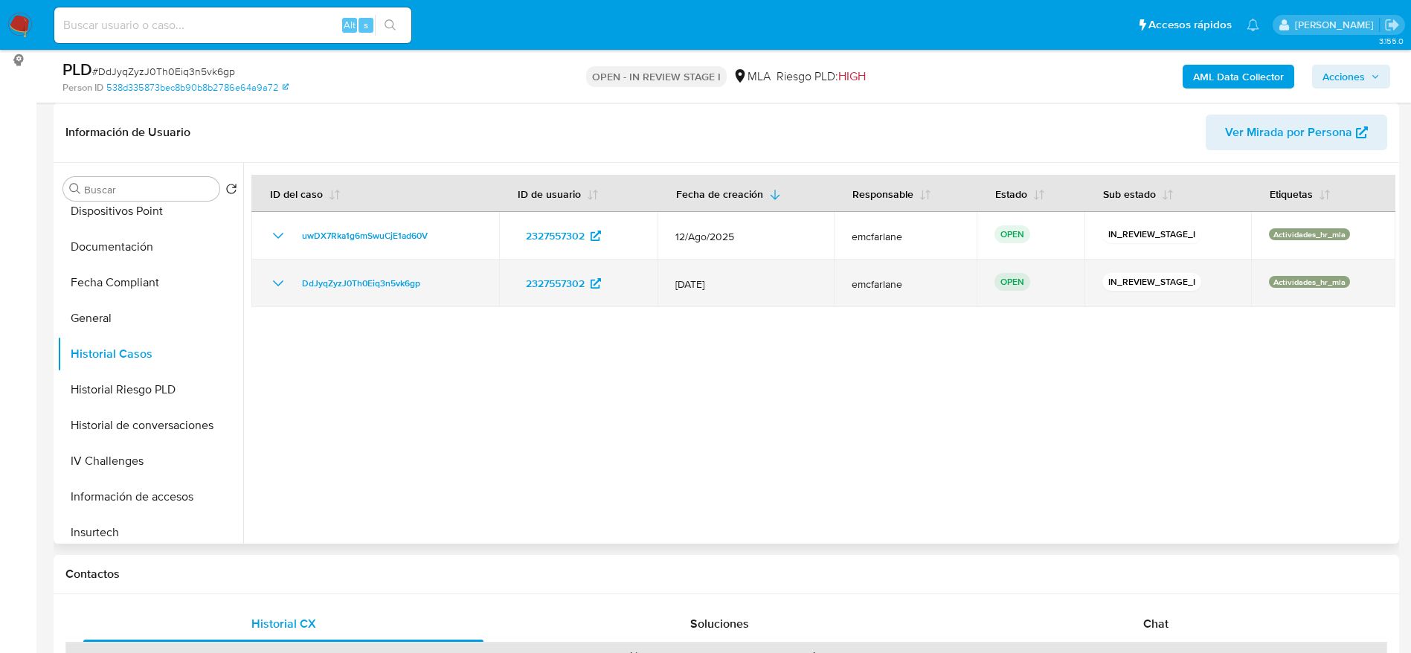
click at [455, 303] on td "DdJyqZyzJ0Th0Eiq3n5vk6gp" at bounding box center [375, 284] width 248 height 48
drag, startPoint x: 435, startPoint y: 292, endPoint x: 299, endPoint y: 280, distance: 136.6
click at [299, 280] on div "DdJyqZyzJ0Th0Eiq3n5vk6gp" at bounding box center [375, 283] width 212 height 18
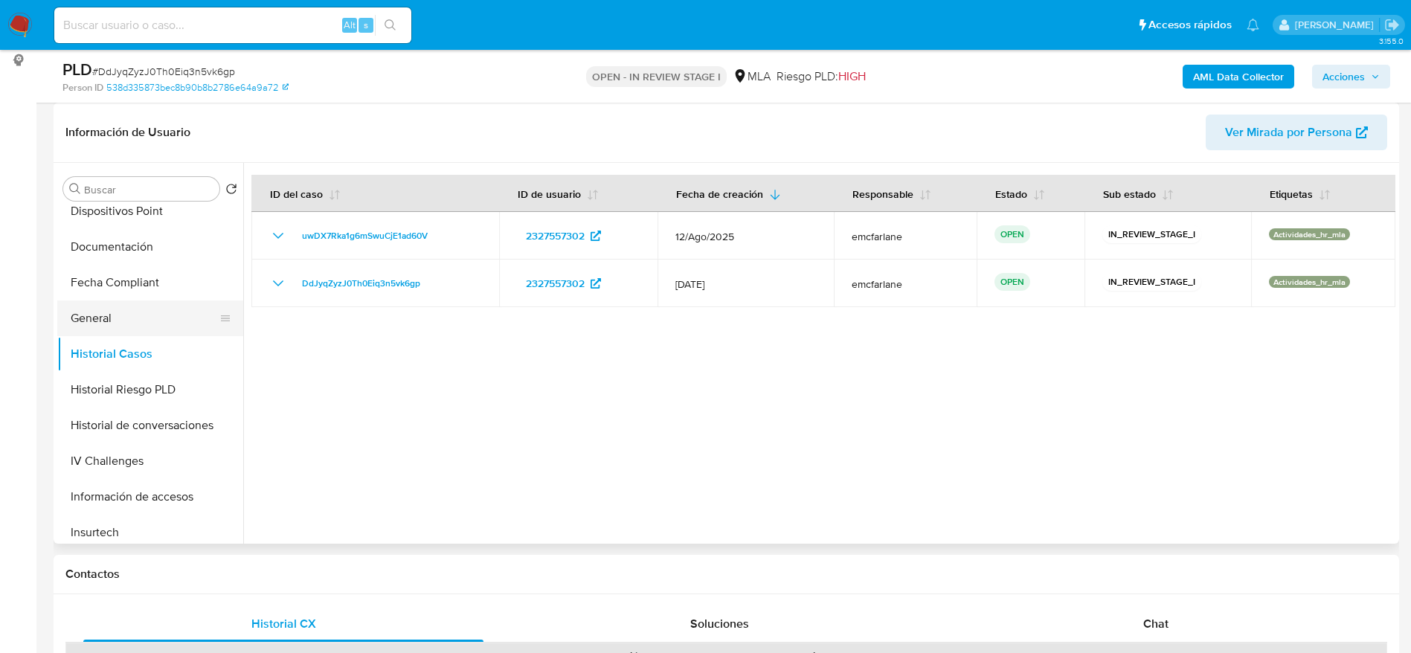
click at [114, 317] on button "General" at bounding box center [144, 318] width 174 height 36
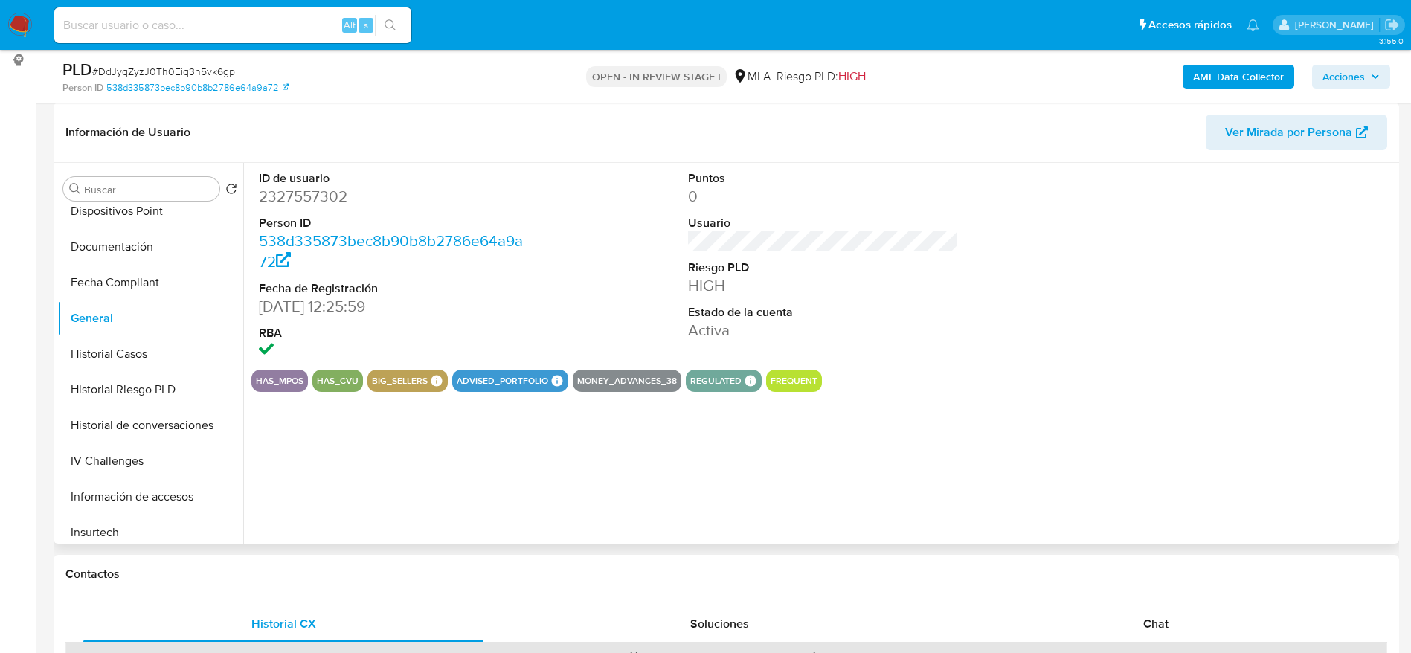
click at [309, 194] on dd "2327557302" at bounding box center [394, 196] width 271 height 21
copy dd "2327557302"
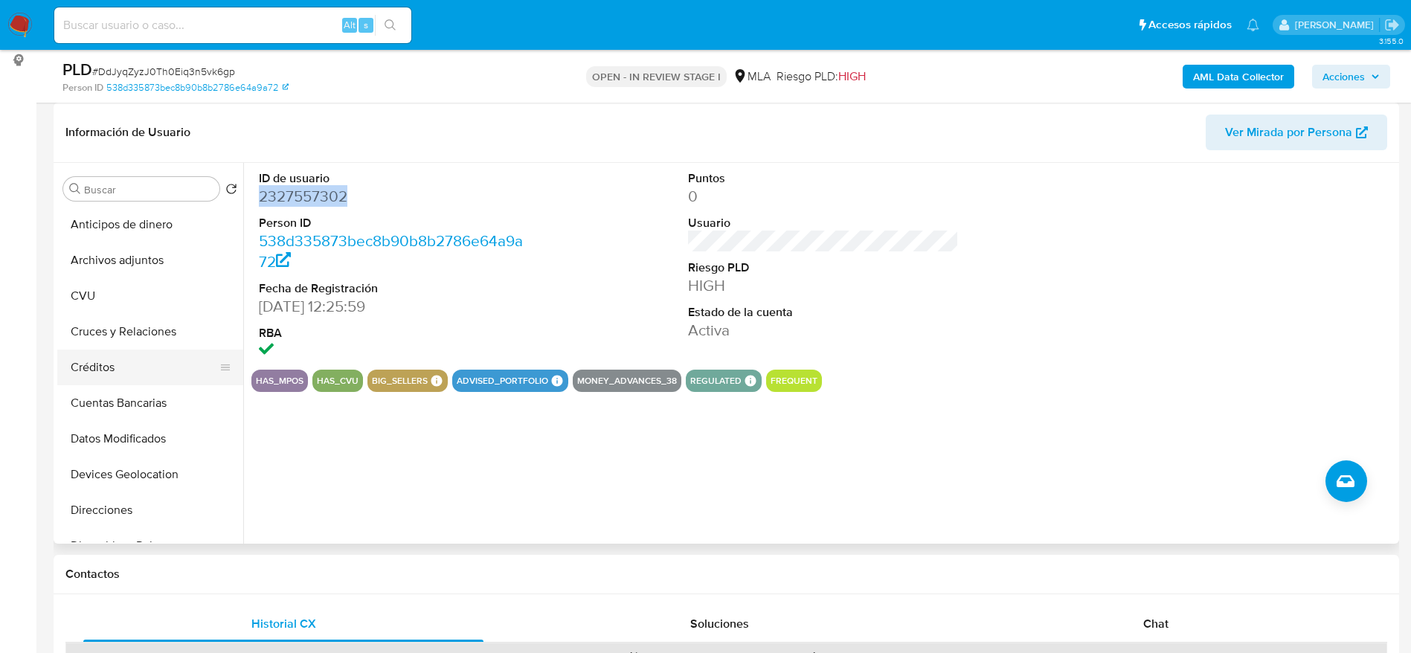
scroll to position [0, 0]
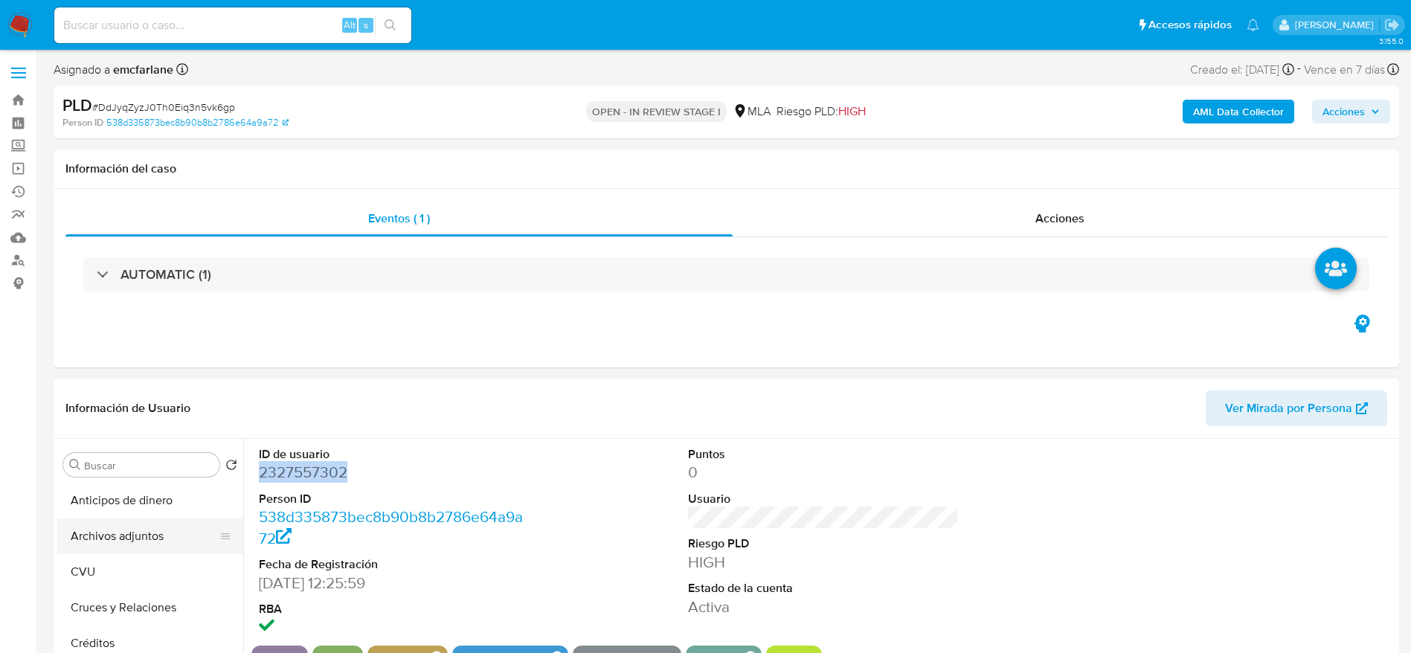
click at [120, 541] on button "Archivos adjuntos" at bounding box center [144, 536] width 174 height 36
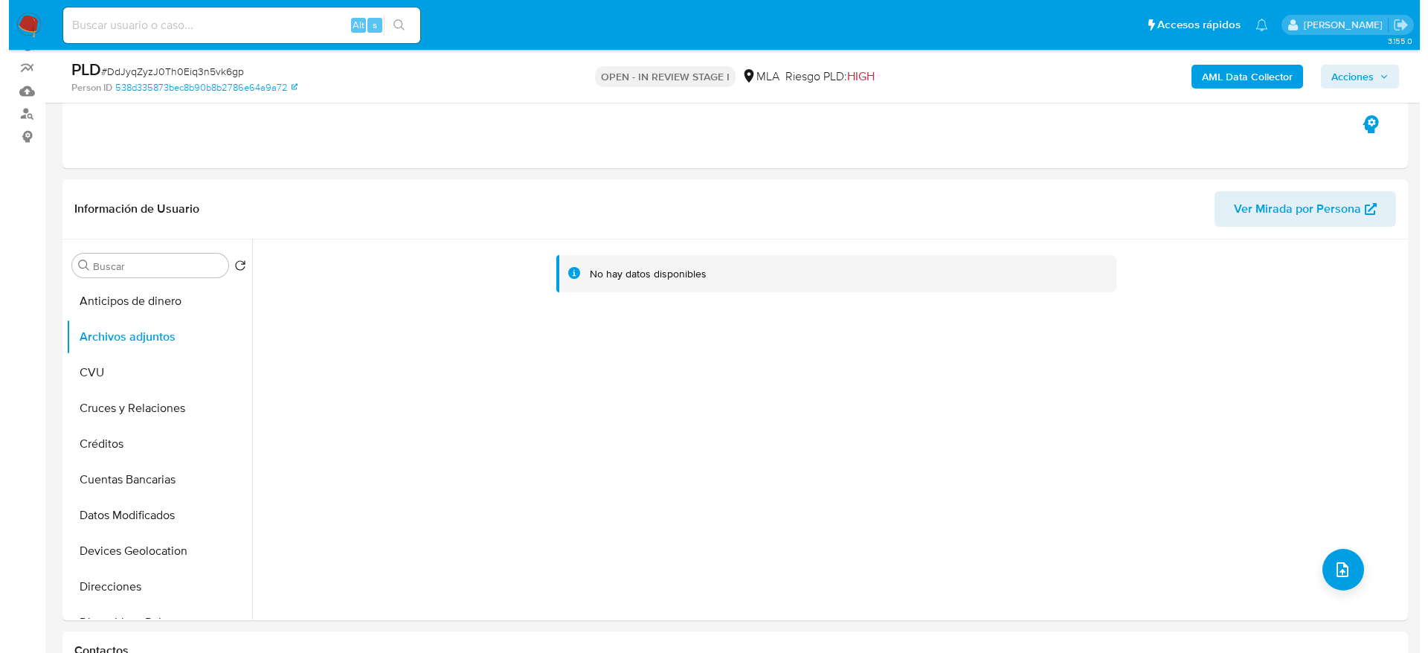
scroll to position [112, 0]
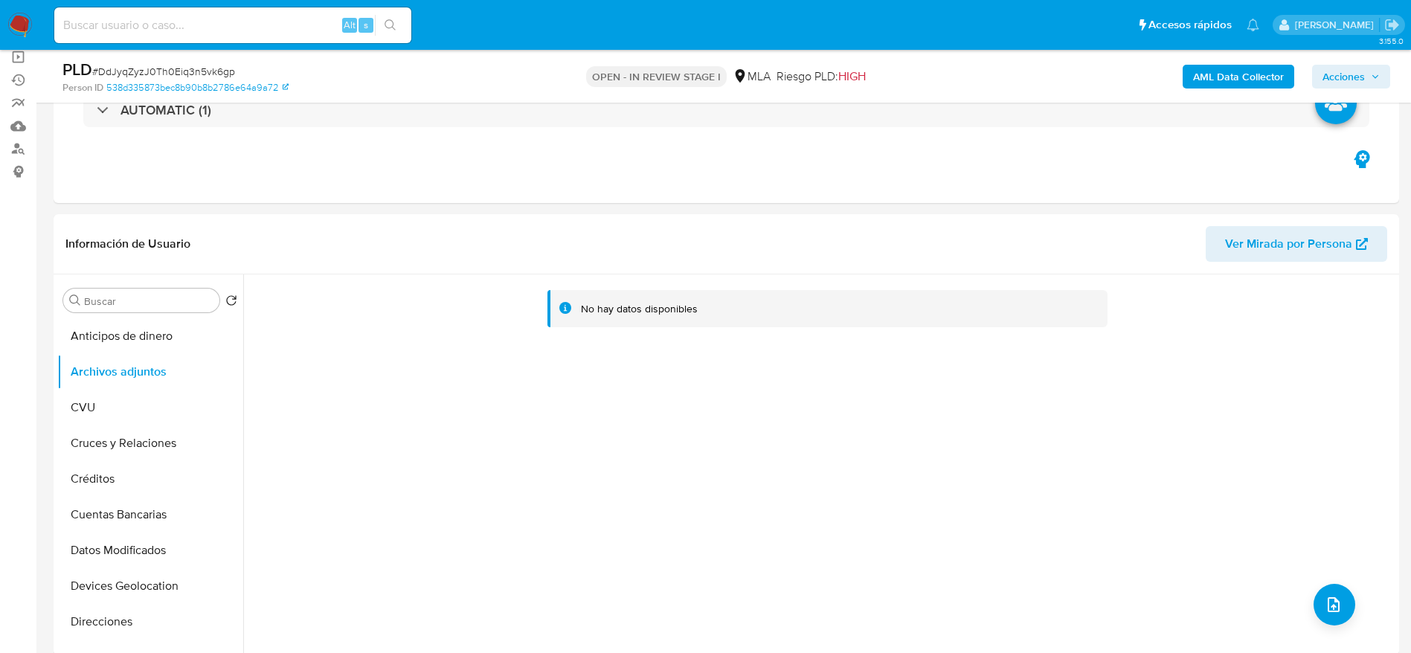
click at [1229, 83] on b "AML Data Collector" at bounding box center [1238, 77] width 91 height 24
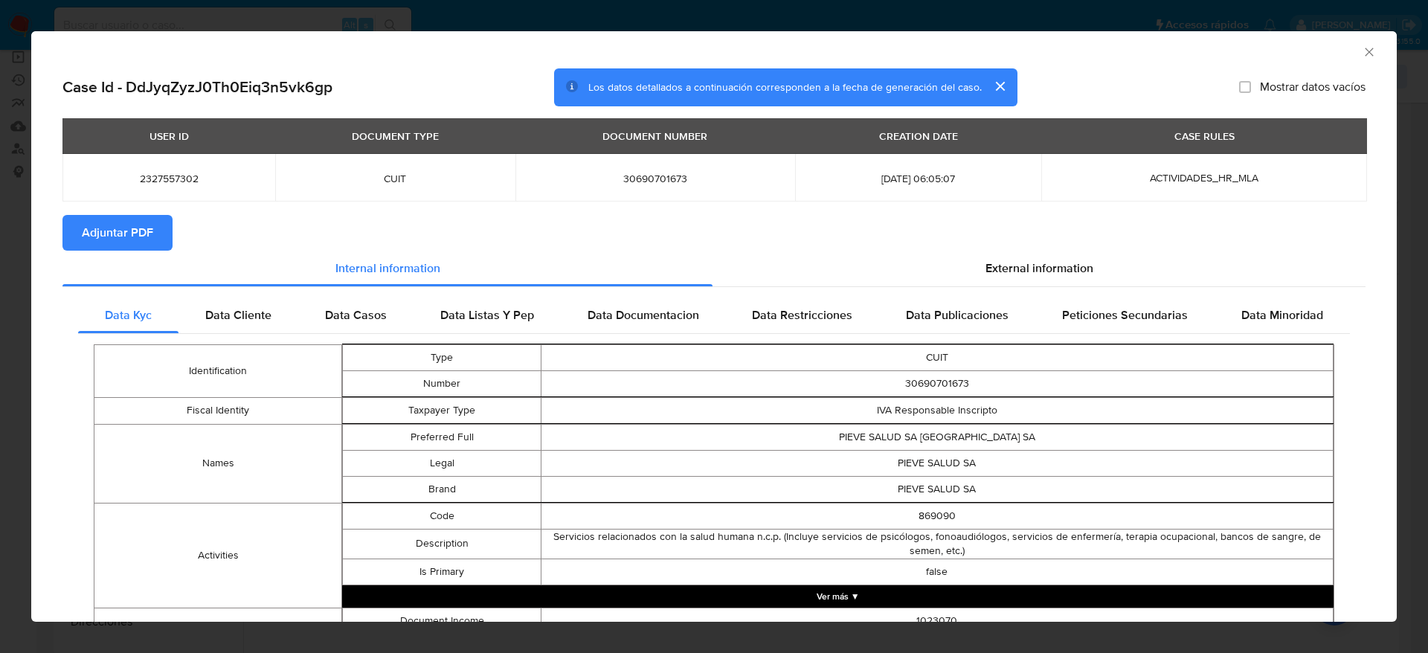
click at [1362, 53] on icon "Cerrar ventana" at bounding box center [1369, 52] width 15 height 15
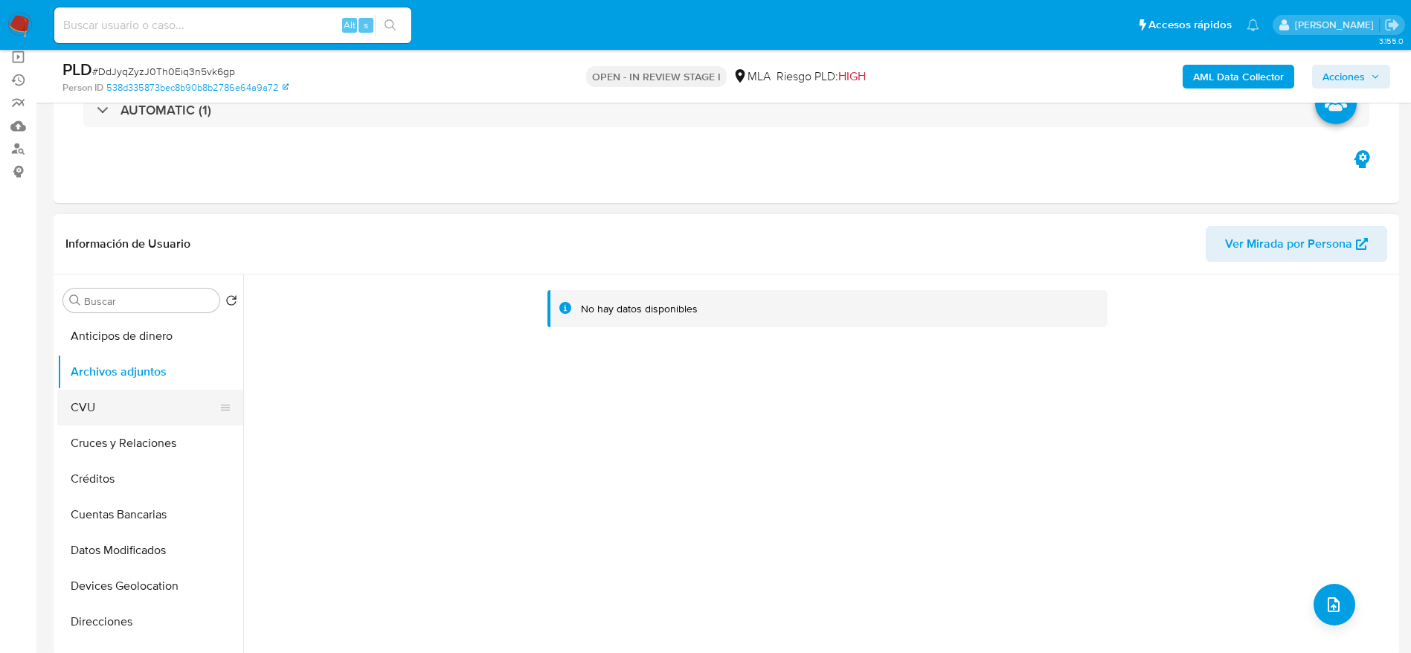
click at [83, 407] on button "CVU" at bounding box center [144, 408] width 174 height 36
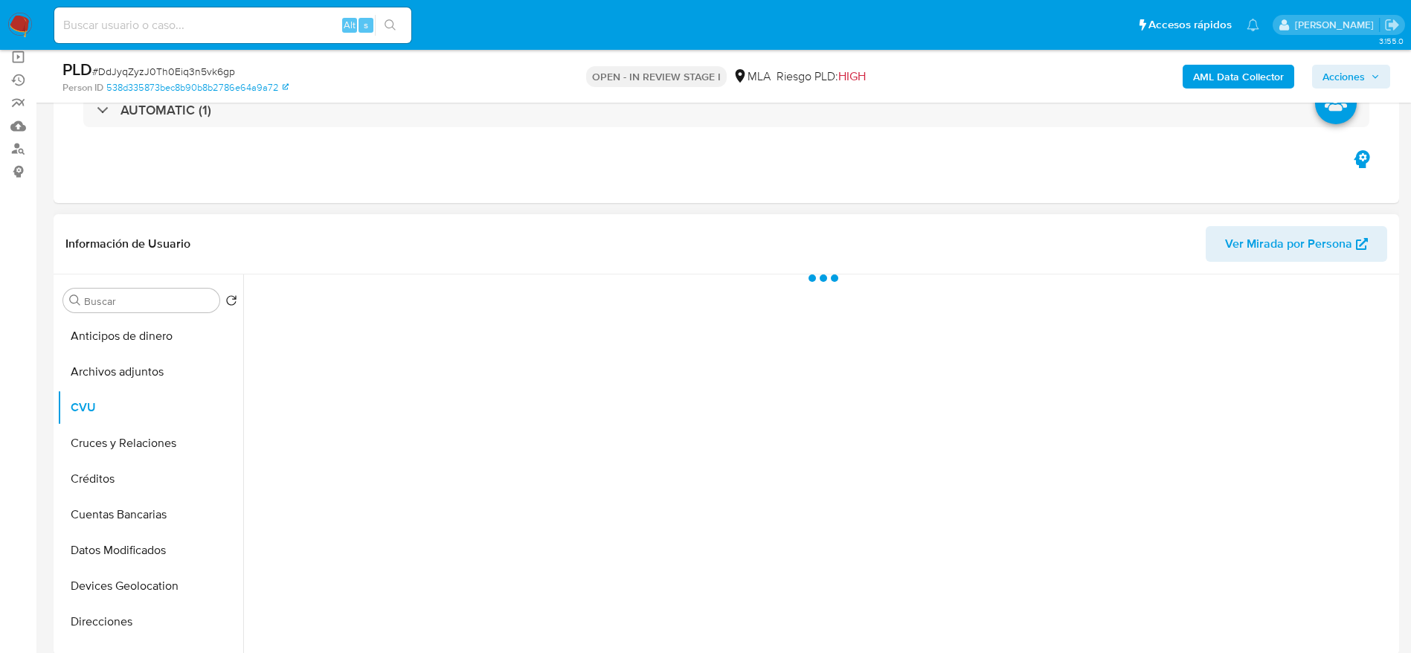
click at [114, 372] on button "Archivos adjuntos" at bounding box center [150, 372] width 186 height 36
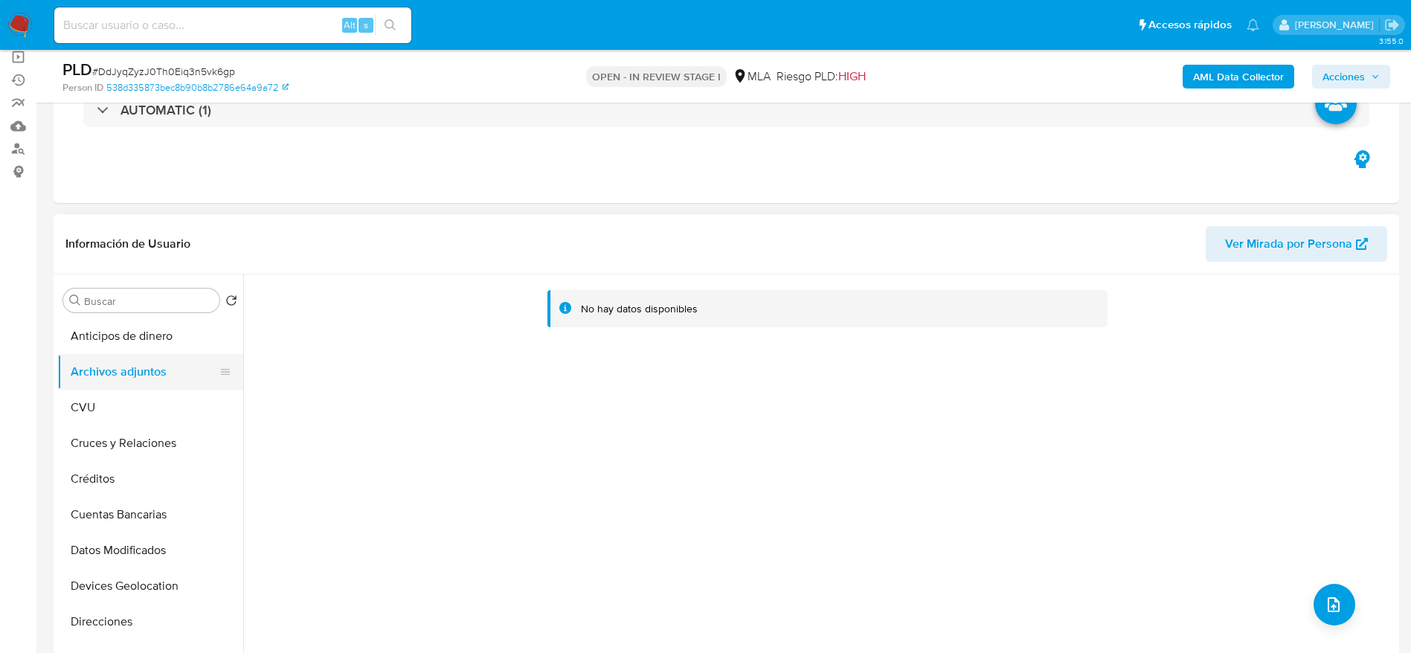
drag, startPoint x: 78, startPoint y: 411, endPoint x: 101, endPoint y: 377, distance: 40.6
click at [80, 410] on button "CVU" at bounding box center [150, 408] width 186 height 36
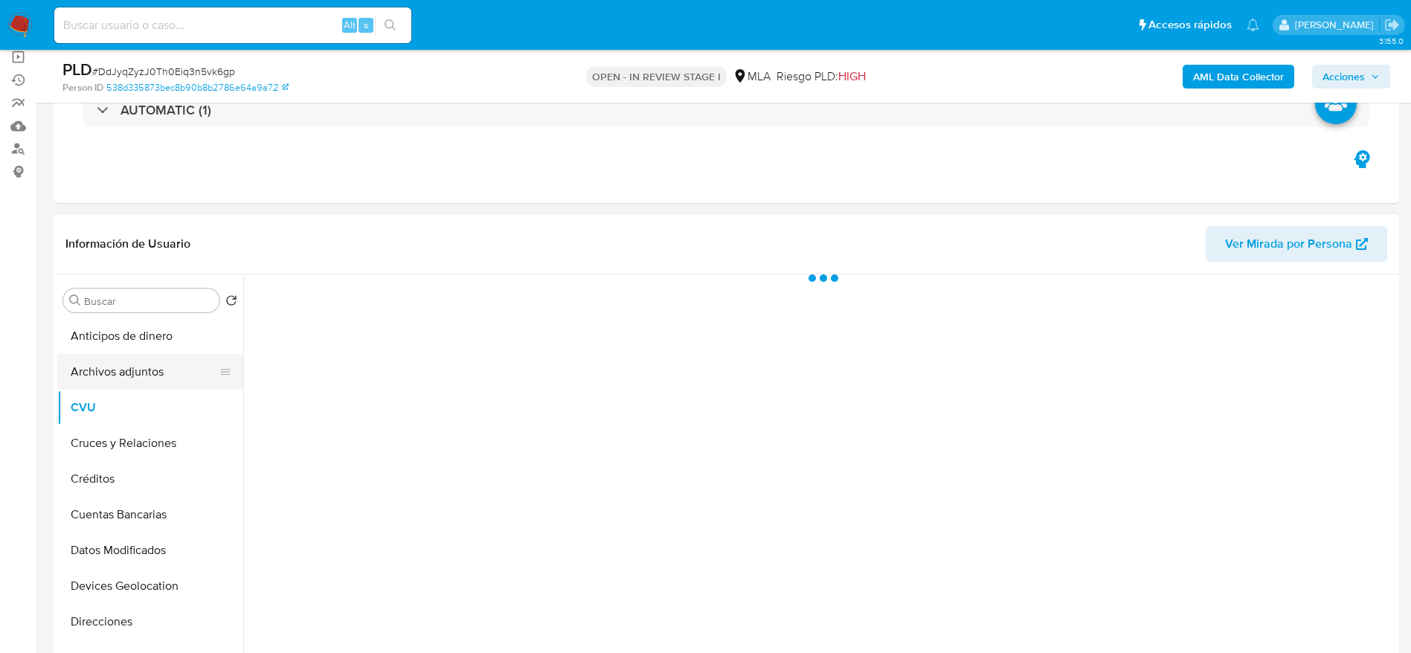
click at [101, 375] on button "Archivos adjuntos" at bounding box center [144, 372] width 174 height 36
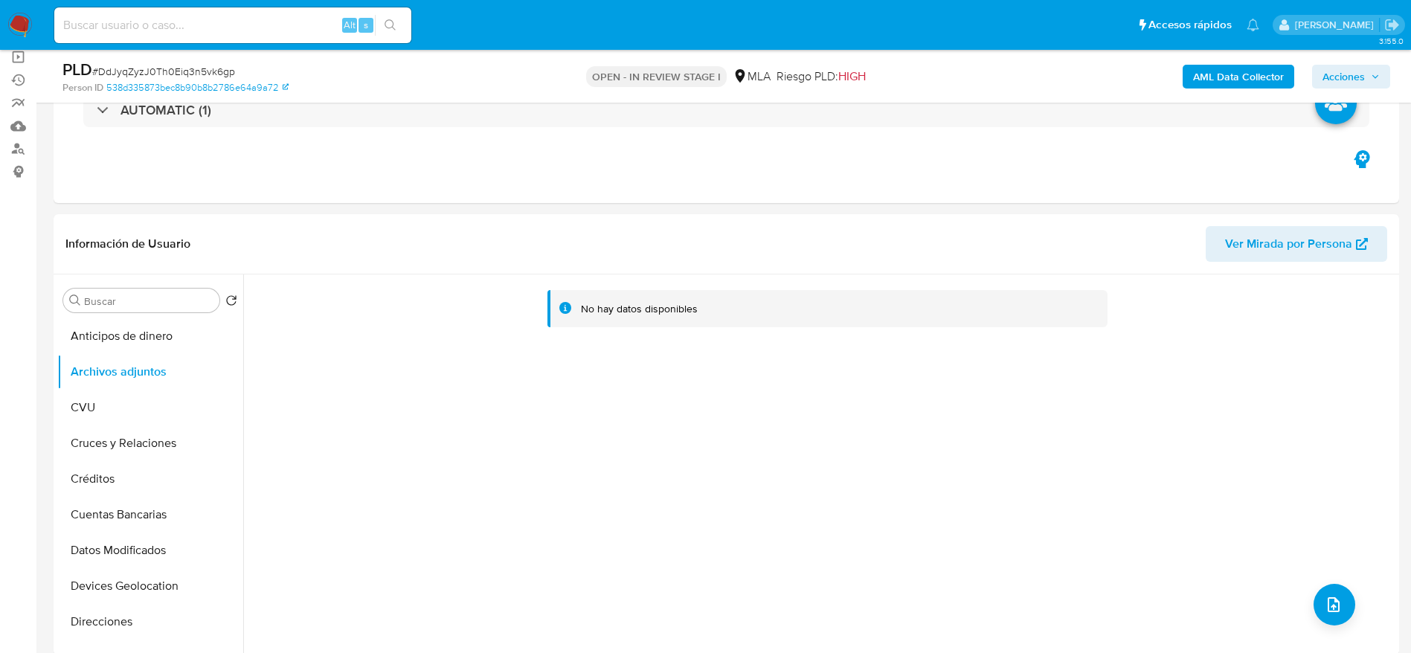
click at [1230, 82] on b "AML Data Collector" at bounding box center [1238, 77] width 91 height 24
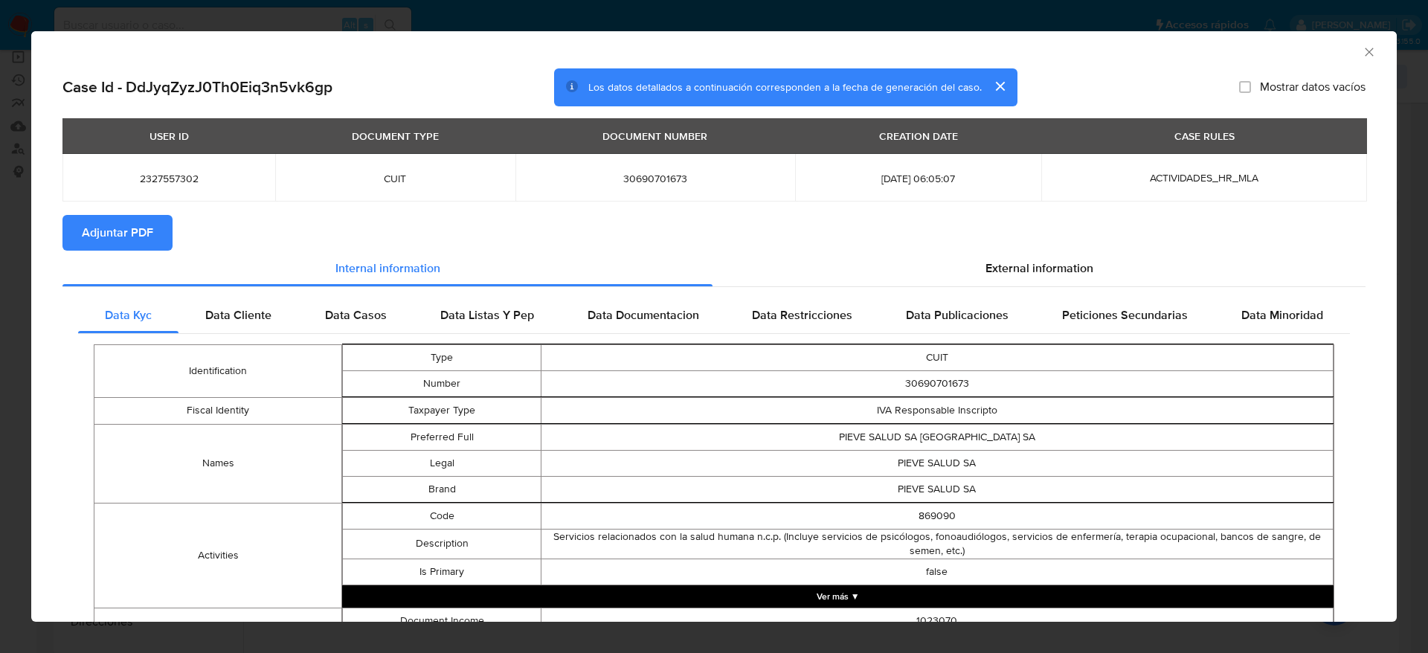
click at [105, 212] on div "USER ID DOCUMENT TYPE DOCUMENT NUMBER CREATION DATE CASE RULES 2327557302 CUIT …" at bounding box center [713, 166] width 1303 height 97
click at [112, 231] on span "Adjuntar PDF" at bounding box center [117, 232] width 71 height 33
click at [1362, 48] on icon "Cerrar ventana" at bounding box center [1369, 52] width 15 height 15
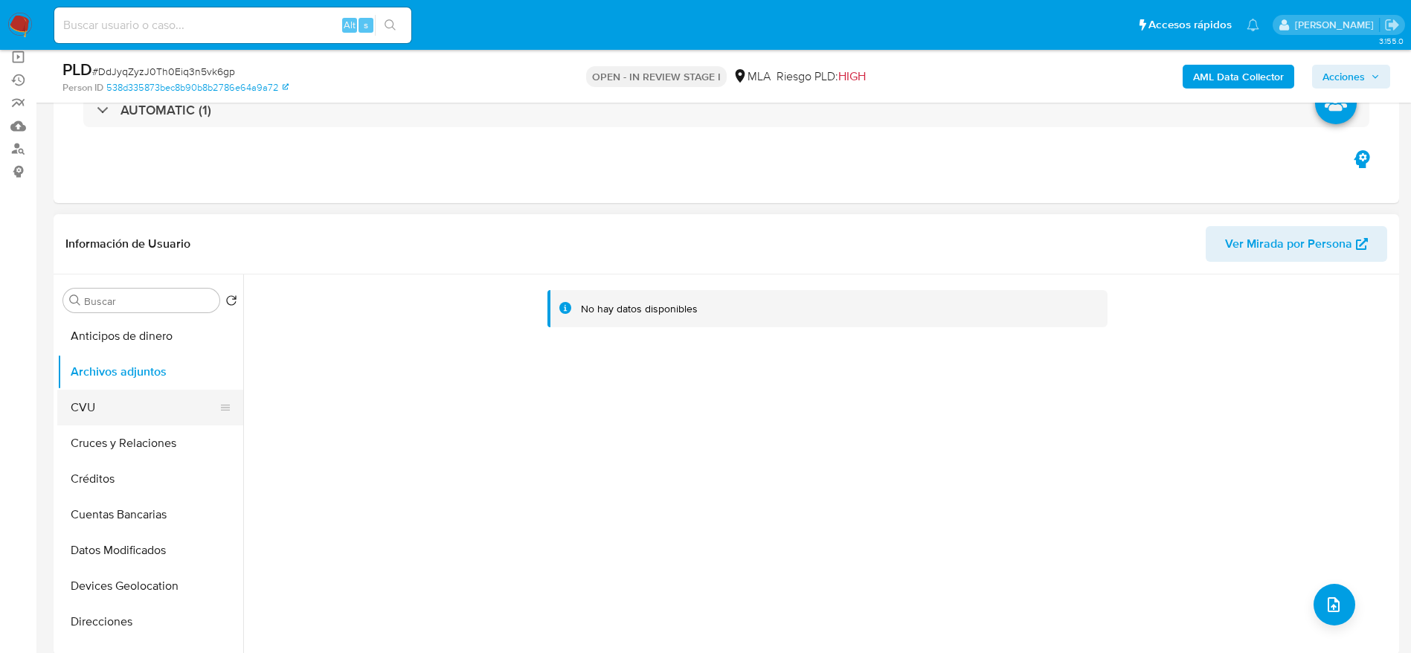
click at [103, 414] on button "CVU" at bounding box center [144, 408] width 174 height 36
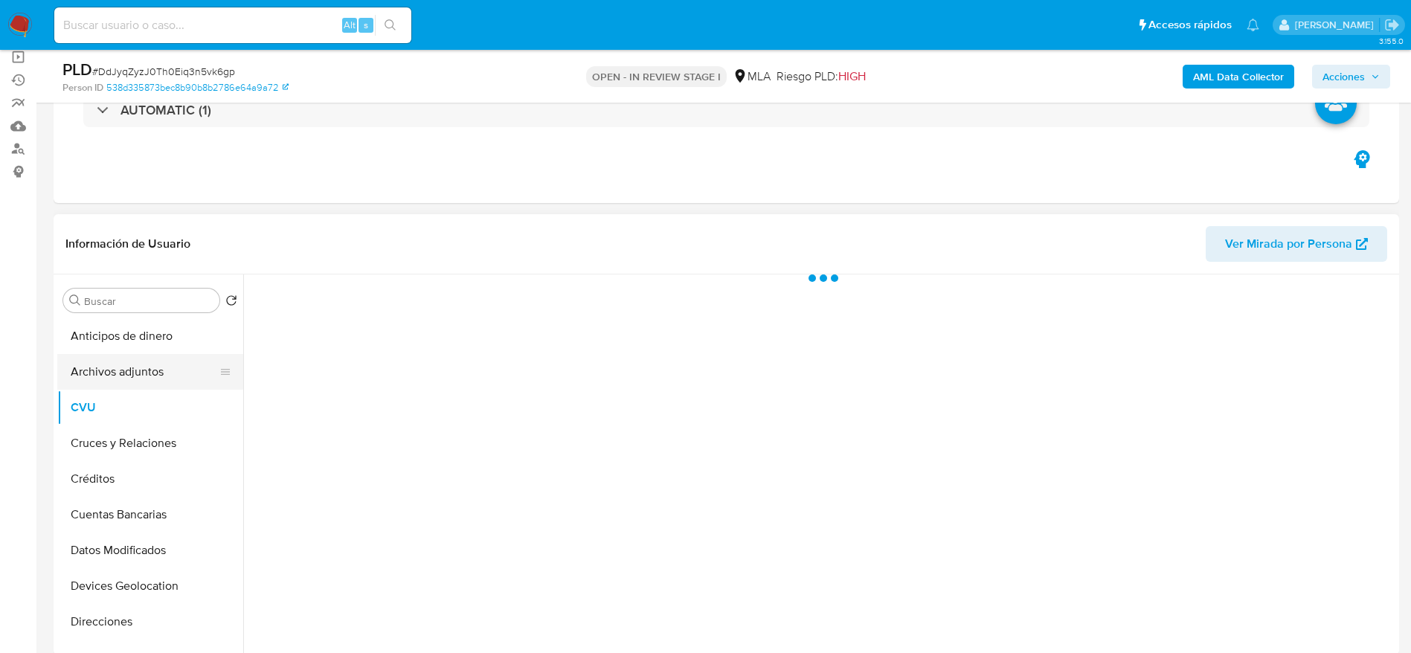
click at [120, 363] on button "Archivos adjuntos" at bounding box center [144, 372] width 174 height 36
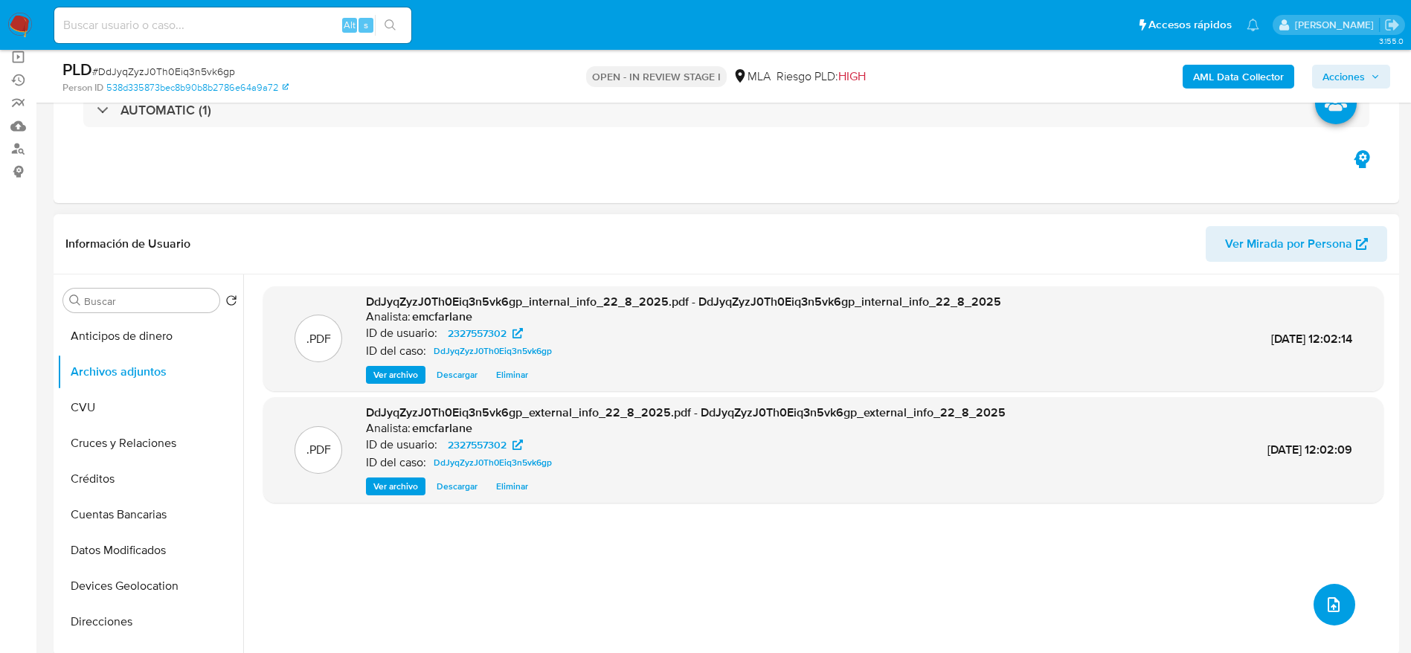
click at [1334, 596] on span "upload-file" at bounding box center [1334, 605] width 18 height 18
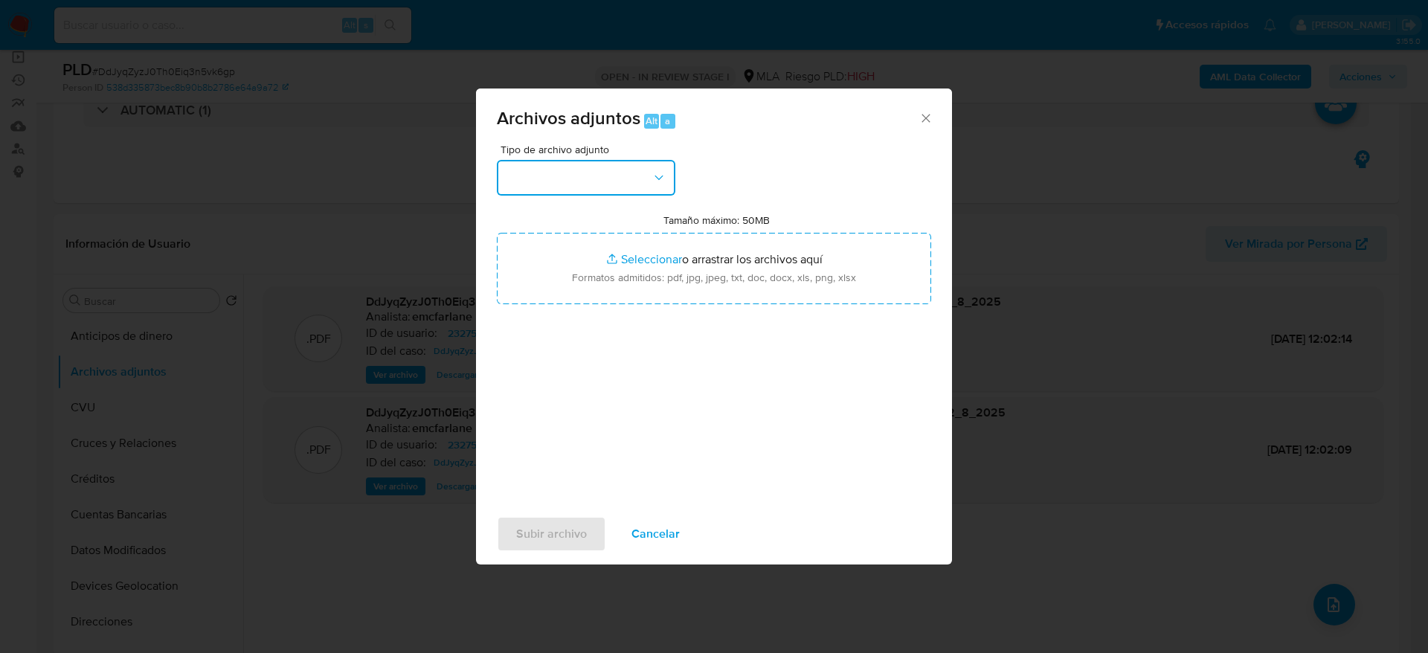
drag, startPoint x: 585, startPoint y: 183, endPoint x: 585, endPoint y: 198, distance: 14.9
click at [585, 182] on button "button" at bounding box center [586, 178] width 179 height 36
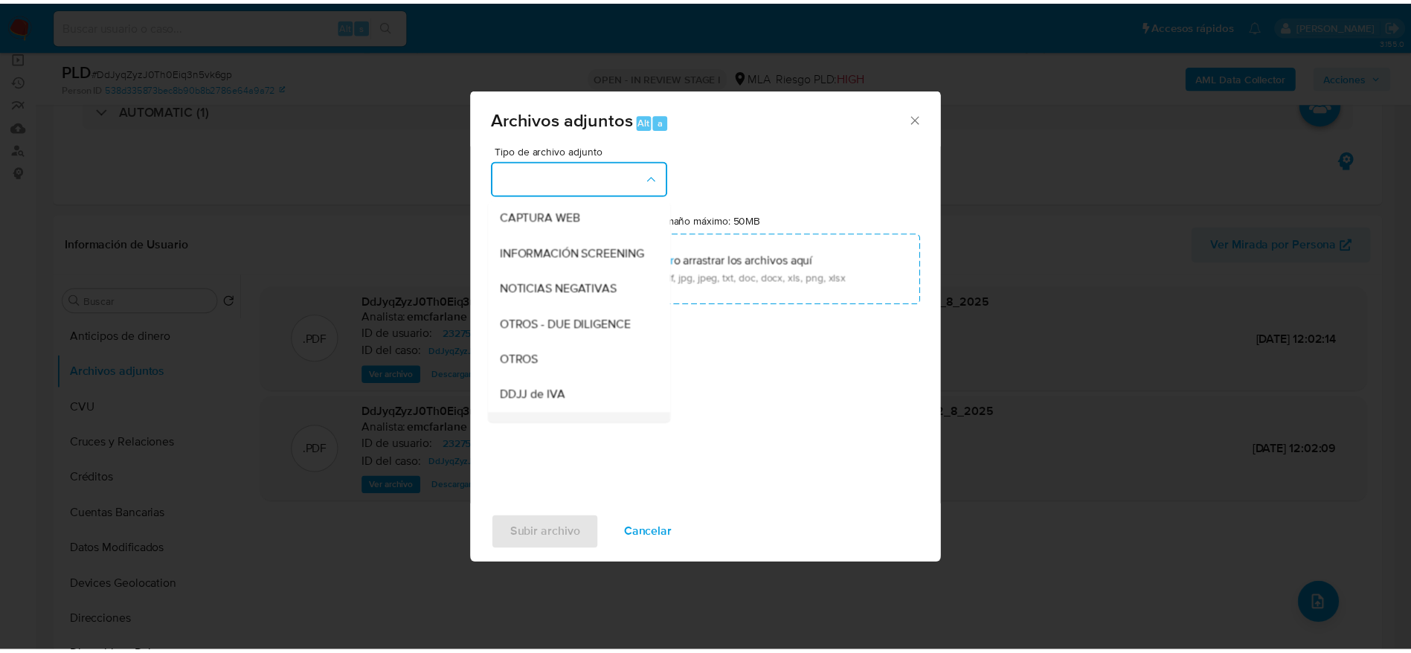
scroll to position [223, 0]
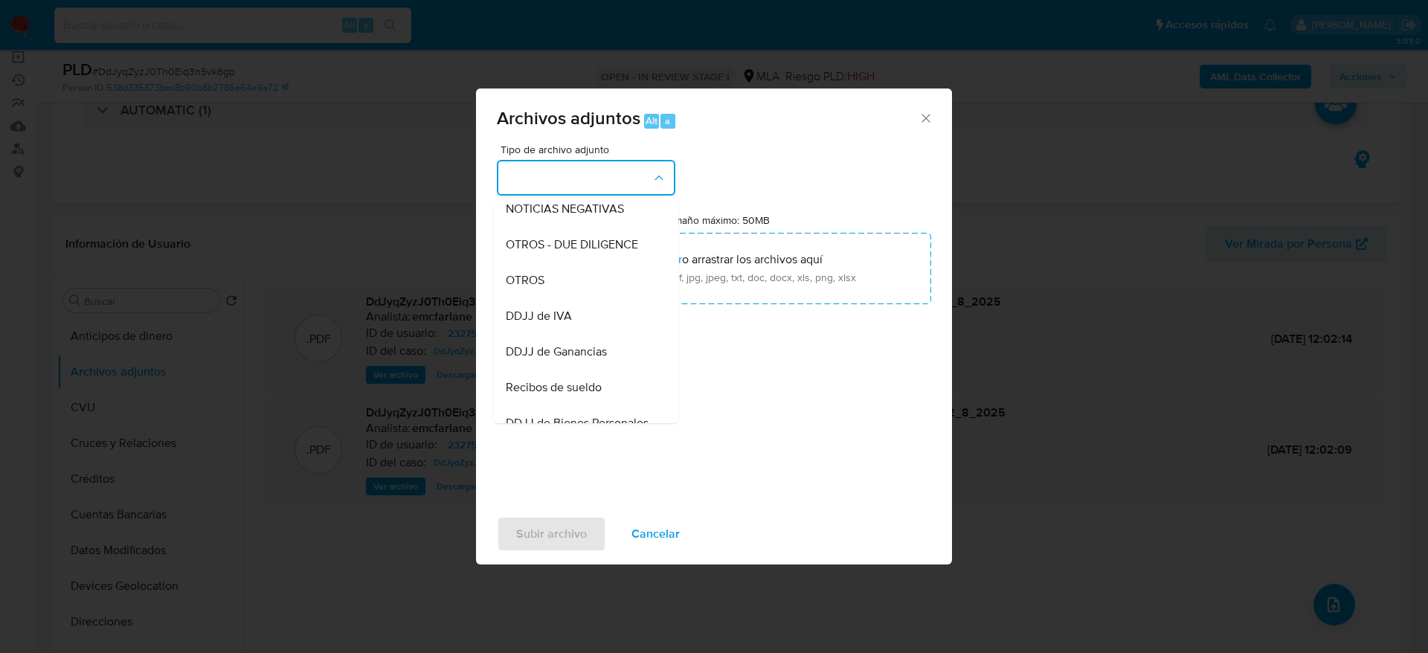
drag, startPoint x: 531, startPoint y: 289, endPoint x: 859, endPoint y: 469, distance: 374.2
click at [530, 288] on span "OTROS" at bounding box center [525, 280] width 39 height 15
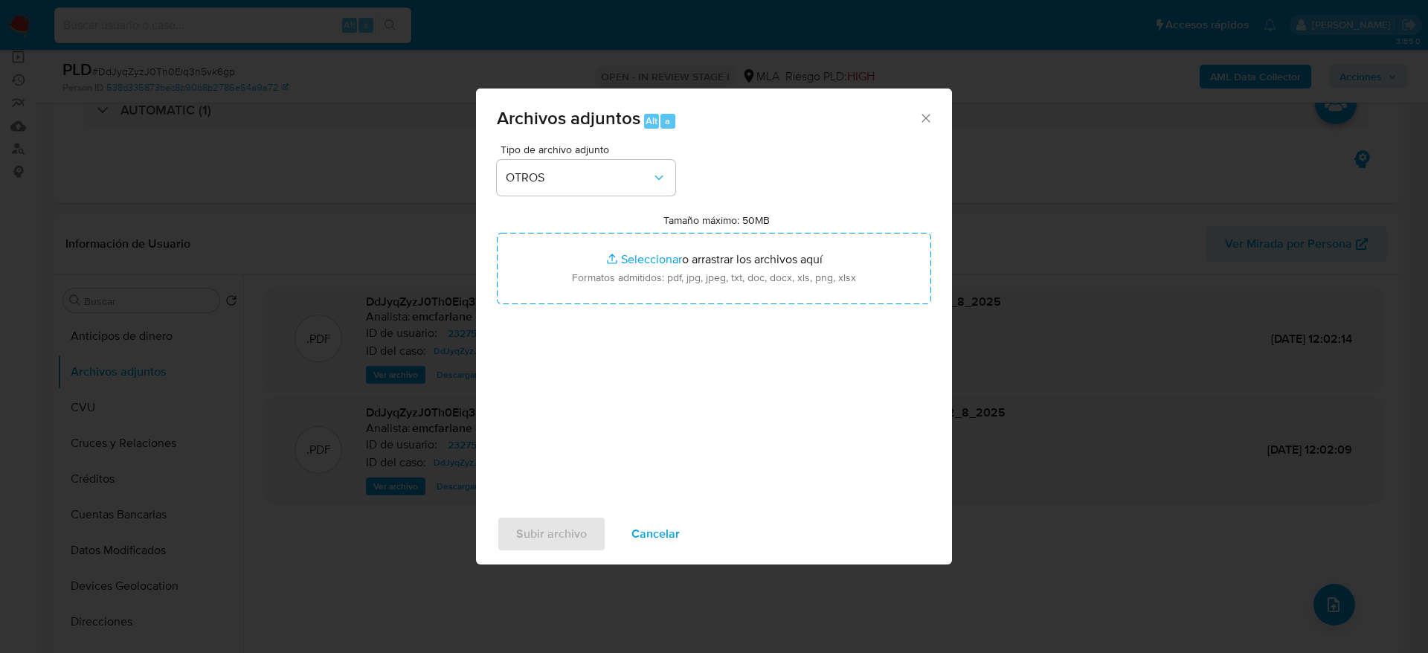
click at [674, 540] on span "Cancelar" at bounding box center [655, 534] width 48 height 33
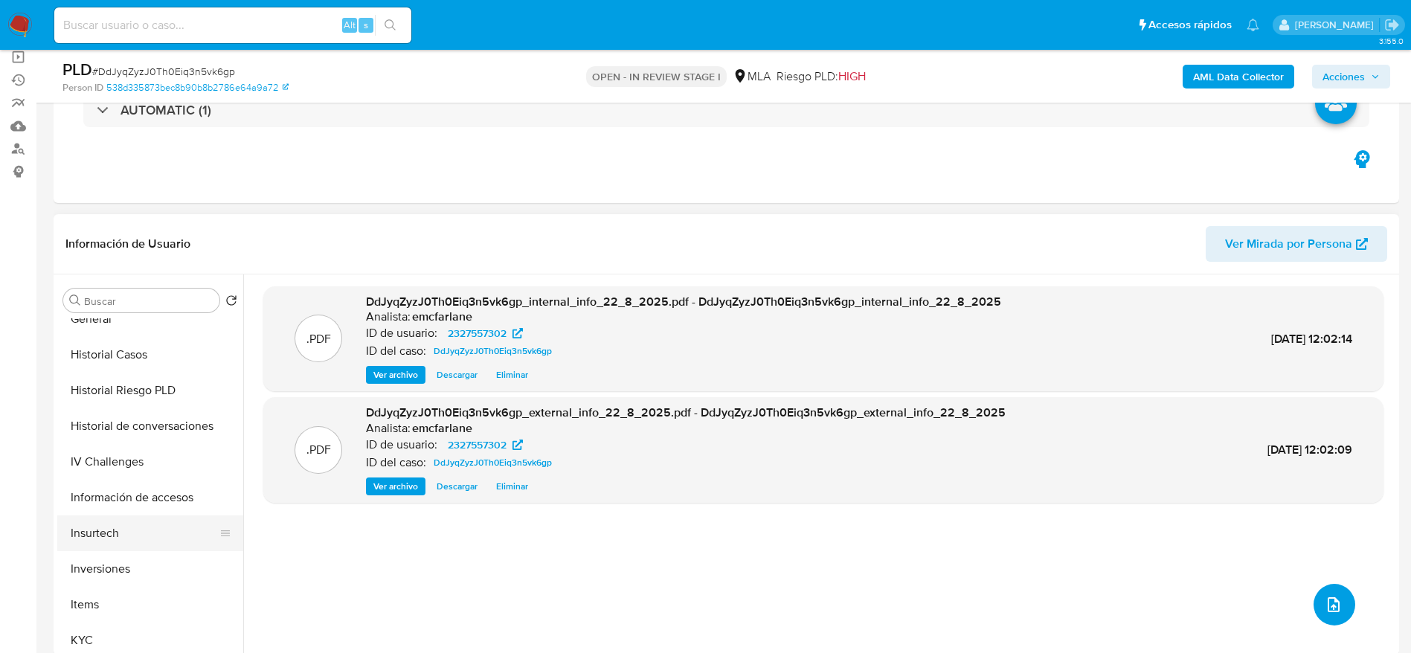
scroll to position [446, 0]
click at [103, 631] on button "KYC" at bounding box center [144, 640] width 174 height 36
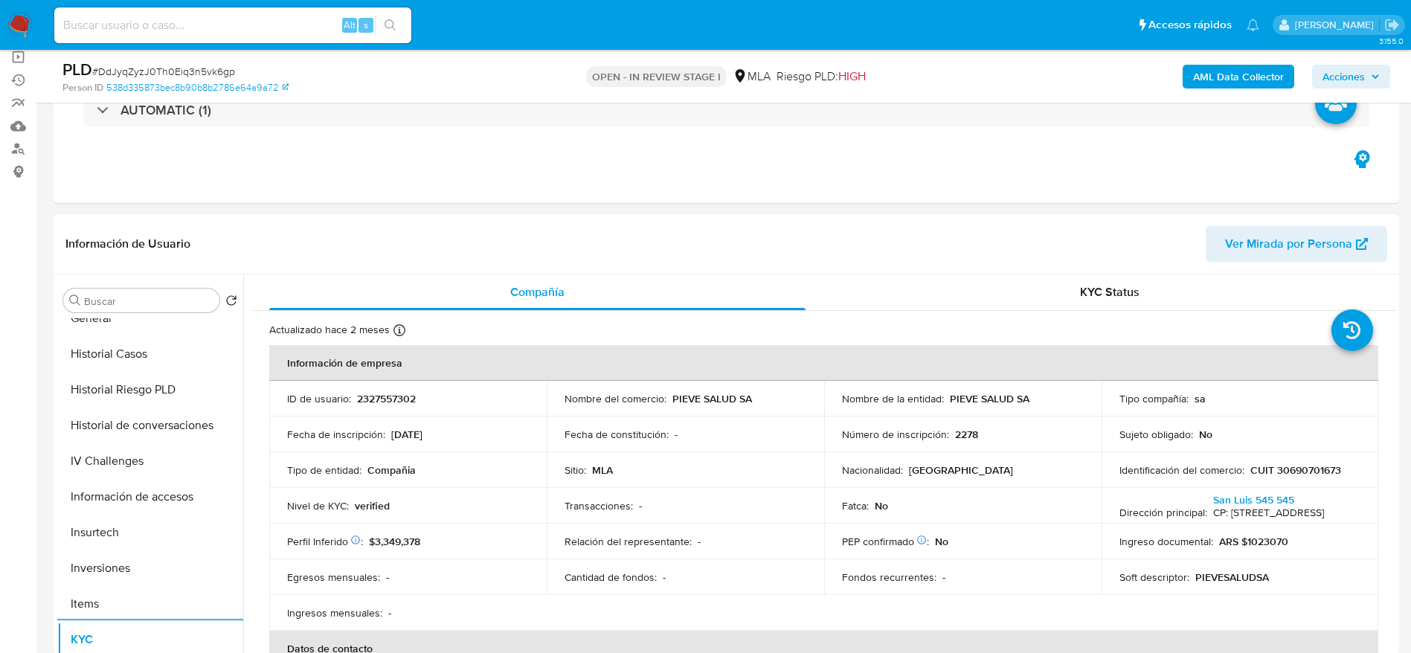
click at [1294, 466] on p "CUIT 30690701673" at bounding box center [1295, 469] width 91 height 13
copy p "30690701673"
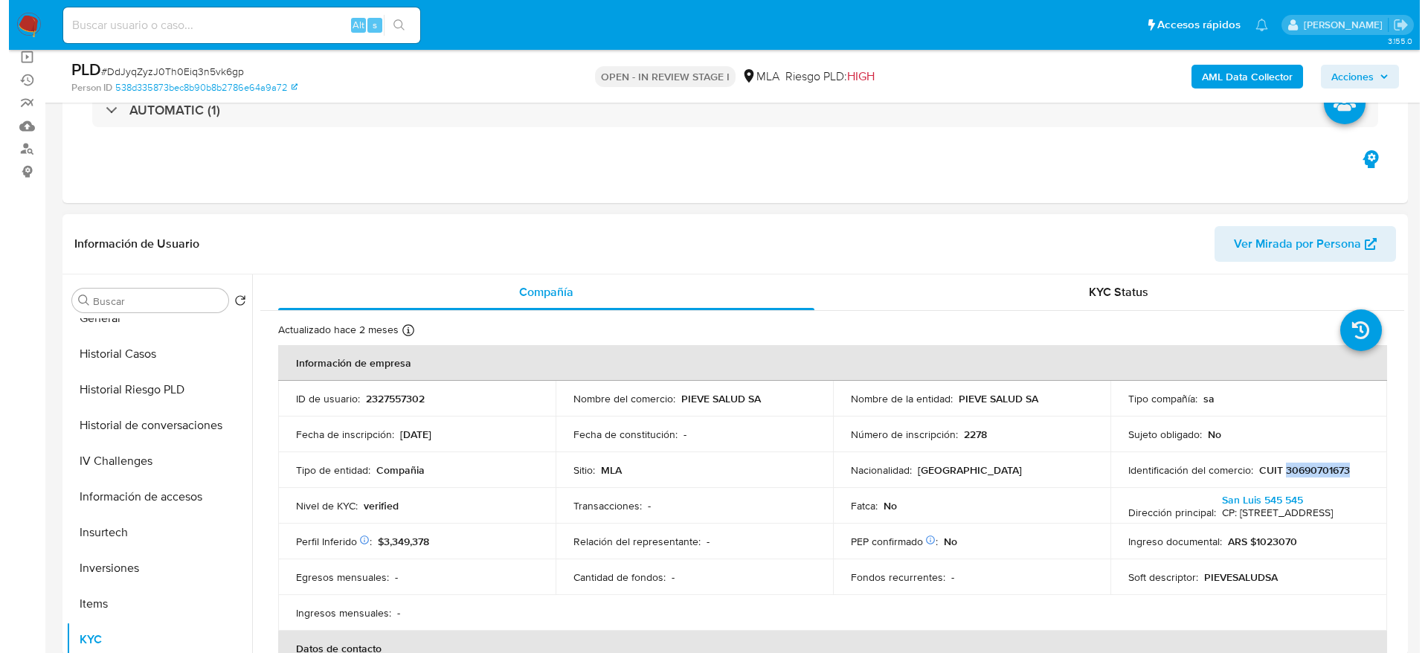
scroll to position [0, 0]
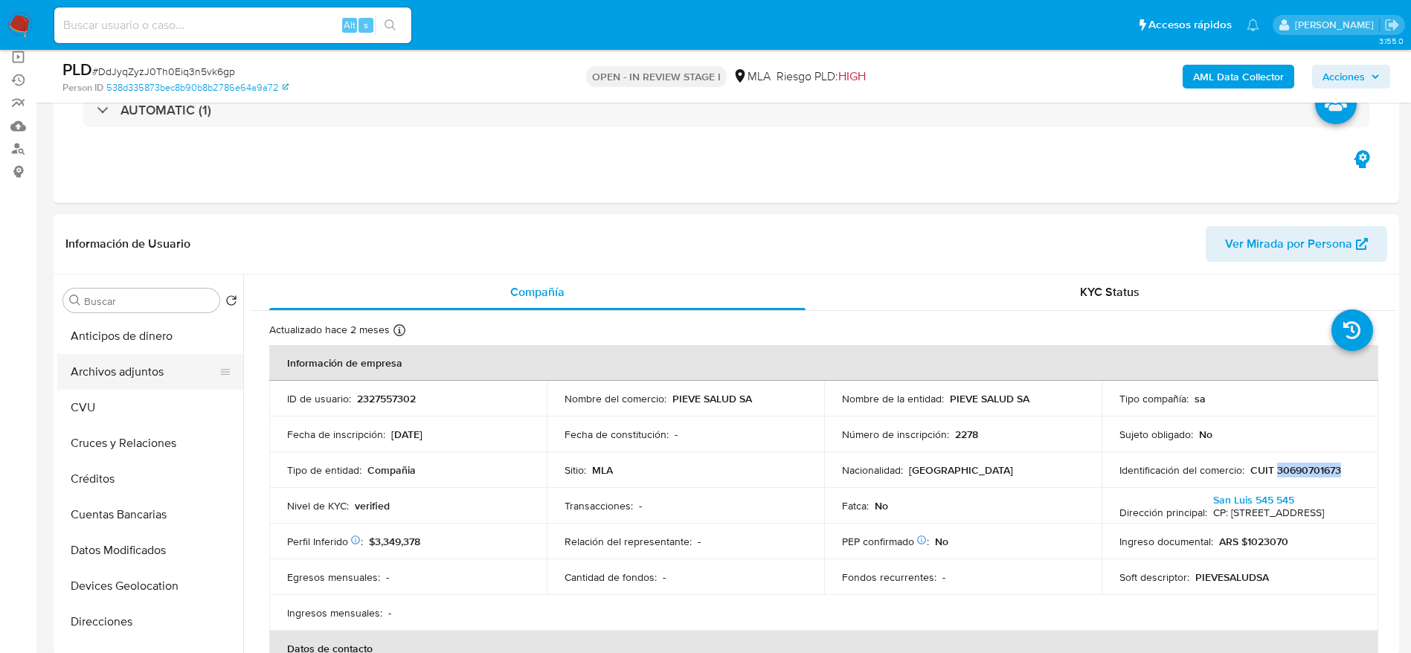
click at [143, 362] on button "Archivos adjuntos" at bounding box center [144, 372] width 174 height 36
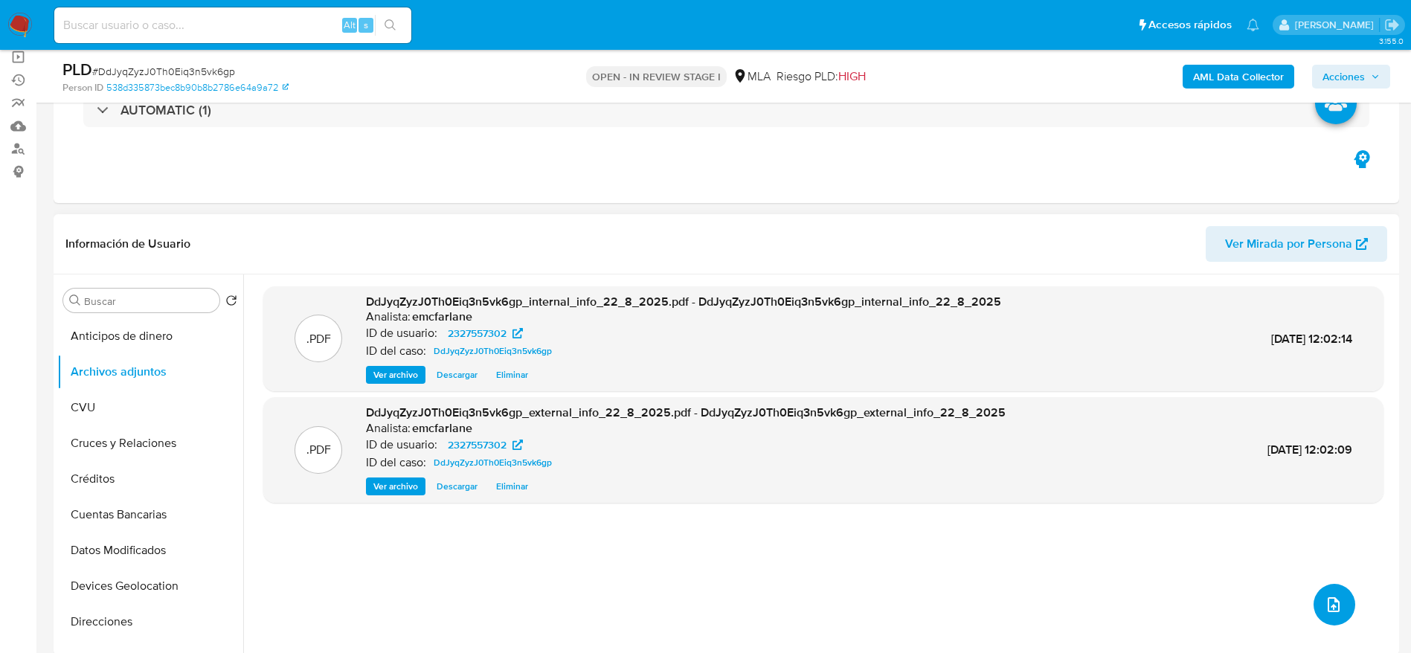
click at [1327, 611] on icon "upload-file" at bounding box center [1334, 605] width 18 height 18
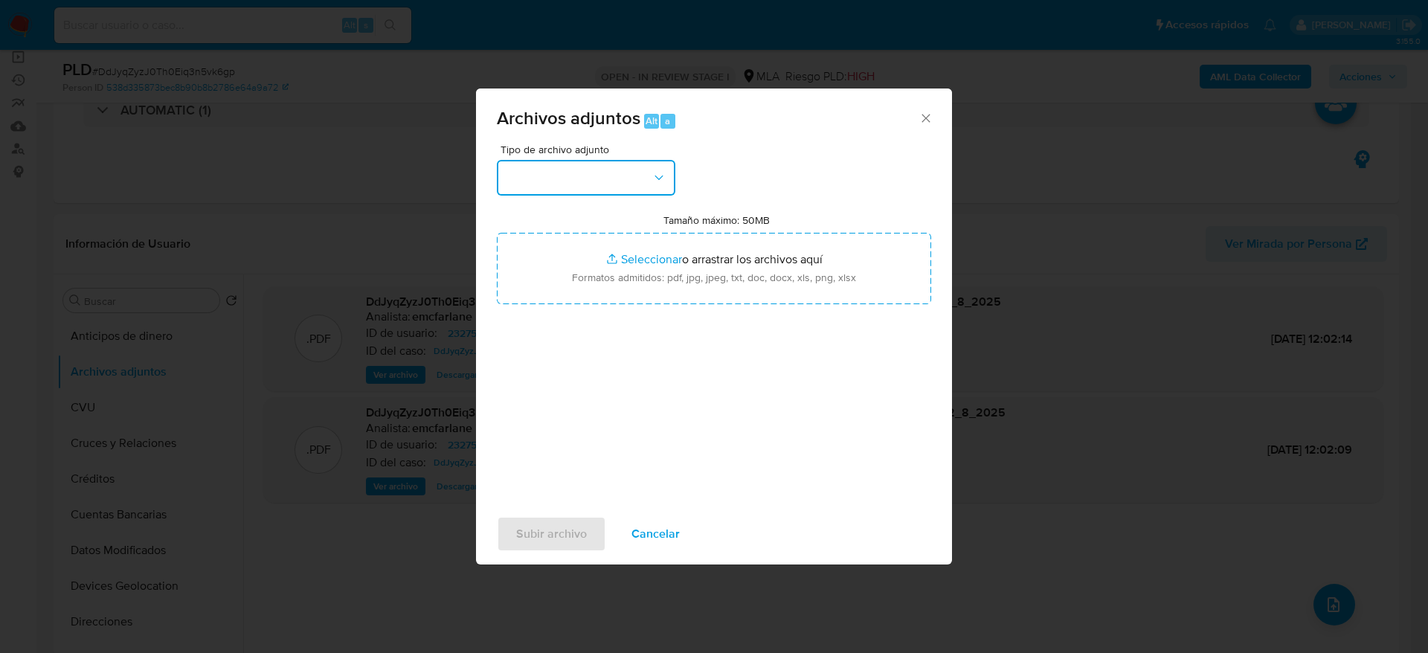
click at [560, 179] on button "button" at bounding box center [586, 178] width 179 height 36
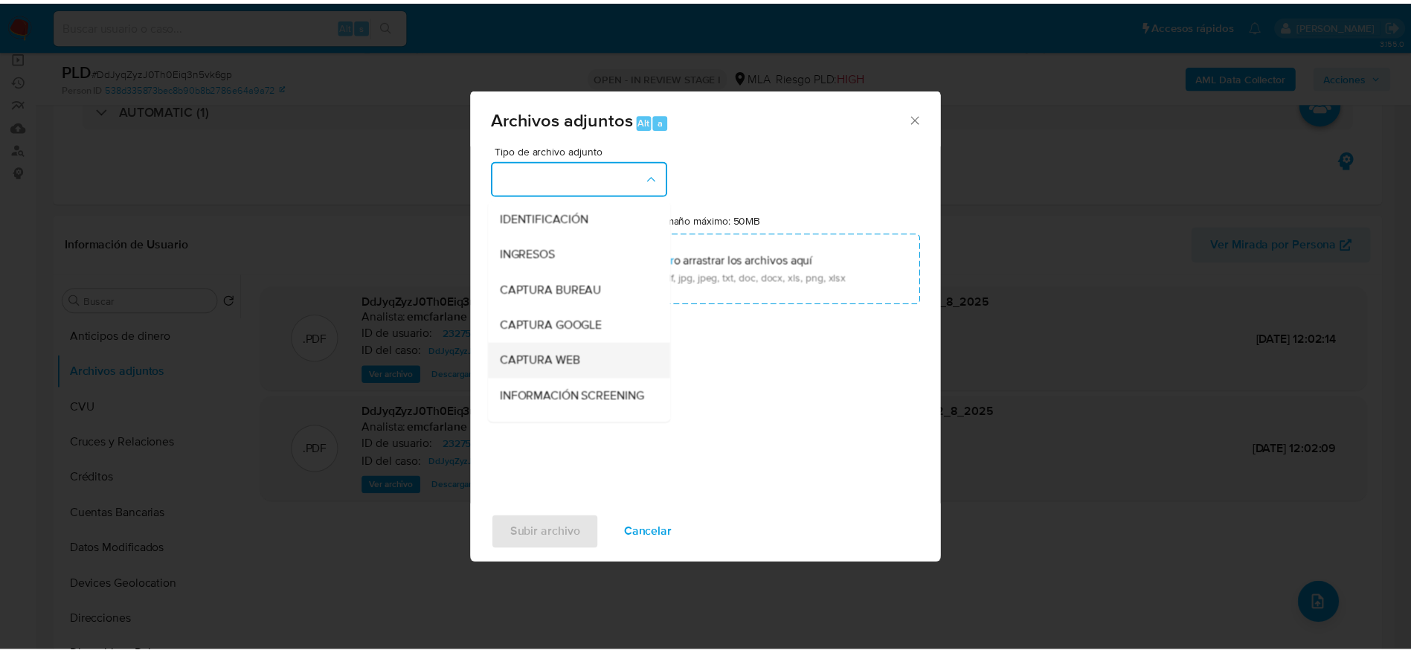
scroll to position [112, 0]
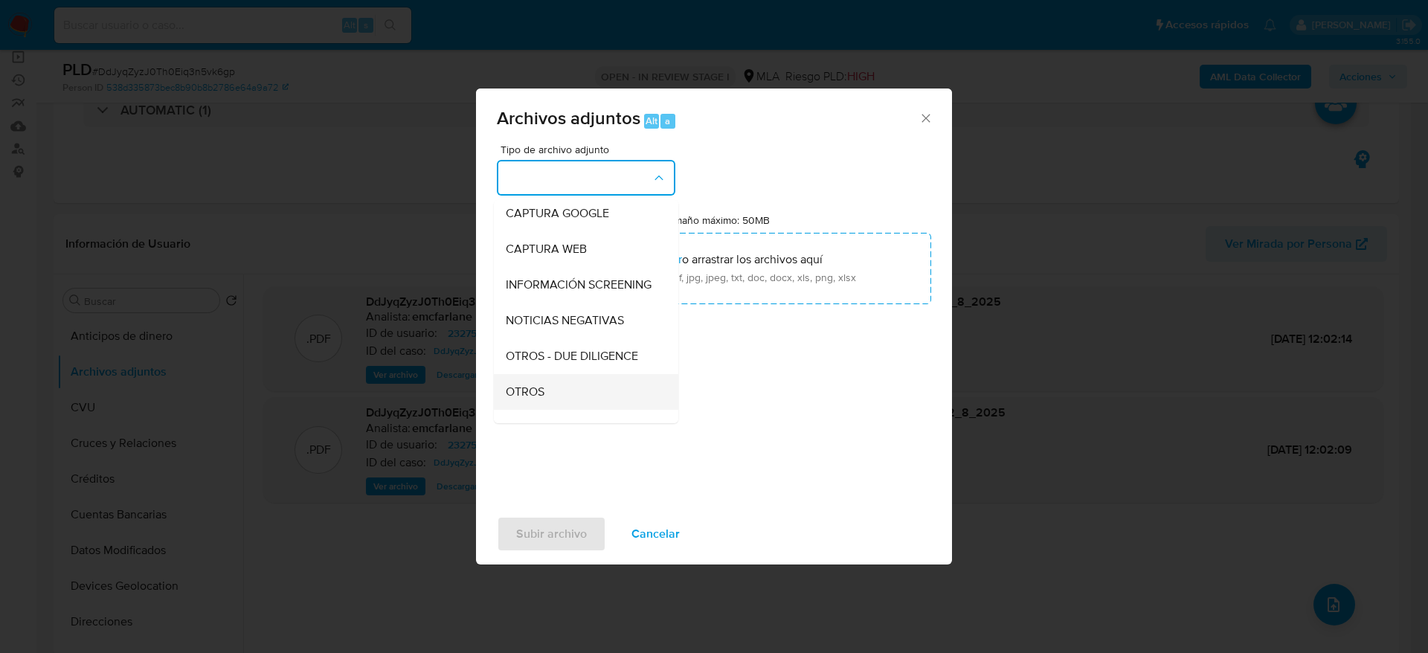
click at [526, 399] on span "OTROS" at bounding box center [525, 392] width 39 height 15
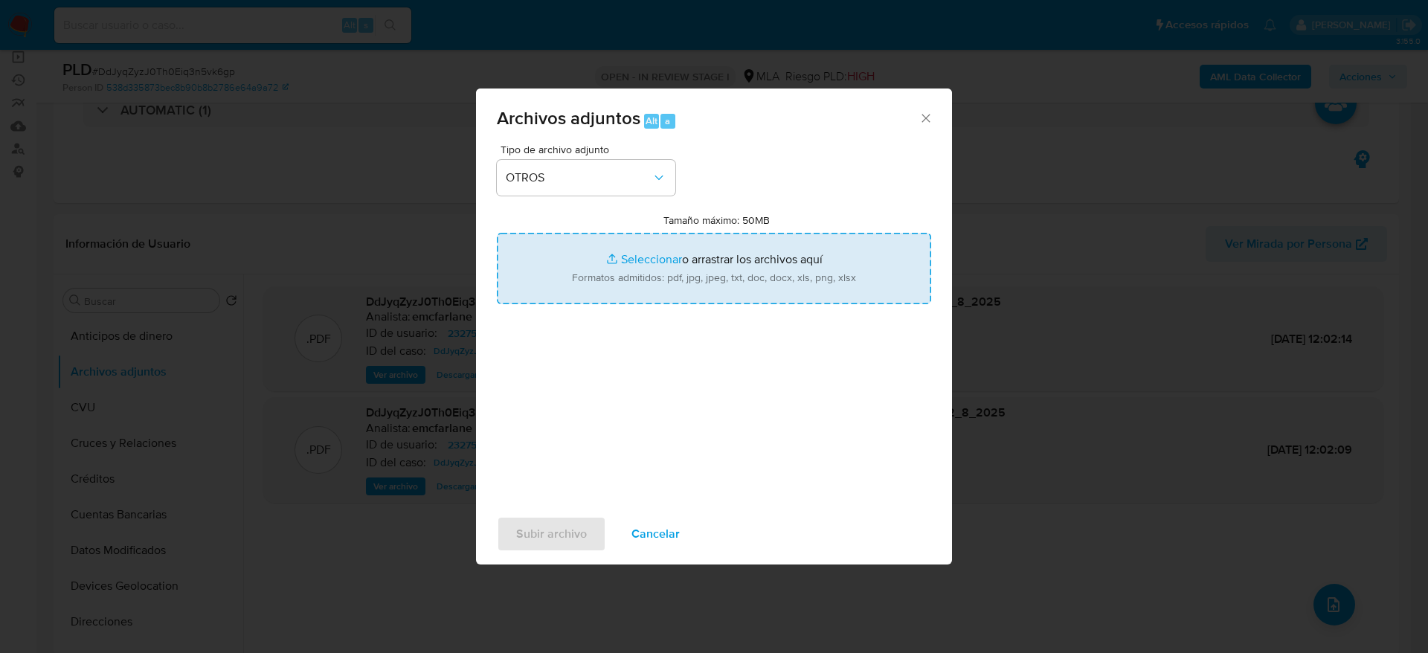
type input "C:\fakepath\Caselog uwDX7Rka1g6mSwuCjE1ad60V_2025_08_18_20_57_48.docx"
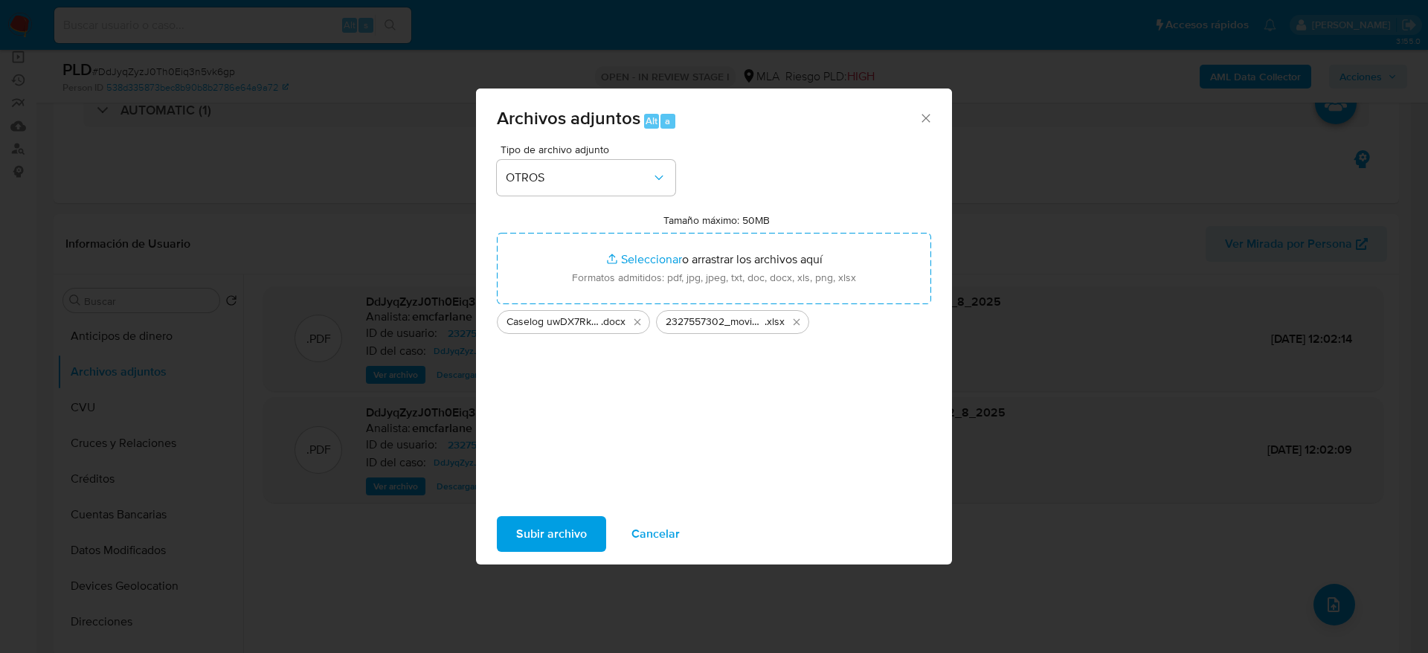
click at [536, 534] on span "Subir archivo" at bounding box center [551, 534] width 71 height 33
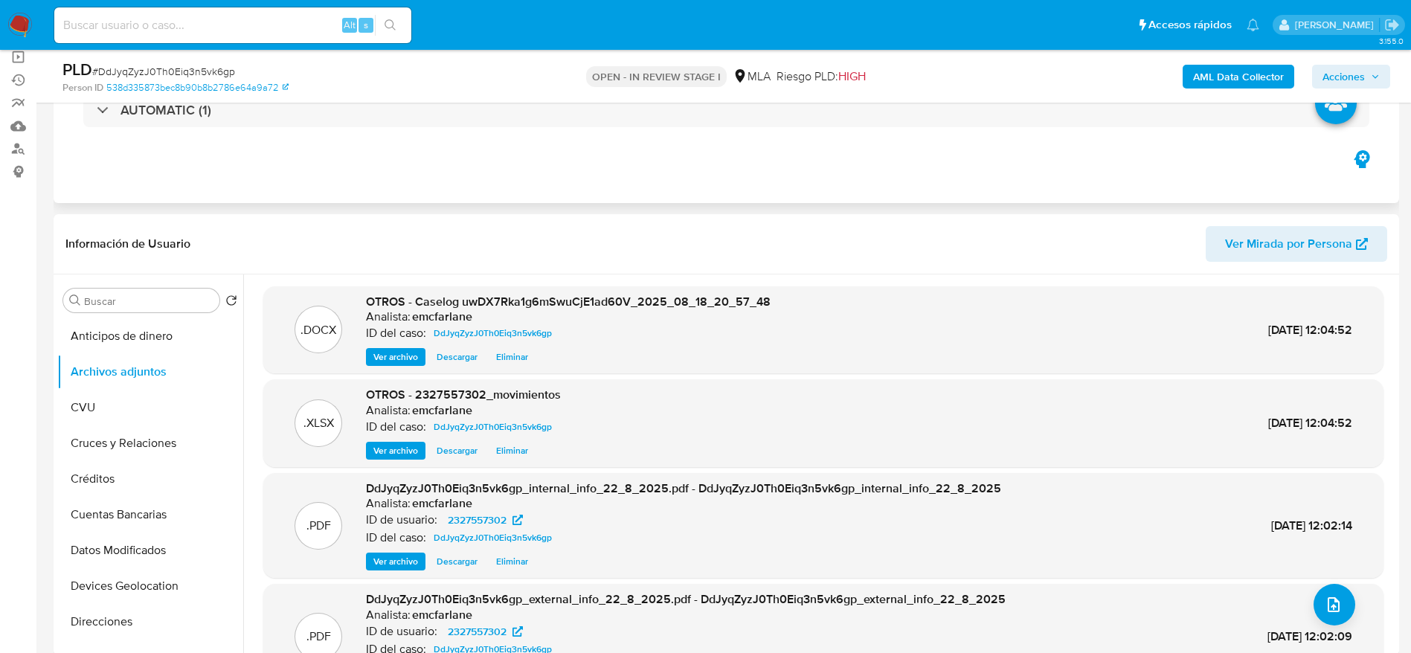
click at [1005, 156] on div "Eventos ( 1 ) Acciones AUTOMATIC (1)" at bounding box center [727, 114] width 1346 height 179
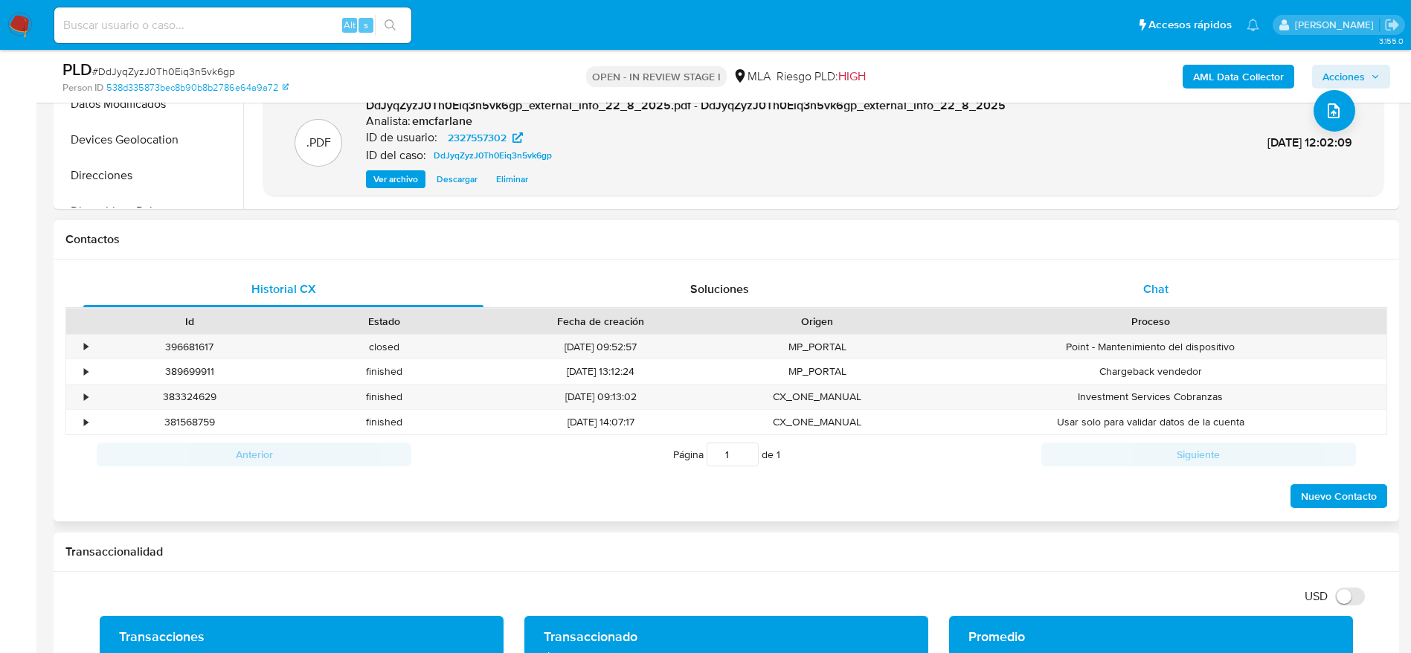
click at [1198, 285] on div "Chat" at bounding box center [1156, 289] width 400 height 36
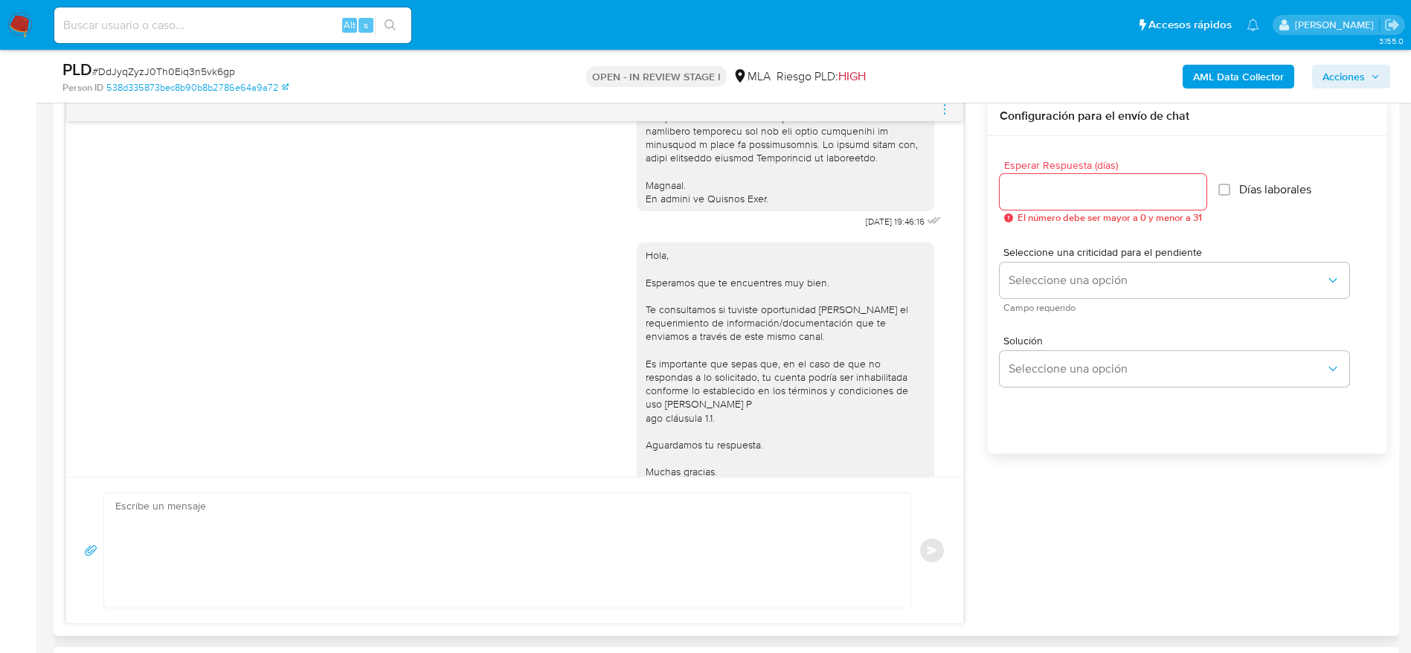
scroll to position [510, 0]
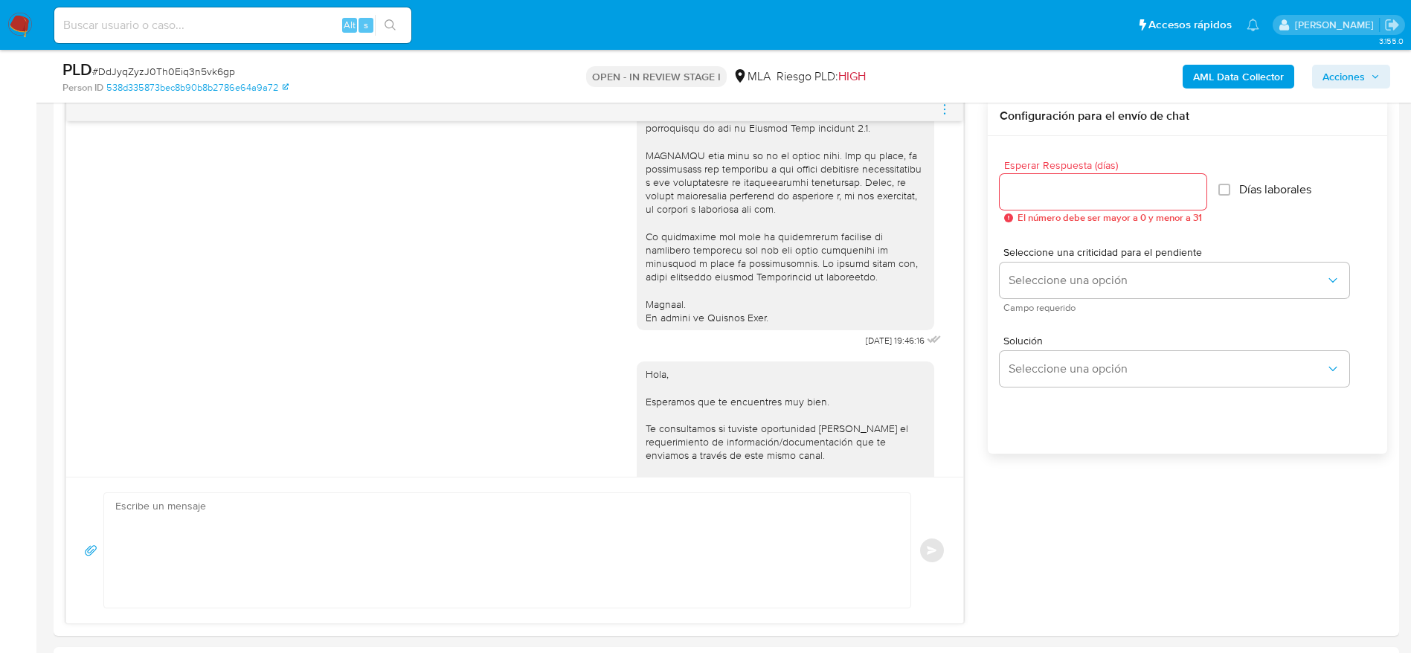
click at [945, 115] on icon "menu-action" at bounding box center [944, 109] width 13 height 13
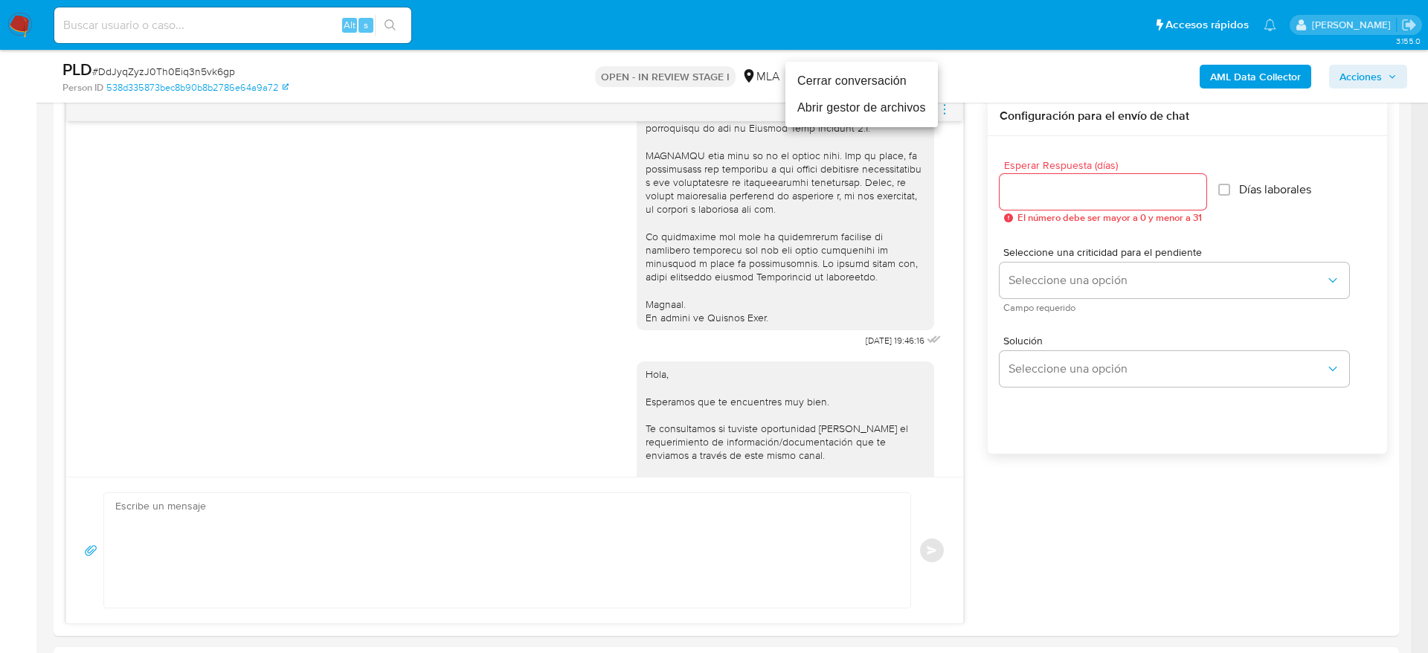
click at [889, 86] on li "Cerrar conversación" at bounding box center [861, 81] width 152 height 27
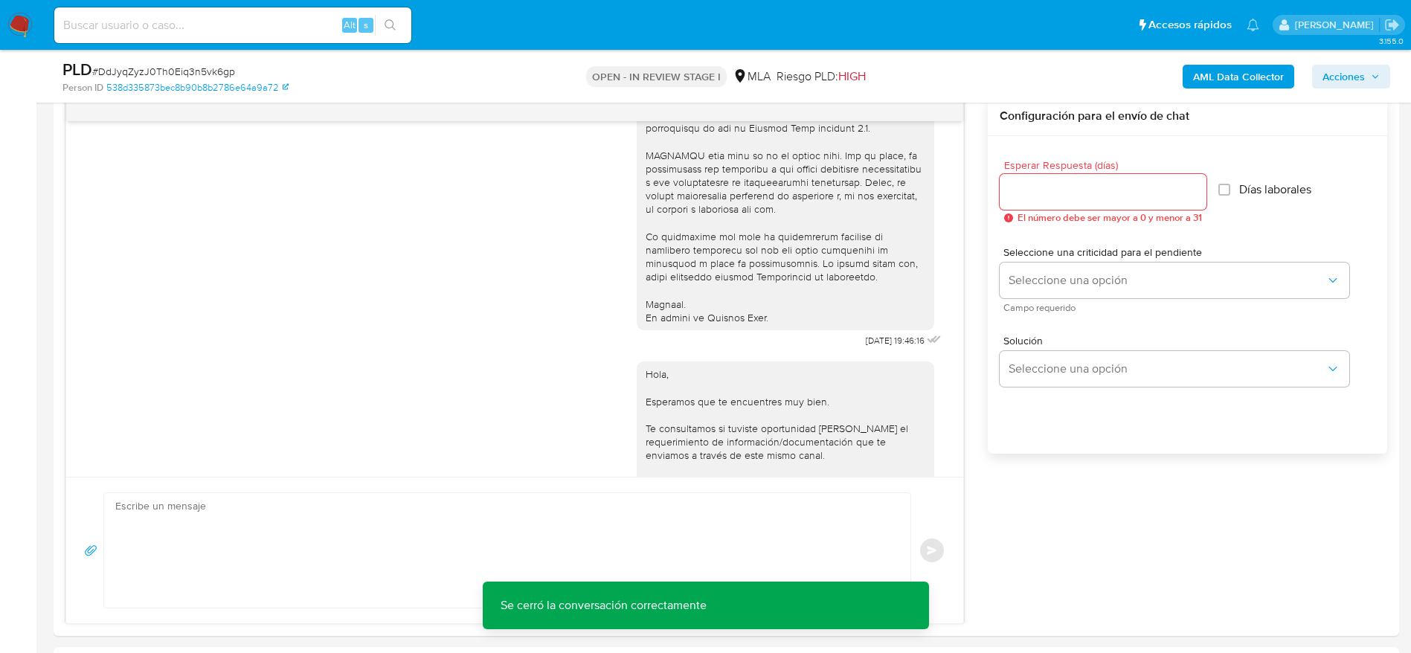
scroll to position [0, 0]
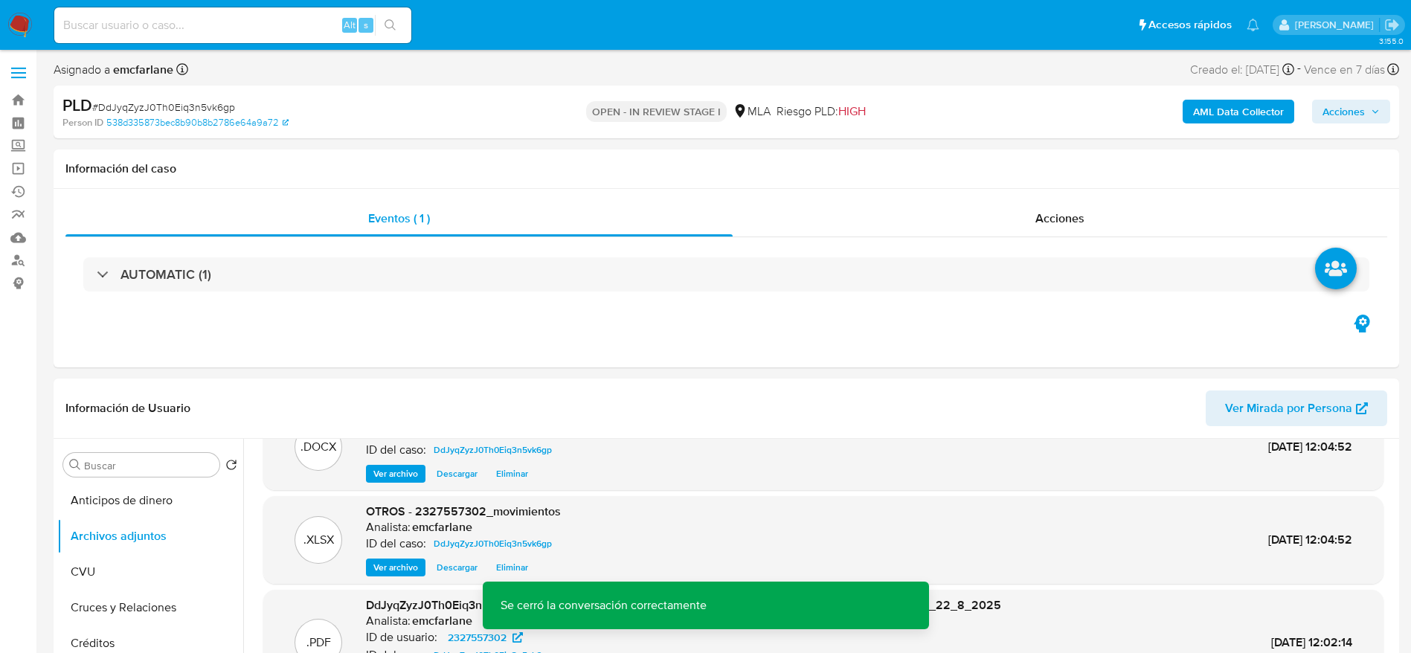
click at [1359, 117] on span "Acciones" at bounding box center [1343, 112] width 42 height 24
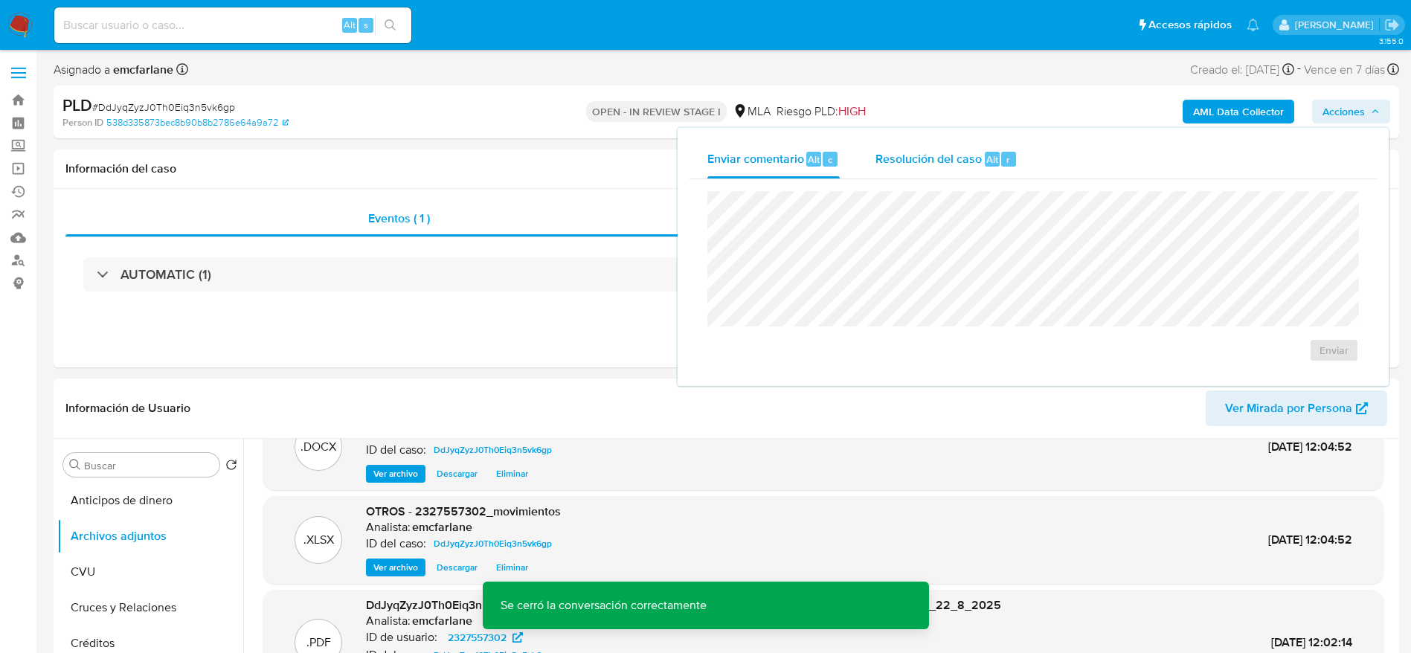
click at [927, 161] on span "Resolución del caso" at bounding box center [928, 158] width 106 height 17
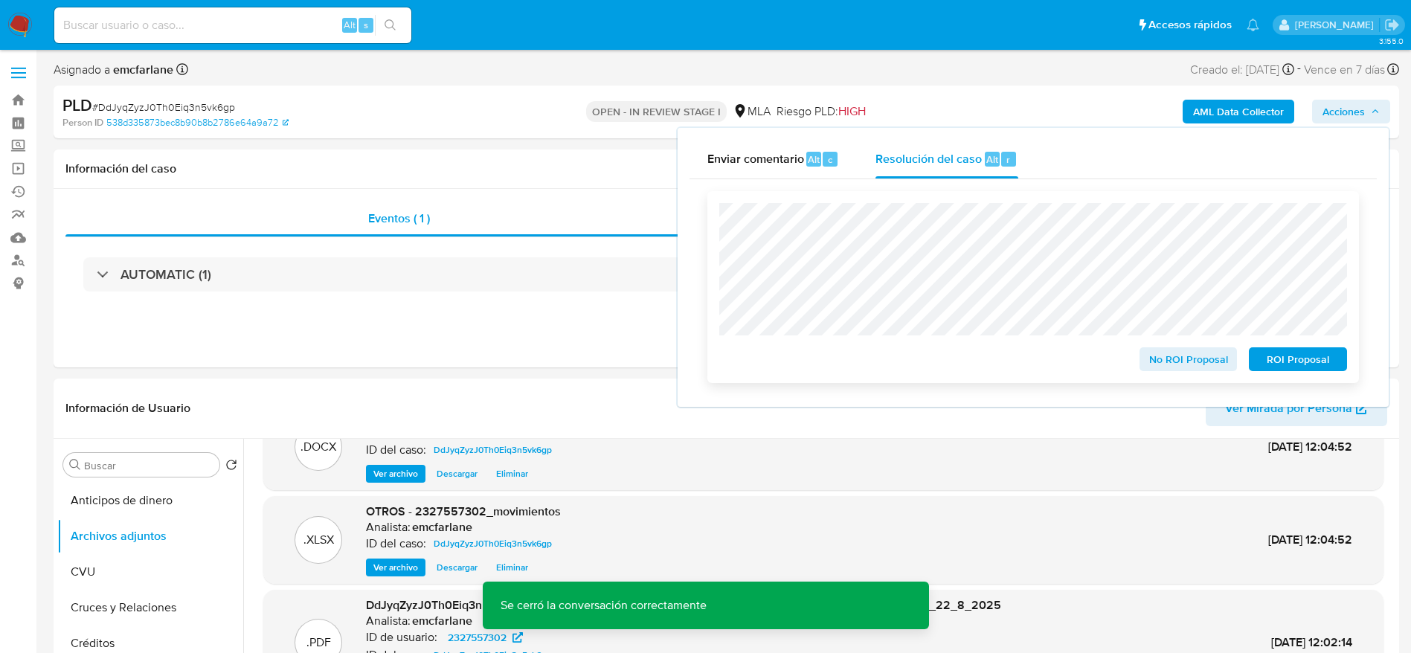
click at [1228, 363] on button "No ROI Proposal" at bounding box center [1189, 359] width 98 height 24
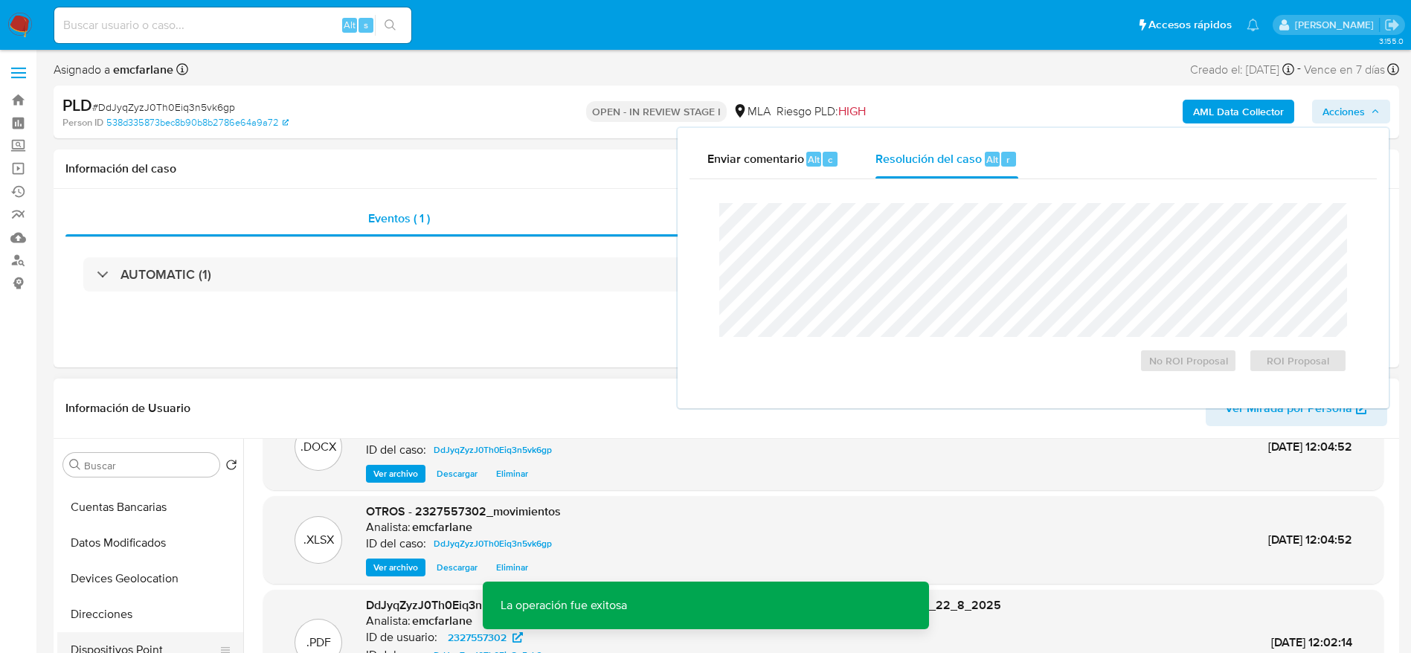
scroll to position [446, 0]
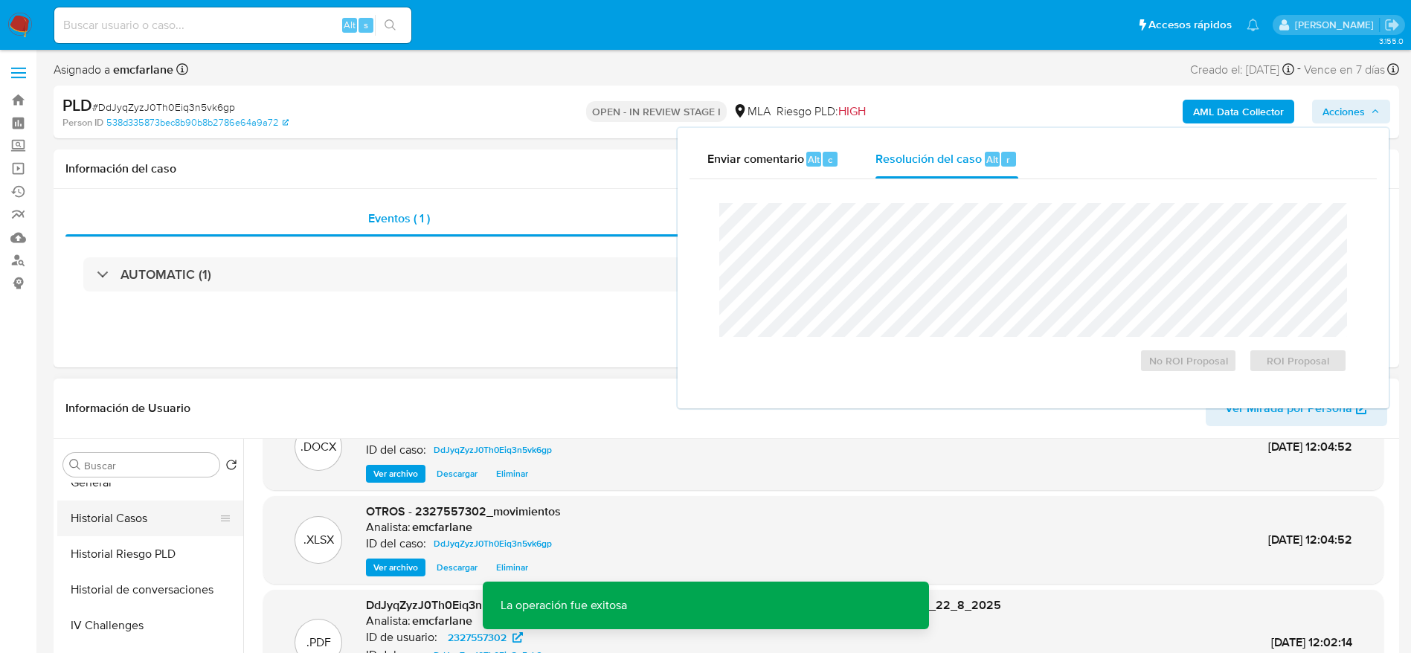
click at [136, 523] on button "Historial Casos" at bounding box center [144, 519] width 174 height 36
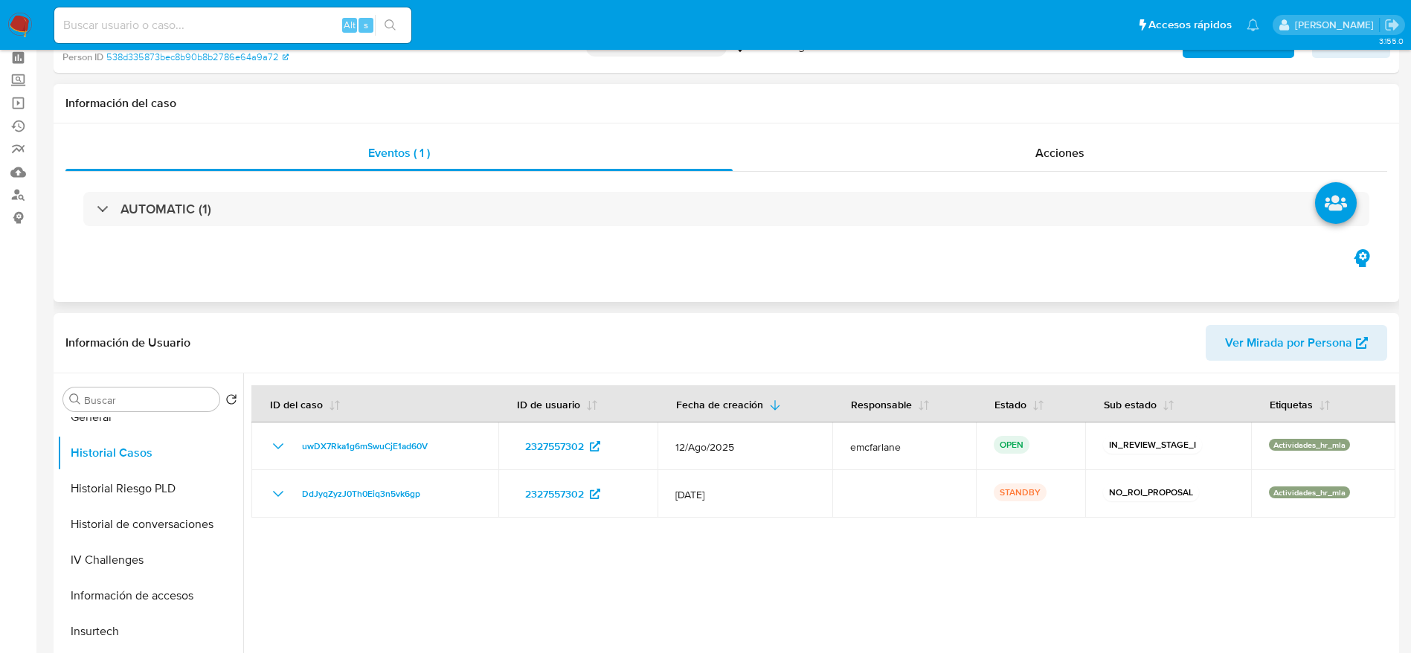
scroll to position [112, 0]
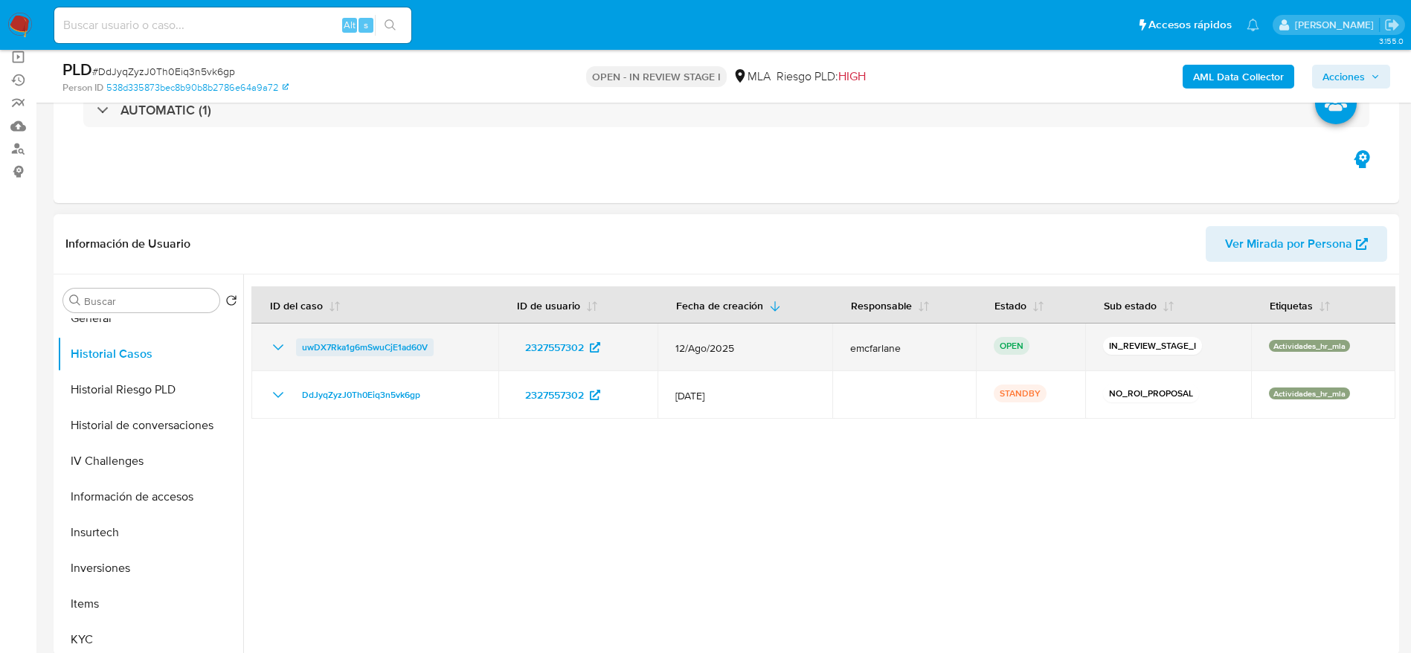
click at [356, 338] on span "uwDX7Rka1g6mSwuCjE1ad60V" at bounding box center [365, 347] width 126 height 18
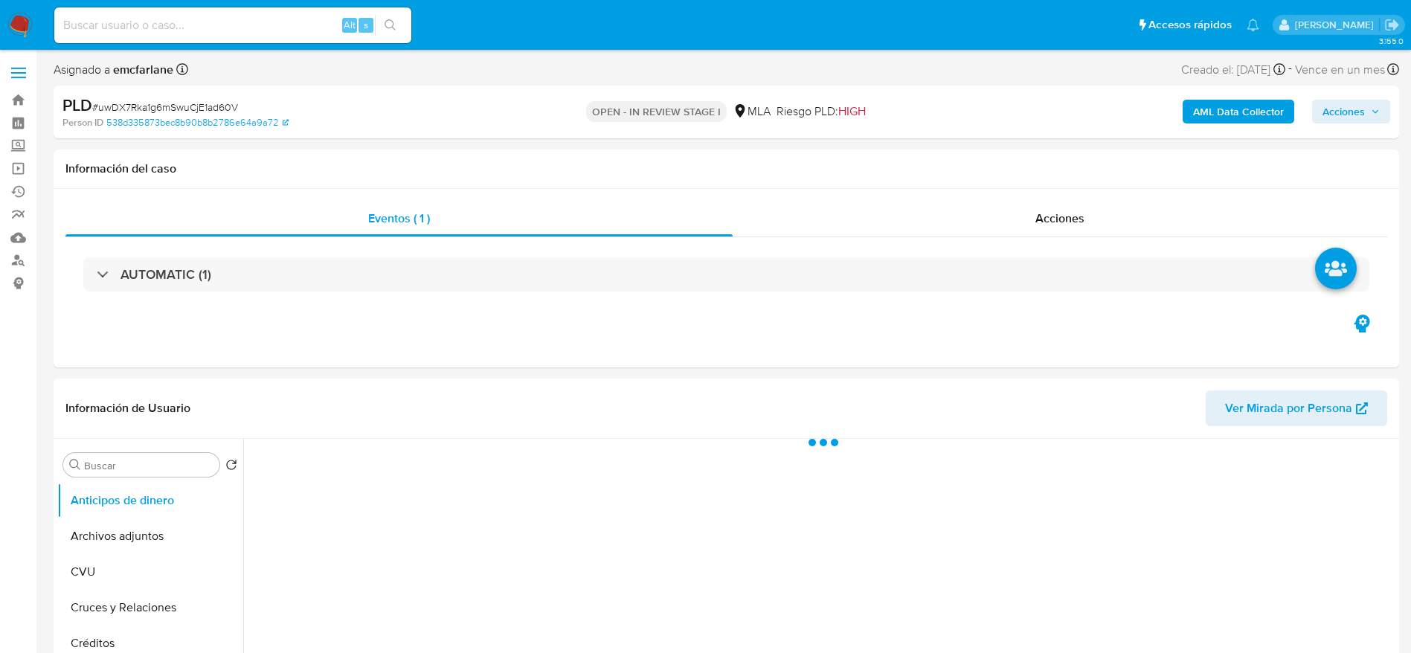
click at [1362, 111] on span "Acciones" at bounding box center [1343, 112] width 42 height 24
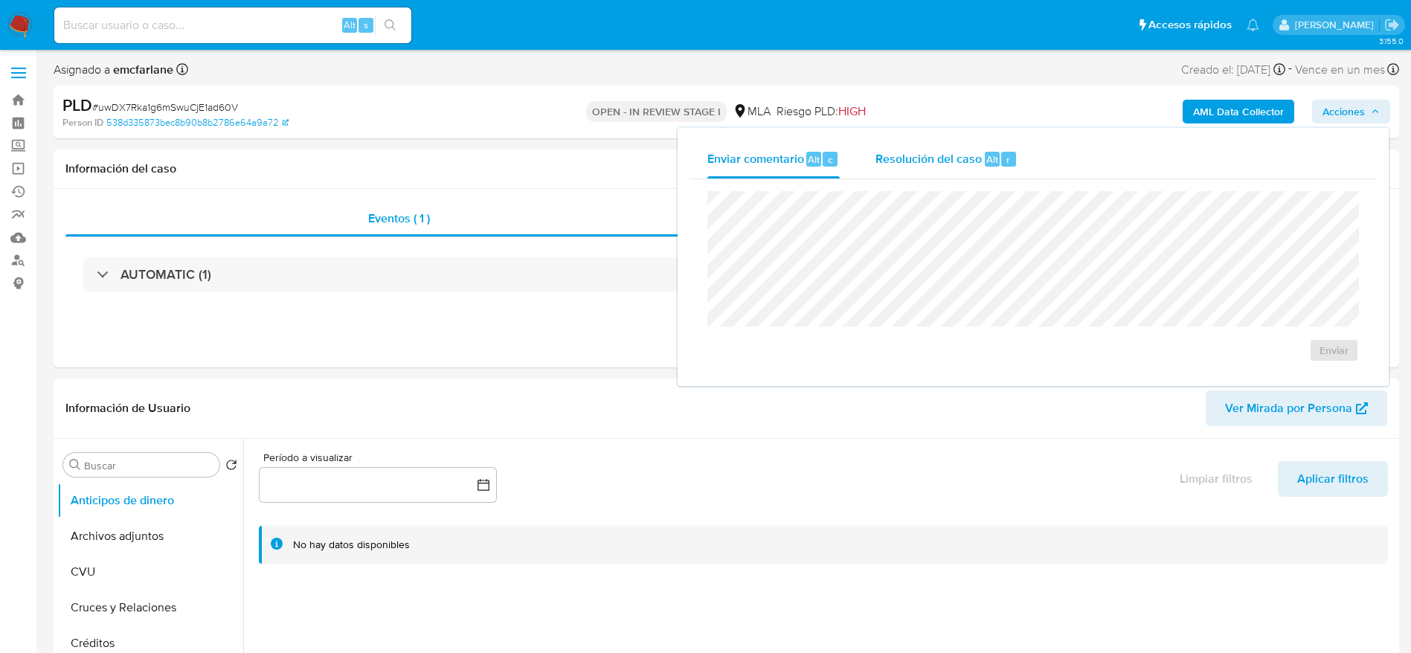
click at [965, 167] on div "Resolución del caso Alt r" at bounding box center [946, 159] width 142 height 39
select select "10"
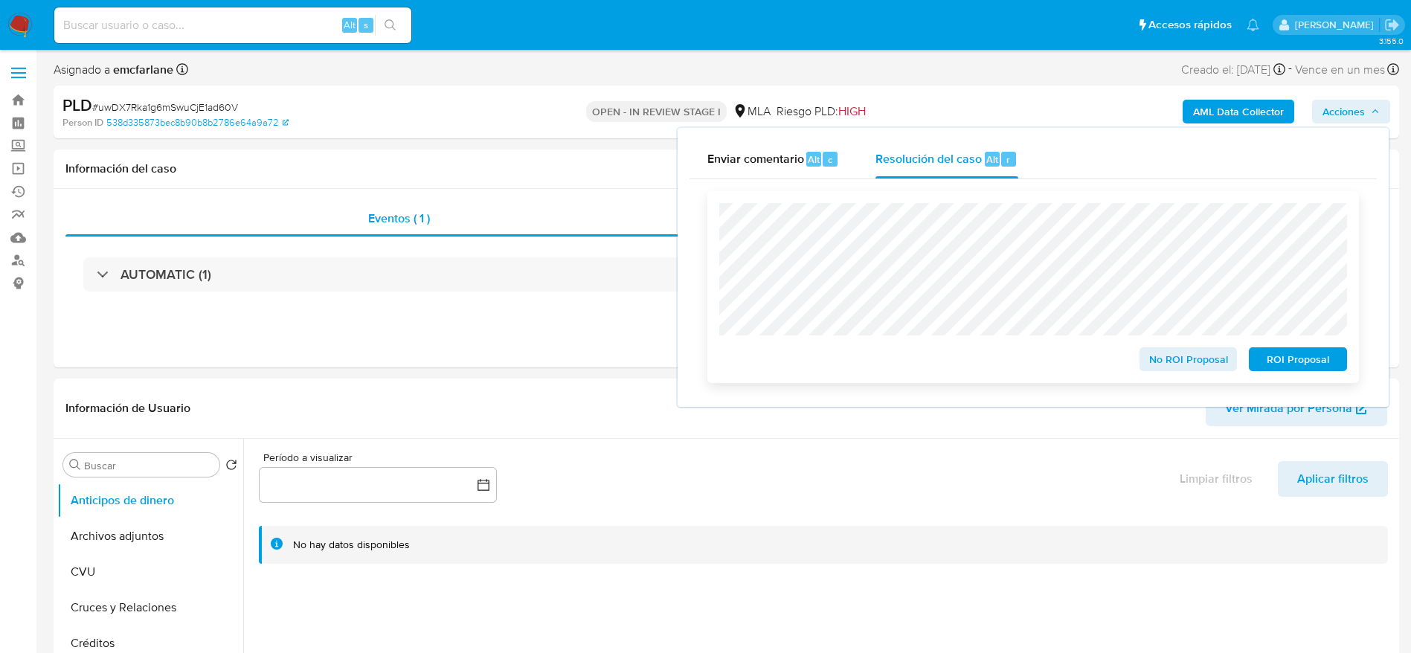
click at [1177, 367] on span "No ROI Proposal" at bounding box center [1188, 359] width 77 height 21
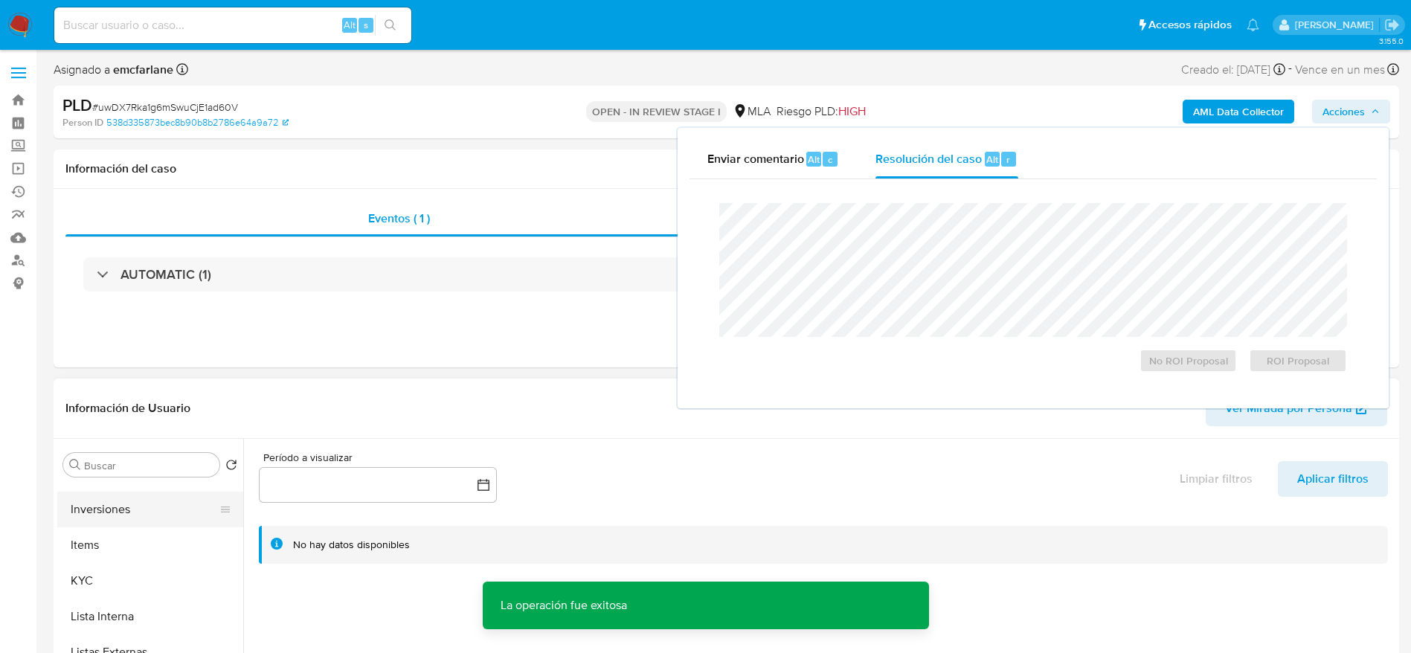
scroll to position [558, 0]
click at [142, 544] on button "Información de accesos" at bounding box center [144, 550] width 174 height 36
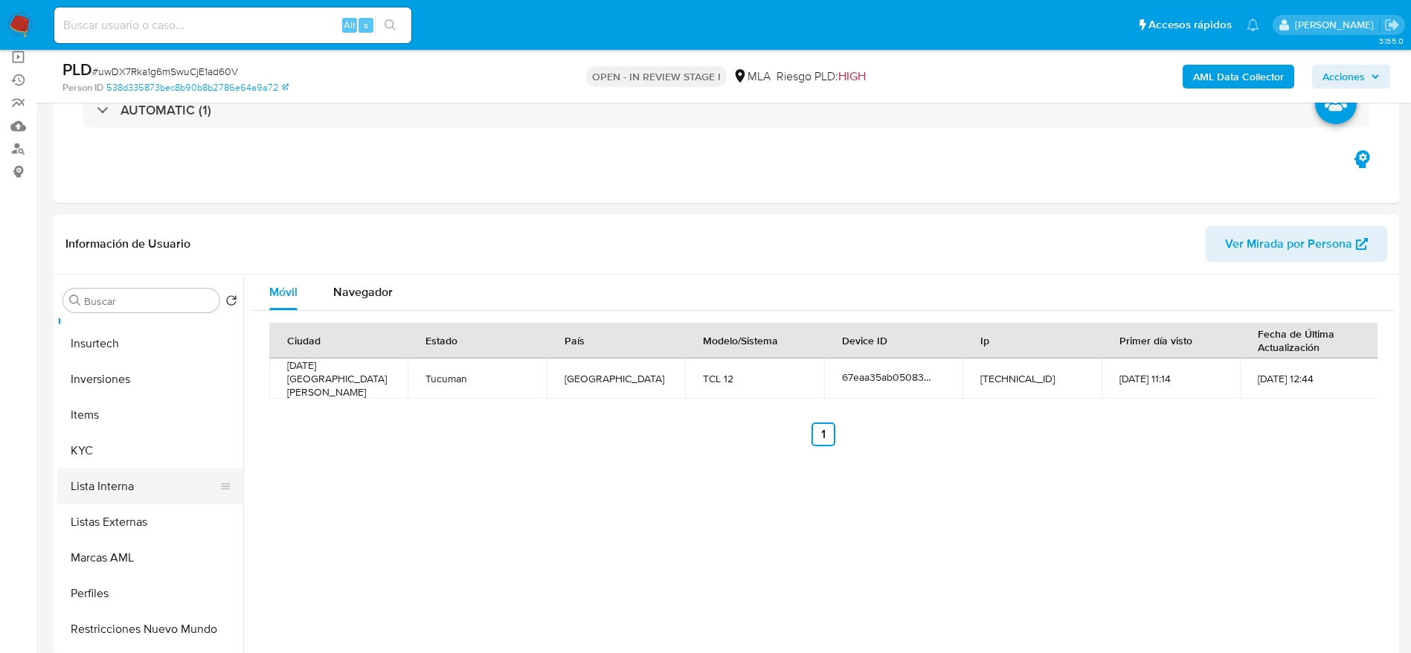
scroll to position [700, 0]
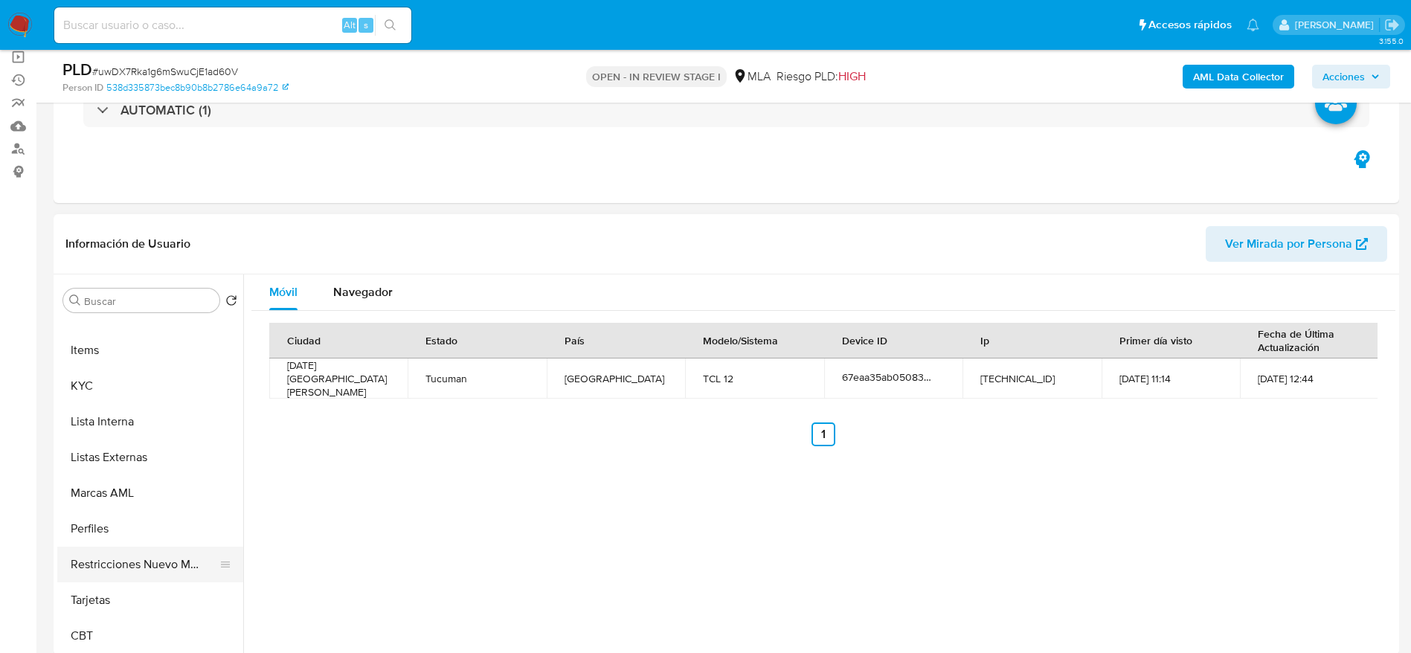
click at [137, 573] on button "Restricciones Nuevo Mundo" at bounding box center [144, 565] width 174 height 36
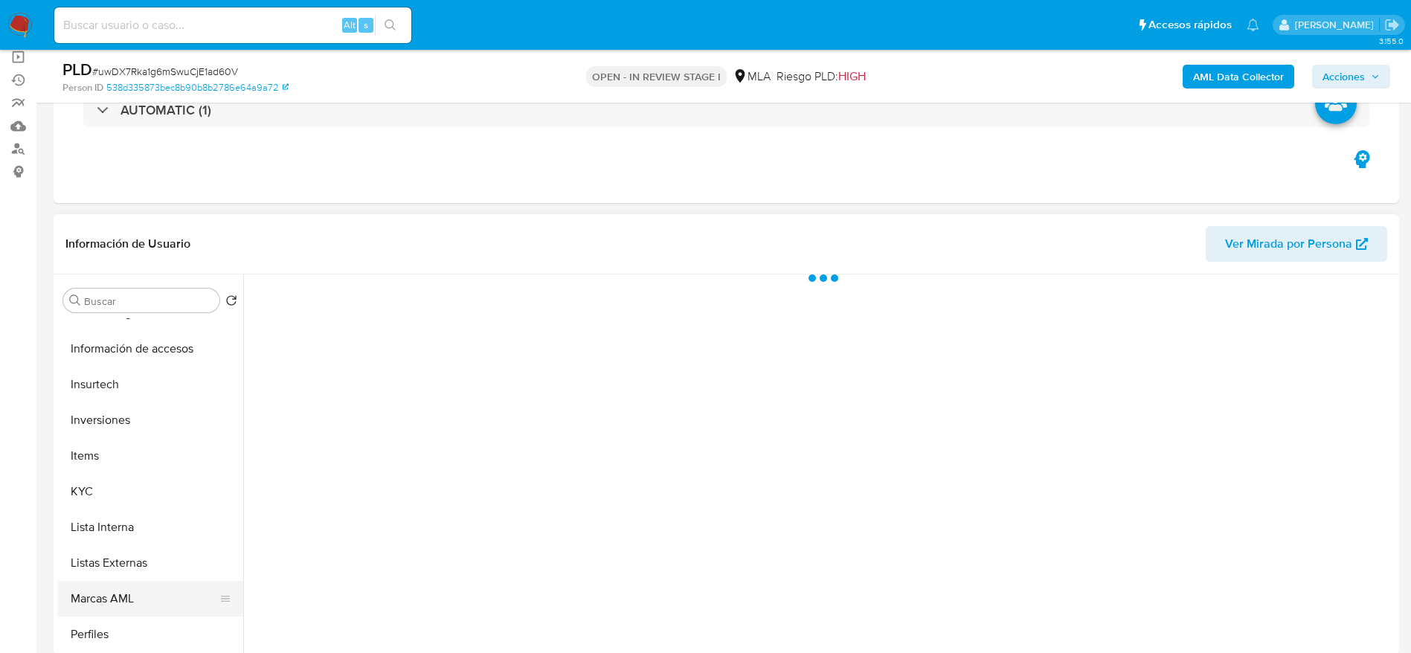
scroll to position [477, 0]
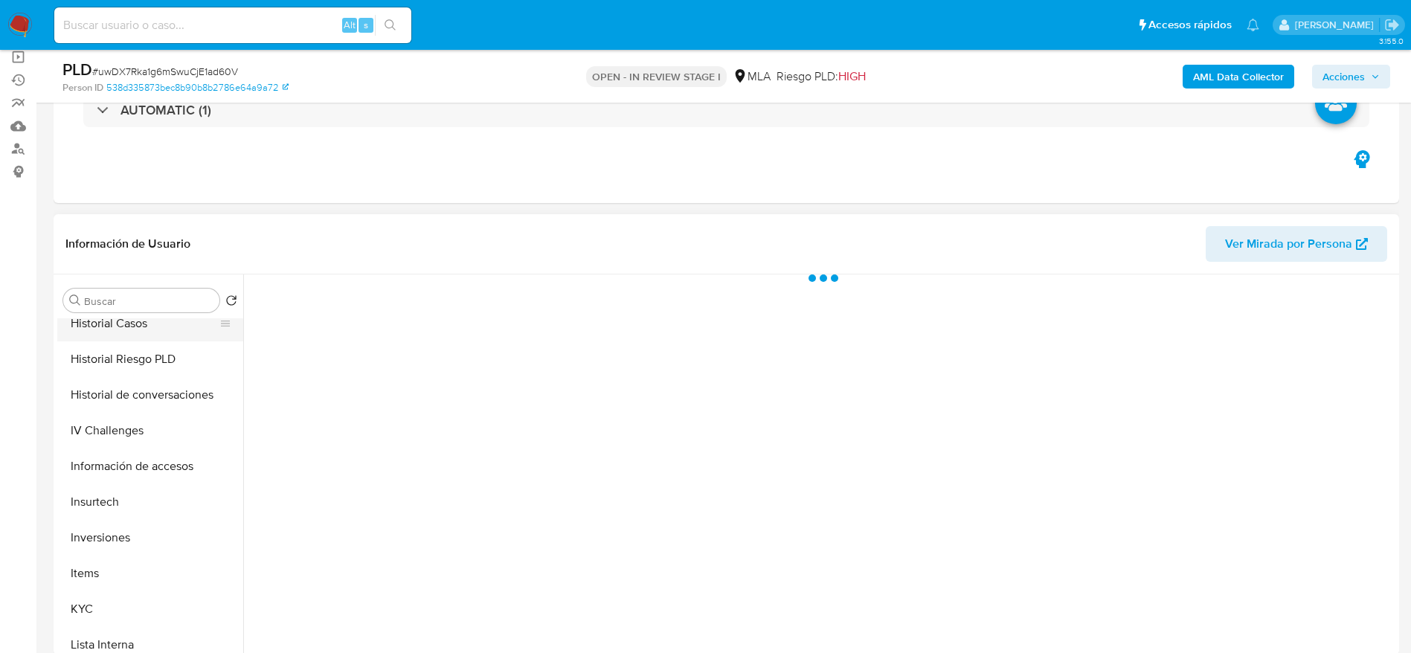
click at [141, 324] on button "Historial Casos" at bounding box center [144, 324] width 174 height 36
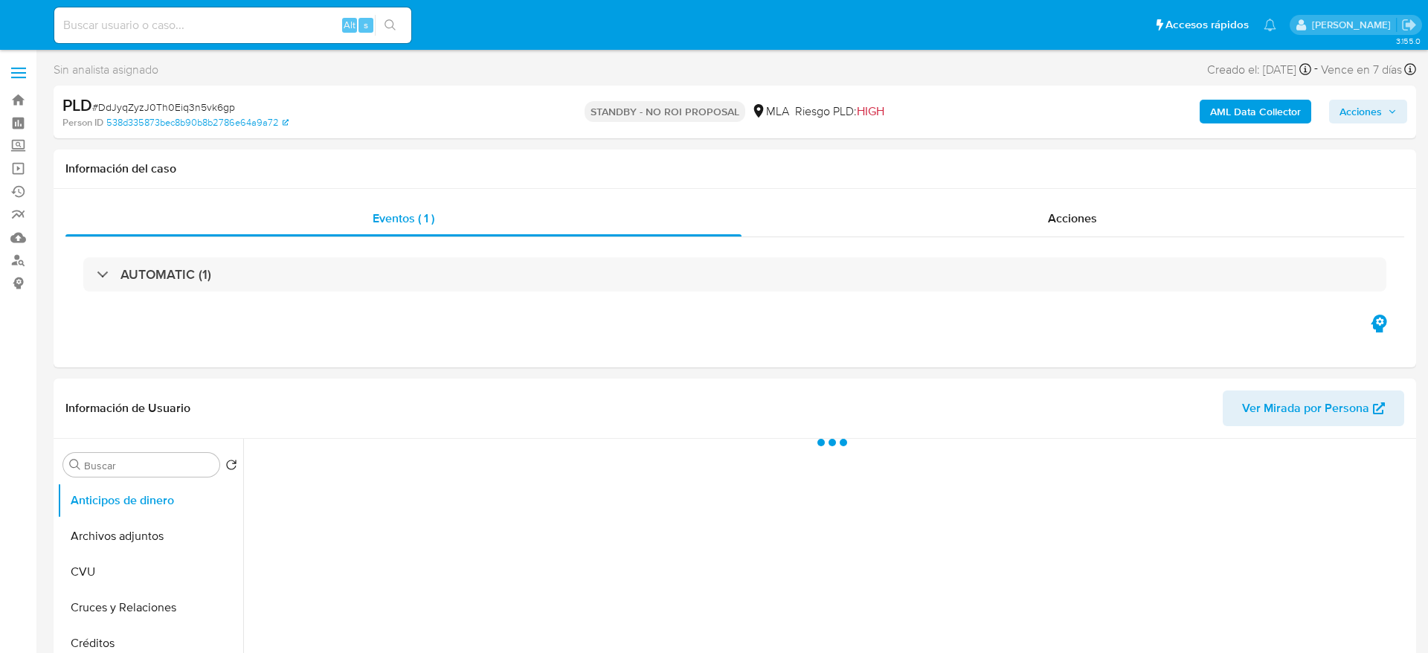
select select "10"
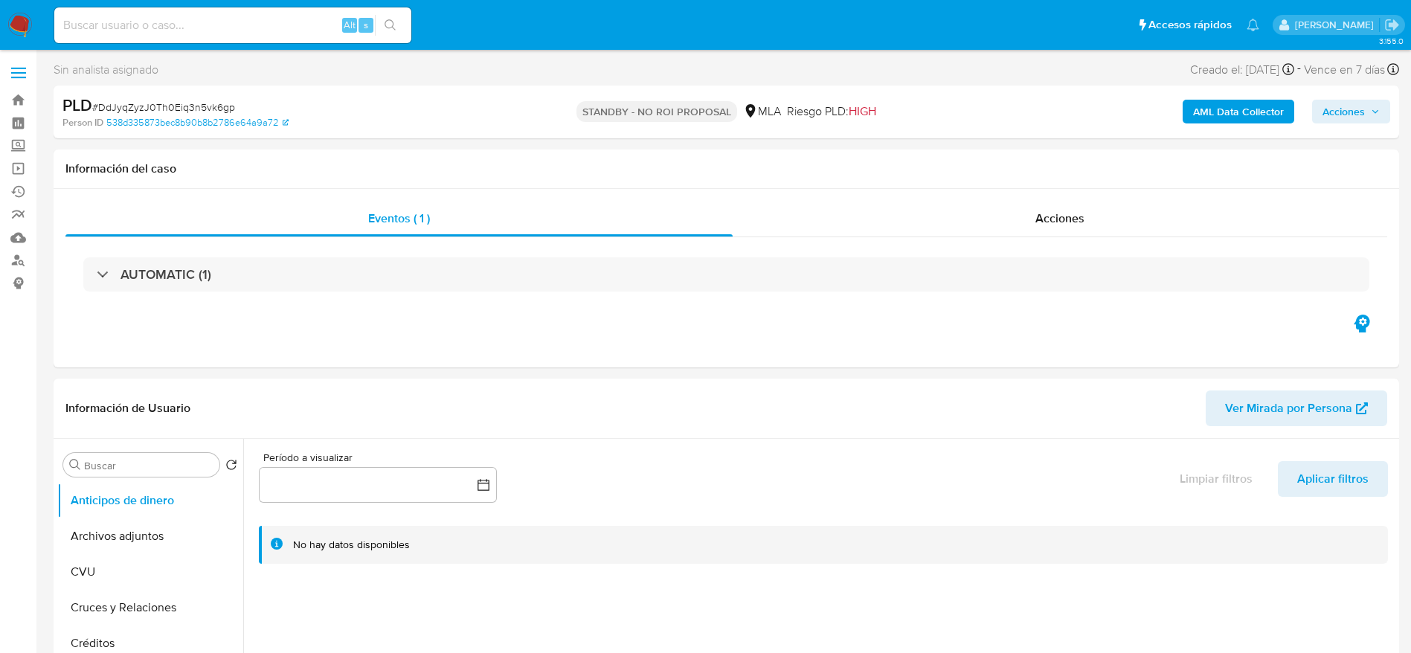
click at [260, 28] on input at bounding box center [232, 25] width 357 height 19
paste input "jNTZC71FIYkfeyM6j00bpPcP"
type input "jNTZC71FIYkfeyM6j00bpPcP"
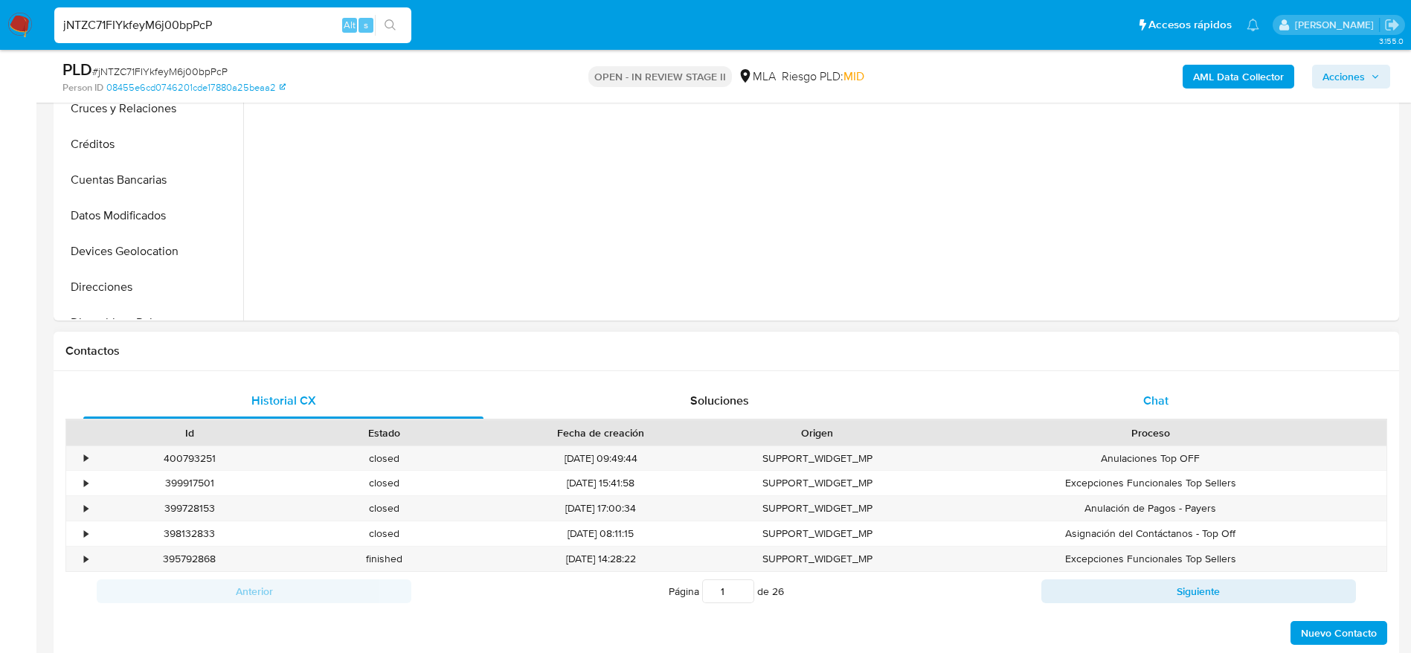
drag, startPoint x: 1157, startPoint y: 396, endPoint x: 1113, endPoint y: 396, distance: 43.1
click at [1157, 396] on span "Chat" at bounding box center [1155, 400] width 25 height 17
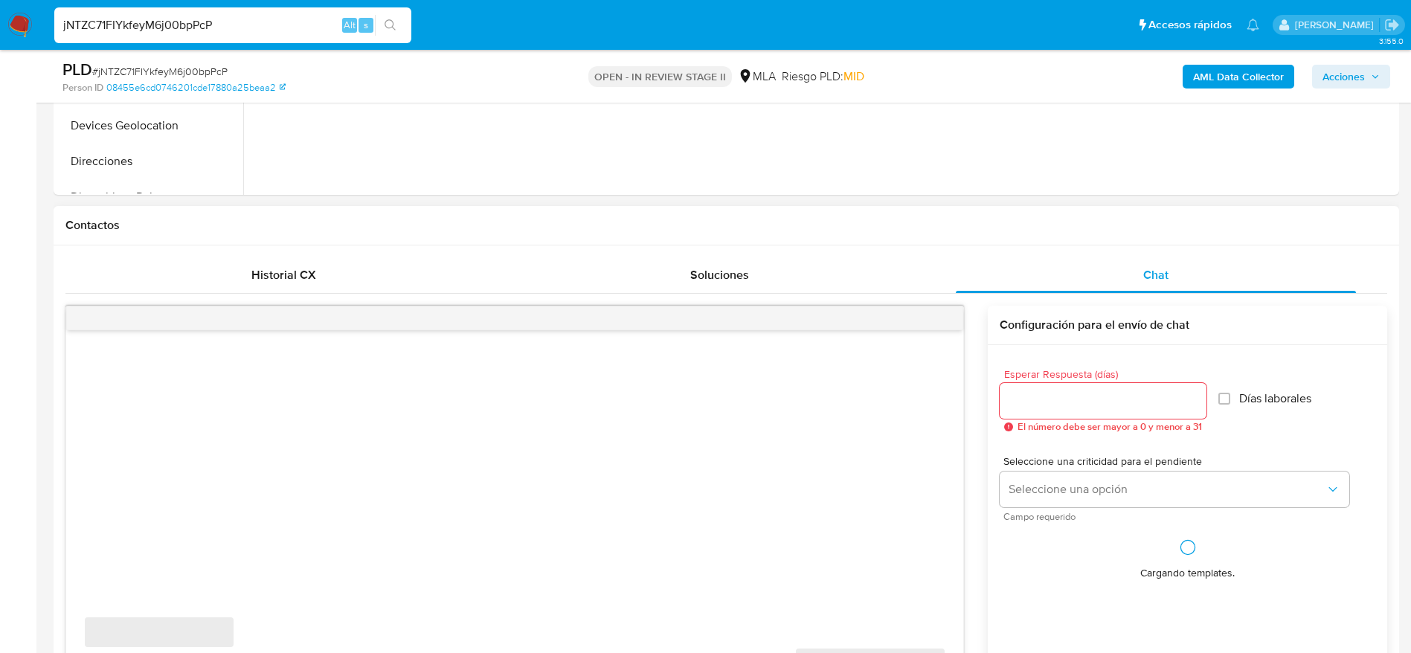
scroll to position [669, 0]
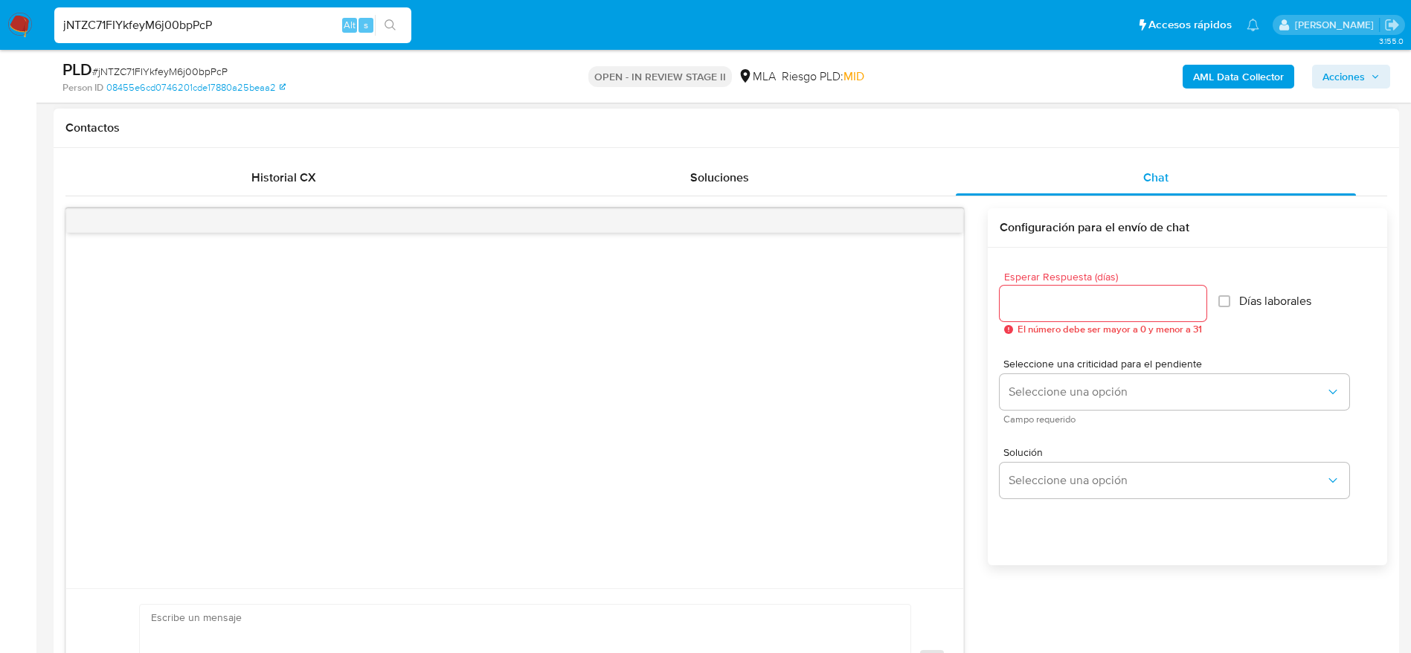
select select "10"
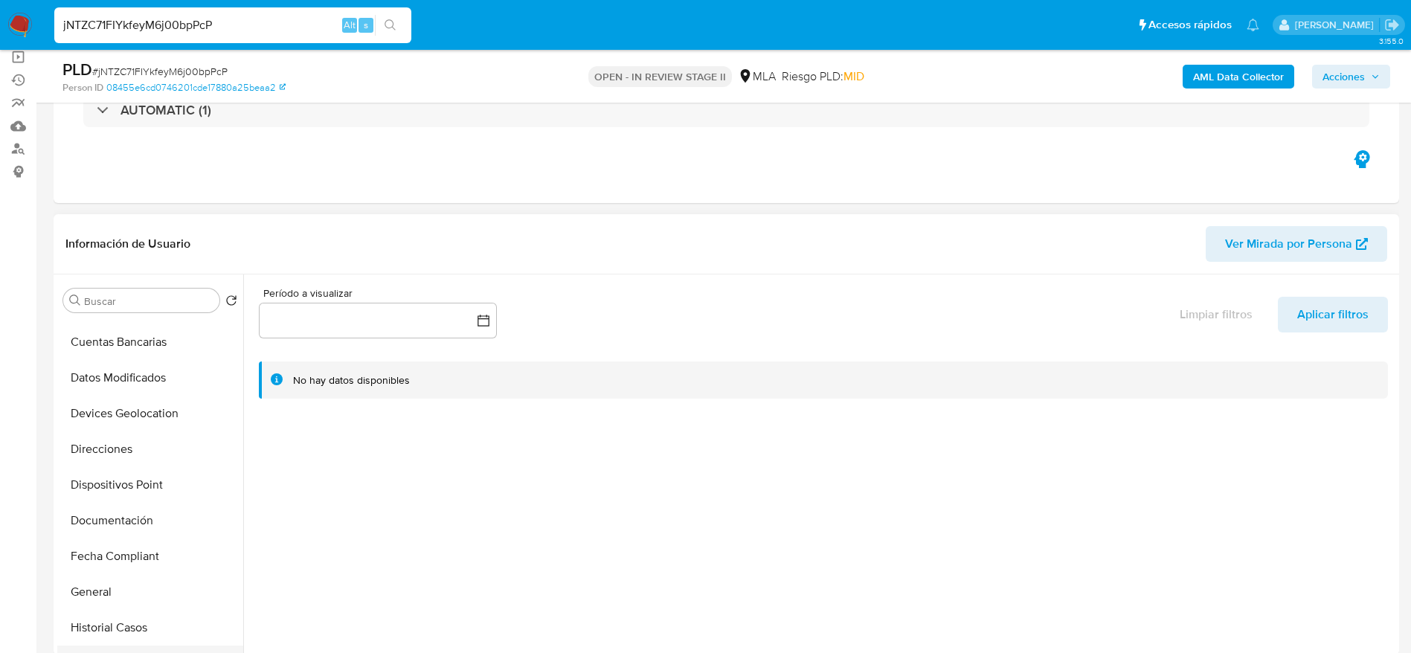
scroll to position [335, 0]
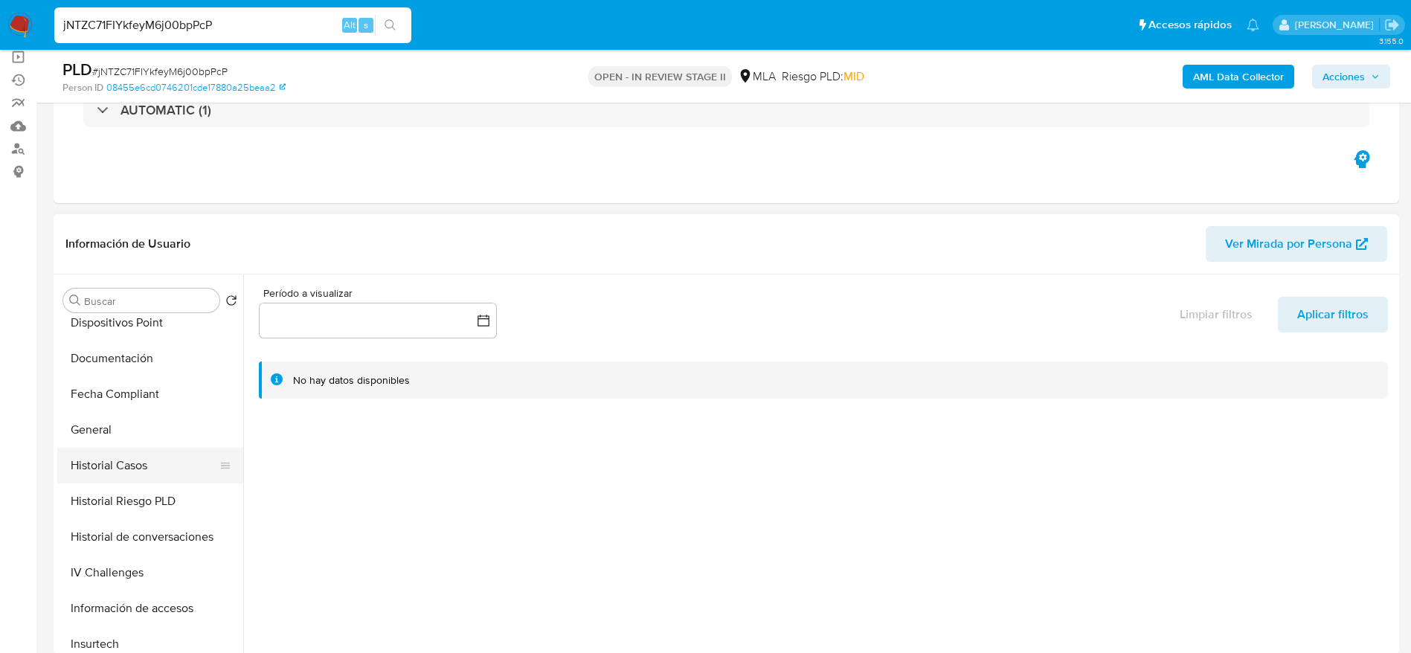
click at [135, 477] on button "Historial Casos" at bounding box center [144, 466] width 174 height 36
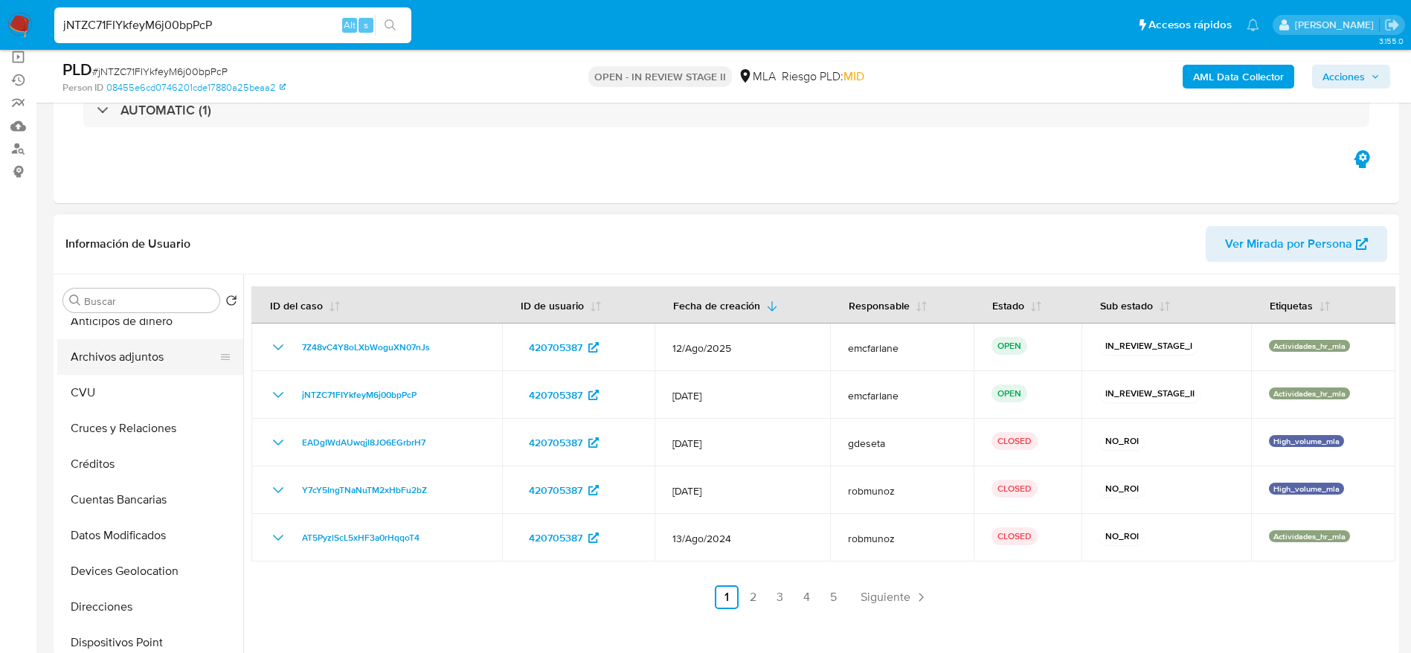
scroll to position [0, 0]
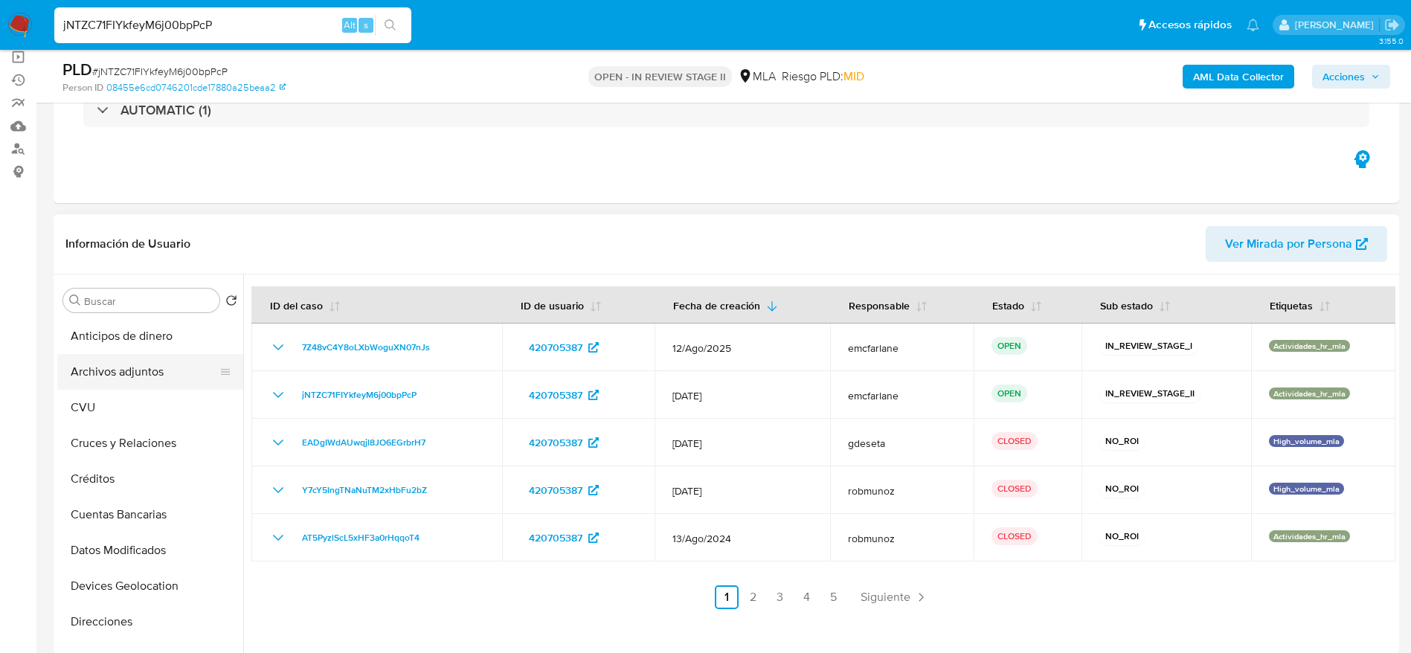
click at [143, 379] on button "Archivos adjuntos" at bounding box center [144, 372] width 174 height 36
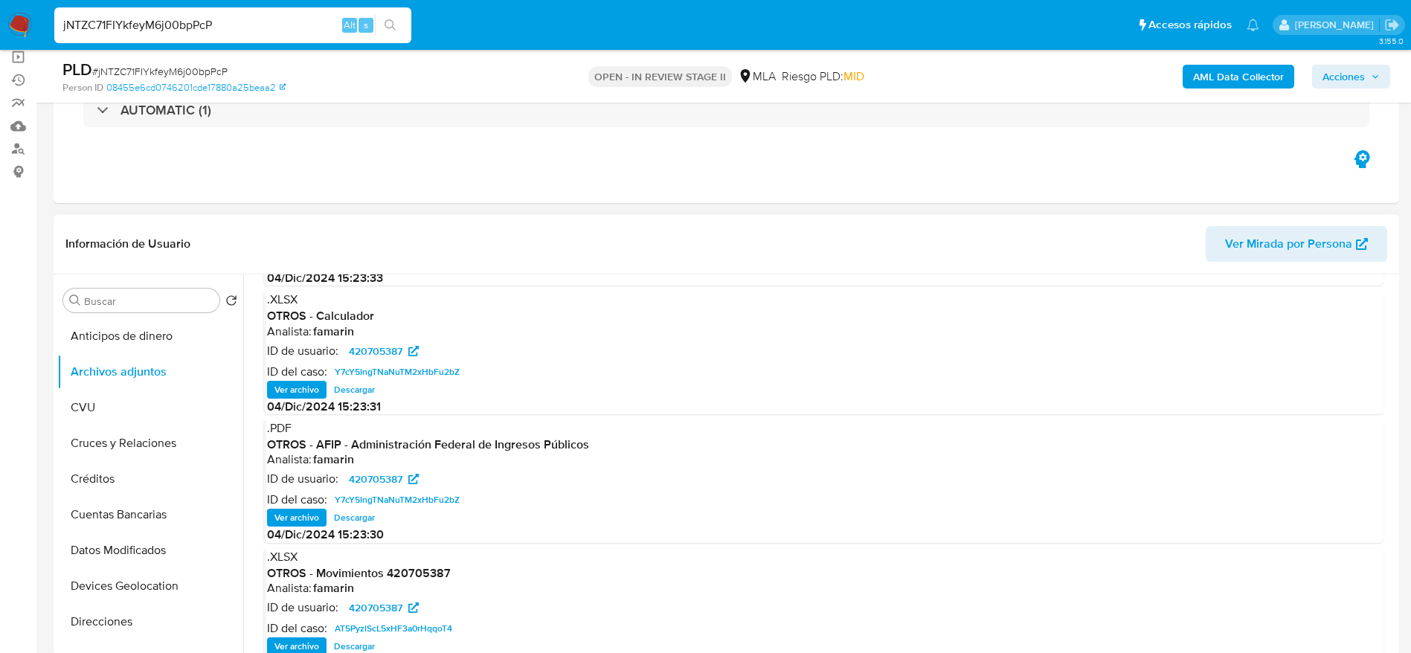
scroll to position [125, 0]
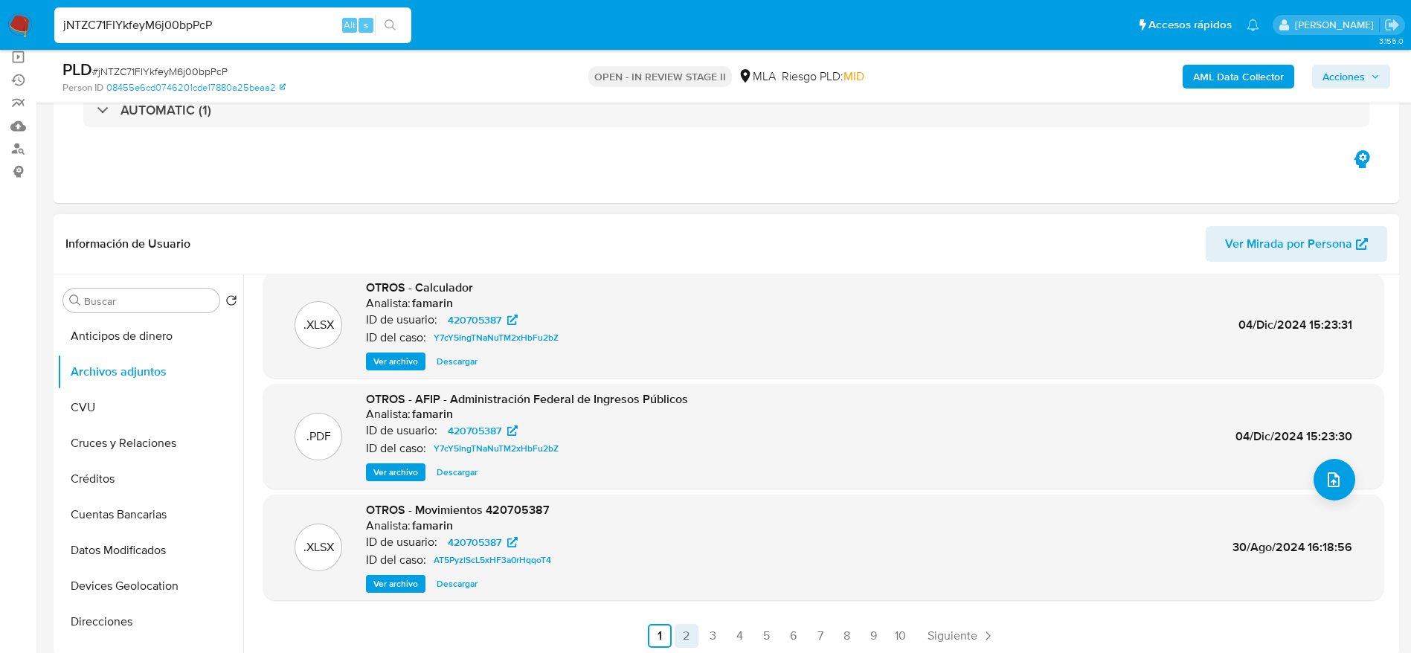
click at [692, 631] on link "2" at bounding box center [687, 636] width 24 height 24
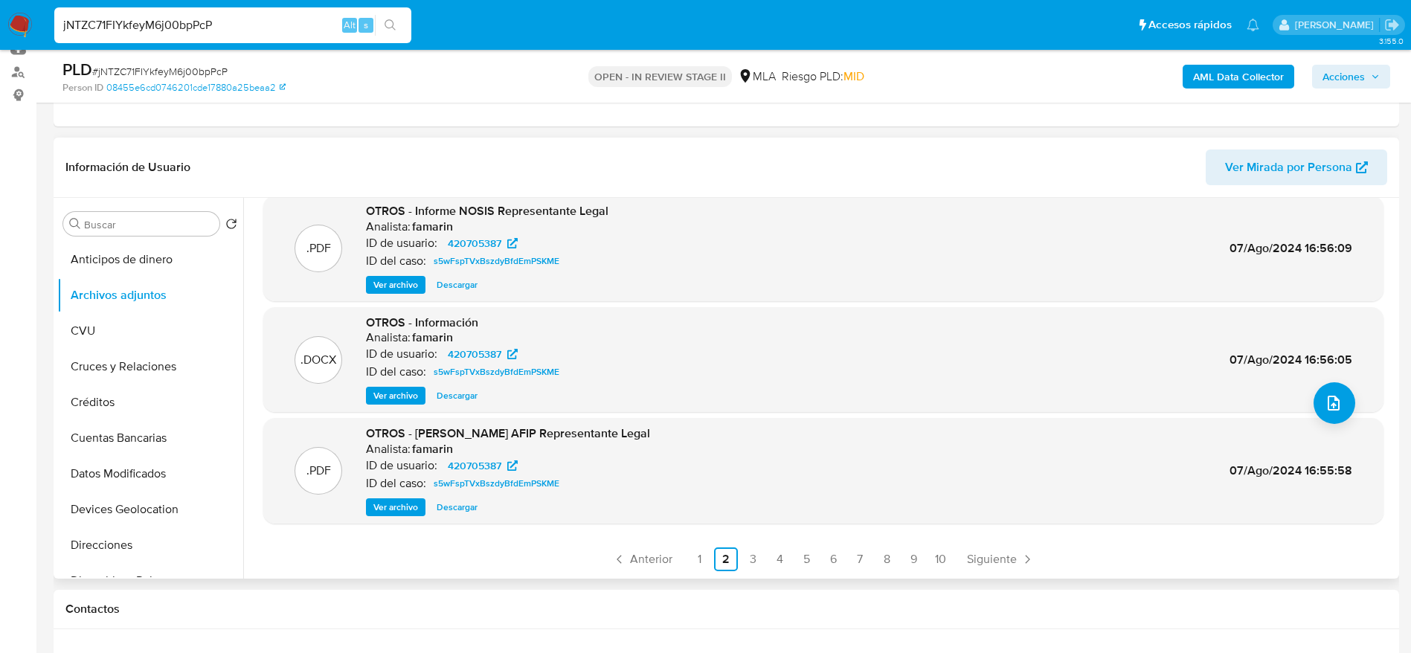
scroll to position [223, 0]
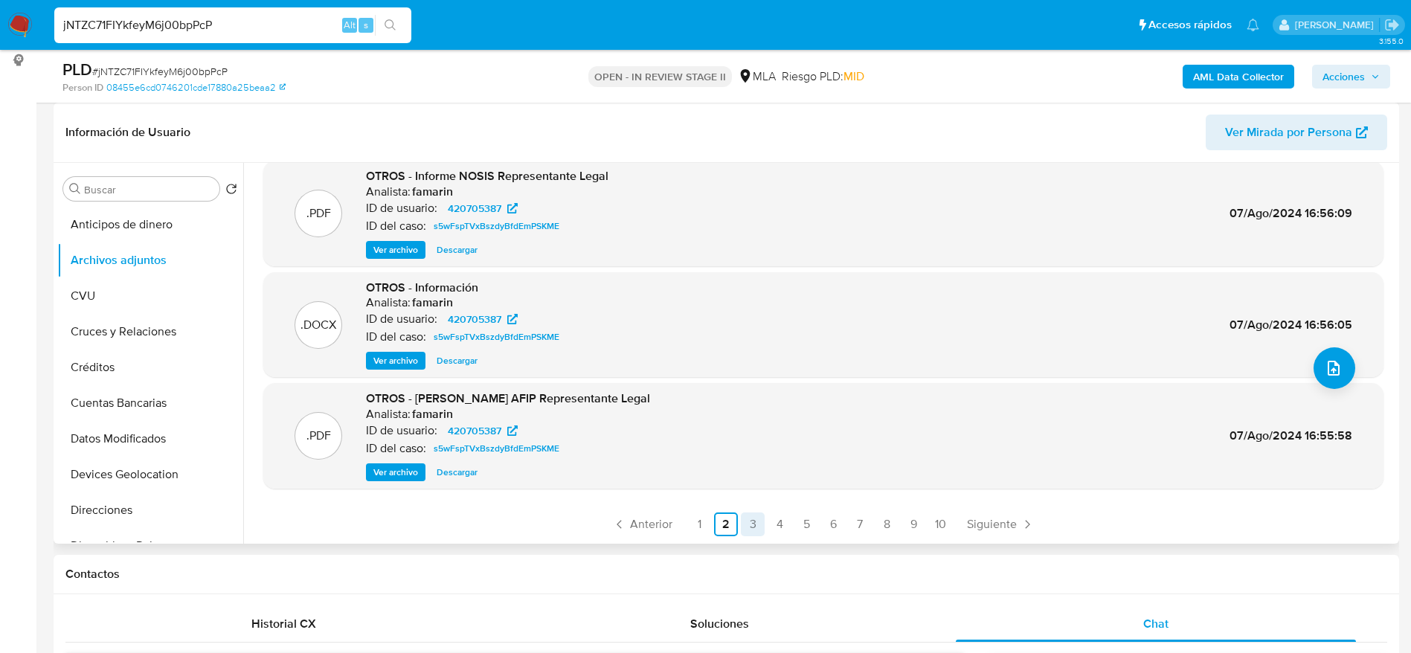
click at [744, 525] on link "3" at bounding box center [753, 524] width 24 height 24
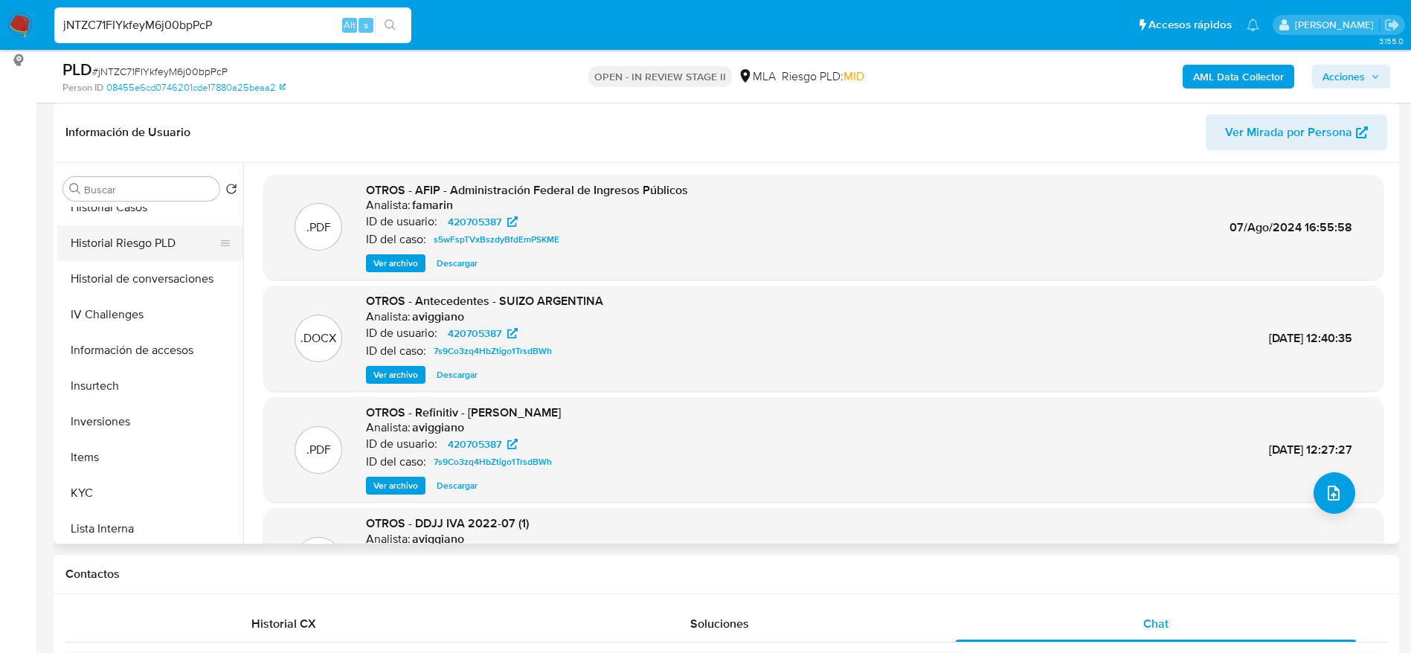
scroll to position [446, 0]
drag, startPoint x: 158, startPoint y: 298, endPoint x: 193, endPoint y: 291, distance: 35.7
click at [158, 298] on button "Historial de conversaciones" at bounding box center [150, 314] width 186 height 36
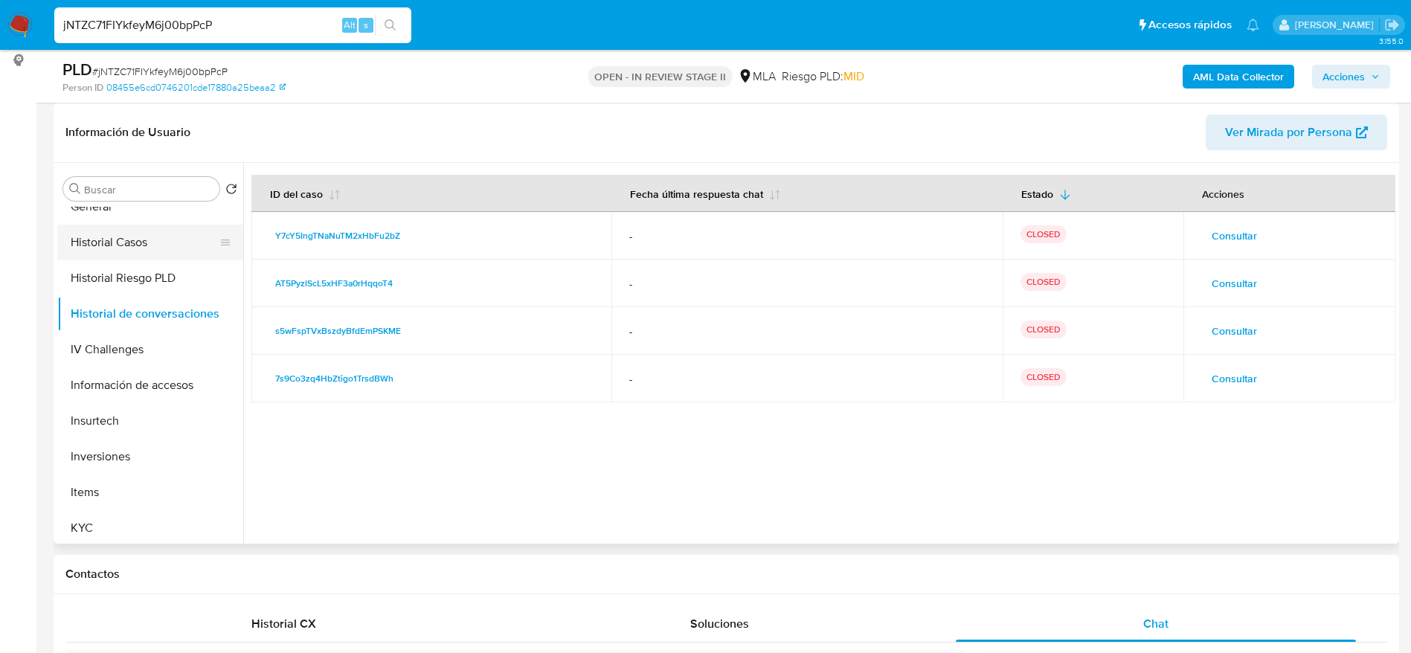
click at [115, 248] on button "Historial Casos" at bounding box center [144, 243] width 174 height 36
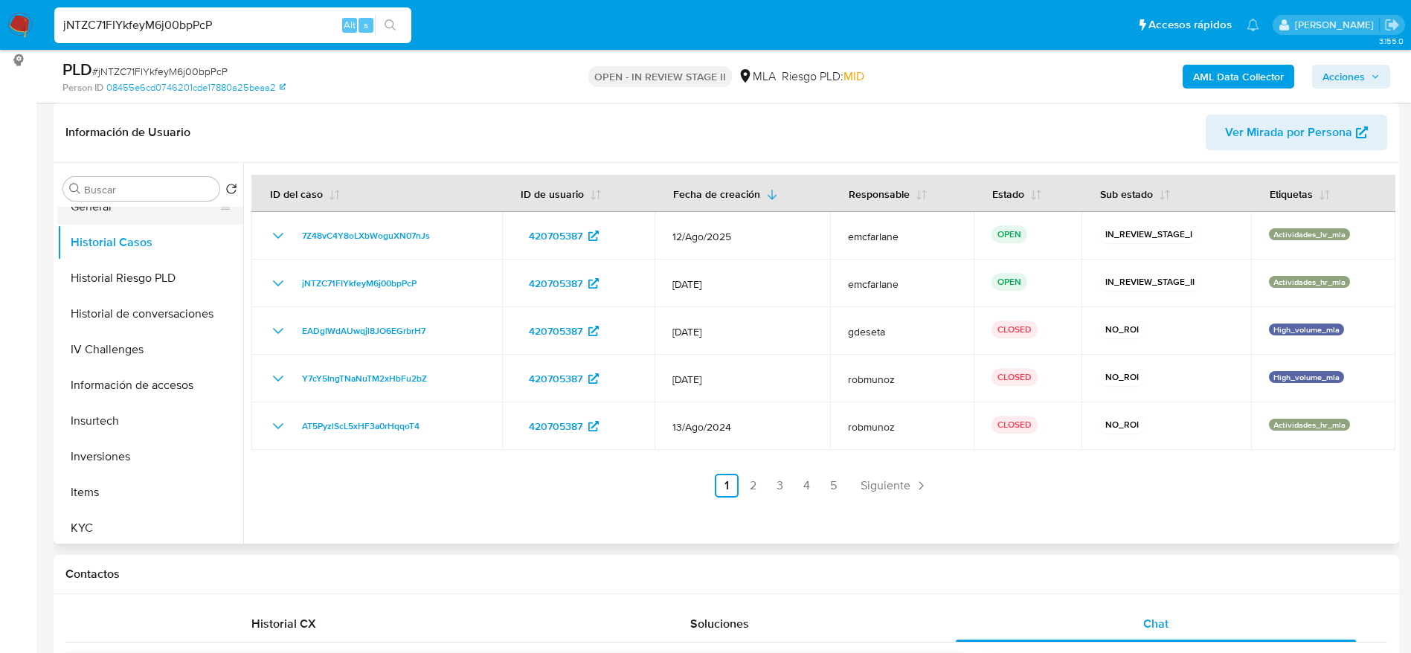
click at [94, 210] on button "General" at bounding box center [144, 207] width 174 height 36
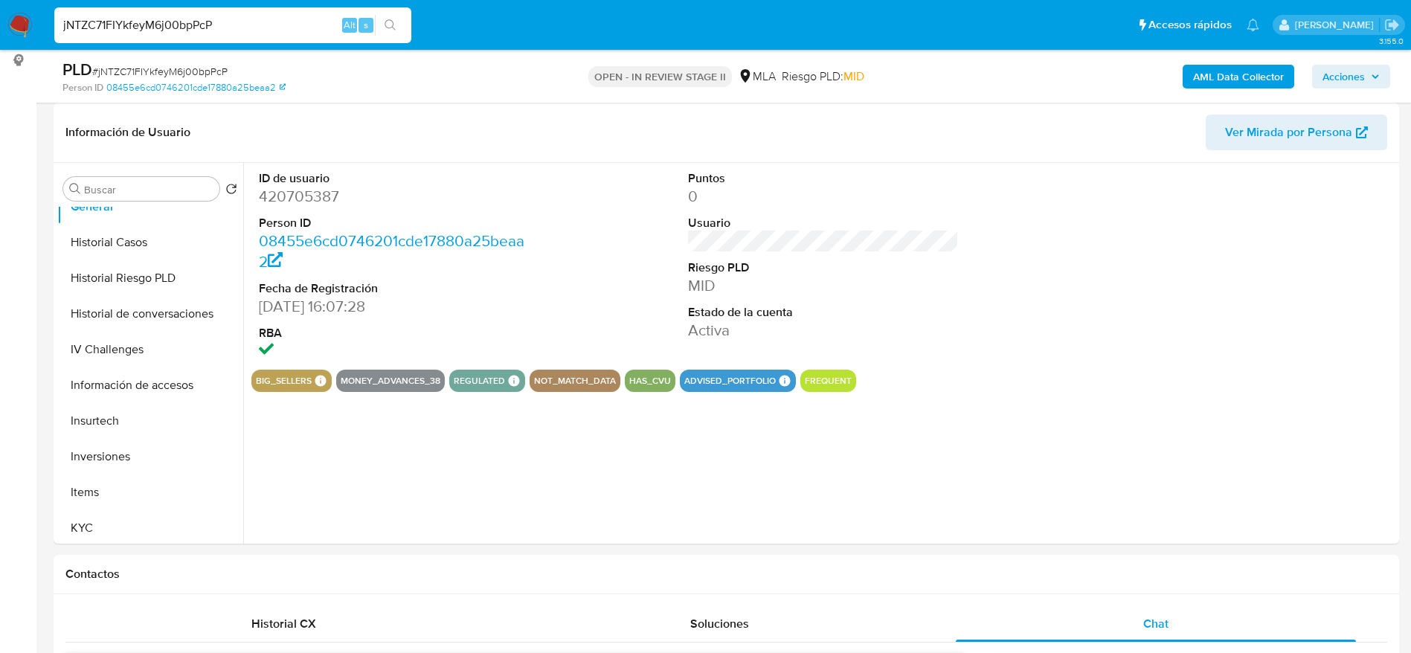
click at [292, 197] on dd "420705387" at bounding box center [394, 196] width 271 height 21
copy dd "420705387"
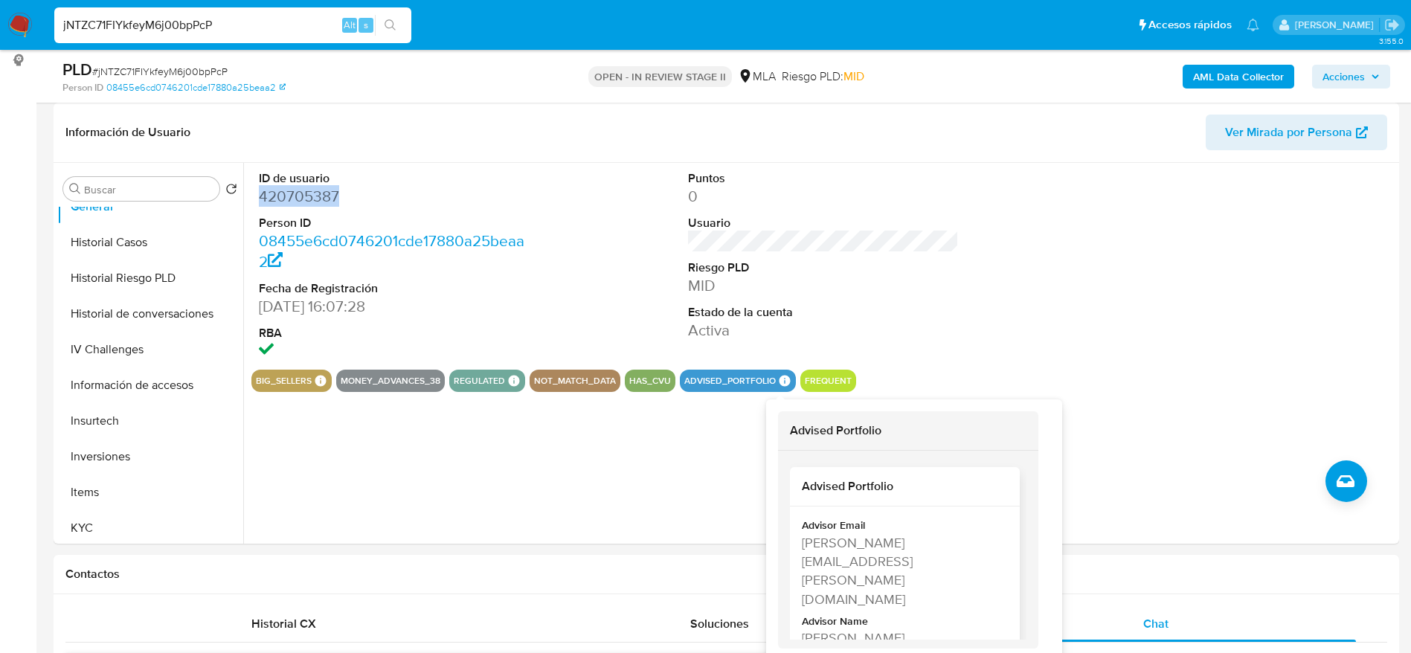
click at [878, 629] on div "[PERSON_NAME]" at bounding box center [903, 638] width 203 height 19
click at [878, 592] on div "Contactos" at bounding box center [727, 574] width 1346 height 39
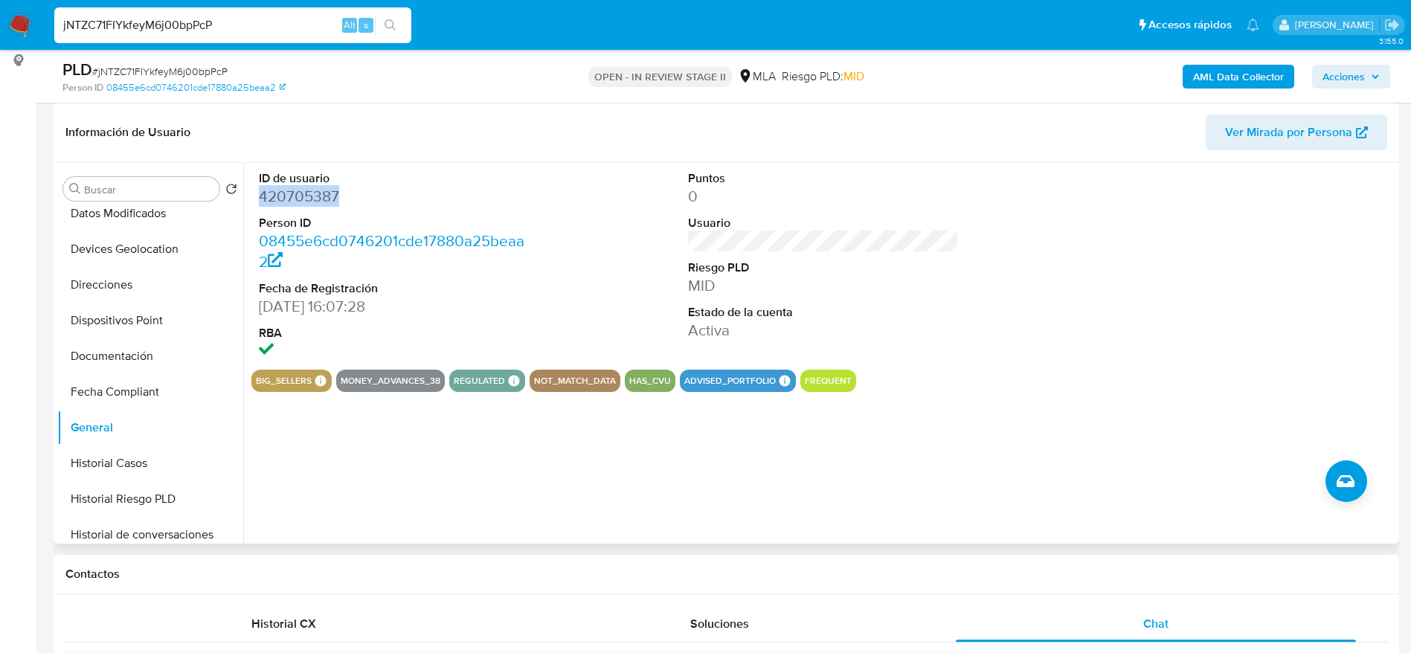
scroll to position [223, 0]
drag, startPoint x: 102, startPoint y: 300, endPoint x: 118, endPoint y: 346, distance: 48.2
click at [102, 299] on button "Direcciones" at bounding box center [150, 287] width 186 height 36
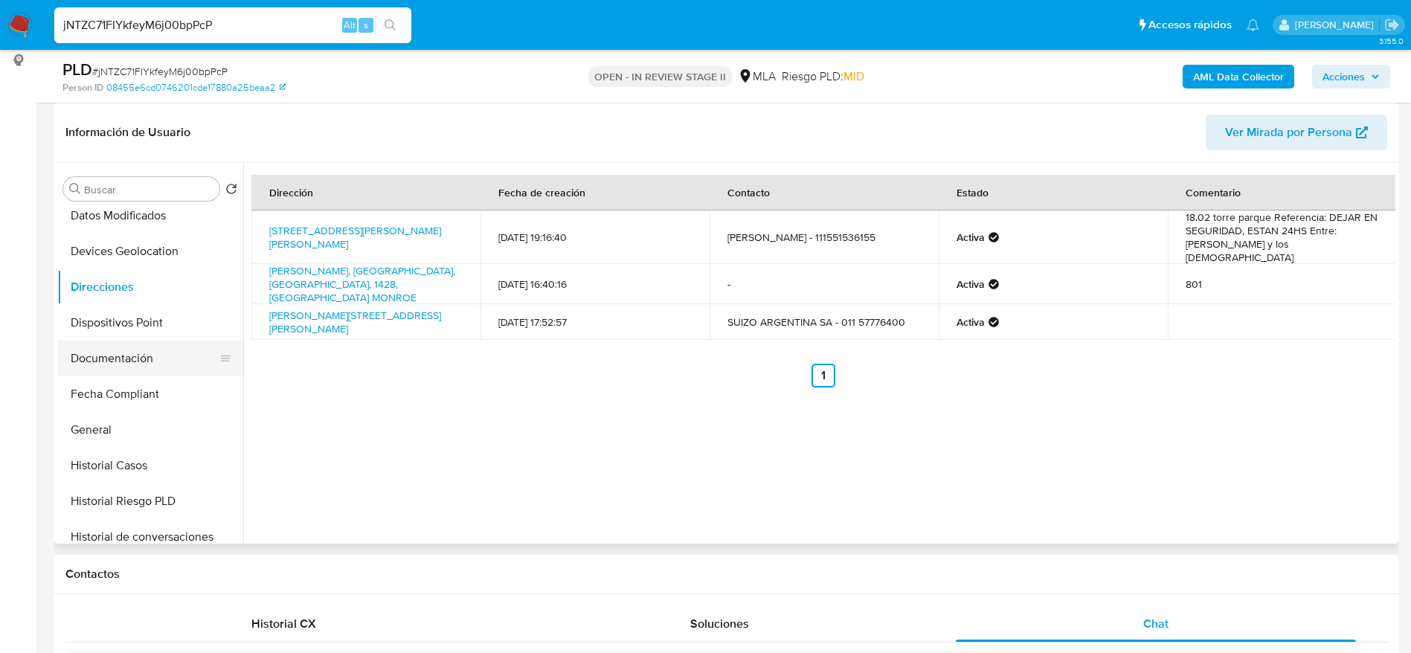
click at [123, 356] on button "Documentación" at bounding box center [144, 359] width 174 height 36
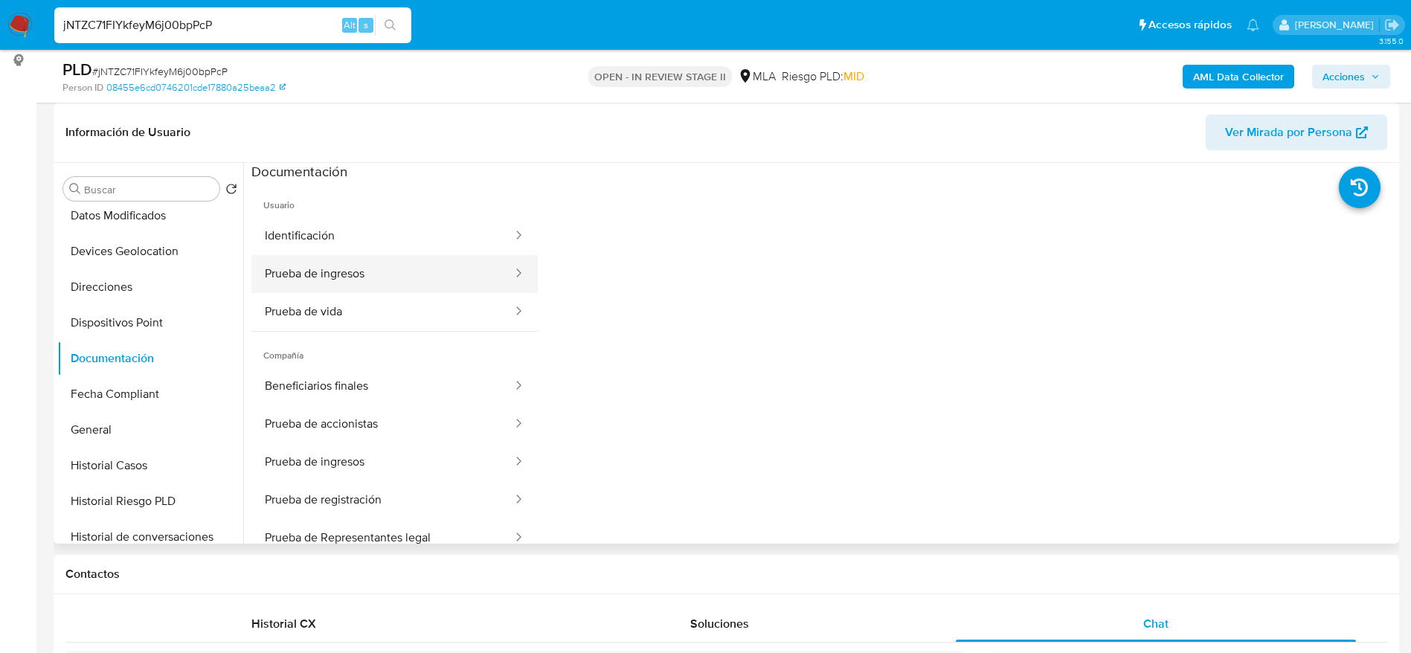
click at [433, 275] on button "Prueba de ingresos" at bounding box center [382, 274] width 263 height 38
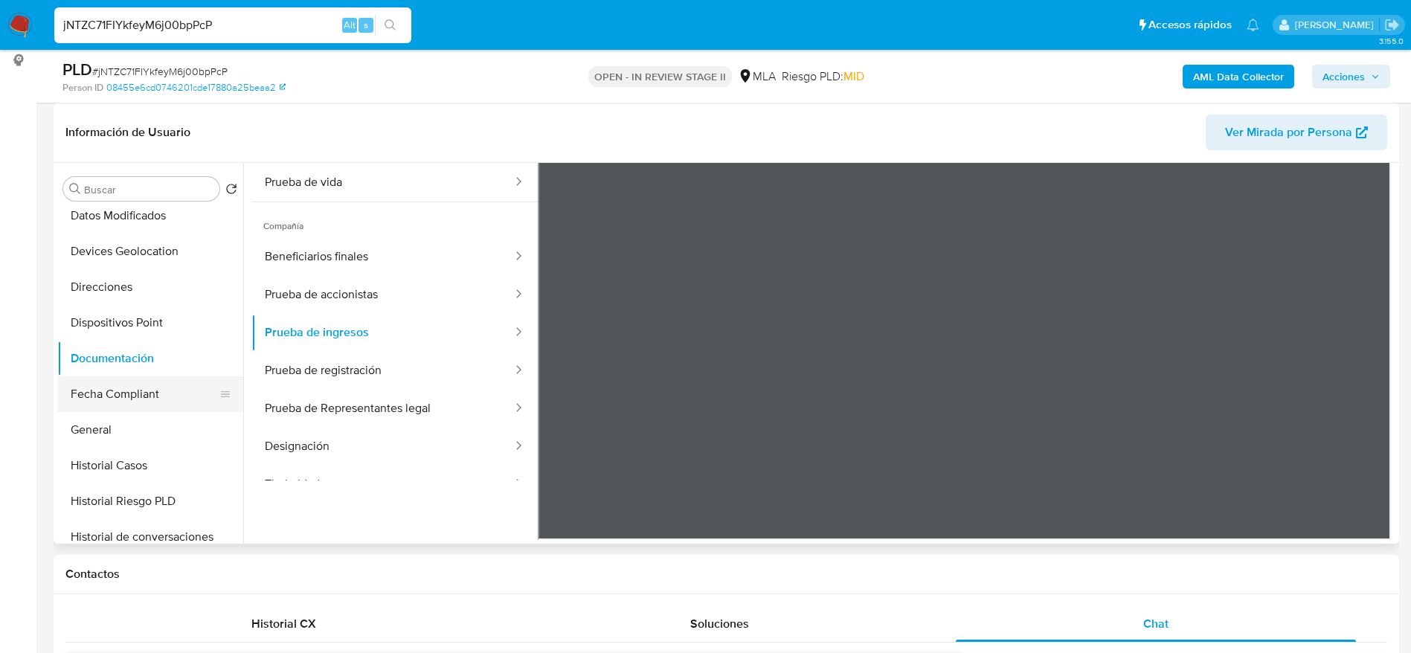
scroll to position [335, 0]
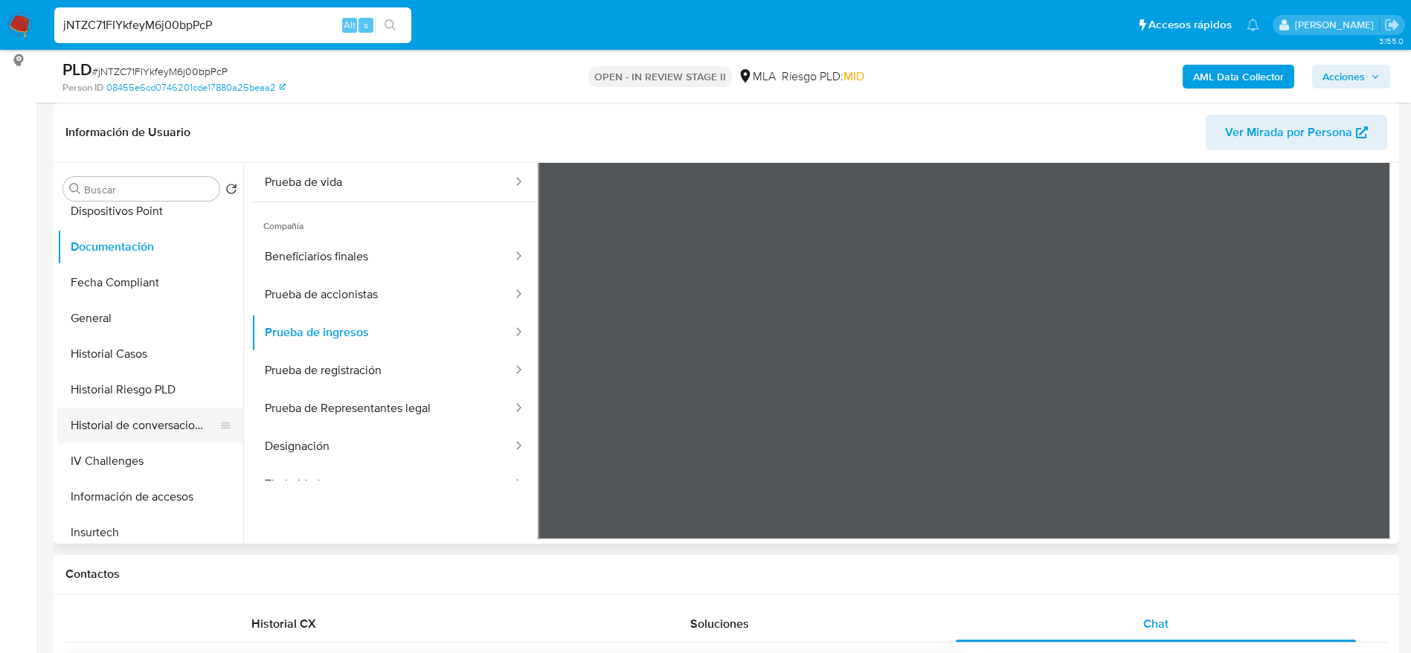
click at [143, 414] on button "Historial de conversaciones" at bounding box center [144, 426] width 174 height 36
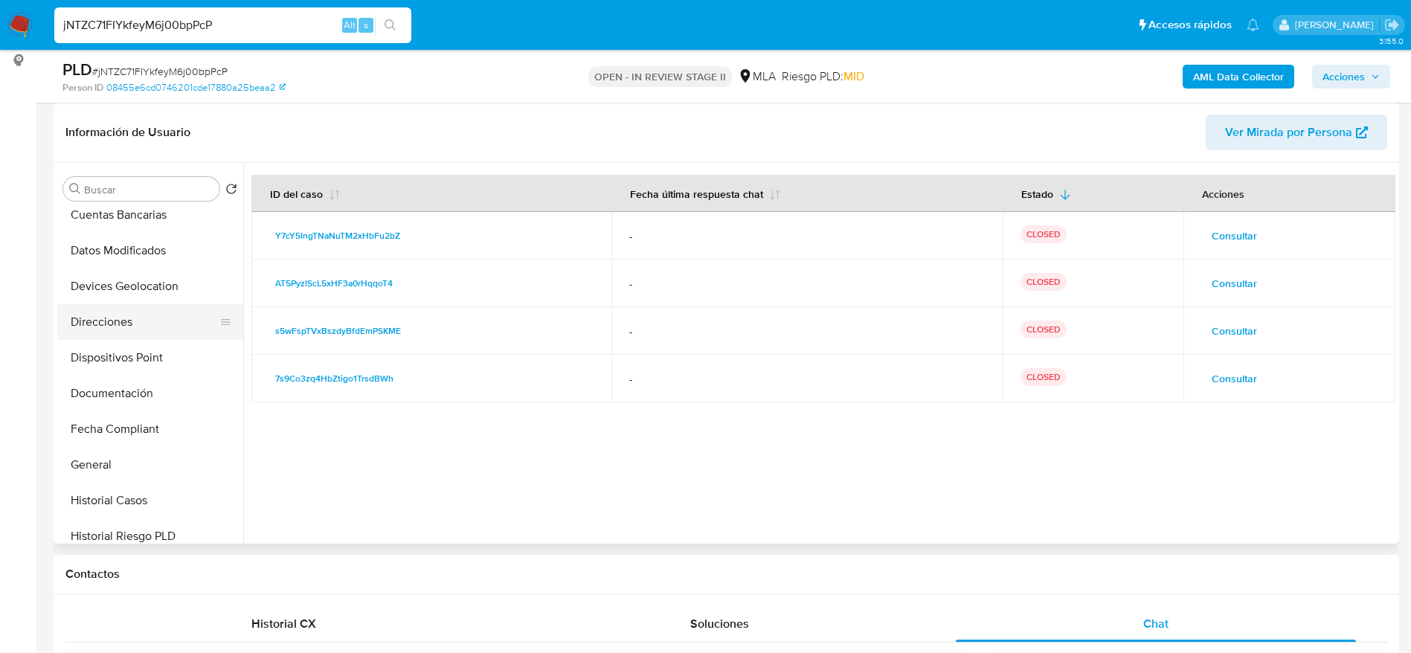
scroll to position [223, 0]
click at [150, 468] on button "Historial Casos" at bounding box center [144, 466] width 174 height 36
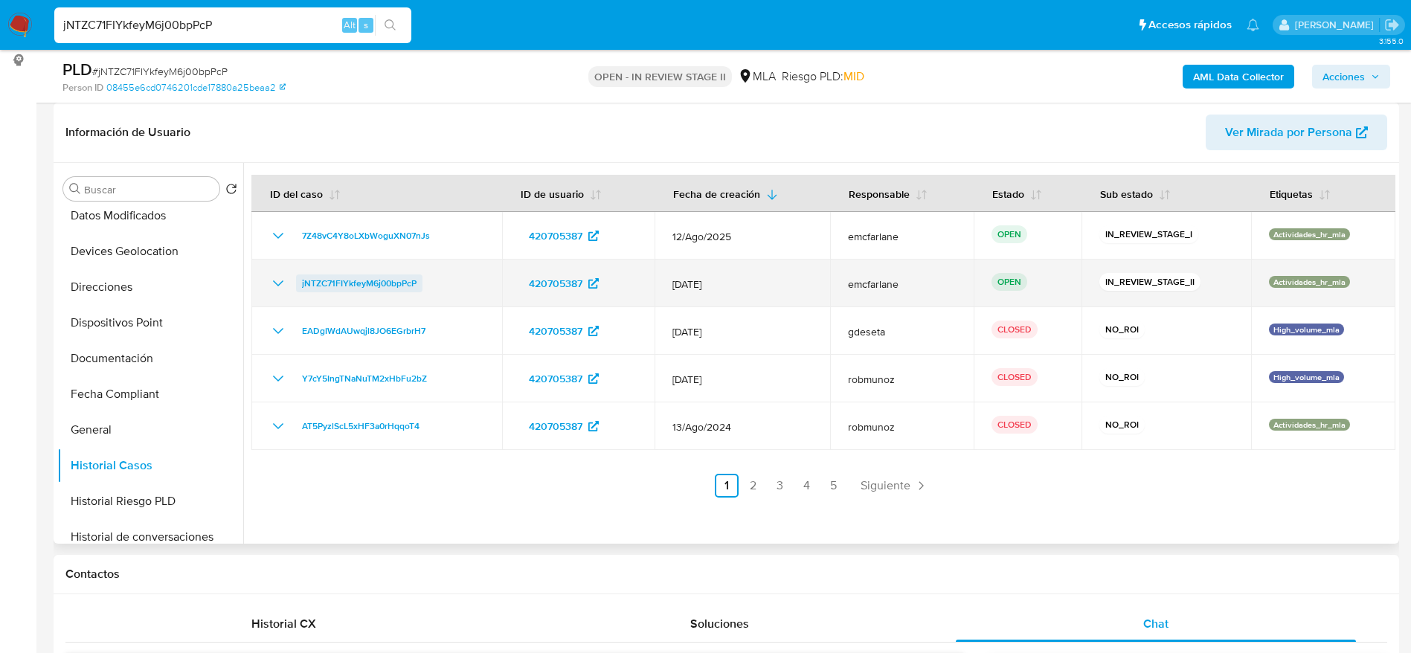
click at [340, 283] on span "jNTZC71FIYkfeyM6j00bpPcP" at bounding box center [359, 283] width 115 height 18
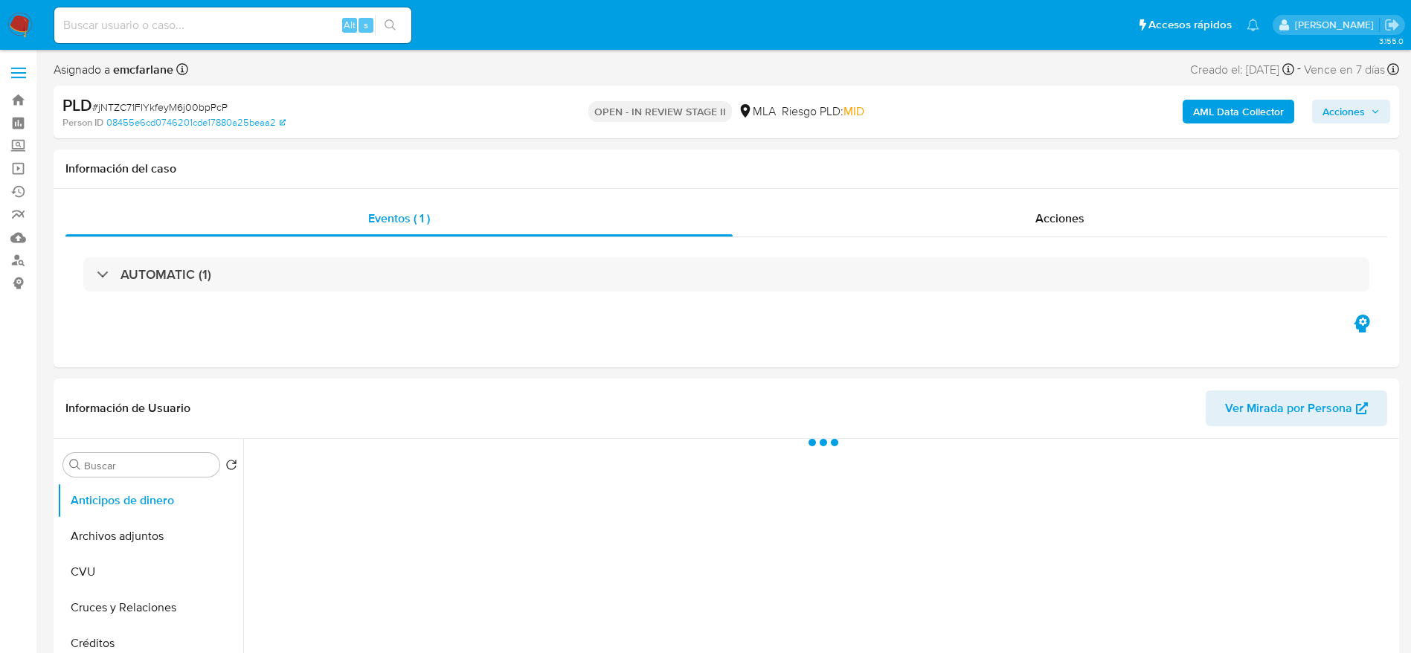
click at [1360, 112] on span "Acciones" at bounding box center [1343, 112] width 42 height 24
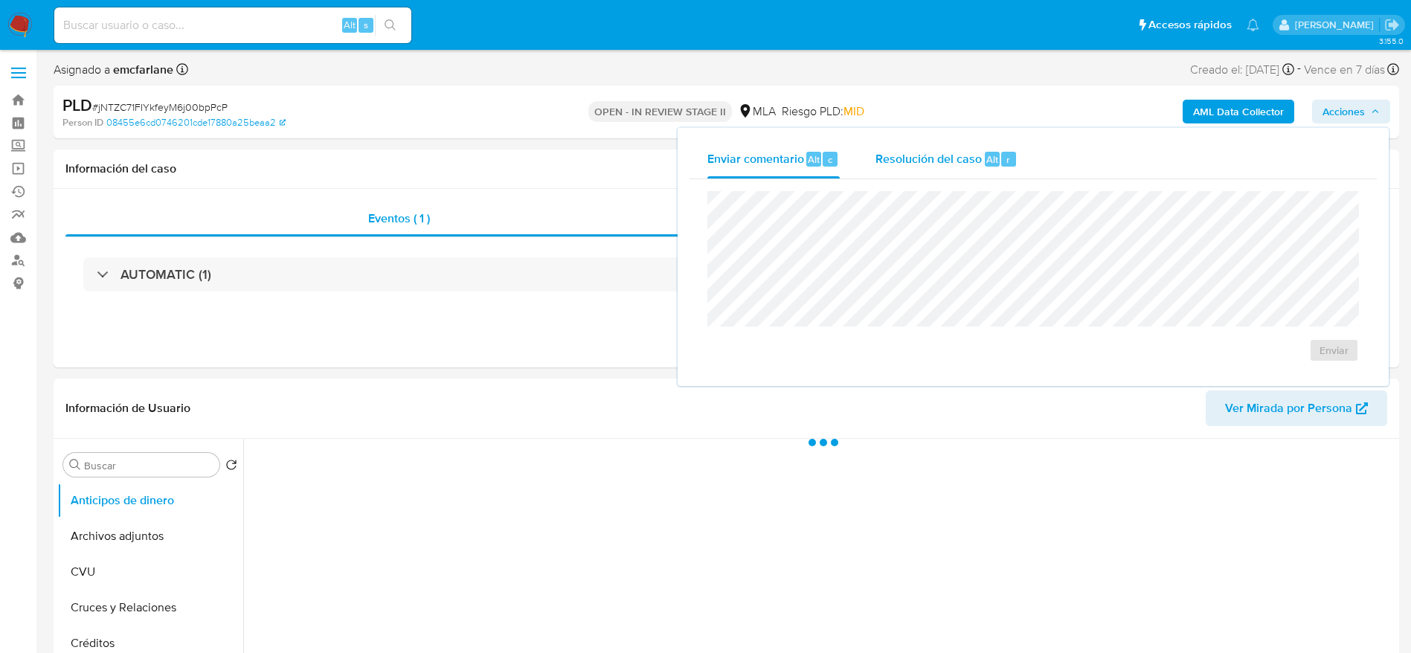
click at [982, 152] on div "Resolución del caso Alt r" at bounding box center [946, 159] width 142 height 39
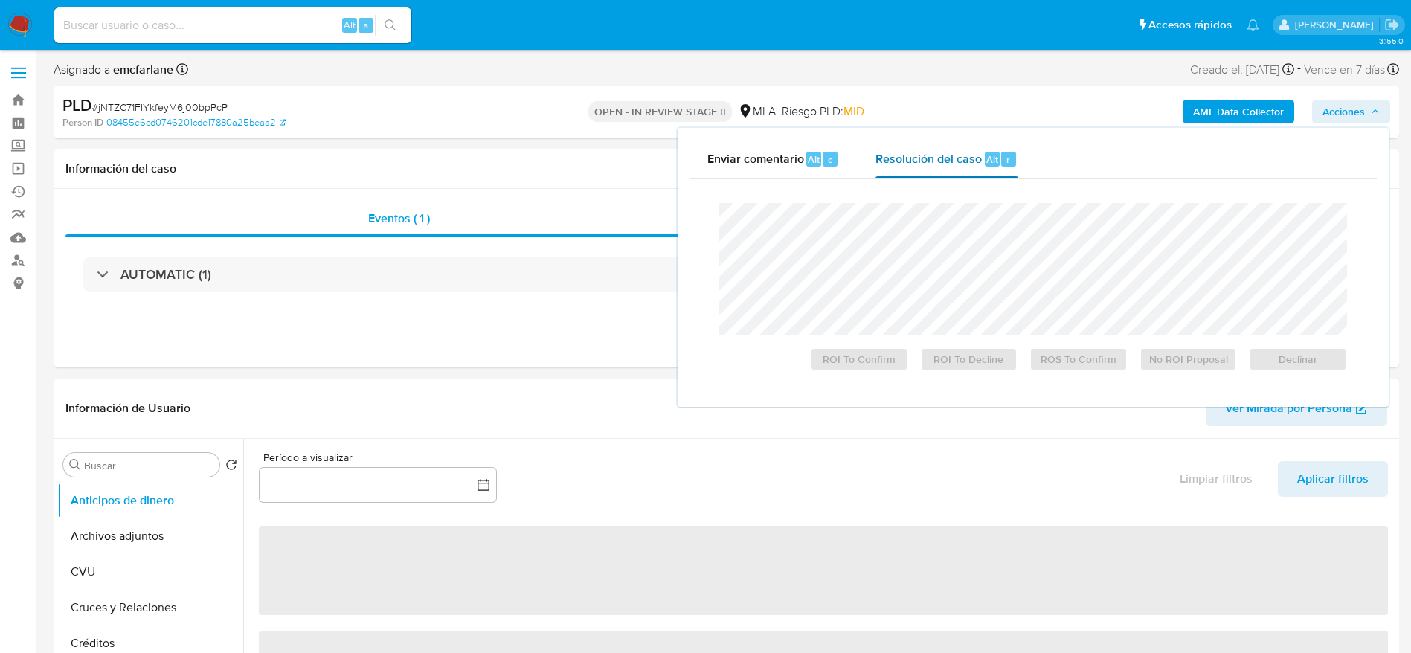
select select "10"
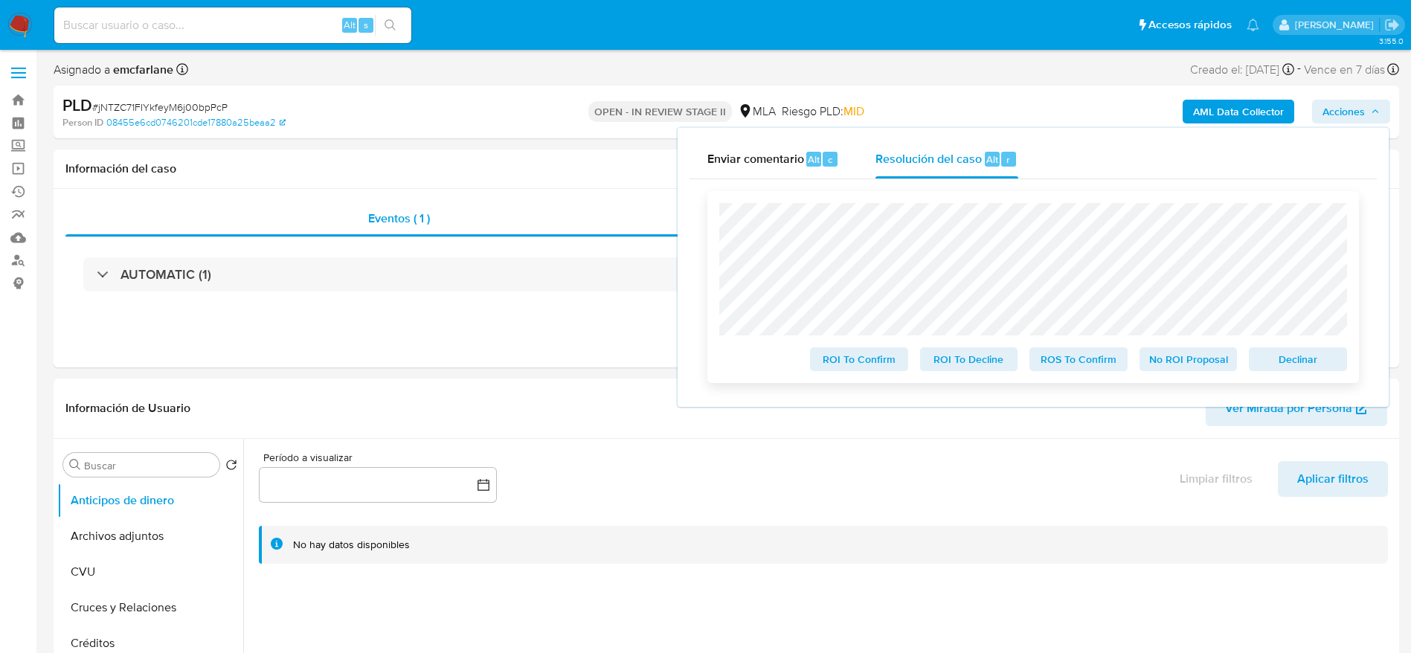
click at [1302, 359] on span "Declinar" at bounding box center [1297, 359] width 77 height 21
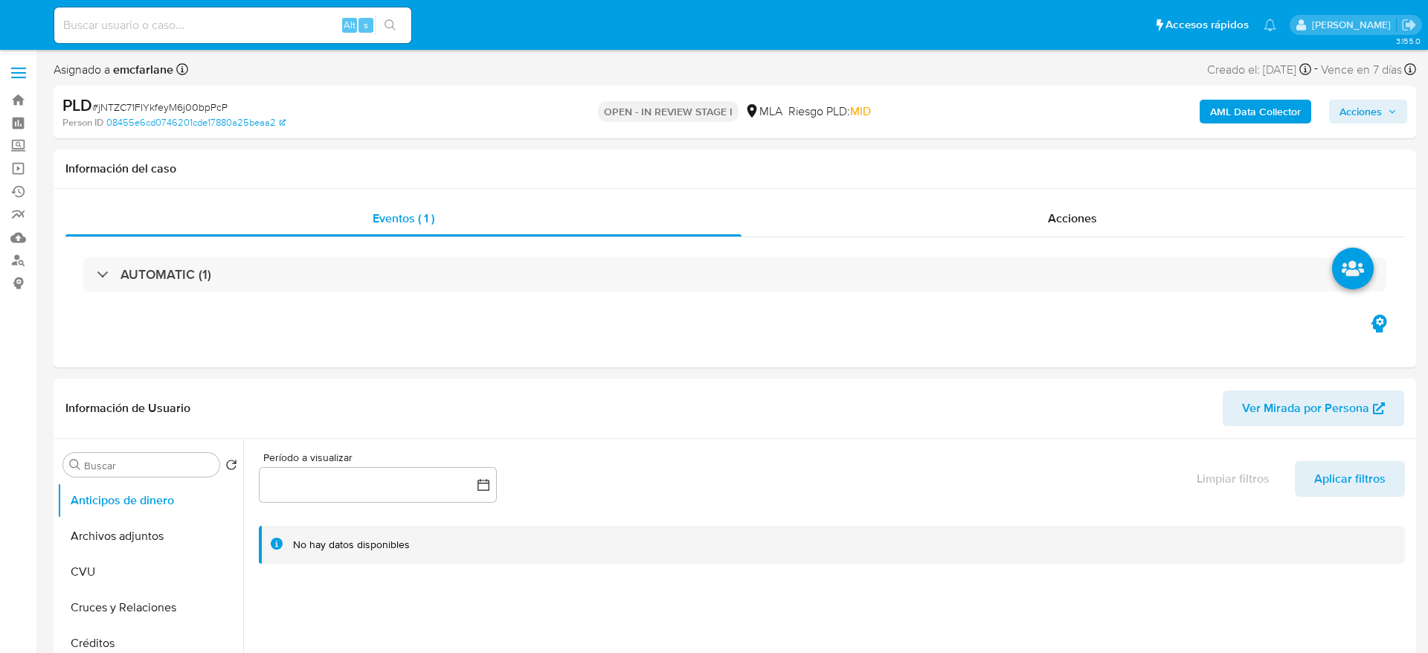
select select "10"
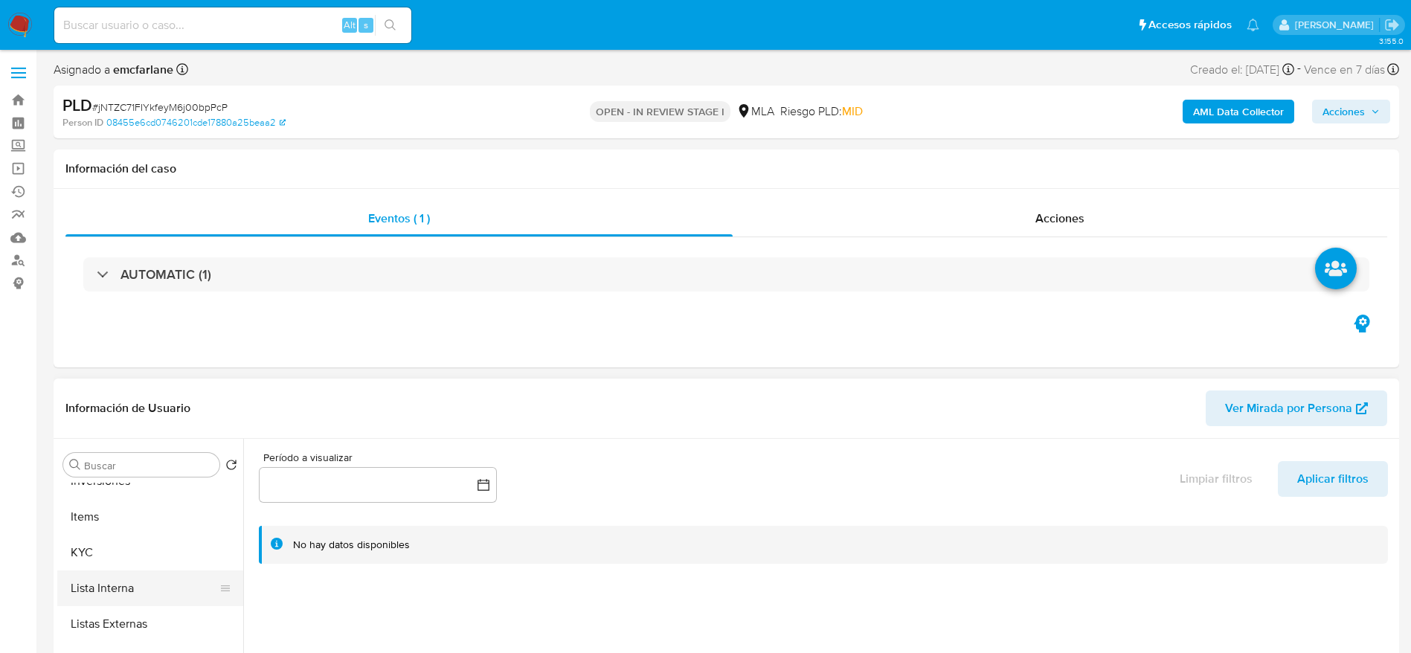
scroll to position [700, 0]
drag, startPoint x: 100, startPoint y: 542, endPoint x: 821, endPoint y: 403, distance: 734.0
click at [101, 544] on button "KYC" at bounding box center [150, 551] width 186 height 36
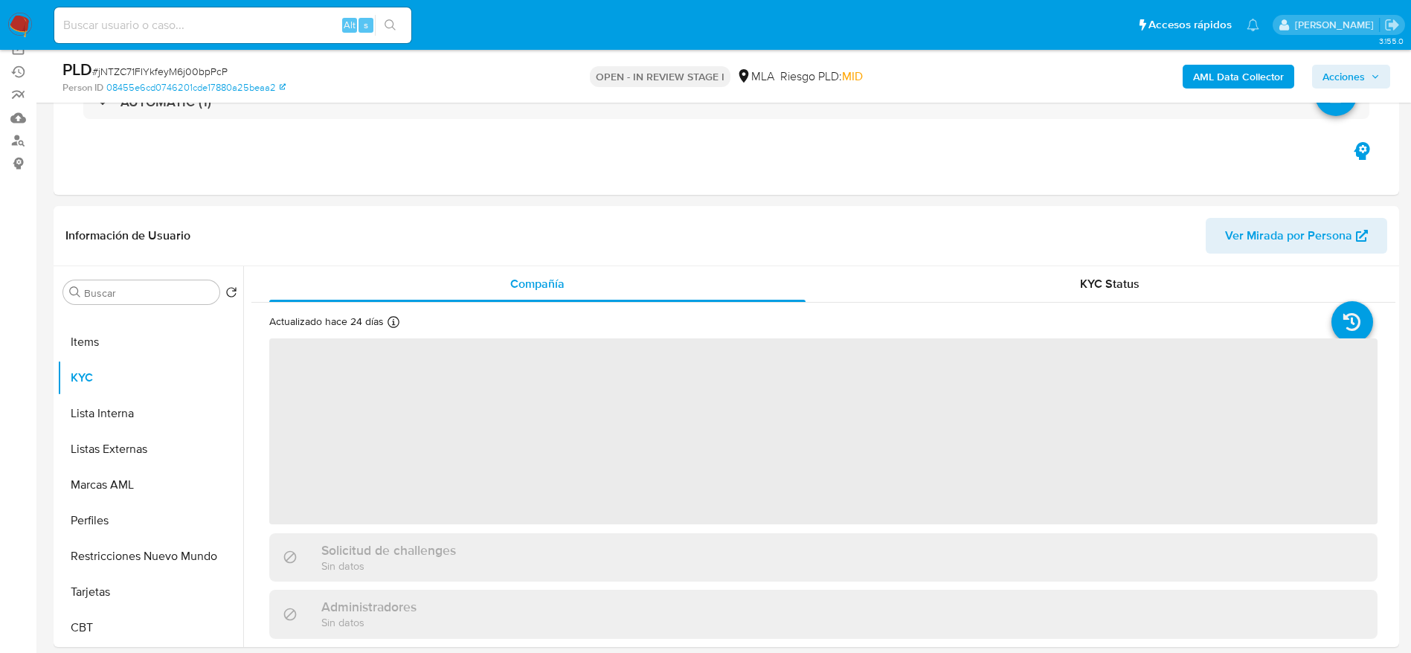
scroll to position [223, 0]
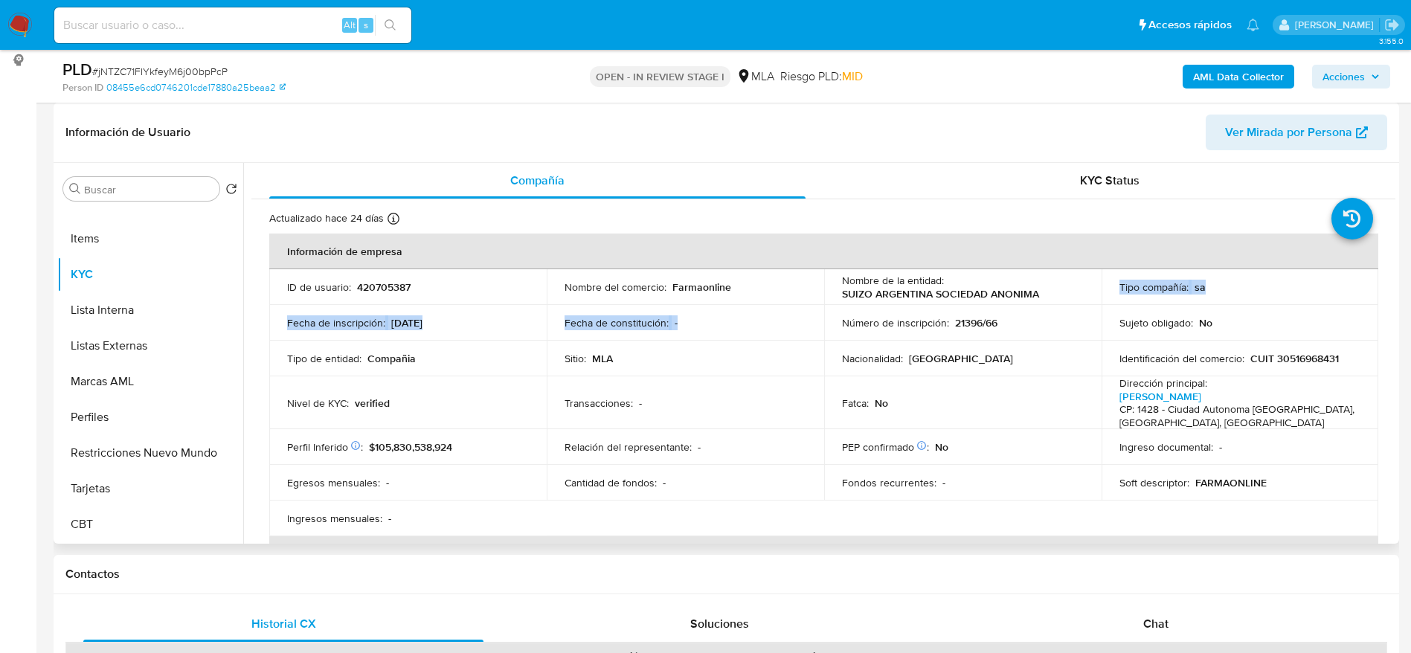
drag, startPoint x: 1024, startPoint y: 298, endPoint x: 832, endPoint y: 316, distance: 193.5
click at [826, 338] on tbody "ID de usuario : 420705387 Nombre del comercio : Farmaonline Nombre de la entida…" at bounding box center [823, 402] width 1109 height 267
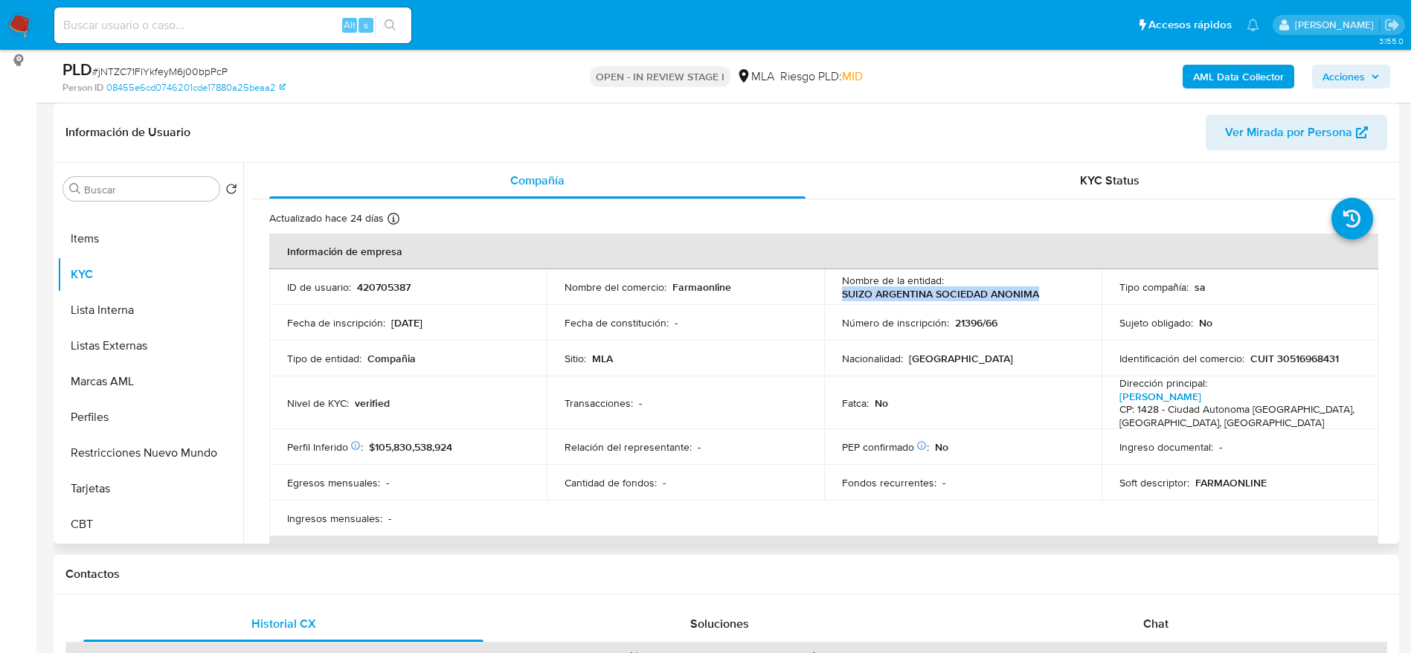
drag, startPoint x: 840, startPoint y: 290, endPoint x: 1035, endPoint y: 296, distance: 195.7
click at [1035, 296] on div "Nombre de la entidad : SUIZO ARGENTINA SOCIEDAD ANONIMA" at bounding box center [963, 287] width 242 height 27
copy p "SUIZO ARGENTINA SOCIEDAD ANONIMA"
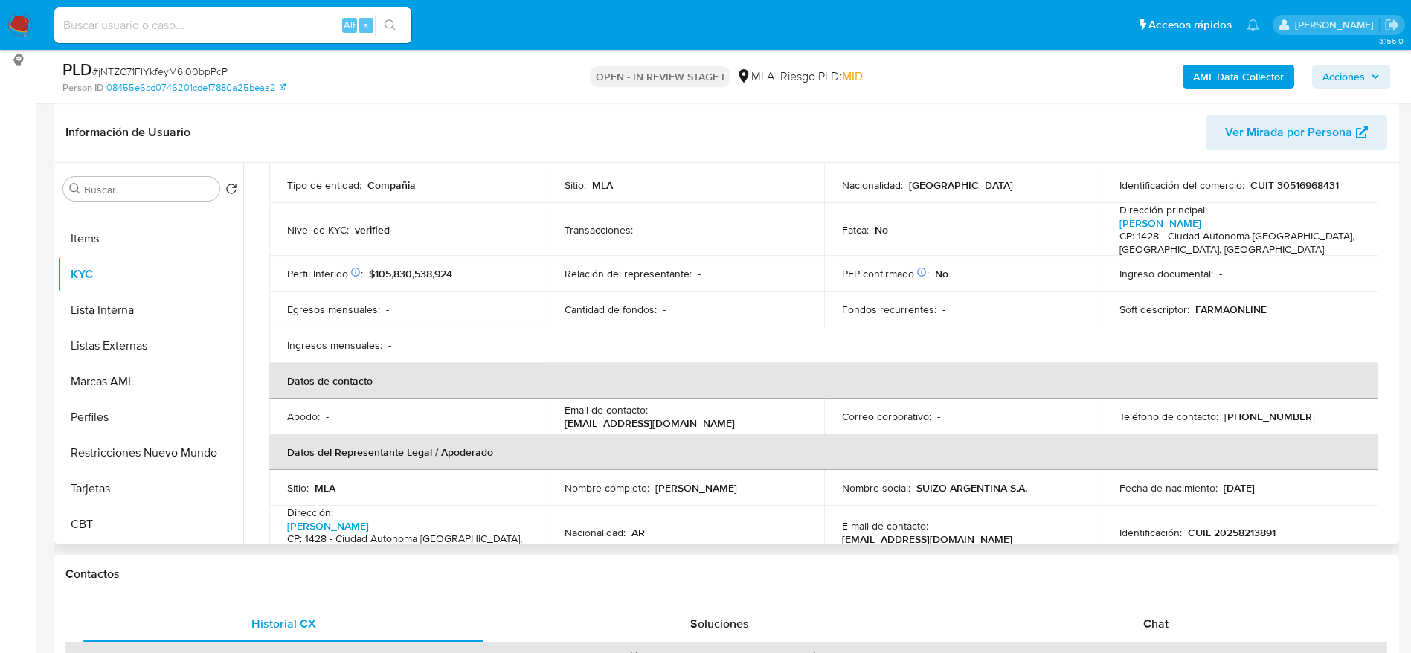
scroll to position [335, 0]
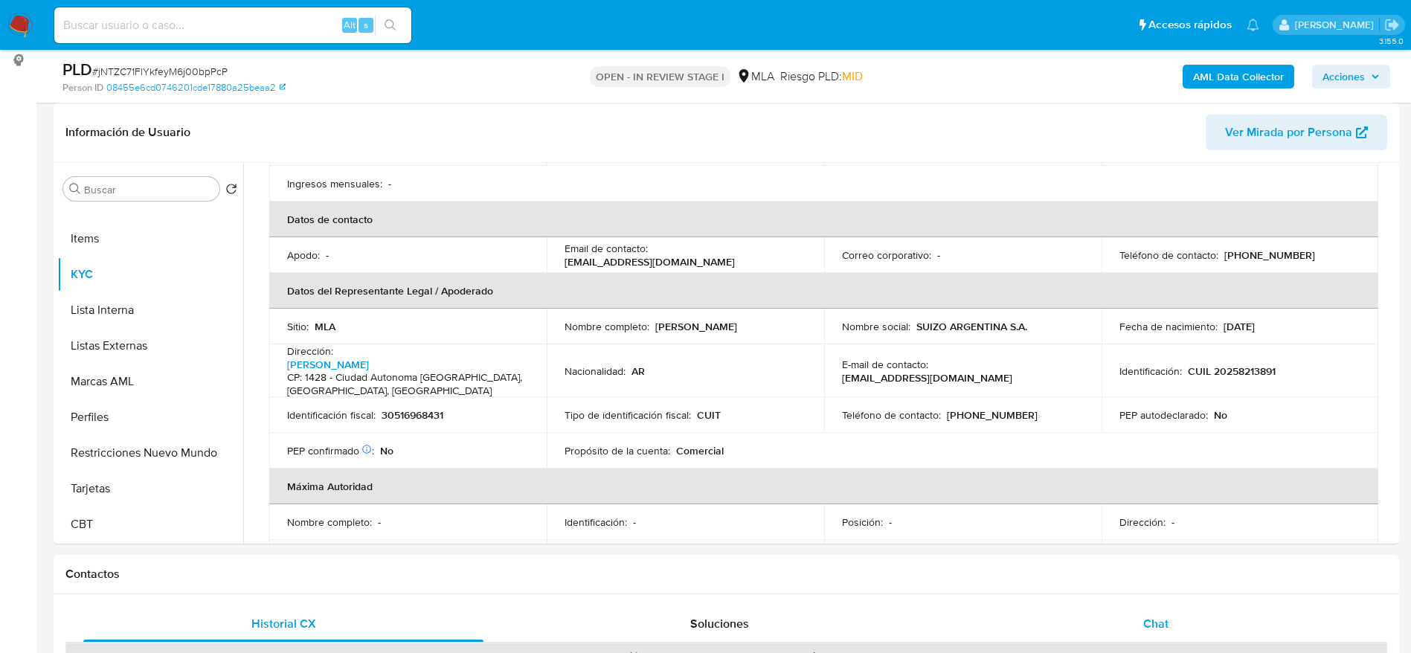
click at [1170, 610] on div "Chat" at bounding box center [1156, 624] width 400 height 36
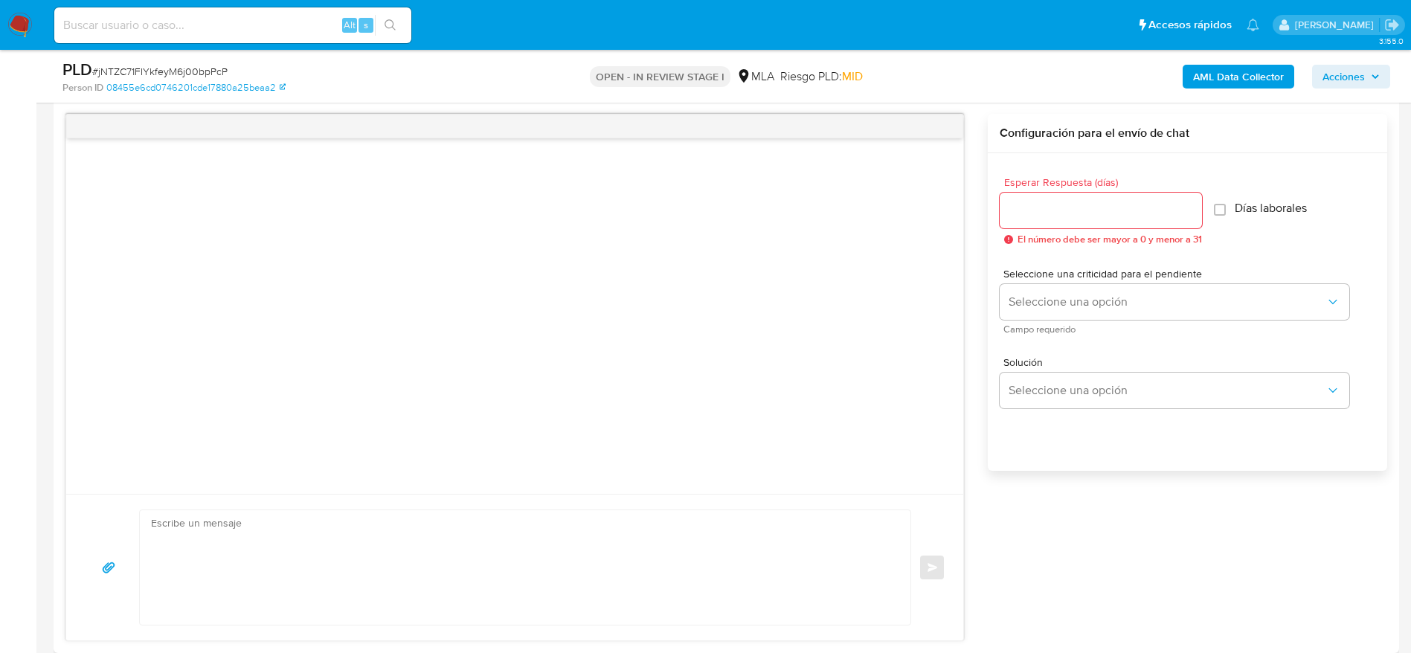
scroll to position [781, 0]
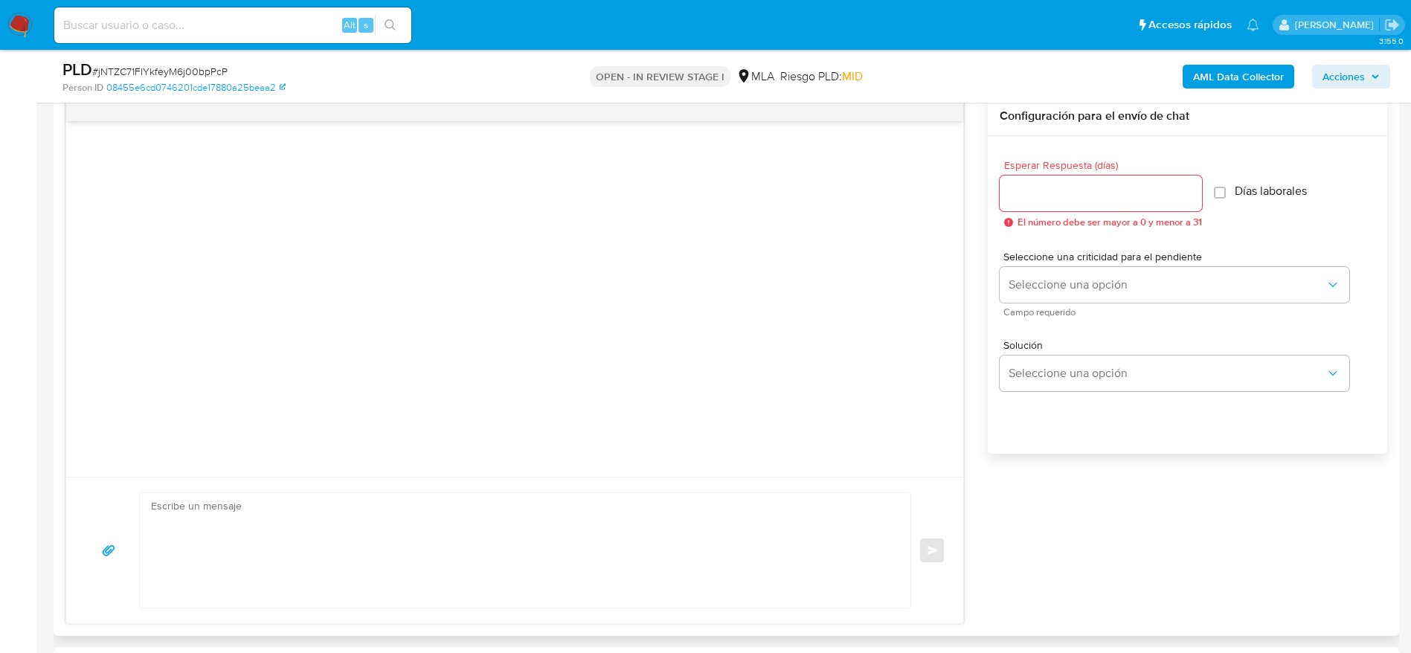
click at [396, 559] on textarea at bounding box center [521, 550] width 741 height 115
paste textarea "Lore IPSUM DOLORSITA CONSECTE ADIPISC, El seddoei te inc utlaboreetd magnaaliqu…"
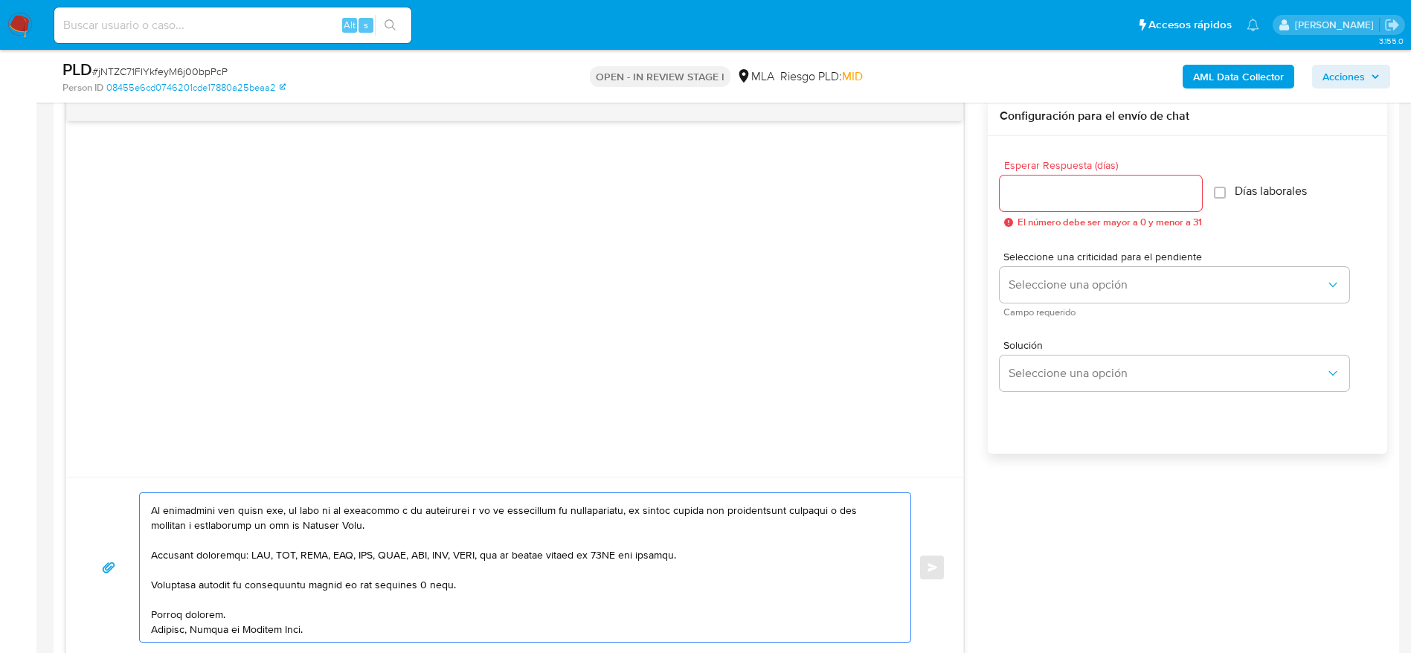
scroll to position [0, 0]
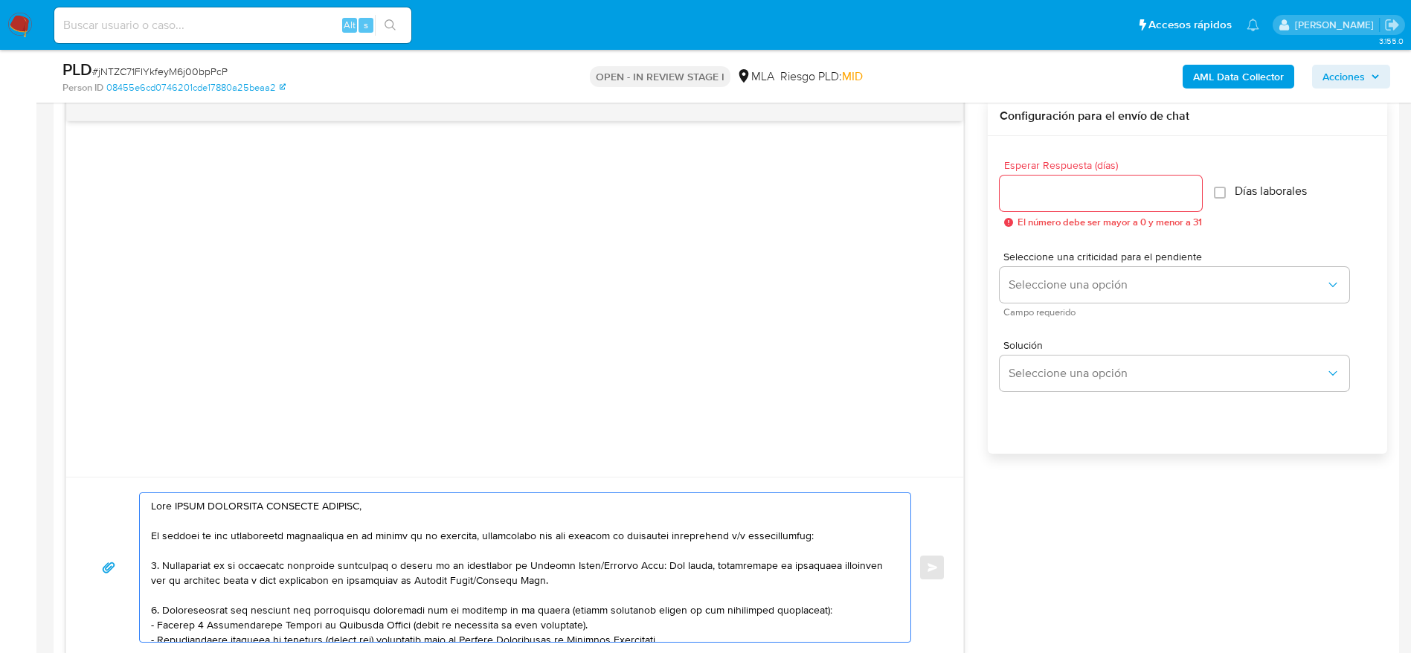
type textarea "Lore IPSUM DOLORSITA CONSECTE ADIPISC, El seddoei te inc utlaboreetd magnaaliqu…"
click at [1015, 194] on input "Esperar Respuesta (días)" at bounding box center [1101, 193] width 202 height 19
type input "3"
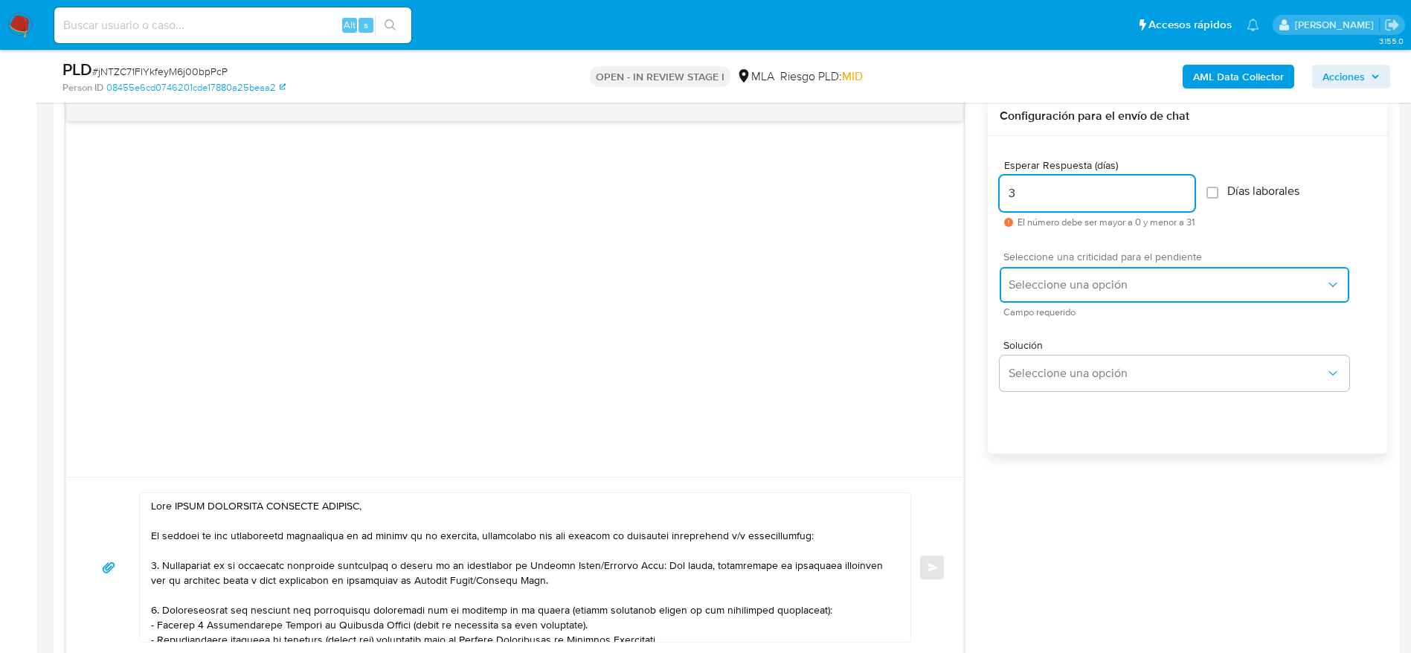
click at [1102, 286] on span "Seleccione una opción" at bounding box center [1167, 284] width 317 height 15
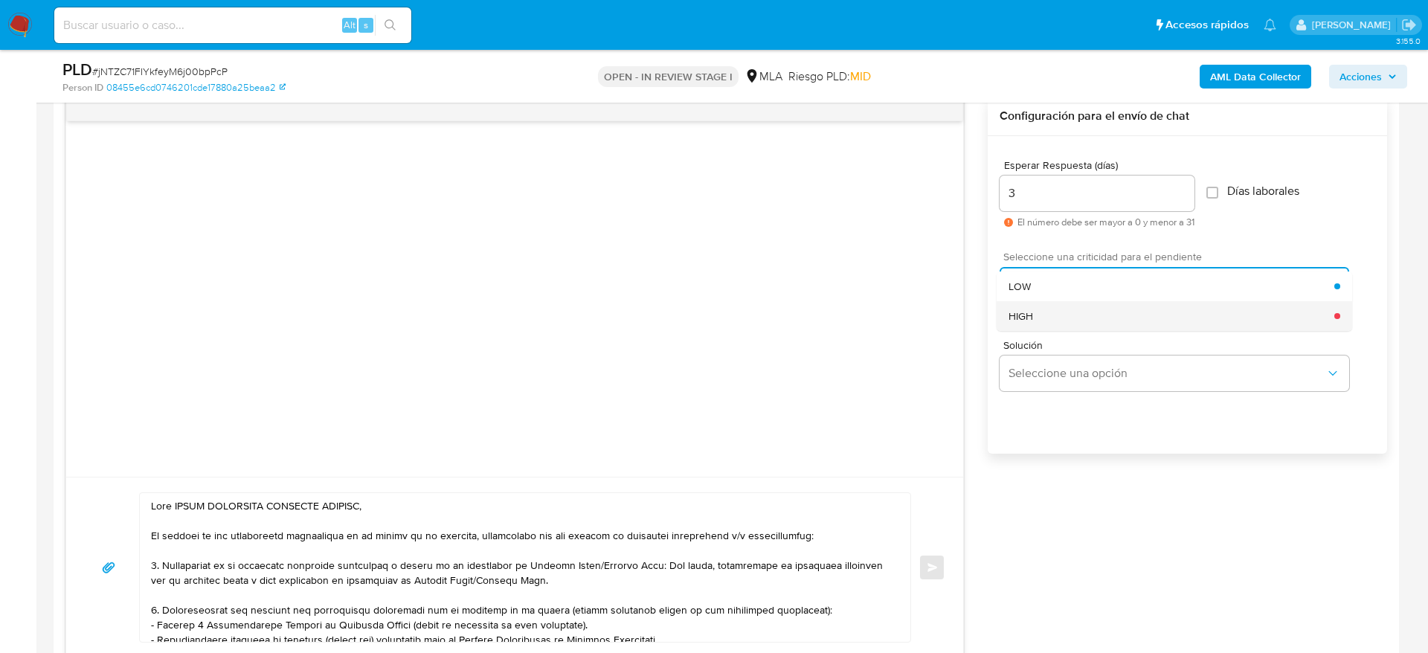
click at [1081, 320] on div "HIGH" at bounding box center [1172, 316] width 326 height 30
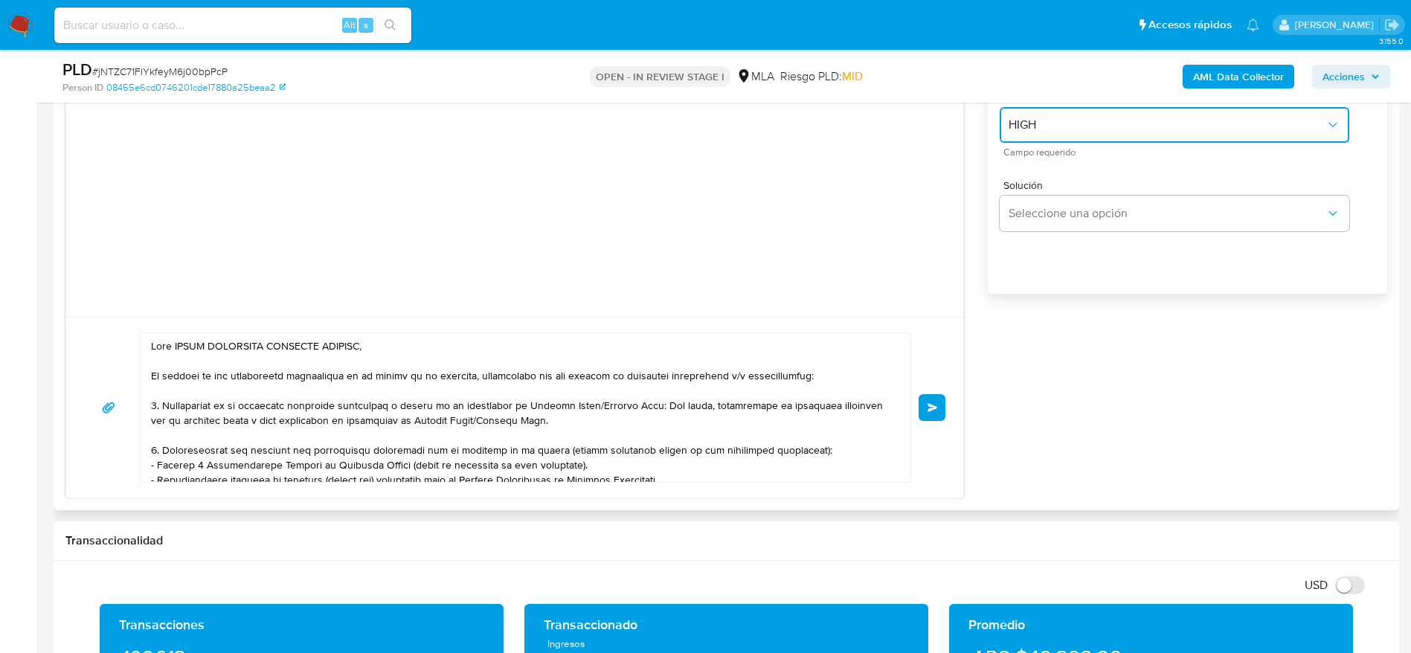
scroll to position [893, 0]
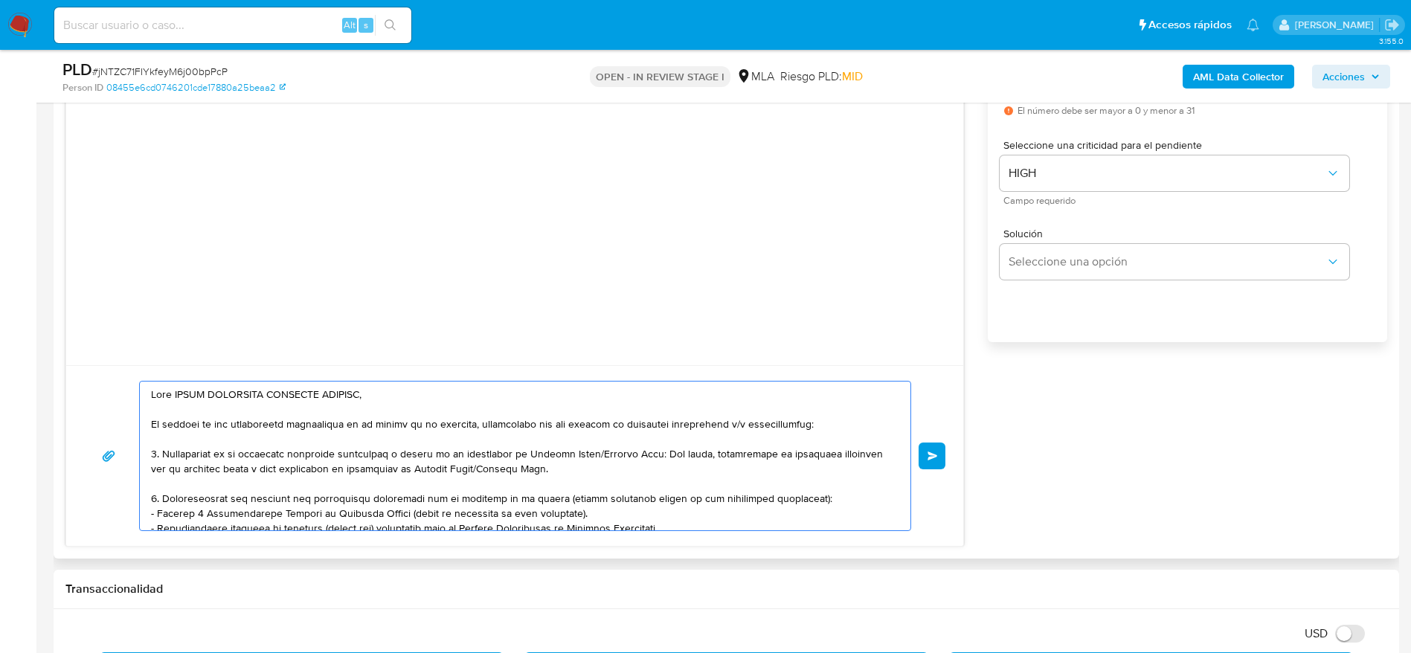
click at [835, 507] on textarea at bounding box center [521, 456] width 741 height 149
click at [832, 497] on textarea at bounding box center [521, 456] width 741 height 149
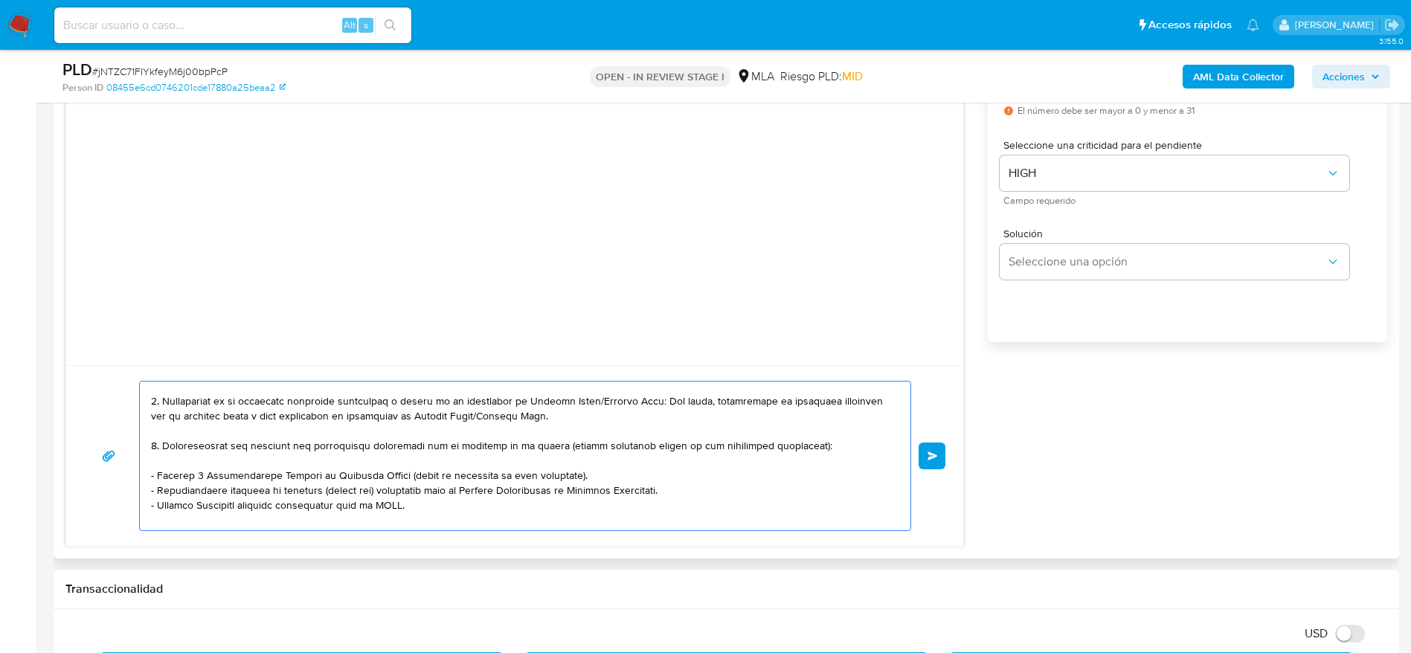
scroll to position [0, 0]
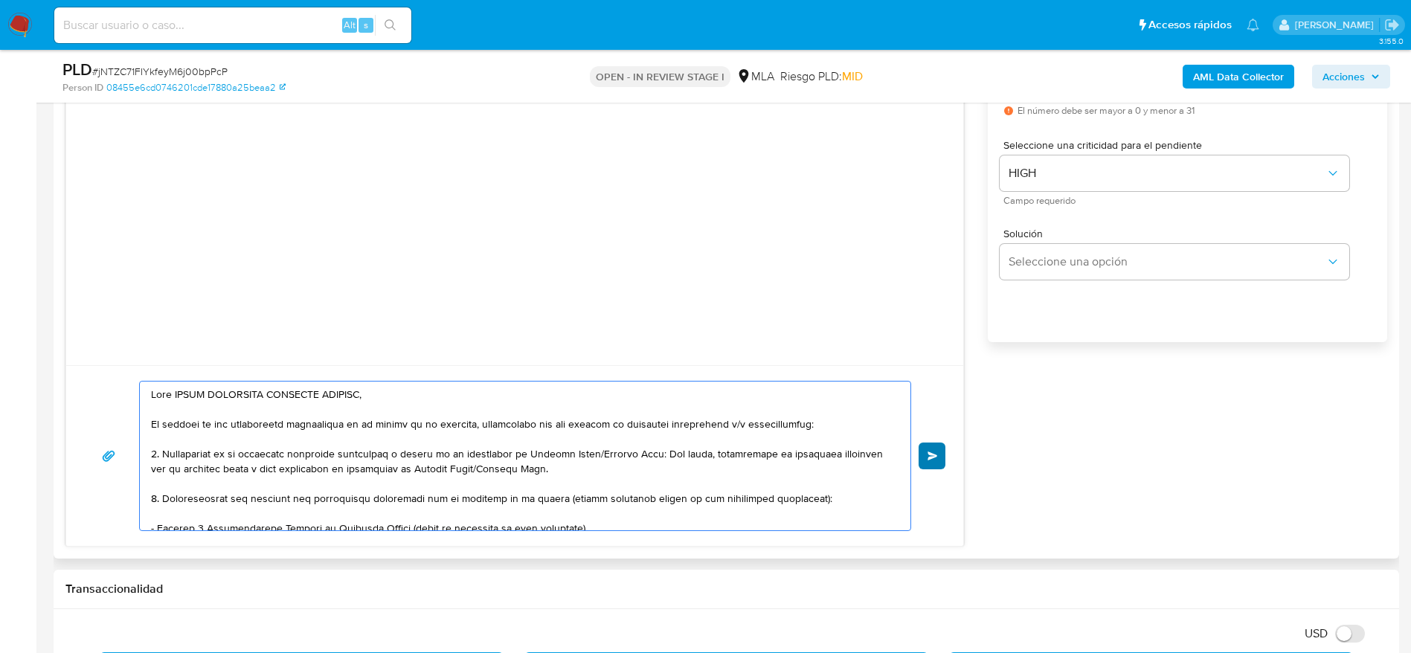
type textarea "Lore IPSUM DOLORSITA CONSECTE ADIPISC, El seddoei te inc utlaboreetd magnaaliqu…"
click at [937, 457] on span "Enviar" at bounding box center [933, 455] width 10 height 9
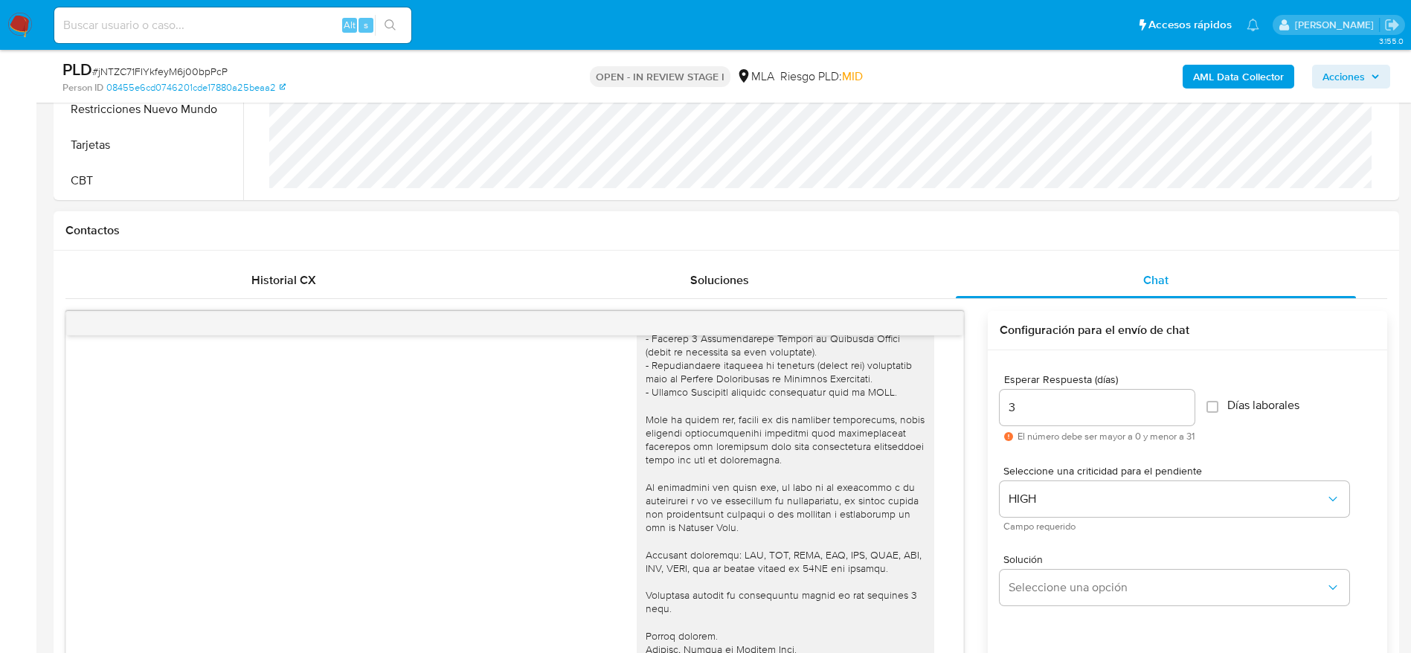
scroll to position [558, 0]
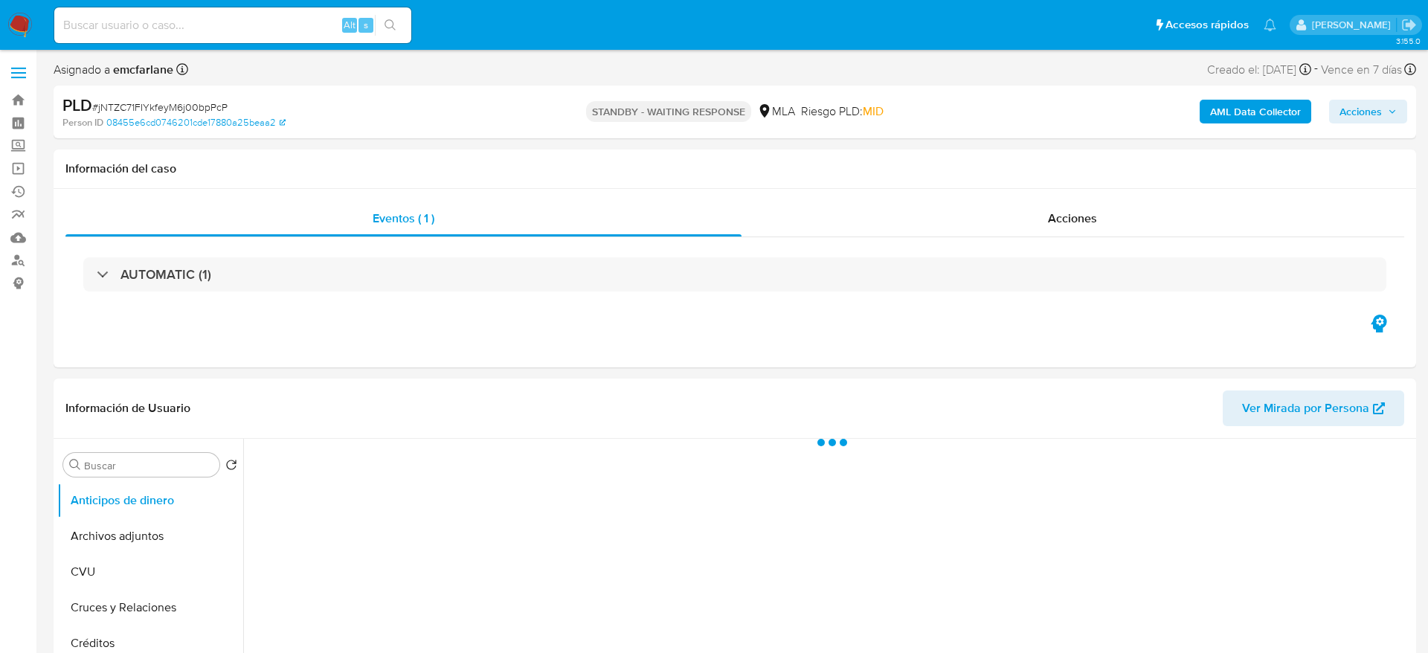
select select "10"
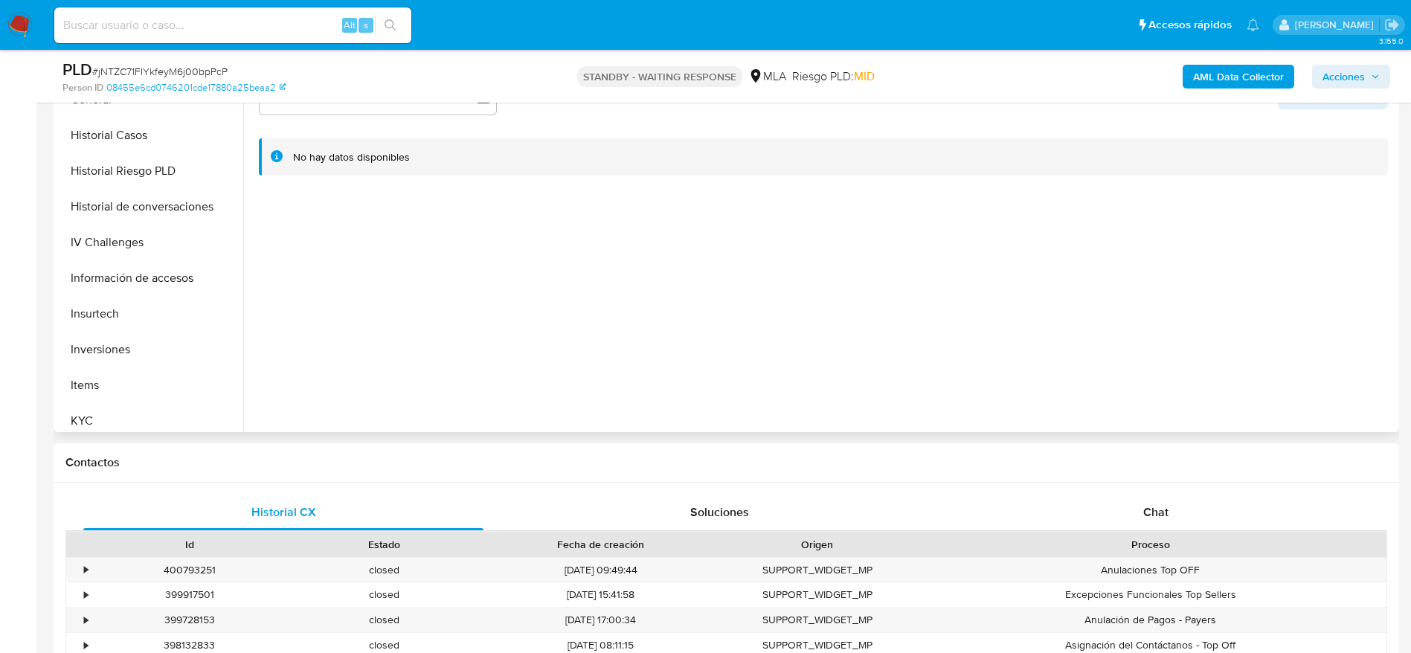
scroll to position [446, 0]
click at [97, 425] on button "KYC" at bounding box center [144, 417] width 174 height 36
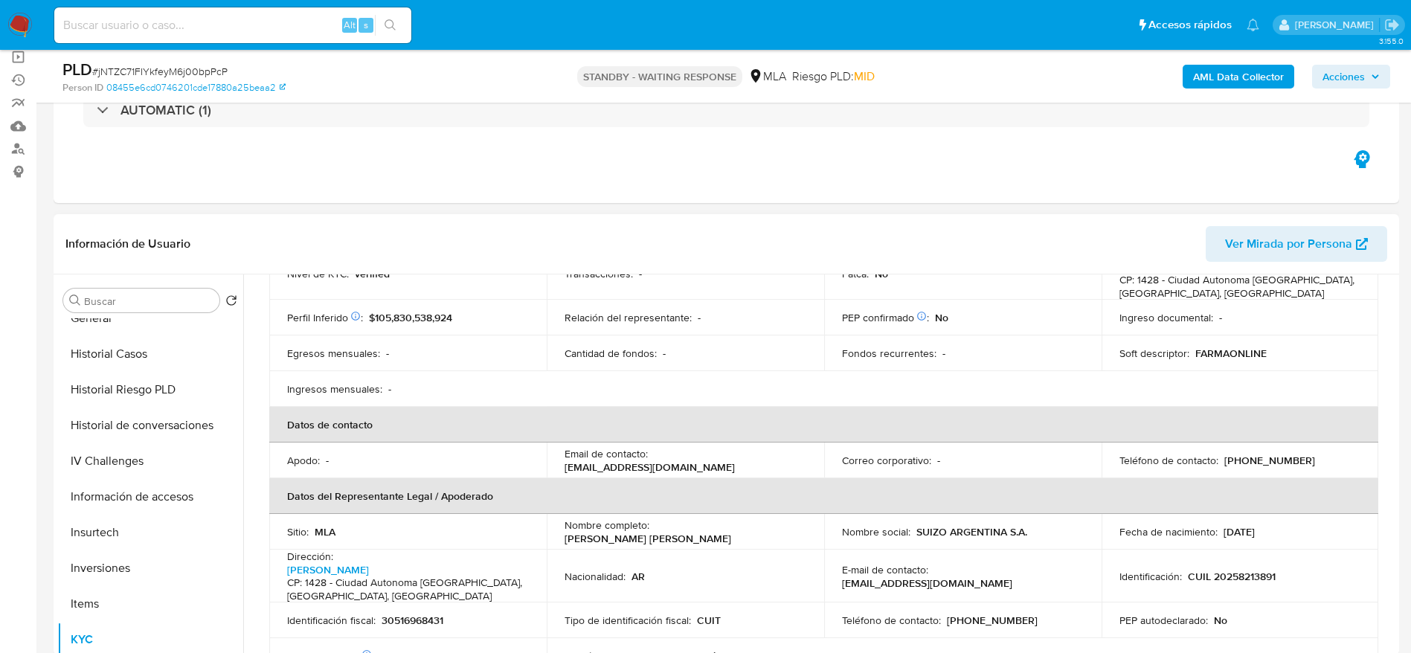
scroll to position [112, 0]
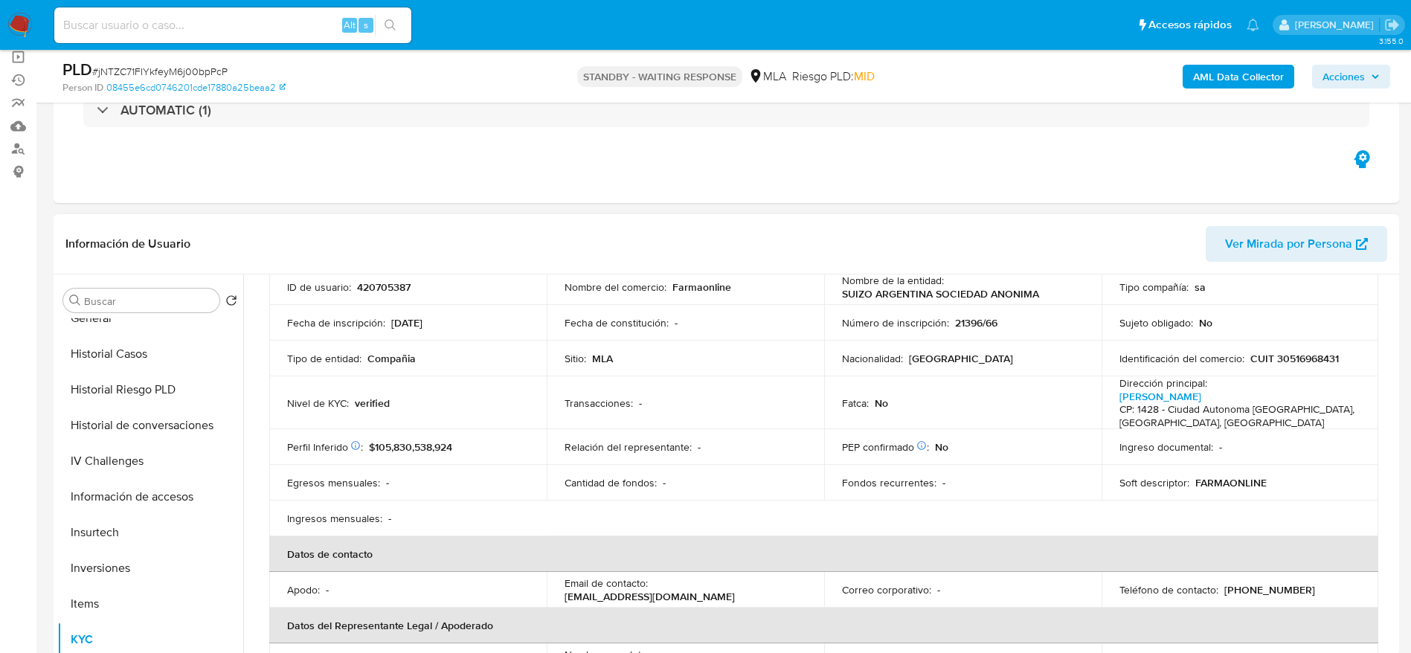
click at [1302, 352] on p "CUIT 30516968431" at bounding box center [1294, 358] width 89 height 13
click at [1307, 361] on p "CUIT 30516968431" at bounding box center [1294, 358] width 89 height 13
copy p "30516968431"
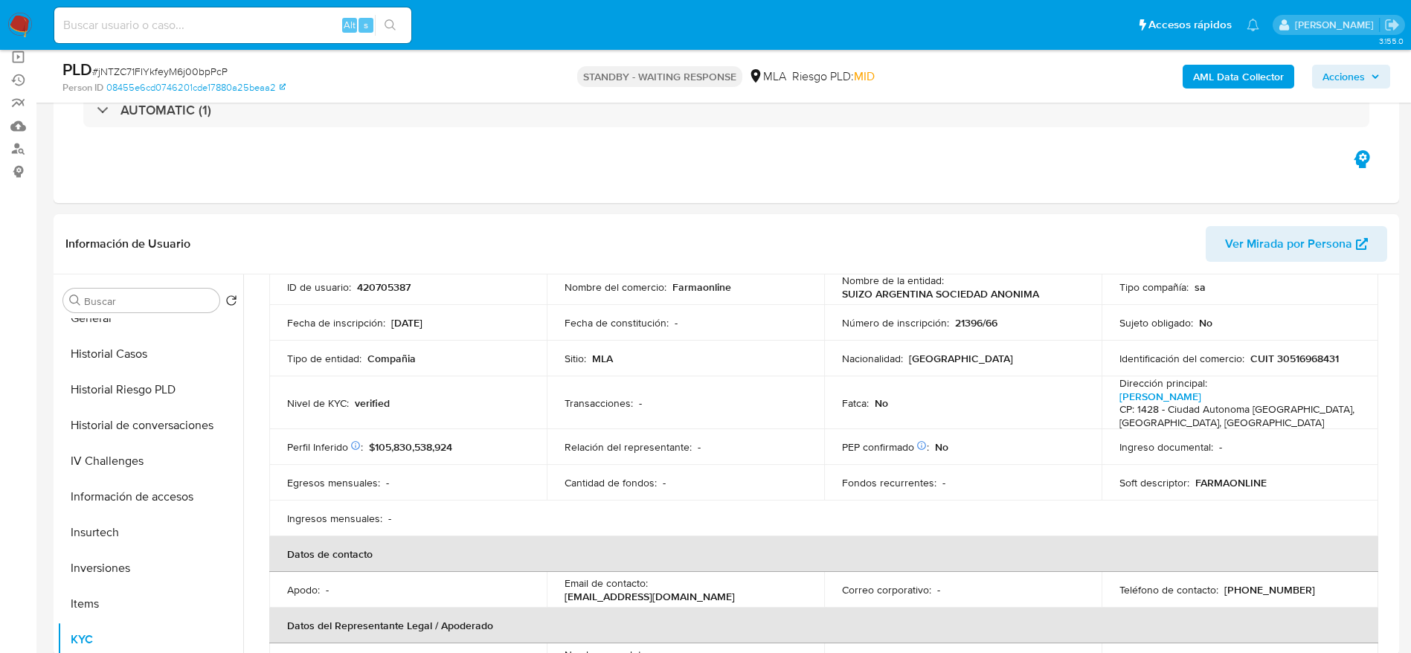
click at [238, 28] on input at bounding box center [232, 25] width 357 height 19
paste input "NOj323Jyag45Crwa8ZBGQcIs"
type input "NOj323Jyag45Crwa8ZBGQcIs"
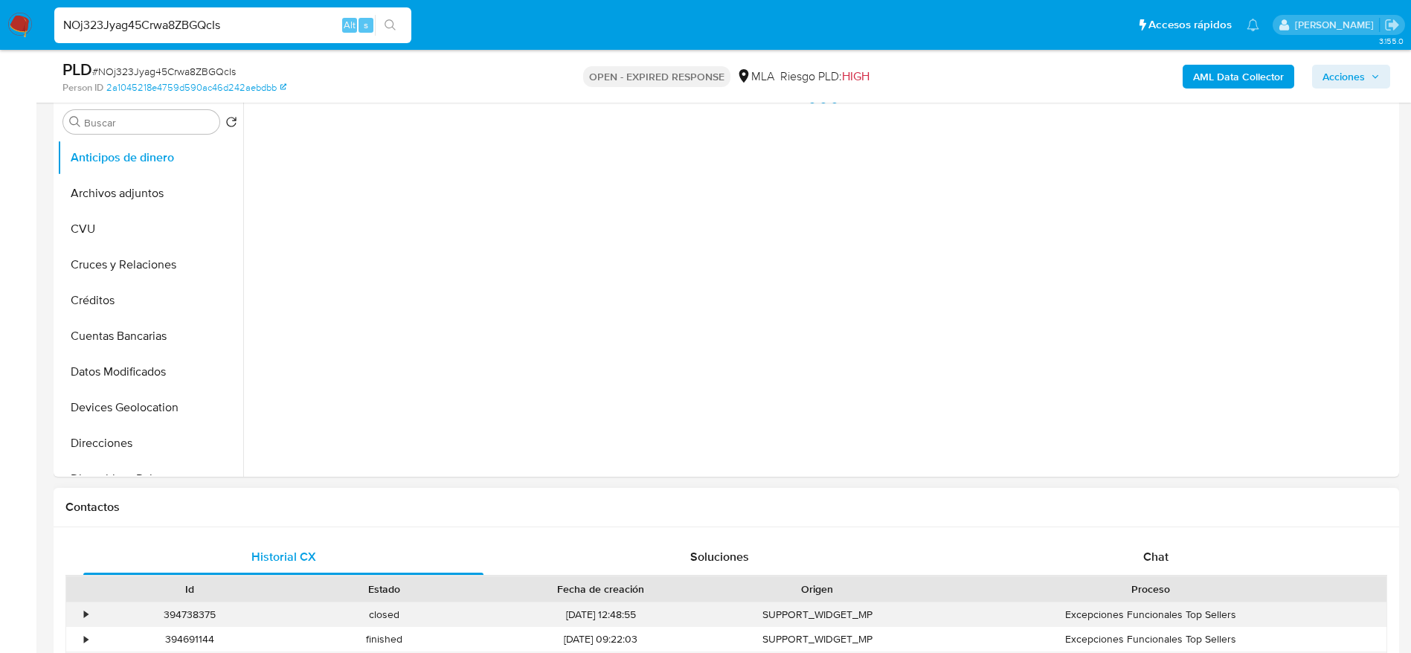
scroll to position [446, 0]
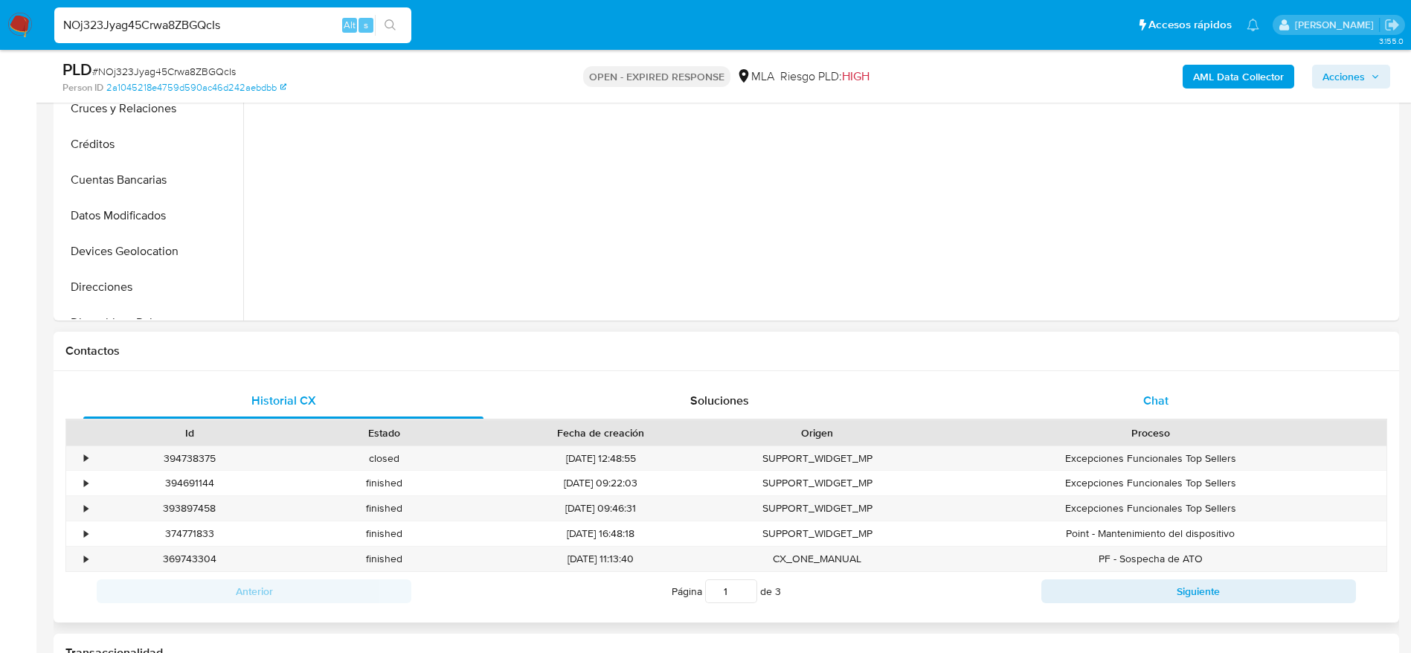
click at [1146, 402] on span "Chat" at bounding box center [1155, 400] width 25 height 17
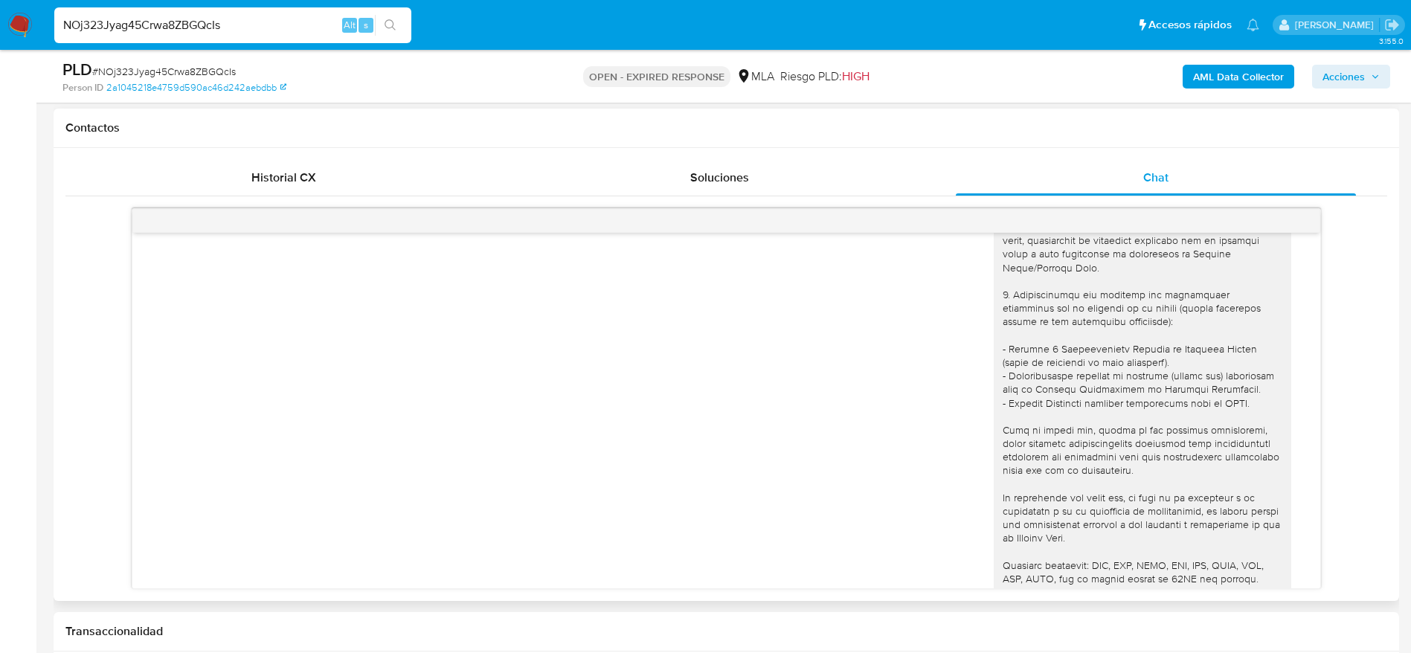
scroll to position [34, 0]
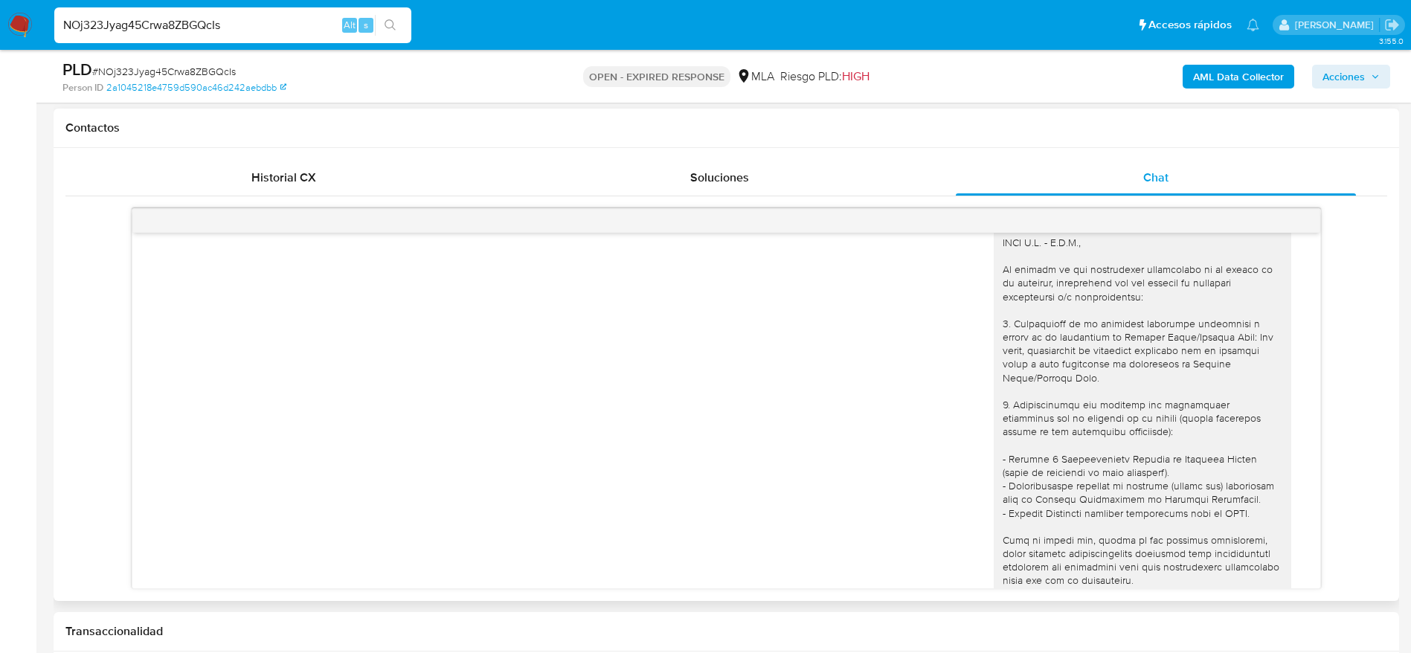
select select "10"
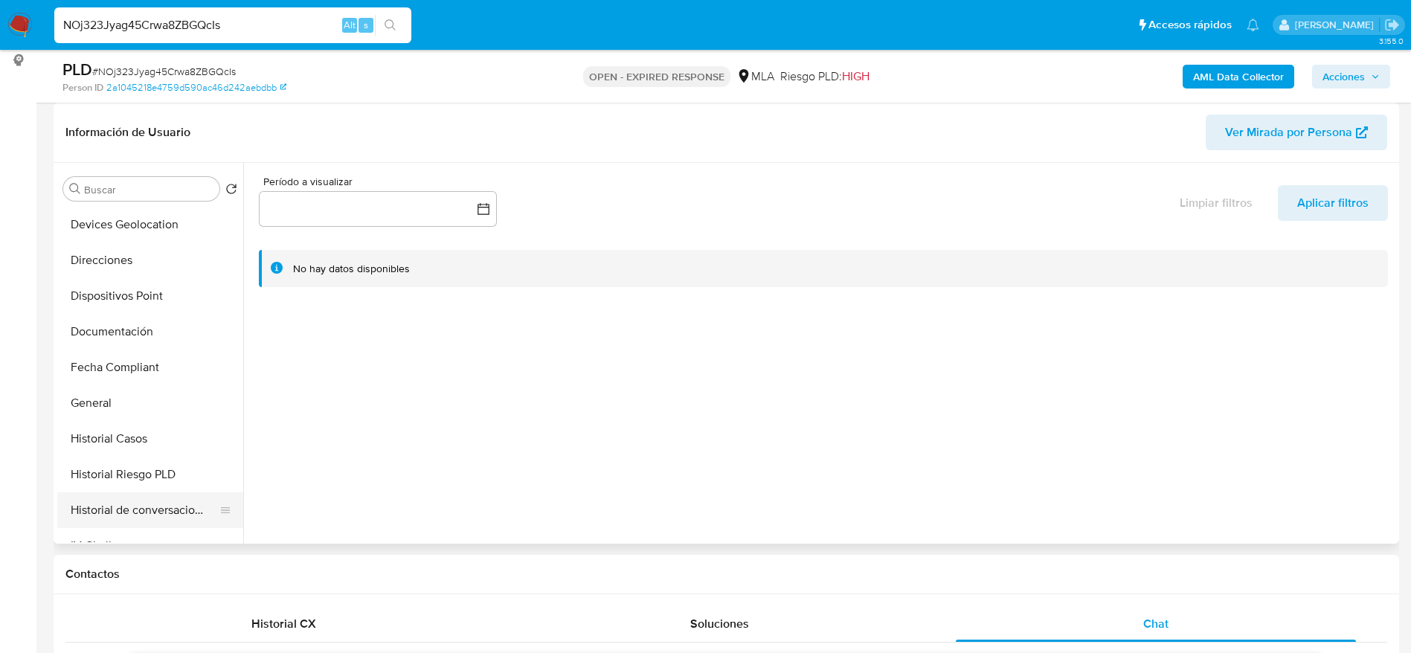
scroll to position [335, 0]
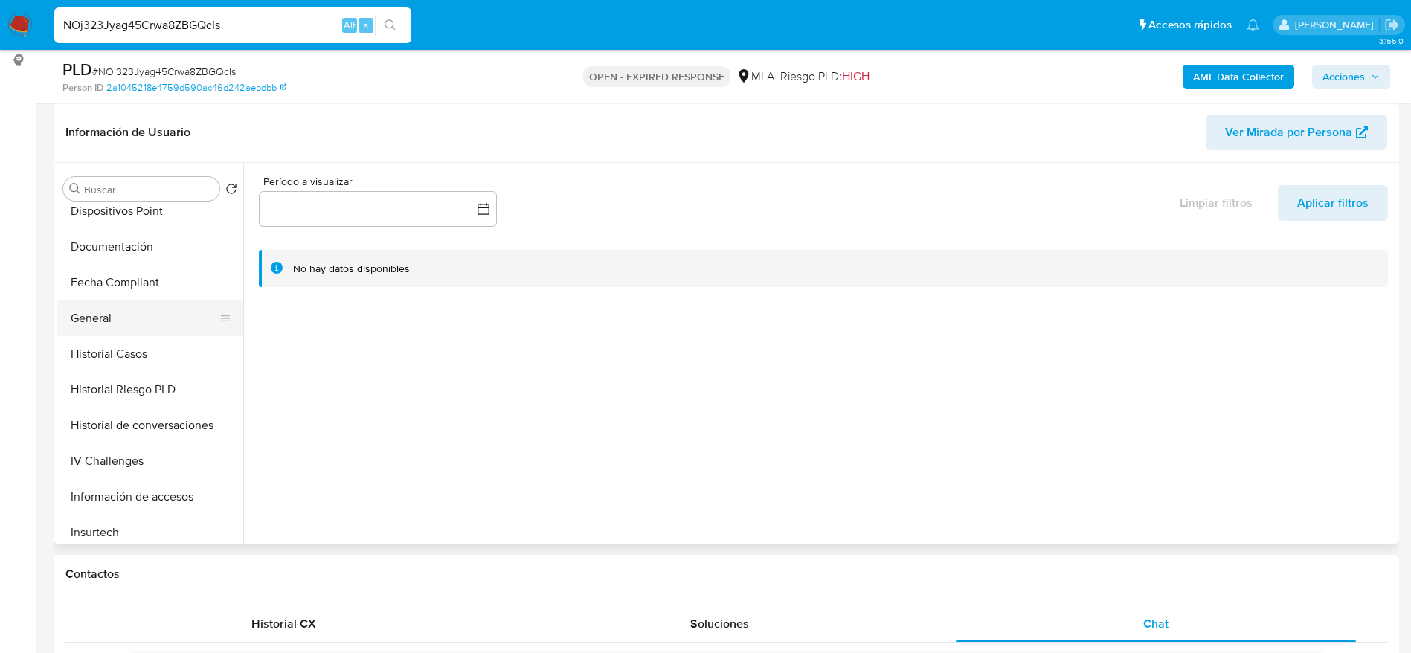
click at [97, 312] on button "General" at bounding box center [144, 318] width 174 height 36
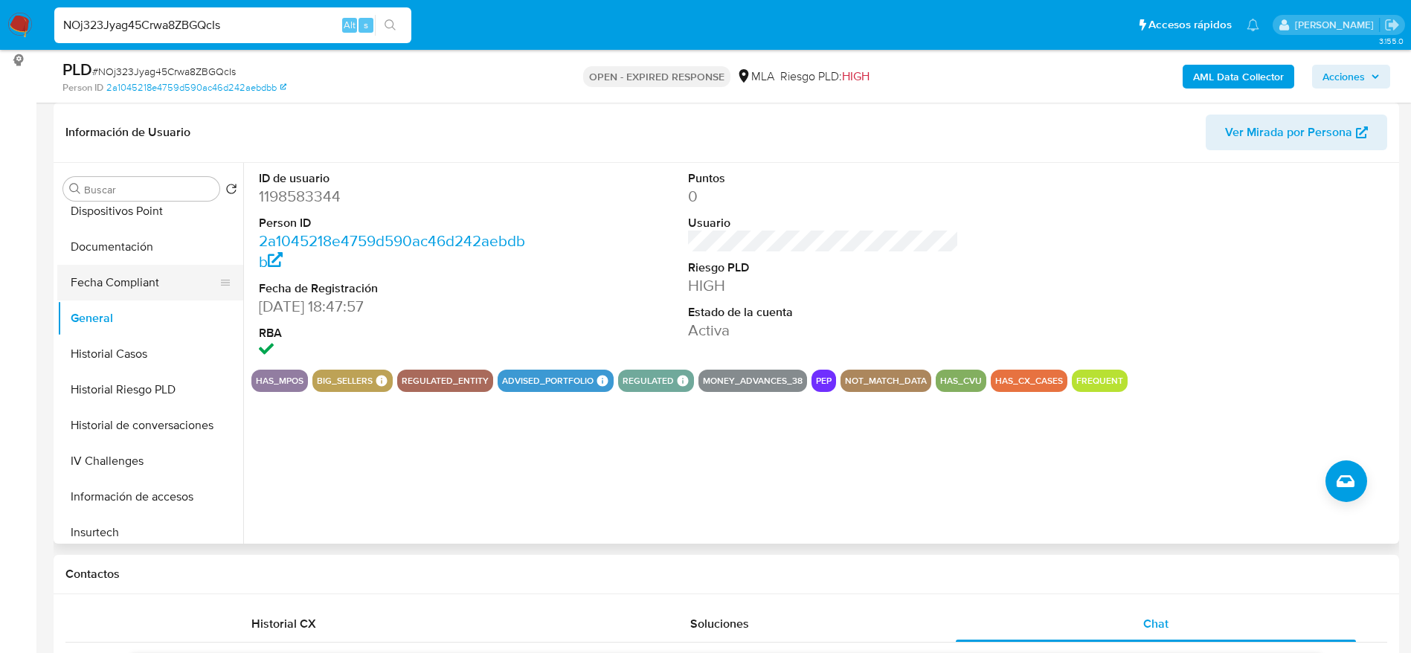
click at [113, 279] on button "Fecha Compliant" at bounding box center [144, 283] width 174 height 36
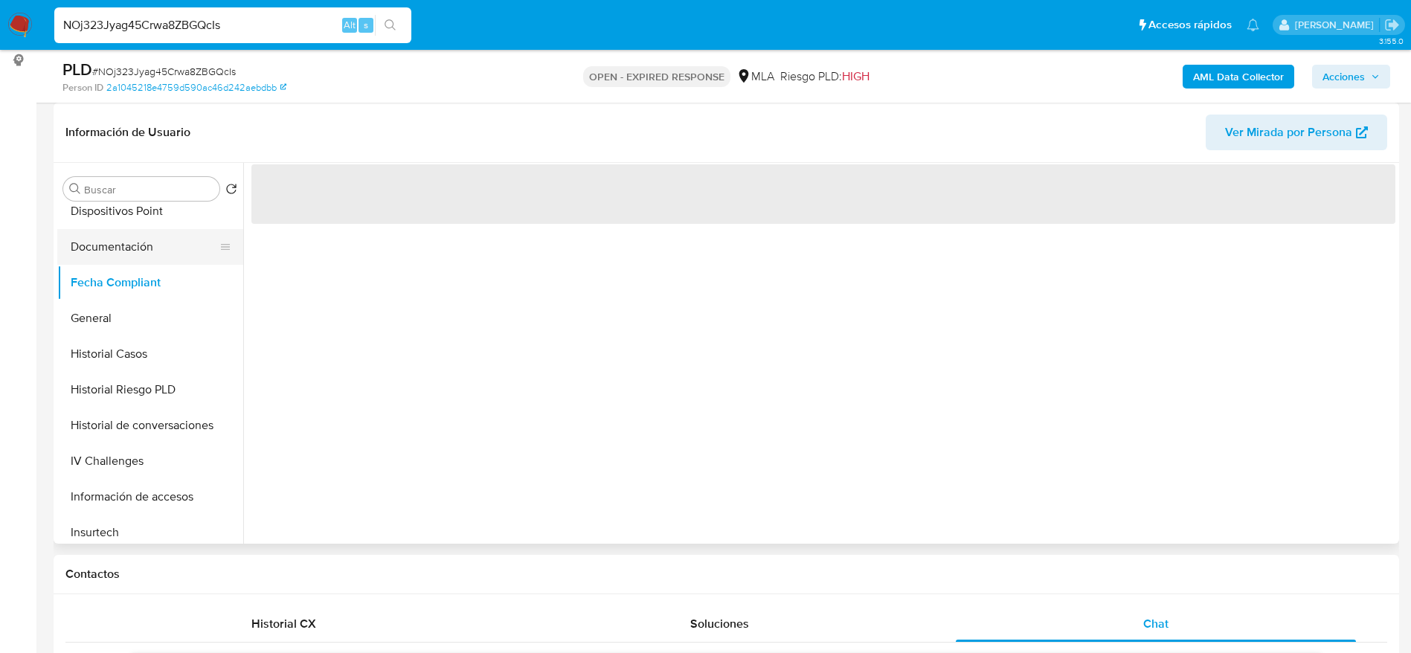
click at [108, 251] on button "Documentación" at bounding box center [144, 247] width 174 height 36
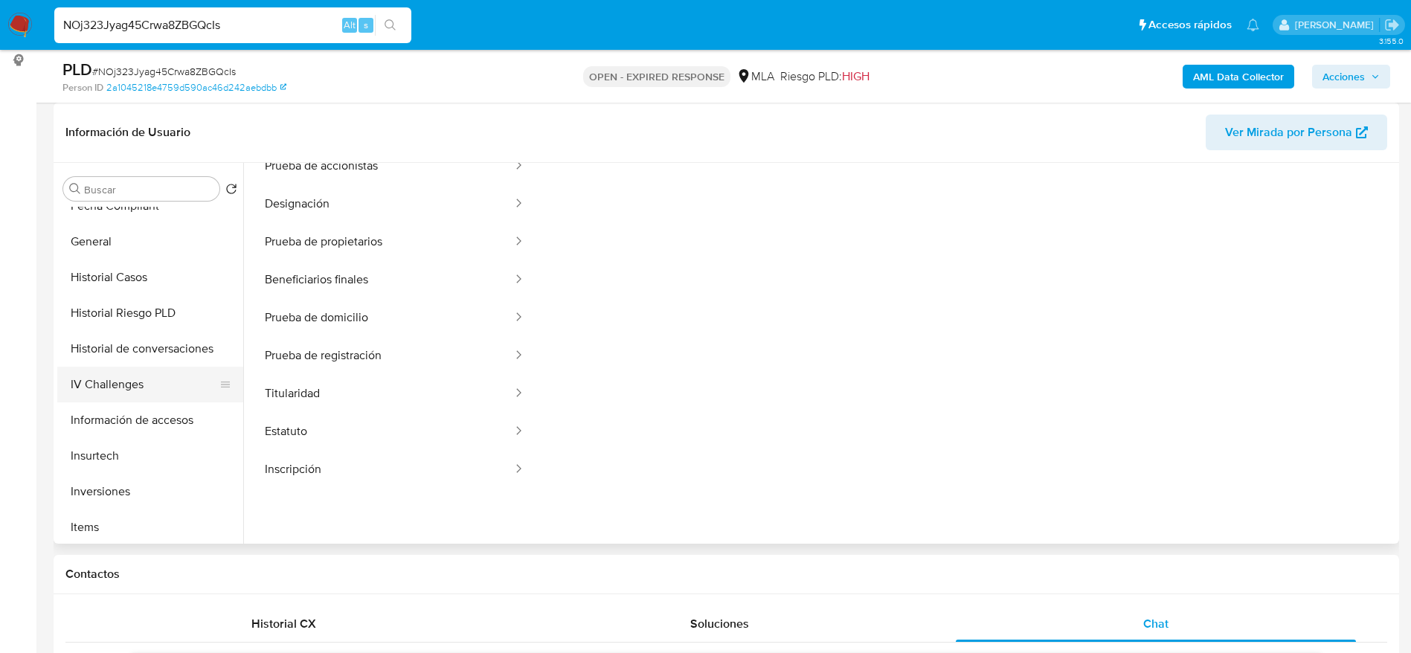
scroll to position [446, 0]
click at [91, 235] on button "Historial Casos" at bounding box center [144, 243] width 174 height 36
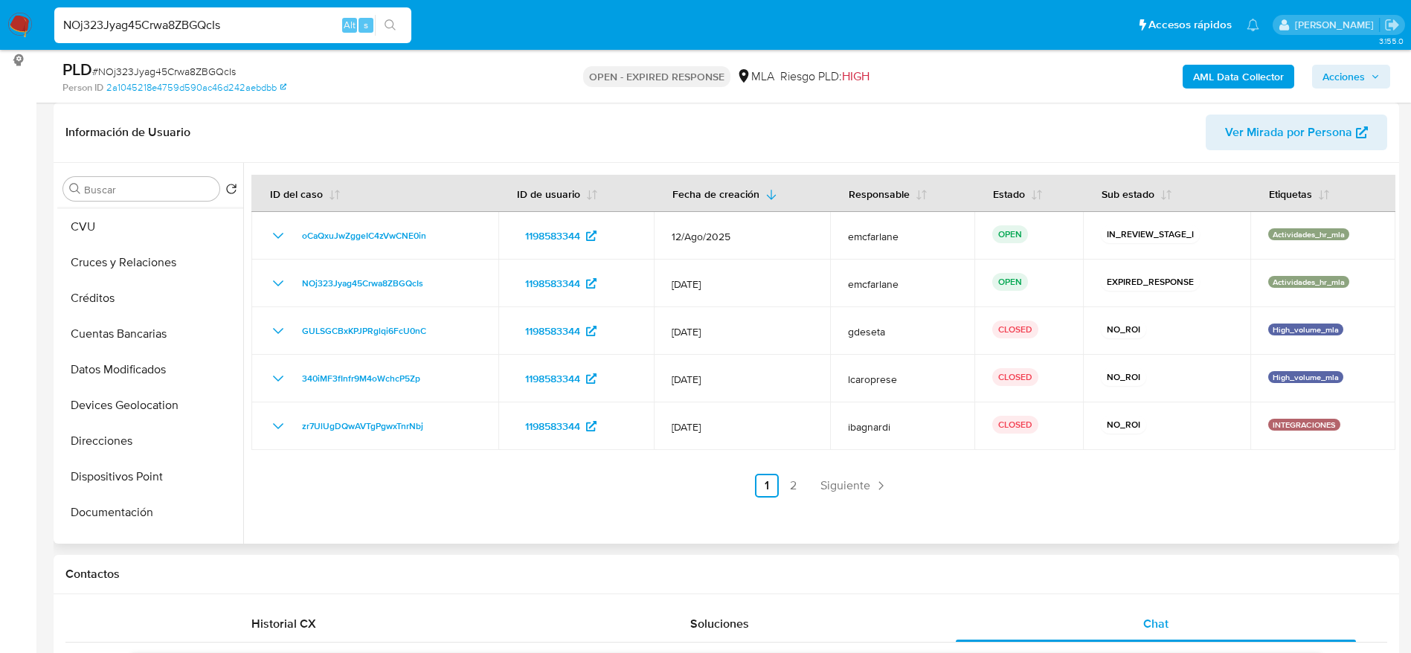
scroll to position [0, 0]
drag, startPoint x: 129, startPoint y: 249, endPoint x: 482, endPoint y: 293, distance: 355.3
click at [129, 248] on button "Archivos adjuntos" at bounding box center [150, 260] width 186 height 36
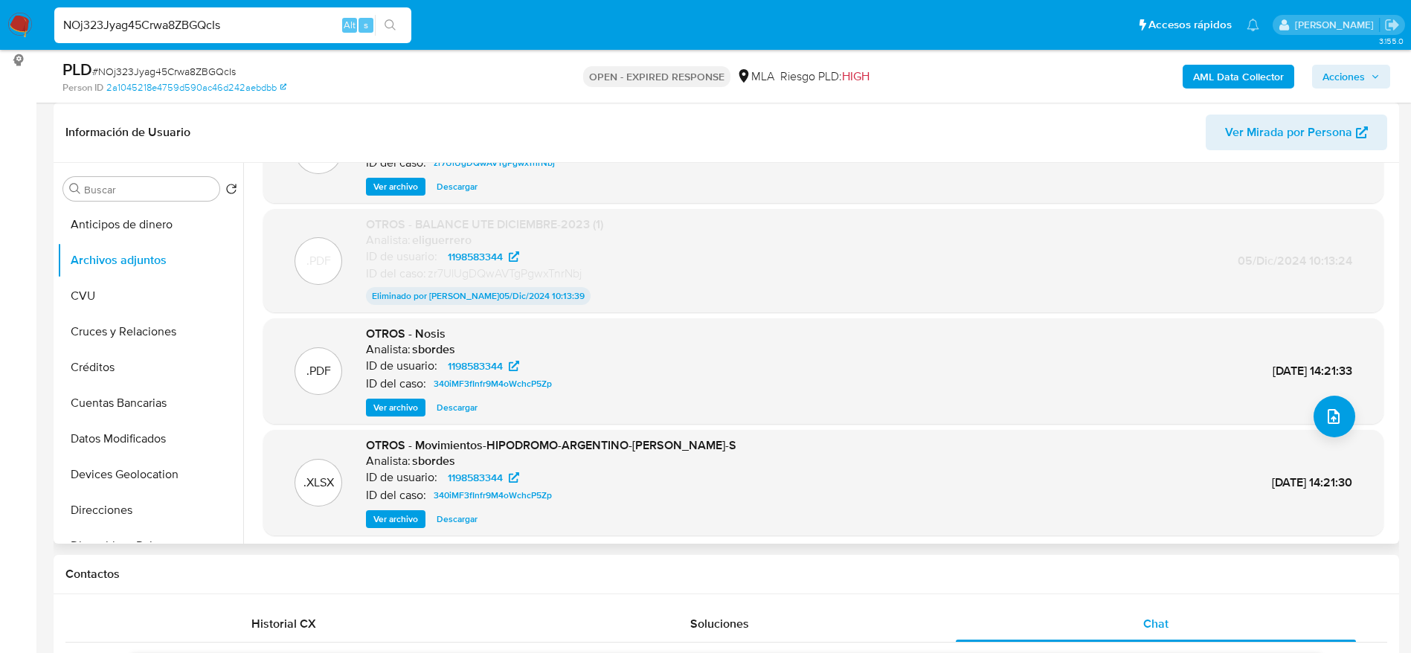
scroll to position [112, 0]
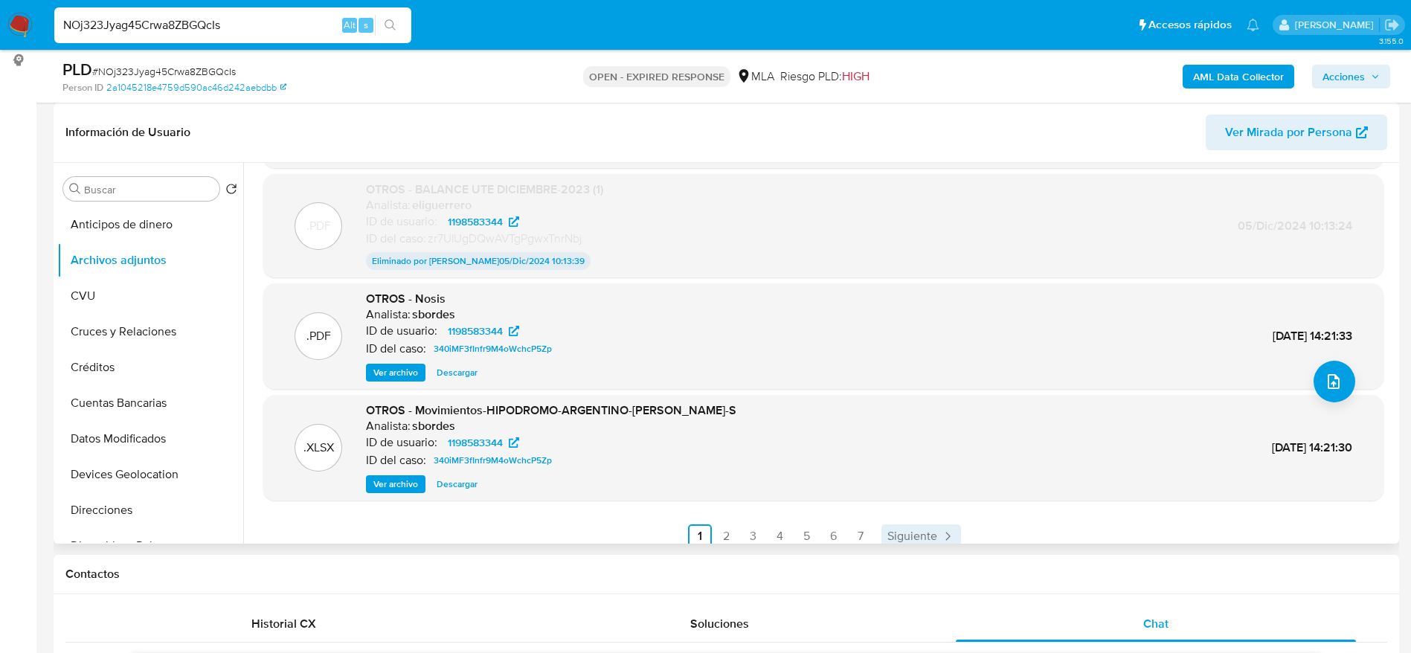
click at [930, 534] on span "Siguiente" at bounding box center [912, 536] width 50 height 12
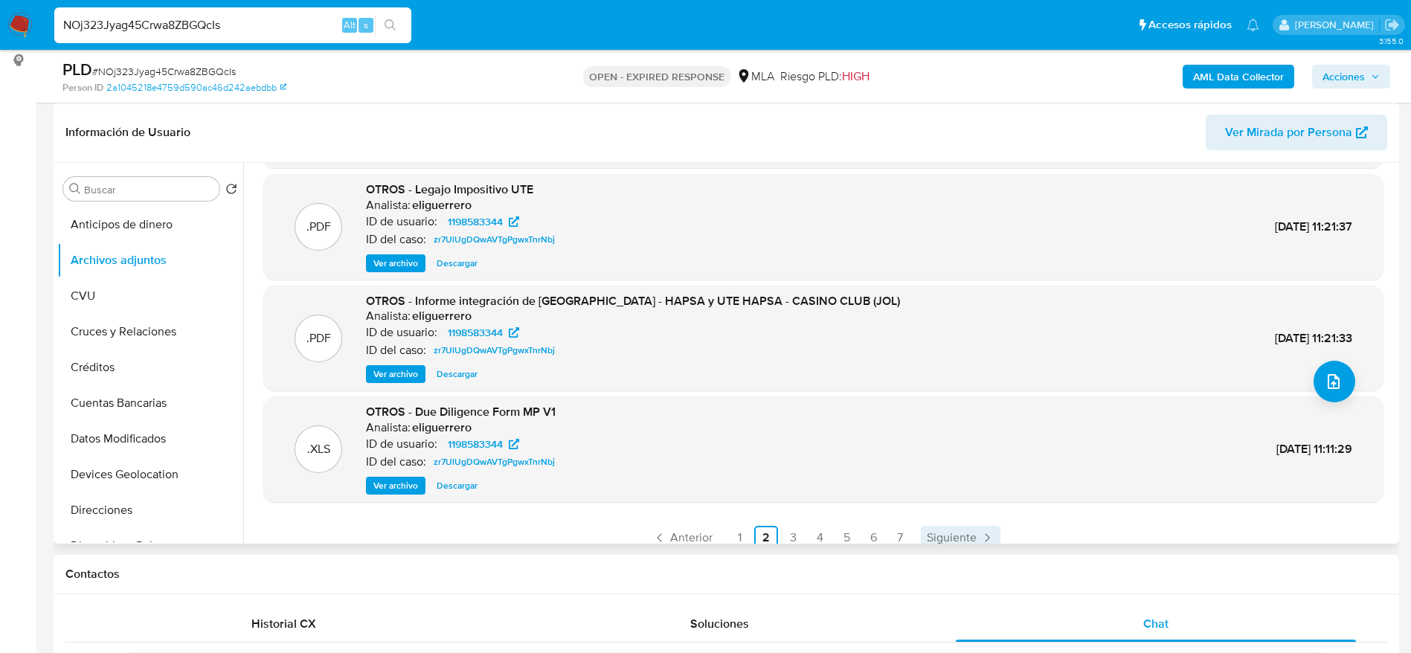
click at [974, 526] on link "Siguiente" at bounding box center [961, 538] width 80 height 24
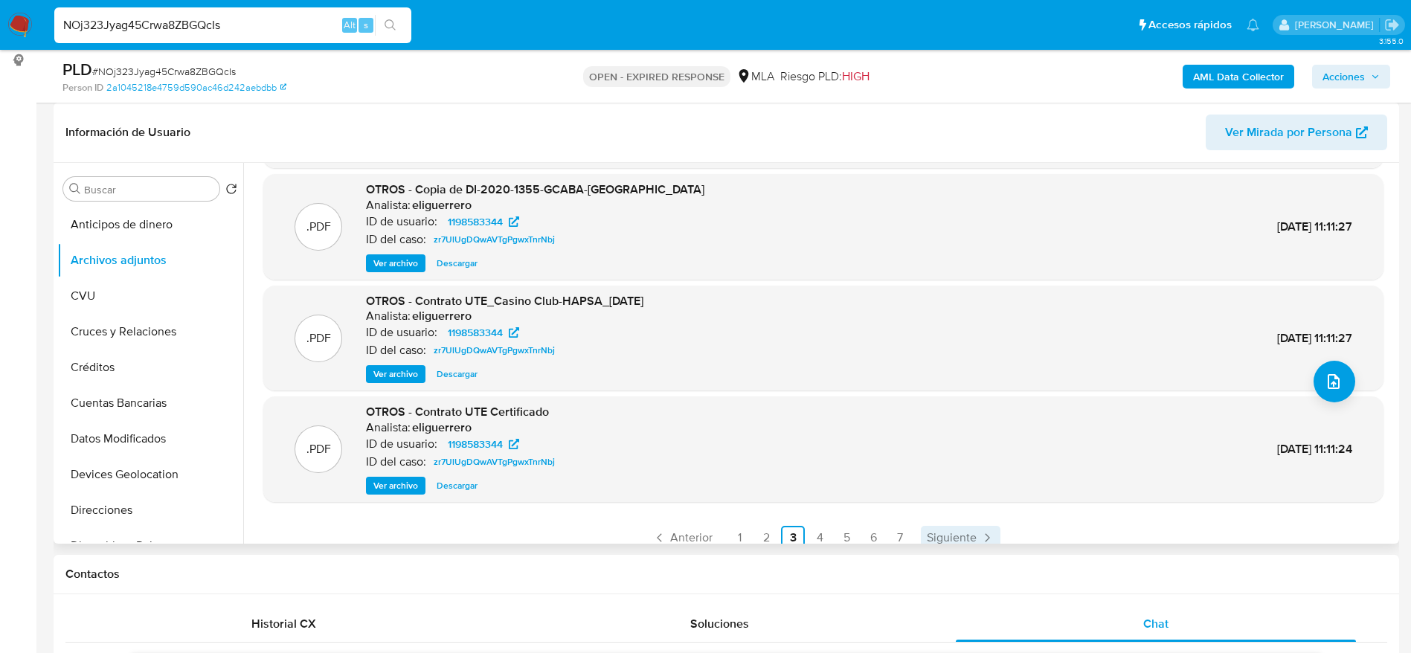
click at [962, 532] on span "Siguiente" at bounding box center [952, 538] width 50 height 12
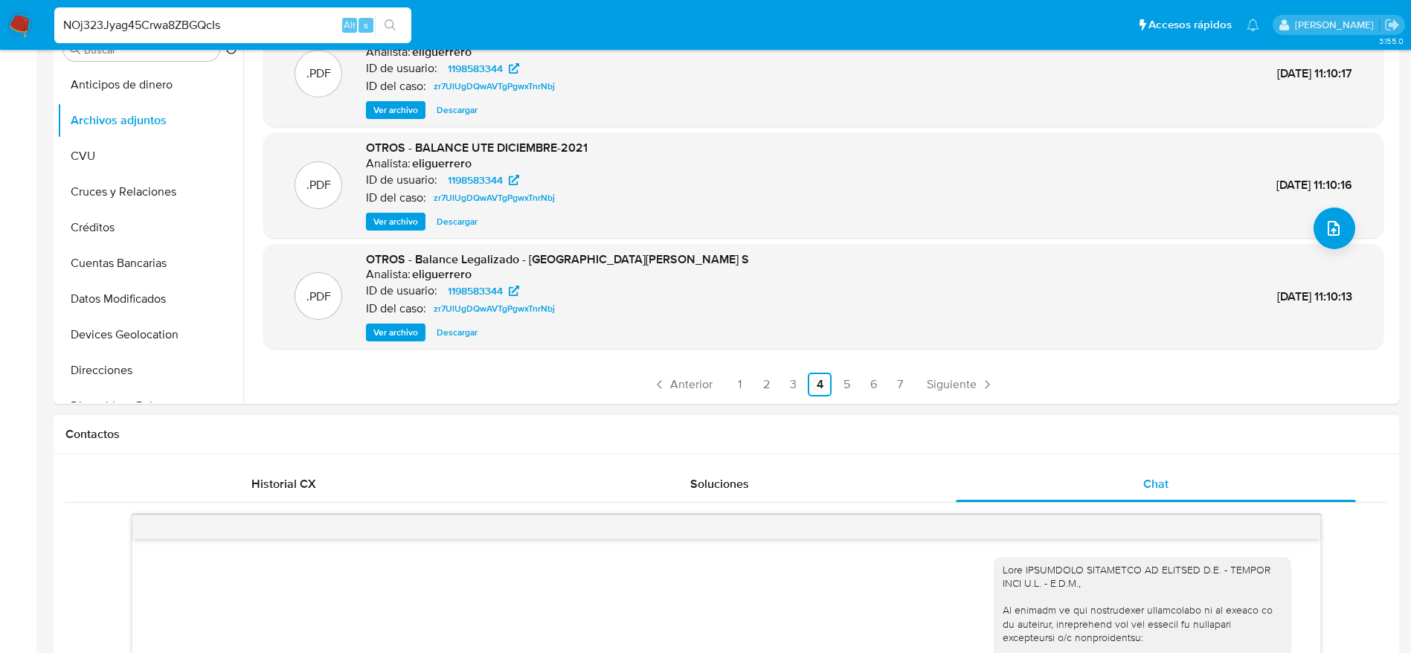
scroll to position [446, 0]
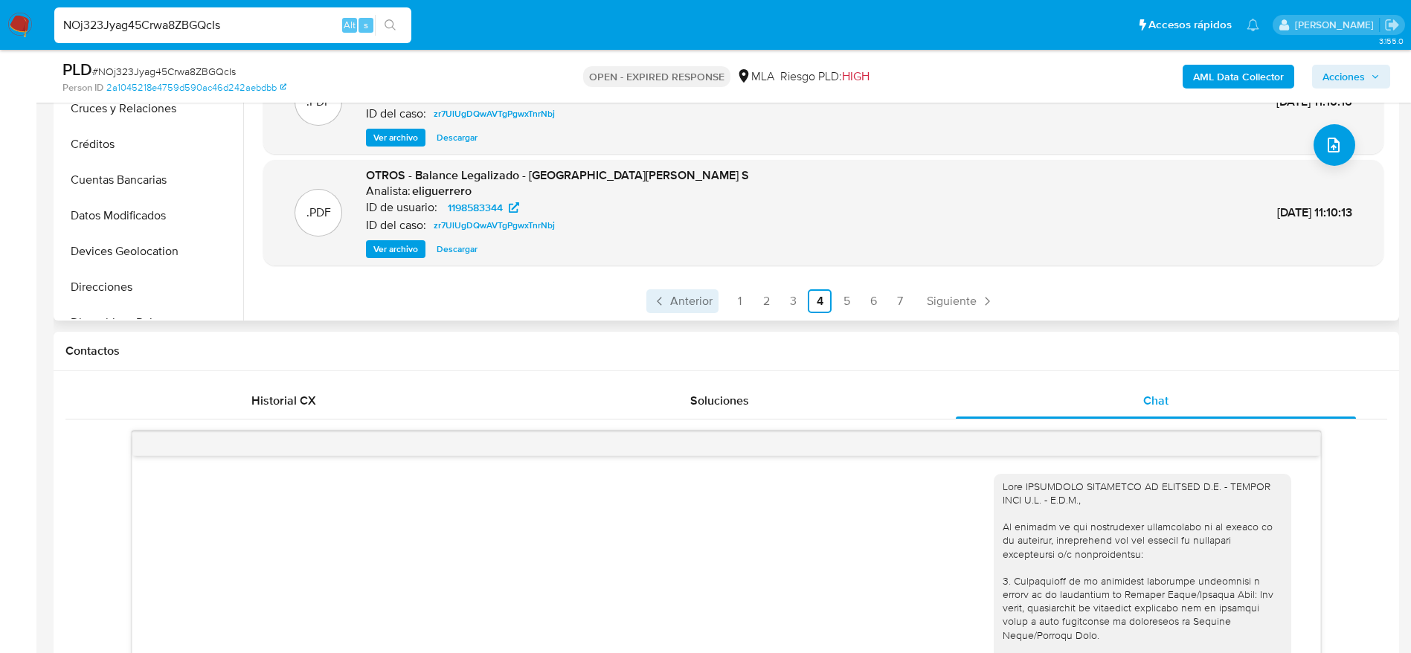
click at [688, 309] on link "Anterior" at bounding box center [682, 301] width 72 height 24
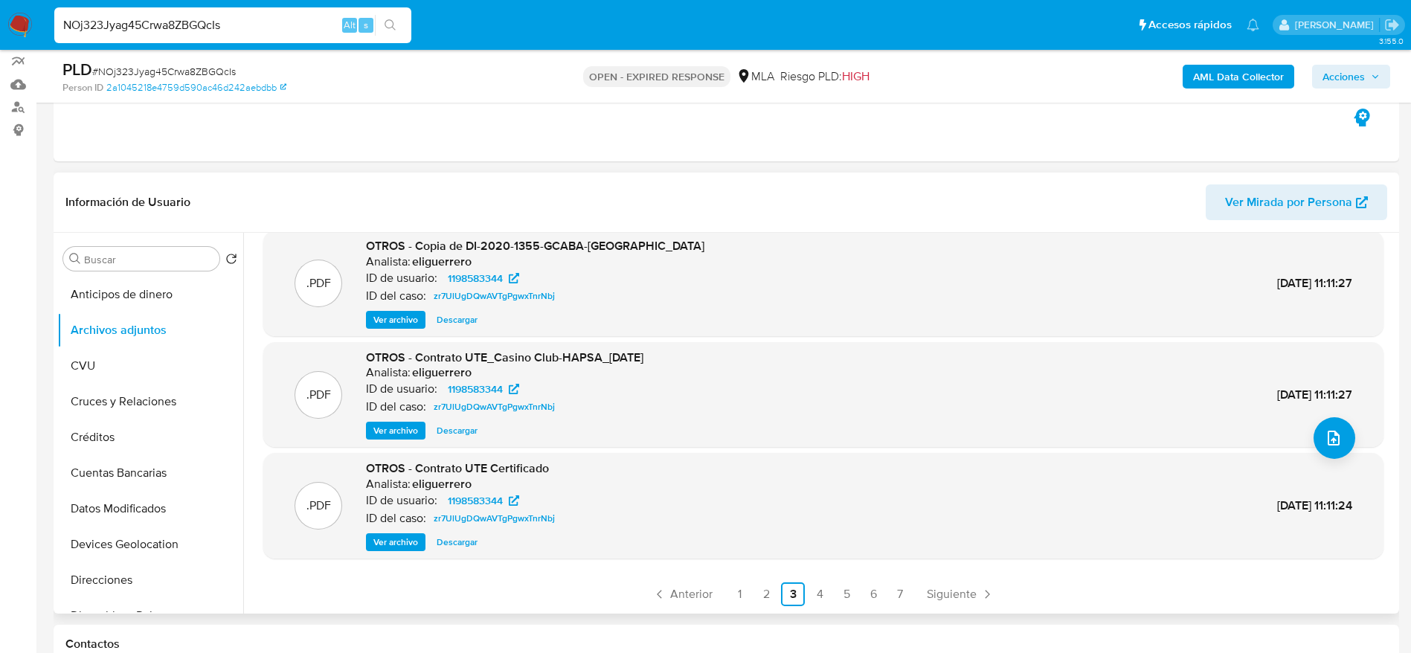
scroll to position [223, 0]
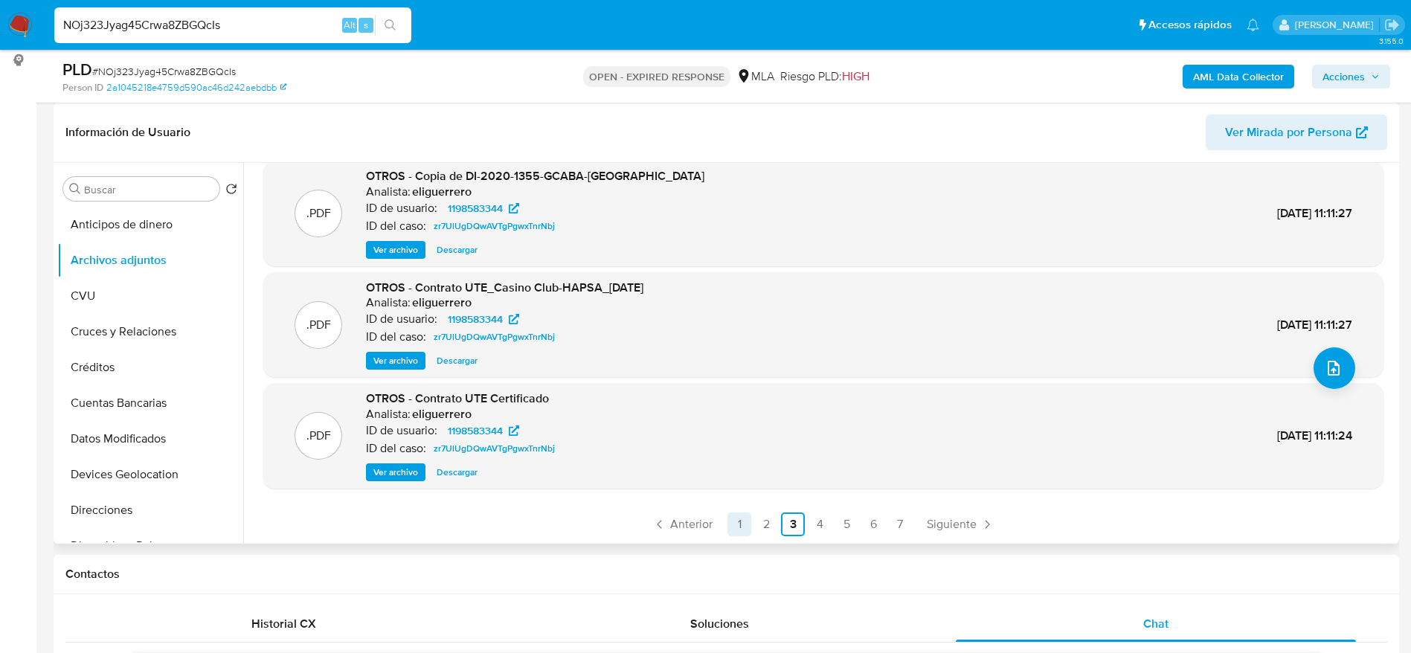
click at [741, 521] on link "1" at bounding box center [739, 524] width 24 height 24
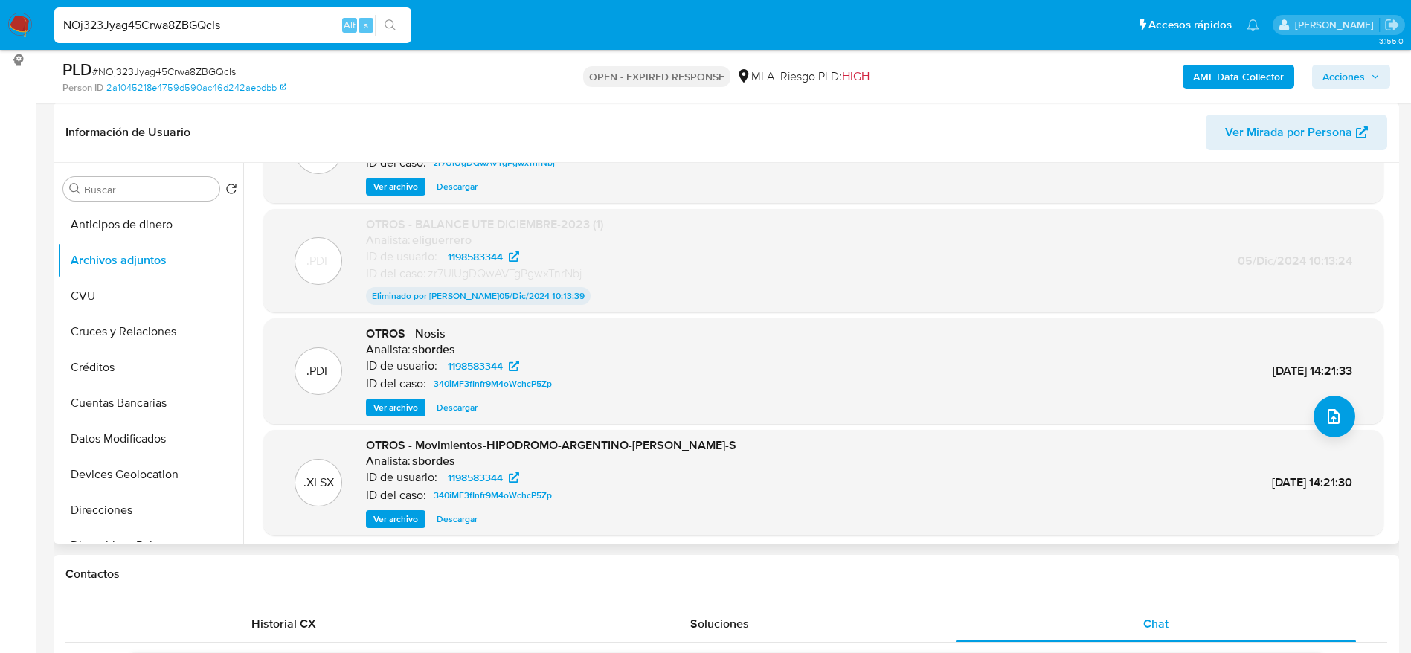
scroll to position [112, 0]
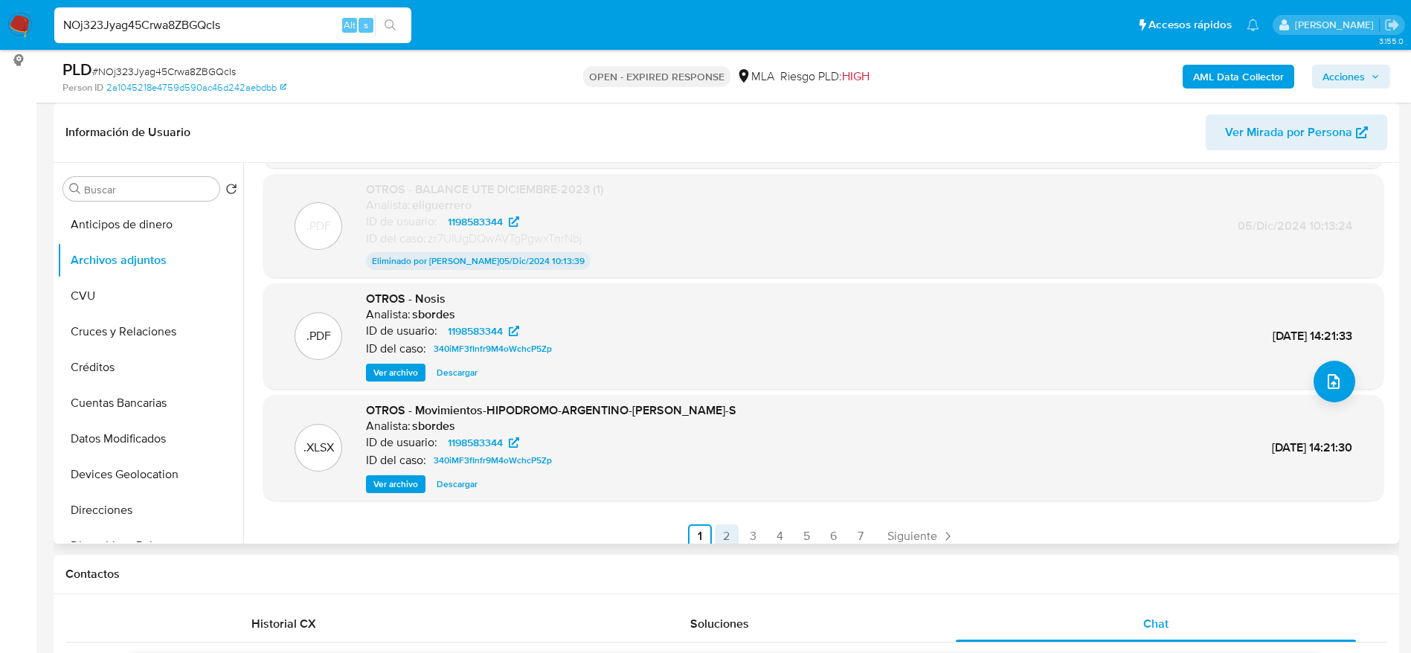
click at [721, 535] on link "2" at bounding box center [727, 536] width 24 height 24
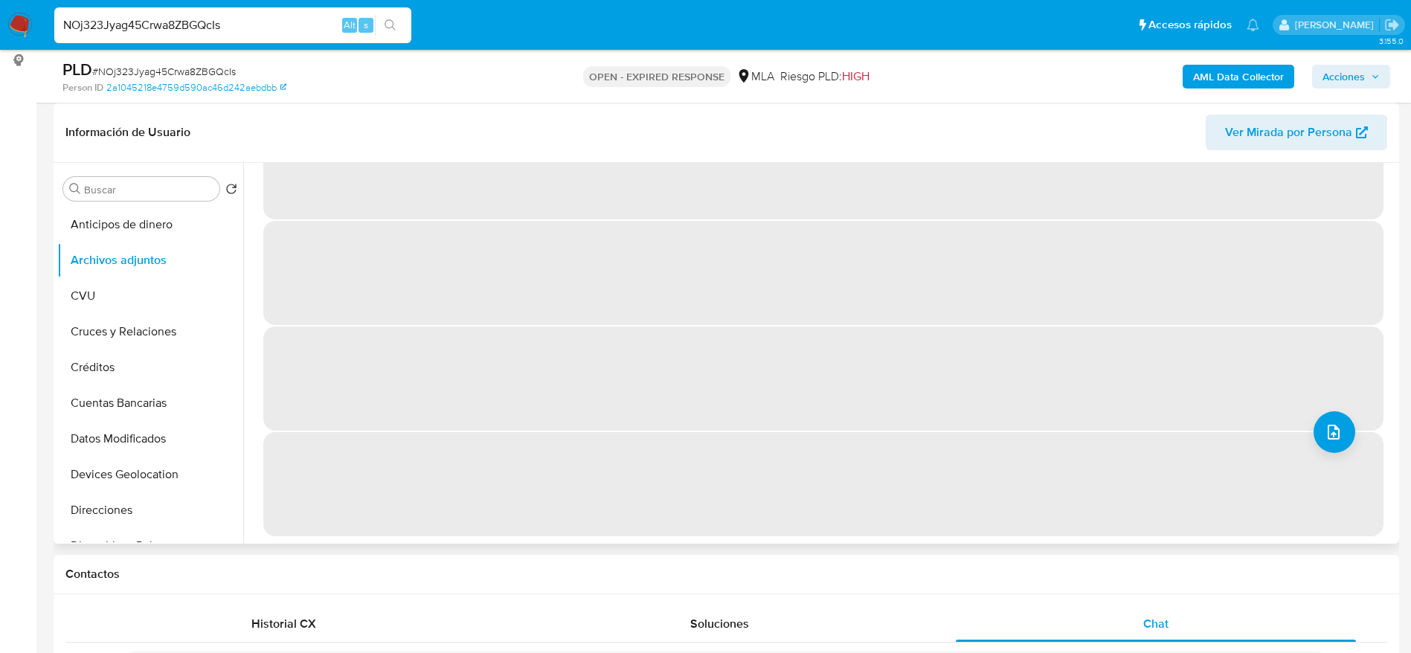
scroll to position [0, 0]
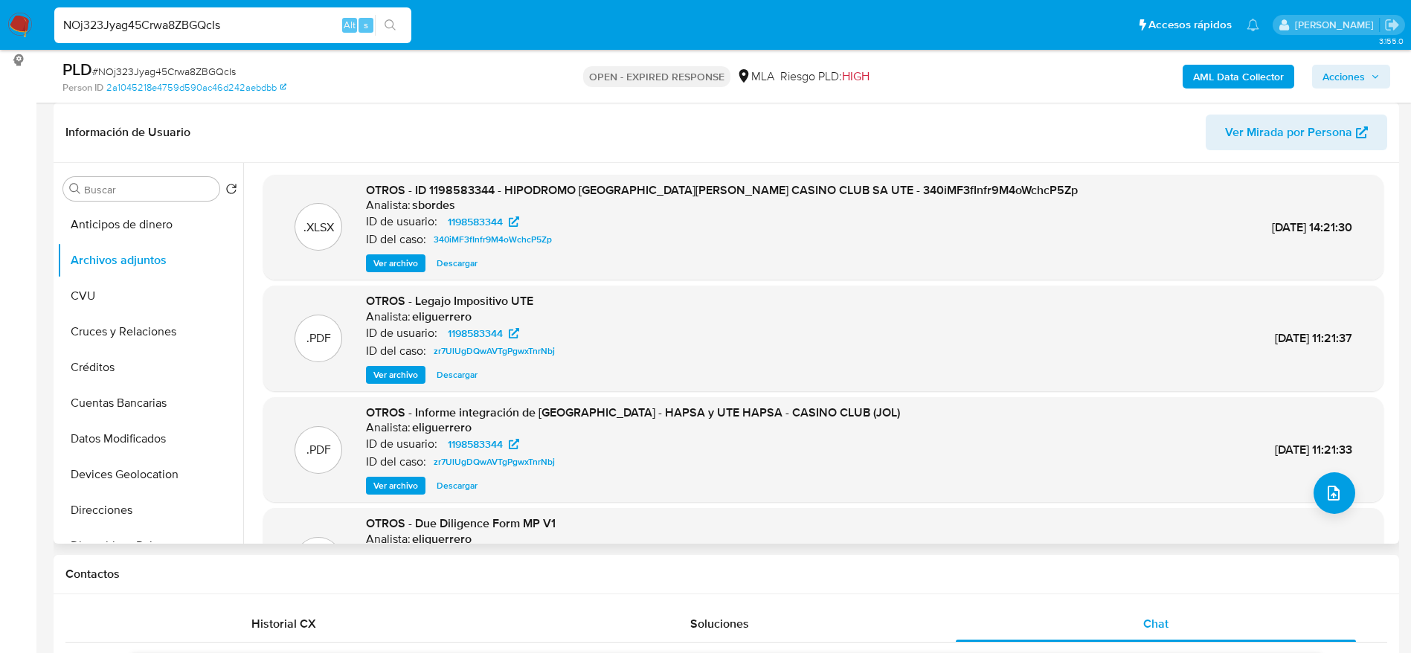
click at [392, 266] on span "Ver archivo" at bounding box center [395, 263] width 45 height 15
click at [384, 373] on span "Ver archivo" at bounding box center [395, 374] width 45 height 15
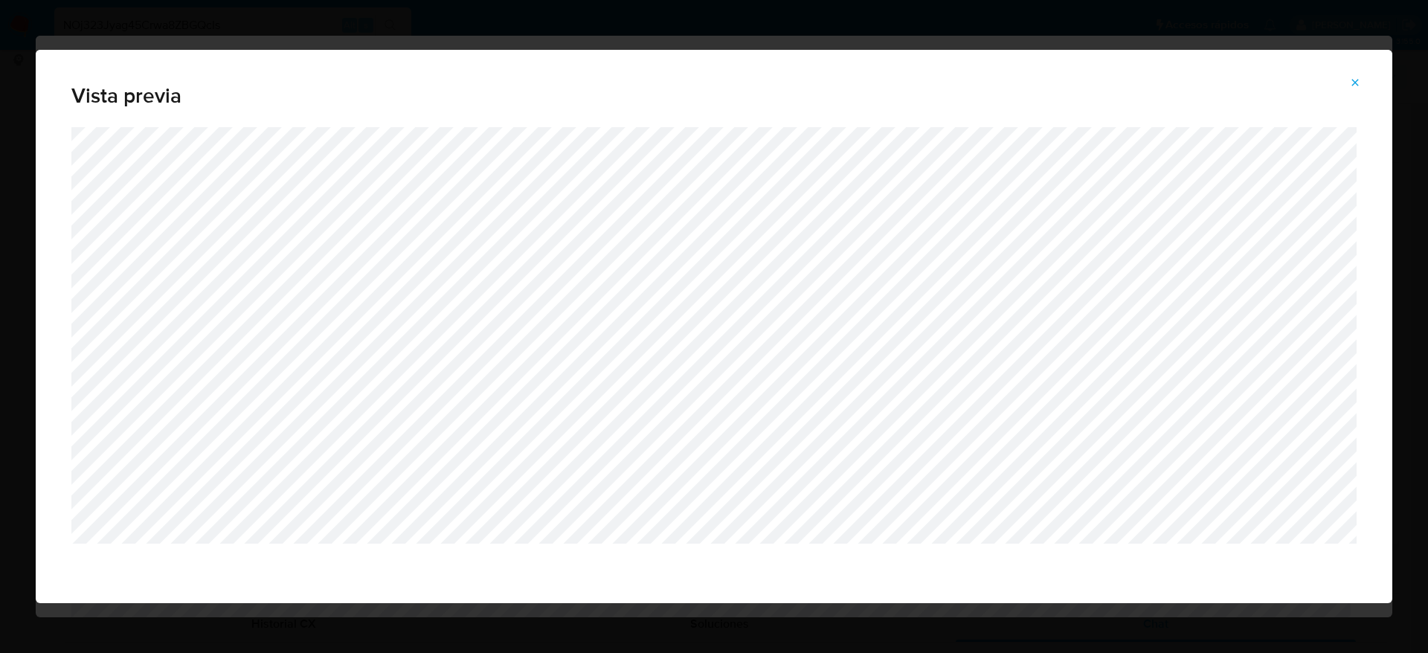
click at [1351, 83] on icon "Attachment preview" at bounding box center [1355, 83] width 12 height 12
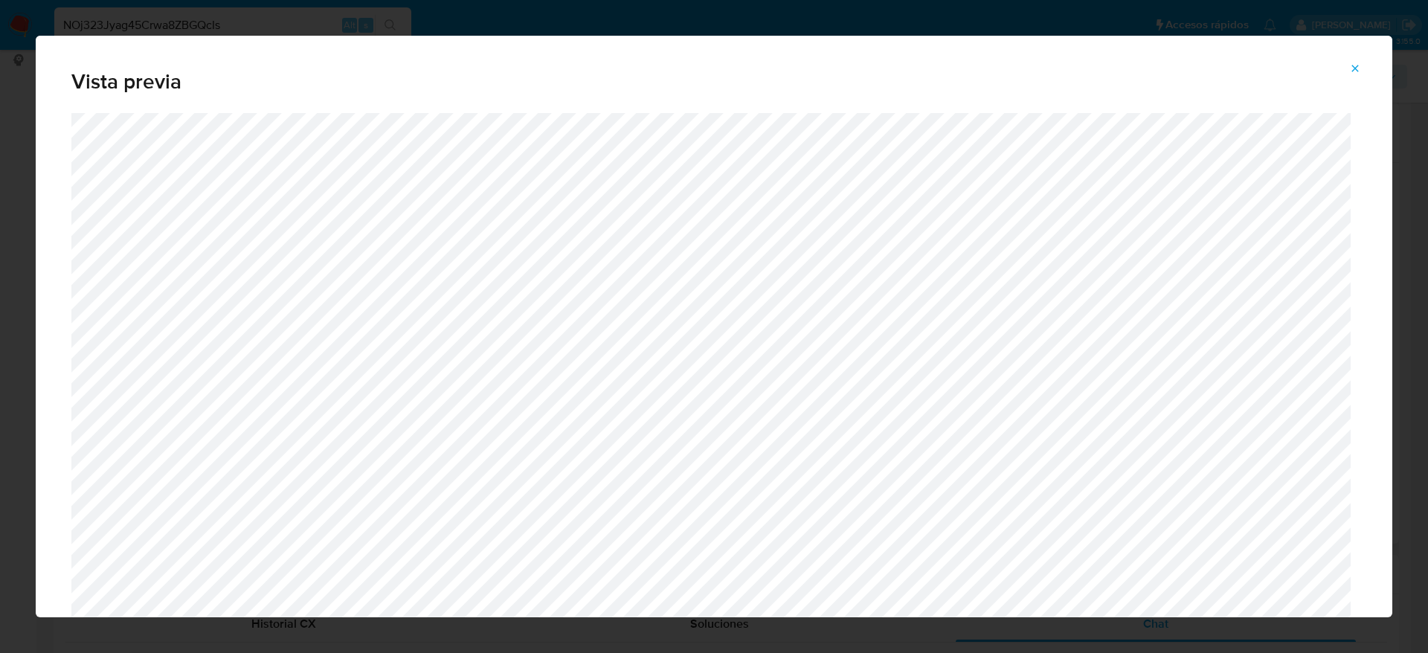
click at [1360, 71] on icon "Attachment preview" at bounding box center [1355, 68] width 12 height 12
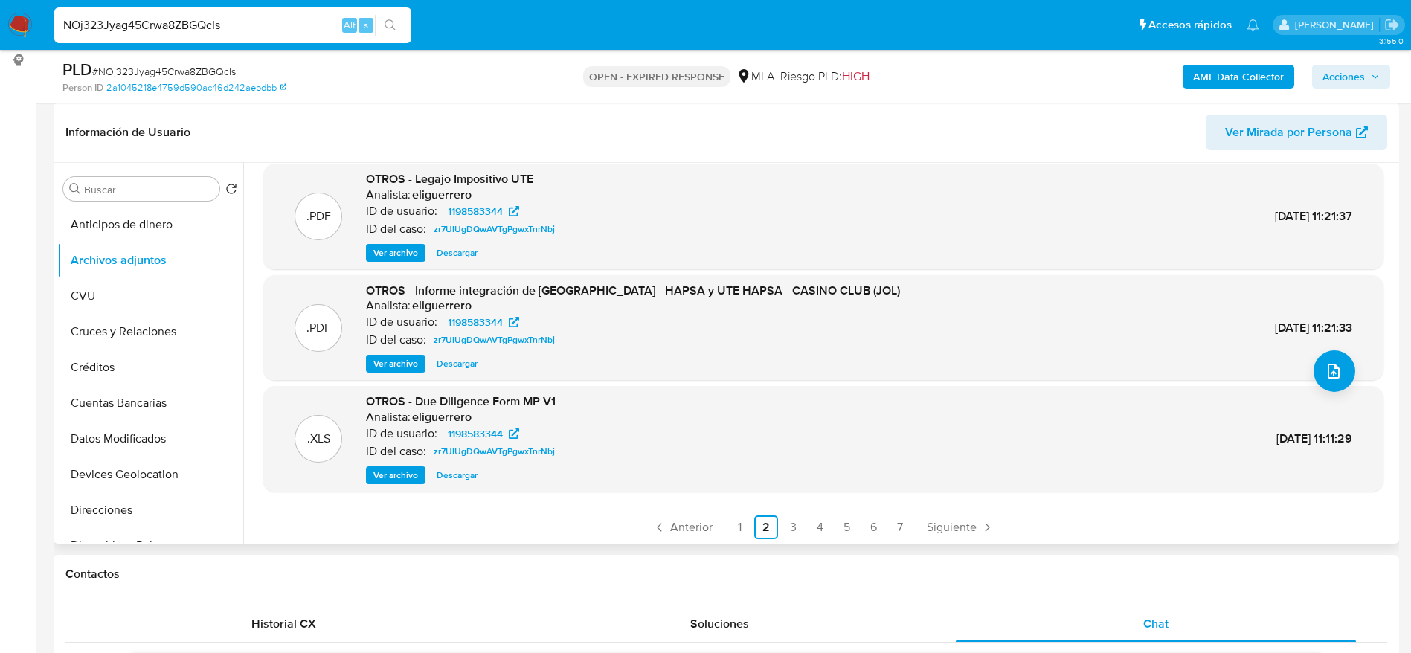
scroll to position [125, 0]
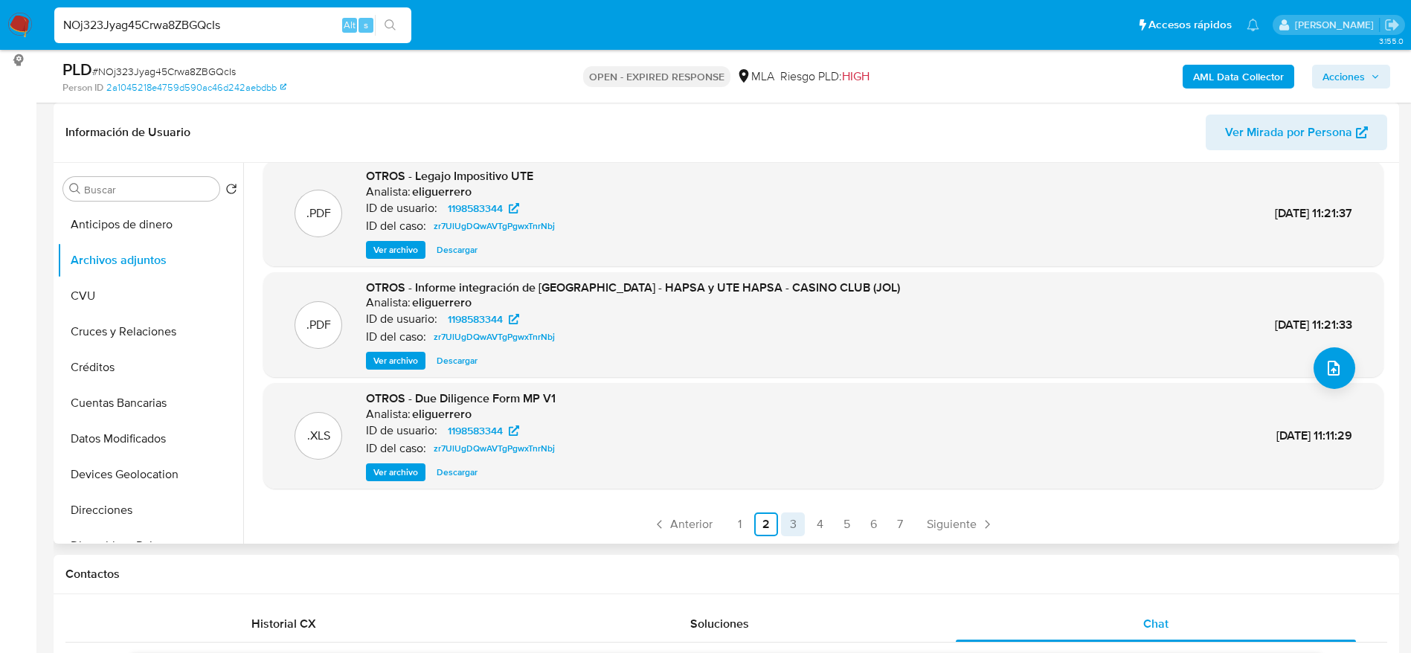
click at [791, 524] on link "3" at bounding box center [793, 524] width 24 height 24
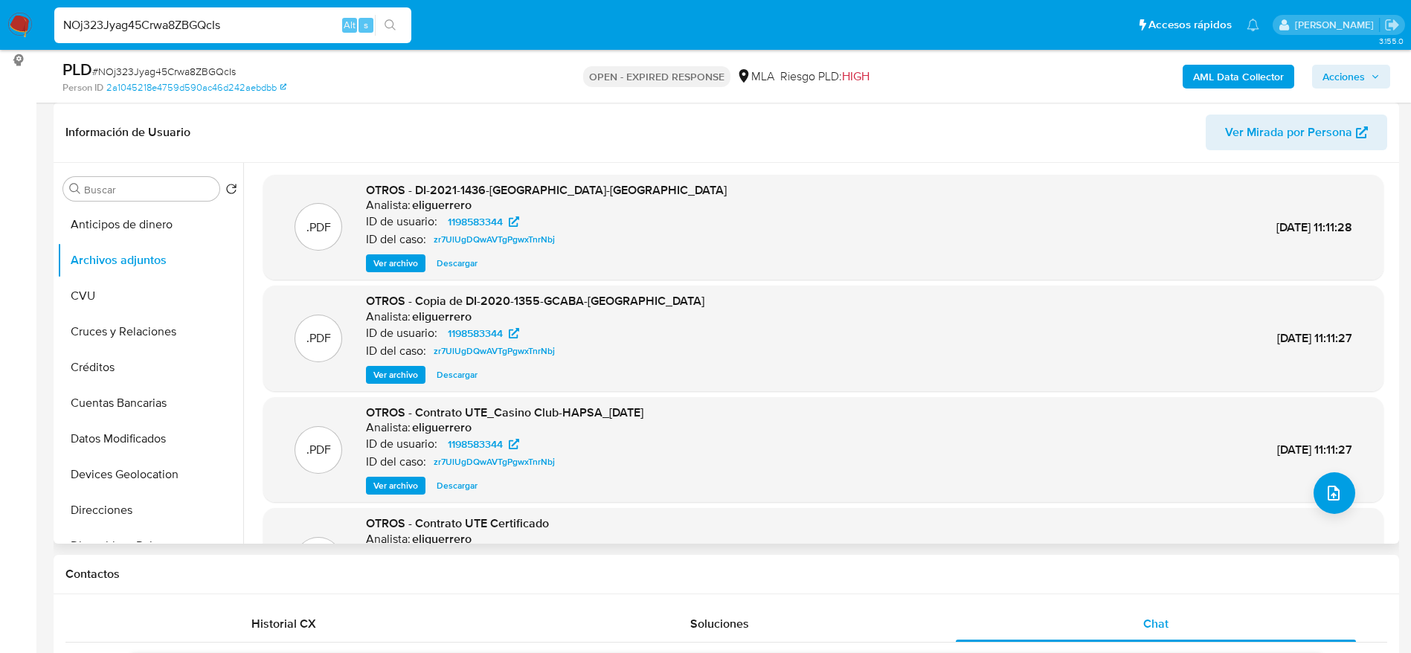
scroll to position [112, 0]
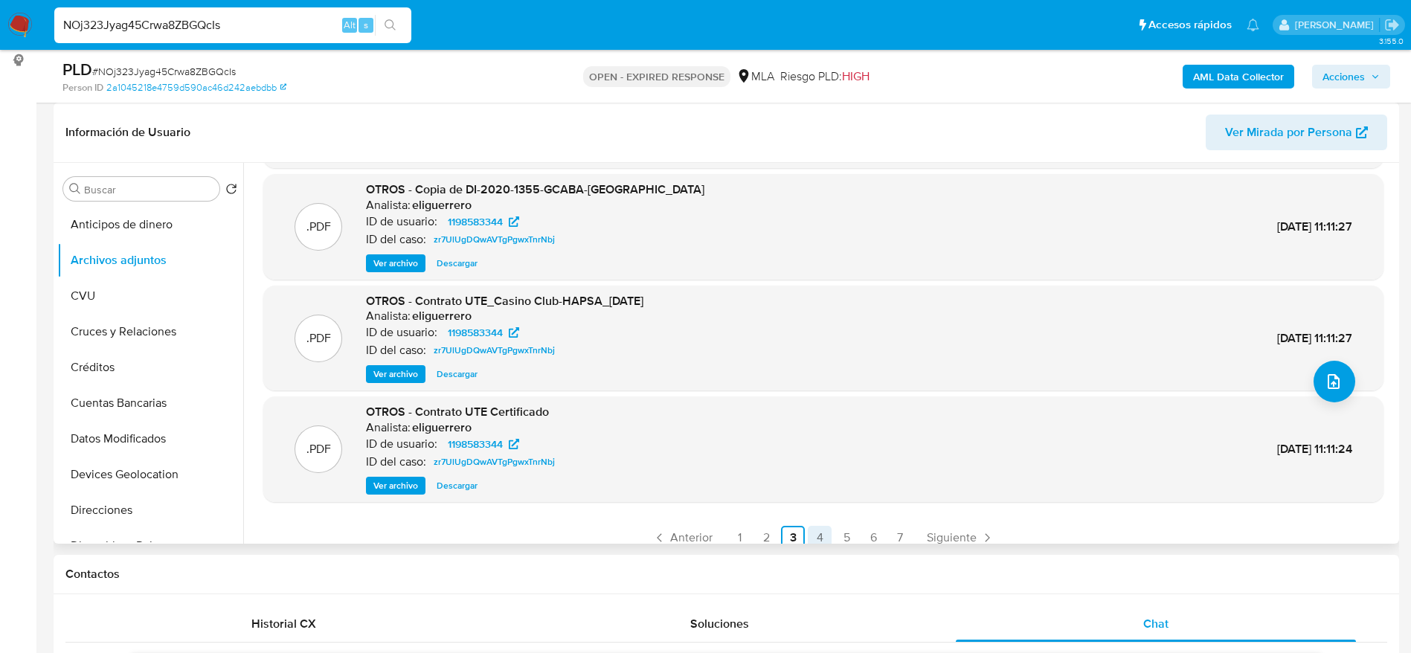
click at [814, 534] on link "4" at bounding box center [820, 538] width 24 height 24
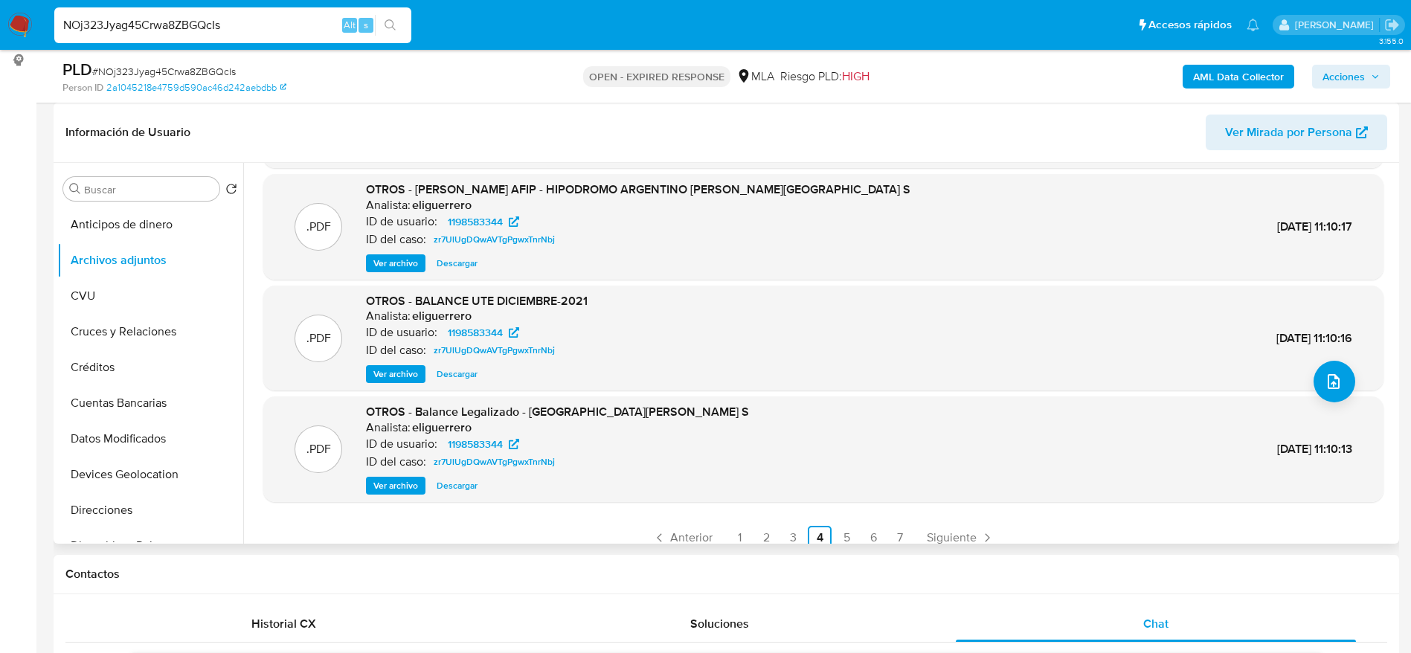
click at [405, 482] on span "Ver archivo" at bounding box center [395, 485] width 45 height 15
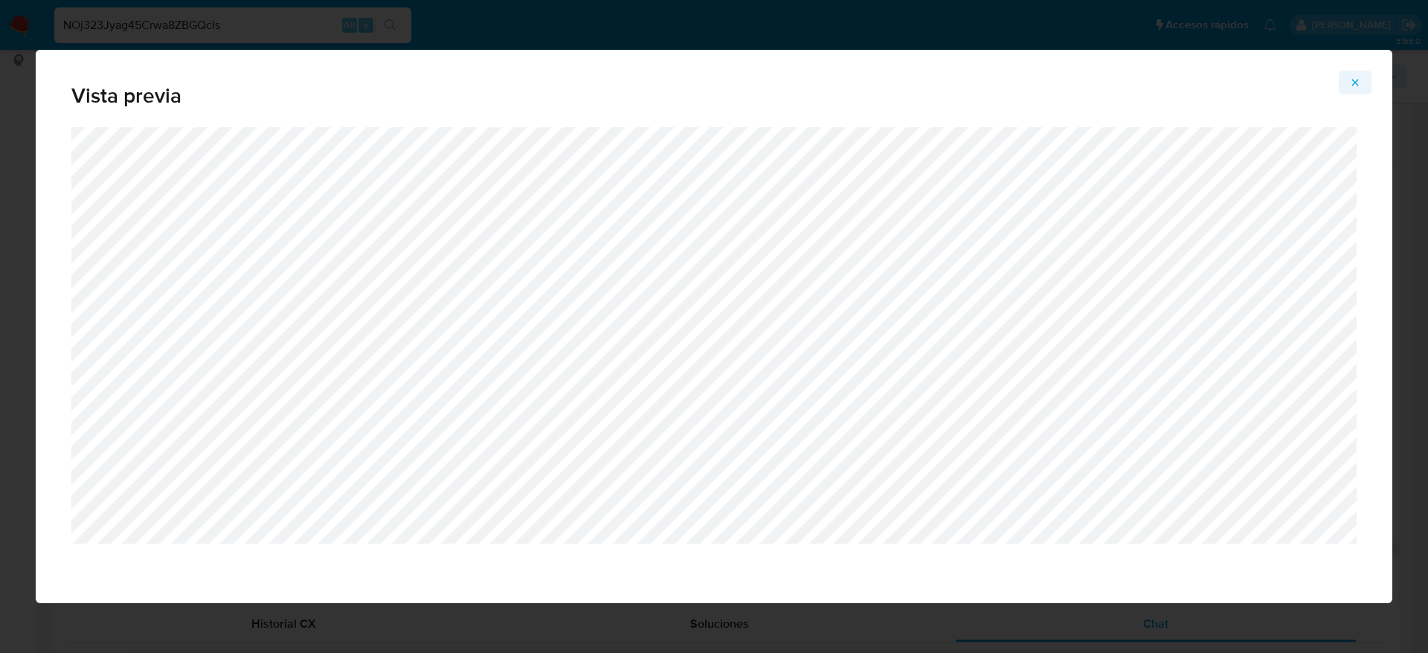
click at [1353, 86] on icon "Attachment preview" at bounding box center [1355, 83] width 12 height 12
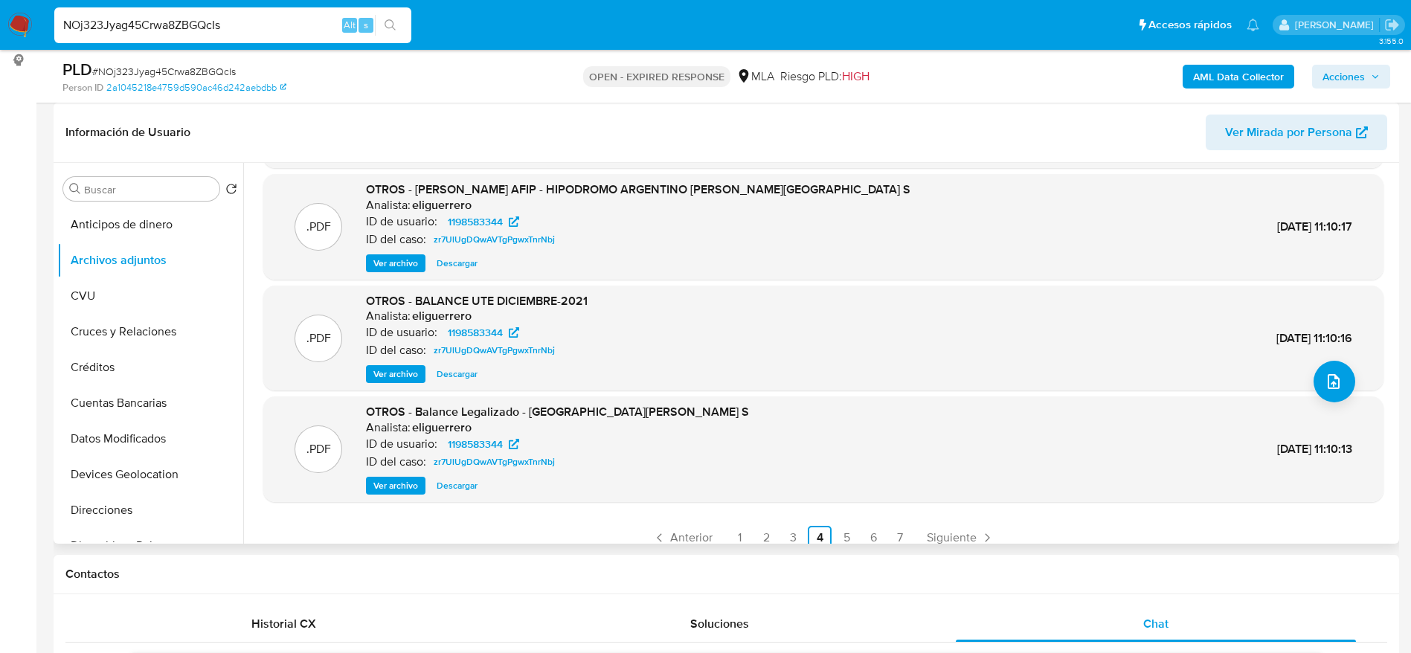
click at [382, 370] on span "Ver archivo" at bounding box center [395, 374] width 45 height 15
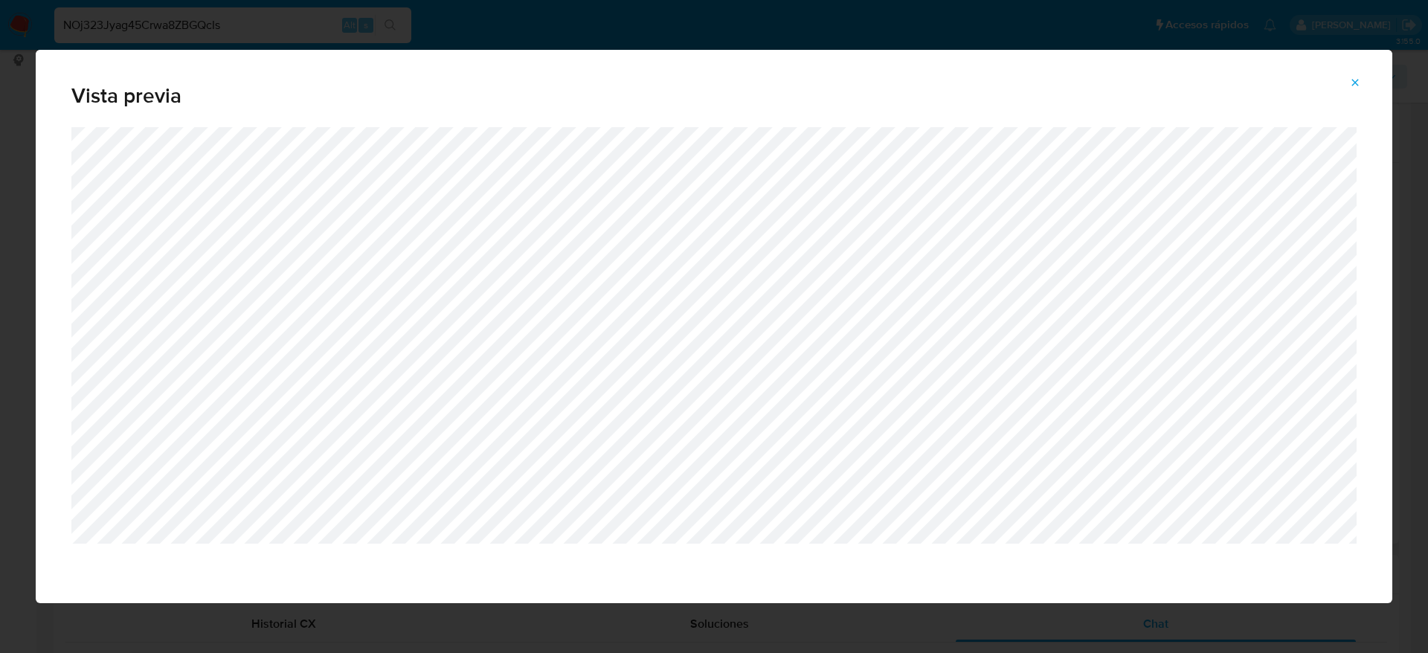
drag, startPoint x: 1351, startPoint y: 74, endPoint x: 1031, endPoint y: 176, distance: 335.4
click at [1350, 75] on span "Attachment preview" at bounding box center [1355, 82] width 12 height 21
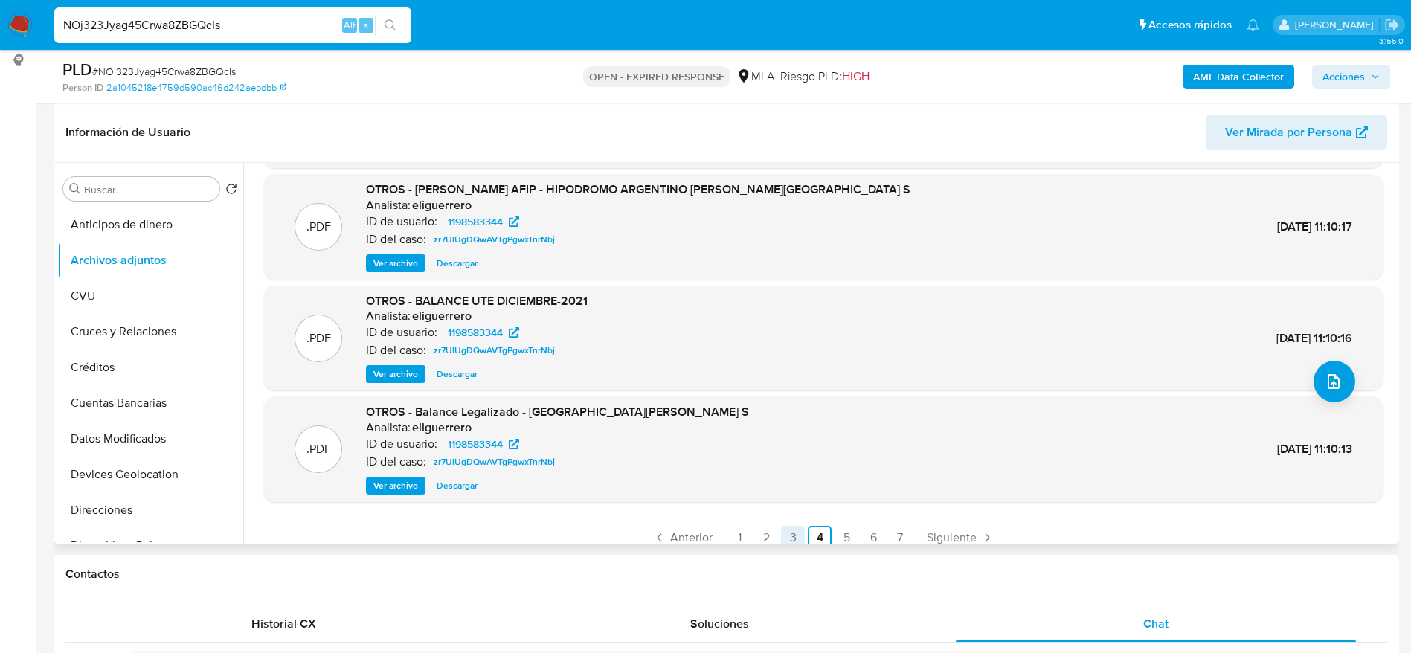
click at [791, 527] on link "3" at bounding box center [793, 538] width 24 height 24
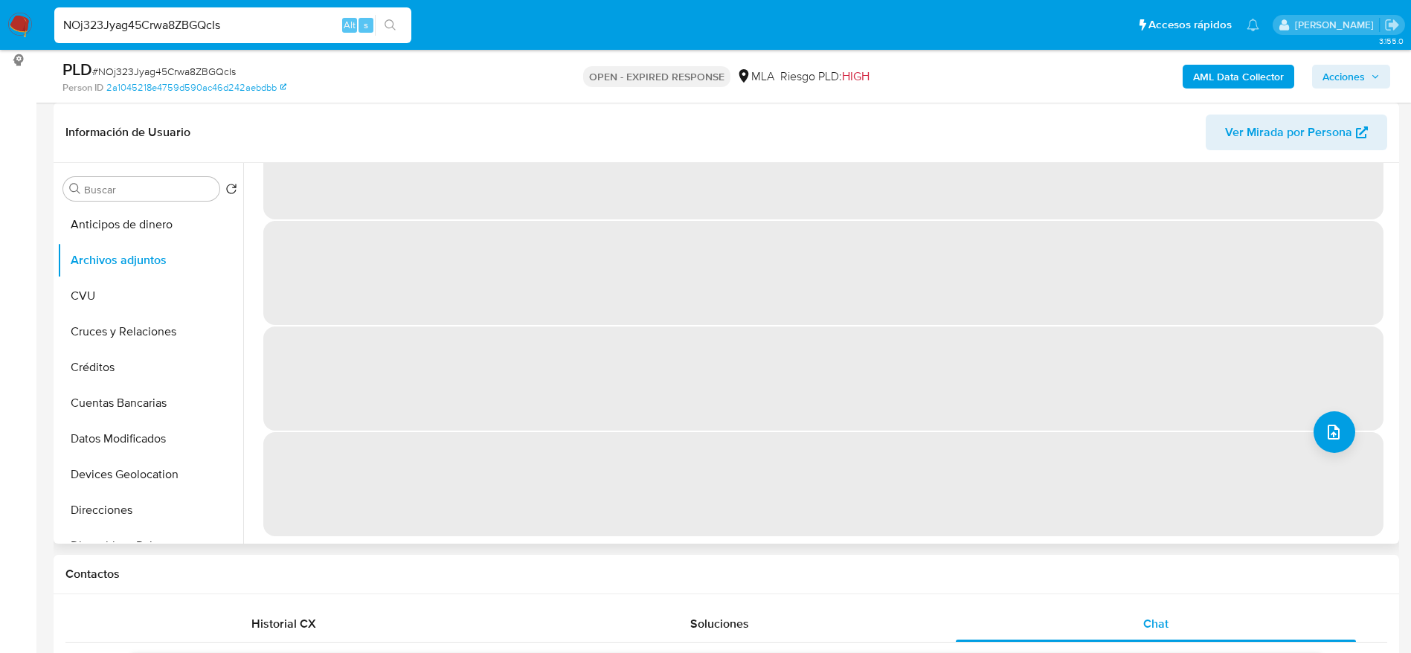
scroll to position [0, 0]
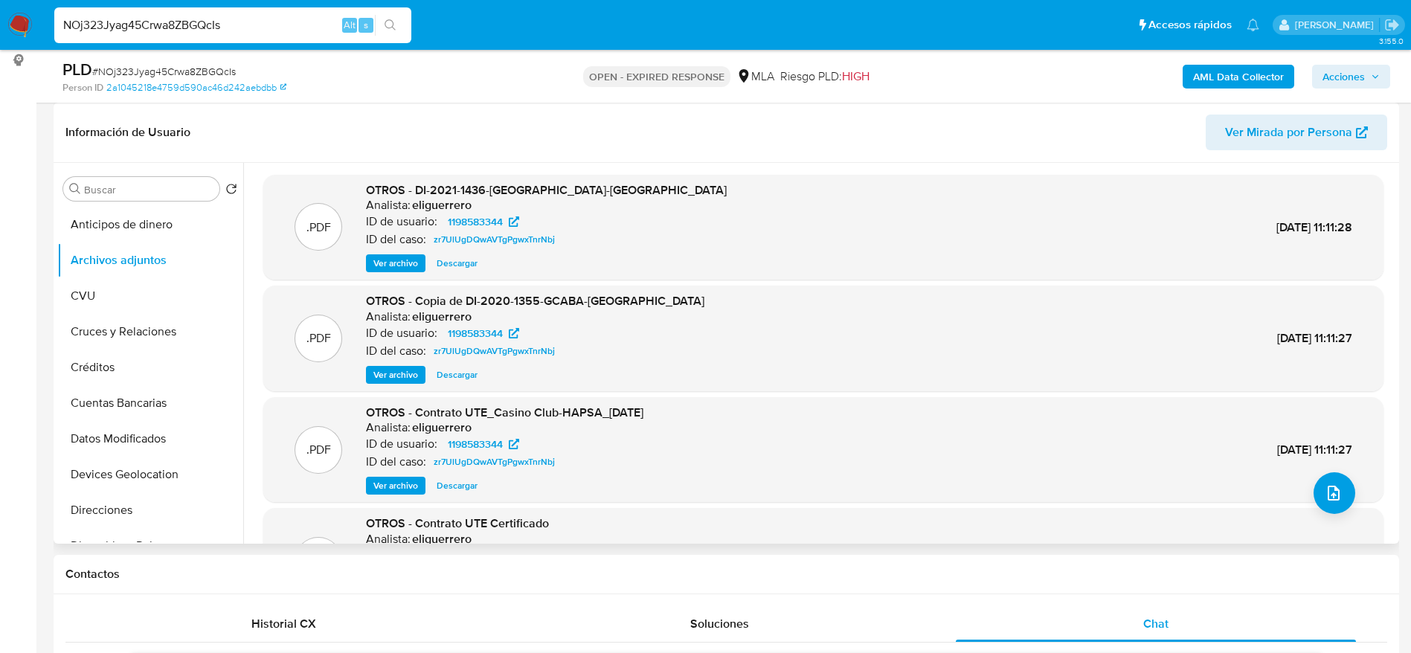
click at [398, 375] on span "Ver archivo" at bounding box center [395, 374] width 45 height 15
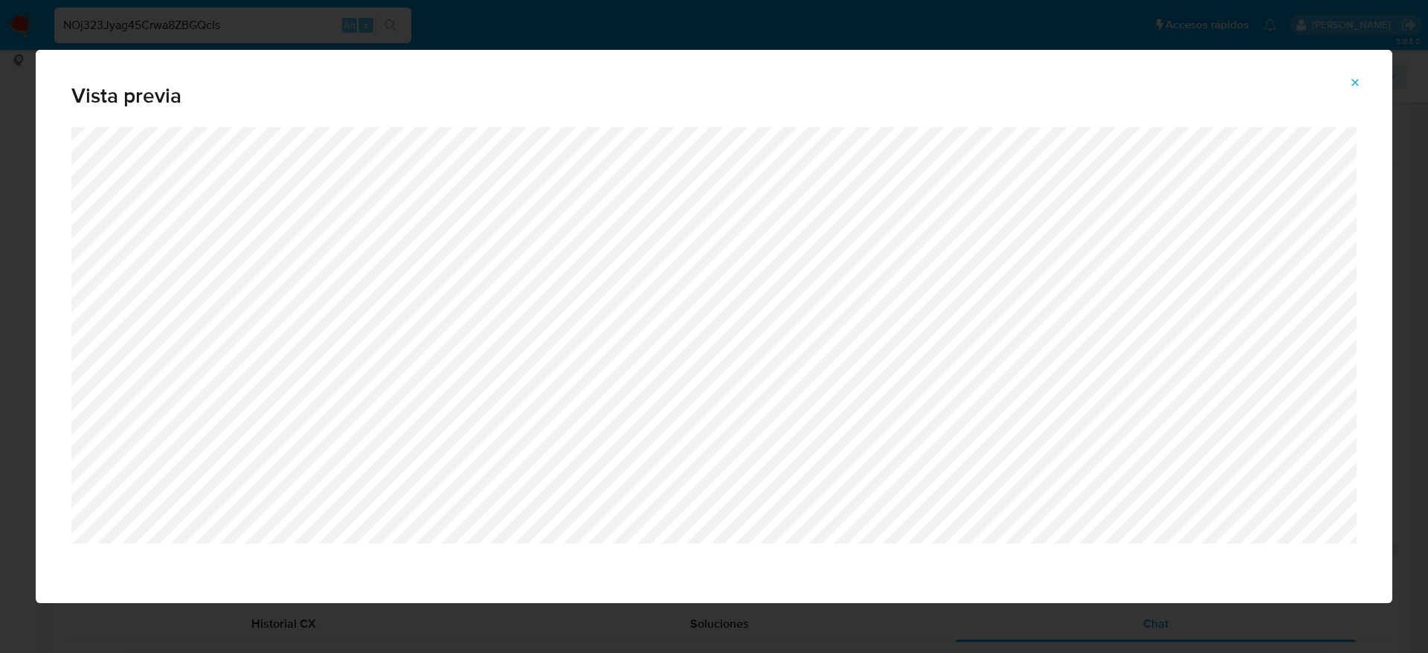
click at [1355, 86] on icon "Attachment preview" at bounding box center [1355, 83] width 12 height 12
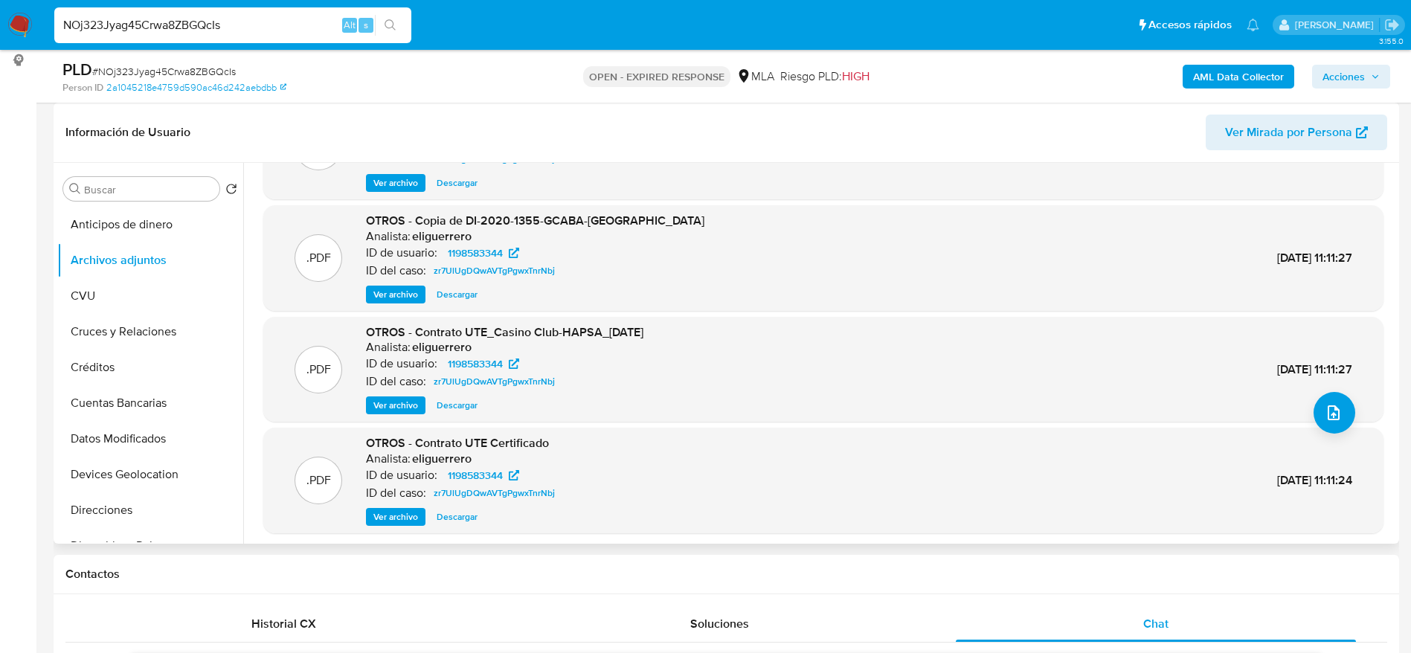
scroll to position [125, 0]
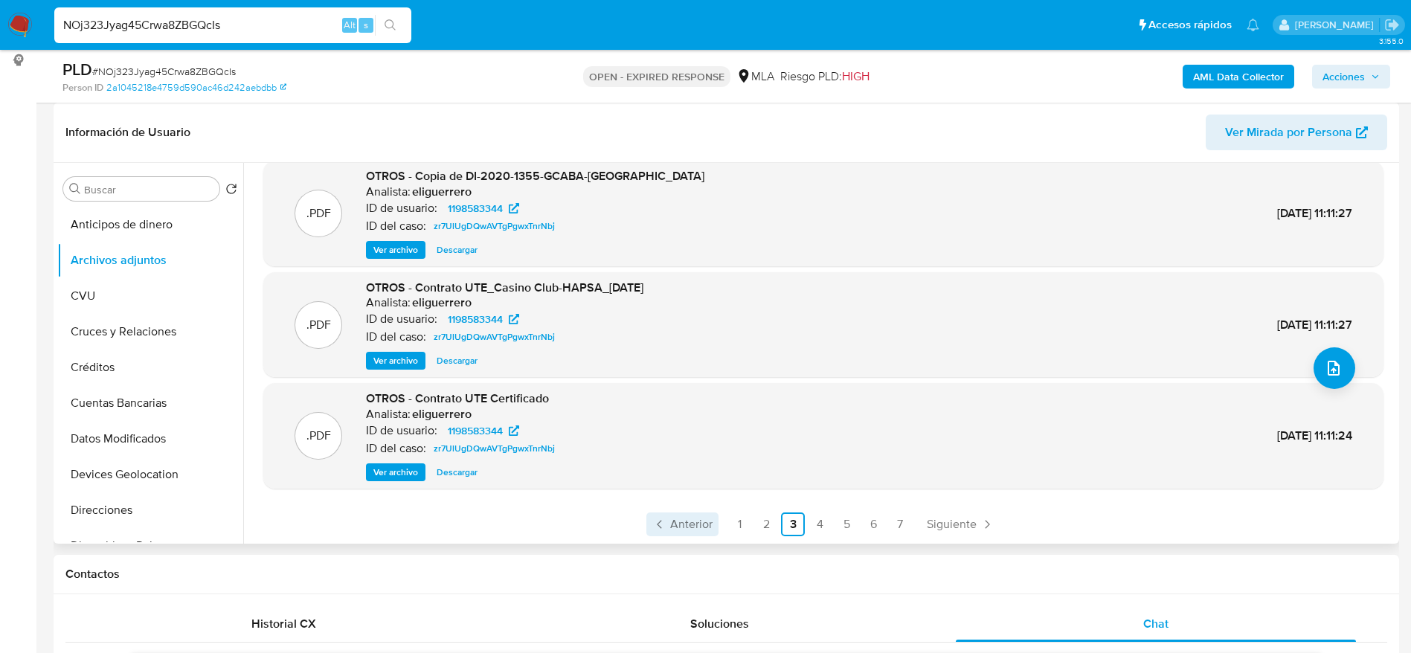
click at [692, 518] on span "Anterior" at bounding box center [691, 524] width 42 height 12
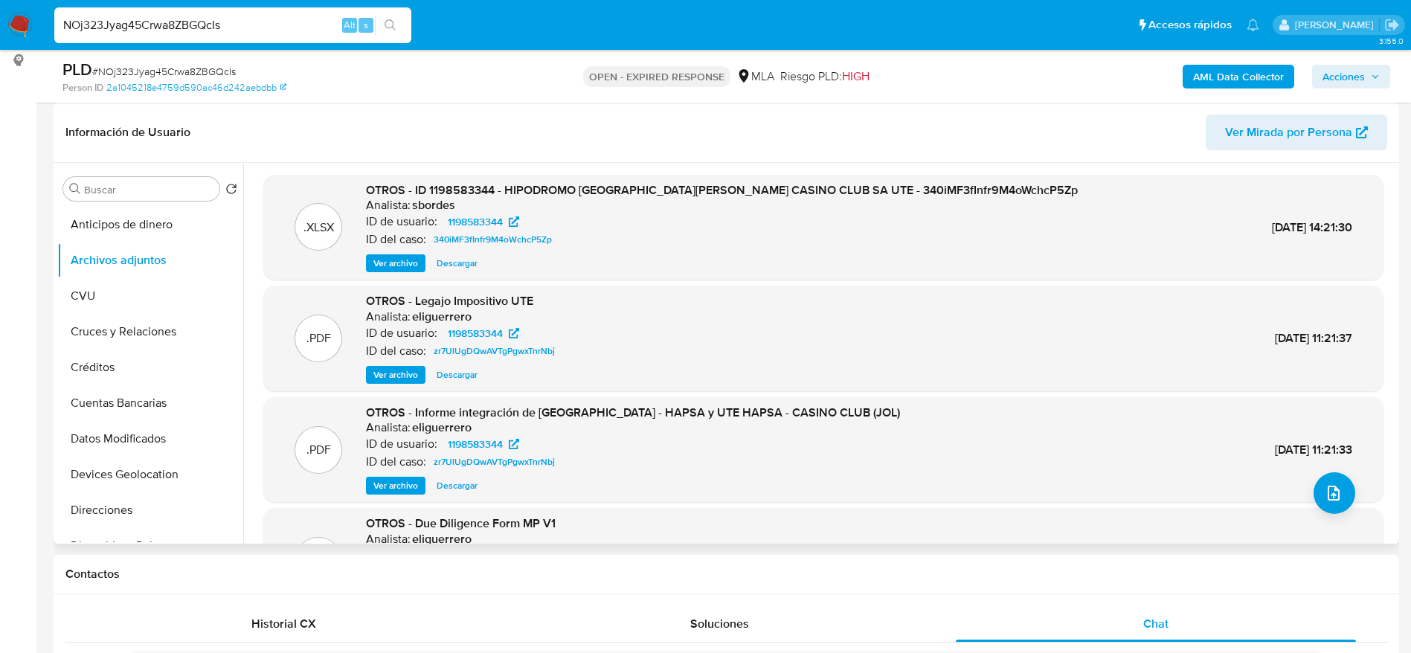
scroll to position [112, 0]
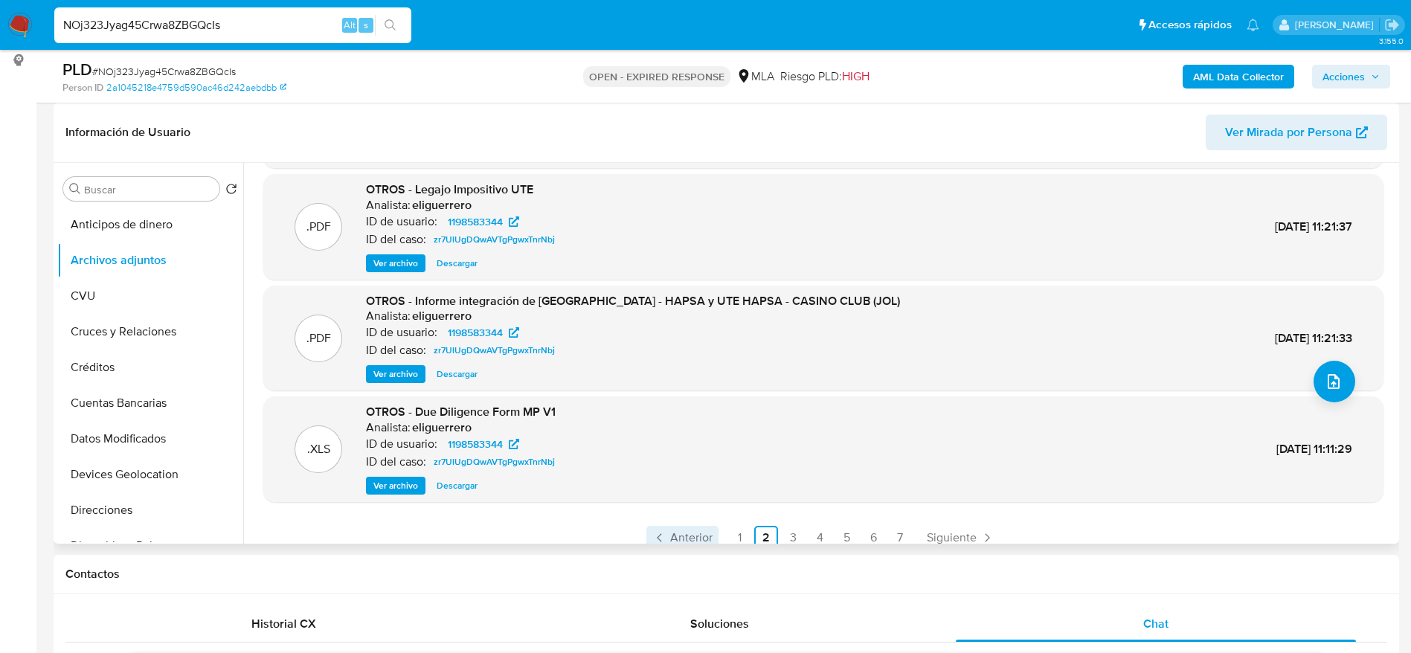
click at [672, 535] on span "Anterior" at bounding box center [691, 538] width 42 height 12
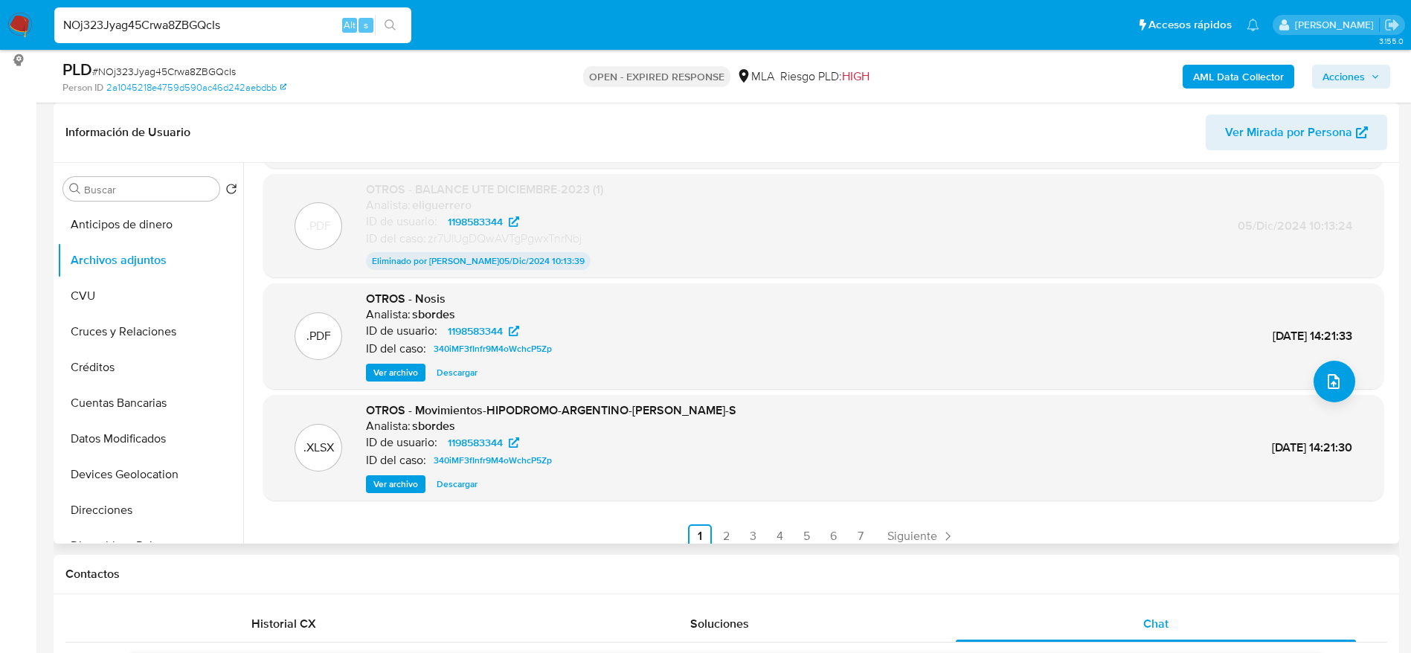
drag, startPoint x: 237, startPoint y: 28, endPoint x: 0, endPoint y: 40, distance: 236.8
click at [0, 40] on nav "Pausado Ver notificaciones NOj323Jyag45Crwa8ZBGQcIs Alt s Accesos rápidos Presi…" at bounding box center [705, 25] width 1411 height 50
paste input "713072868"
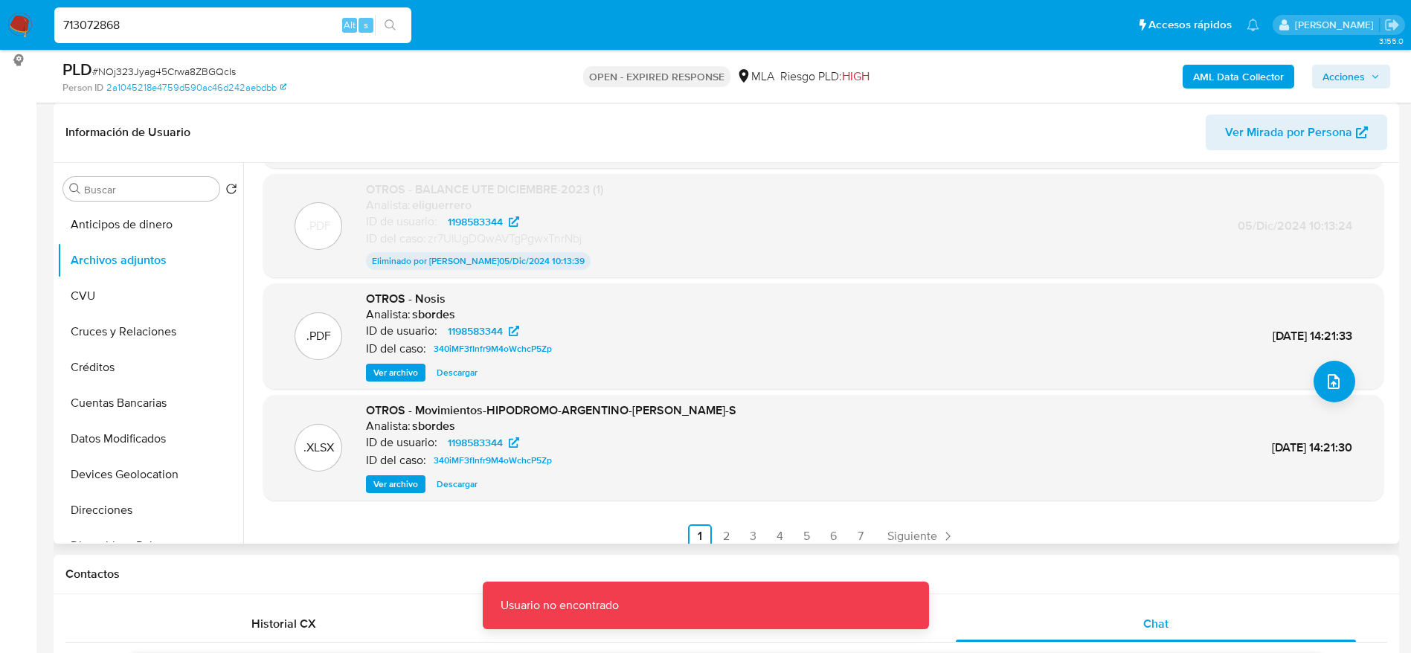
click at [156, 25] on input "713072868" at bounding box center [232, 25] width 357 height 19
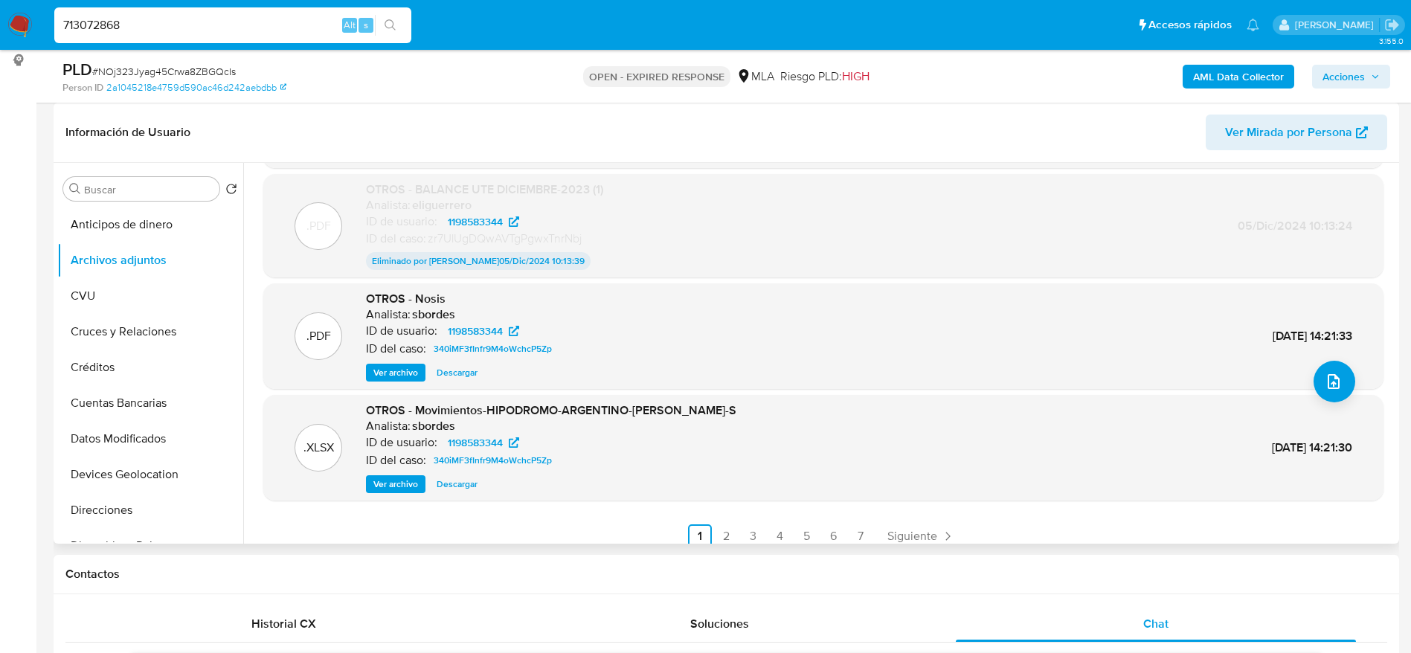
type input "713072868"
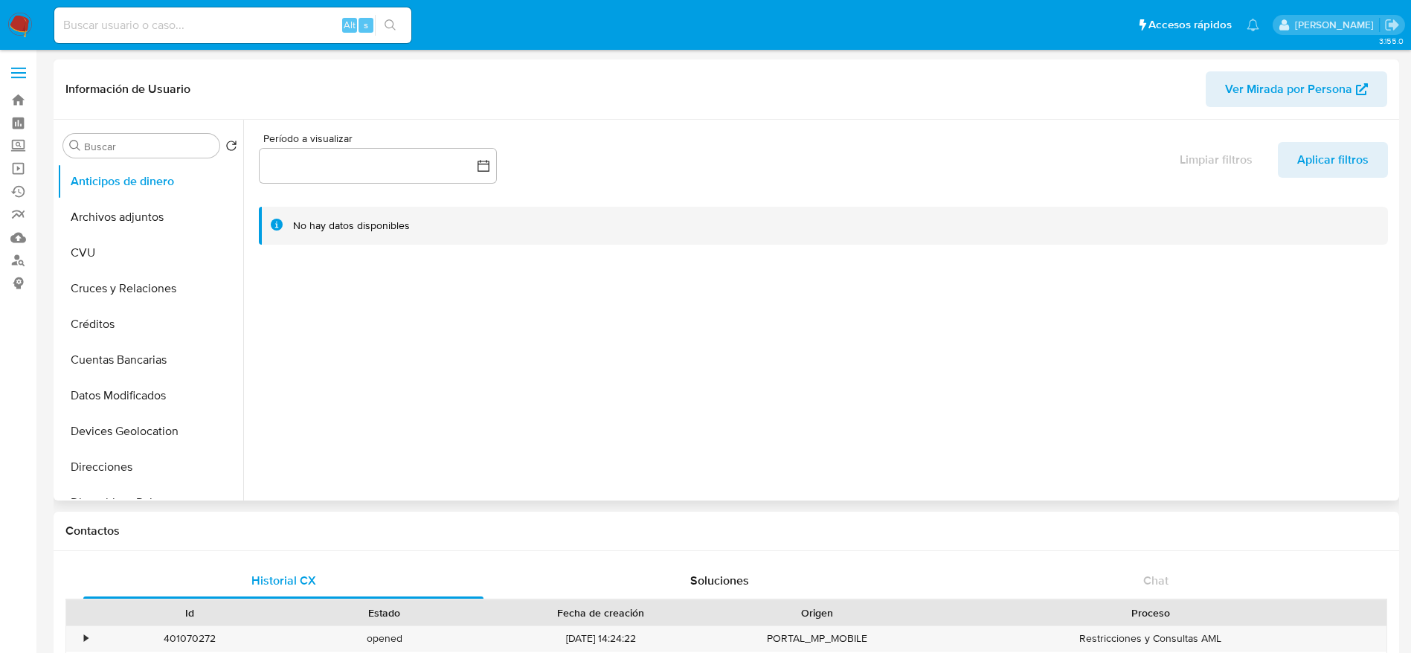
select select "10"
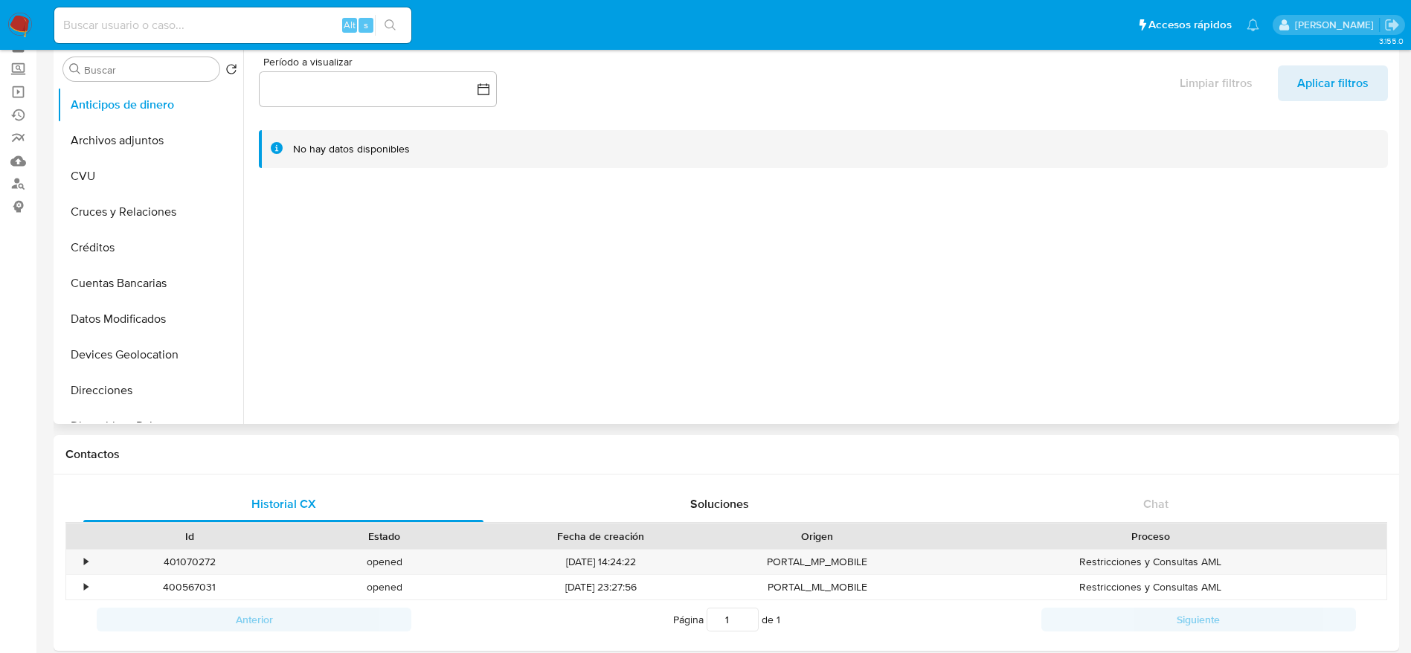
scroll to position [112, 0]
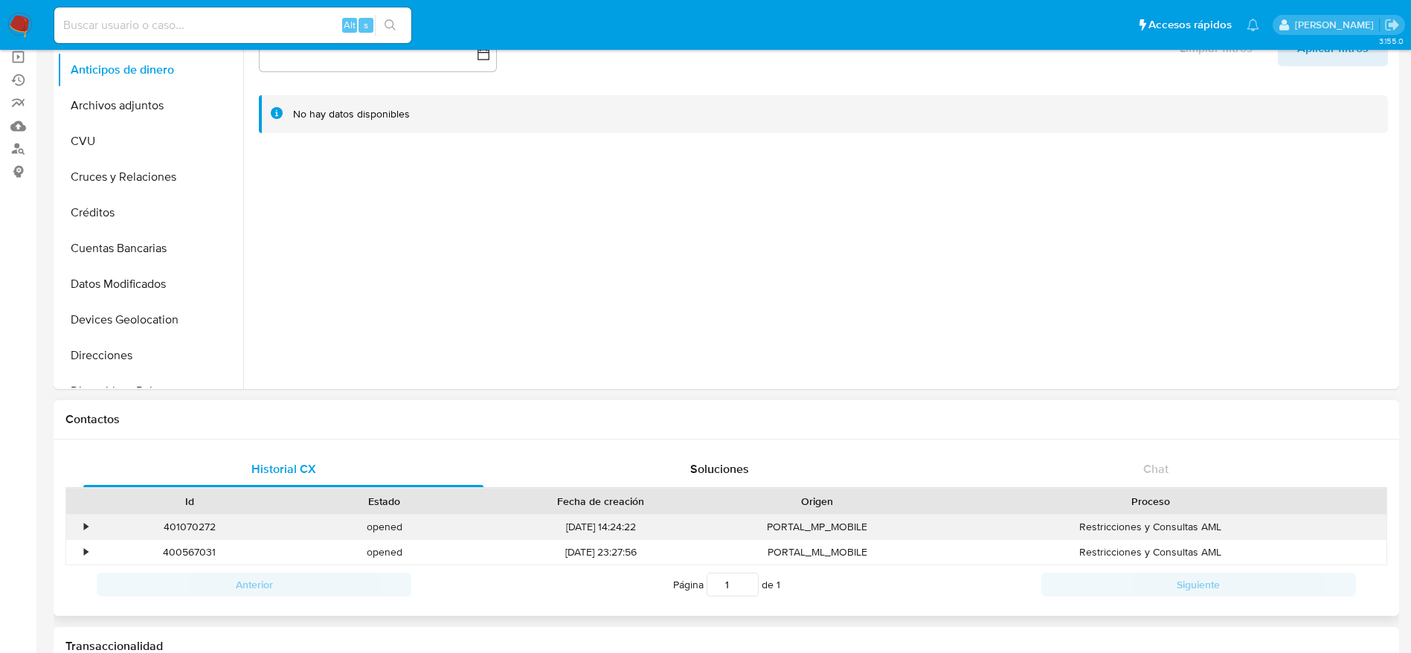
click at [181, 530] on div "401070272" at bounding box center [189, 527] width 195 height 25
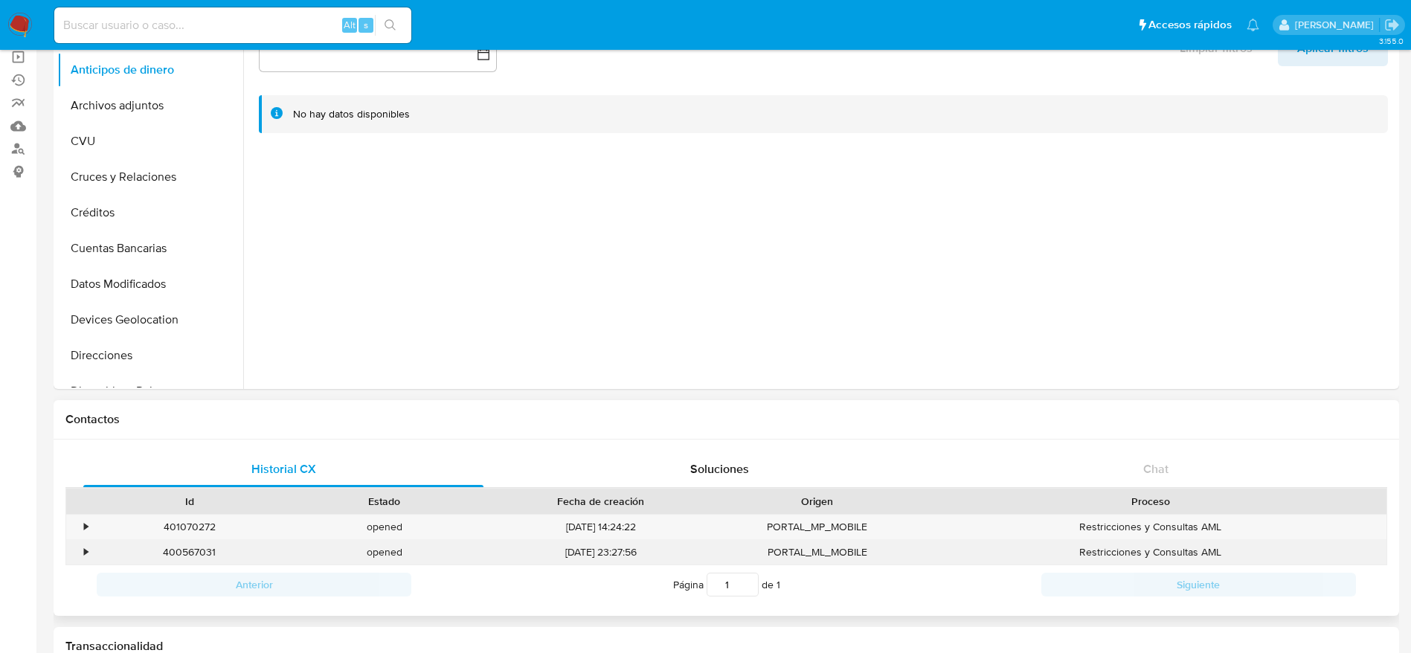
click at [187, 547] on div "400567031" at bounding box center [189, 552] width 195 height 25
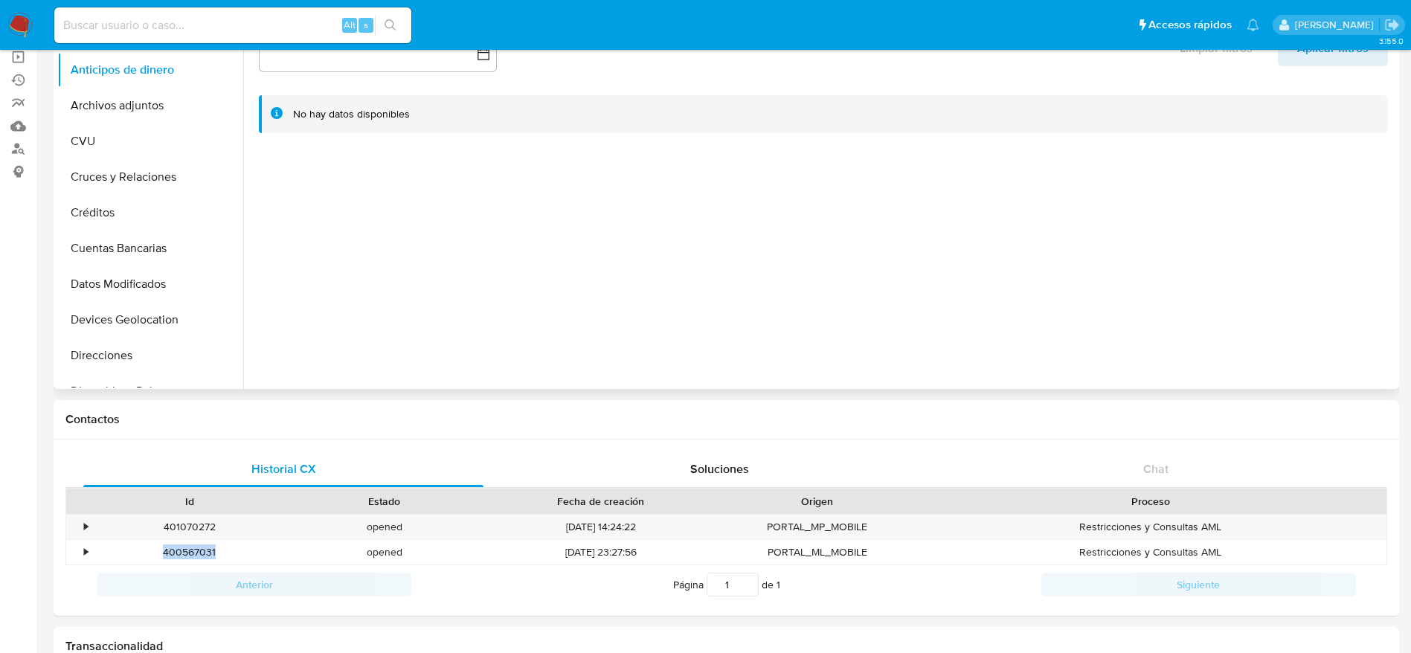
copy div "400567031"
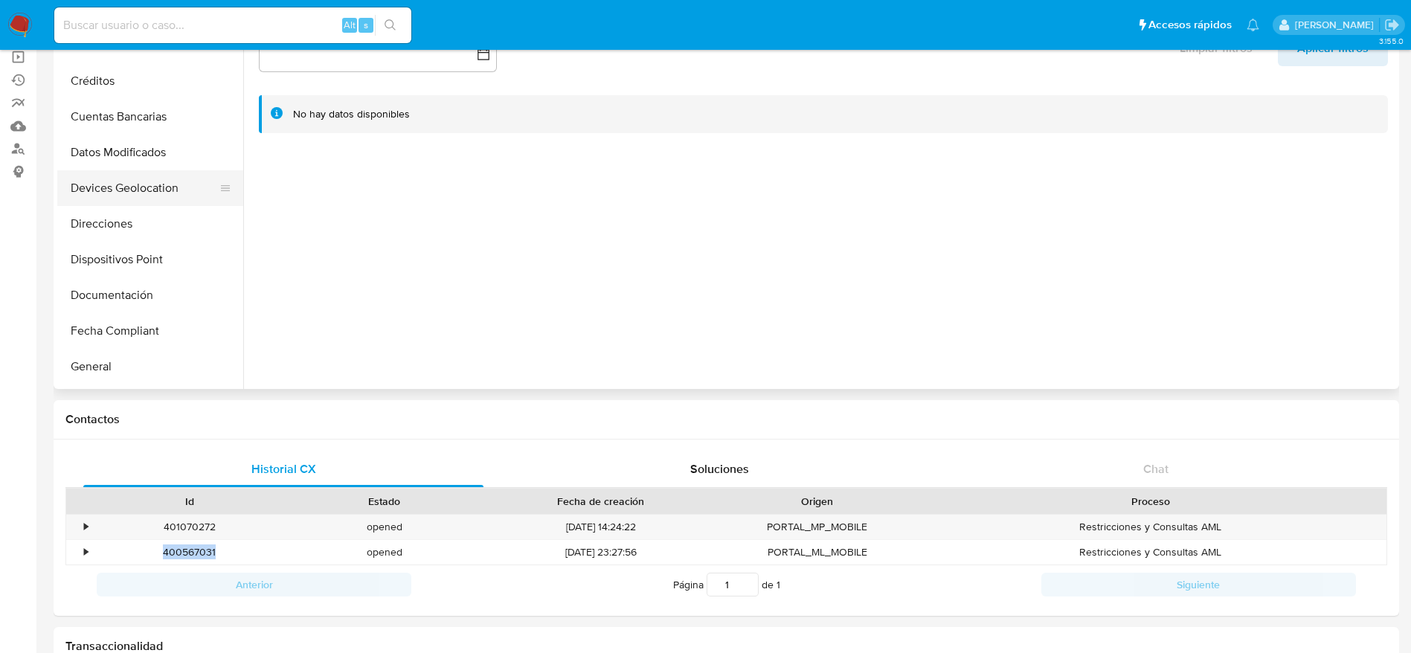
scroll to position [335, 0]
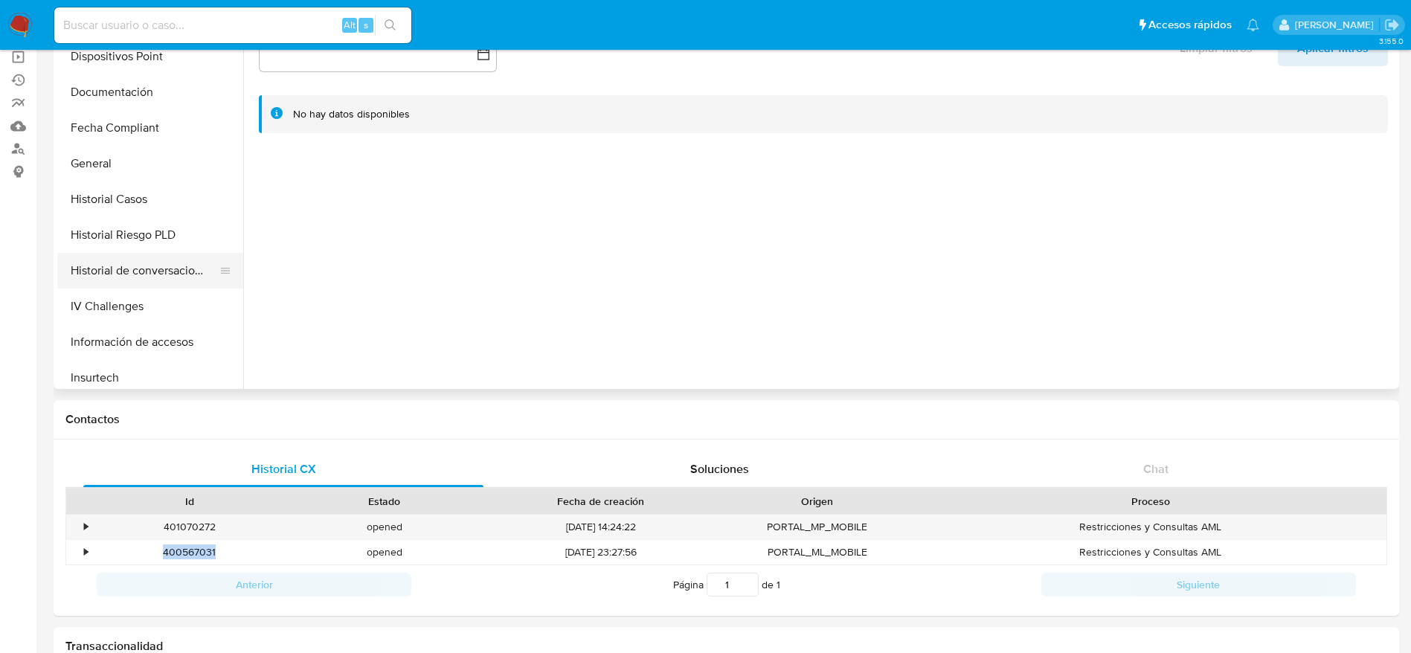
click at [153, 258] on button "Historial de conversaciones" at bounding box center [144, 271] width 174 height 36
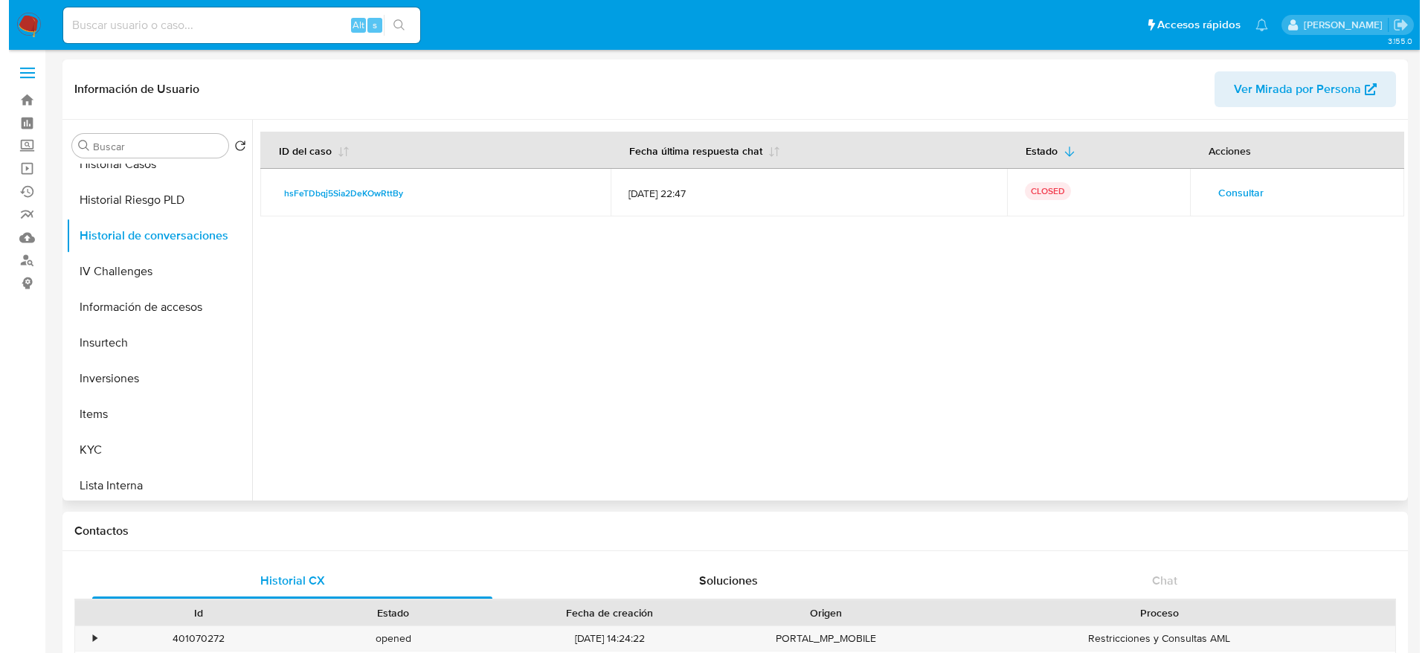
scroll to position [477, 0]
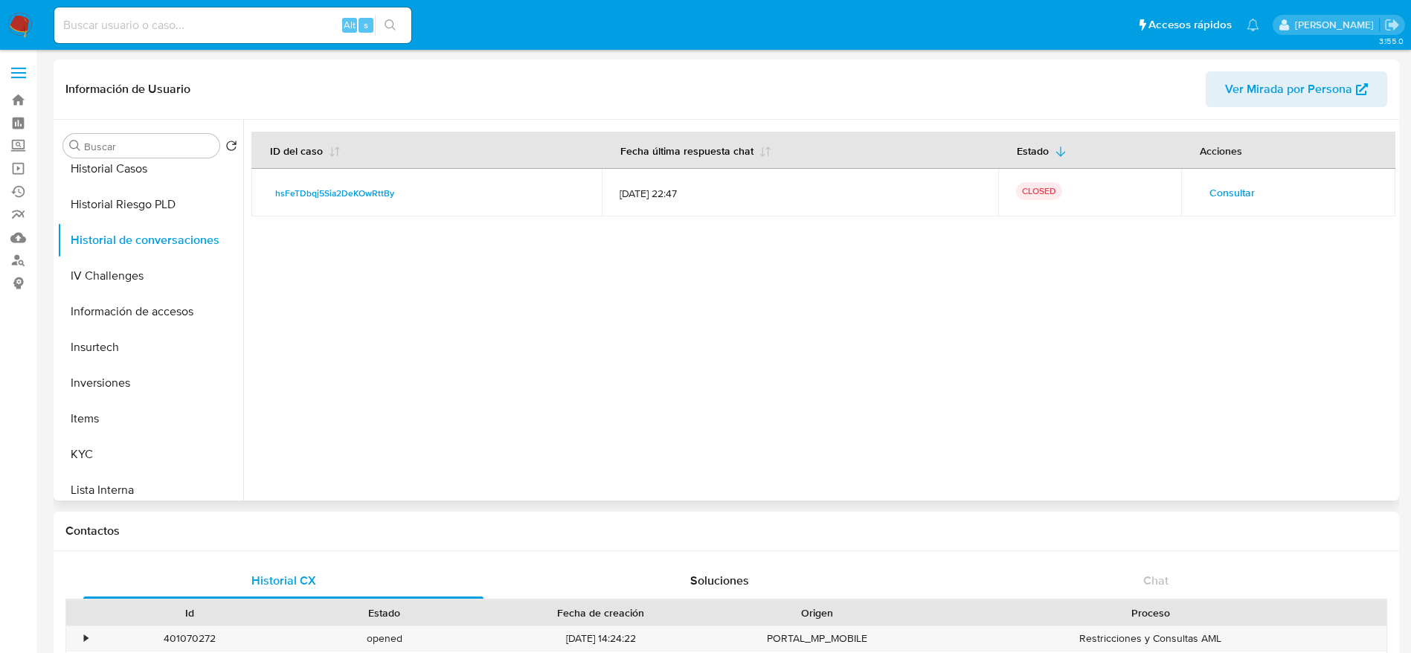
click at [1237, 188] on span "Consultar" at bounding box center [1231, 192] width 45 height 21
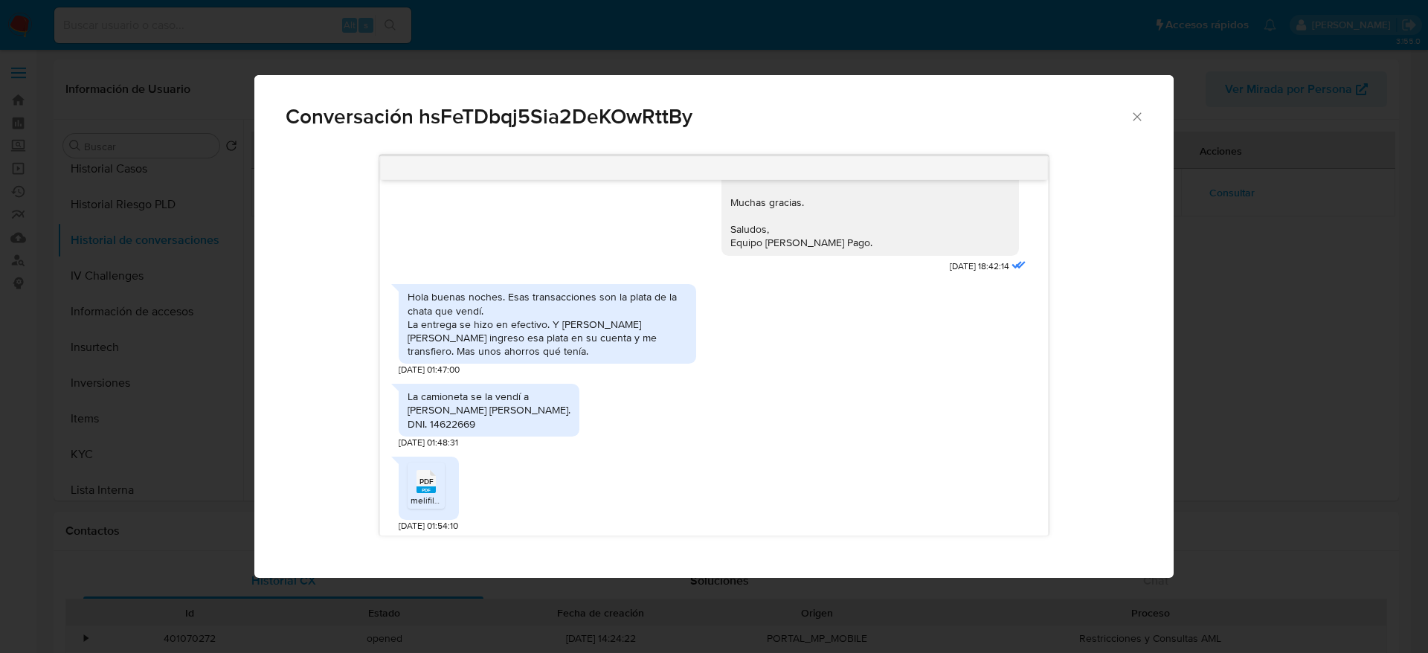
scroll to position [782, 0]
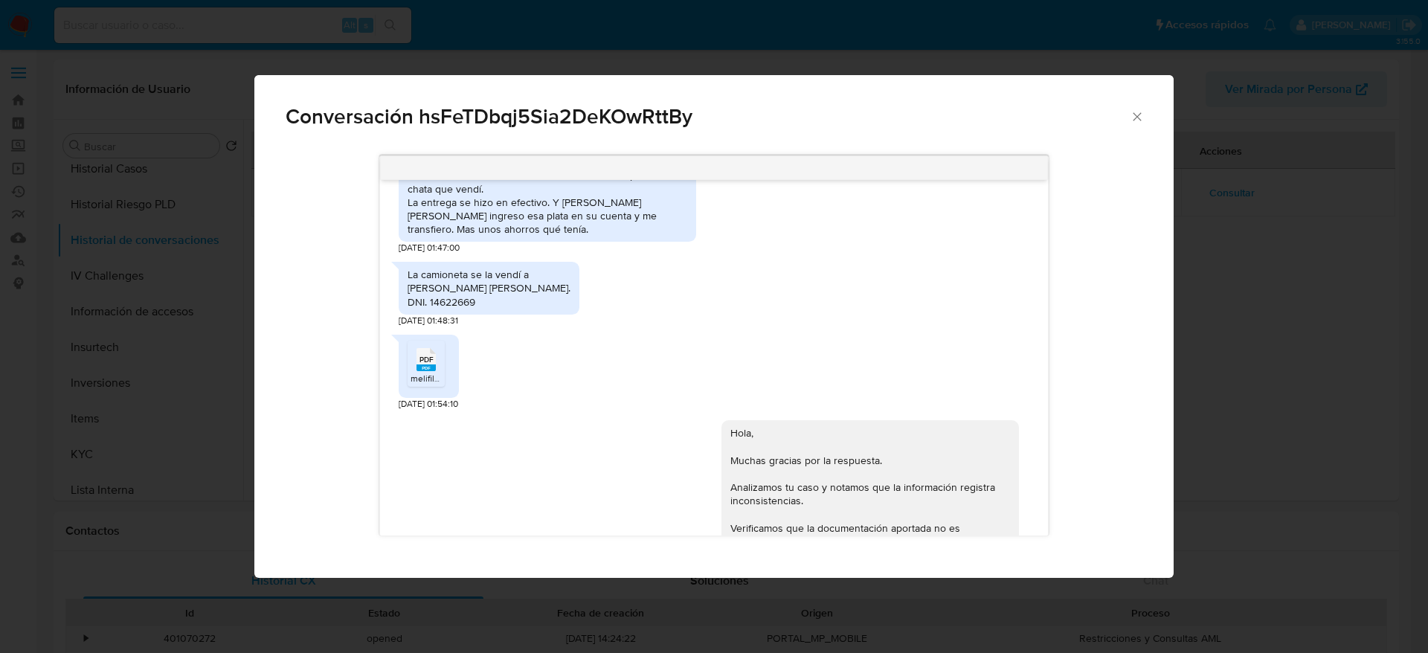
click at [422, 370] on rect "Comunicación" at bounding box center [426, 367] width 19 height 7
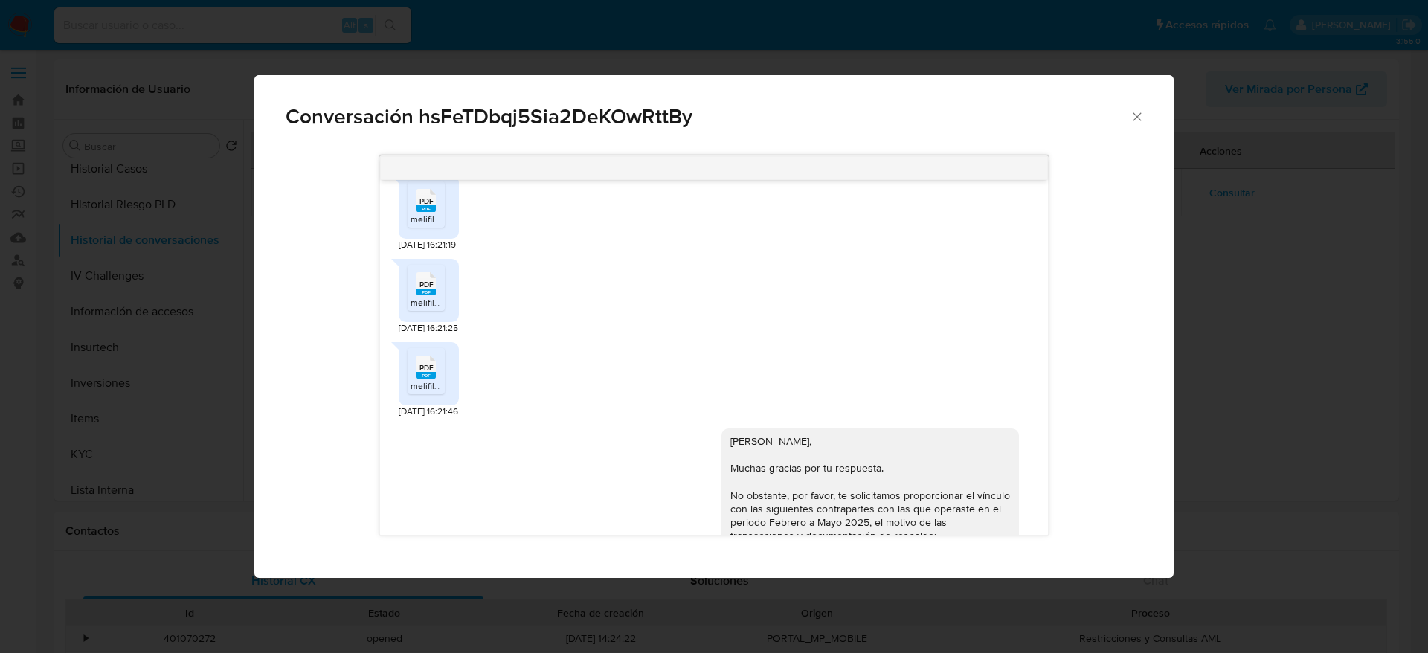
scroll to position [112, 0]
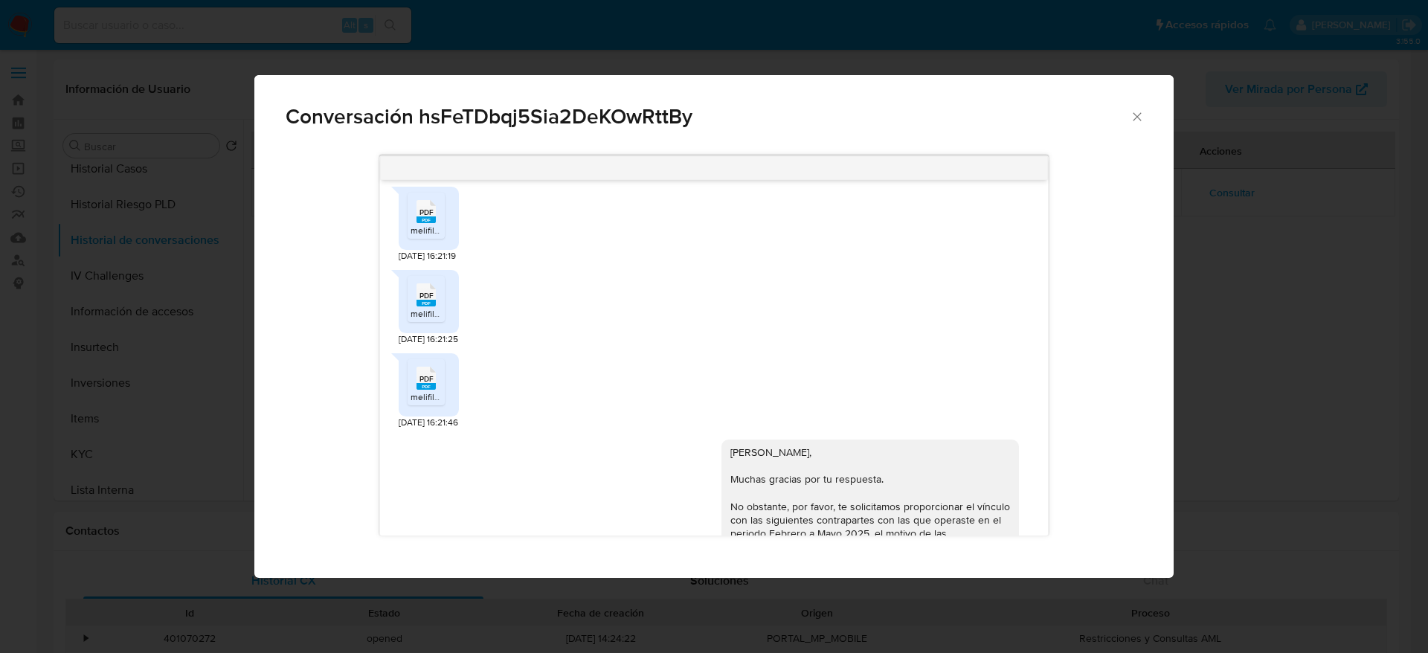
click at [415, 213] on div "PDF PDF" at bounding box center [426, 210] width 31 height 29
click at [417, 316] on span "melifile3197412084764020202.pdf" at bounding box center [479, 313] width 137 height 13
click at [426, 364] on div "PDF PDF" at bounding box center [426, 376] width 31 height 29
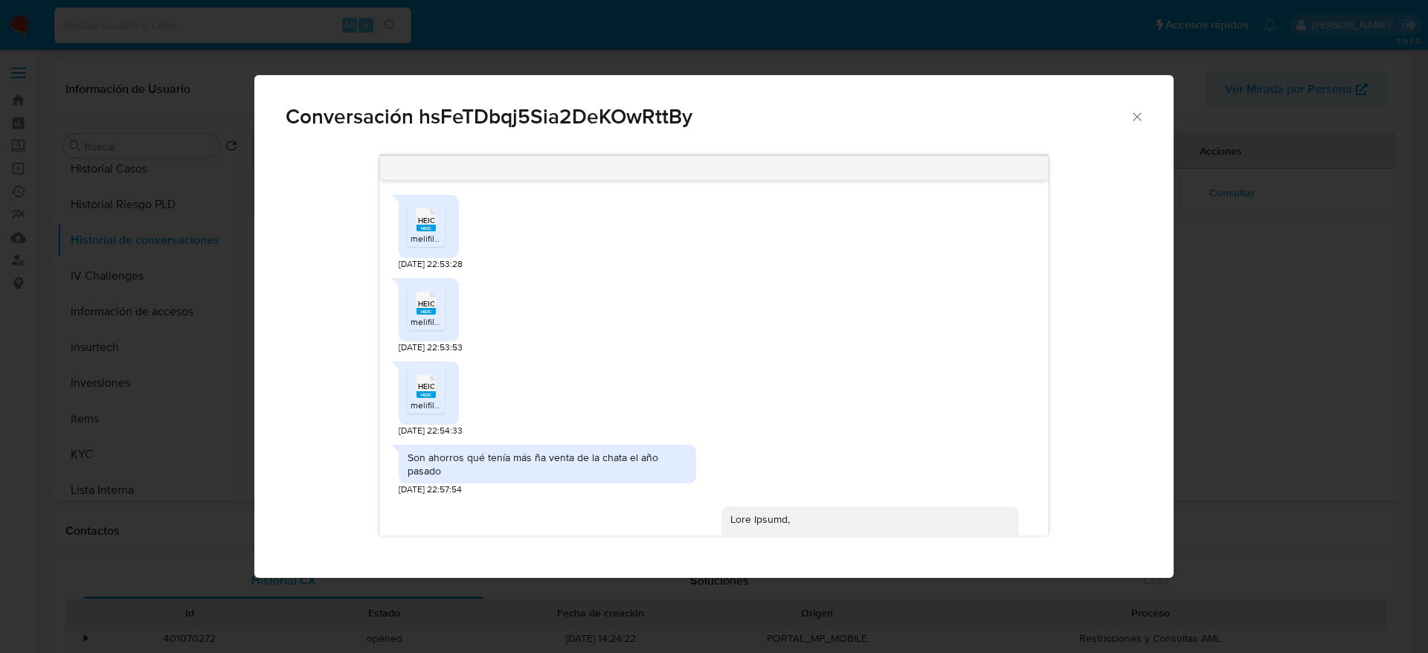
click at [419, 216] on span "HEIC" at bounding box center [426, 221] width 17 height 10
drag, startPoint x: 434, startPoint y: 299, endPoint x: 434, endPoint y: 345, distance: 46.1
click at [433, 303] on span "HEIC" at bounding box center [426, 304] width 17 height 10
drag, startPoint x: 442, startPoint y: 387, endPoint x: 621, endPoint y: 376, distance: 179.6
click at [442, 387] on div "HEIC HEIC" at bounding box center [426, 384] width 31 height 29
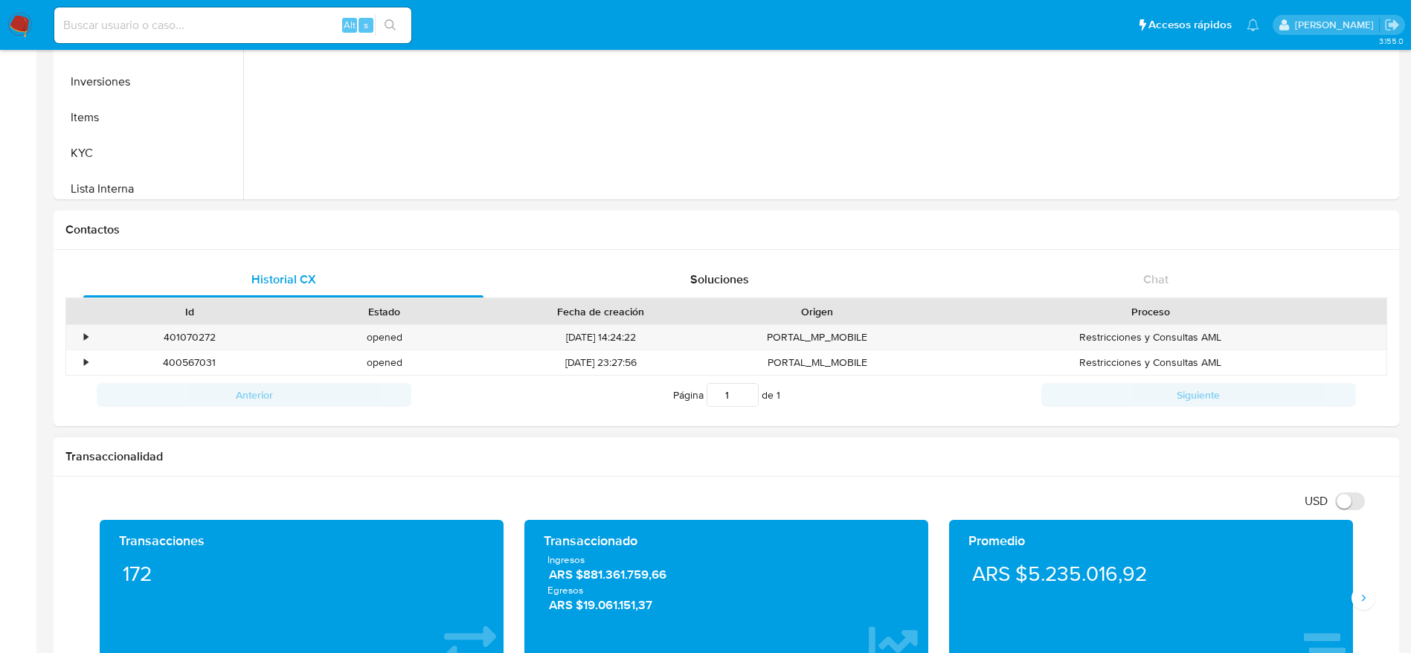
scroll to position [335, 0]
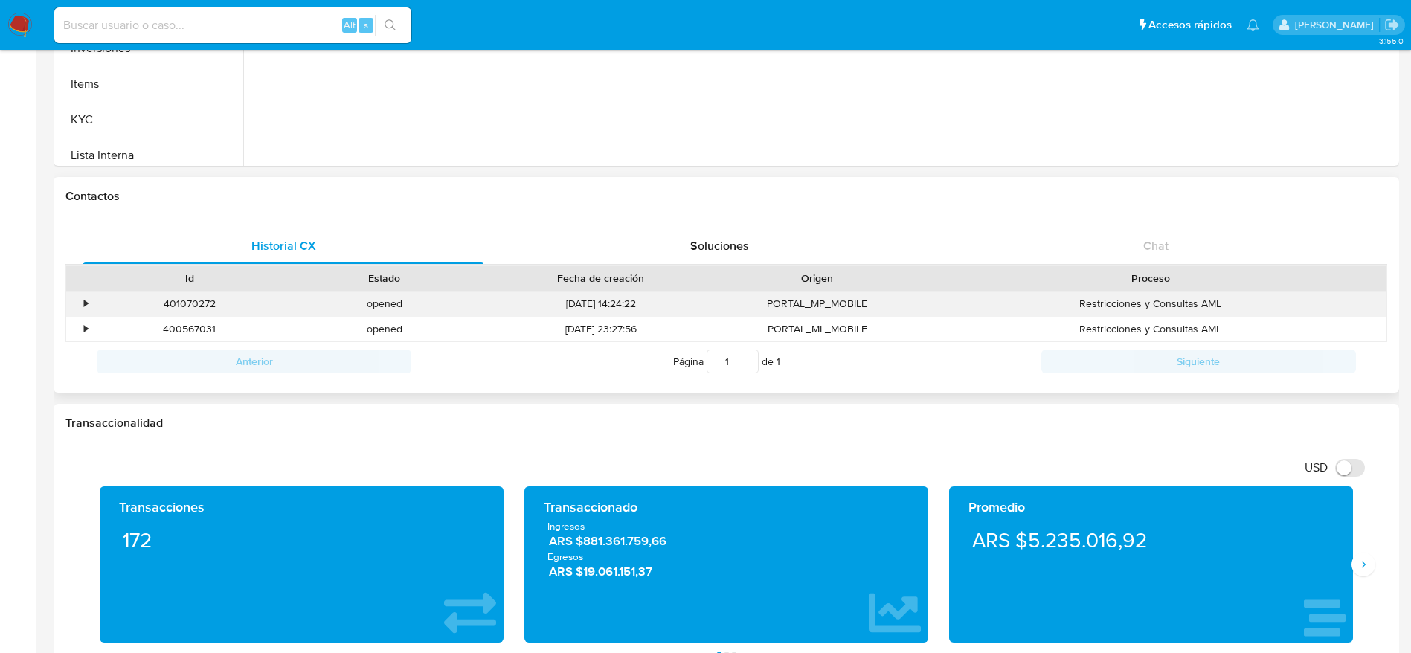
click at [191, 305] on div "401070272" at bounding box center [189, 304] width 195 height 25
click at [191, 303] on div "401070272" at bounding box center [189, 304] width 195 height 25
copy div "401070272"
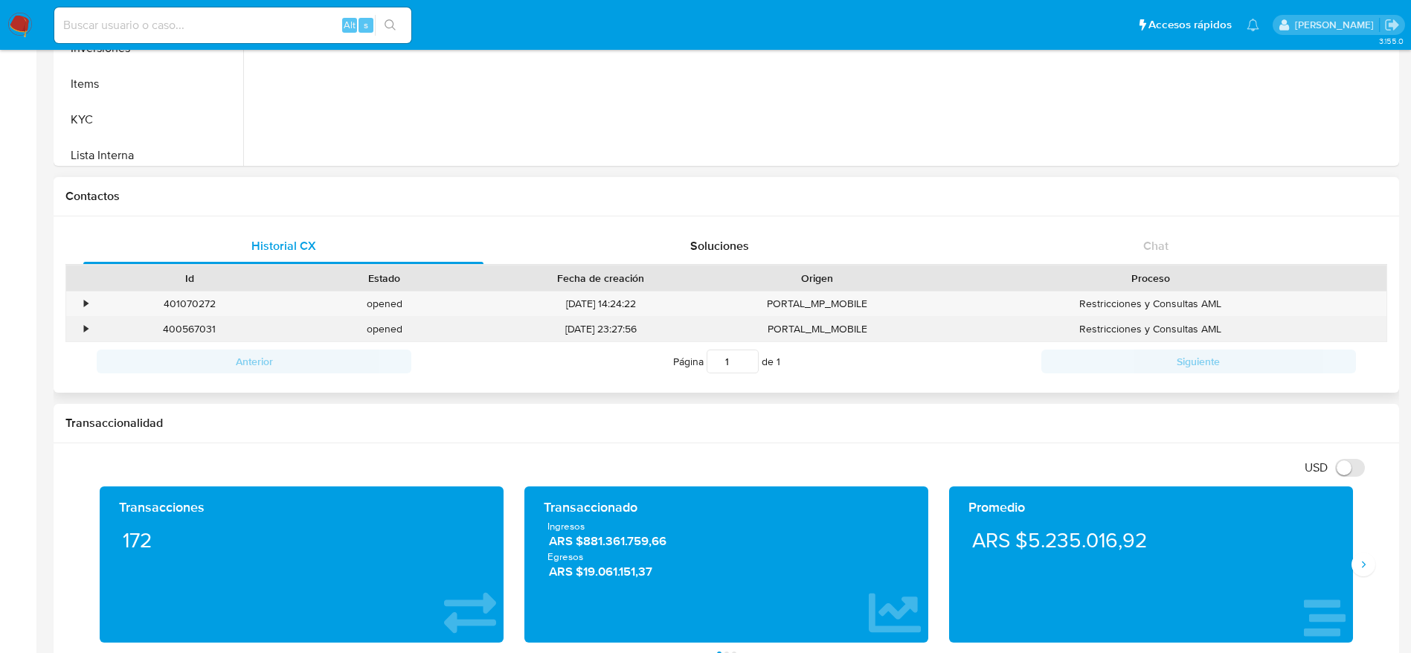
click at [194, 329] on div "400567031" at bounding box center [189, 329] width 195 height 25
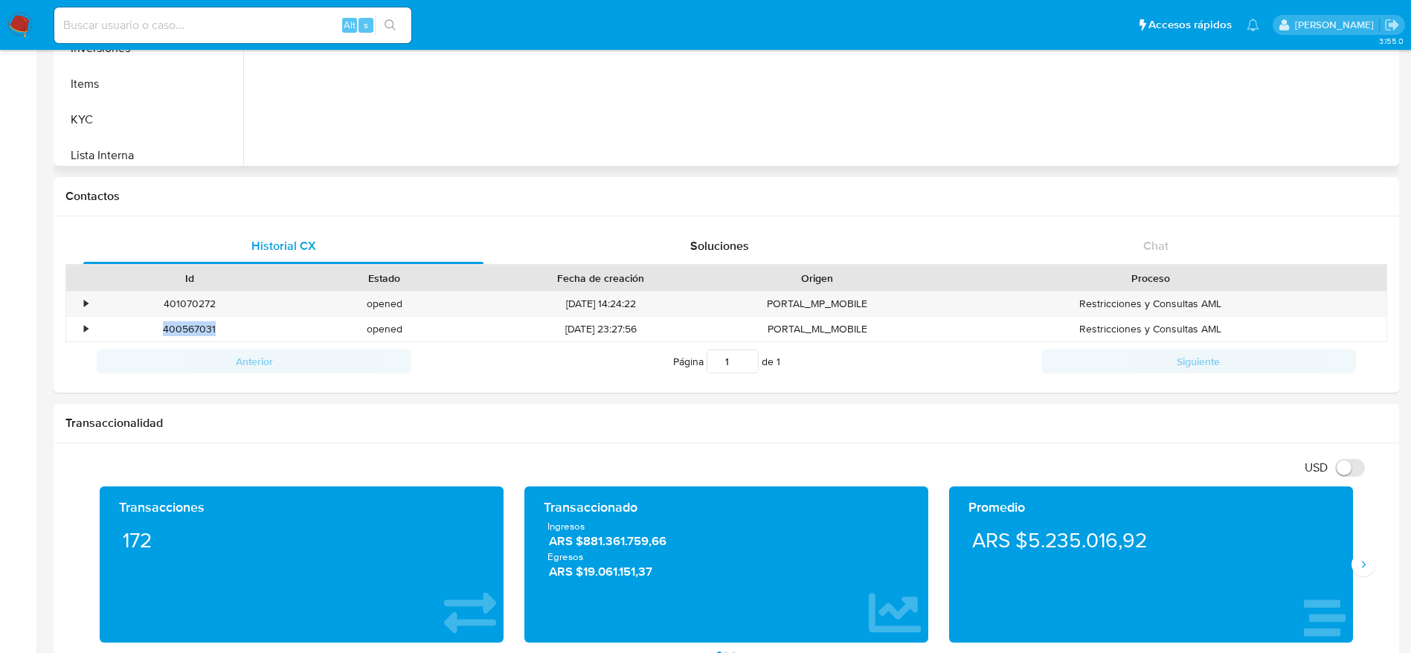
copy div "400567031"
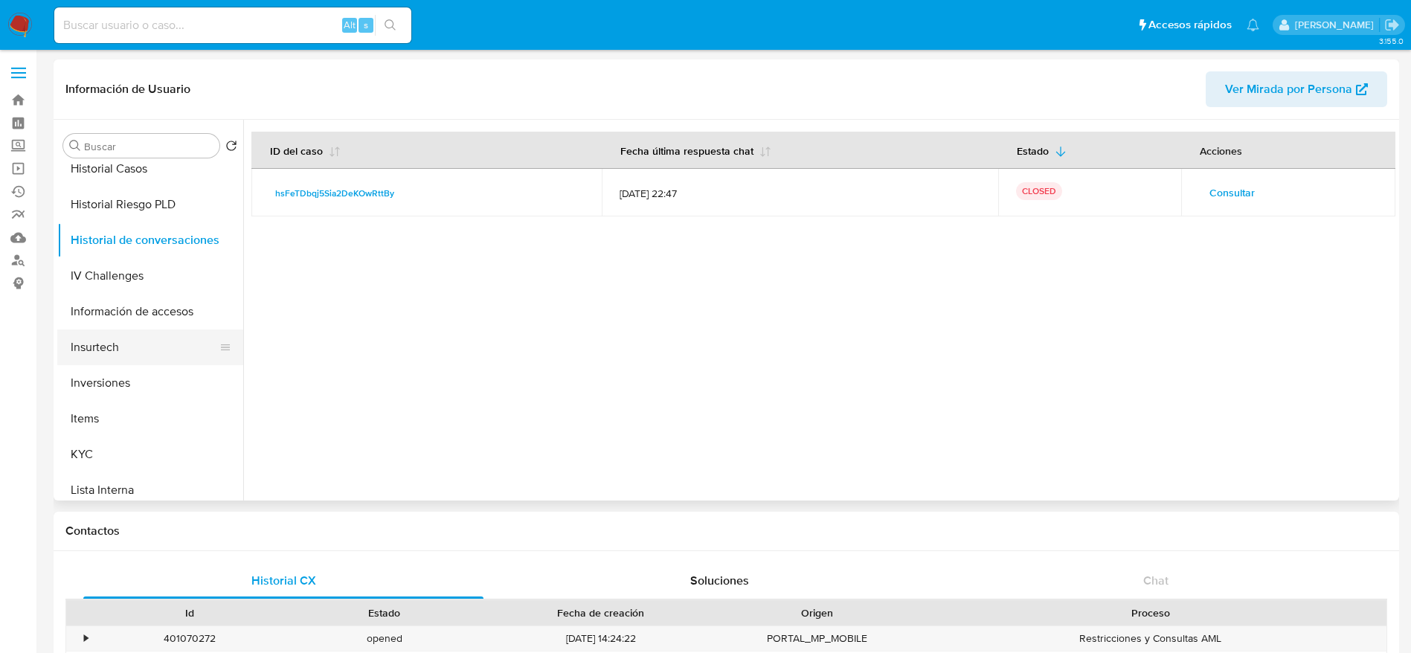
scroll to position [0, 0]
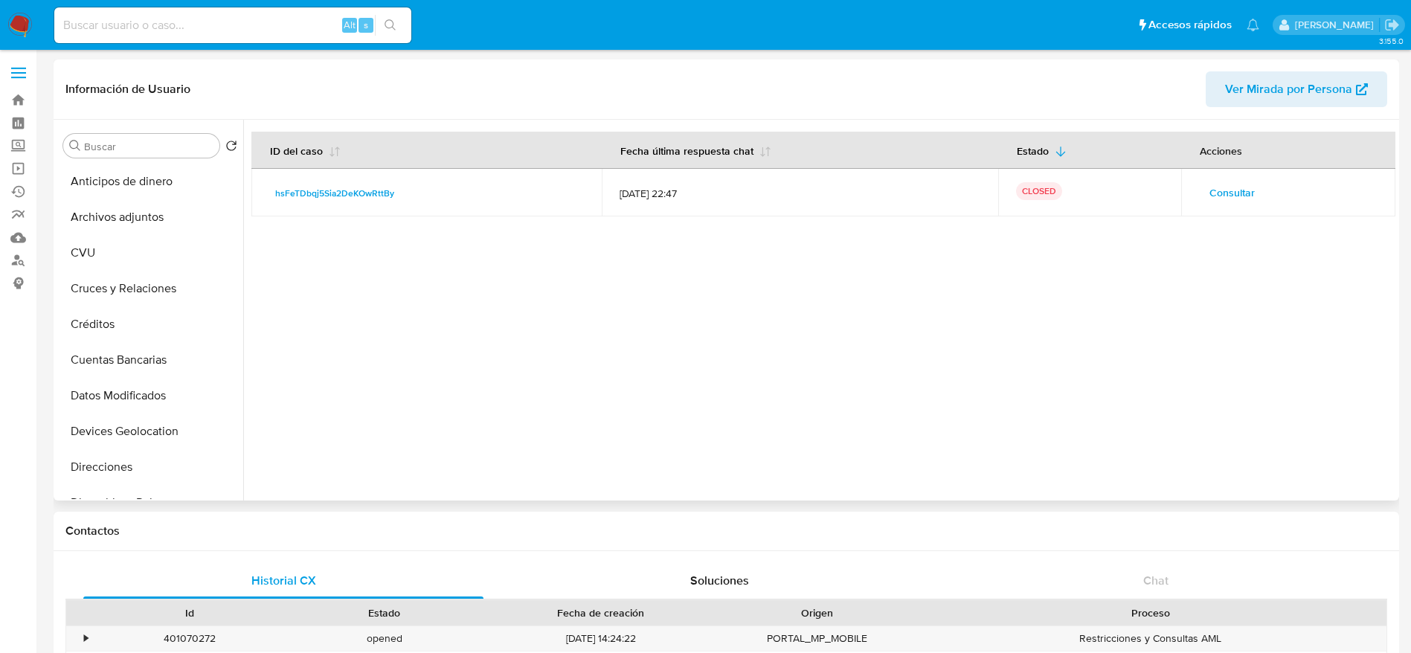
click at [153, 221] on button "Archivos adjuntos" at bounding box center [150, 217] width 186 height 36
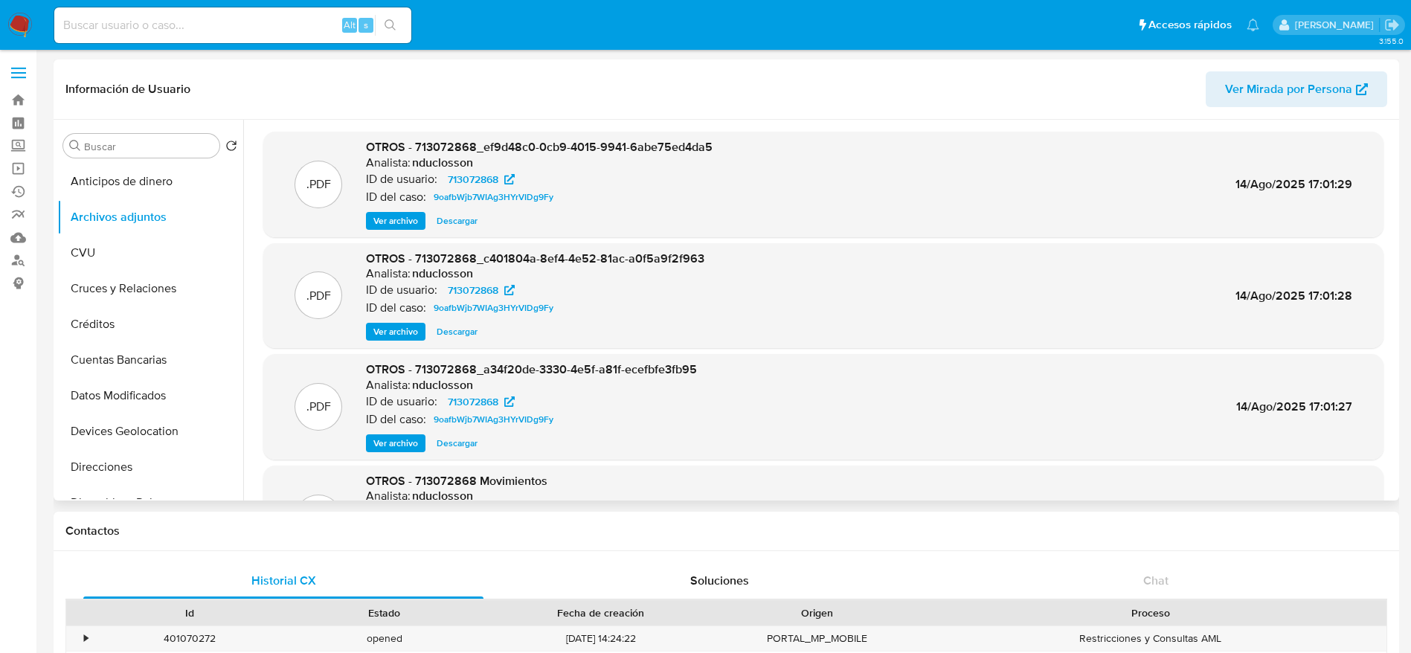
click at [395, 225] on span "Ver archivo" at bounding box center [395, 220] width 45 height 15
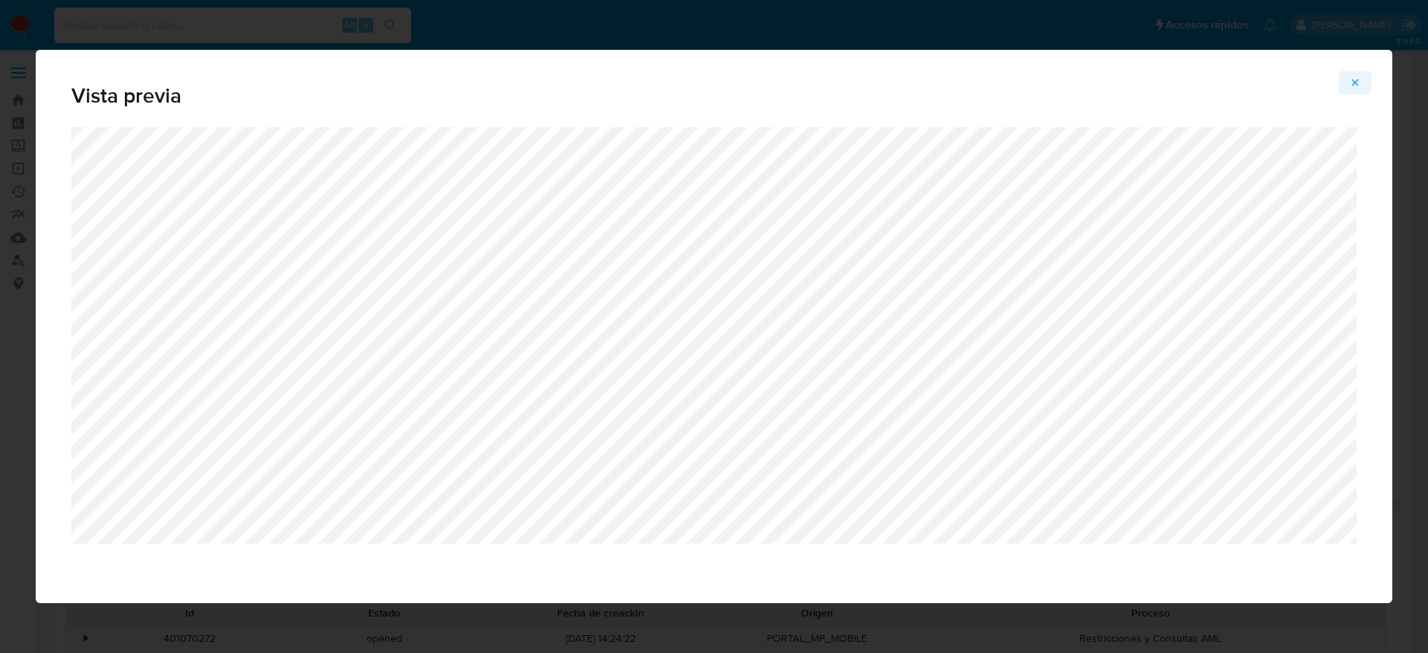
click at [1360, 83] on icon "Attachment preview" at bounding box center [1355, 83] width 12 height 12
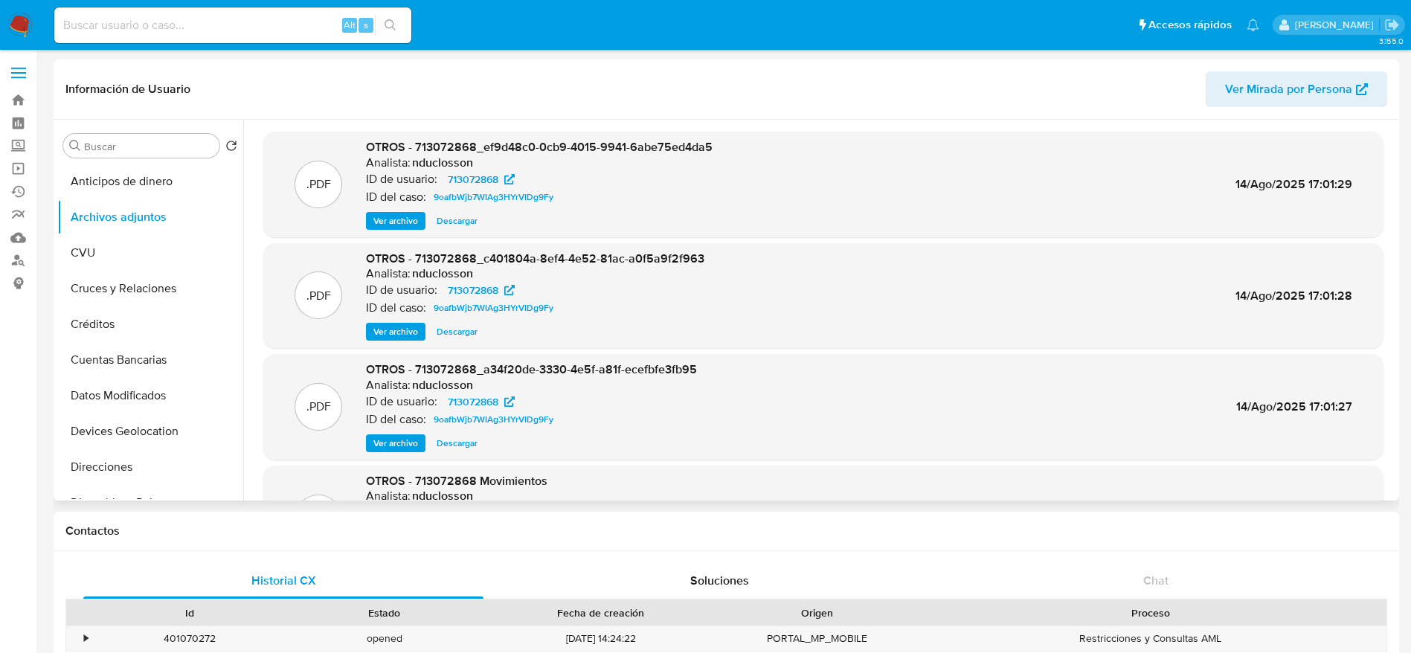
click at [385, 330] on span "Ver archivo" at bounding box center [395, 331] width 45 height 15
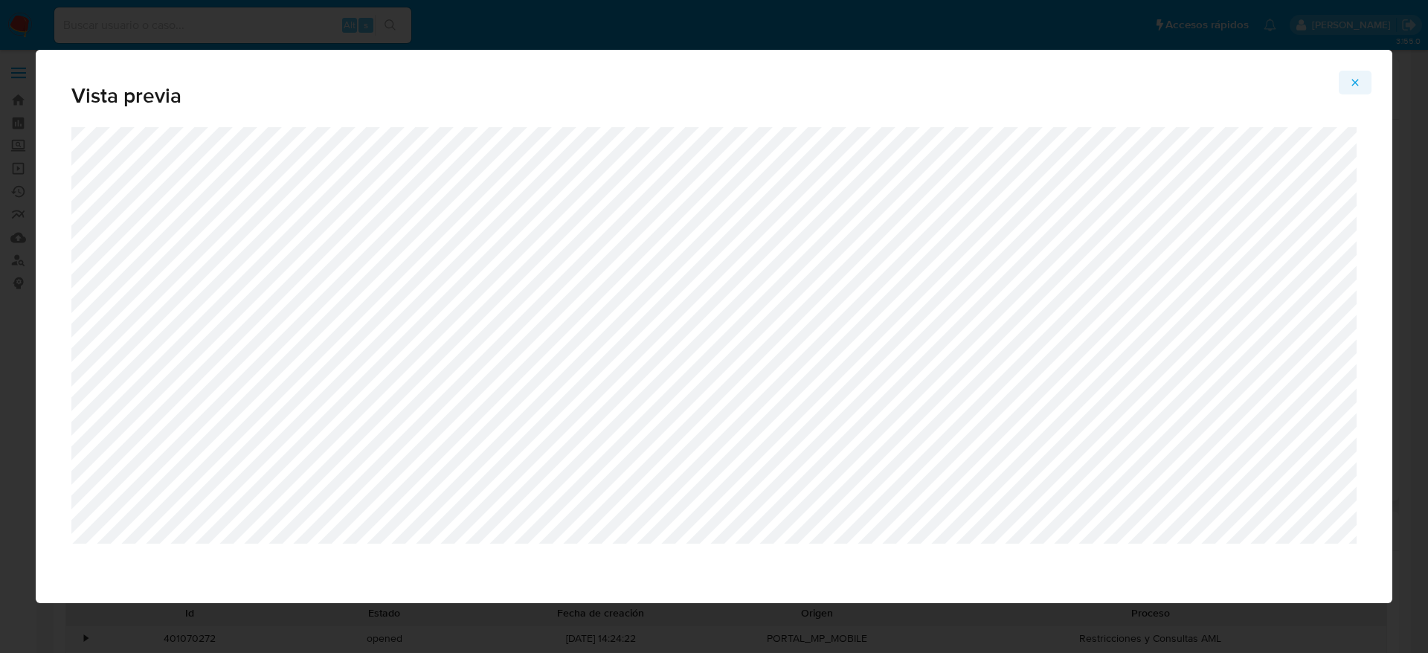
click at [1353, 85] on icon "Attachment preview" at bounding box center [1355, 82] width 7 height 7
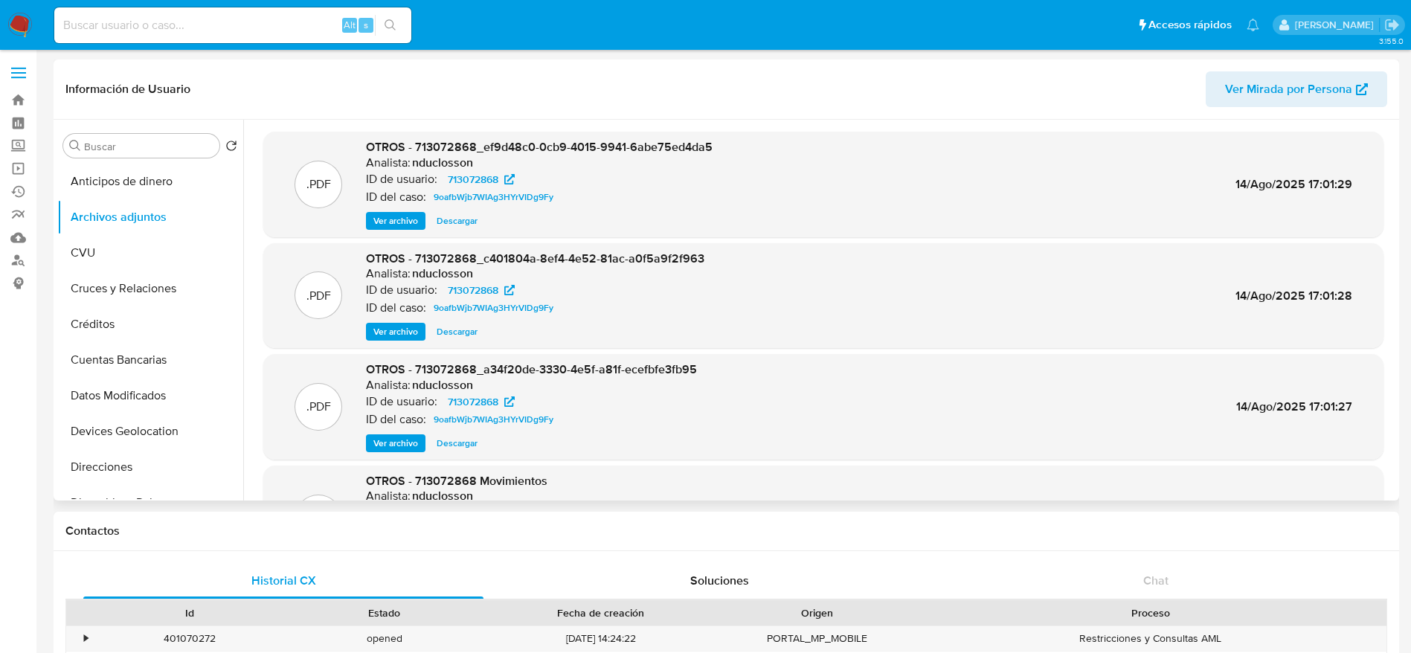
click at [399, 442] on span "Ver archivo" at bounding box center [395, 443] width 45 height 15
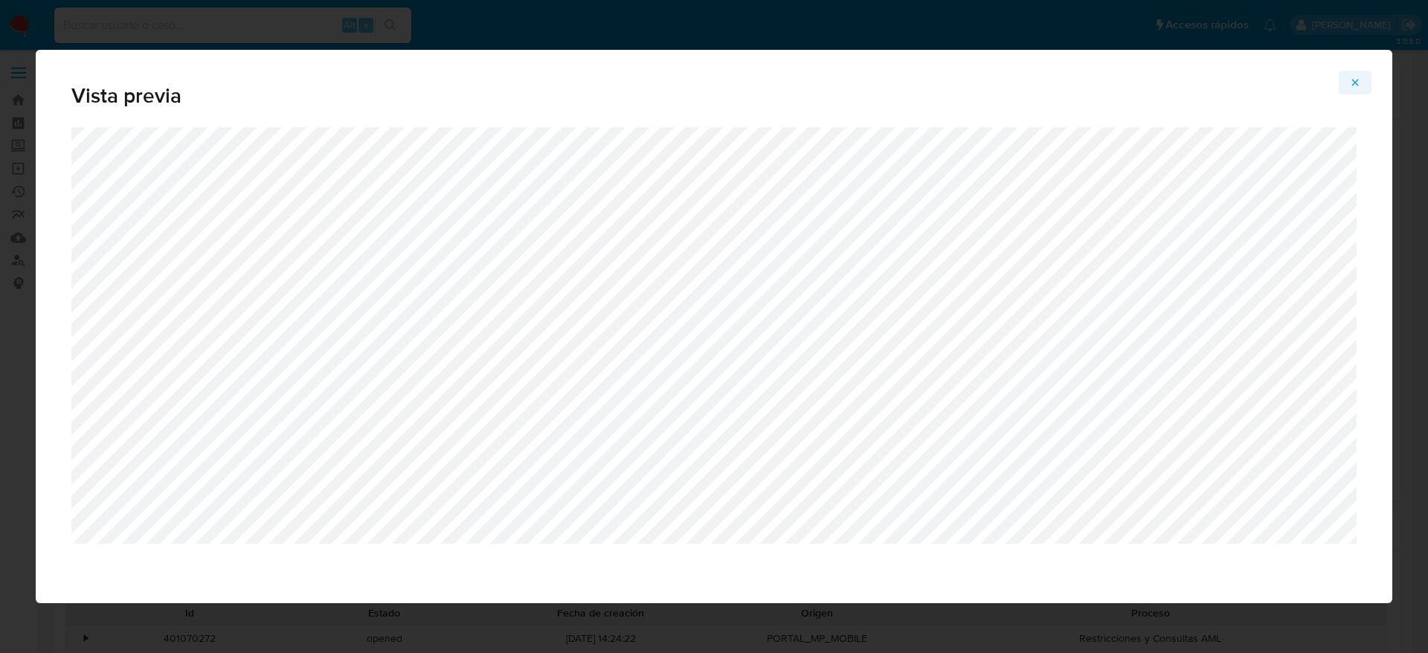
click at [1362, 84] on button "Attachment preview" at bounding box center [1355, 83] width 33 height 24
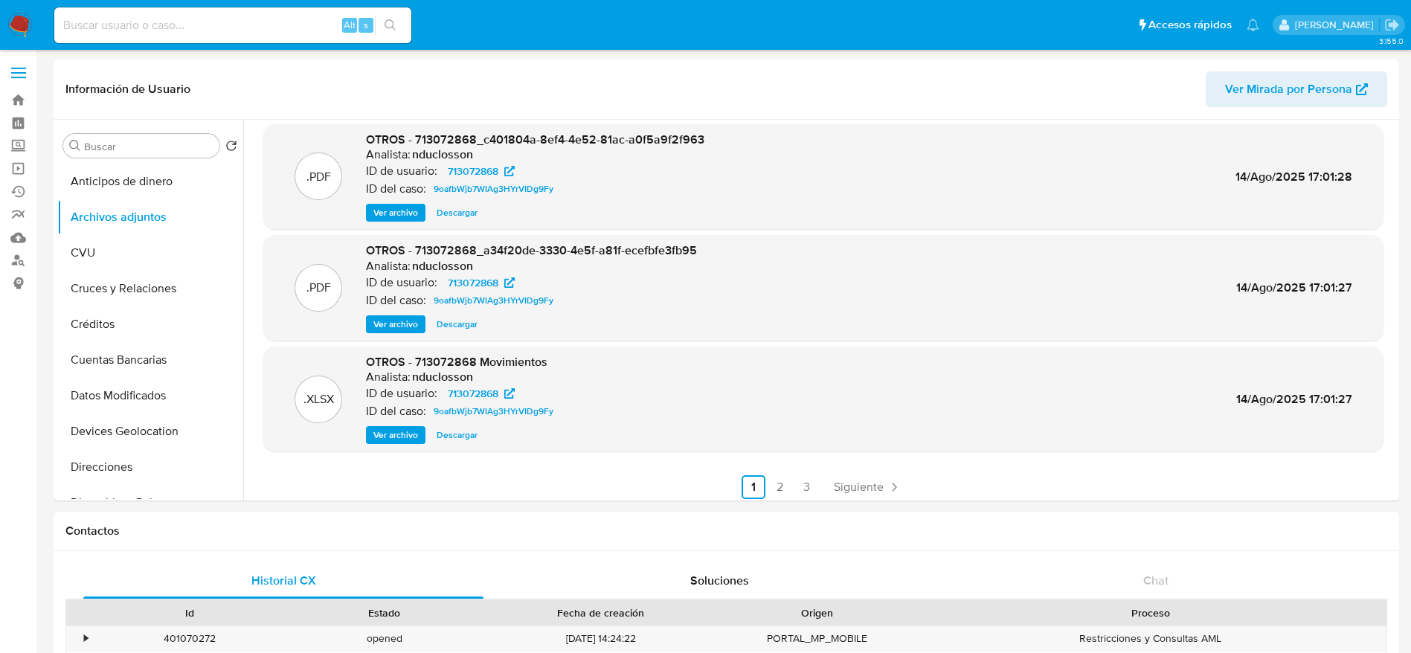
scroll to position [125, 0]
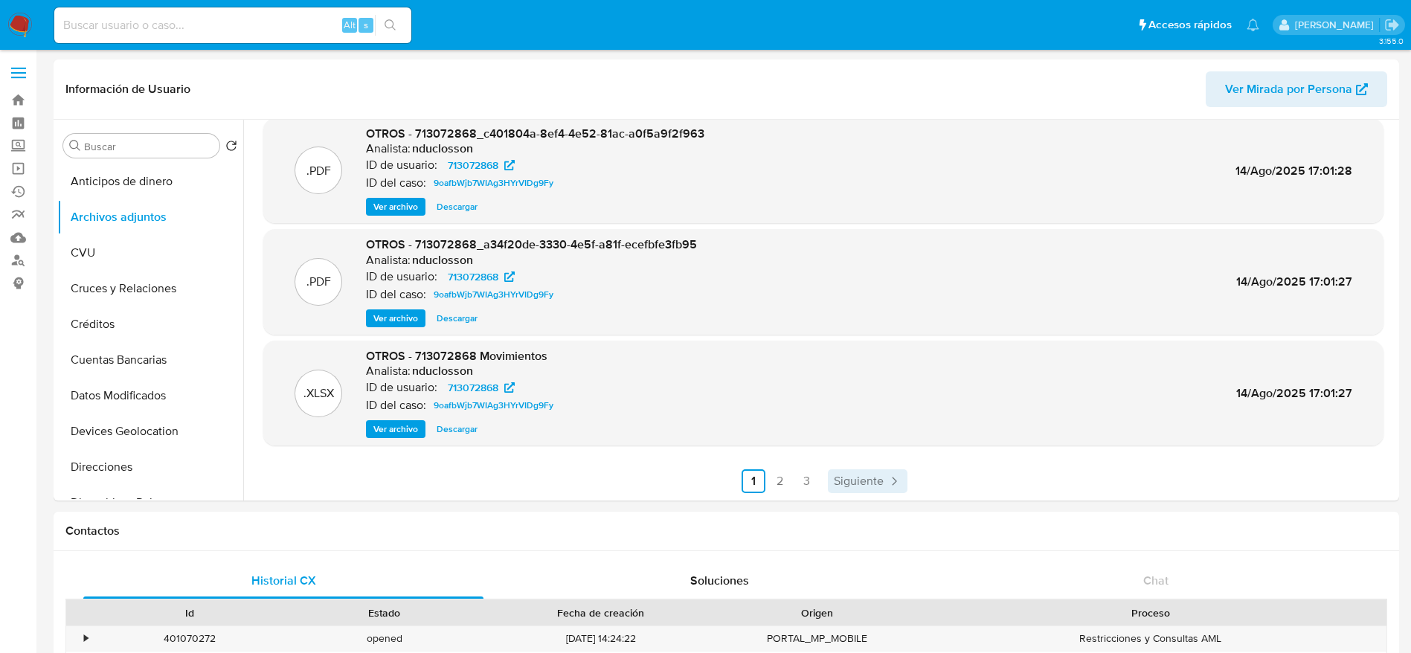
click at [843, 475] on span "Siguiente" at bounding box center [859, 481] width 50 height 12
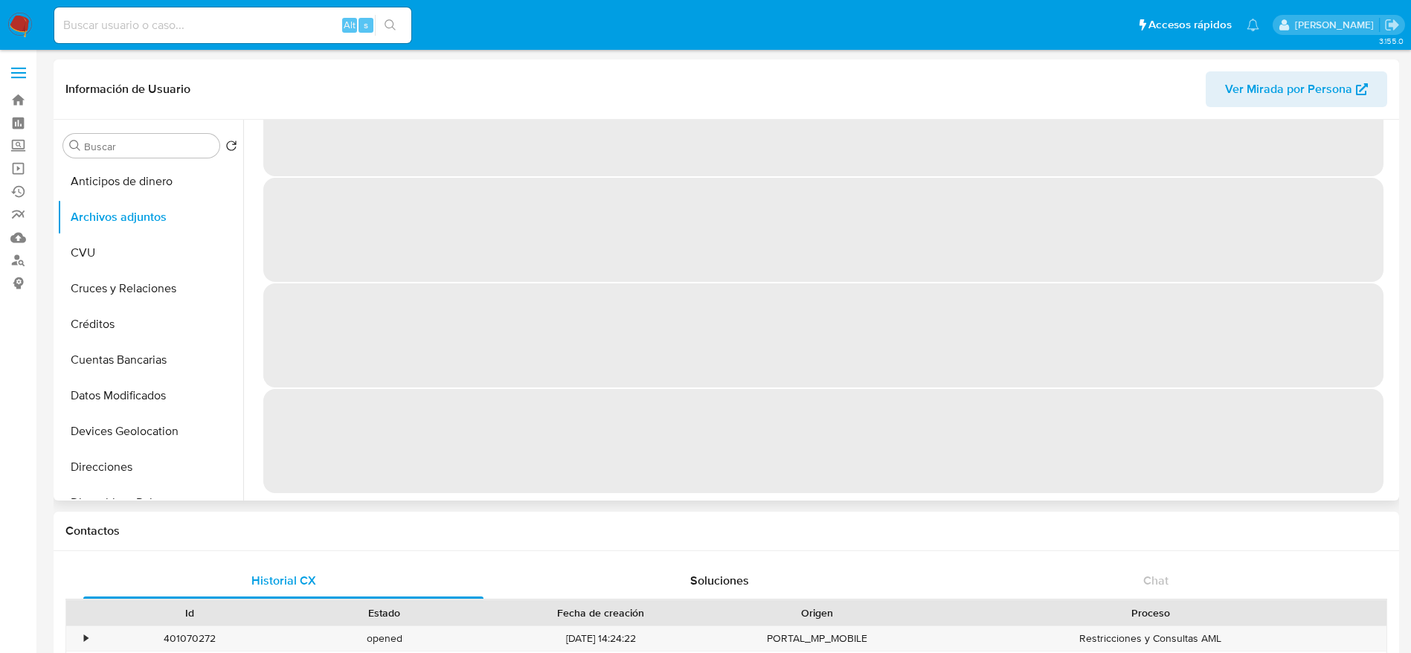
scroll to position [0, 0]
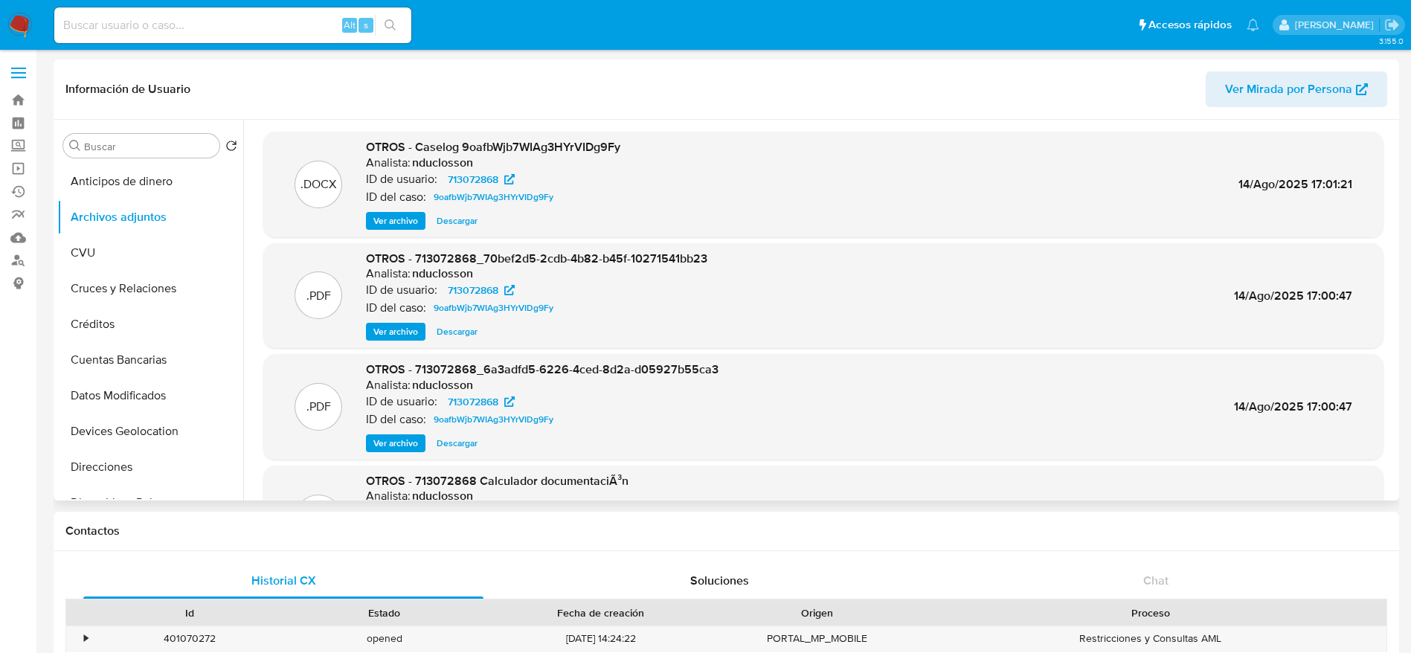
click at [400, 334] on span "Ver archivo" at bounding box center [395, 331] width 45 height 15
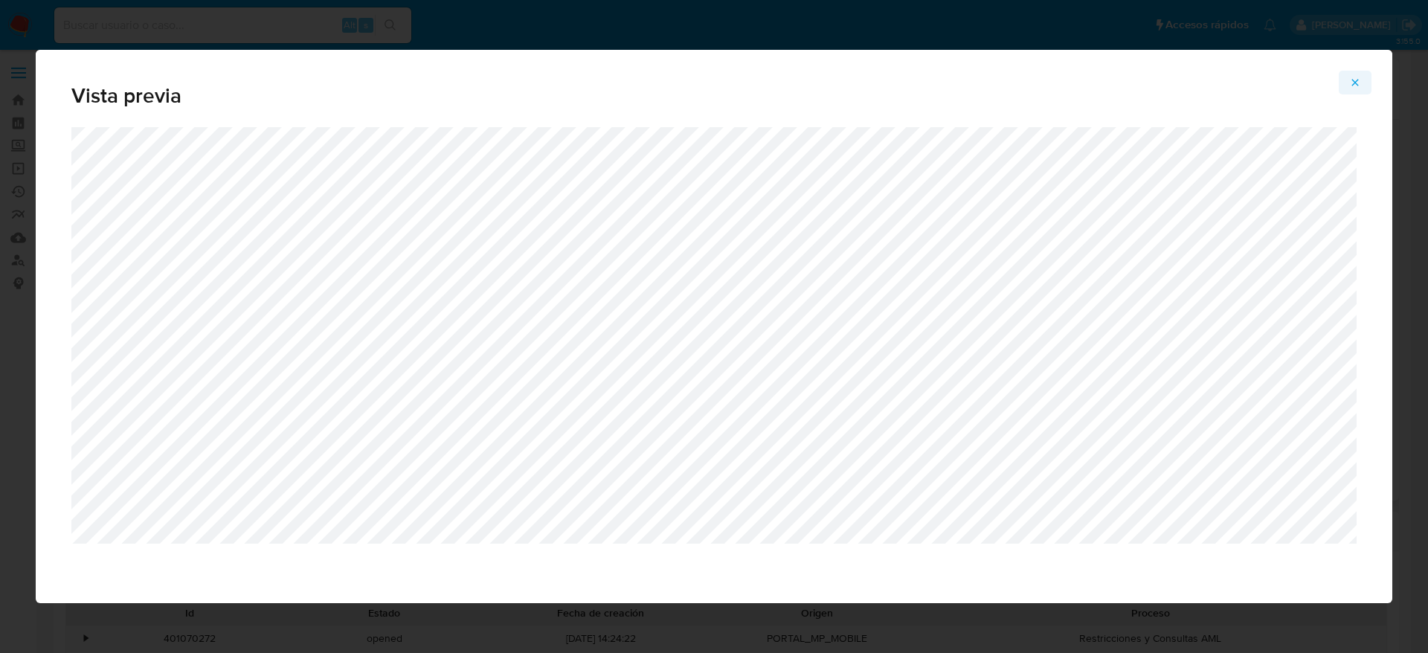
click at [1340, 91] on button "Attachment preview" at bounding box center [1355, 83] width 33 height 24
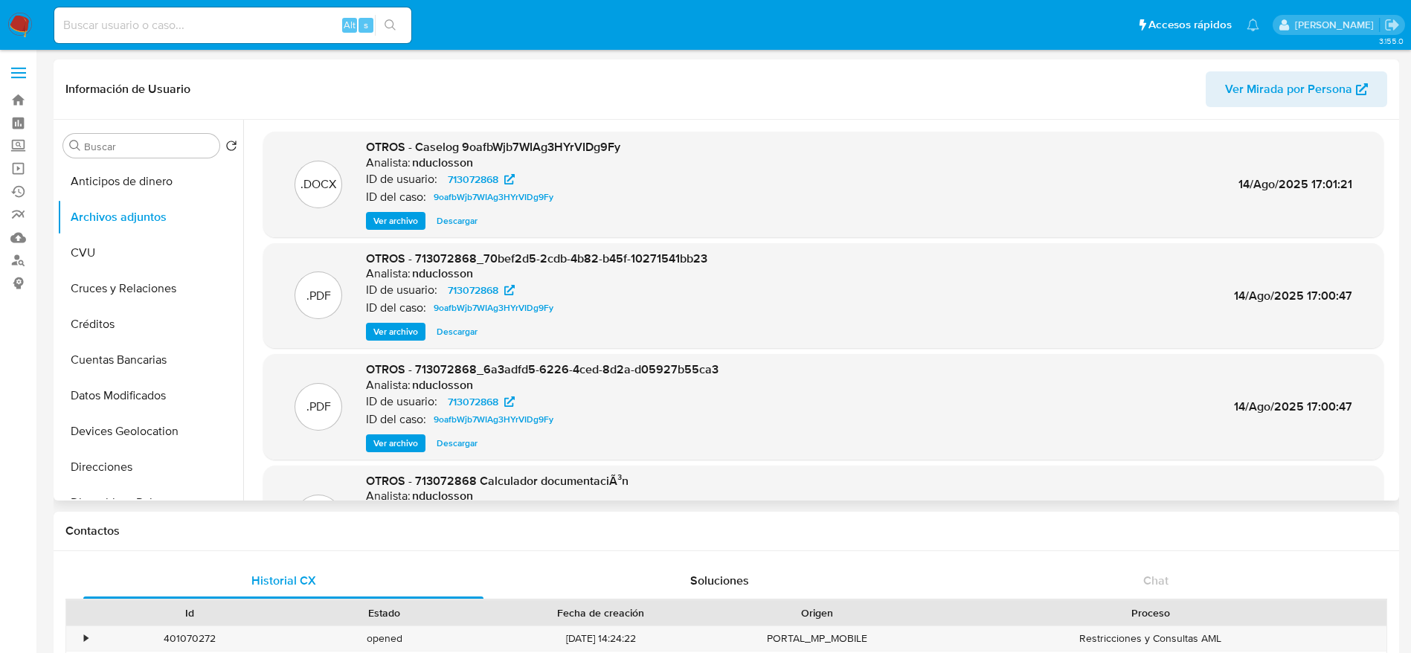
click at [399, 451] on span "Ver archivo" at bounding box center [395, 443] width 45 height 15
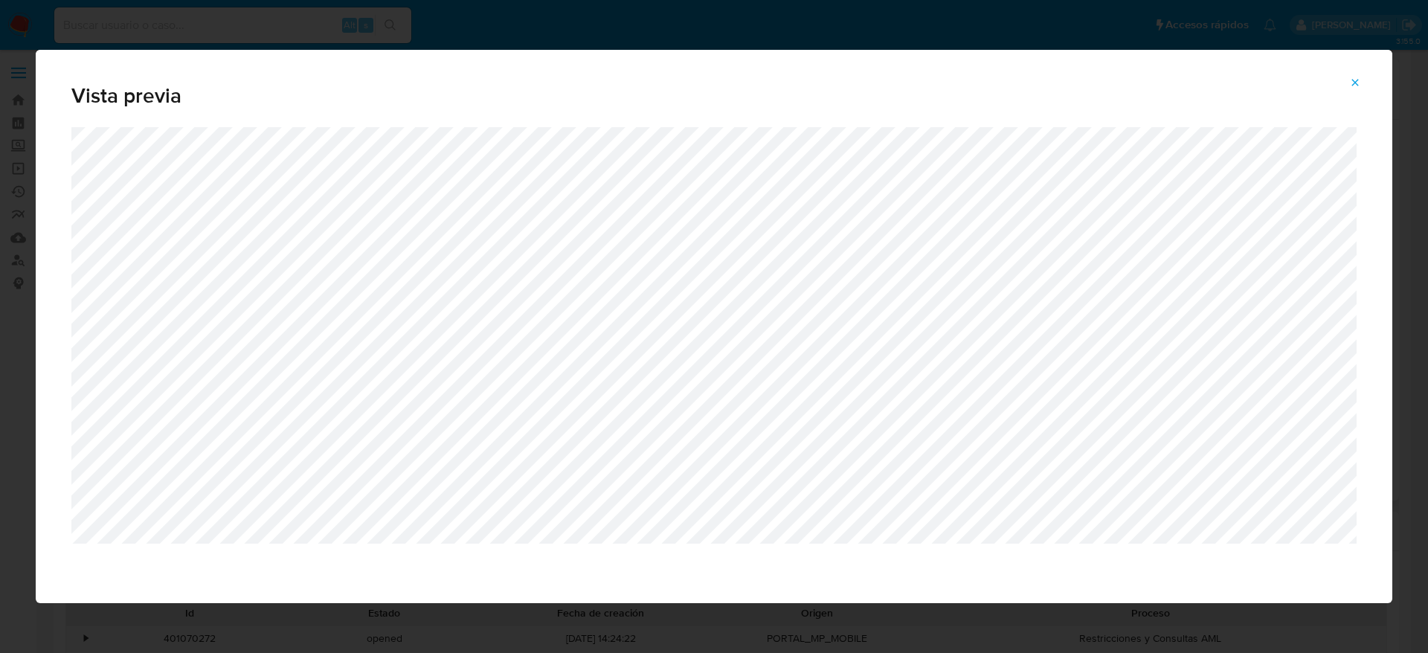
click at [1359, 80] on icon "Attachment preview" at bounding box center [1355, 83] width 12 height 12
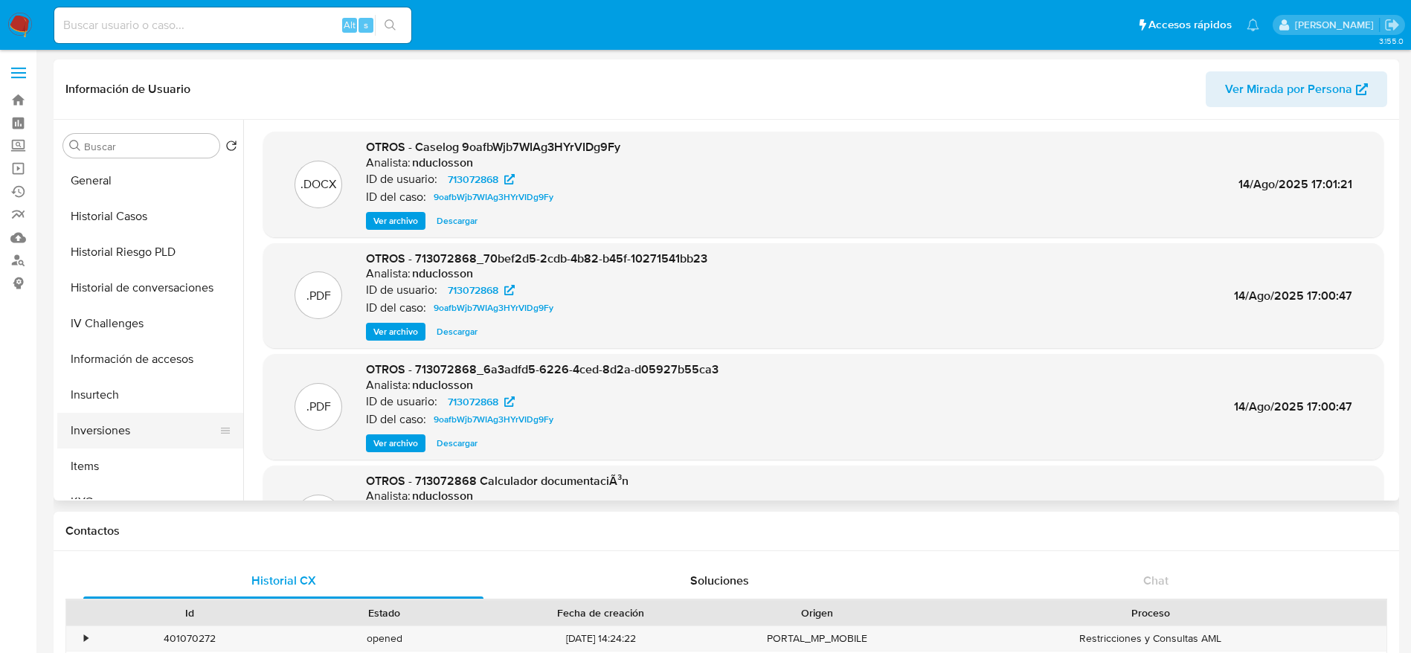
scroll to position [446, 0]
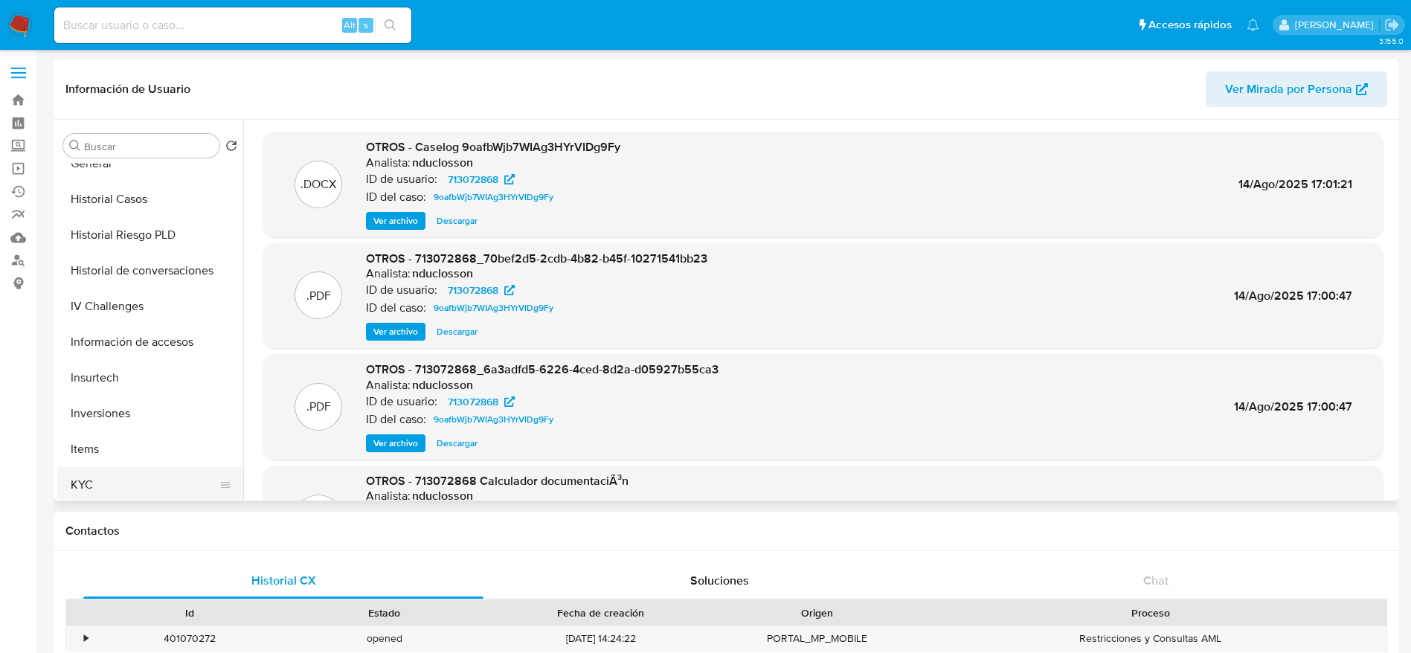
click at [85, 485] on button "KYC" at bounding box center [144, 485] width 174 height 36
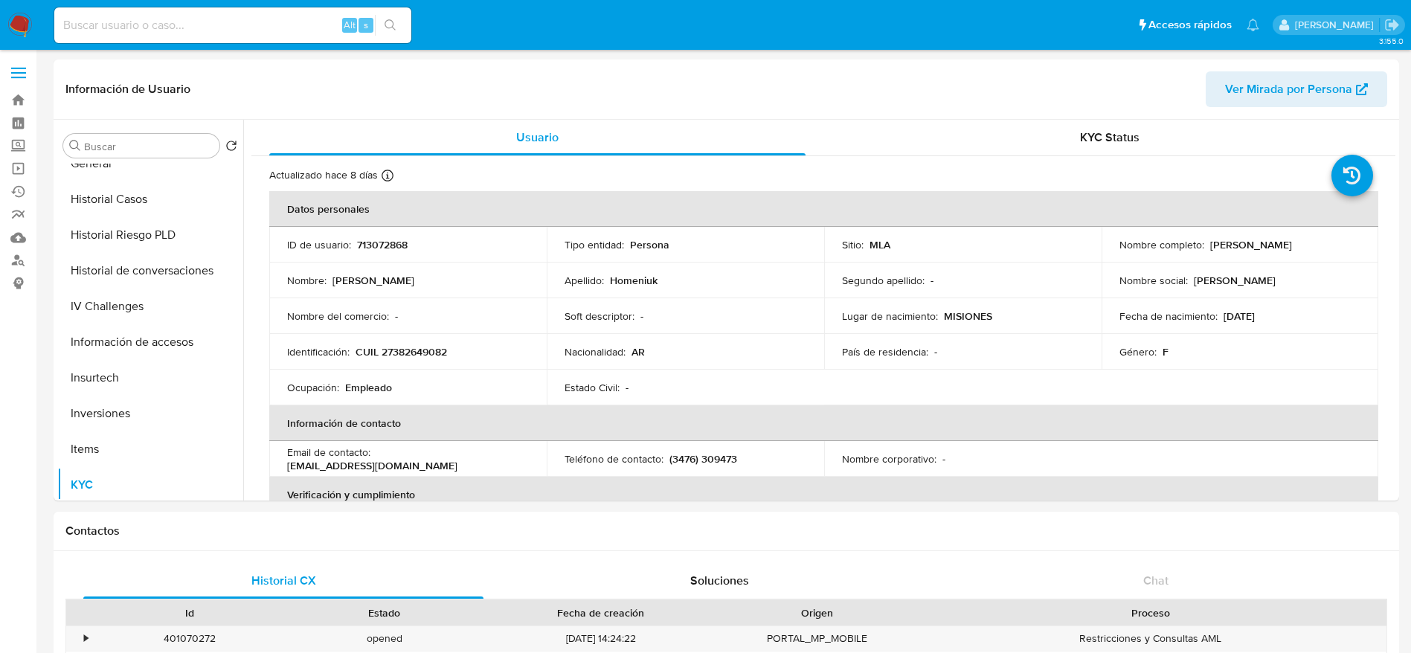
click at [425, 353] on p "CUIL 27382649082" at bounding box center [401, 351] width 91 height 13
copy p "27382649082"
click at [240, 22] on input at bounding box center [232, 25] width 357 height 19
paste input "K1sJ5tqKVBKOIuInAAECkY9A"
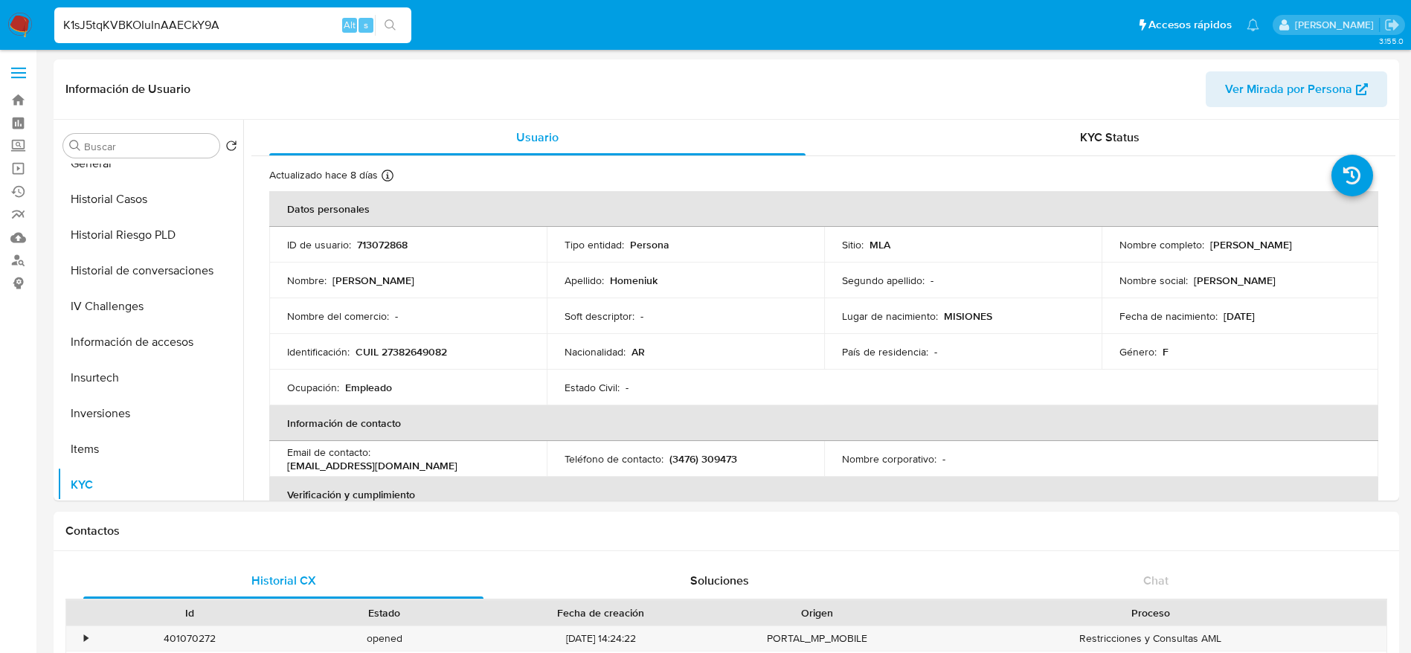
type input "K1sJ5tqKVBKOIuInAAECkY9A"
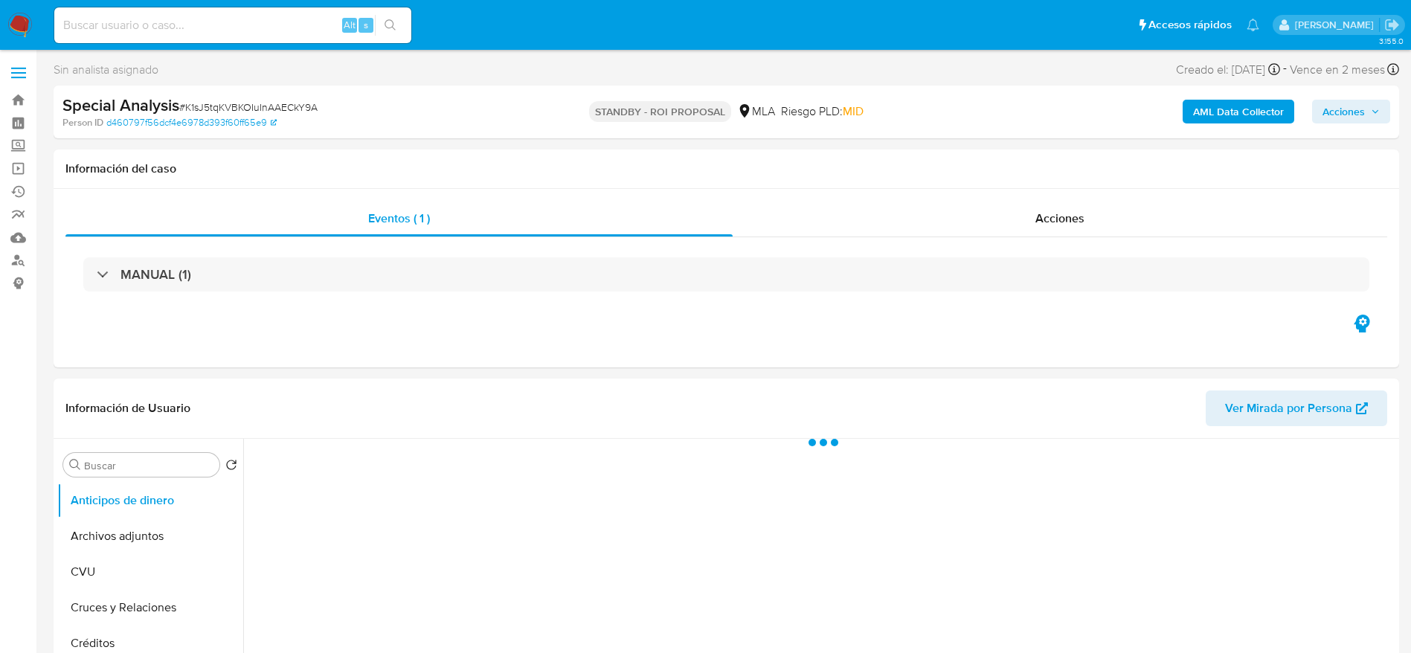
select select "10"
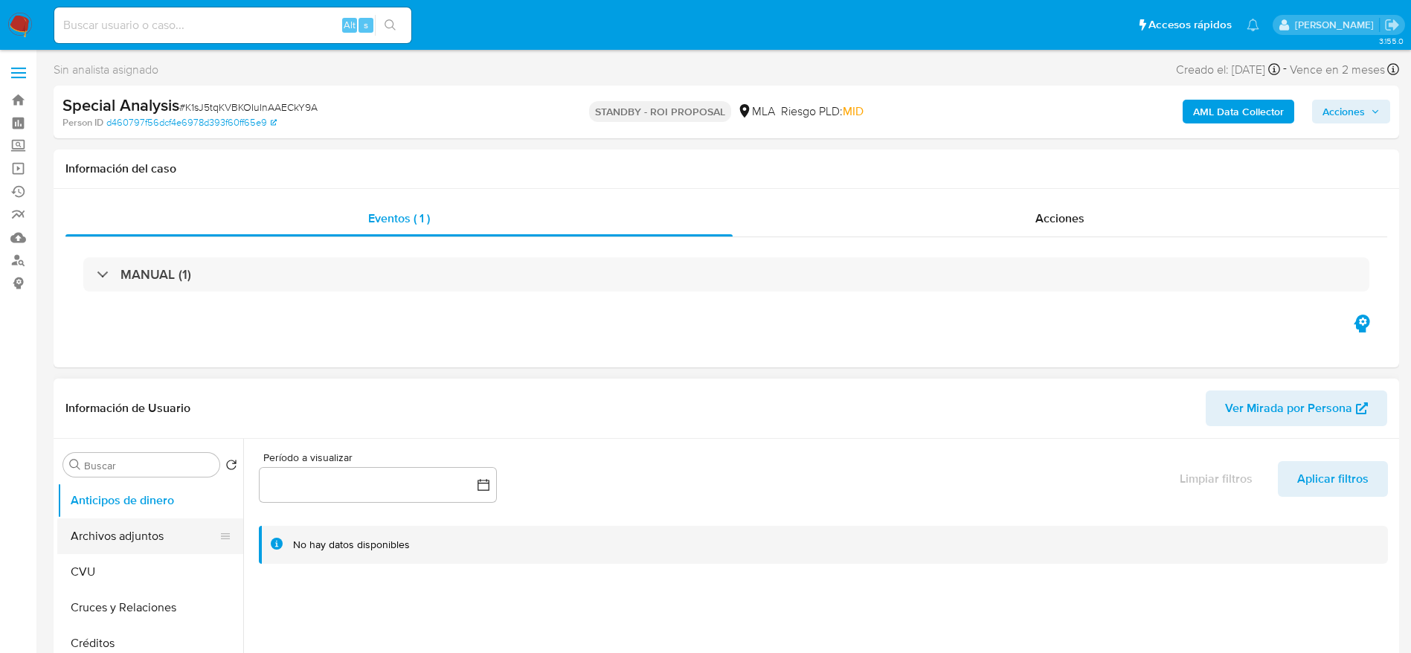
click at [117, 550] on button "Archivos adjuntos" at bounding box center [144, 536] width 174 height 36
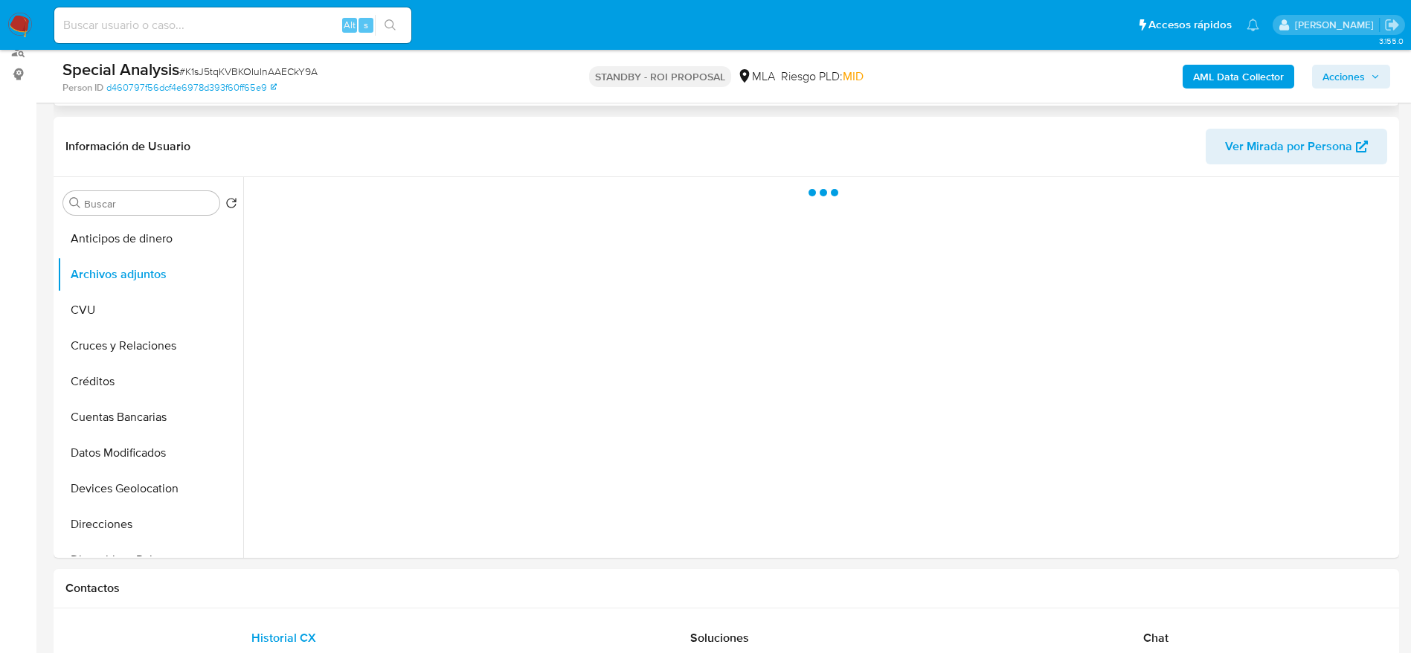
scroll to position [223, 0]
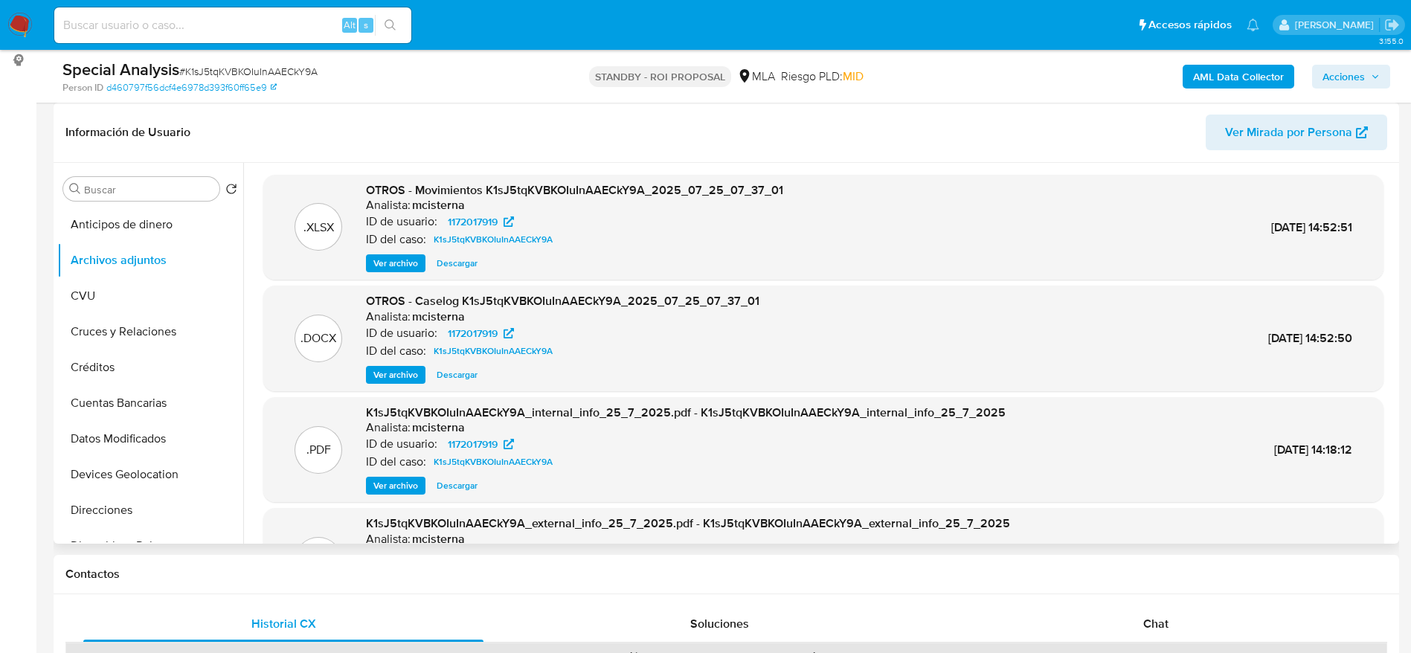
click at [465, 380] on span "Descargar" at bounding box center [457, 374] width 41 height 15
click at [238, 29] on input at bounding box center [232, 25] width 357 height 19
paste input "Wiwh7e2sq9N1tFV5Ncf0GgwC"
type input "Wiwh7e2sq9N1tFV5Ncf0GgwC"
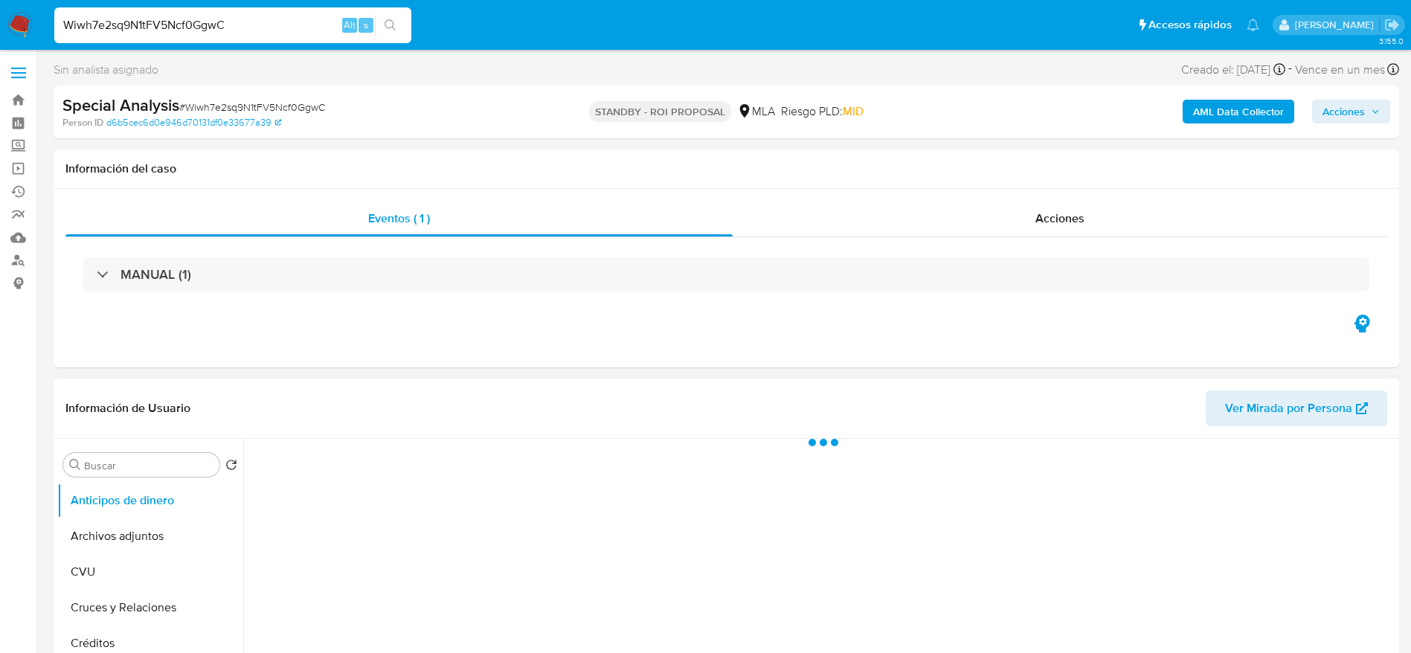
click at [128, 541] on button "Archivos adjuntos" at bounding box center [150, 536] width 186 height 36
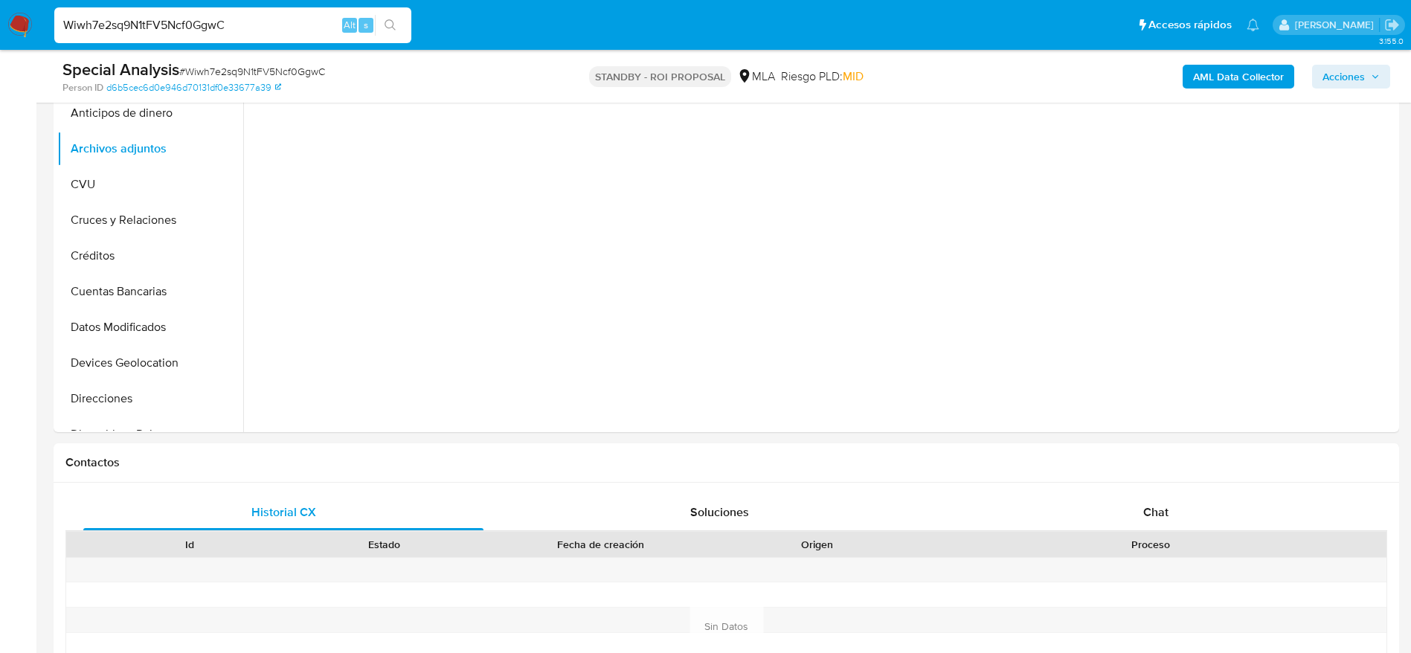
select select "10"
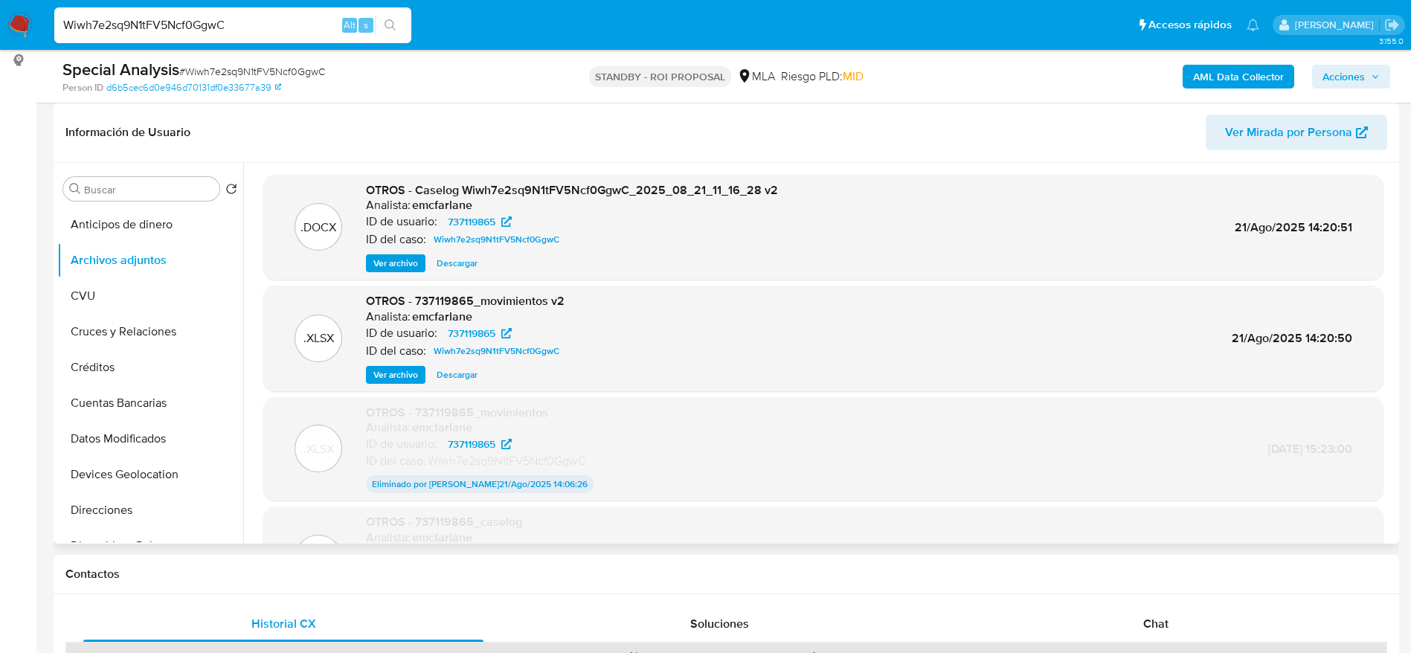
click at [447, 261] on span "Descargar" at bounding box center [457, 263] width 41 height 15
click at [243, 16] on input "Wiwh7e2sq9N1tFV5Ncf0GgwC" at bounding box center [232, 25] width 357 height 19
click at [243, 14] on div "Wiwh7e2sq9N1tFV5Ncf0GgwC Alt s" at bounding box center [232, 25] width 357 height 36
click at [233, 24] on input "Wiwh7e2sq9N1tFV5Ncf0GgwC" at bounding box center [232, 25] width 357 height 19
click at [233, 23] on input "Wiwh7e2sq9N1tFV5Ncf0GgwC" at bounding box center [232, 25] width 357 height 19
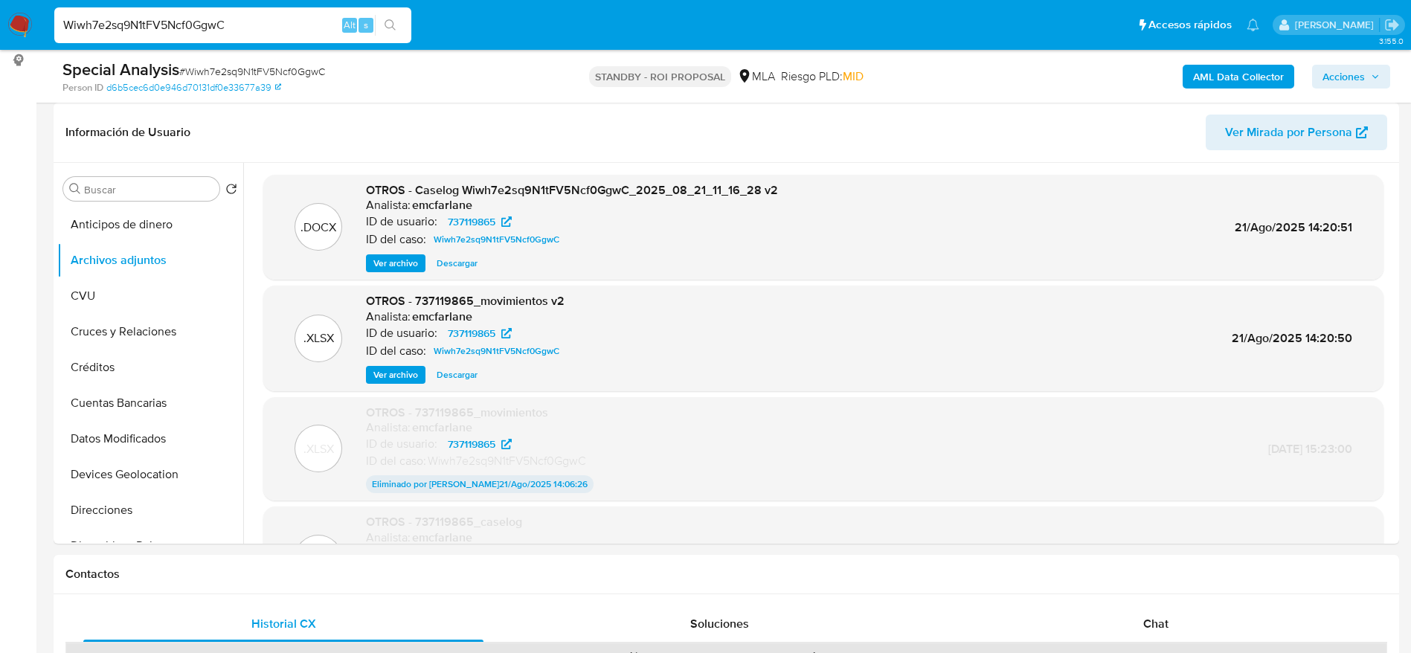
paste input "tHEomljdOutf5ZnoawwBi6ce"
type input "tHEomljdOutf5ZnoawwBi6ce"
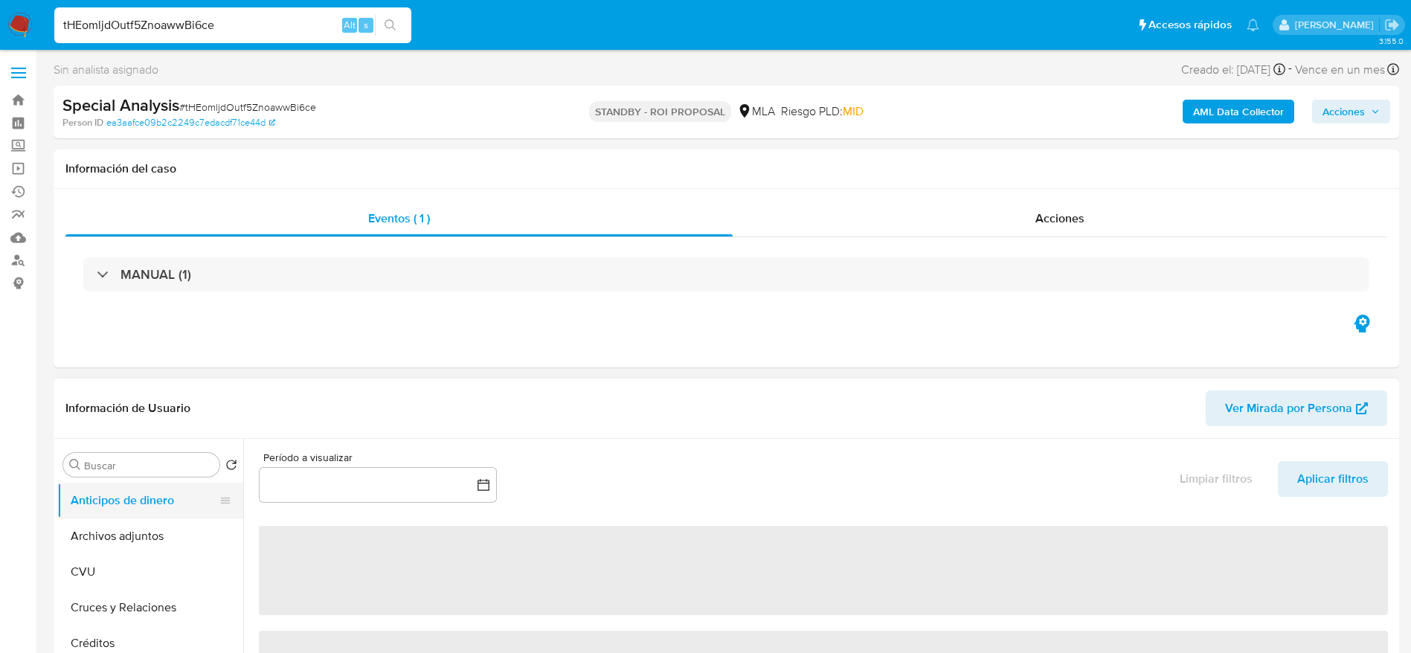
select select "10"
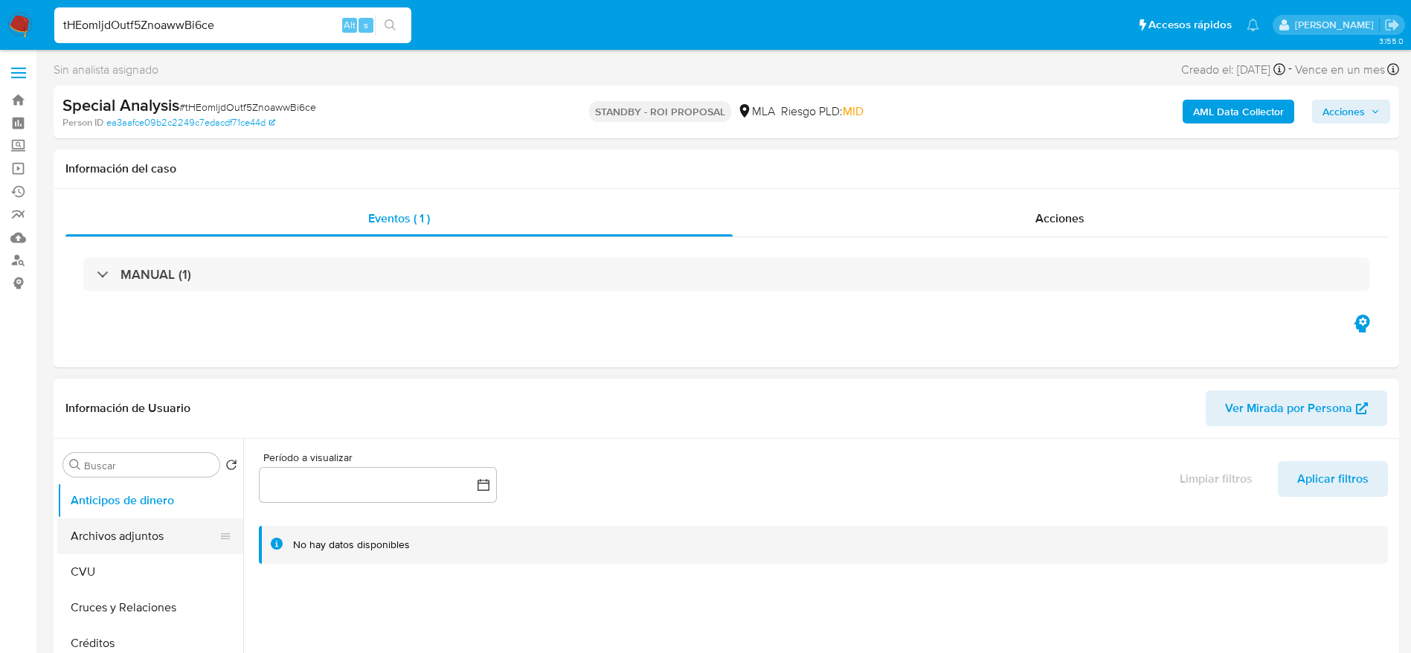
drag, startPoint x: 111, startPoint y: 520, endPoint x: 133, endPoint y: 518, distance: 22.4
click at [111, 521] on button "Archivos adjuntos" at bounding box center [144, 536] width 174 height 36
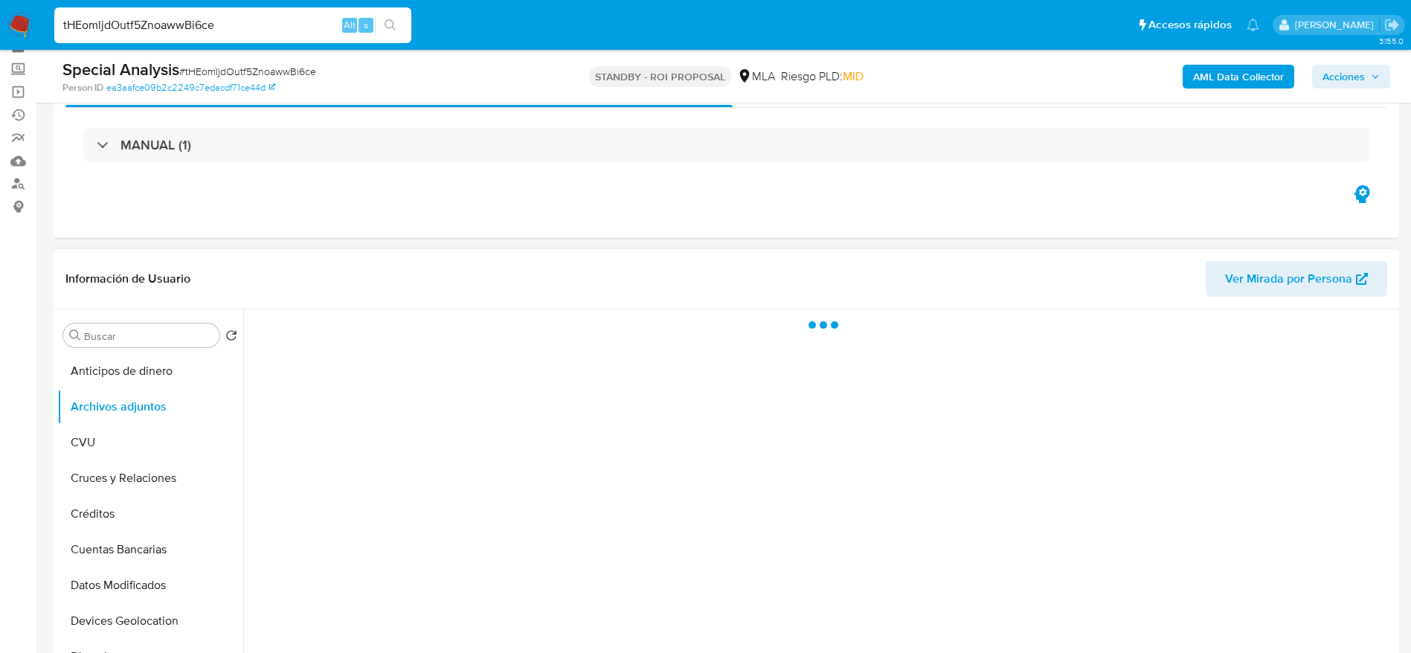
scroll to position [112, 0]
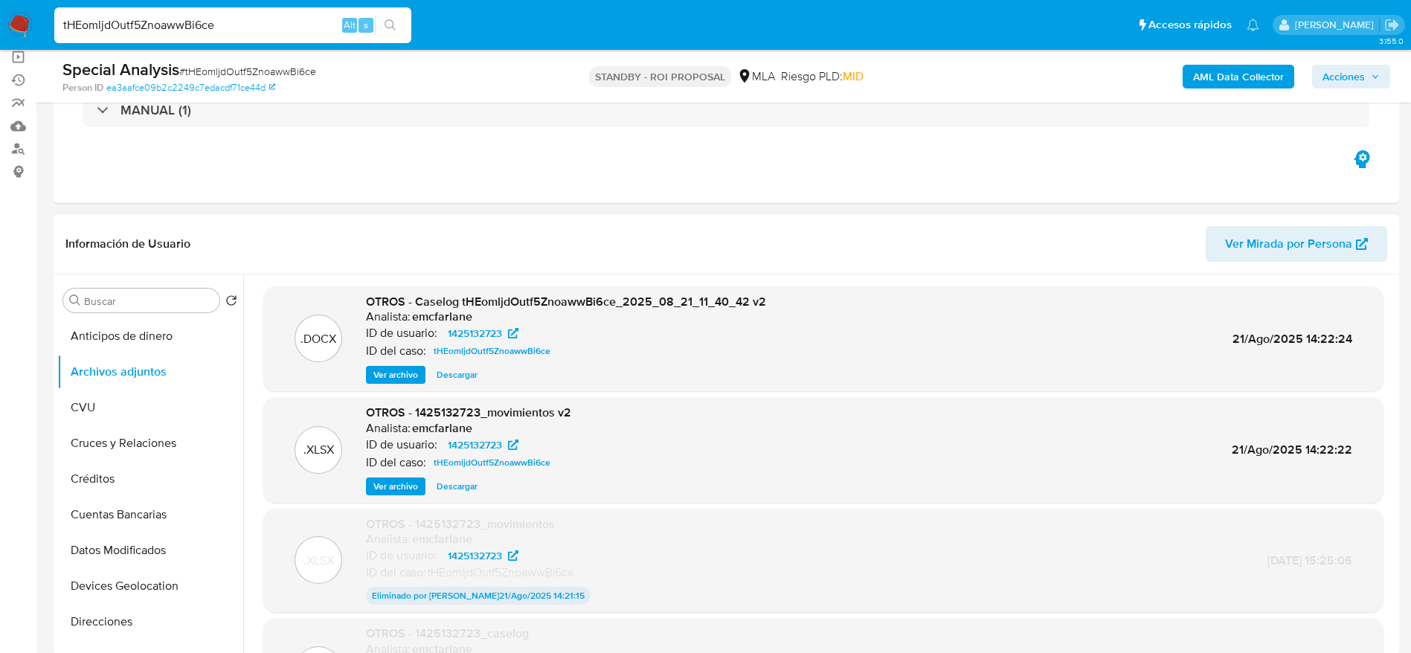
click at [463, 374] on span "Descargar" at bounding box center [457, 374] width 41 height 15
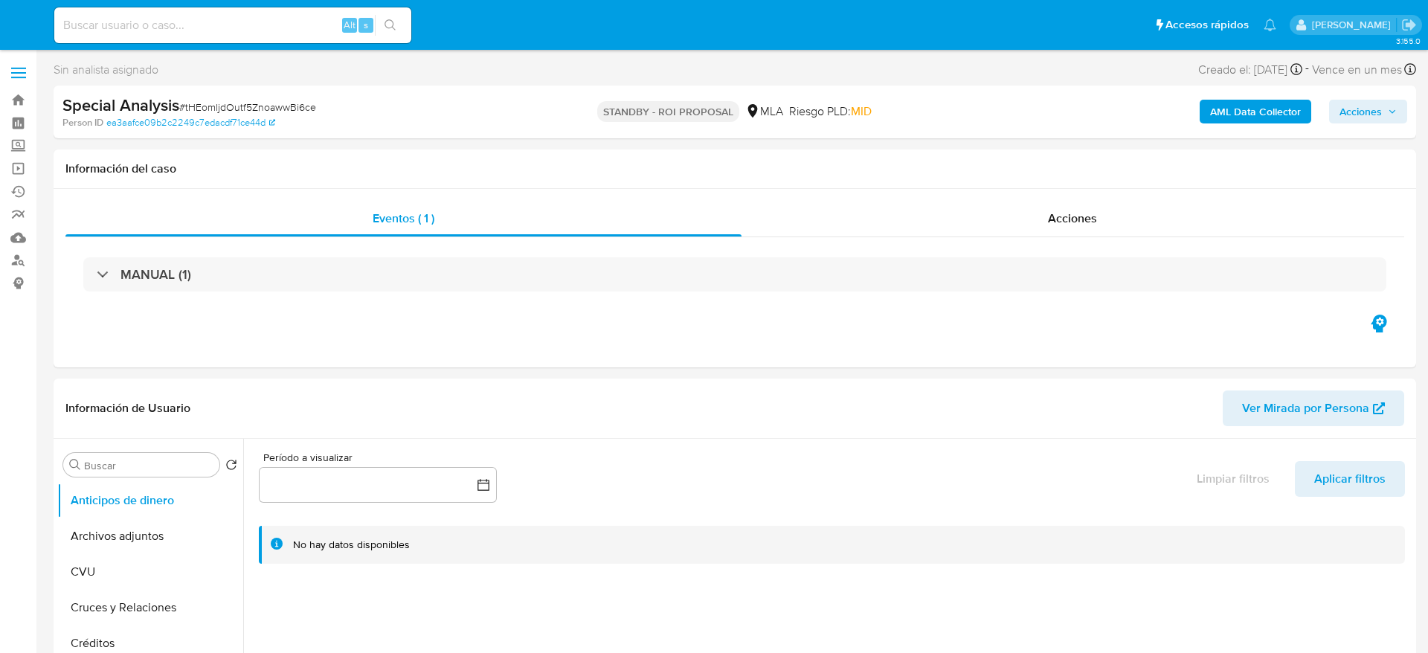
select select "10"
click at [294, 24] on input at bounding box center [232, 25] width 357 height 19
paste input "dmUvXUng1lW0qSpB4Tfnnq52"
type input "dmUvXUng1lW0qSpB4Tfnnq52"
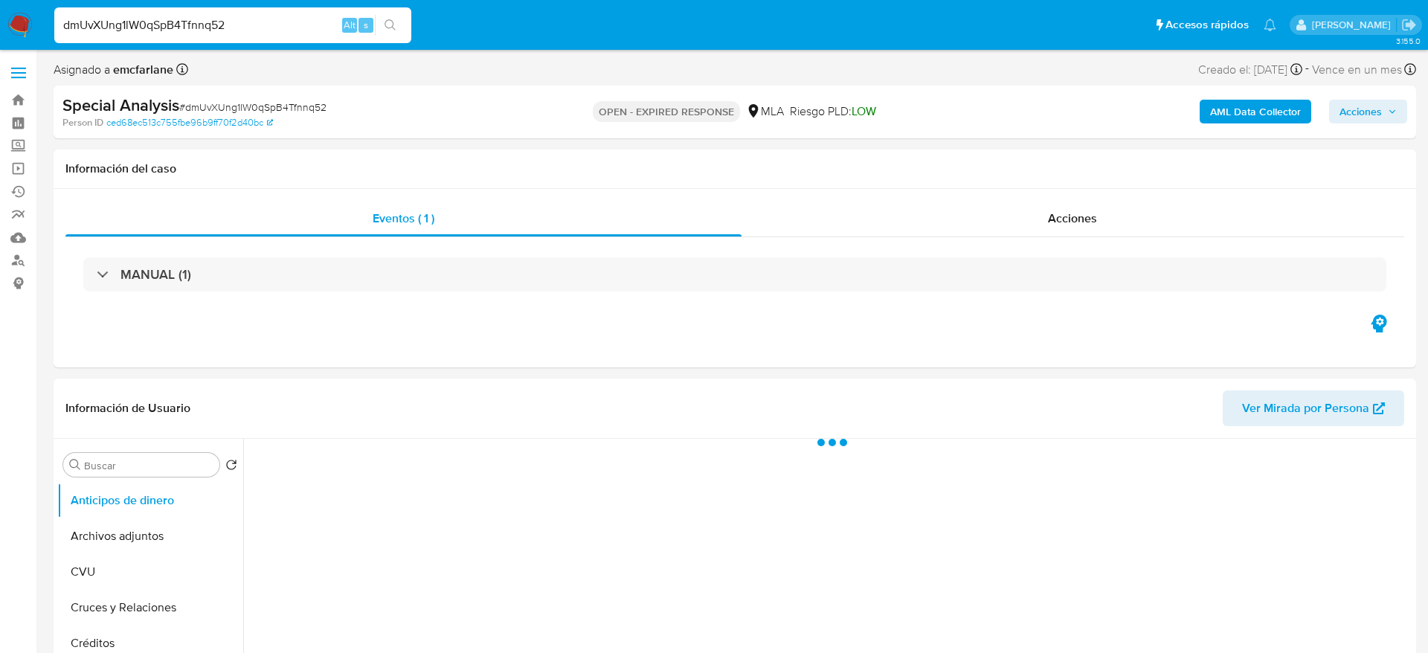
select select "10"
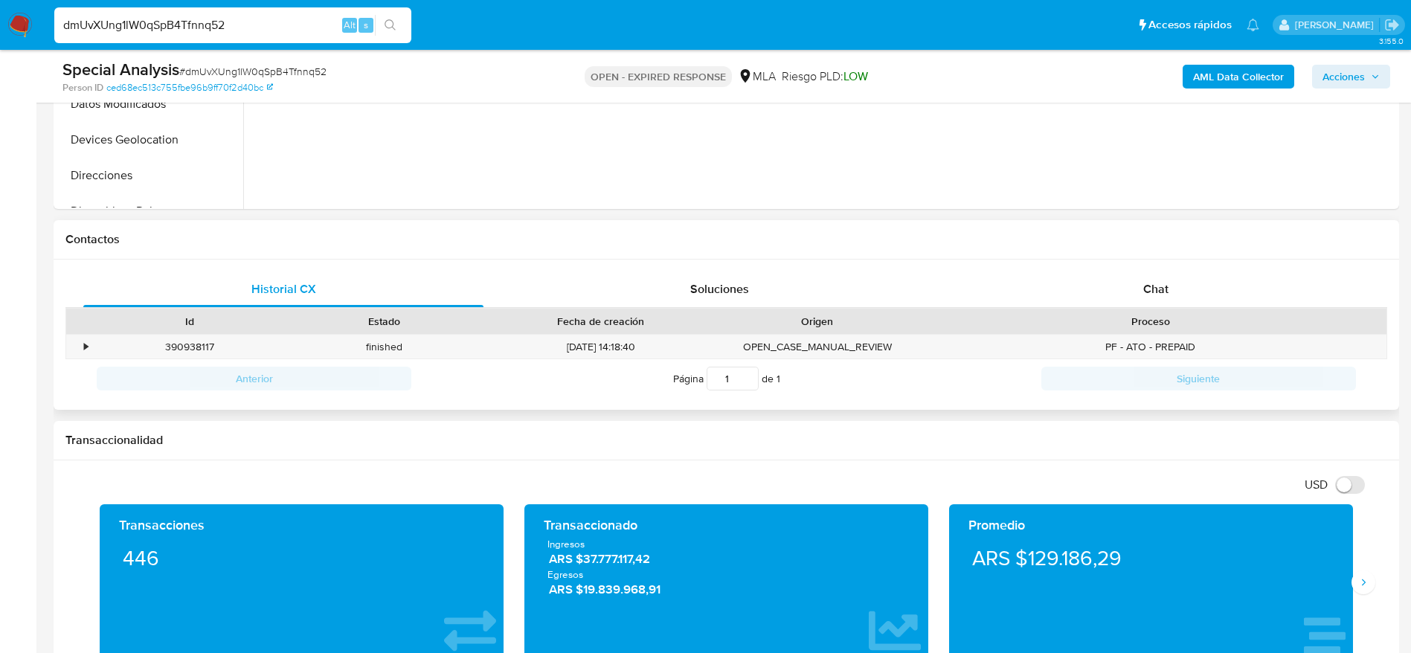
click at [1163, 296] on span "Chat" at bounding box center [1155, 288] width 25 height 17
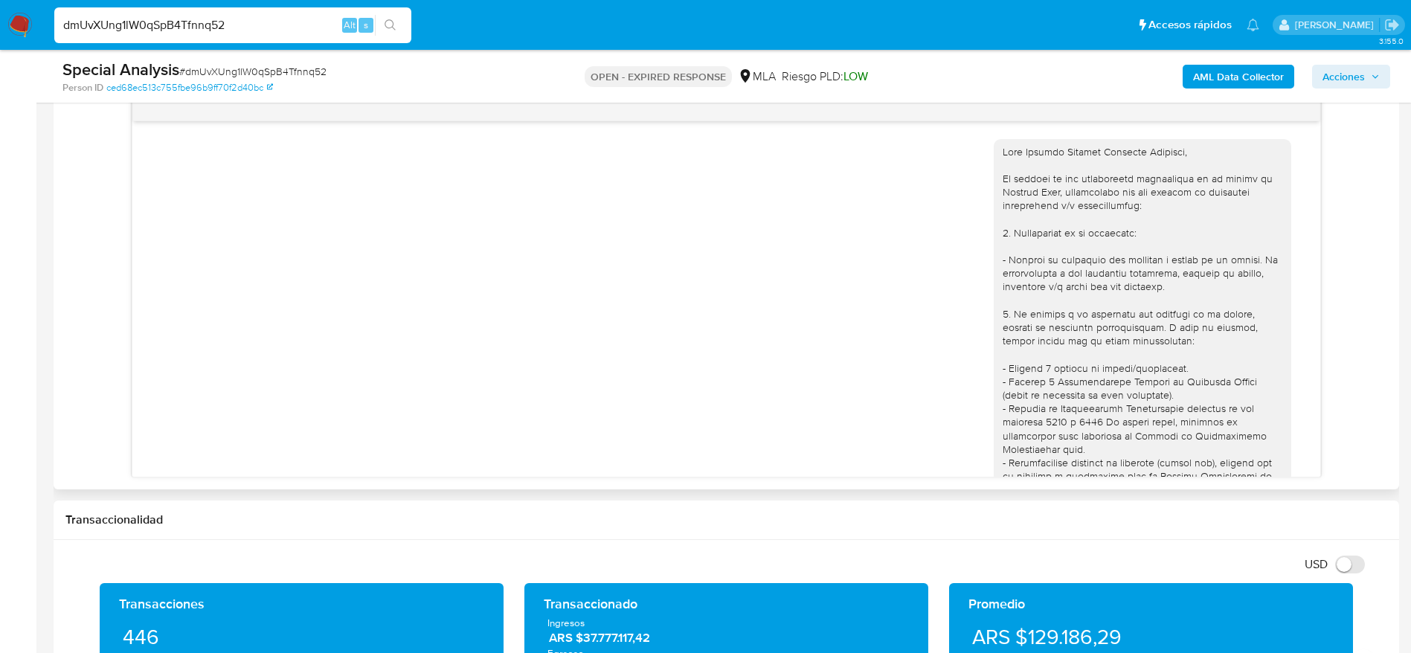
scroll to position [801, 0]
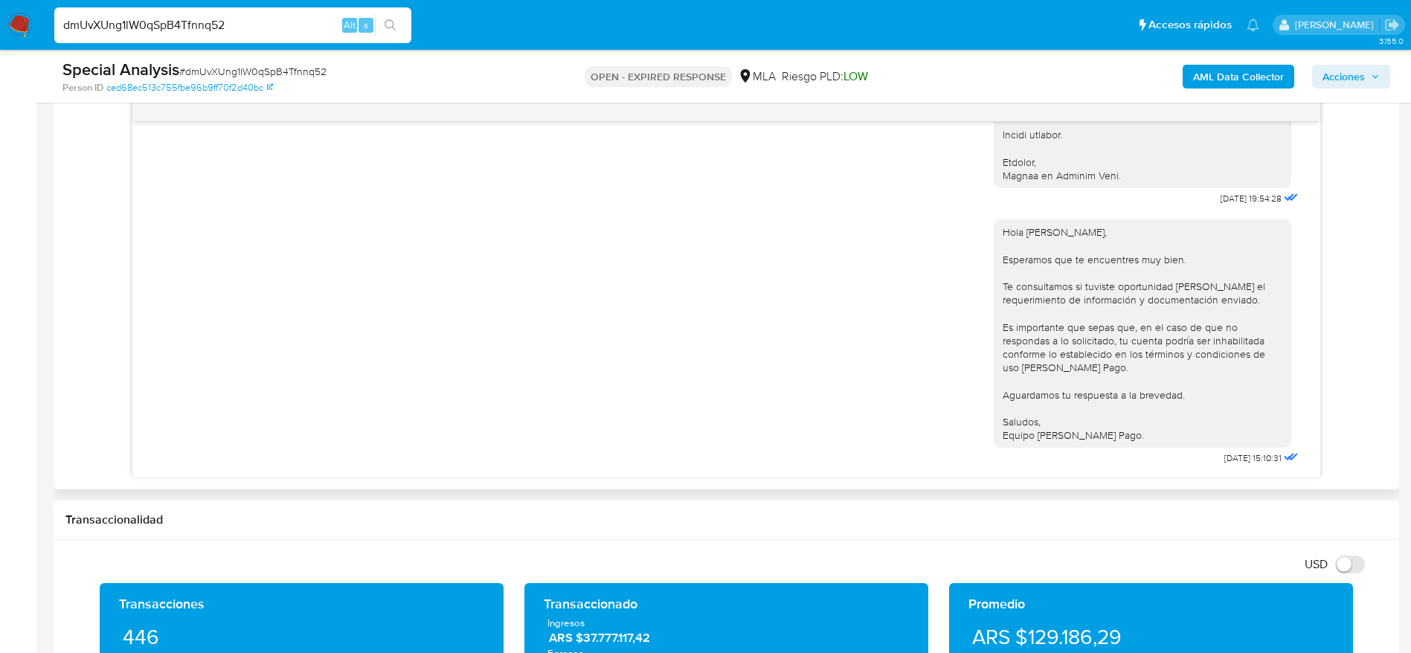
click at [242, 27] on input "dmUvXUng1lW0qSpB4Tfnnq52" at bounding box center [232, 25] width 357 height 19
paste input "vg8NTh62e7MFgTxpNxqngpi8"
type input "vg8NTh62e7MFgTxpNxqngpi8"
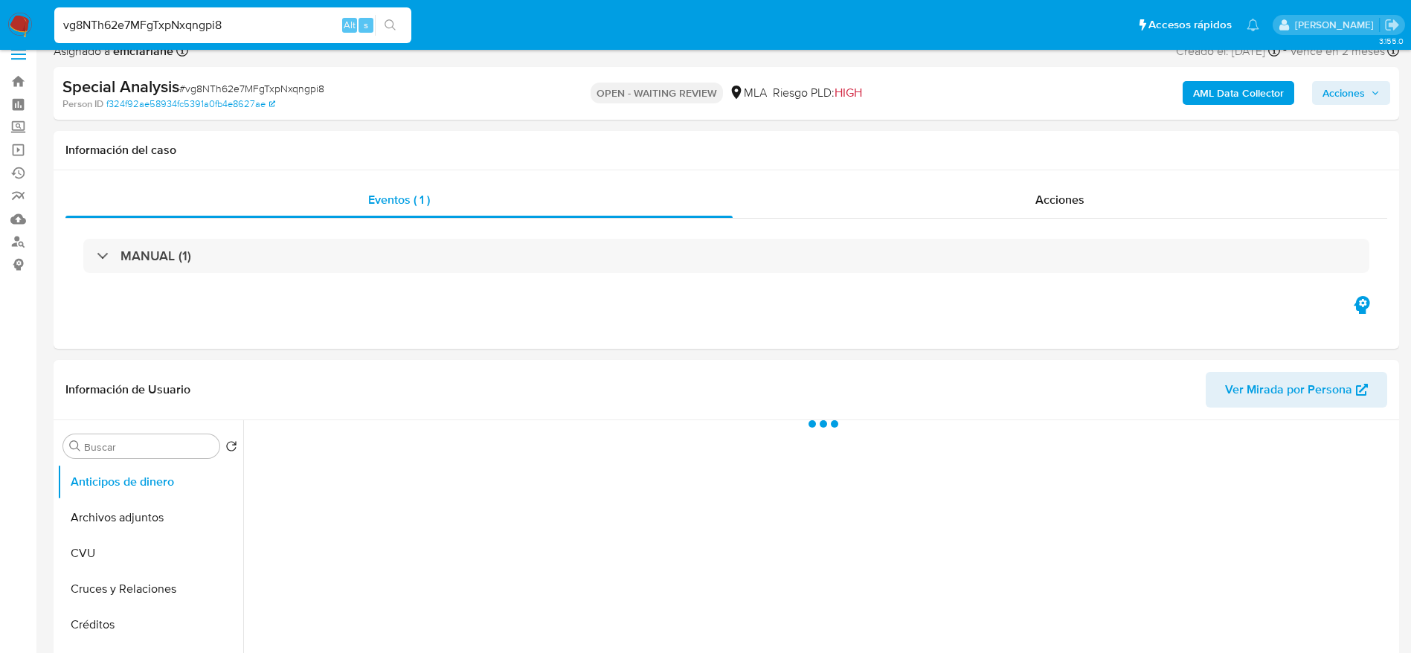
scroll to position [669, 0]
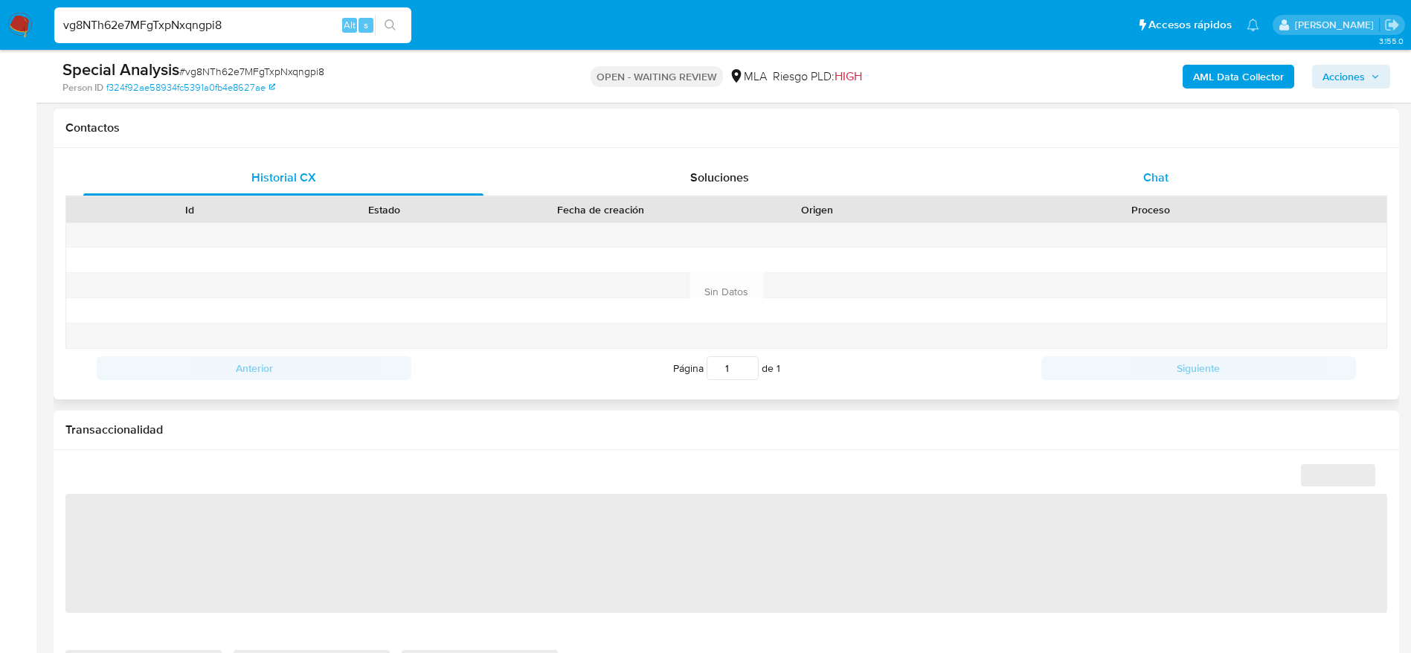
click at [1154, 178] on span "Chat" at bounding box center [1155, 177] width 25 height 17
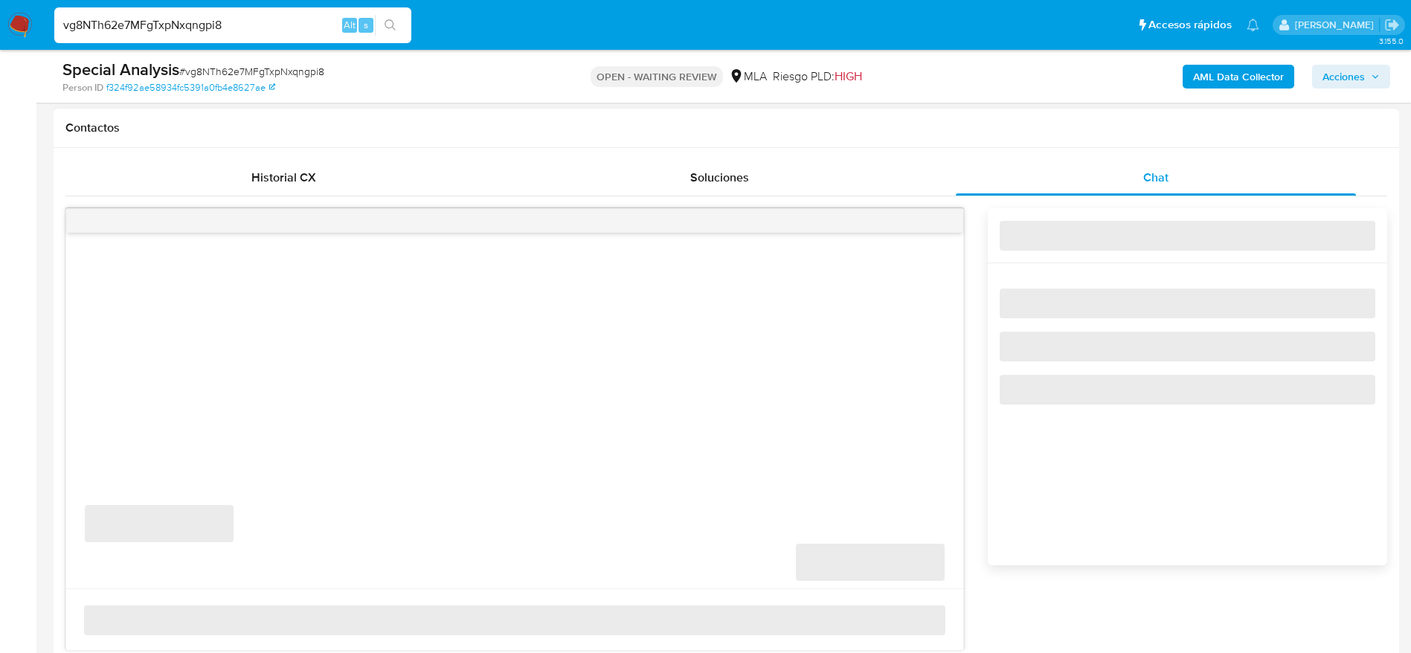
select select "10"
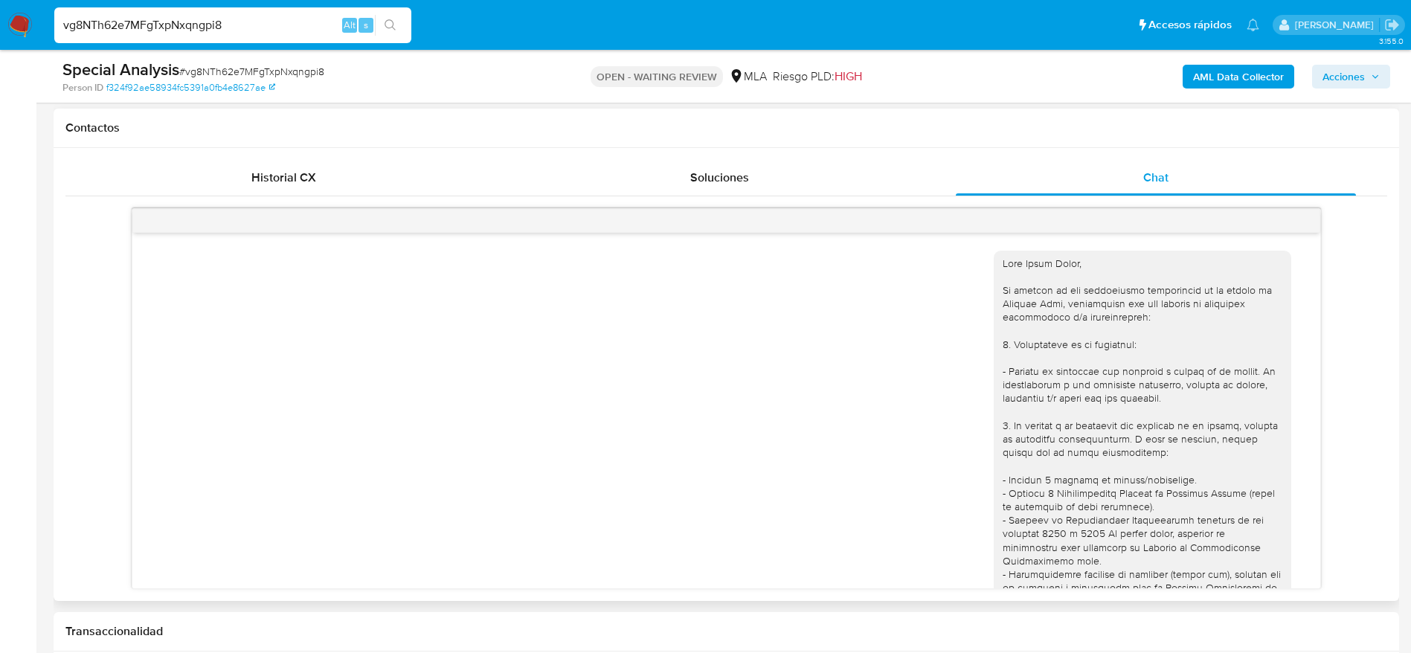
scroll to position [1755, 0]
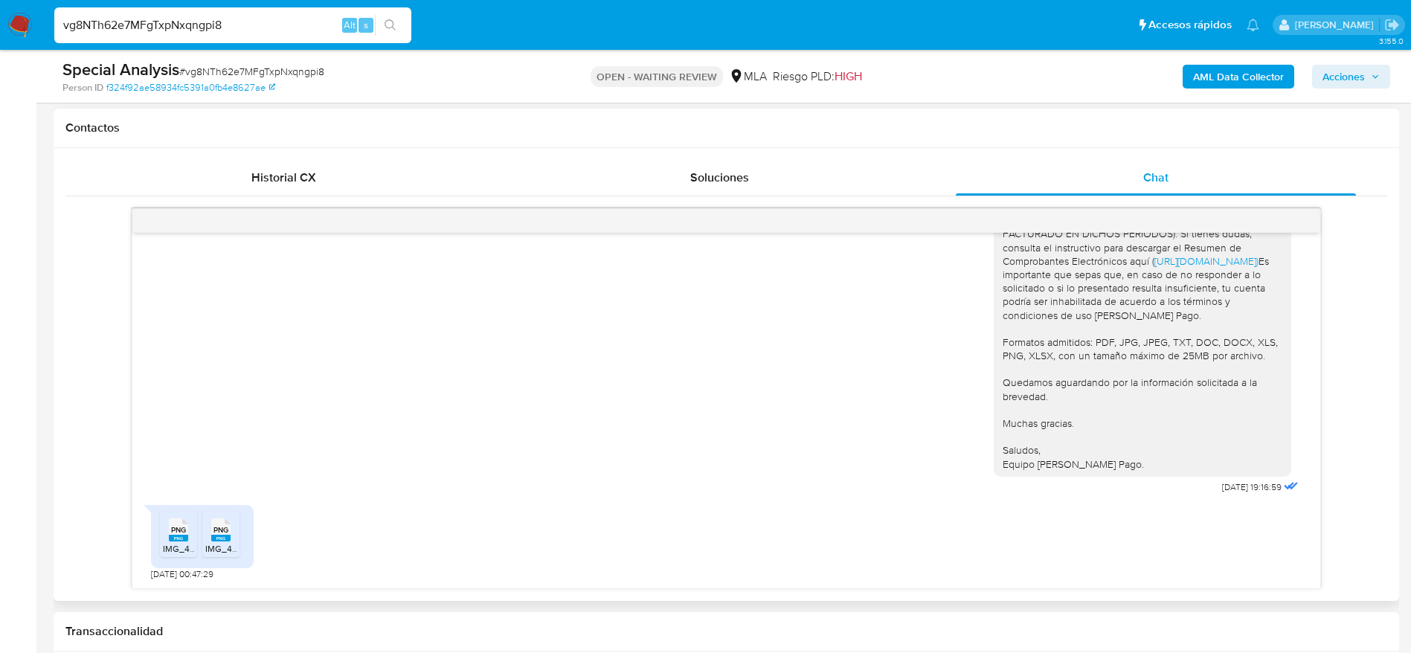
click at [187, 537] on rect at bounding box center [178, 538] width 19 height 7
click at [211, 534] on icon "PNG" at bounding box center [220, 530] width 19 height 26
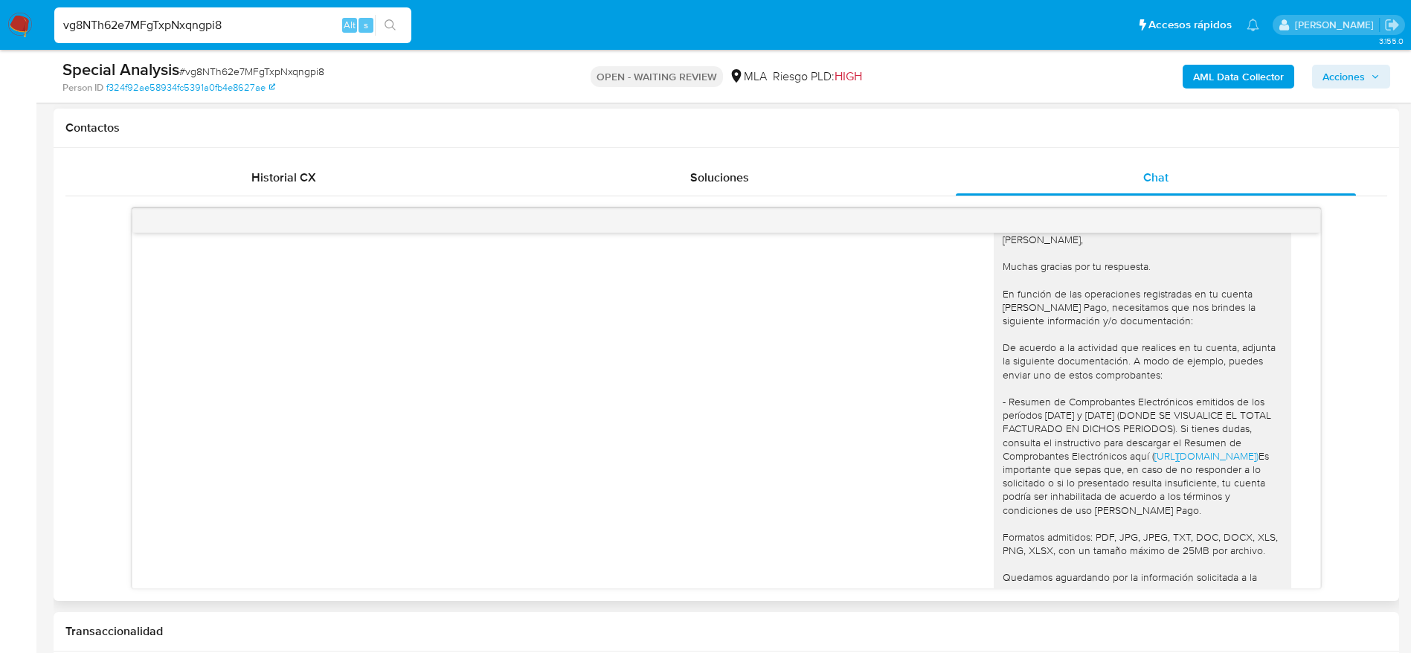
scroll to position [1532, 0]
click at [752, 395] on div "[PERSON_NAME], Muchas gracias por tu respuesta. En función de las operaciones r…" at bounding box center [726, 456] width 1151 height 476
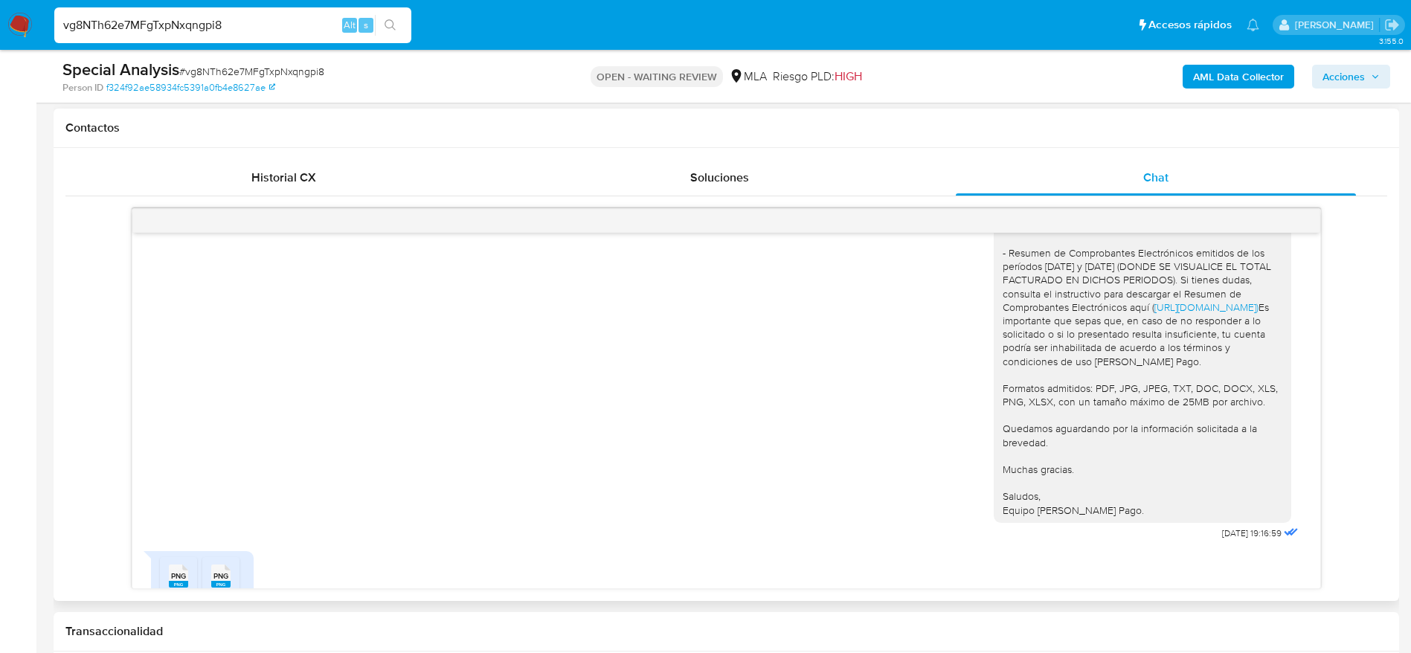
scroll to position [1755, 0]
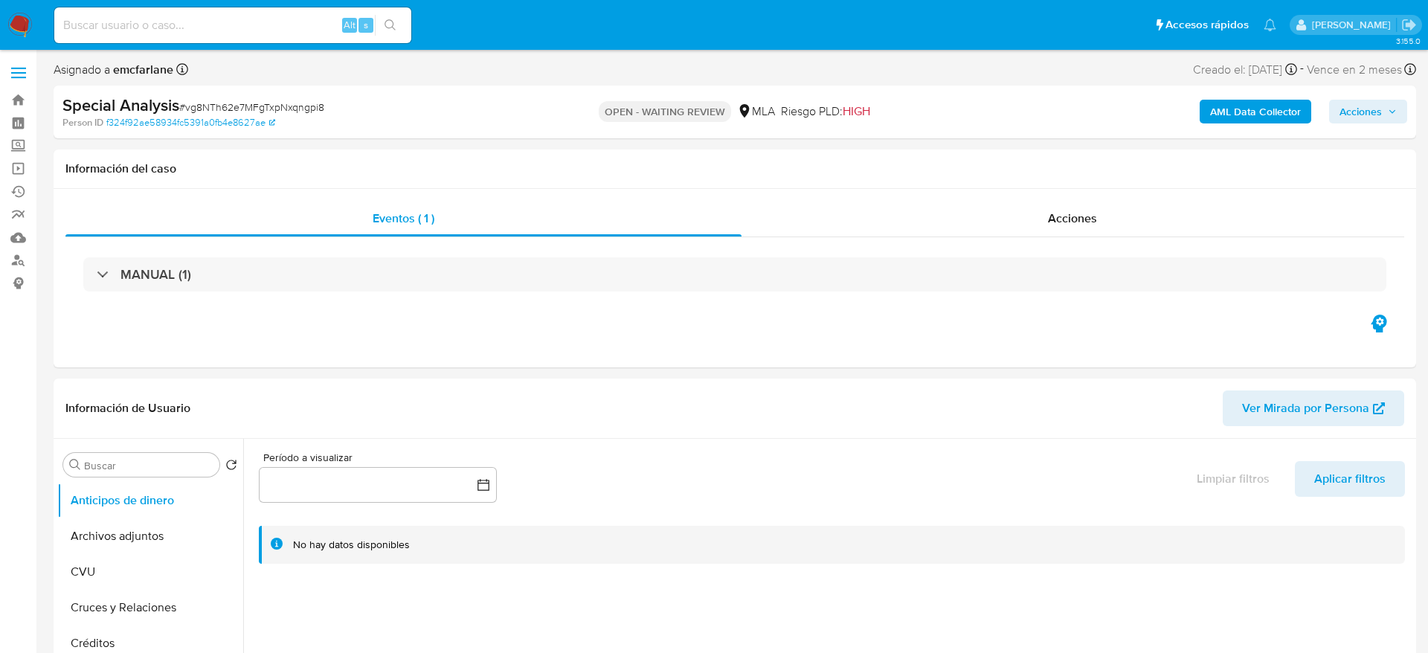
select select "10"
click at [21, 267] on link "Buscador de personas" at bounding box center [88, 260] width 177 height 23
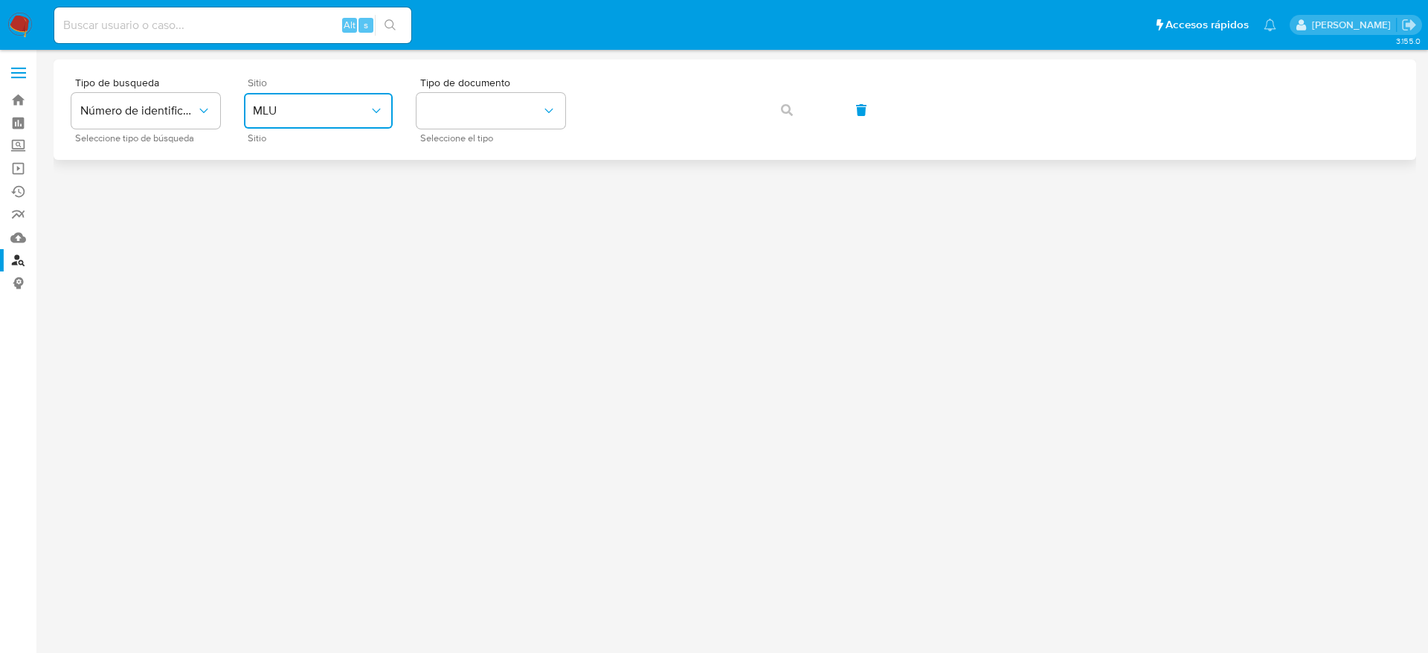
click at [334, 112] on span "MLU" at bounding box center [311, 110] width 116 height 15
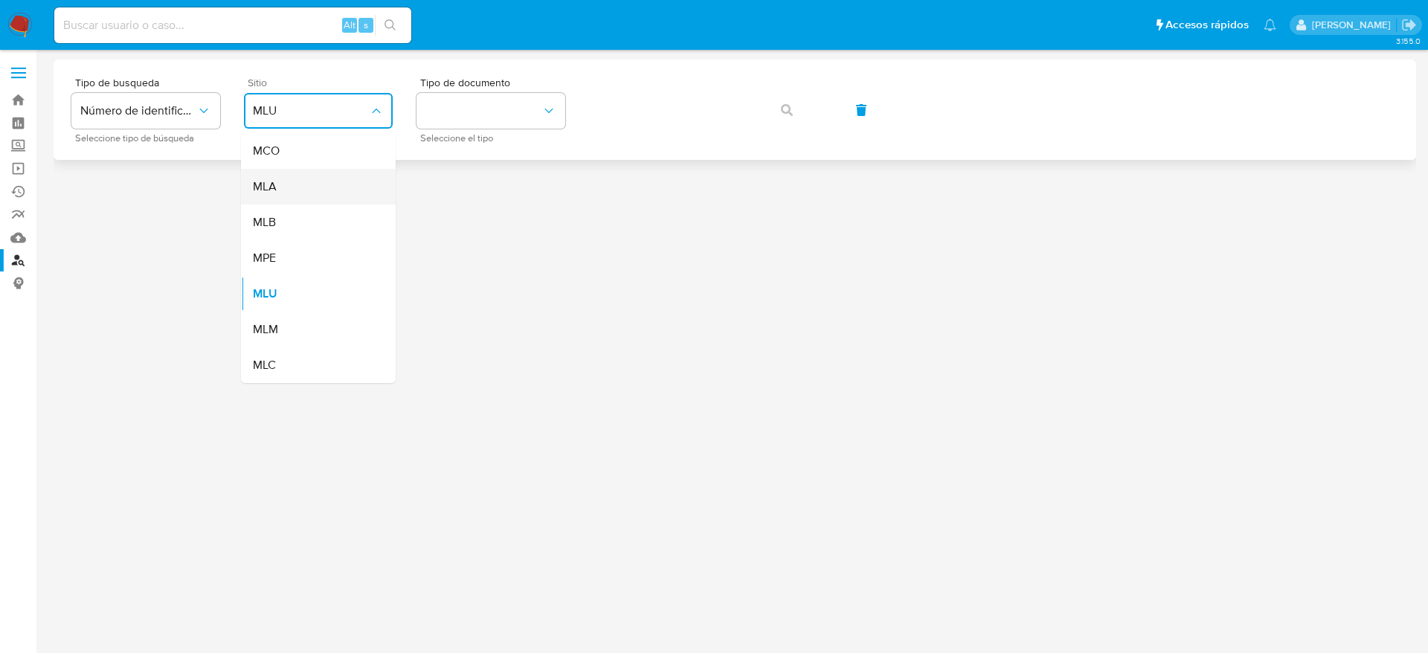
click at [285, 196] on div "MLA" at bounding box center [314, 187] width 122 height 36
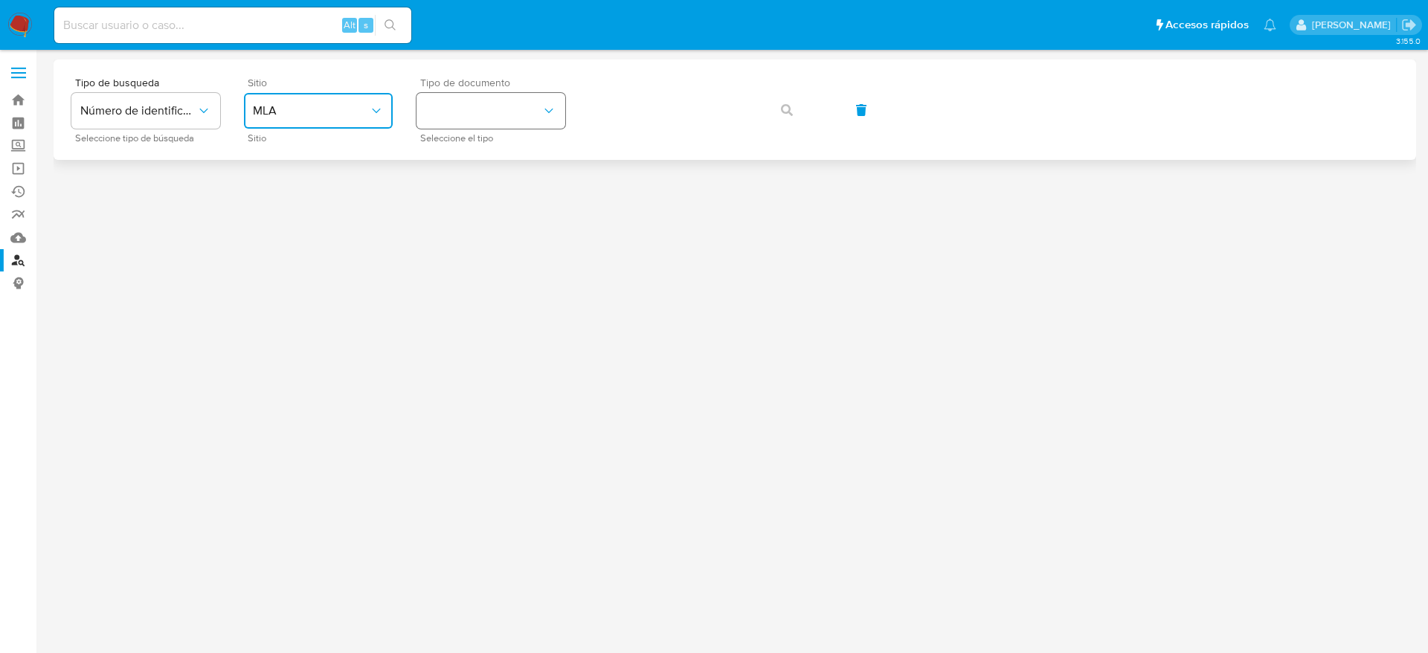
click at [514, 111] on button "identificationType" at bounding box center [491, 111] width 149 height 36
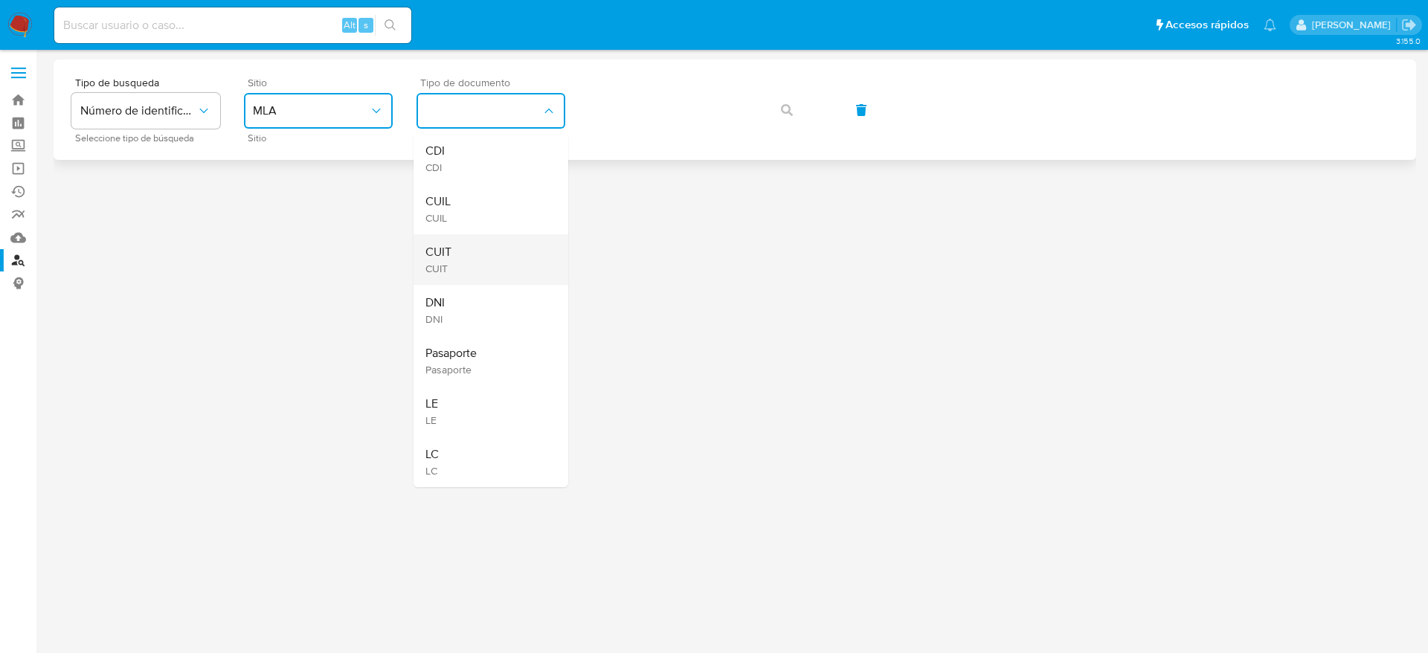
click at [443, 251] on span "CUIT" at bounding box center [438, 252] width 26 height 15
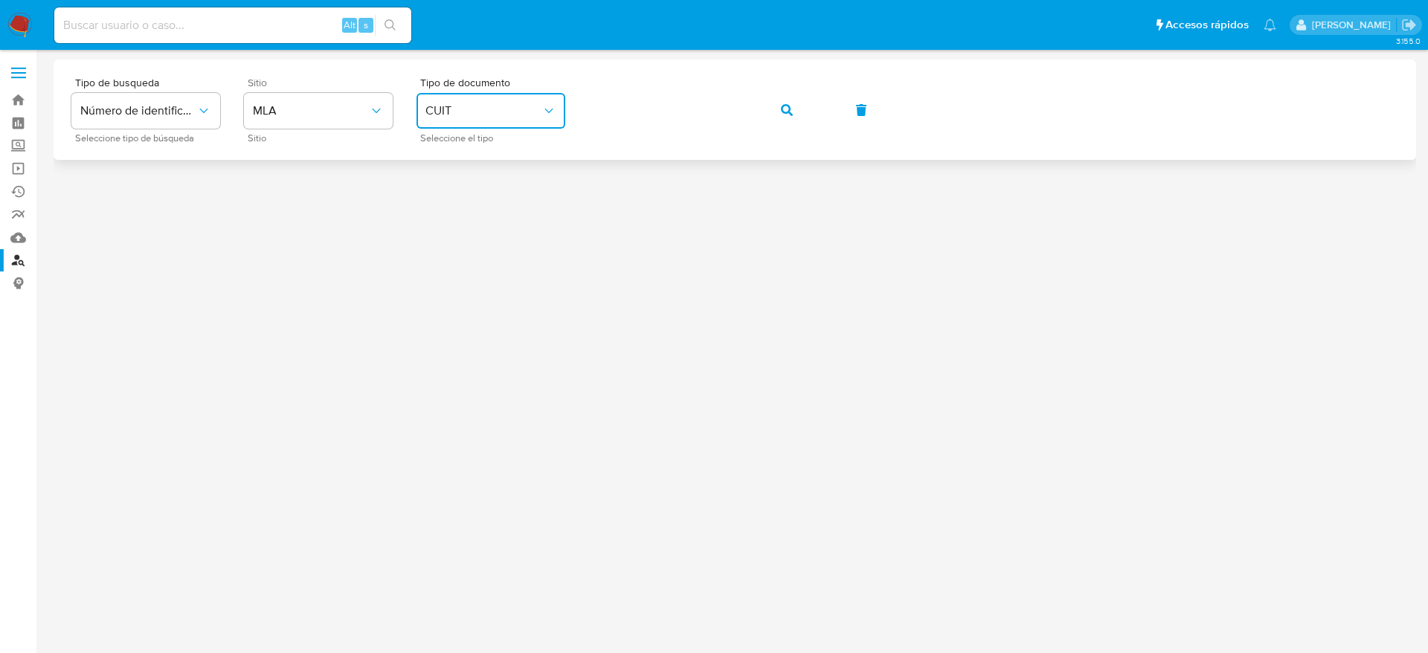
click at [798, 128] on div "Tipo de busqueda Número de identificación Seleccione tipo de búsqueda Sitio MLA…" at bounding box center [734, 109] width 1327 height 65
click at [767, 92] on button "button" at bounding box center [787, 110] width 51 height 36
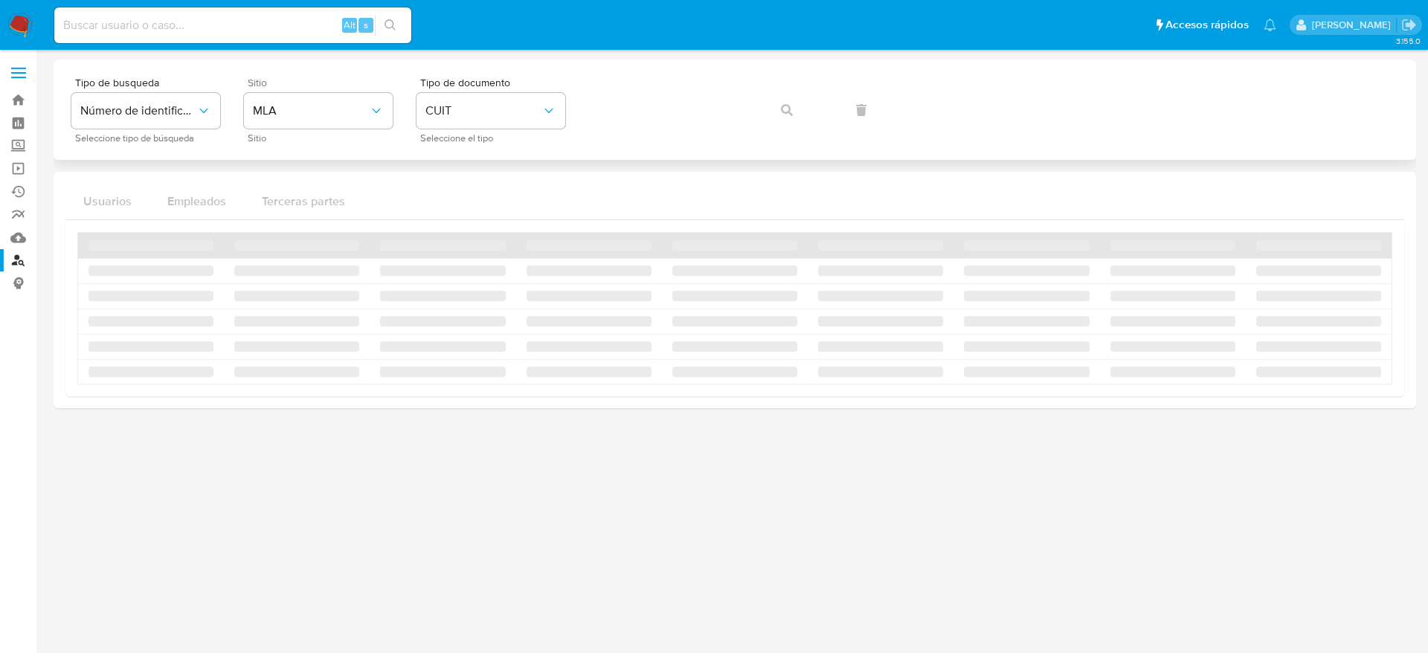
click at [782, 106] on div "Tipo de busqueda Número de identificación Seleccione tipo de búsqueda Sitio MLA…" at bounding box center [734, 109] width 1327 height 65
